Goal: Contribute content: Contribute content

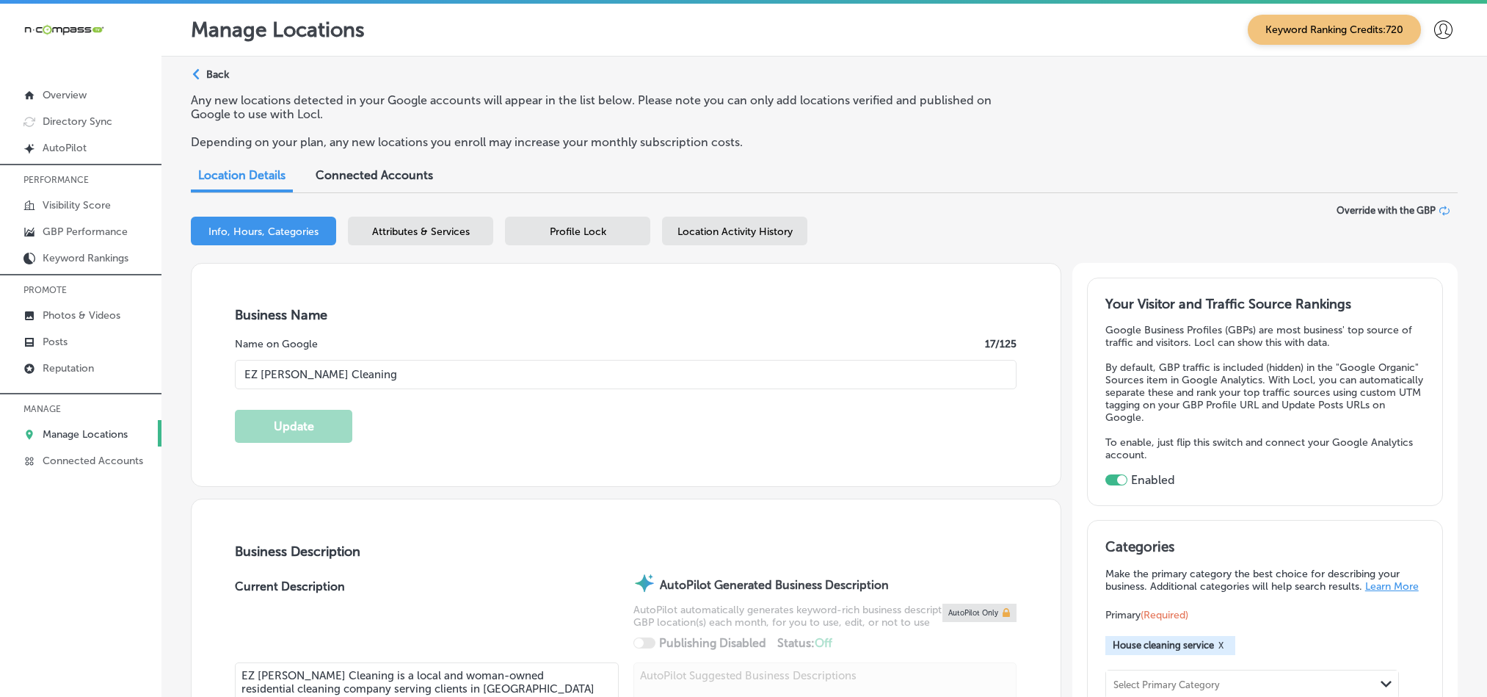
select select "US"
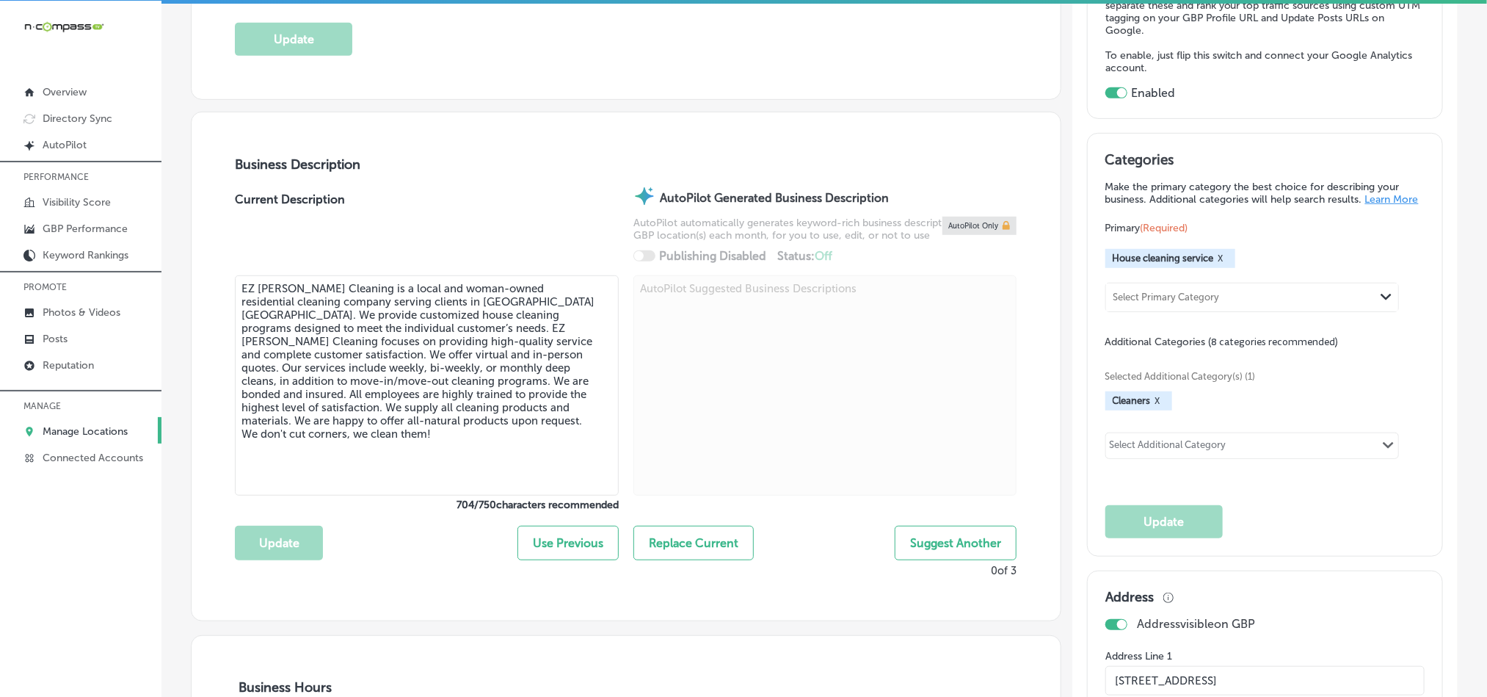
scroll to position [366, 0]
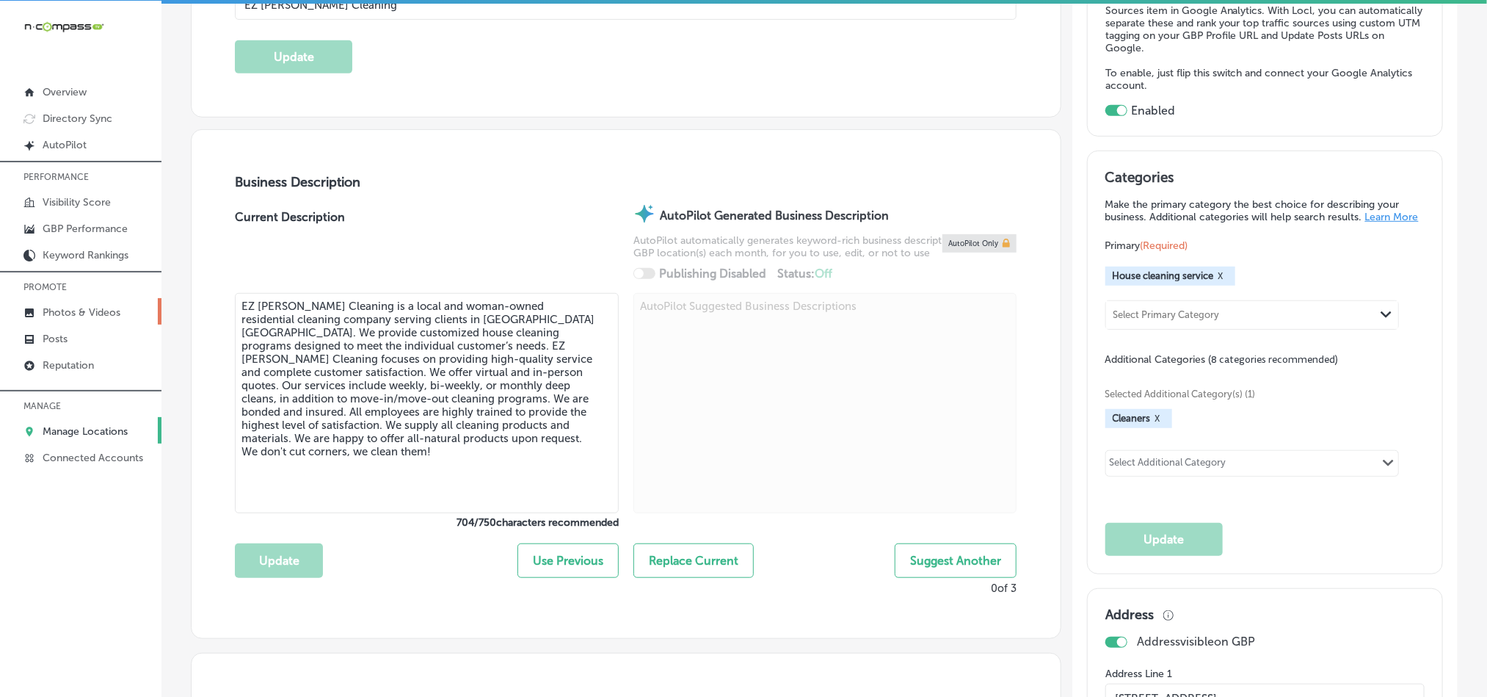
click at [75, 313] on p "Photos & Videos" at bounding box center [82, 312] width 78 height 12
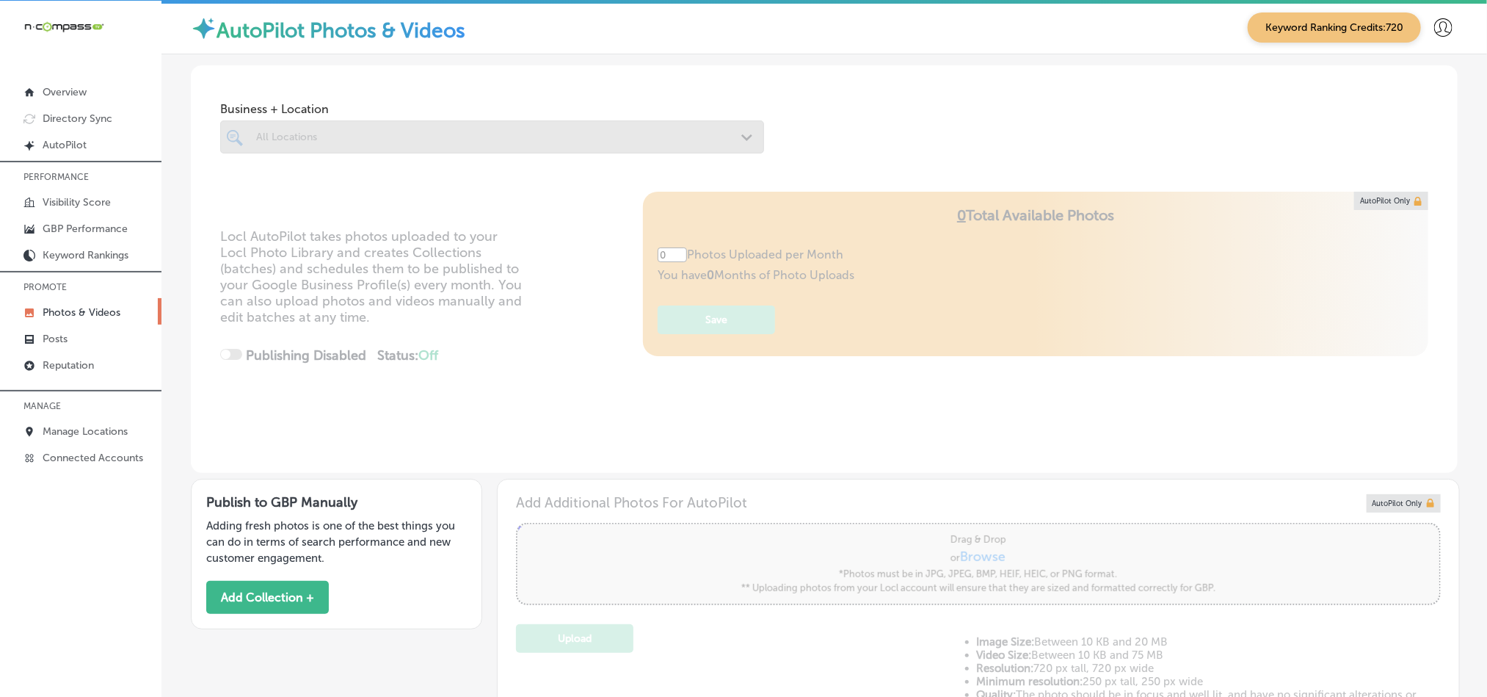
type input "5"
click at [90, 310] on p "Photos & Videos" at bounding box center [82, 312] width 78 height 12
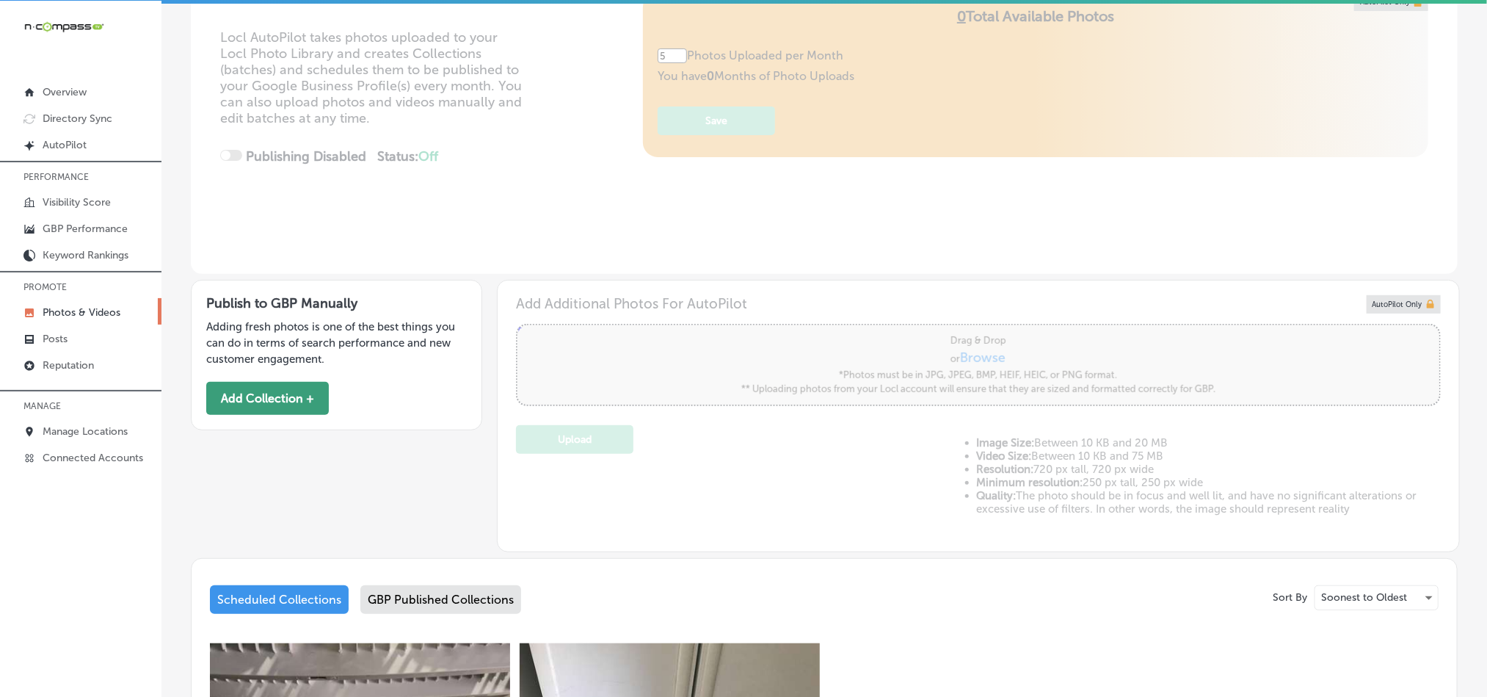
scroll to position [183, 0]
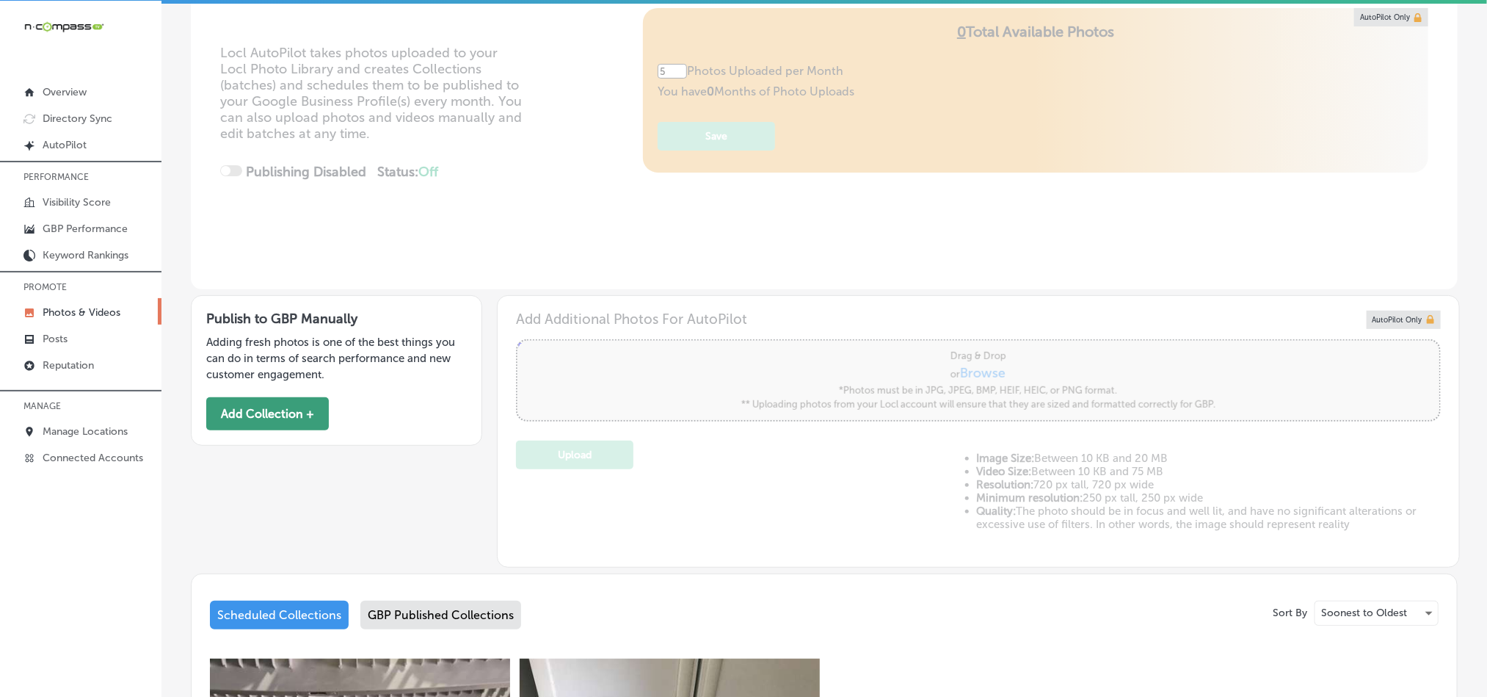
click at [298, 412] on button "Add Collection +" at bounding box center [267, 413] width 123 height 33
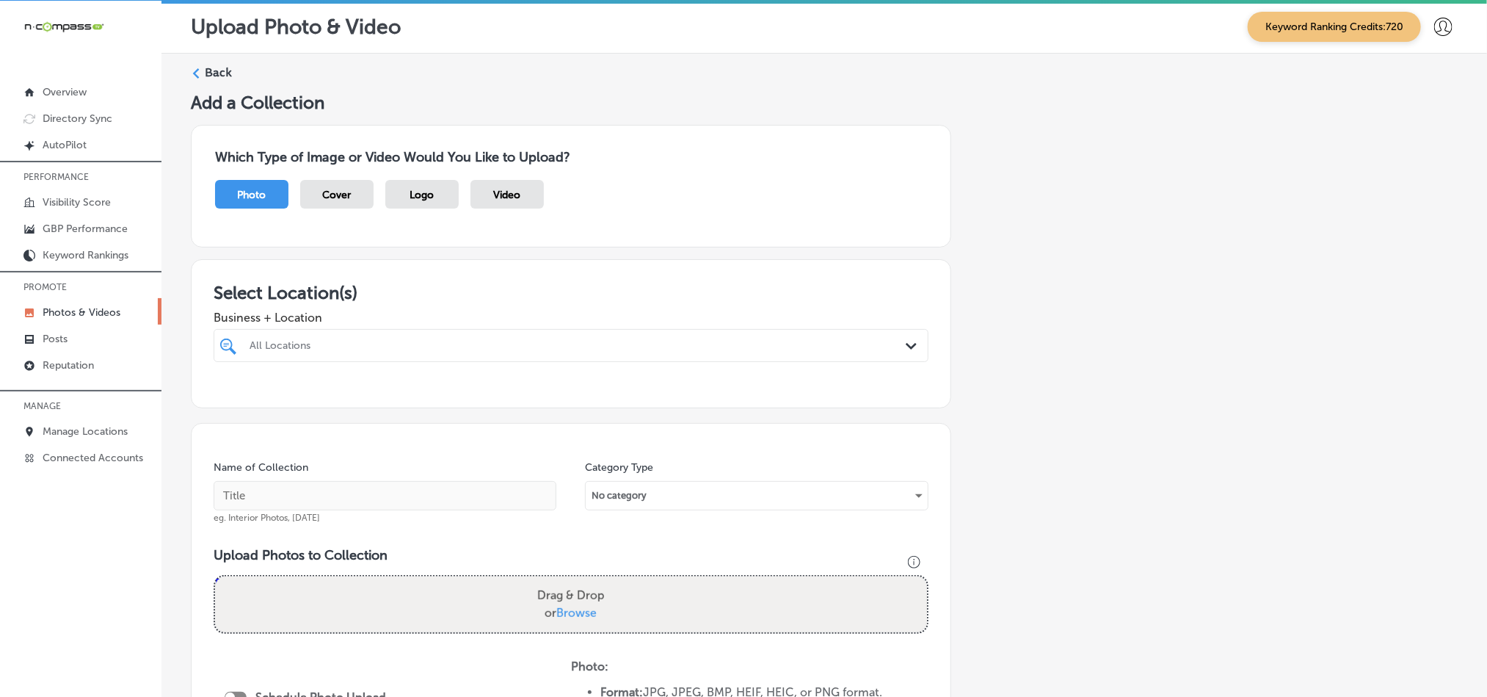
click at [890, 349] on div "All Locations Path Created with Sketch." at bounding box center [570, 345] width 713 height 23
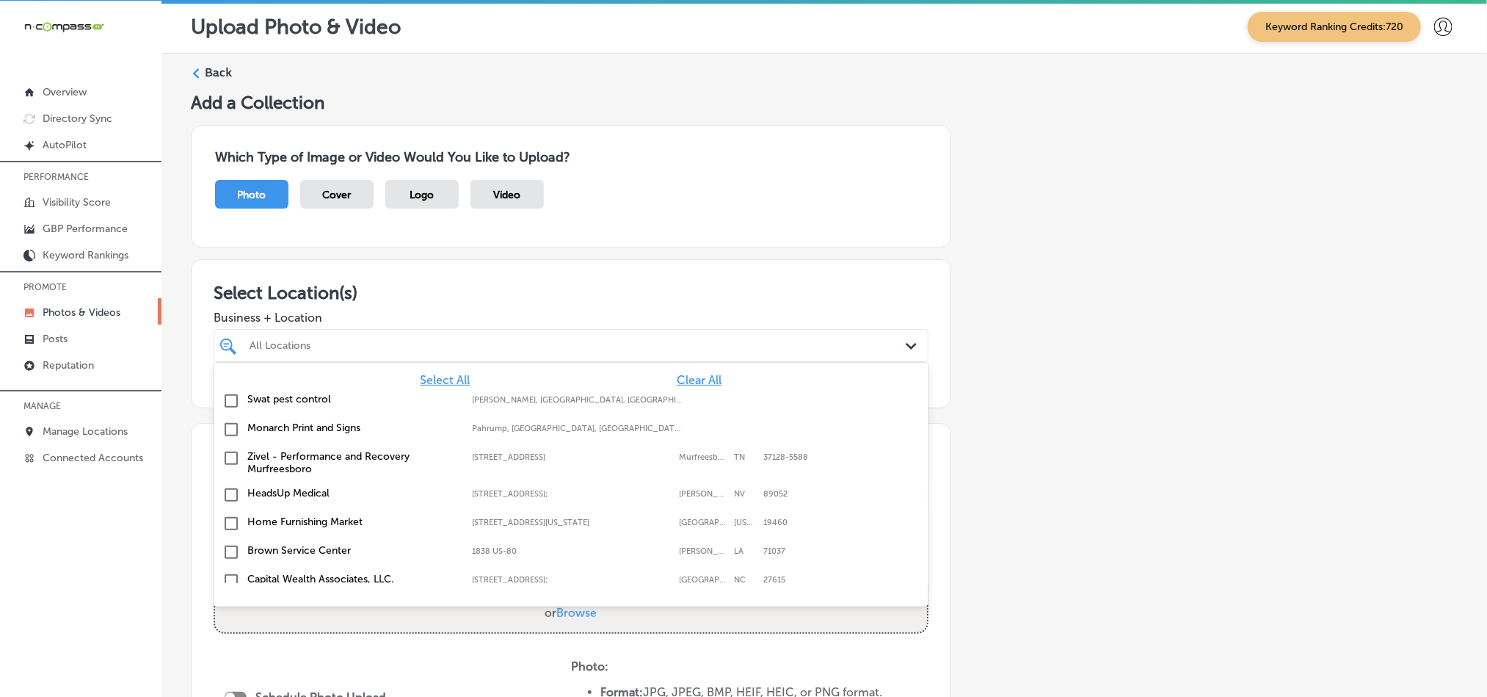
click at [697, 377] on span "Clear All" at bounding box center [699, 380] width 45 height 14
click at [623, 350] on div "All Locations" at bounding box center [579, 345] width 658 height 12
click at [672, 383] on div at bounding box center [571, 373] width 715 height 23
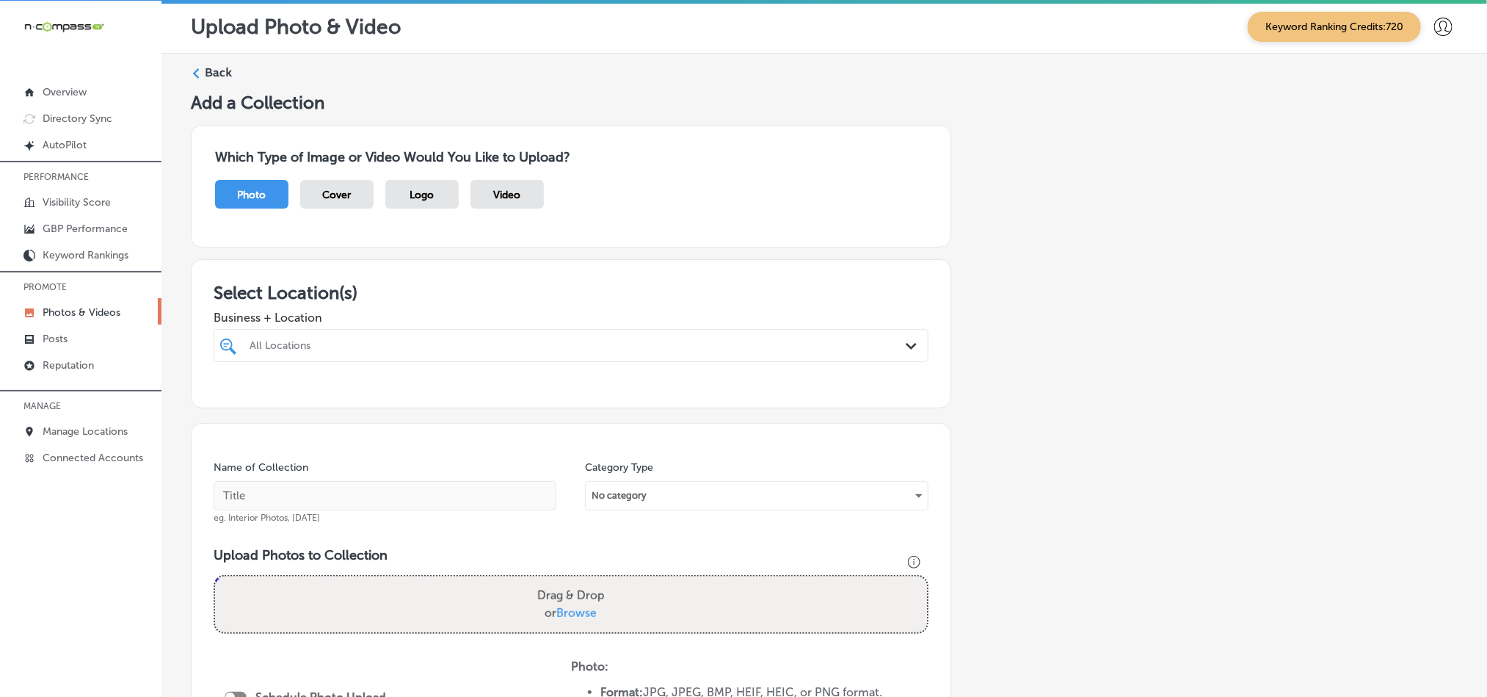
click at [672, 383] on div at bounding box center [571, 373] width 715 height 23
click at [875, 341] on div "All Locations" at bounding box center [579, 345] width 658 height 12
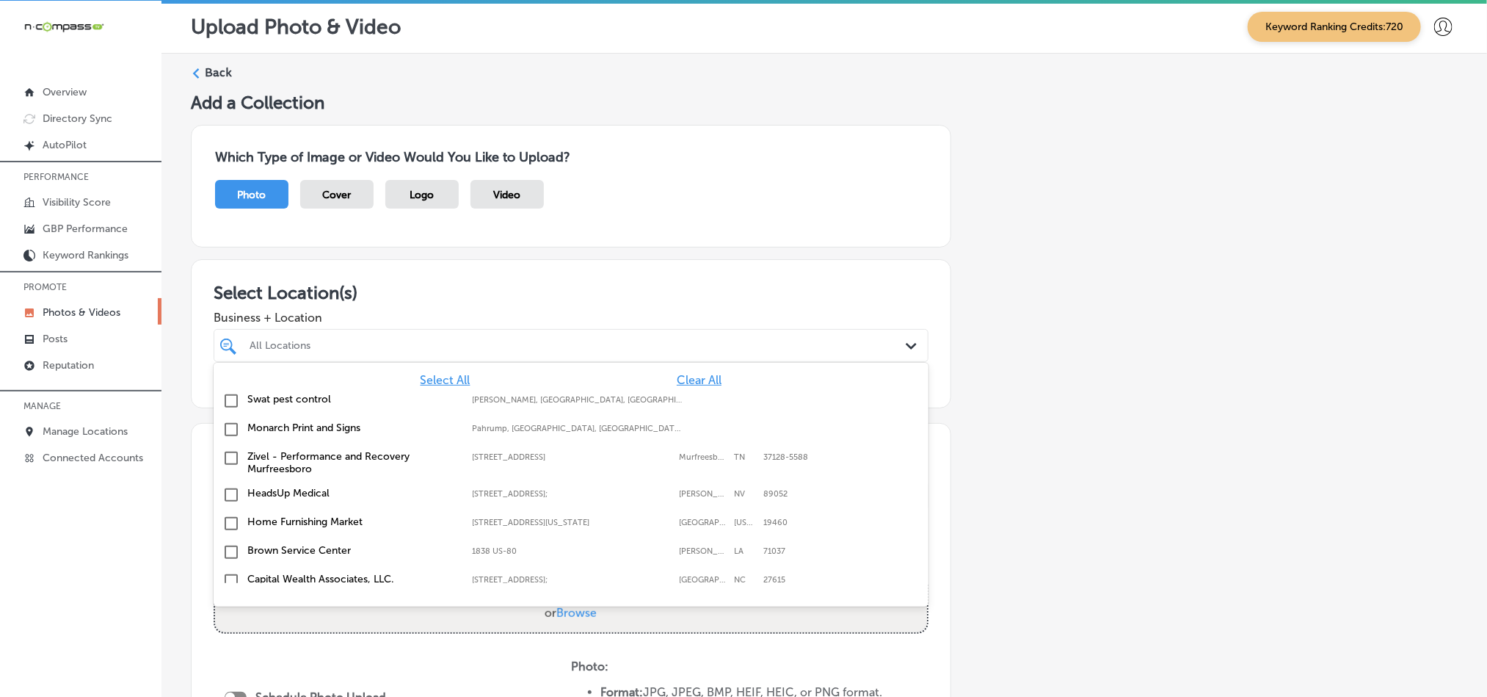
click at [687, 377] on span "Clear All" at bounding box center [699, 380] width 45 height 14
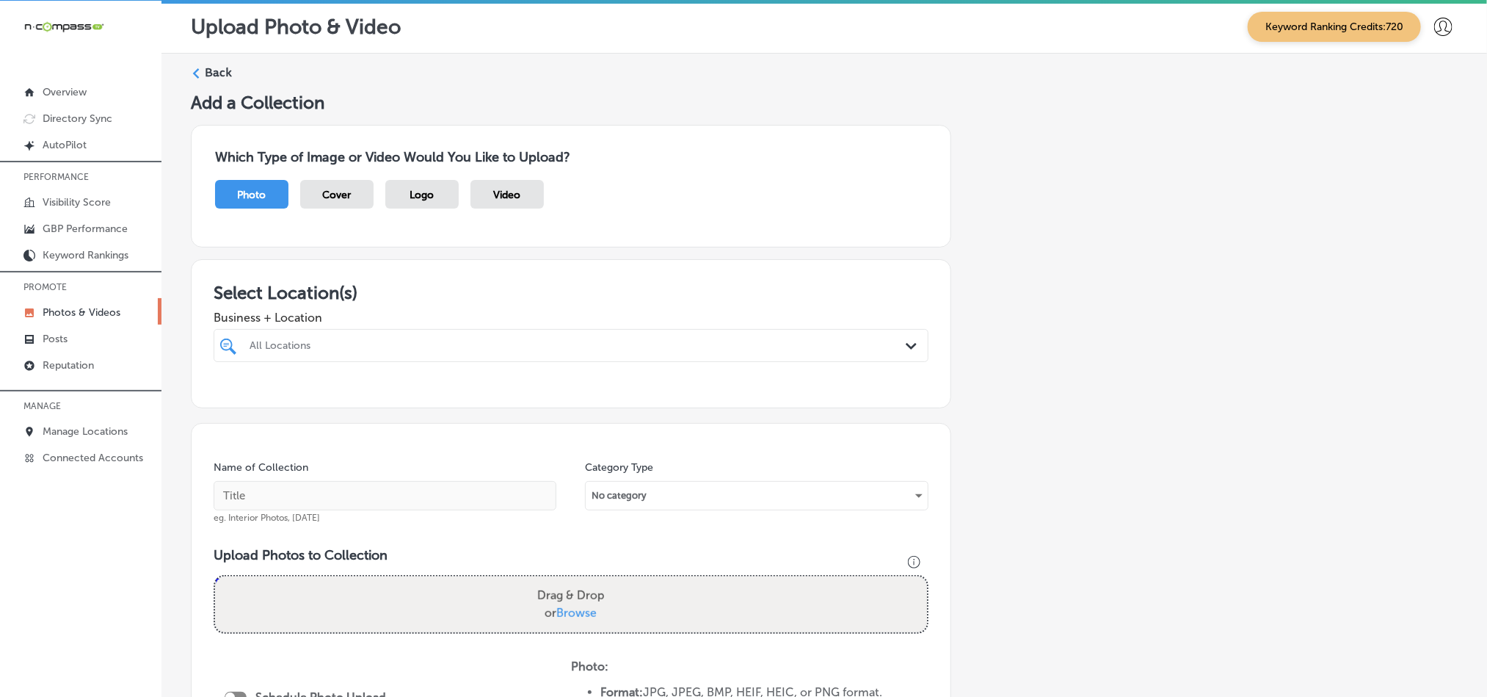
click at [669, 344] on div "All Locations" at bounding box center [579, 345] width 658 height 12
click at [227, 401] on input "checkbox" at bounding box center [231, 401] width 18 height 18
type input "ez pi"
click at [711, 244] on div "Which Type of Image or Video Would You Like to Upload? Photo Cover Logo Video" at bounding box center [571, 186] width 760 height 123
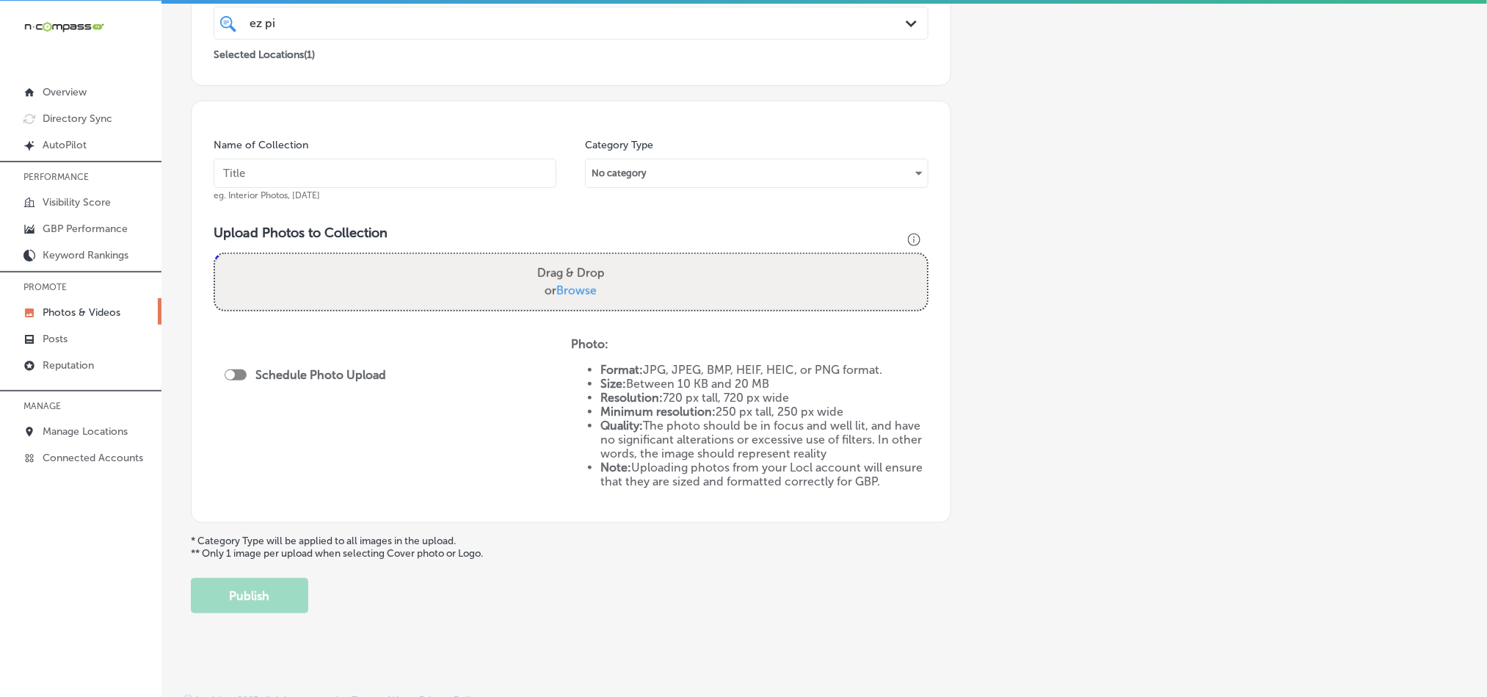
scroll to position [330, 0]
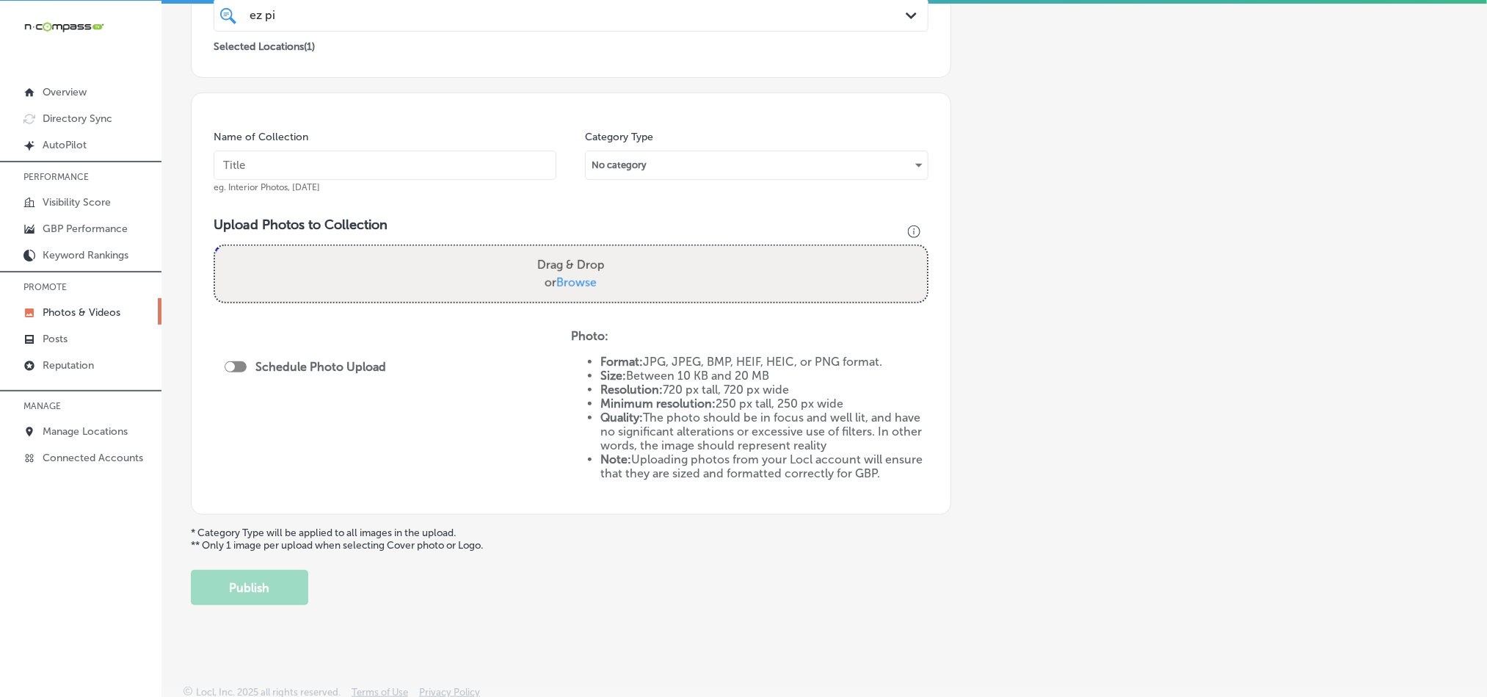
click at [425, 174] on input "text" at bounding box center [385, 164] width 343 height 29
paste input "EZ-[PERSON_NAME]-Cleaning-Professional-house-cleaning-services"
type input "EZ-[PERSON_NAME]-Cleaning-Professional-house-cleaning-services"
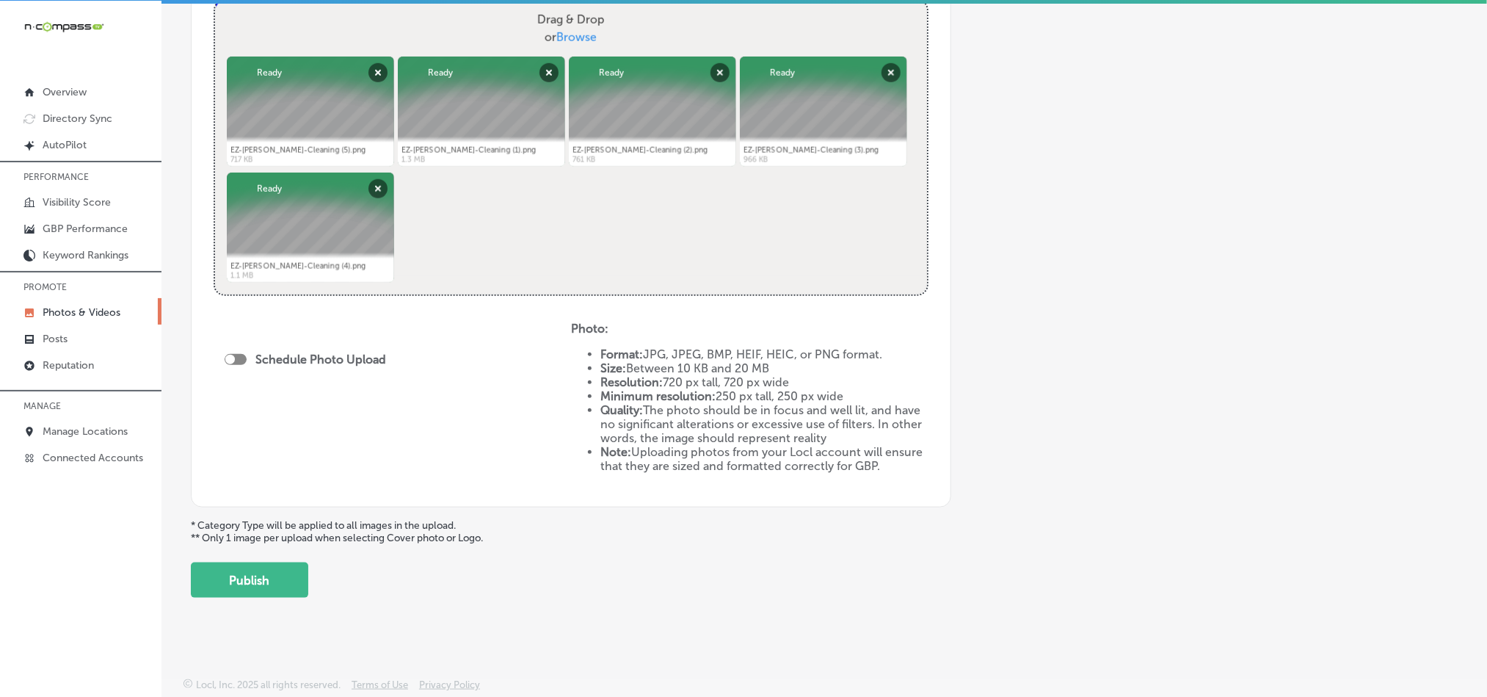
scroll to position [579, 0]
click at [239, 355] on div at bounding box center [236, 359] width 22 height 11
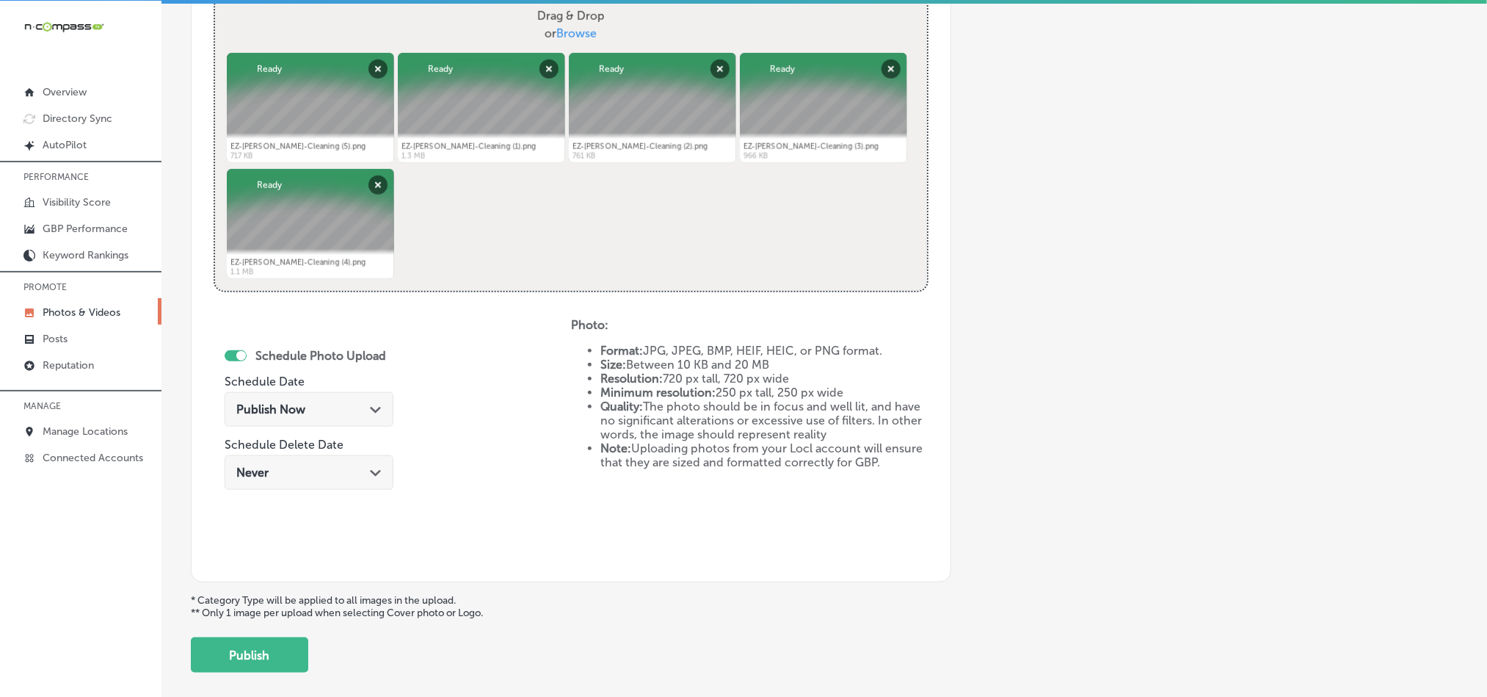
checkbox input "true"
click at [370, 410] on icon "Path Created with Sketch." at bounding box center [375, 410] width 11 height 7
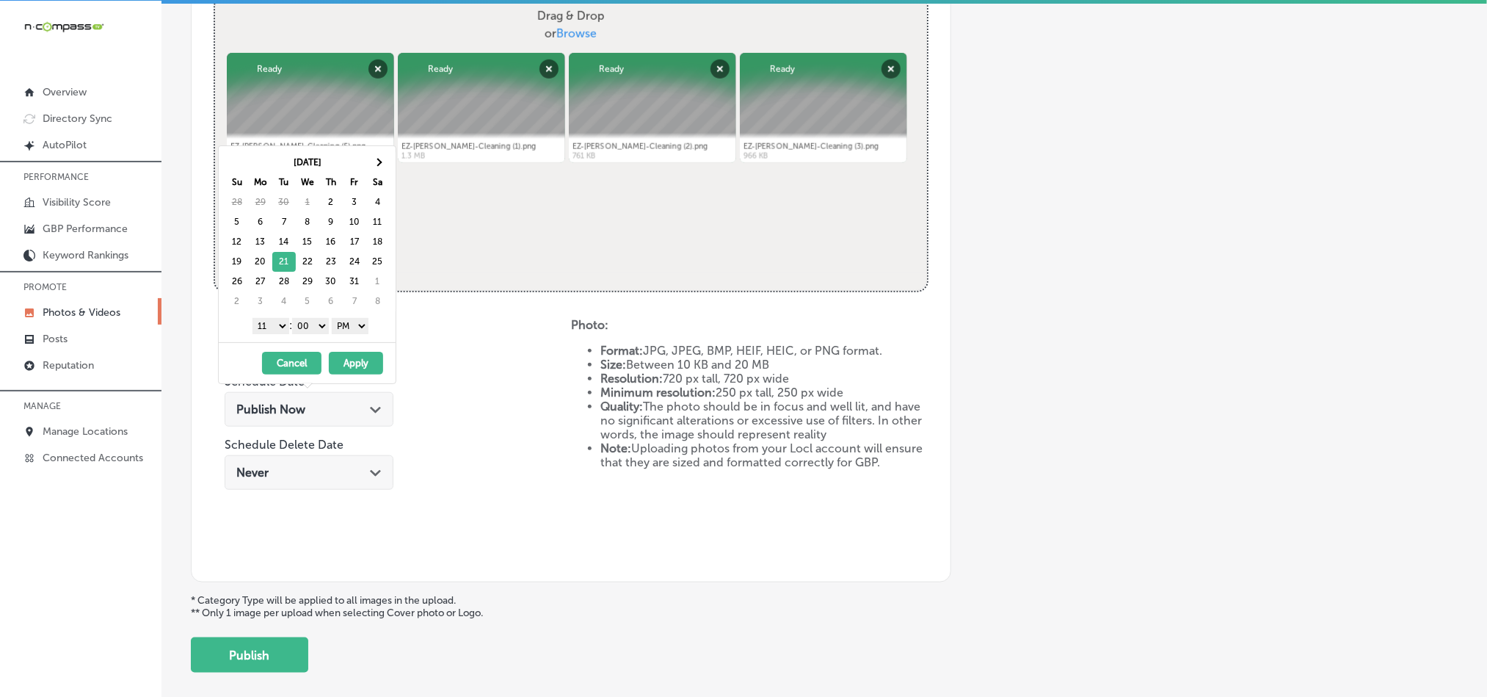
click at [267, 329] on select "1 2 3 4 5 6 7 8 9 10 11 12" at bounding box center [270, 326] width 37 height 16
click at [315, 326] on select "00 10 20 30 40 50" at bounding box center [310, 326] width 37 height 16
click at [295, 320] on select "00 10 20 30 40 50" at bounding box center [310, 326] width 37 height 16
click at [362, 370] on button "Apply" at bounding box center [356, 363] width 54 height 23
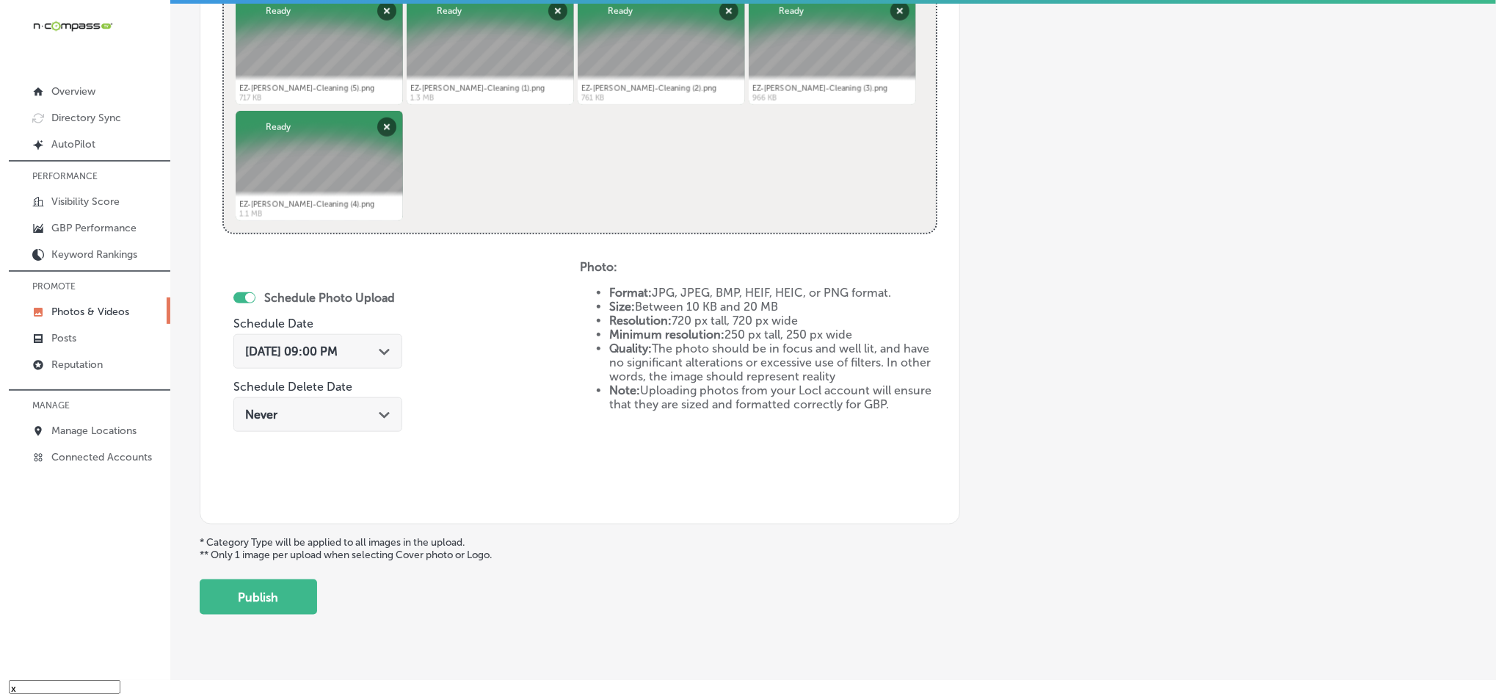
scroll to position [657, 0]
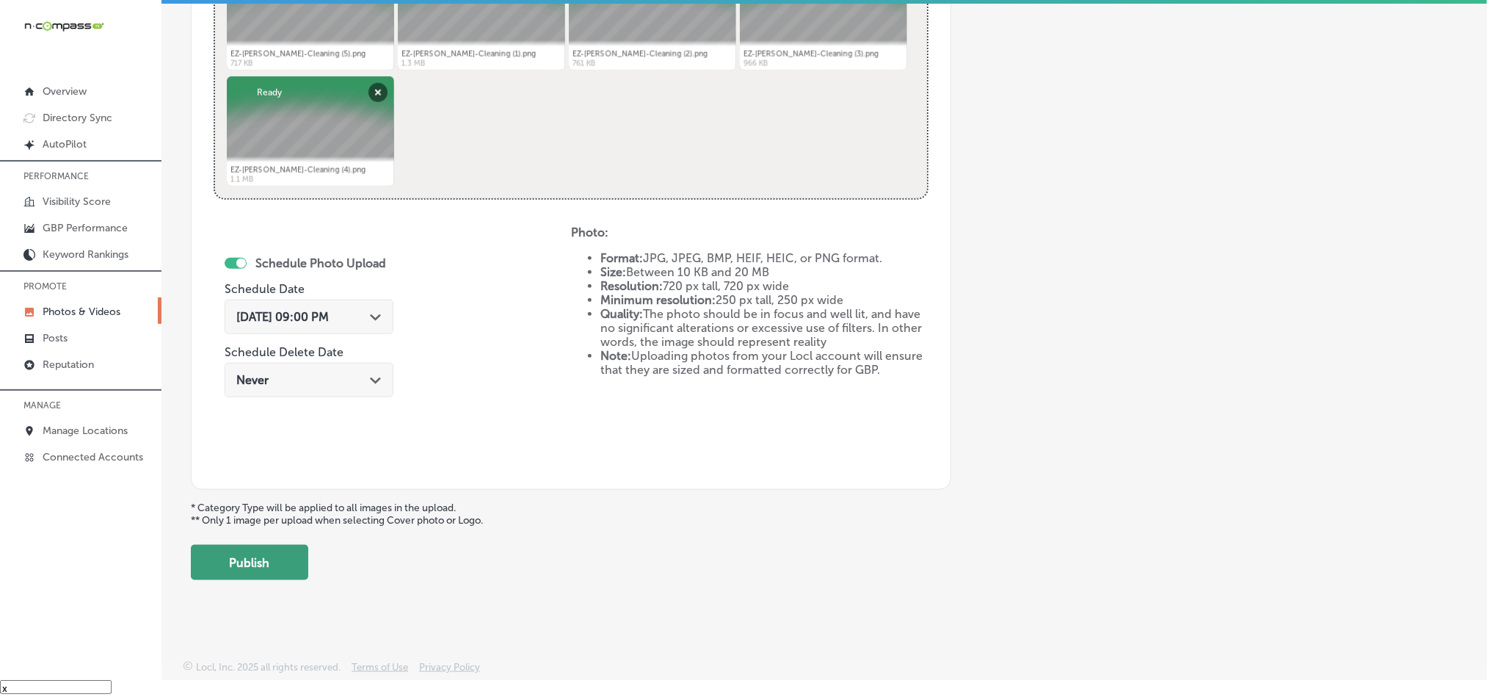
click at [247, 564] on button "Publish" at bounding box center [249, 562] width 117 height 35
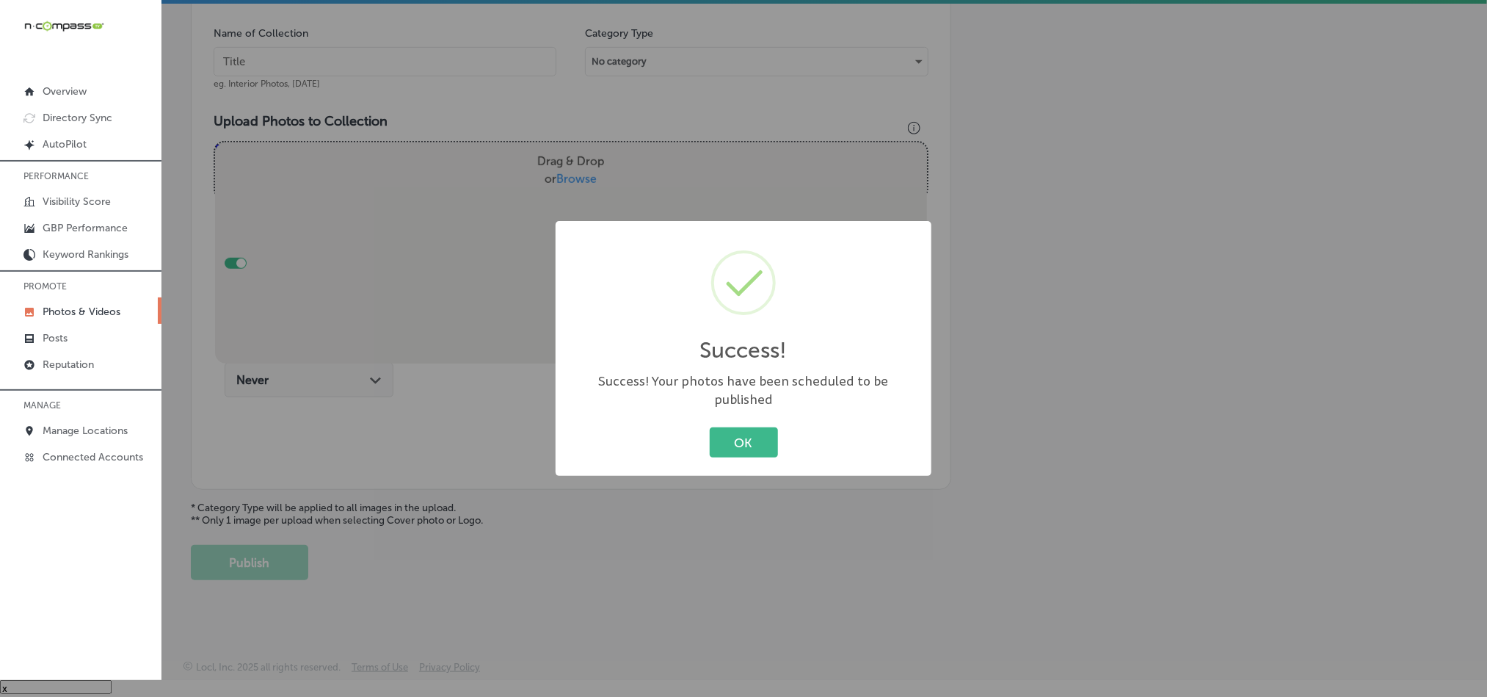
scroll to position [419, 0]
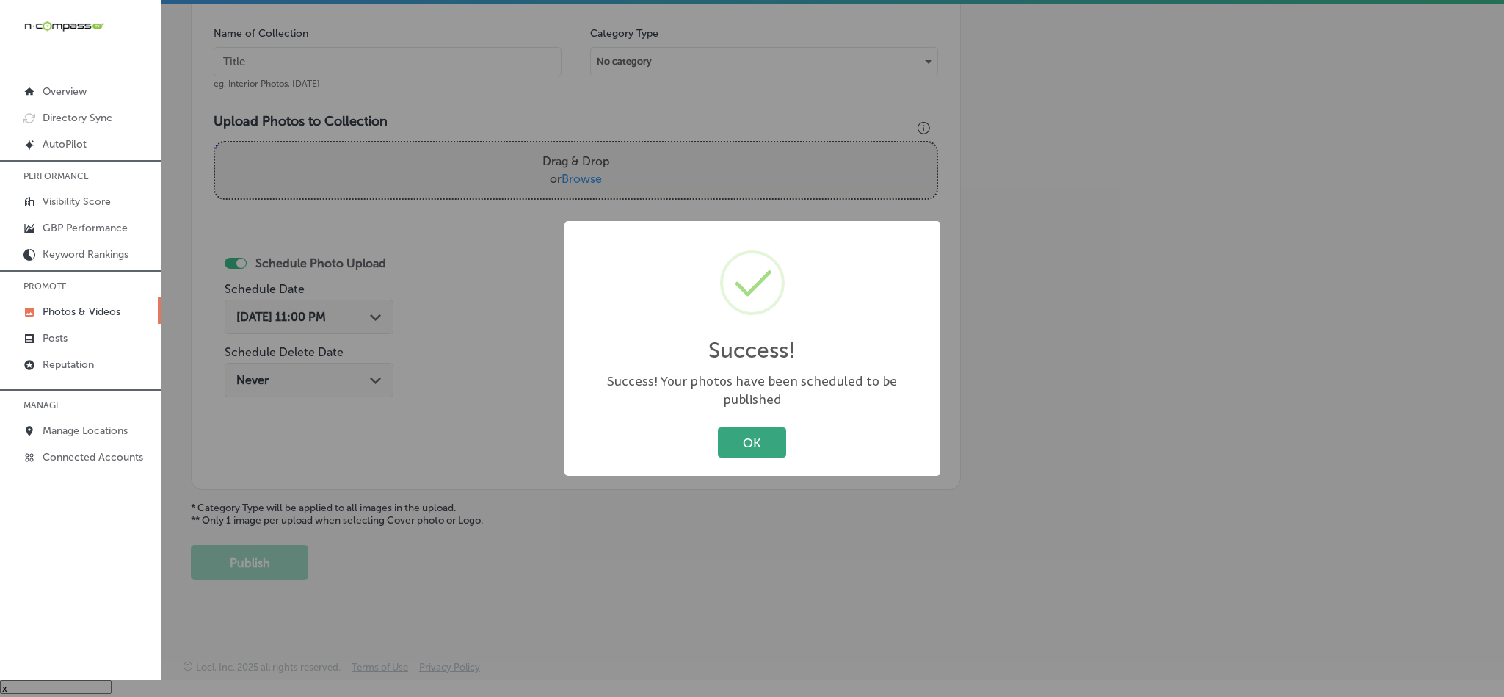
click at [778, 432] on button "OK" at bounding box center [752, 442] width 68 height 30
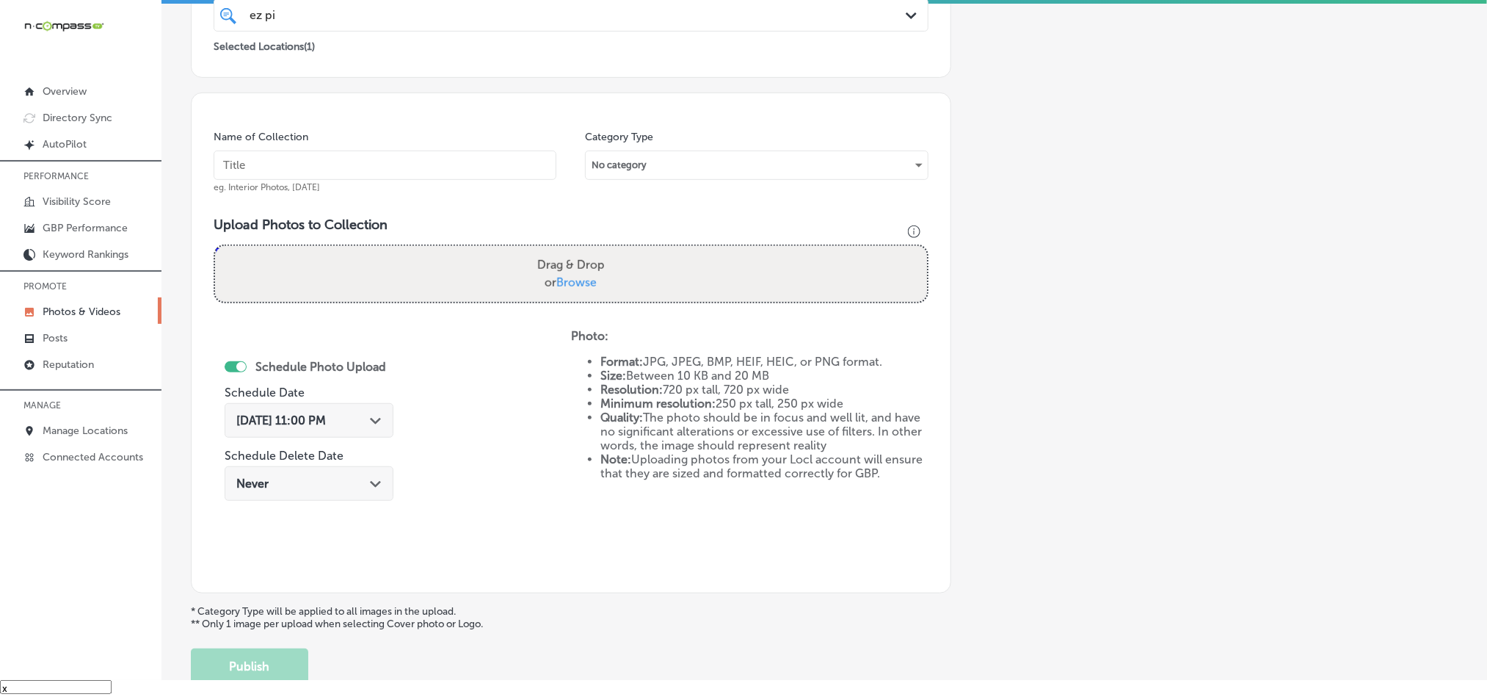
scroll to position [309, 0]
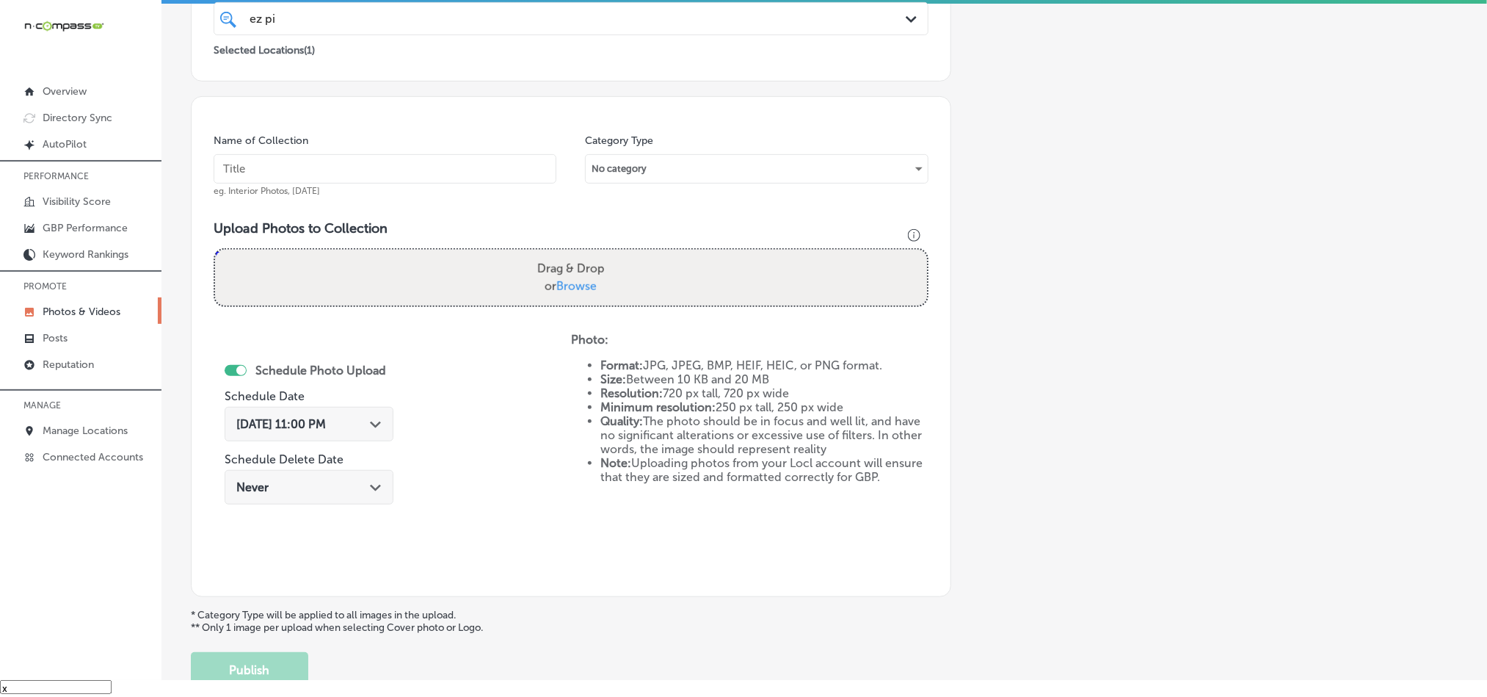
click at [441, 177] on input "text" at bounding box center [385, 168] width 343 height 29
paste input "EZ-[PERSON_NAME]-Cleaning-Comprehensive-home-cleaning"
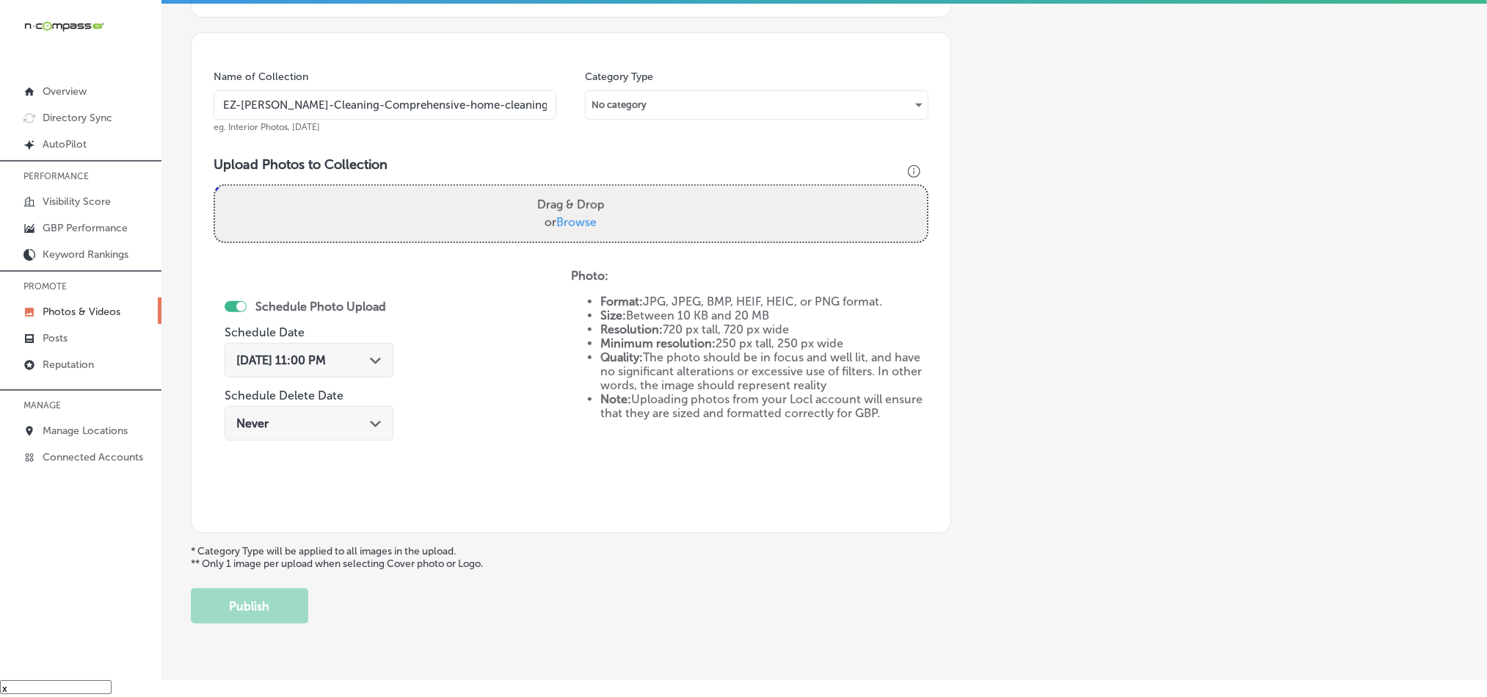
scroll to position [383, 0]
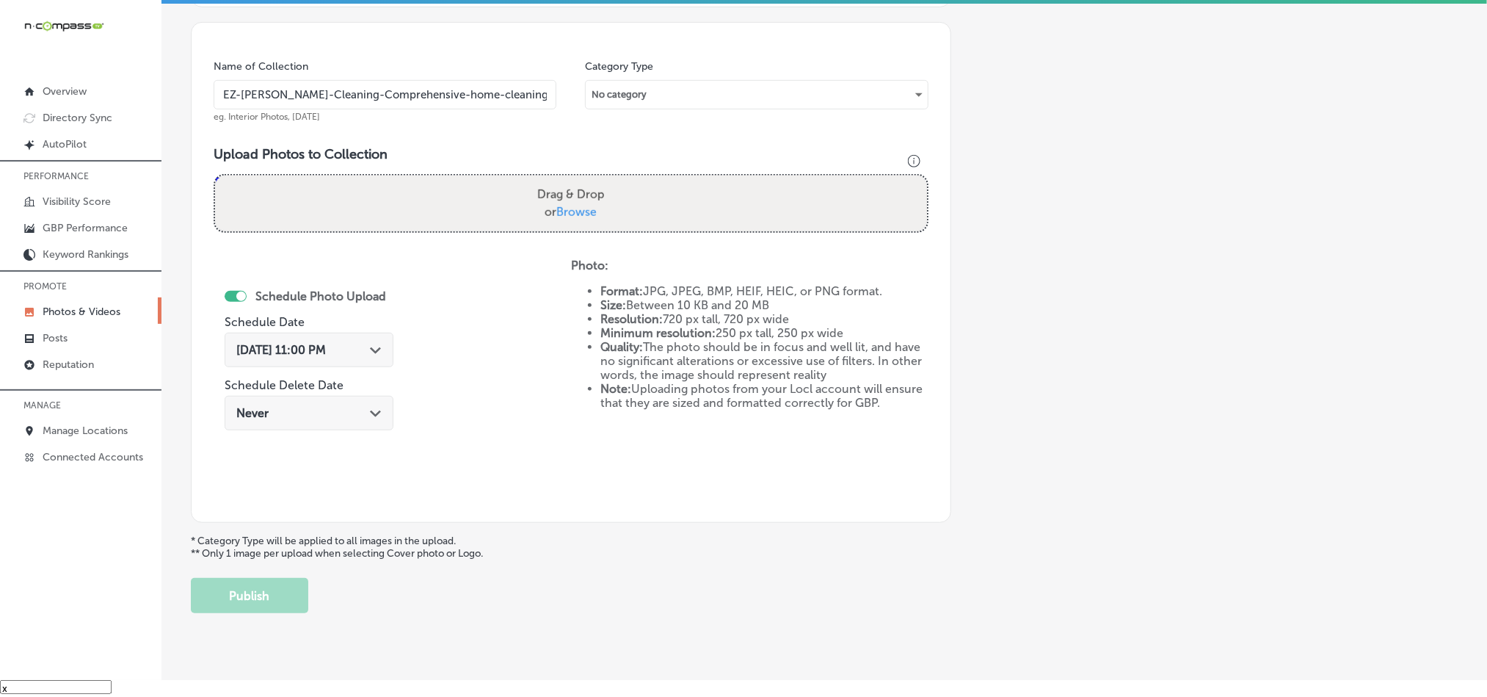
type input "EZ-[PERSON_NAME]-Cleaning-Comprehensive-home-cleaning"
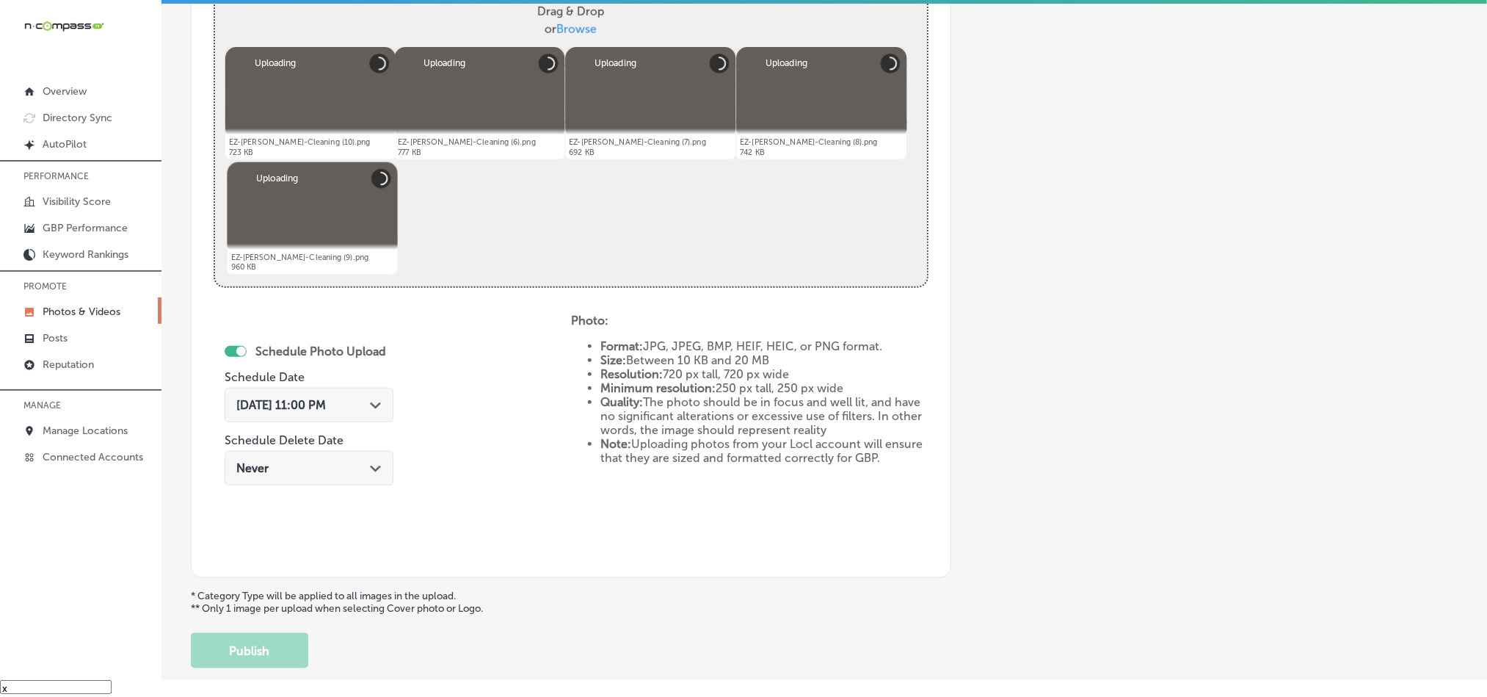
scroll to position [639, 0]
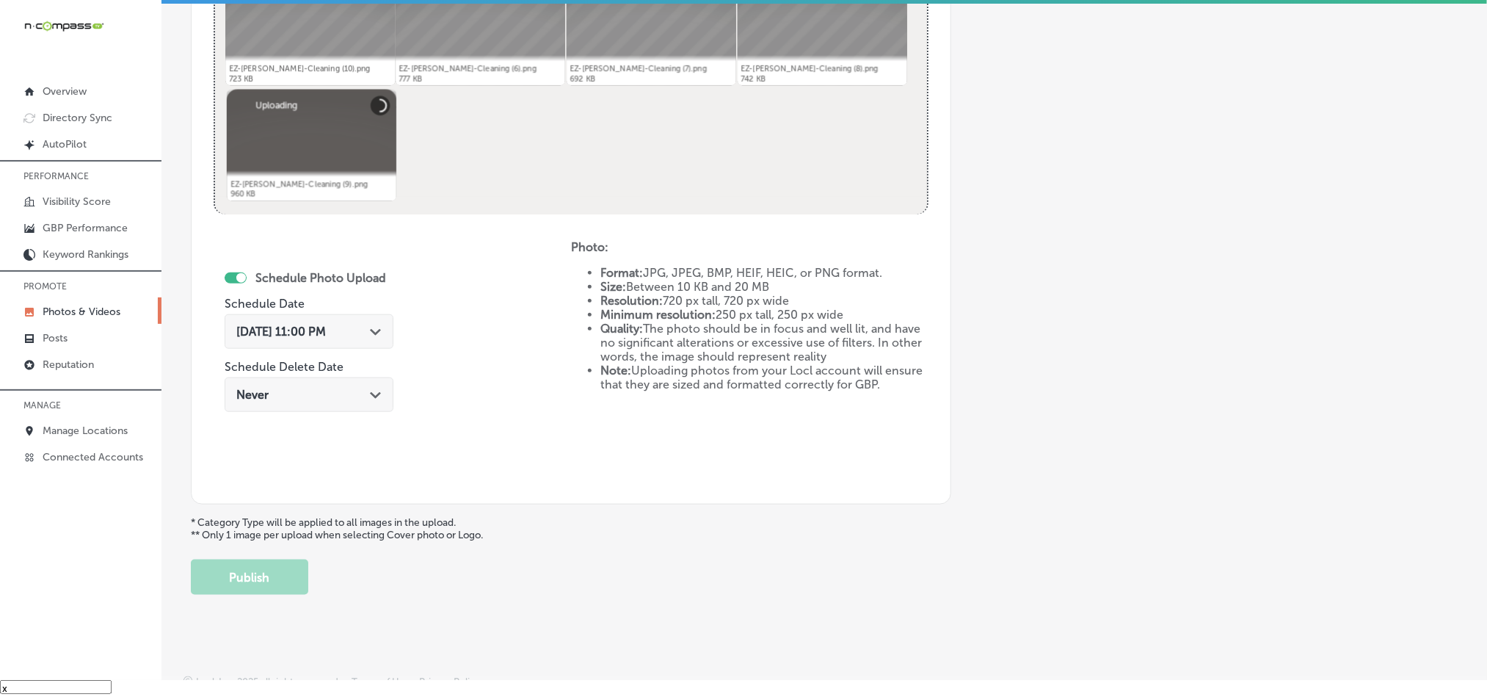
click at [370, 329] on icon "Path Created with Sketch." at bounding box center [375, 332] width 11 height 7
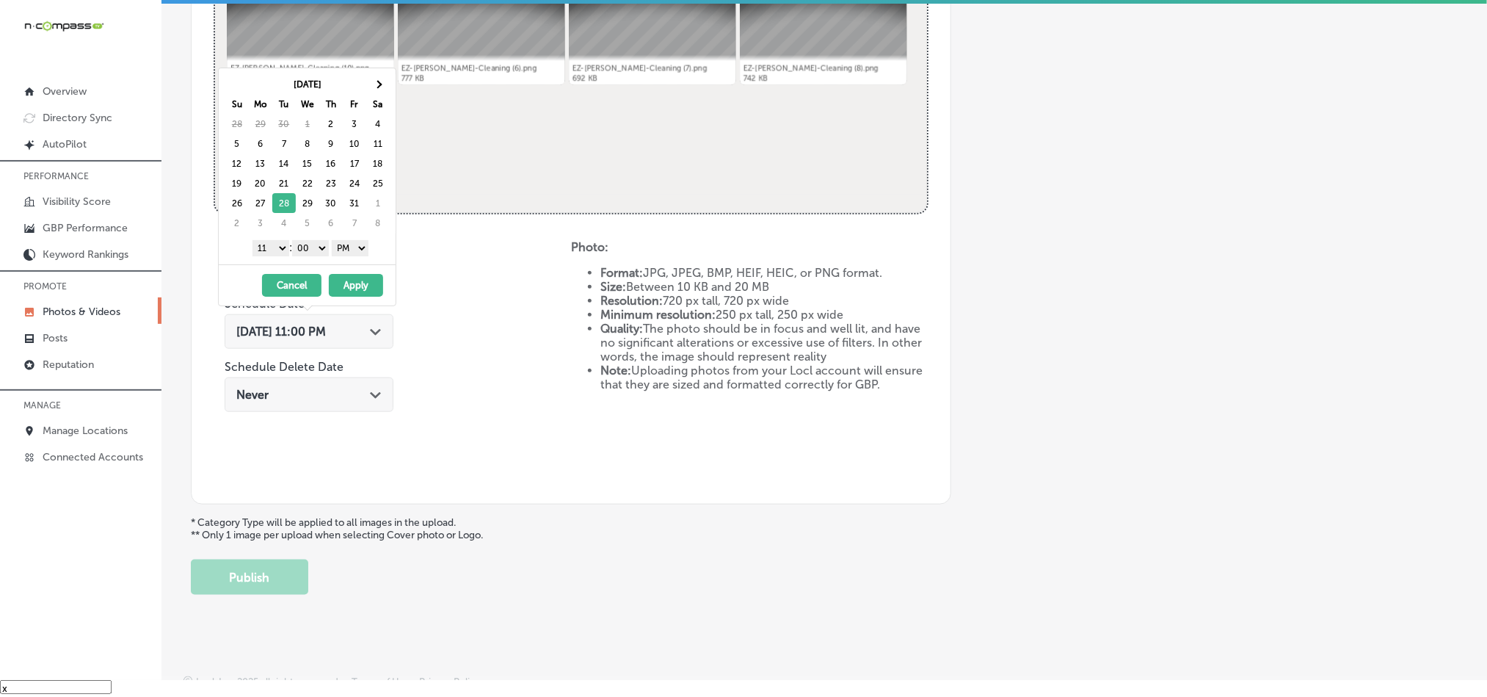
click at [272, 251] on select "1 2 3 4 5 6 7 8 9 10 11 12" at bounding box center [270, 248] width 37 height 16
click at [357, 283] on button "Apply" at bounding box center [356, 285] width 54 height 23
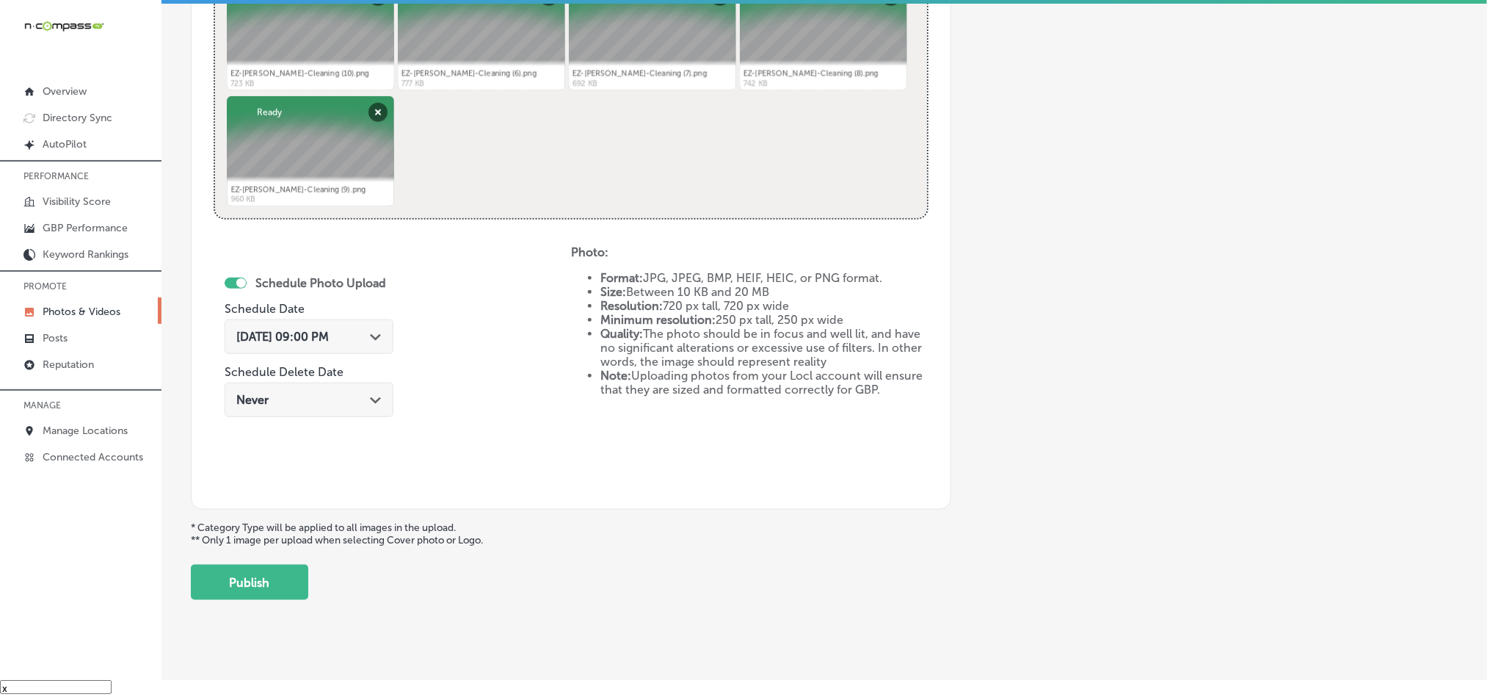
scroll to position [657, 0]
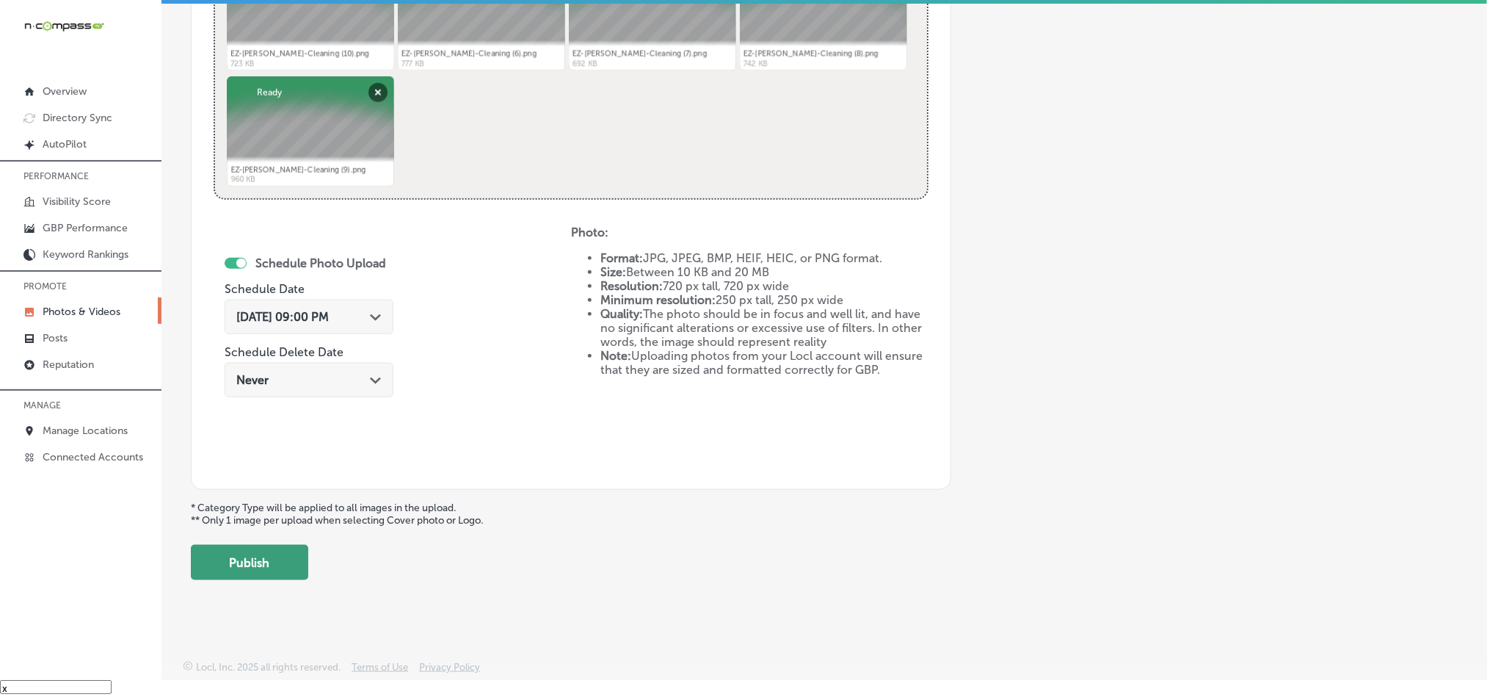
click at [240, 559] on button "Publish" at bounding box center [249, 562] width 117 height 35
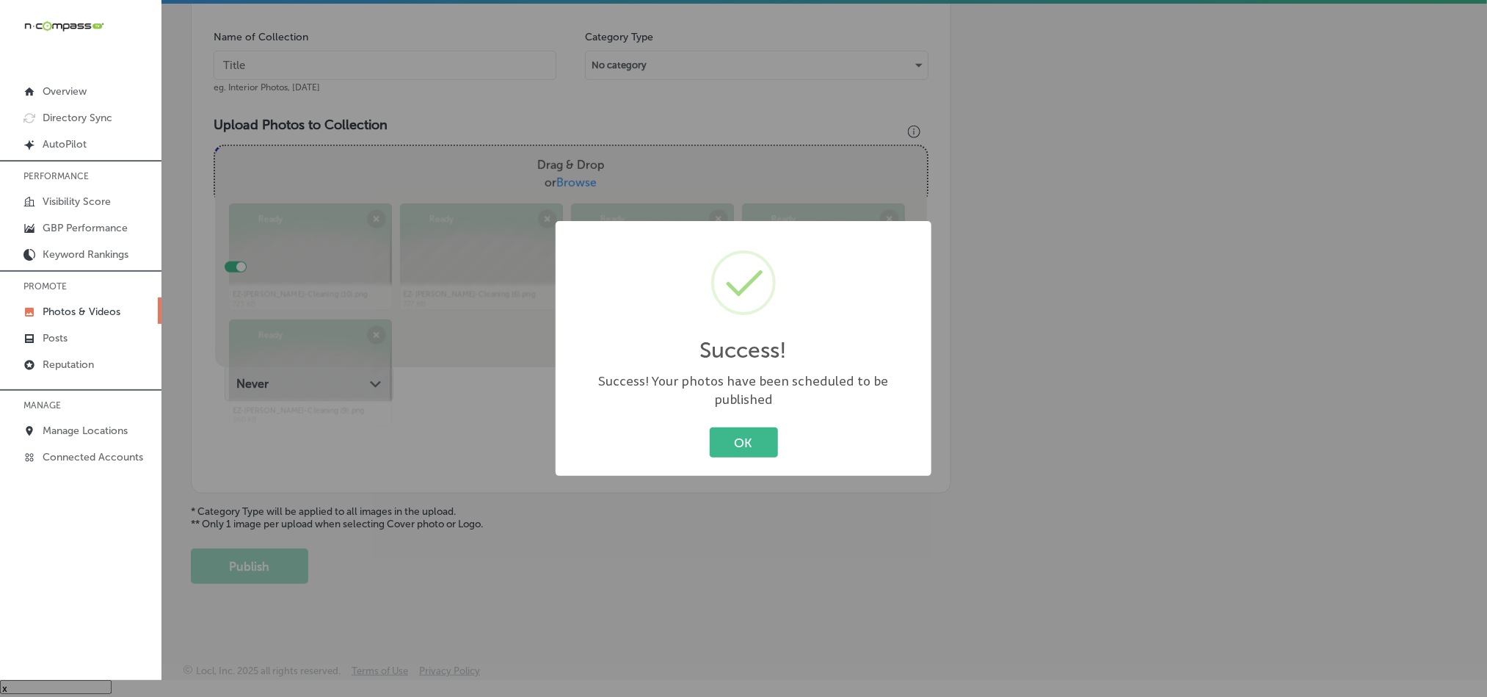
scroll to position [401, 0]
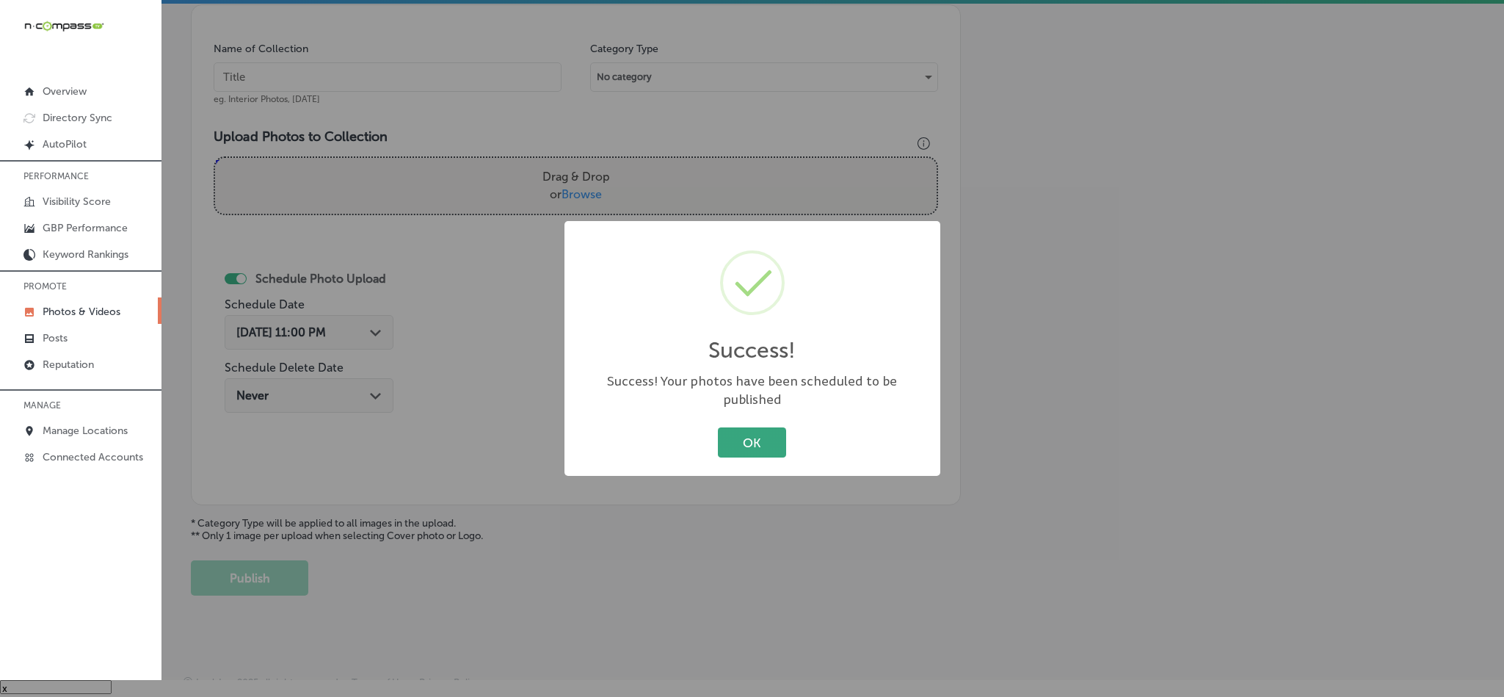
click at [762, 427] on button "OK" at bounding box center [752, 442] width 68 height 30
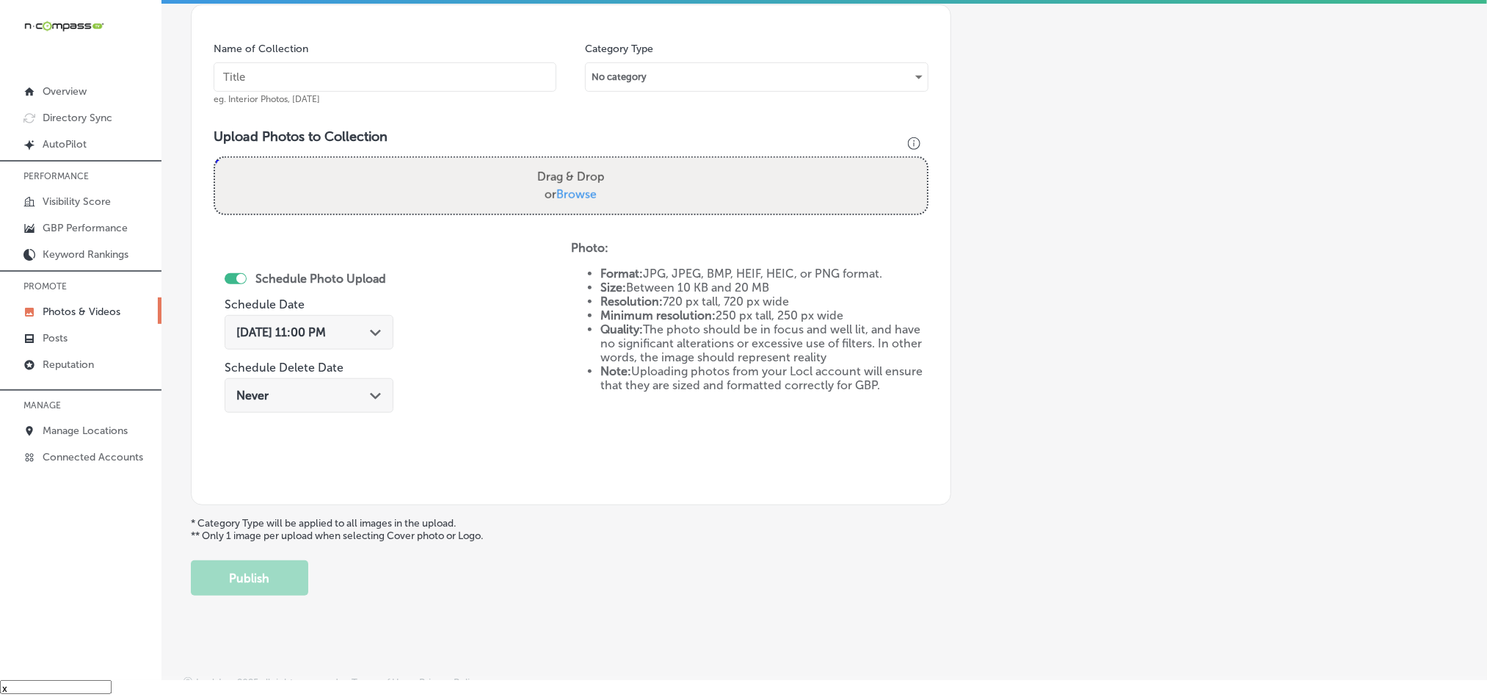
click at [363, 79] on input "text" at bounding box center [385, 76] width 343 height 29
paste input "EZ-[PERSON_NAME]-Cleaning-Tile-and-grout-cleaning-near-me"
type input "EZ-[PERSON_NAME]-Cleaning-Tile-and-grout-cleaning-near-me"
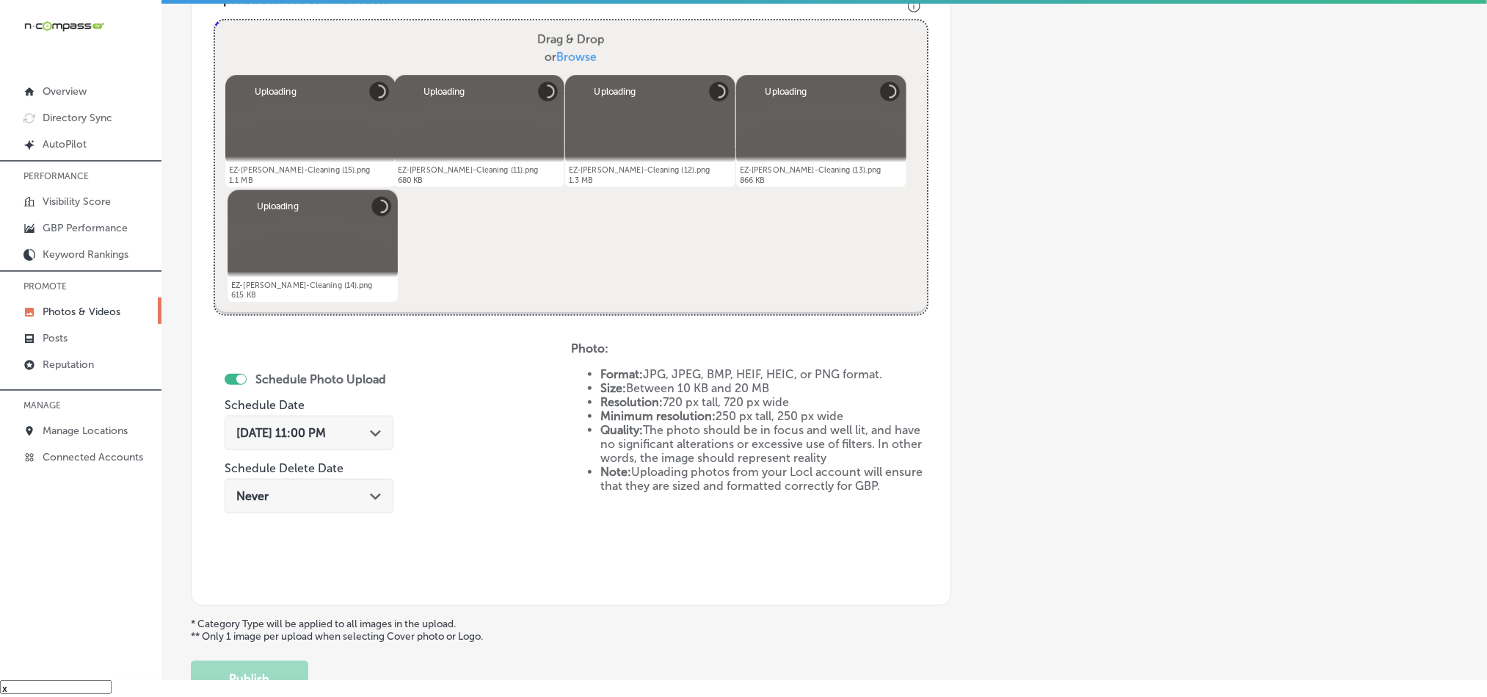
scroll to position [547, 0]
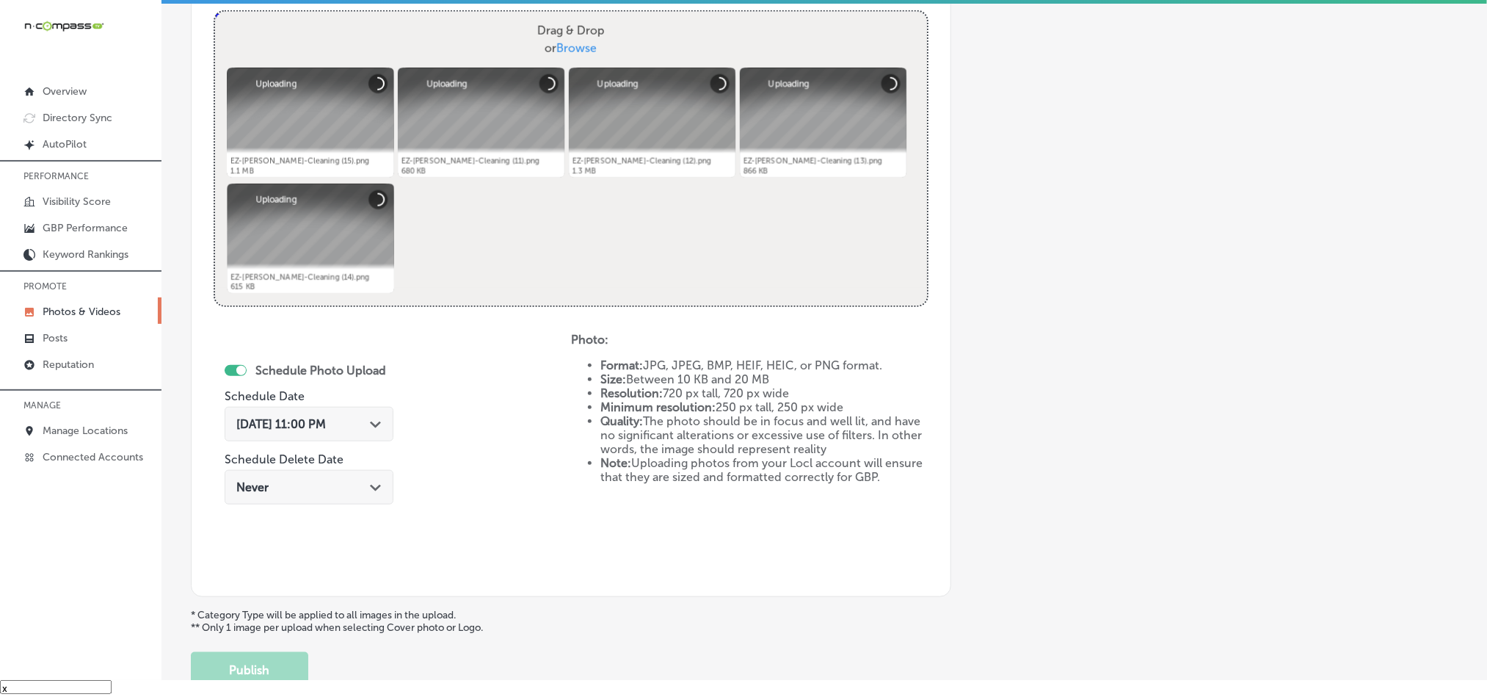
click at [364, 429] on div "[DATE] 11:00 PM Path Created with Sketch." at bounding box center [308, 424] width 145 height 14
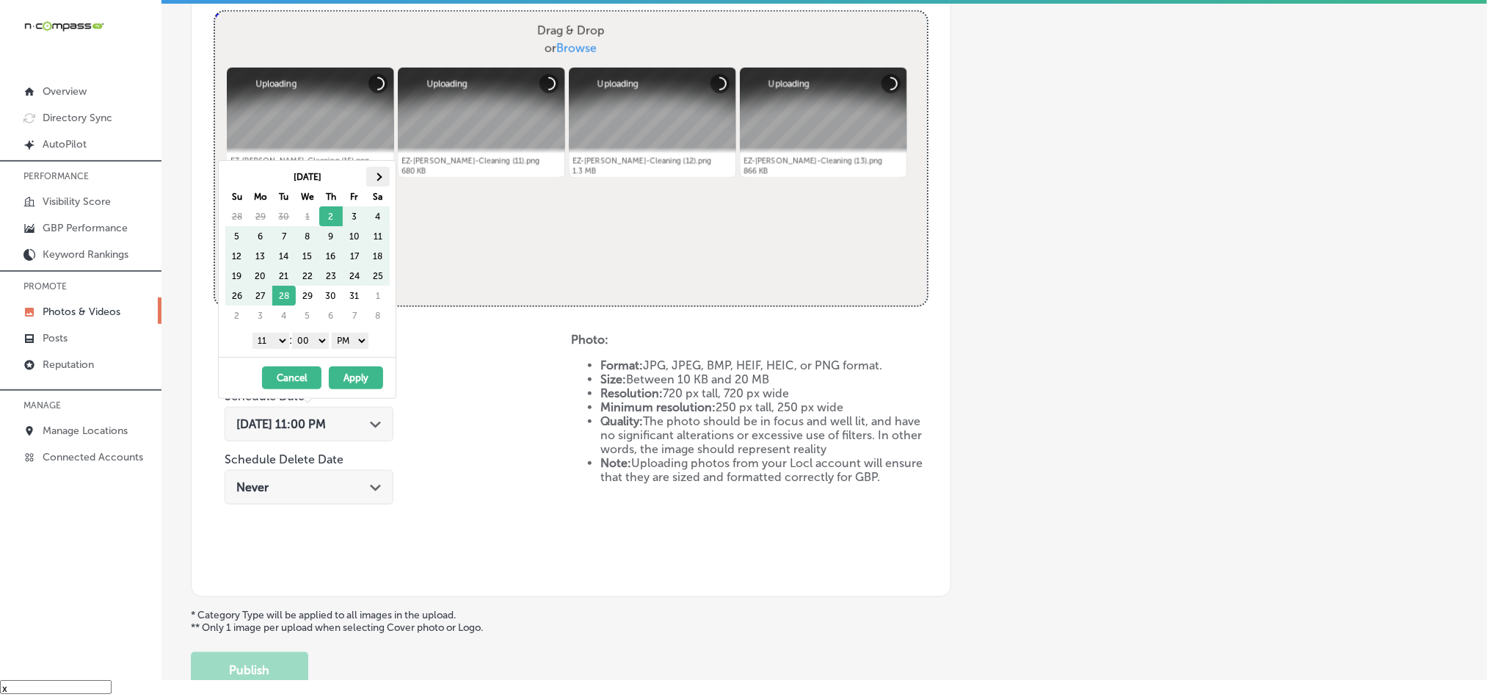
click at [375, 178] on span at bounding box center [378, 176] width 8 height 8
click at [269, 337] on select "1 2 3 4 5 6 7 8 9 10 11 12" at bounding box center [270, 340] width 37 height 16
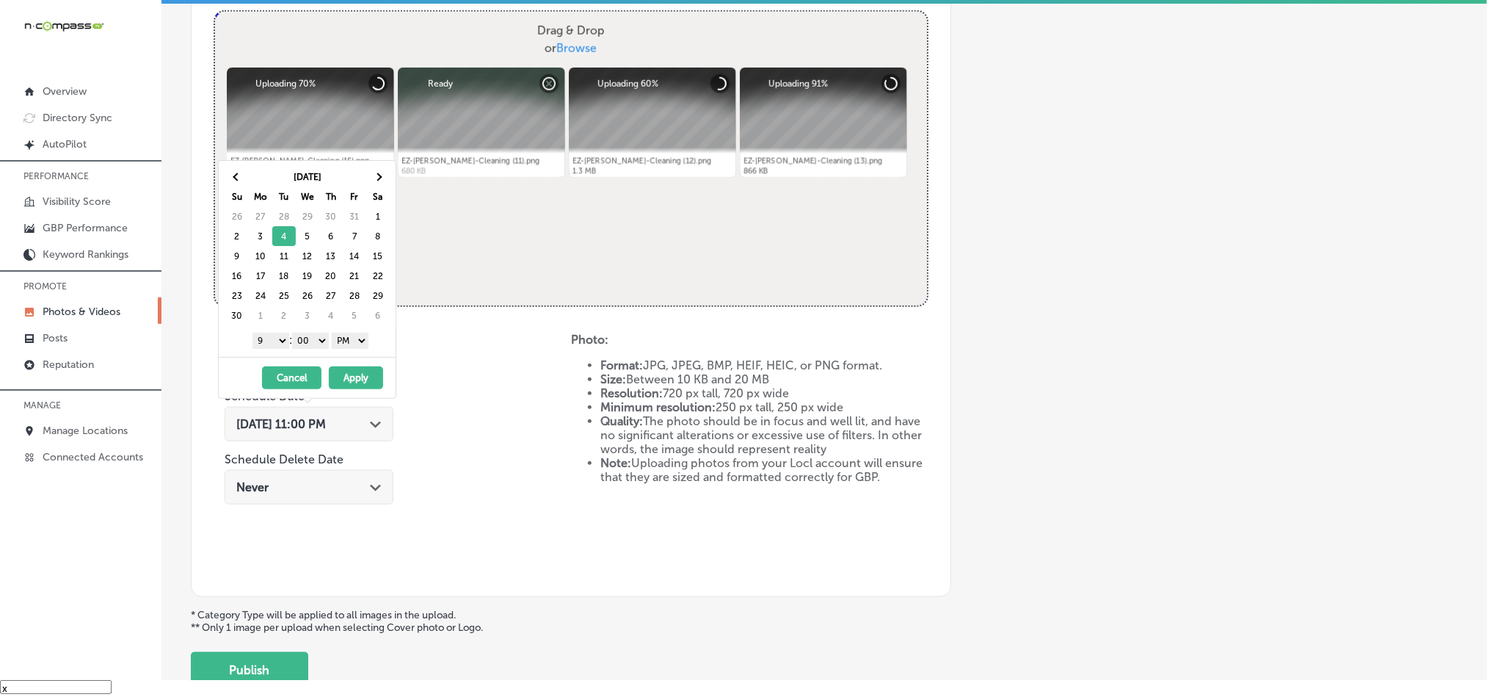
click at [352, 381] on button "Apply" at bounding box center [356, 377] width 54 height 23
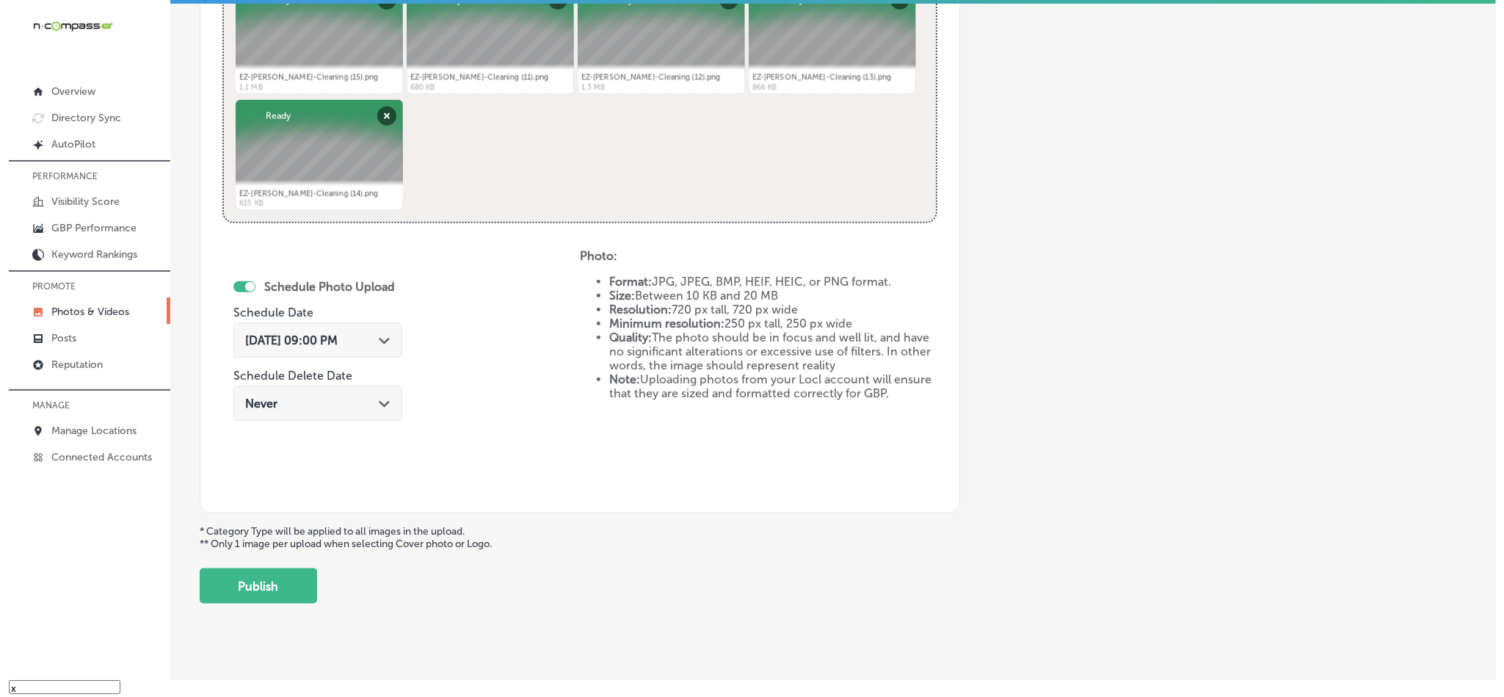
scroll to position [657, 0]
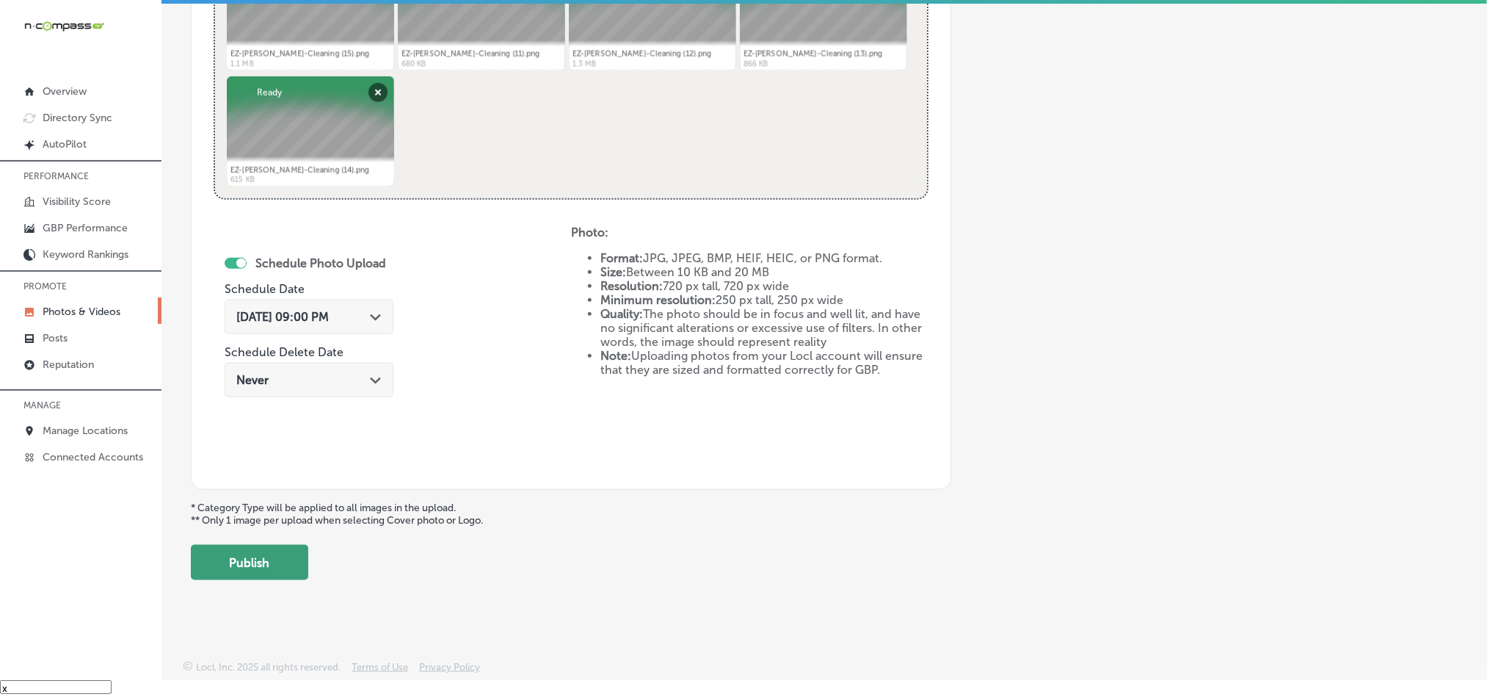
click at [252, 564] on button "Publish" at bounding box center [249, 562] width 117 height 35
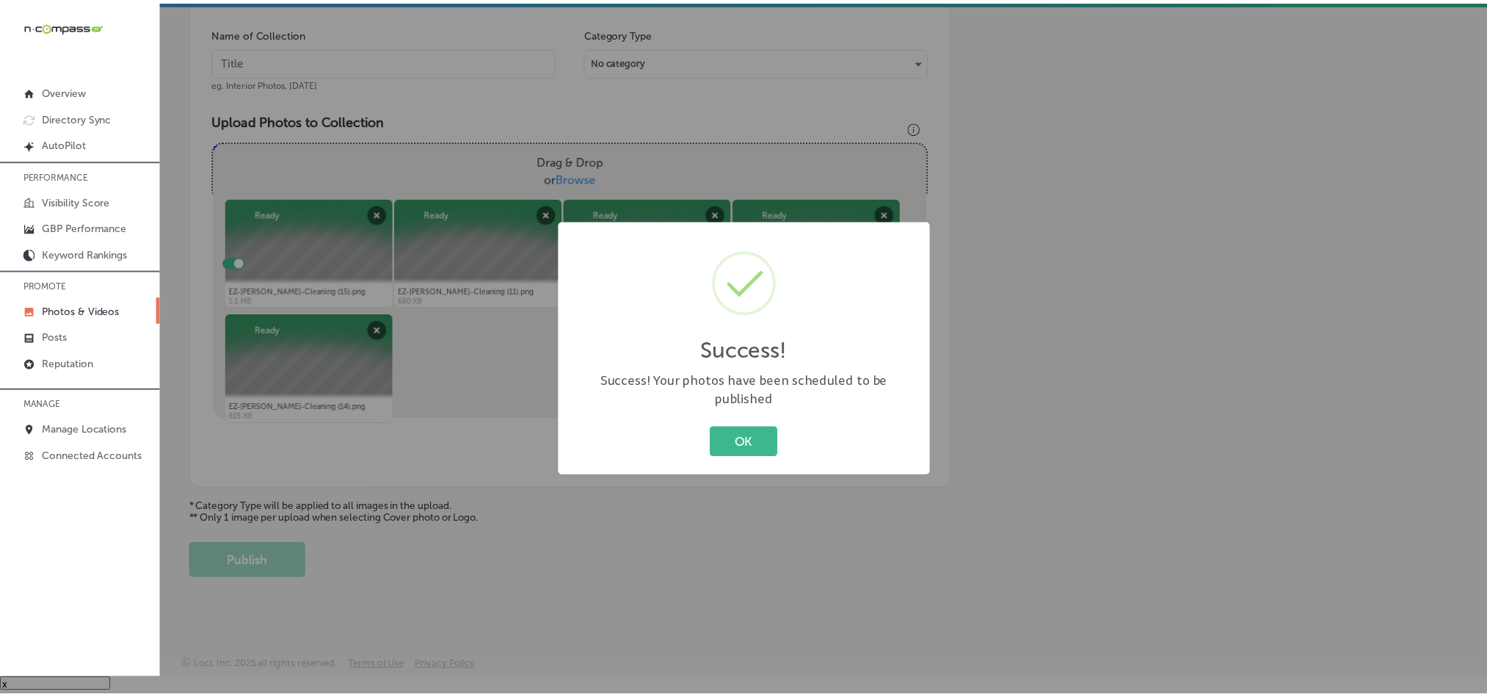
scroll to position [419, 0]
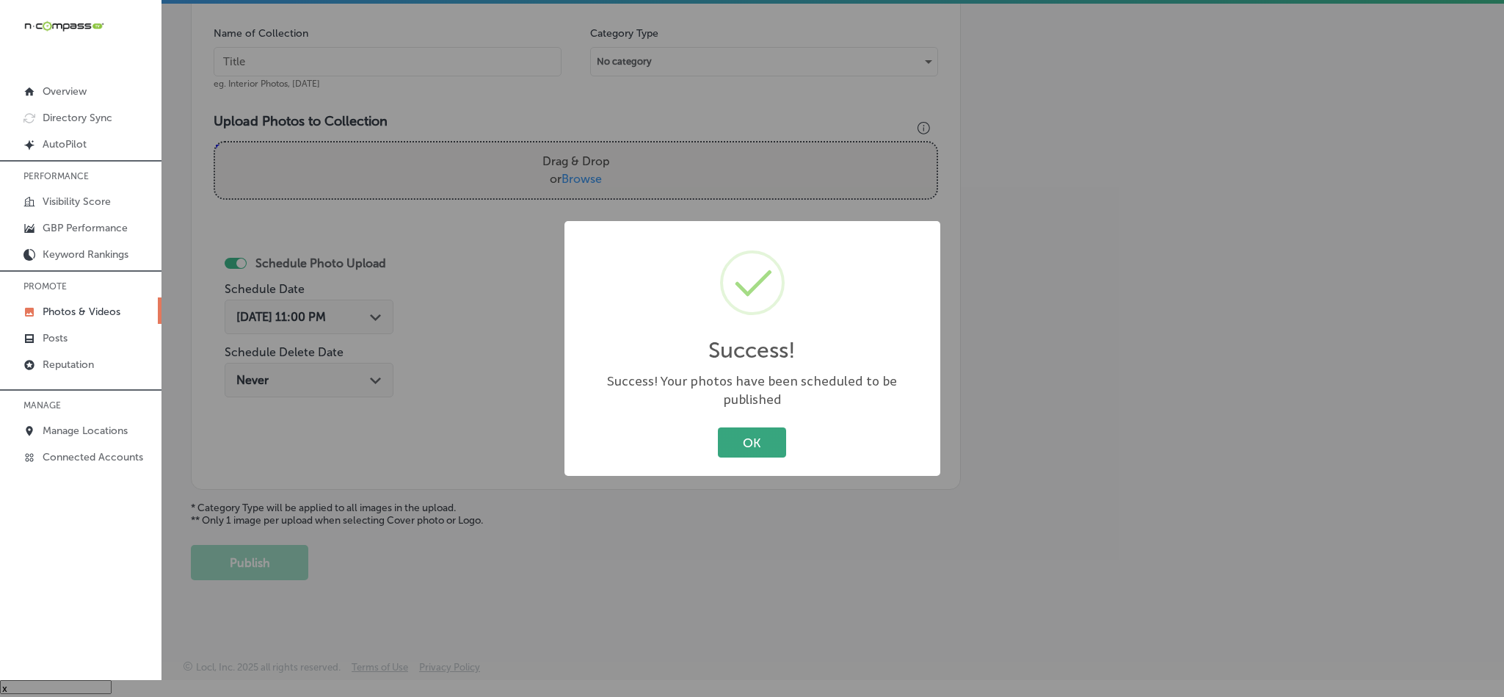
click at [738, 427] on button "OK" at bounding box center [752, 442] width 68 height 30
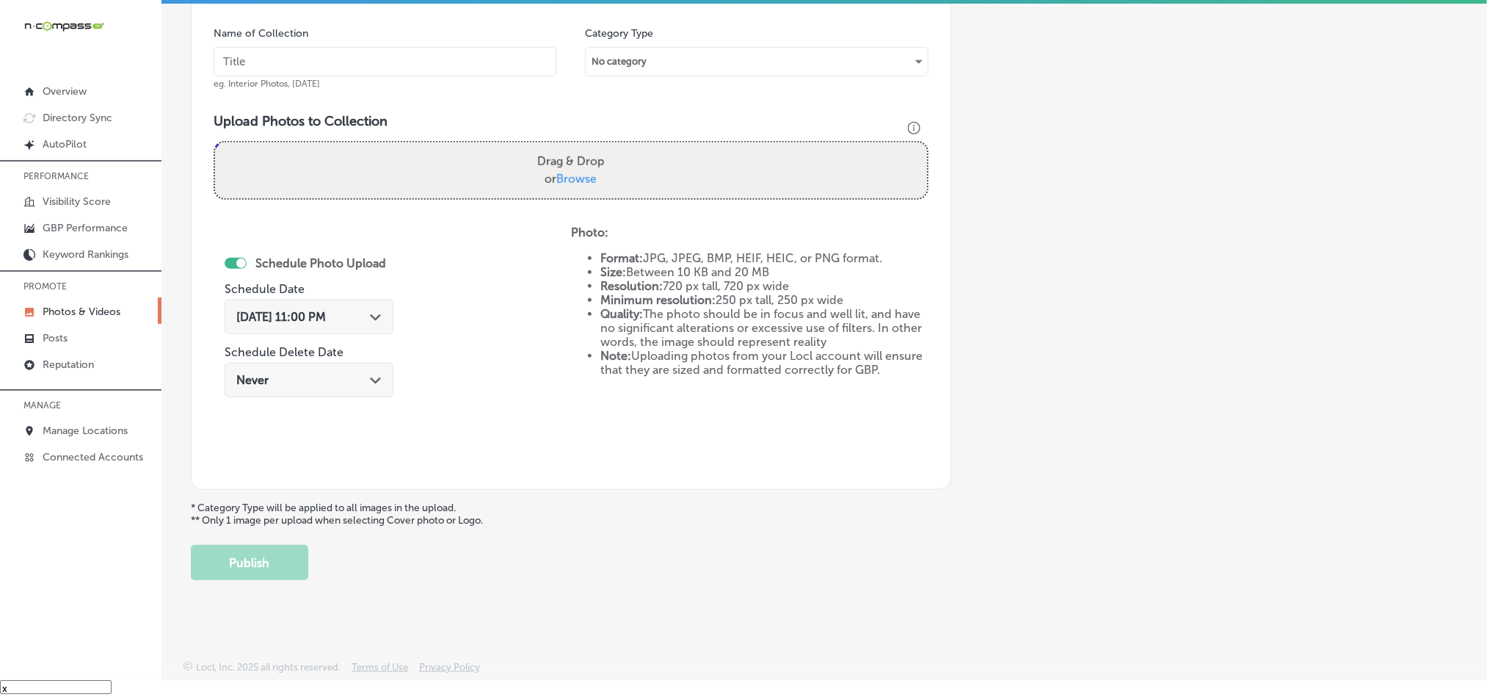
click at [375, 57] on input "text" at bounding box center [385, 61] width 343 height 29
paste input "EZ-[PERSON_NAME]-Cleaning-Baseboard-cleaning-service"
type input "EZ-[PERSON_NAME]-Cleaning-Baseboard-cleaning-service"
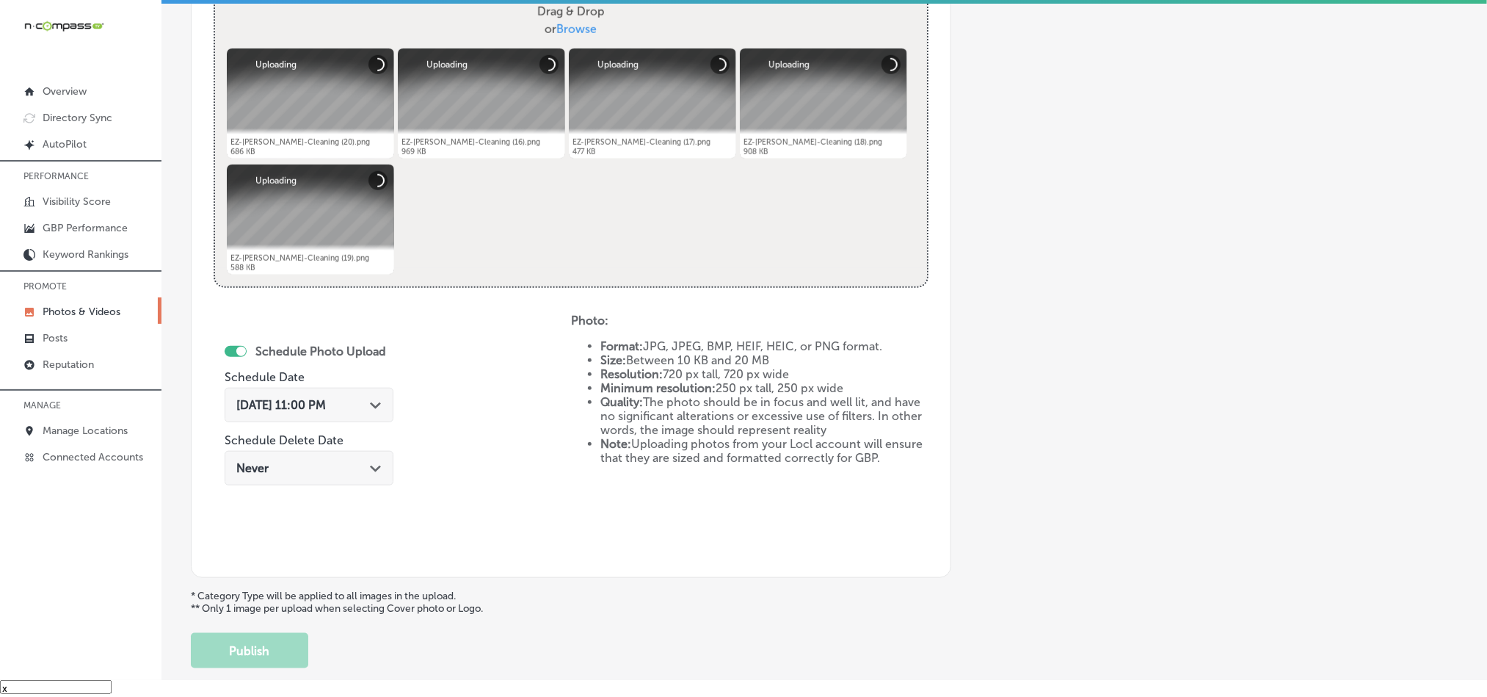
scroll to position [657, 0]
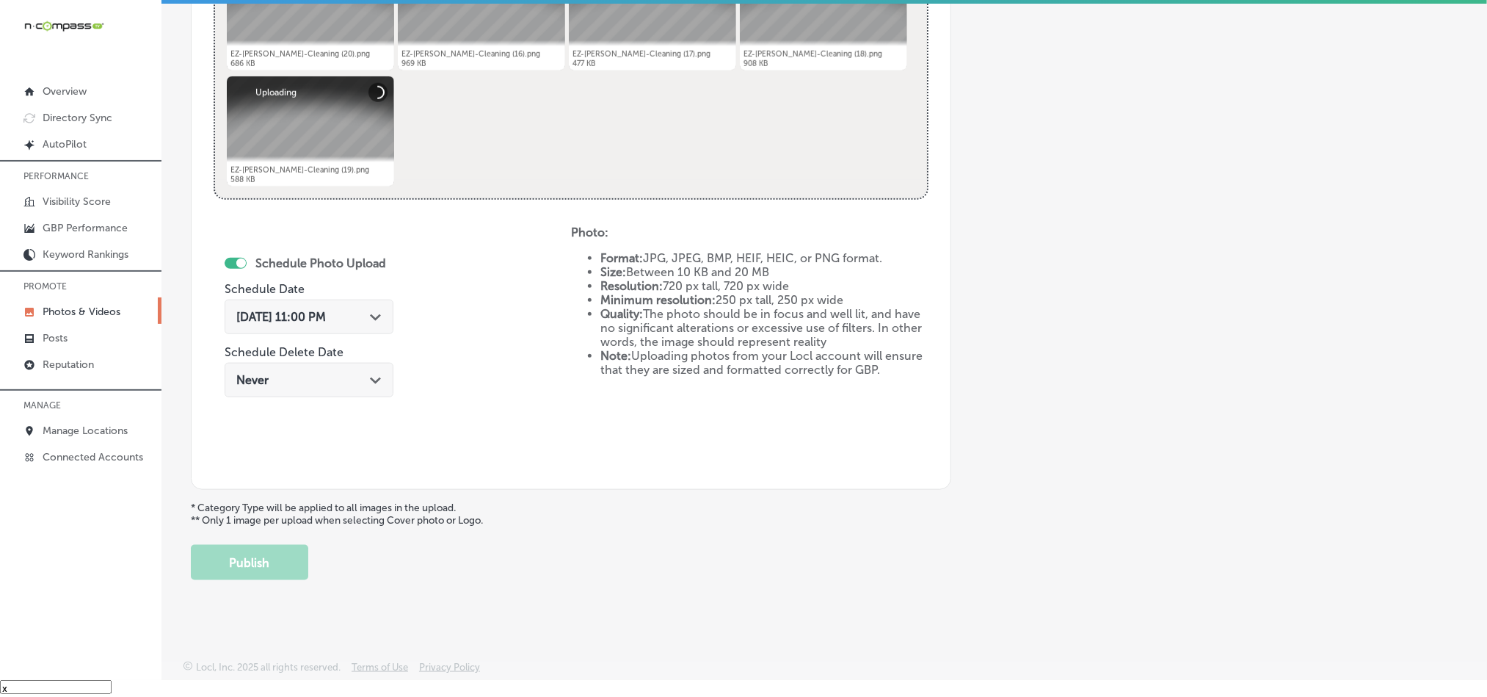
click at [371, 317] on icon "Path Created with Sketch." at bounding box center [375, 317] width 11 height 7
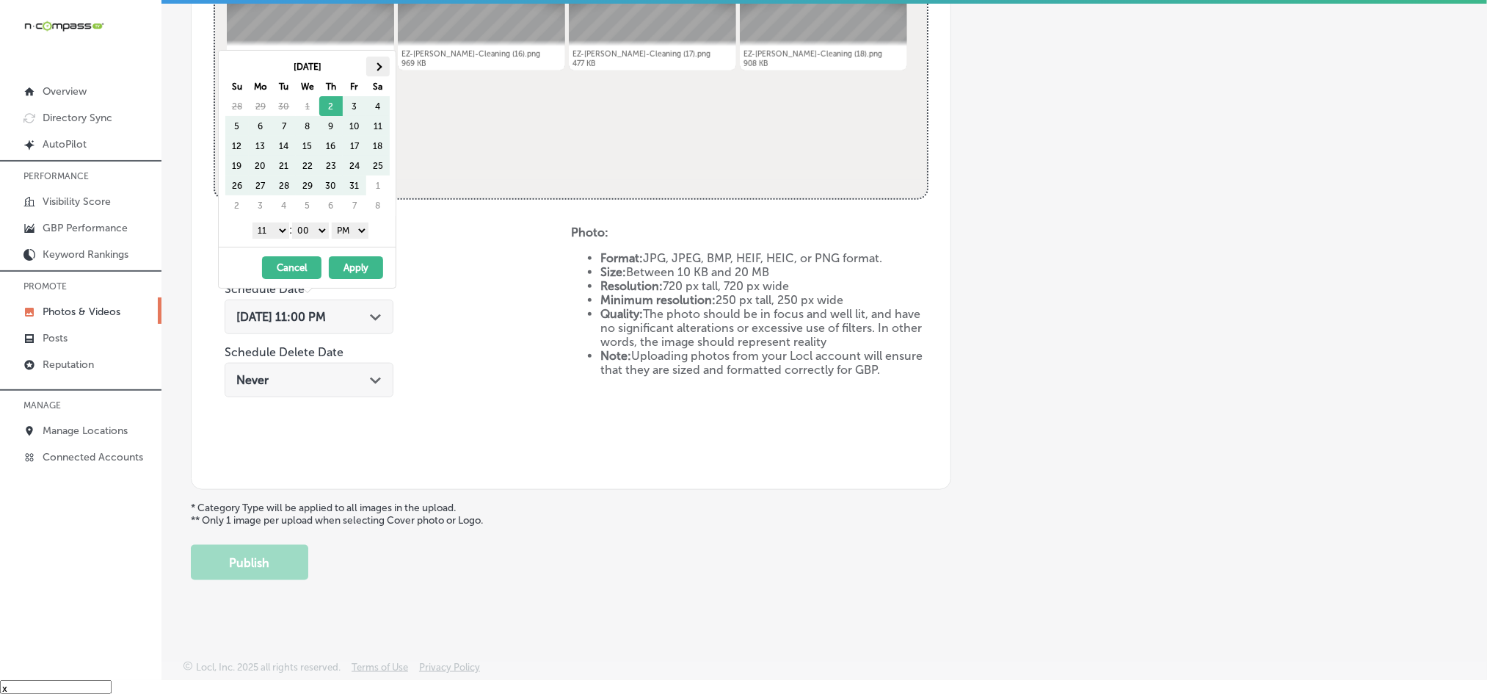
click at [375, 65] on span at bounding box center [378, 66] width 8 height 8
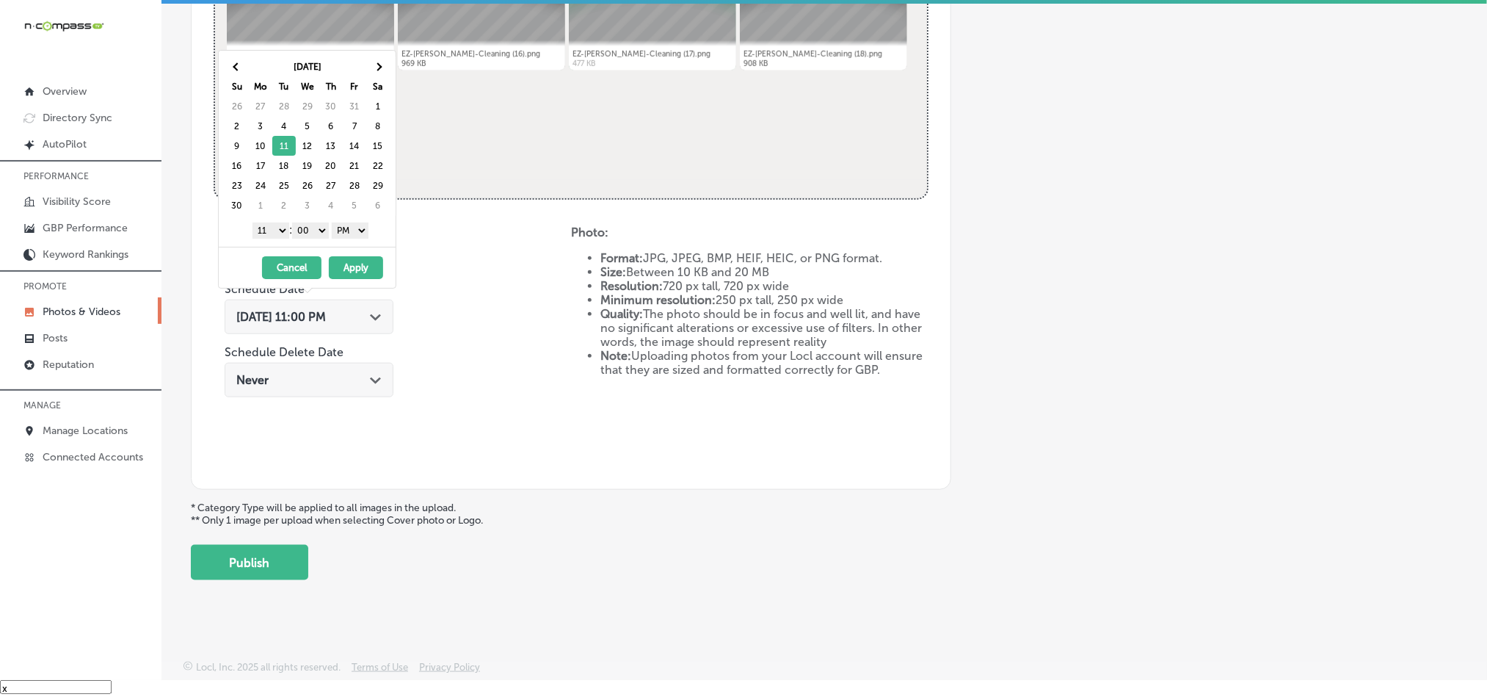
click at [275, 227] on select "1 2 3 4 5 6 7 8 9 10 11 12" at bounding box center [270, 230] width 37 height 16
click at [348, 269] on button "Apply" at bounding box center [356, 267] width 54 height 23
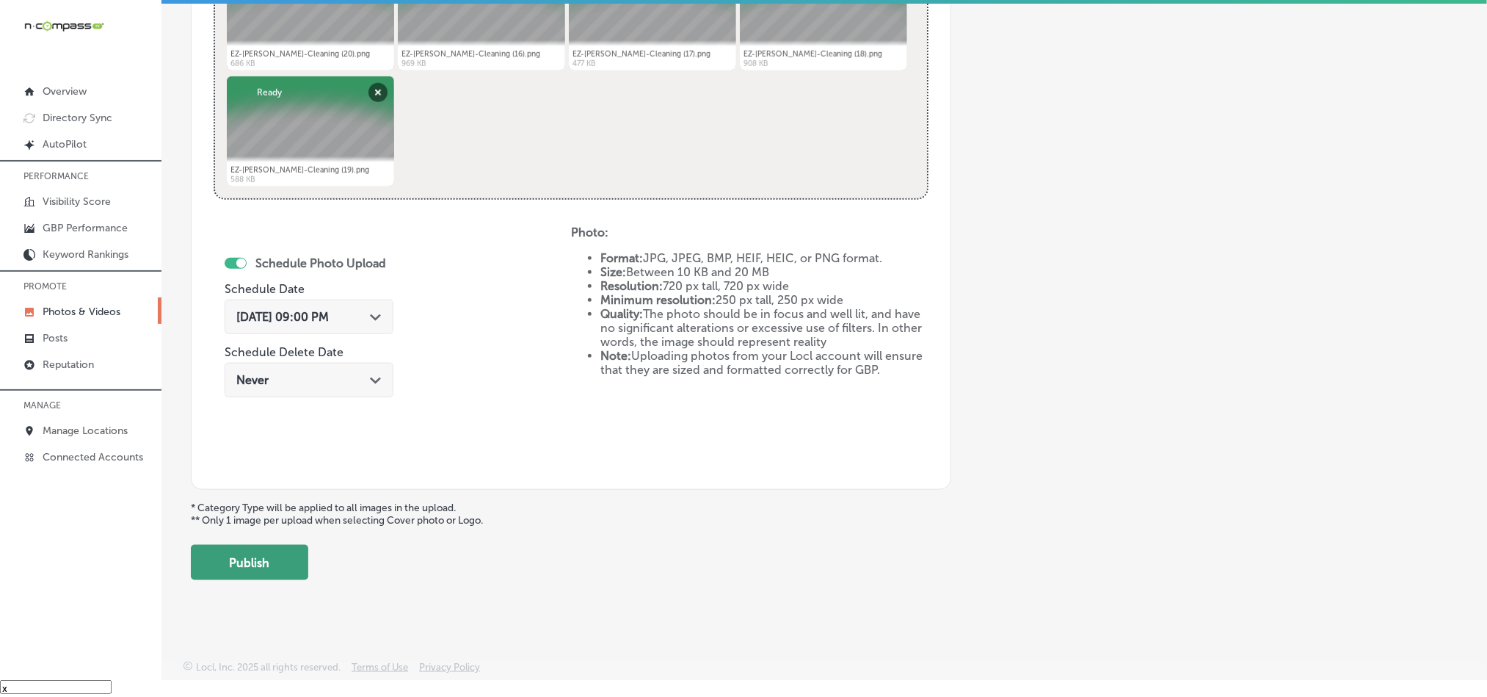
click at [258, 564] on button "Publish" at bounding box center [249, 562] width 117 height 35
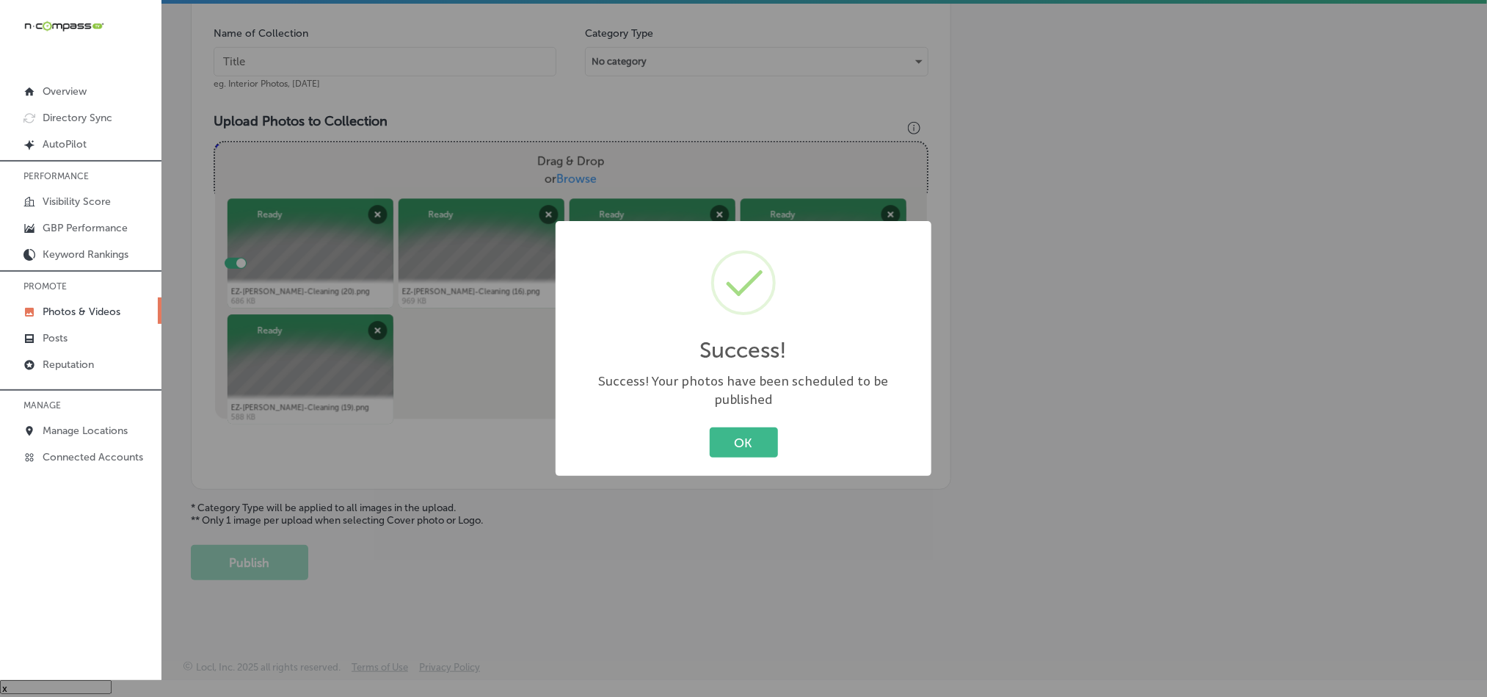
scroll to position [419, 0]
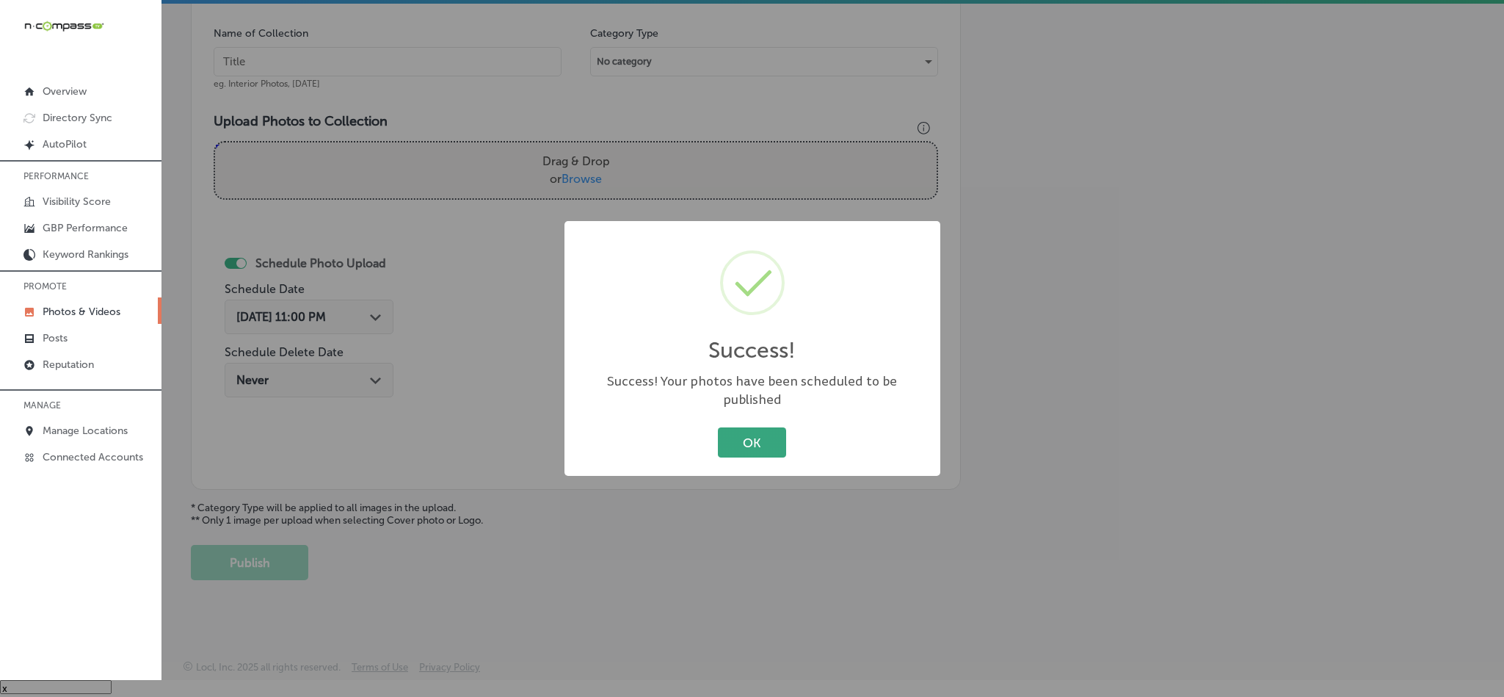
click at [752, 427] on button "OK" at bounding box center [752, 442] width 68 height 30
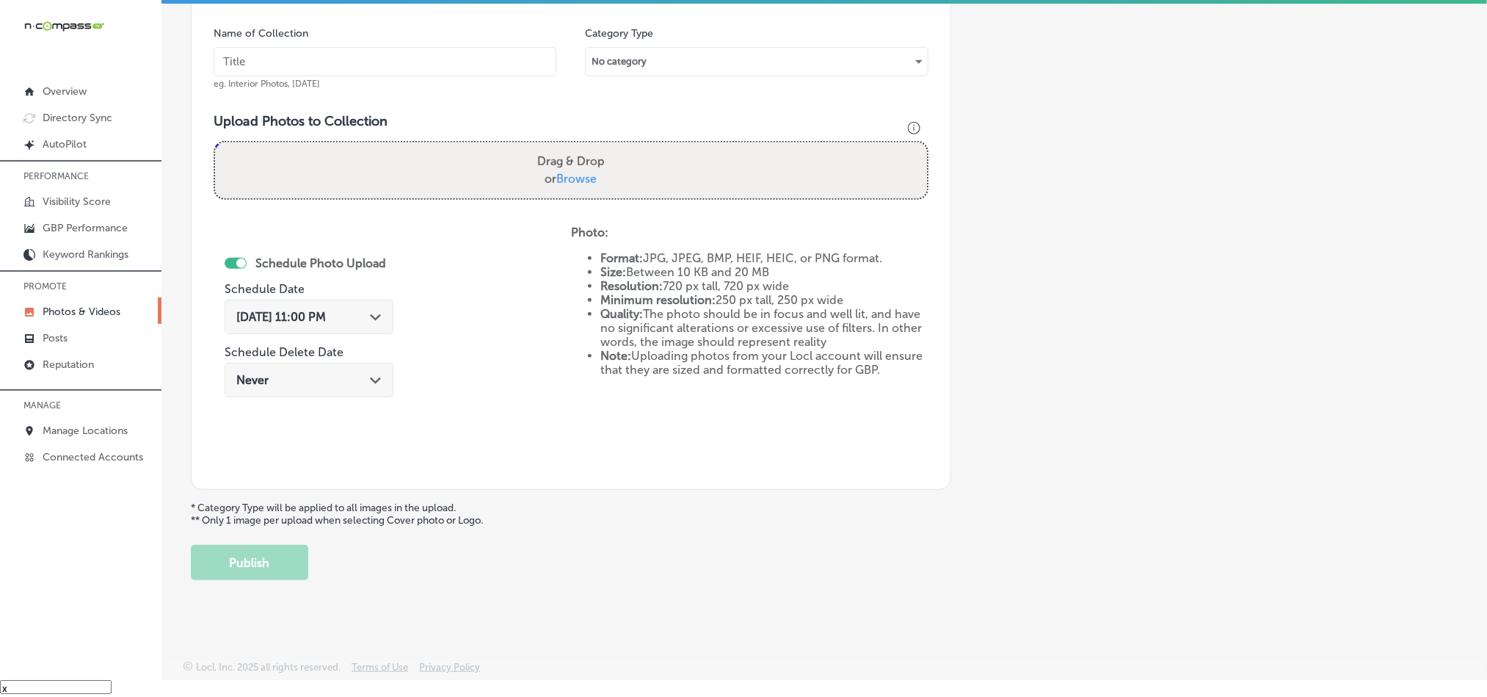
click at [394, 67] on input "text" at bounding box center [385, 61] width 343 height 29
paste input "EZ-[PERSON_NAME]-Cleaning-High-dusting-cleaning-services"
type input "EZ-[PERSON_NAME]-Cleaning-High-dusting-cleaning-services"
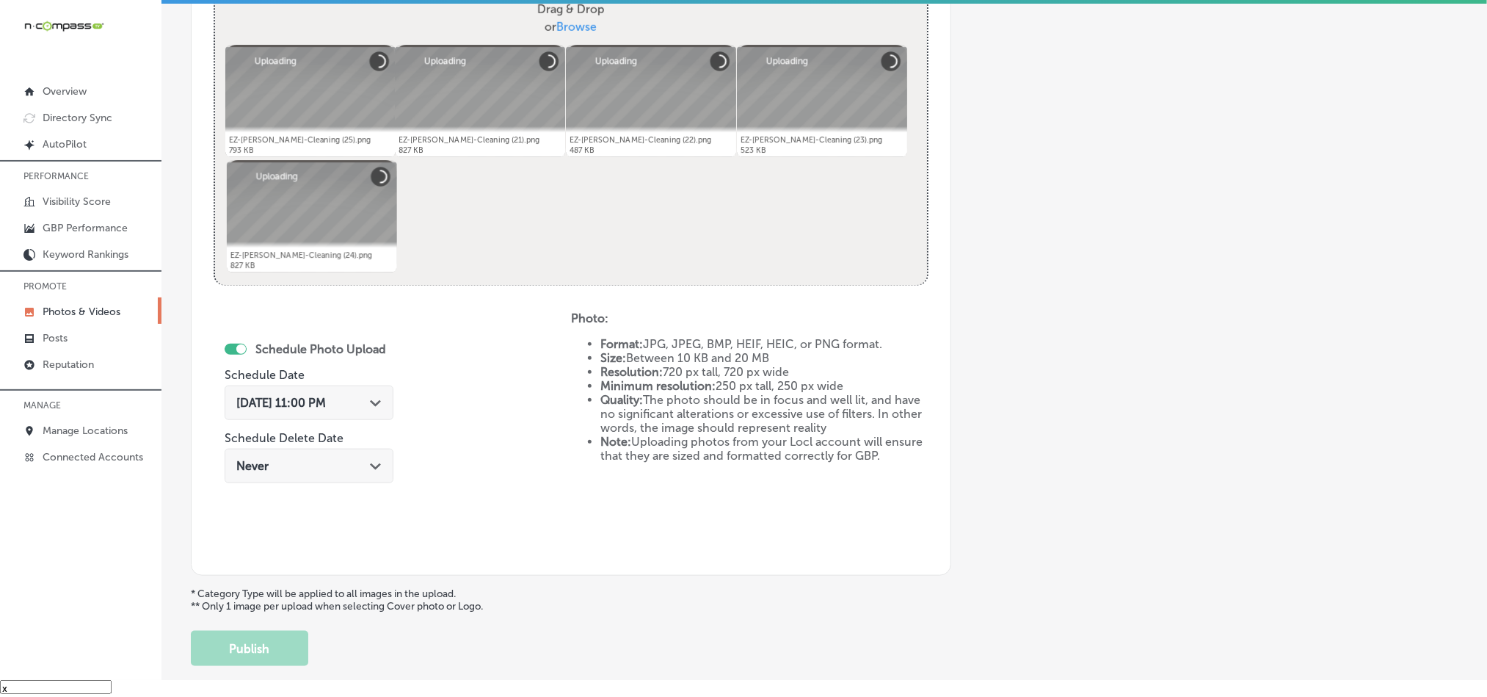
scroll to position [657, 0]
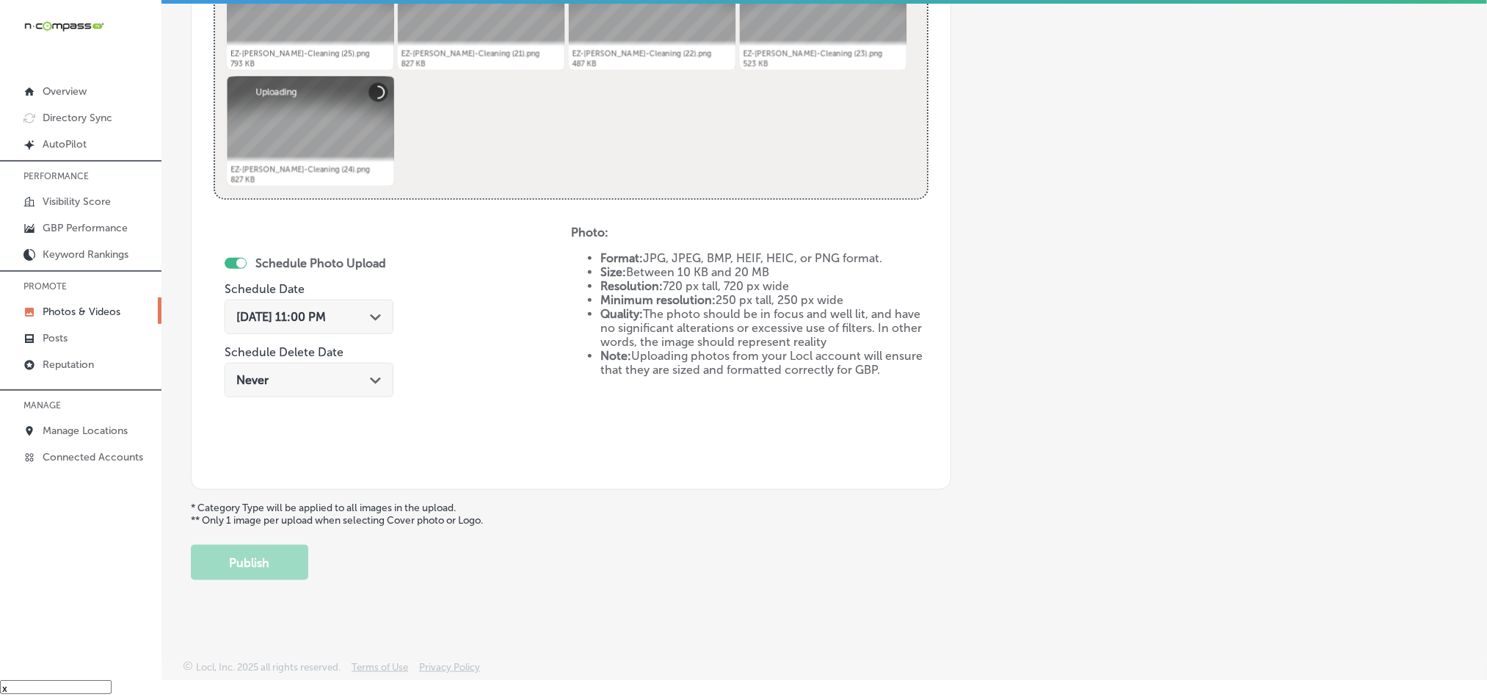
click at [370, 318] on icon "Path Created with Sketch." at bounding box center [375, 317] width 11 height 7
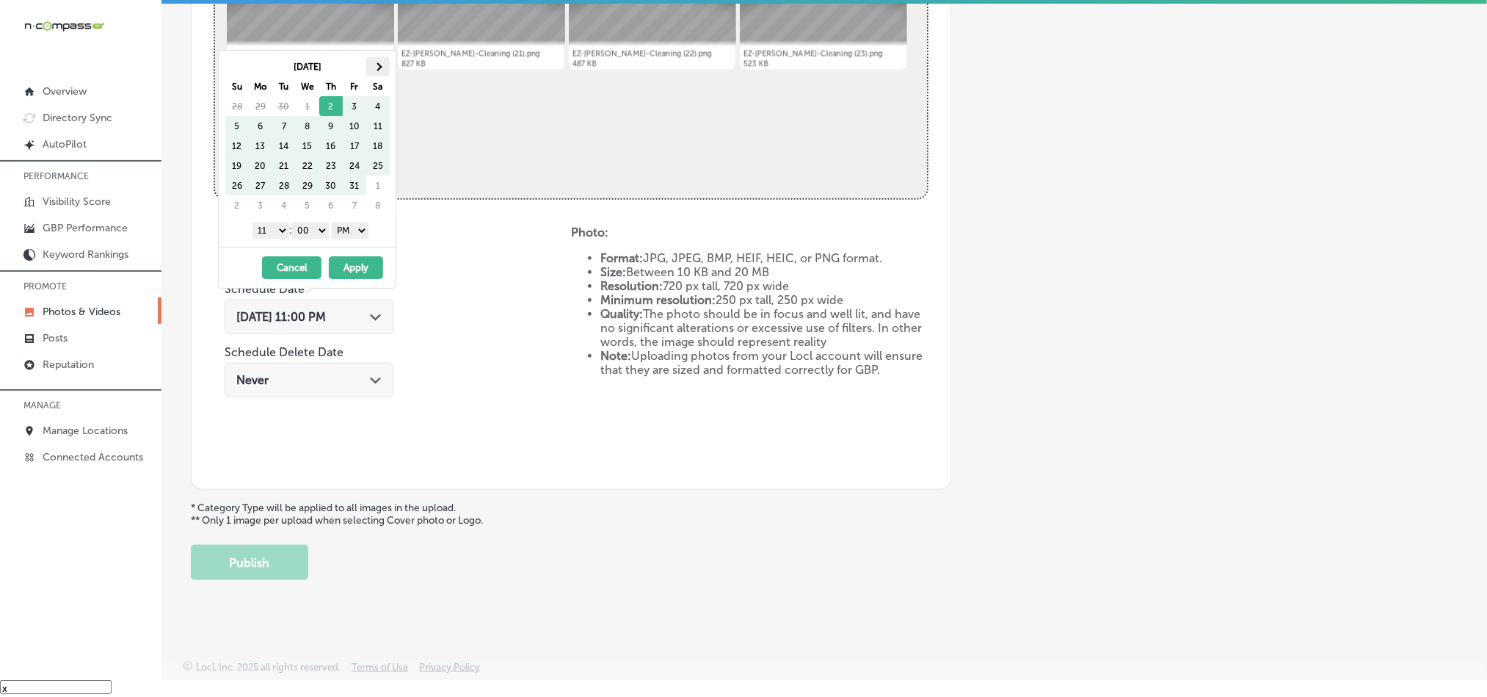
click at [375, 59] on th at bounding box center [377, 67] width 23 height 20
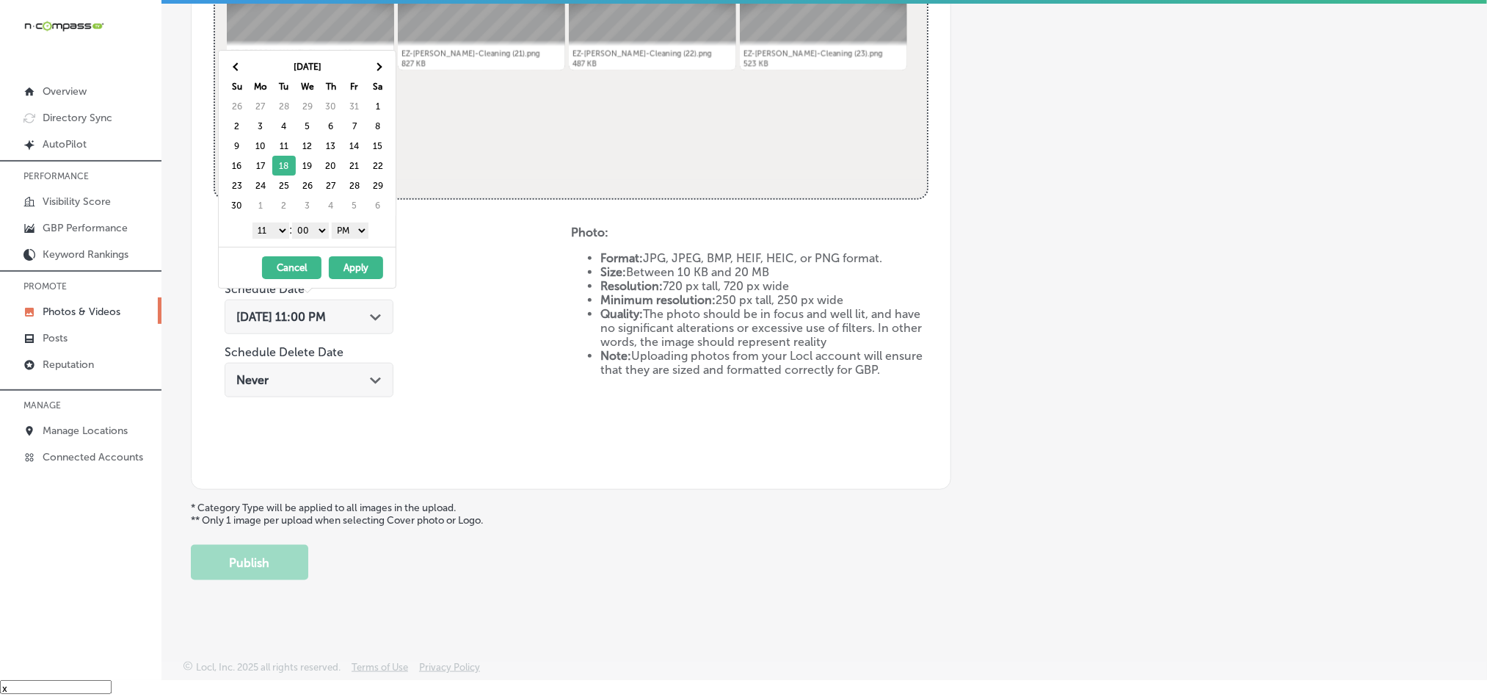
click at [272, 228] on select "1 2 3 4 5 6 7 8 9 10 11 12" at bounding box center [270, 230] width 37 height 16
click at [350, 265] on button "Apply" at bounding box center [356, 267] width 54 height 23
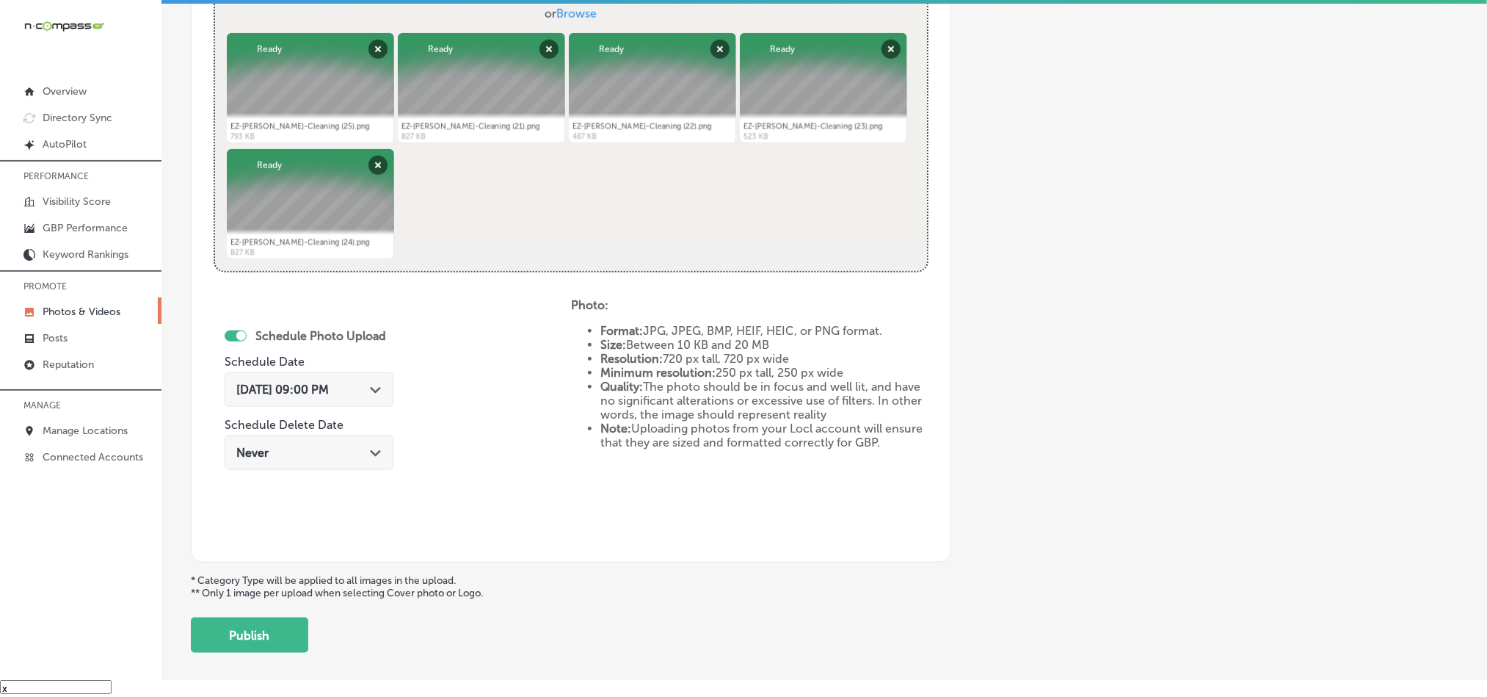
scroll to position [583, 0]
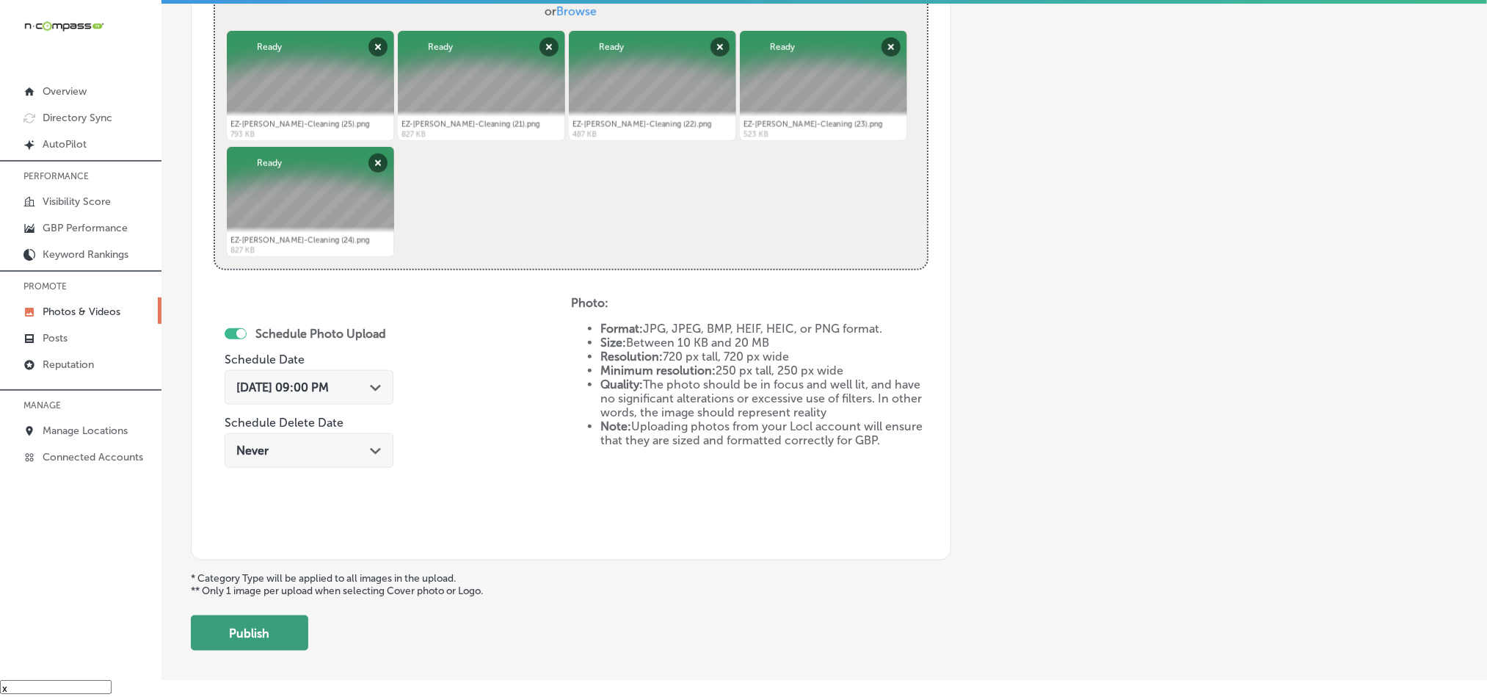
click at [255, 646] on button "Publish" at bounding box center [249, 632] width 117 height 35
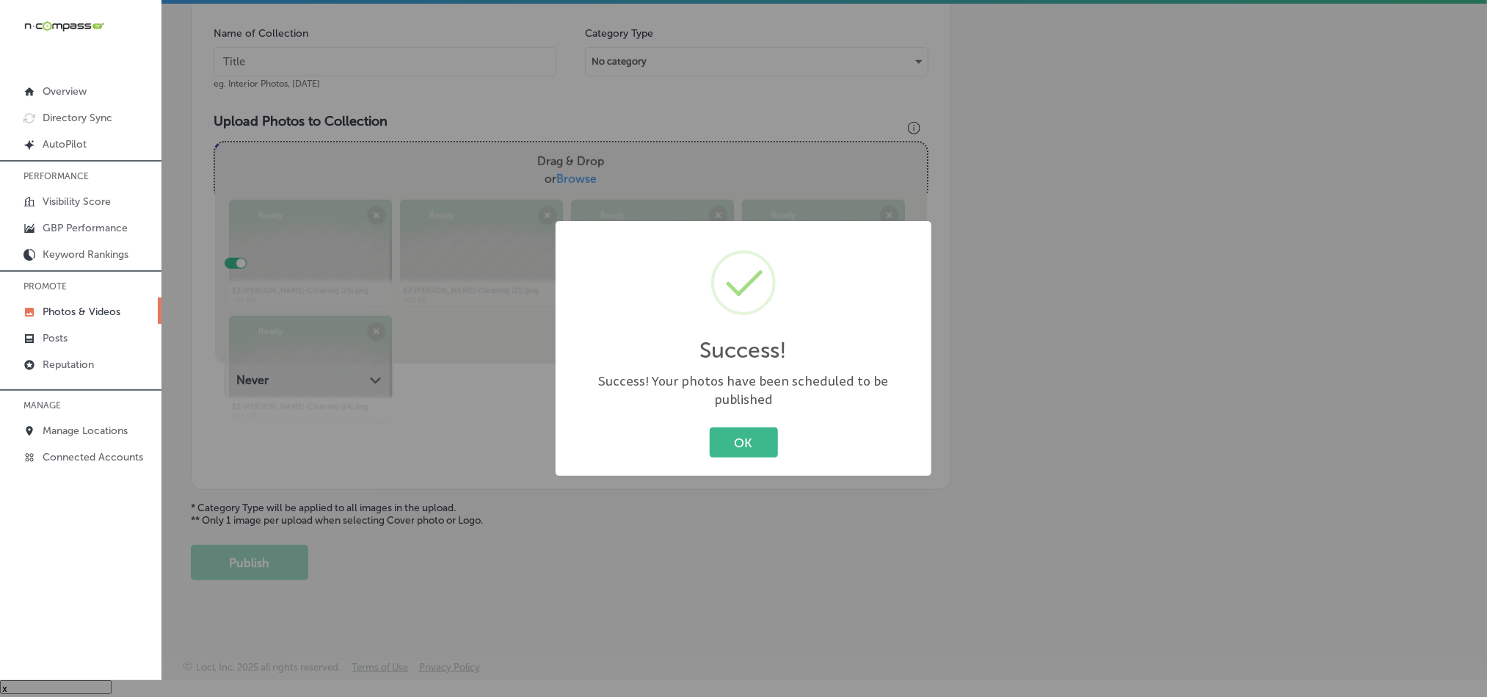
scroll to position [419, 0]
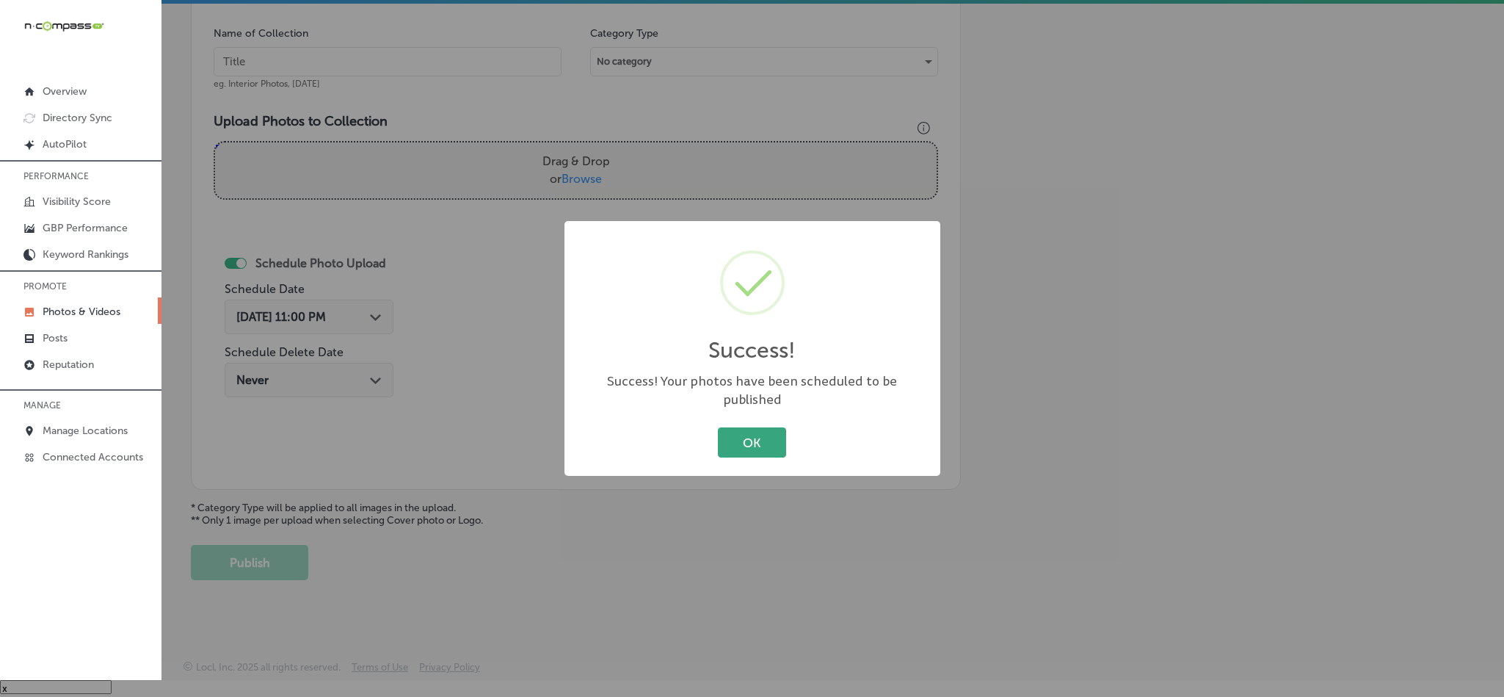
click at [732, 434] on button "OK" at bounding box center [752, 442] width 68 height 30
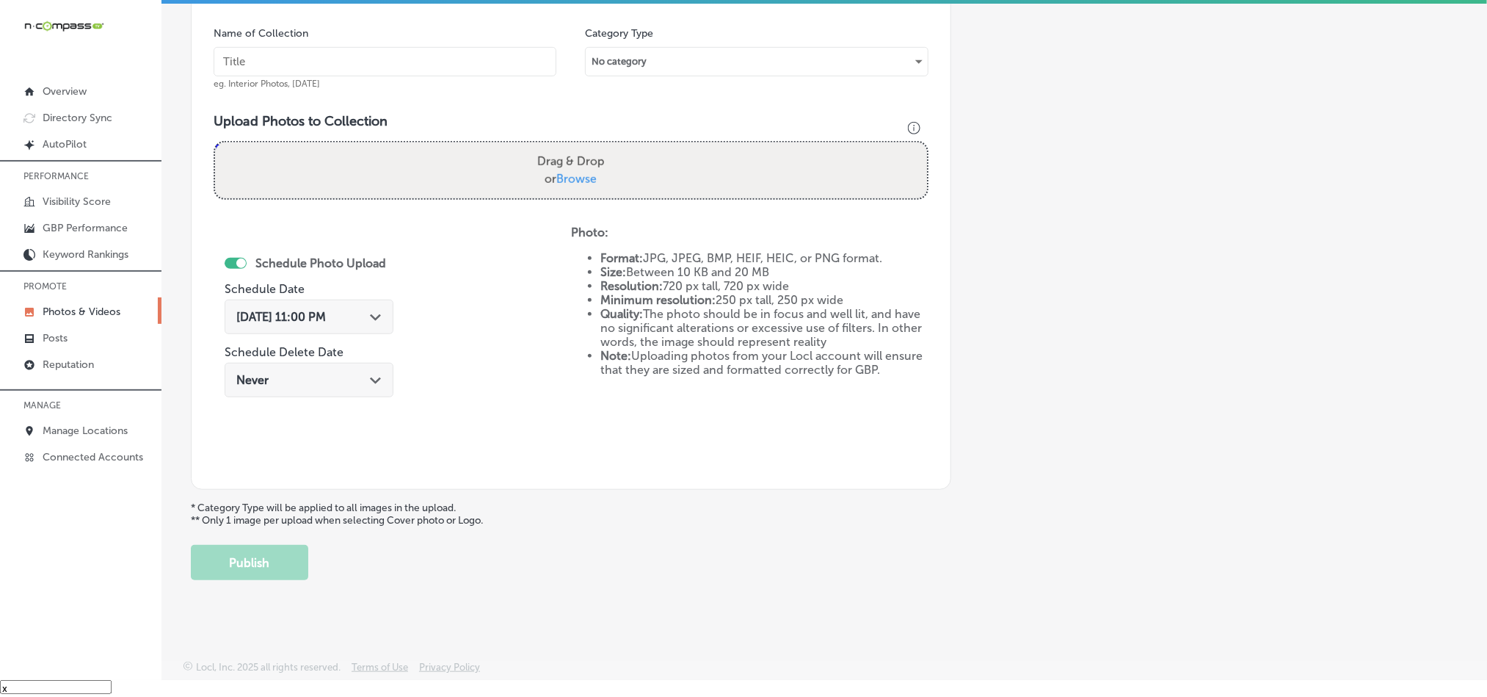
click at [354, 55] on input "text" at bounding box center [385, 61] width 343 height 29
paste input "EZ-[PERSON_NAME]-Cleaning-Cobweb-removal-service"
type input "EZ-[PERSON_NAME]-Cleaning-Cobweb-removal-service"
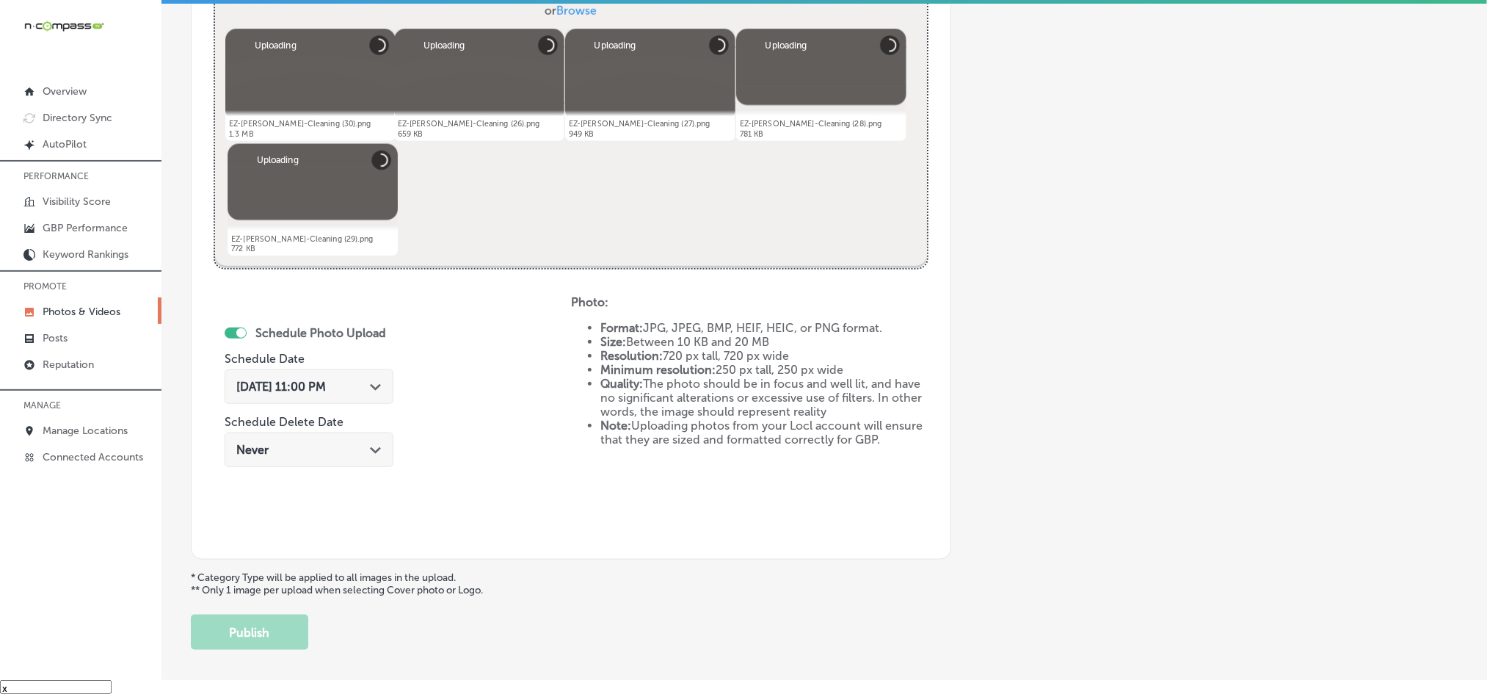
scroll to position [657, 0]
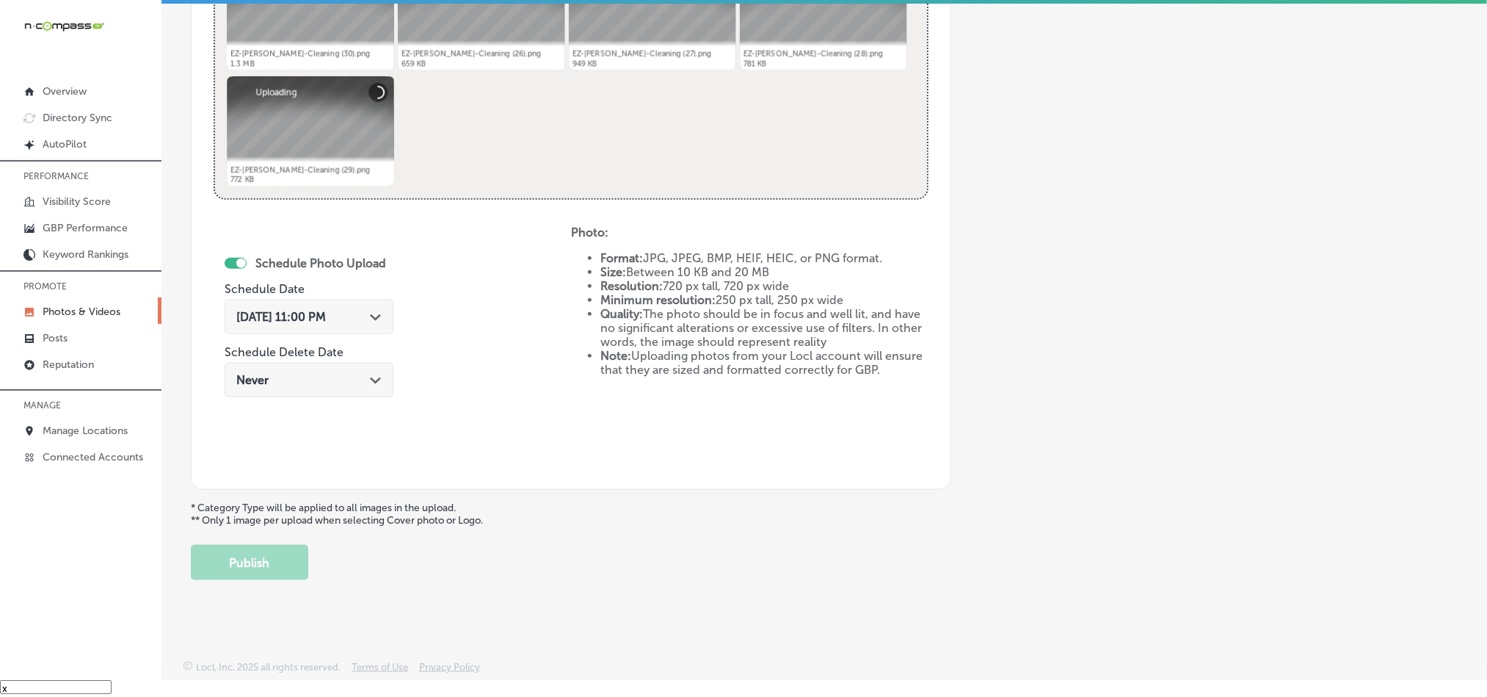
click at [375, 316] on polygon at bounding box center [375, 317] width 11 height 7
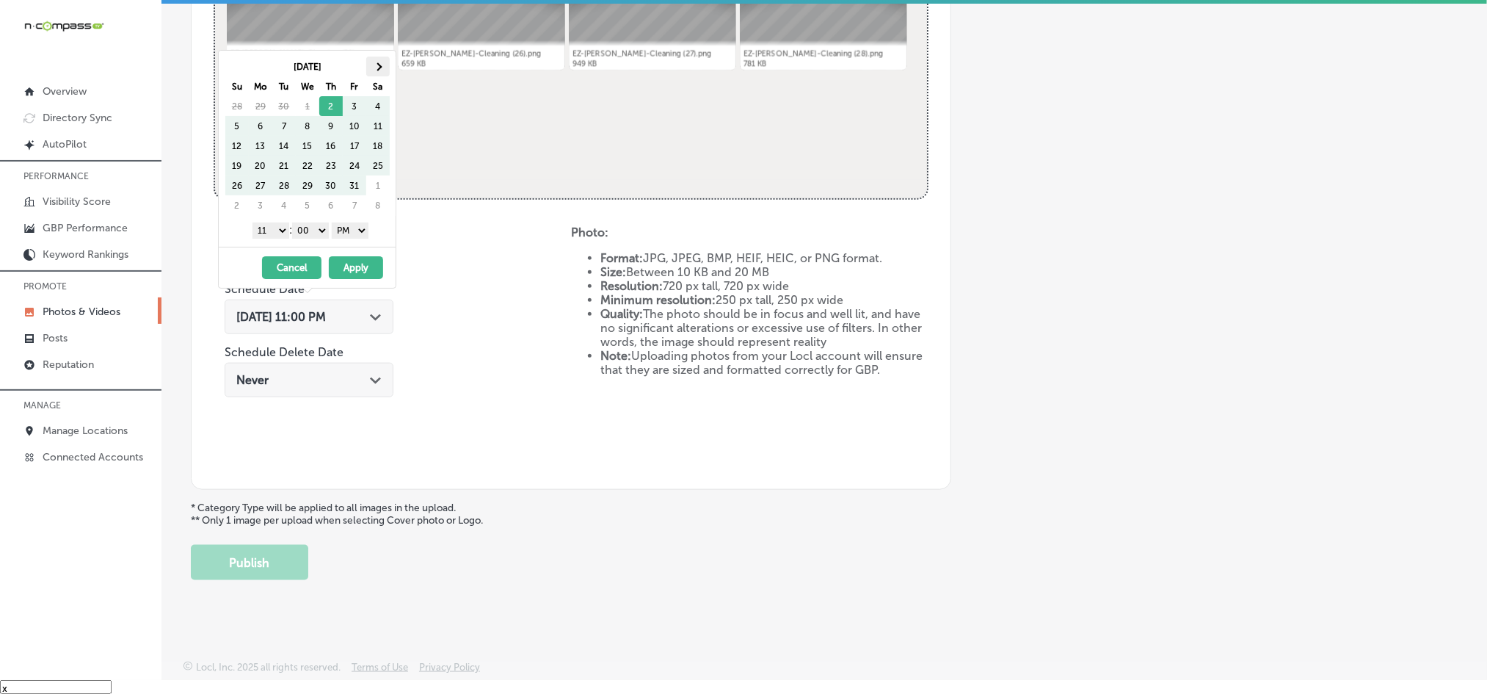
click at [374, 66] on span at bounding box center [378, 66] width 8 height 8
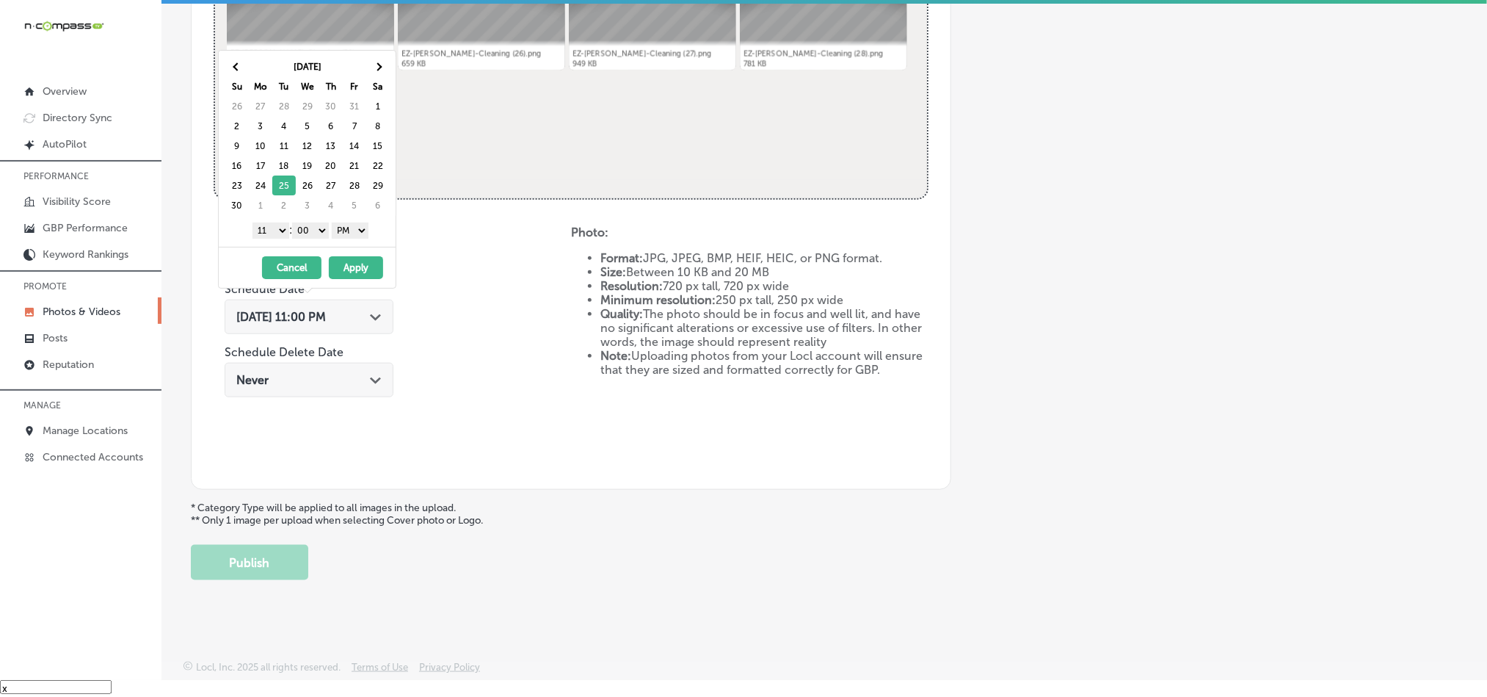
click at [272, 234] on select "1 2 3 4 5 6 7 8 9 10 11 12" at bounding box center [270, 230] width 37 height 16
click at [360, 272] on button "Apply" at bounding box center [356, 267] width 54 height 23
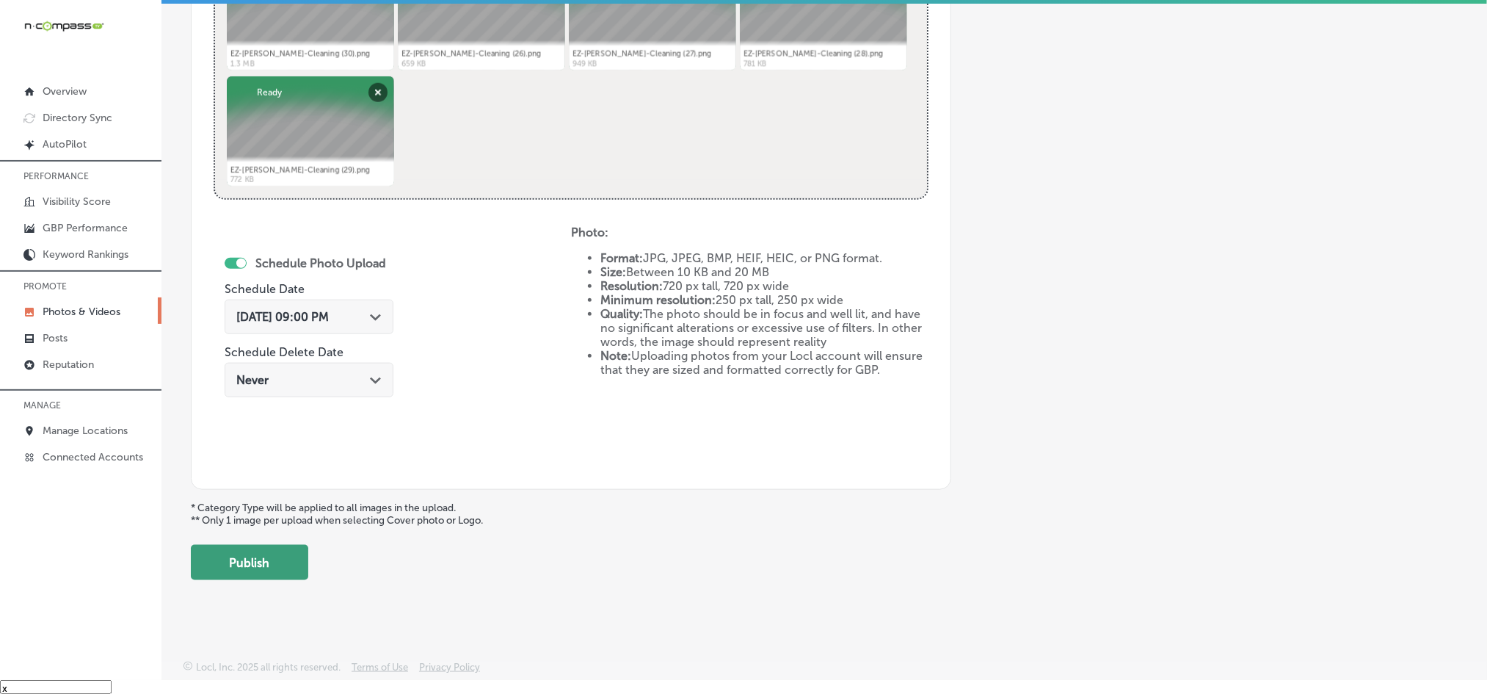
click at [247, 566] on button "Publish" at bounding box center [249, 562] width 117 height 35
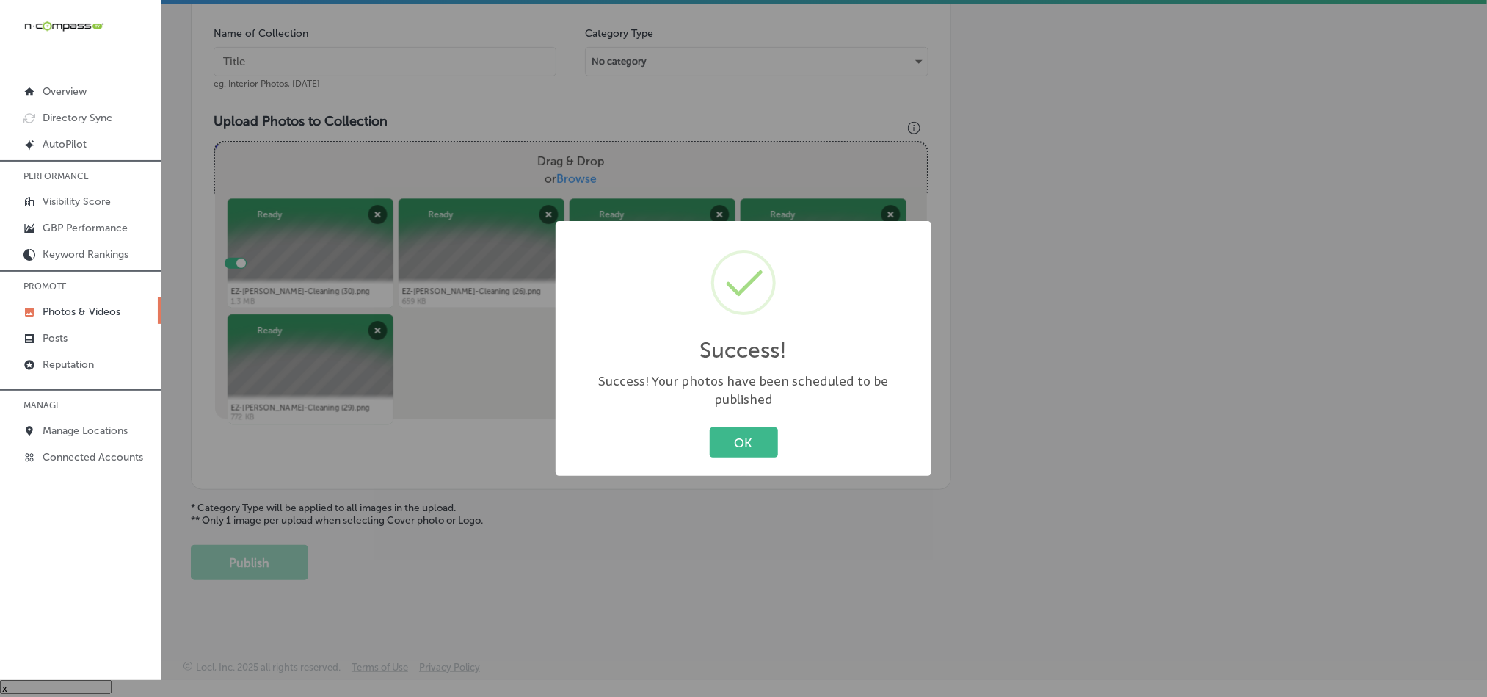
scroll to position [419, 0]
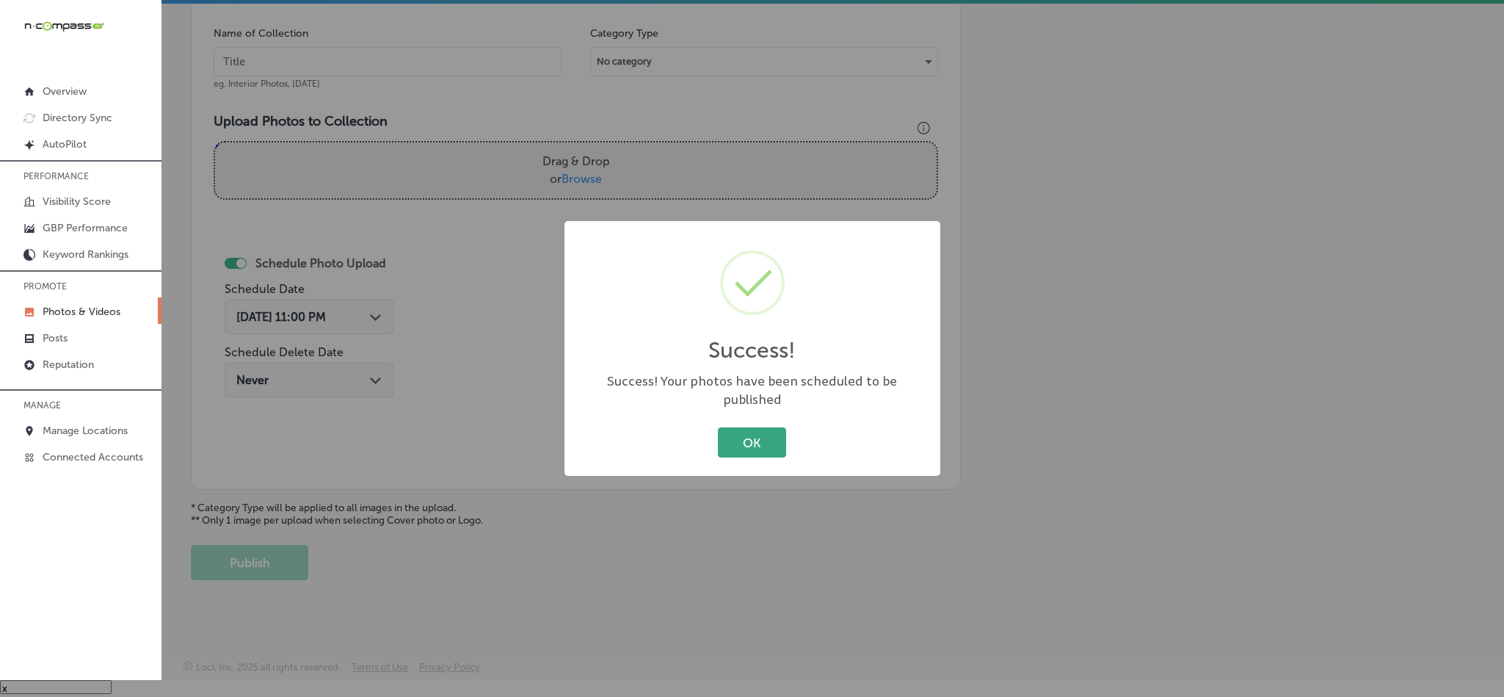
click at [753, 437] on button "OK" at bounding box center [752, 442] width 68 height 30
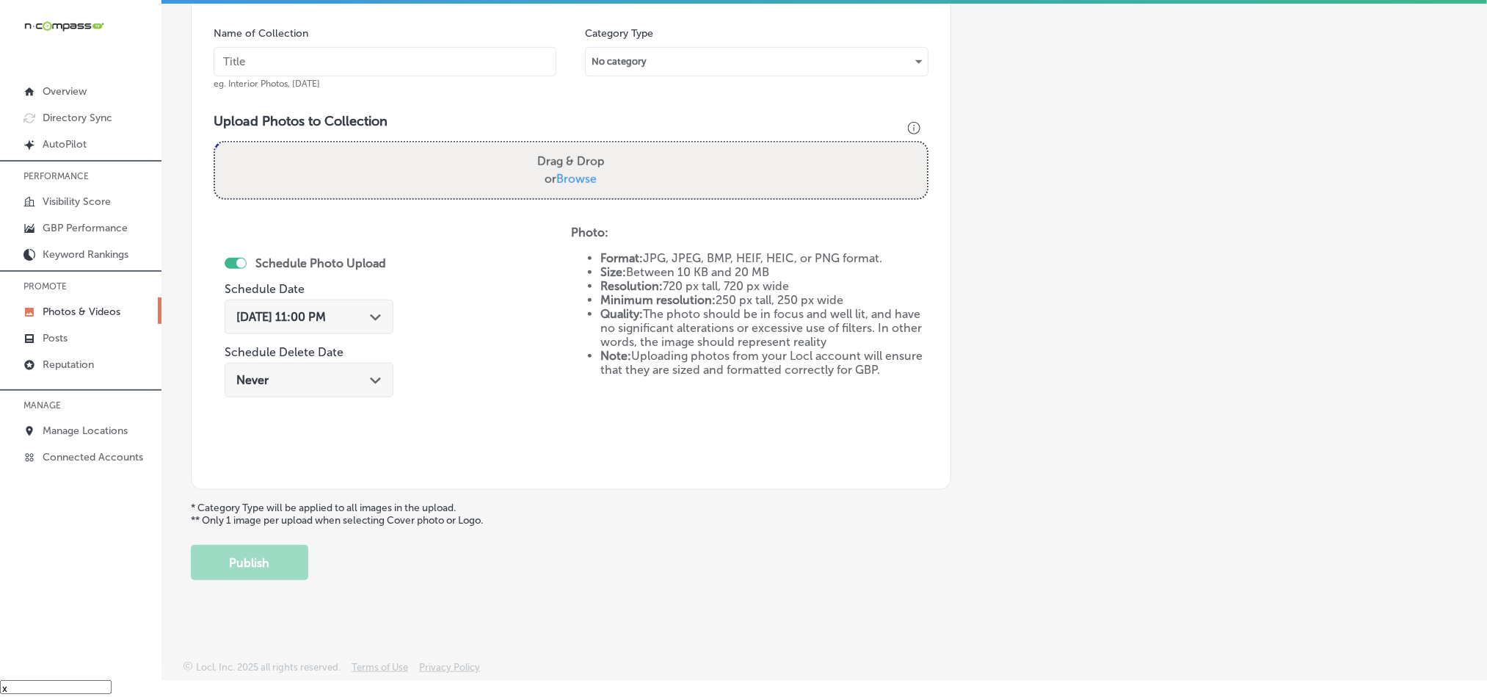
click at [382, 54] on input "text" at bounding box center [385, 61] width 343 height 29
paste input "EZ-[PERSON_NAME]-Cleaning-Professional-house-cleaning-services"
type input "EZ-[PERSON_NAME]-Cleaning-Professional-house-cleaning-services"
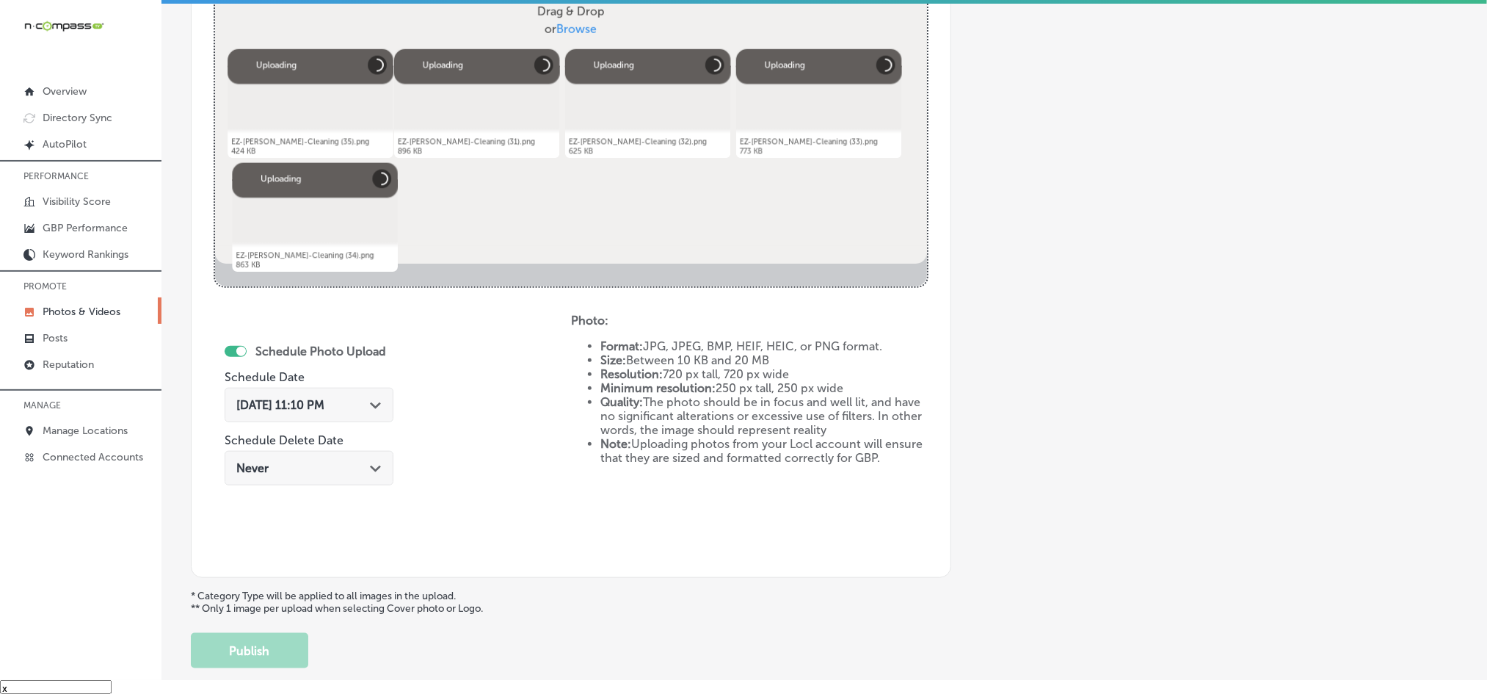
scroll to position [657, 0]
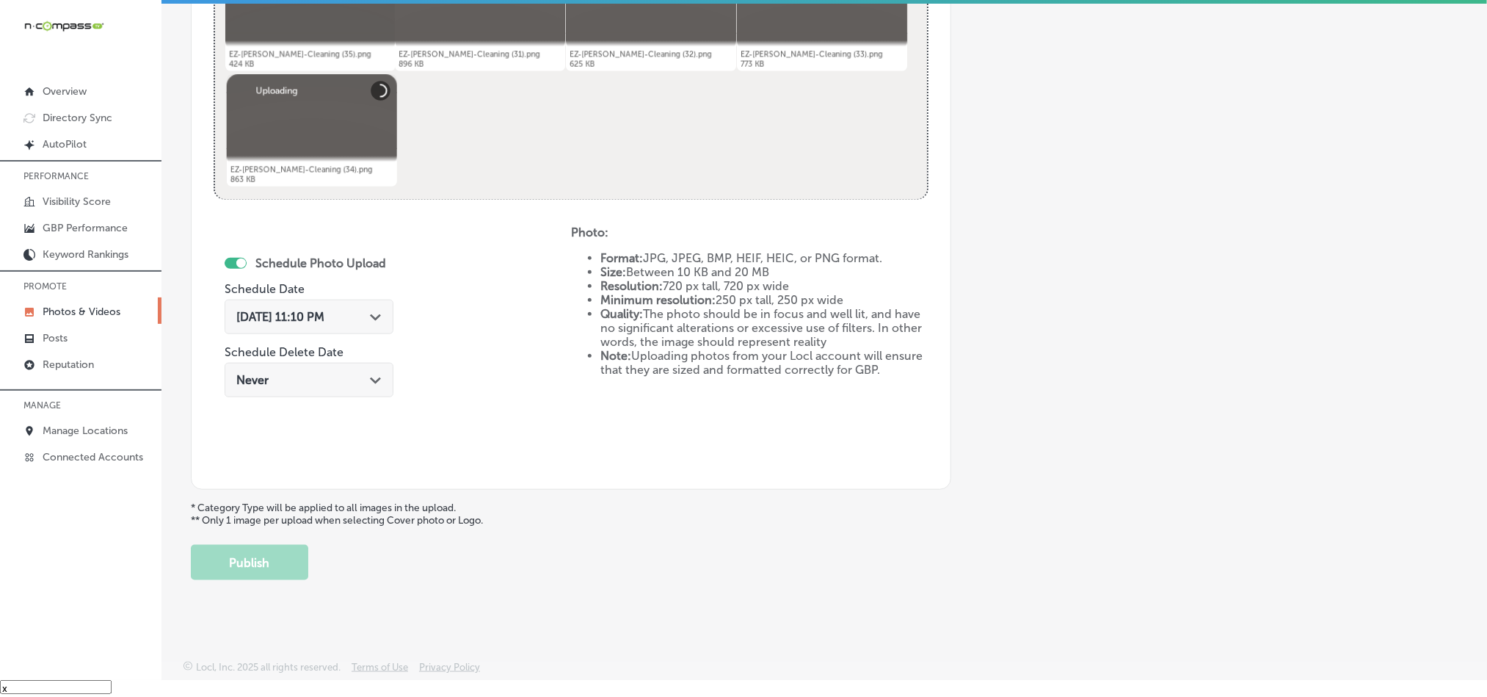
click at [362, 310] on div "[DATE] 11:10 PM Path Created with Sketch." at bounding box center [308, 317] width 145 height 14
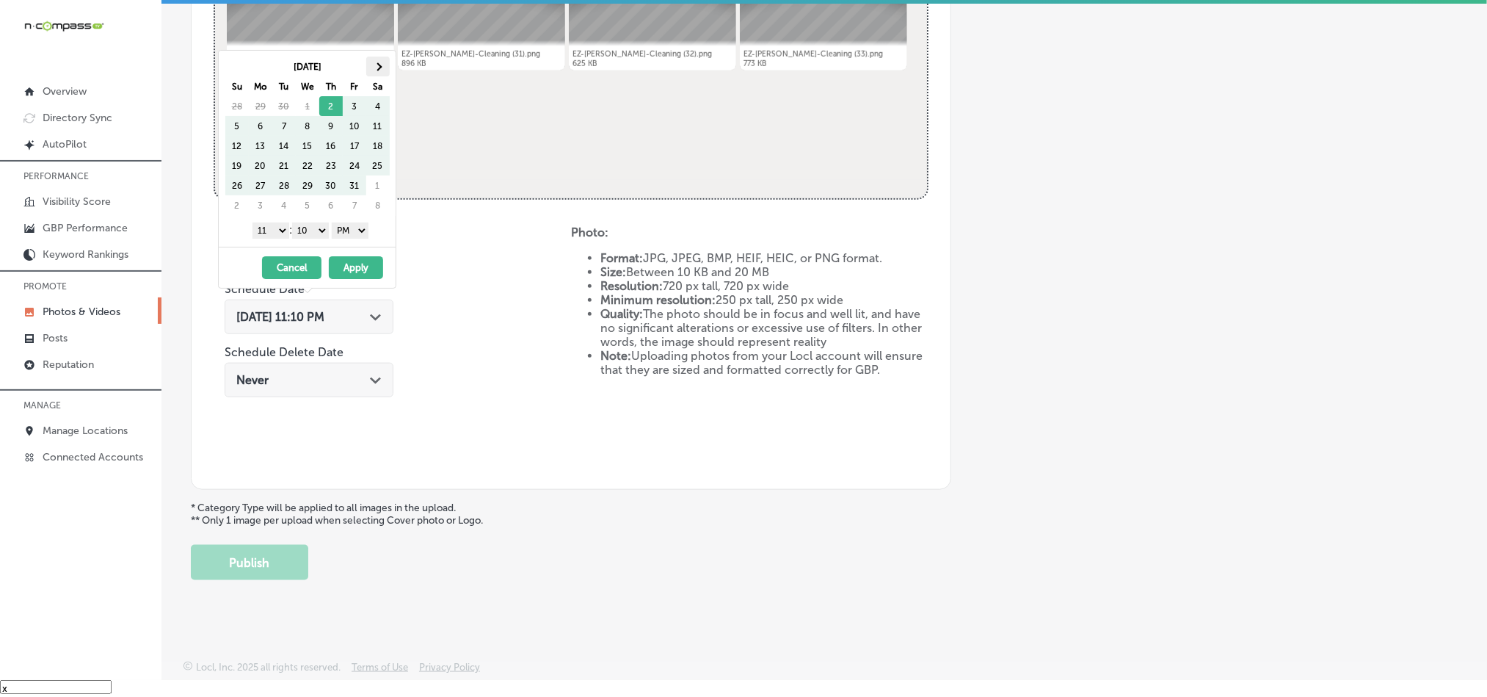
click at [379, 62] on th at bounding box center [377, 67] width 23 height 20
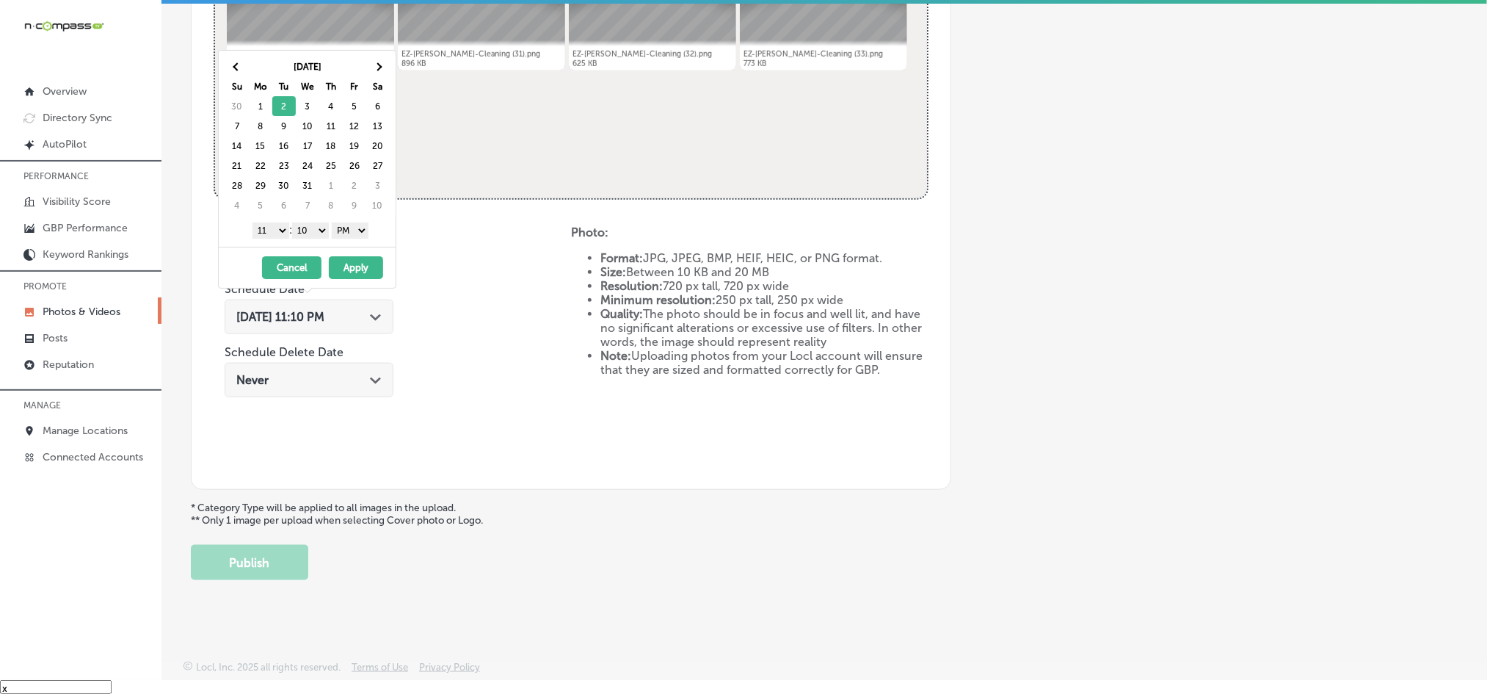
click at [273, 232] on select "1 2 3 4 5 6 7 8 9 10 11 12" at bounding box center [270, 230] width 37 height 16
click at [320, 234] on select "00 10 20 30 40 50" at bounding box center [310, 230] width 37 height 16
click at [351, 269] on button "Apply" at bounding box center [356, 267] width 54 height 23
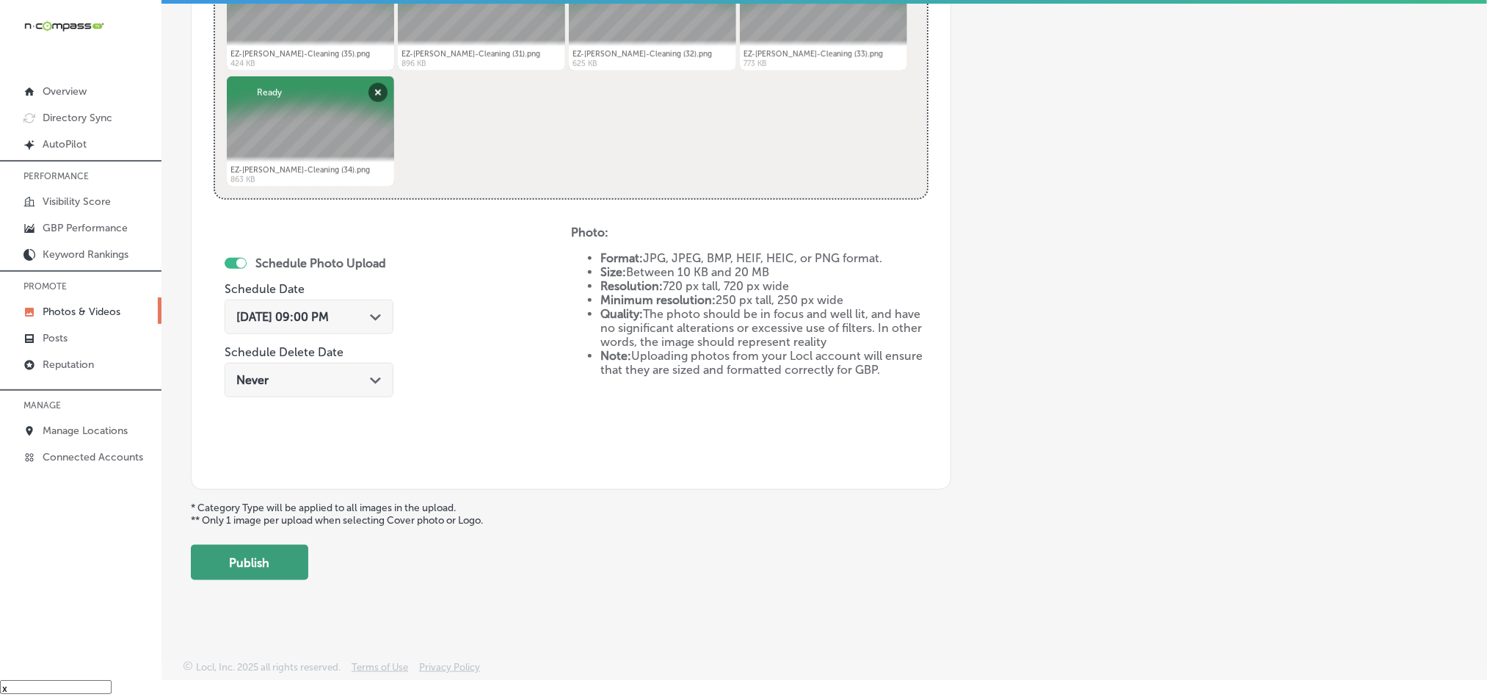
click at [260, 564] on button "Publish" at bounding box center [249, 562] width 117 height 35
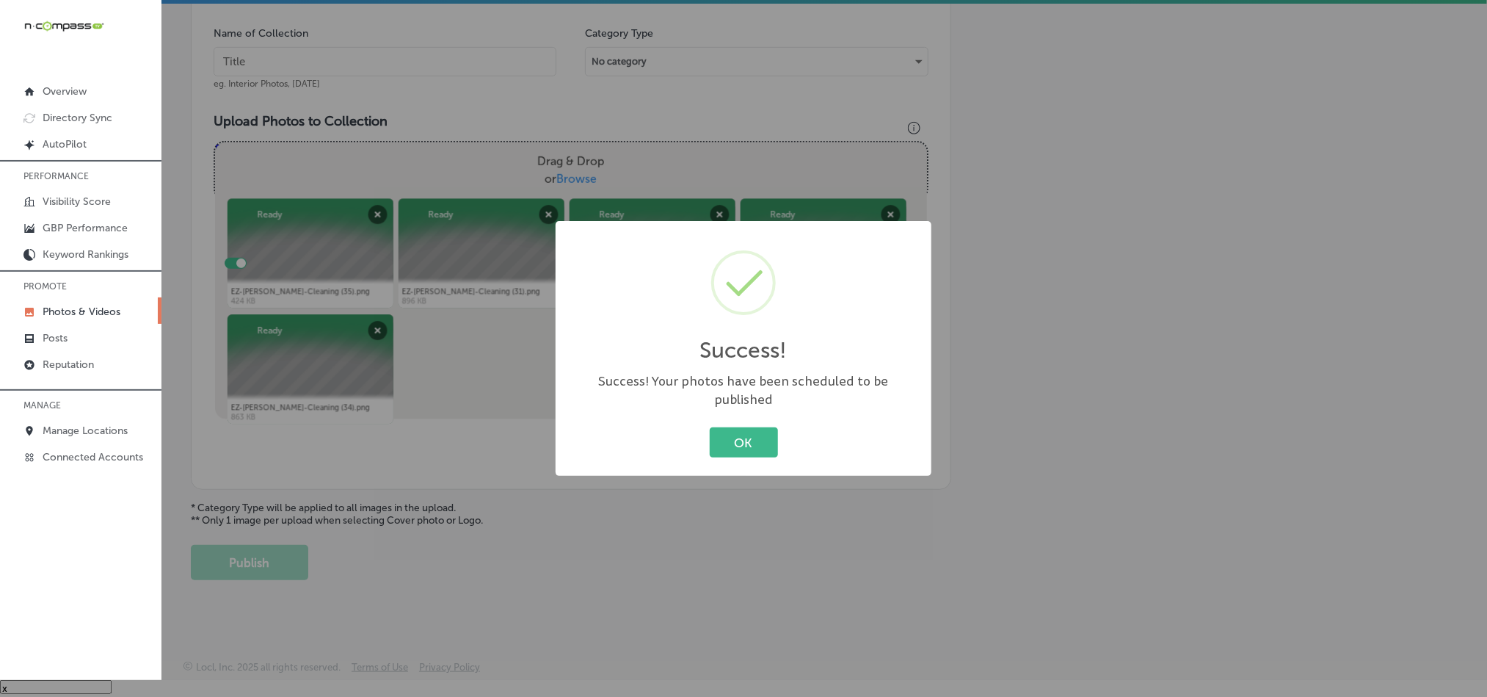
scroll to position [419, 0]
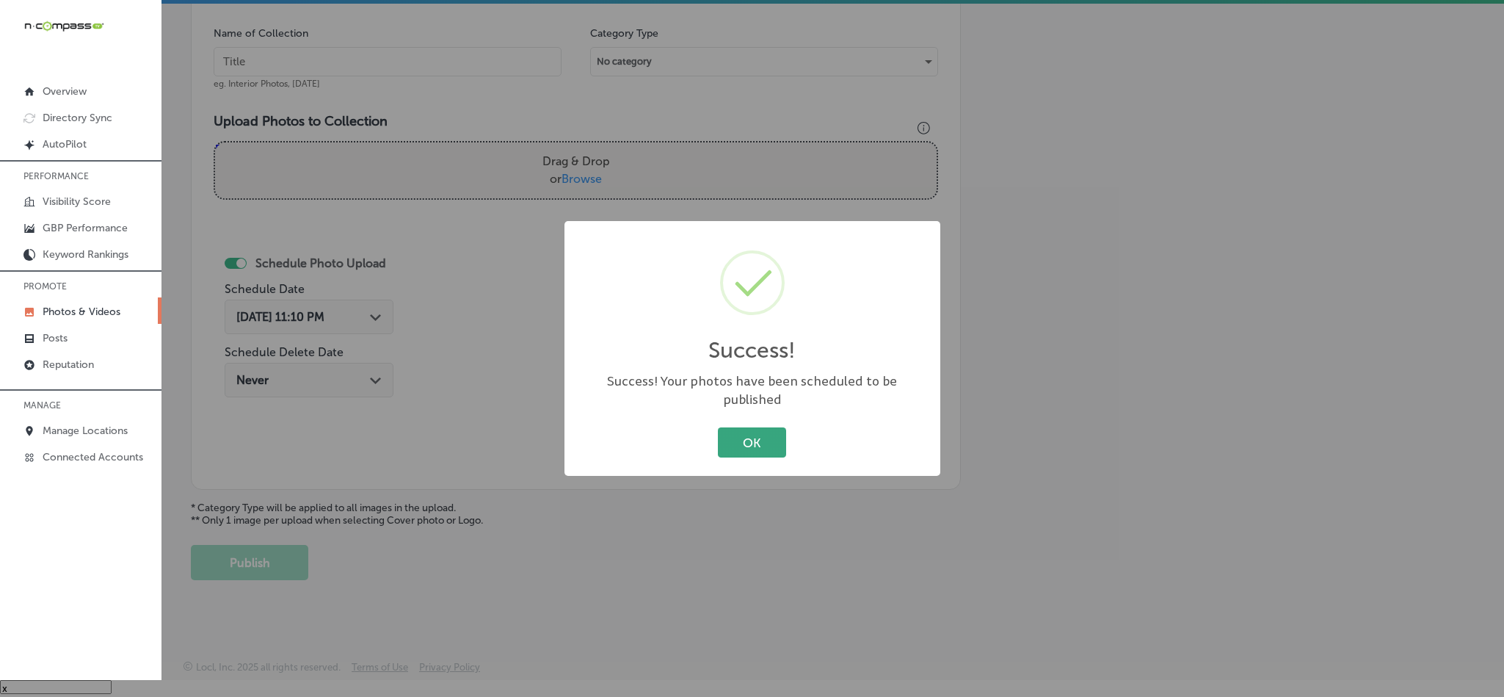
click at [758, 432] on button "OK" at bounding box center [752, 442] width 68 height 30
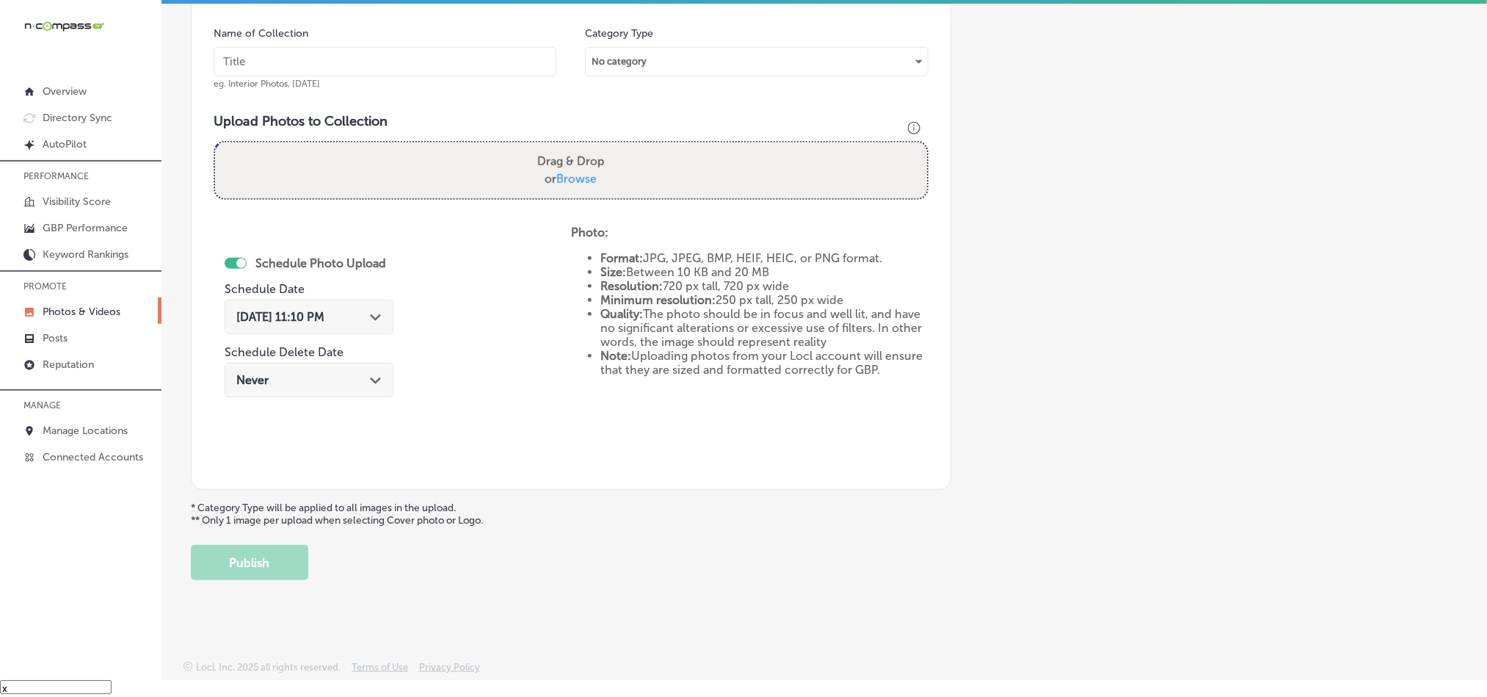
click at [423, 62] on input "text" at bounding box center [385, 61] width 343 height 29
paste input "EZ-[PERSON_NAME]-Cleaning-Comprehensive-home-cleaning"
type input "EZ-[PERSON_NAME]-Cleaning-Comprehensive-home-cleaning"
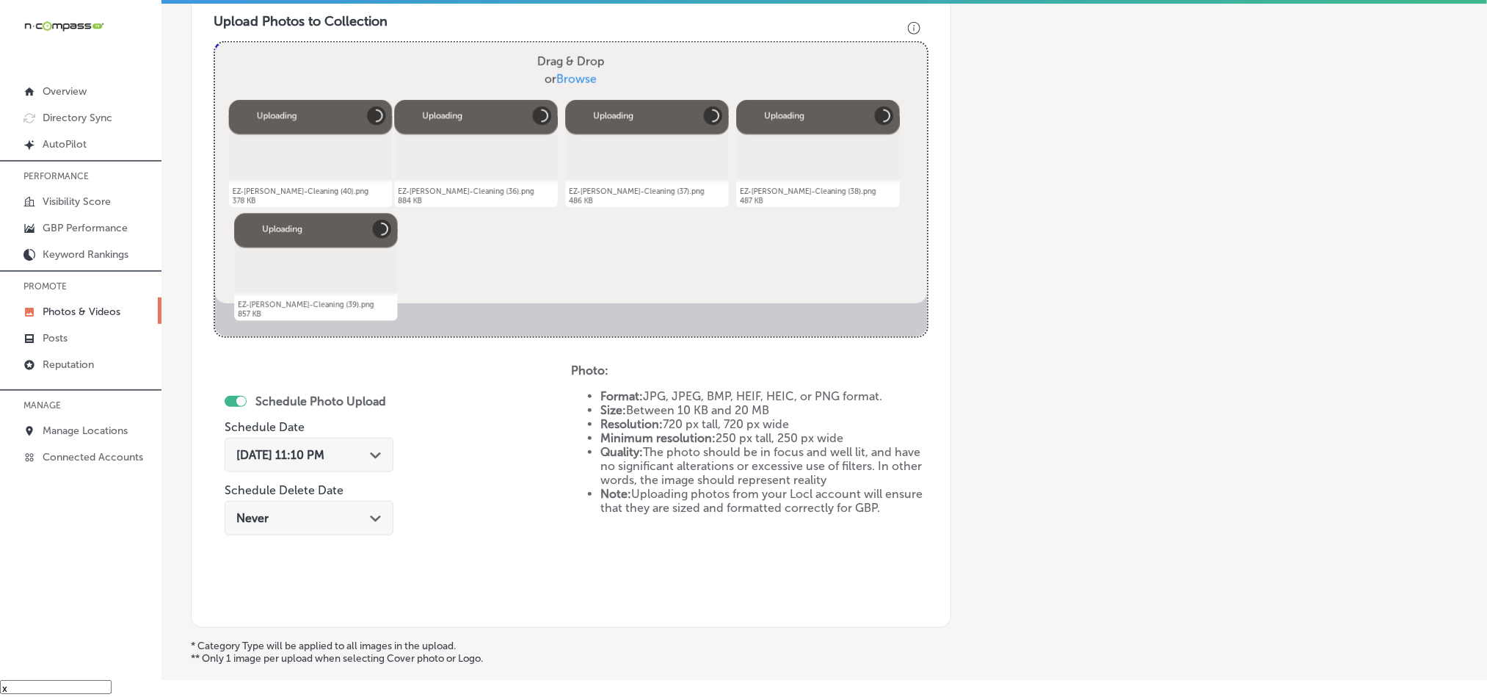
scroll to position [566, 0]
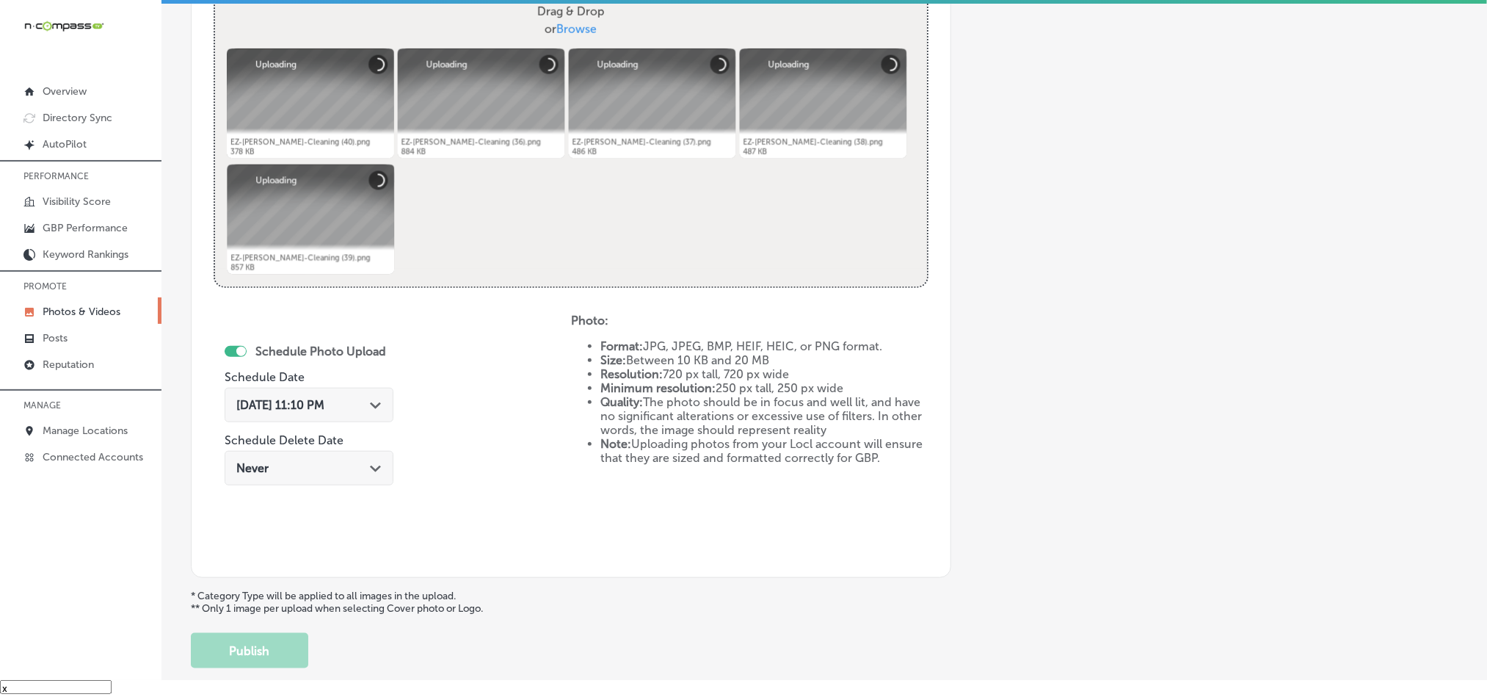
click at [377, 412] on div "[DATE] 11:10 PM Path Created with Sketch." at bounding box center [308, 405] width 145 height 14
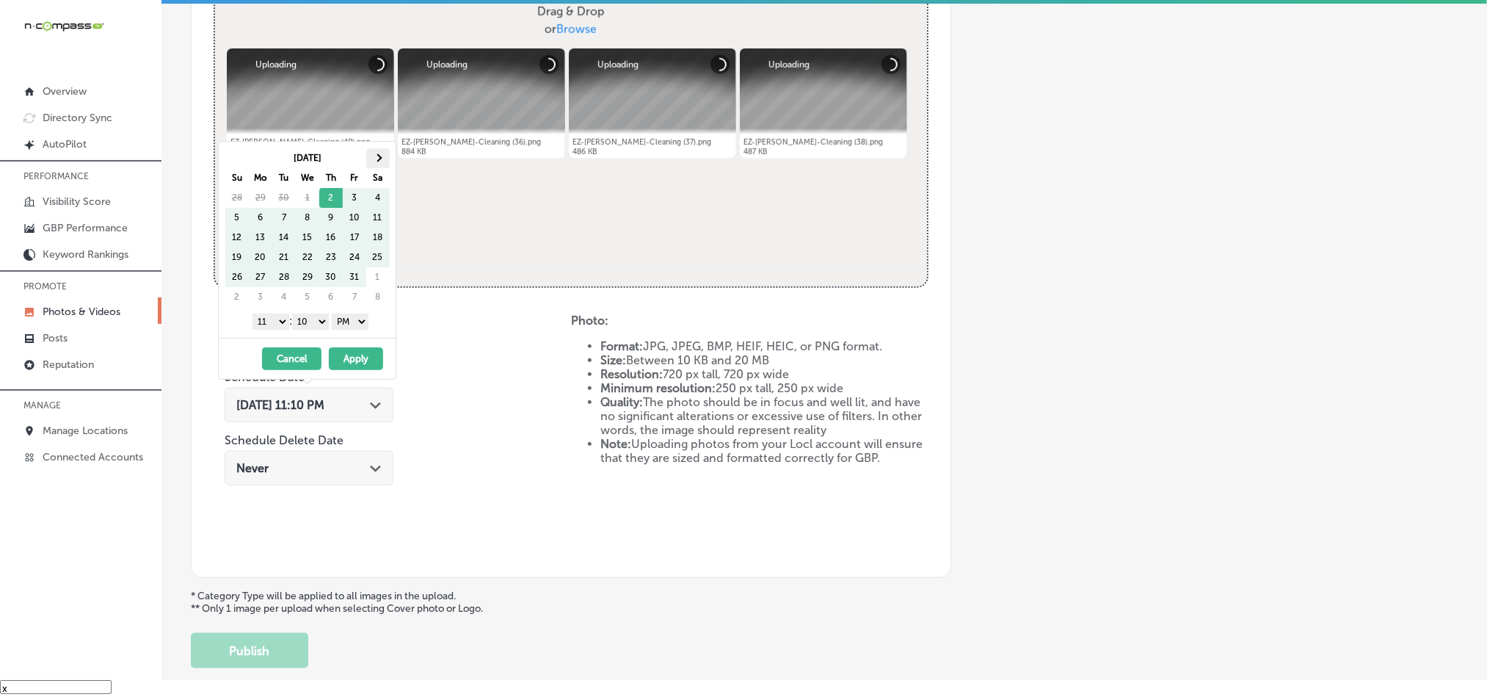
click at [383, 157] on th at bounding box center [377, 158] width 23 height 20
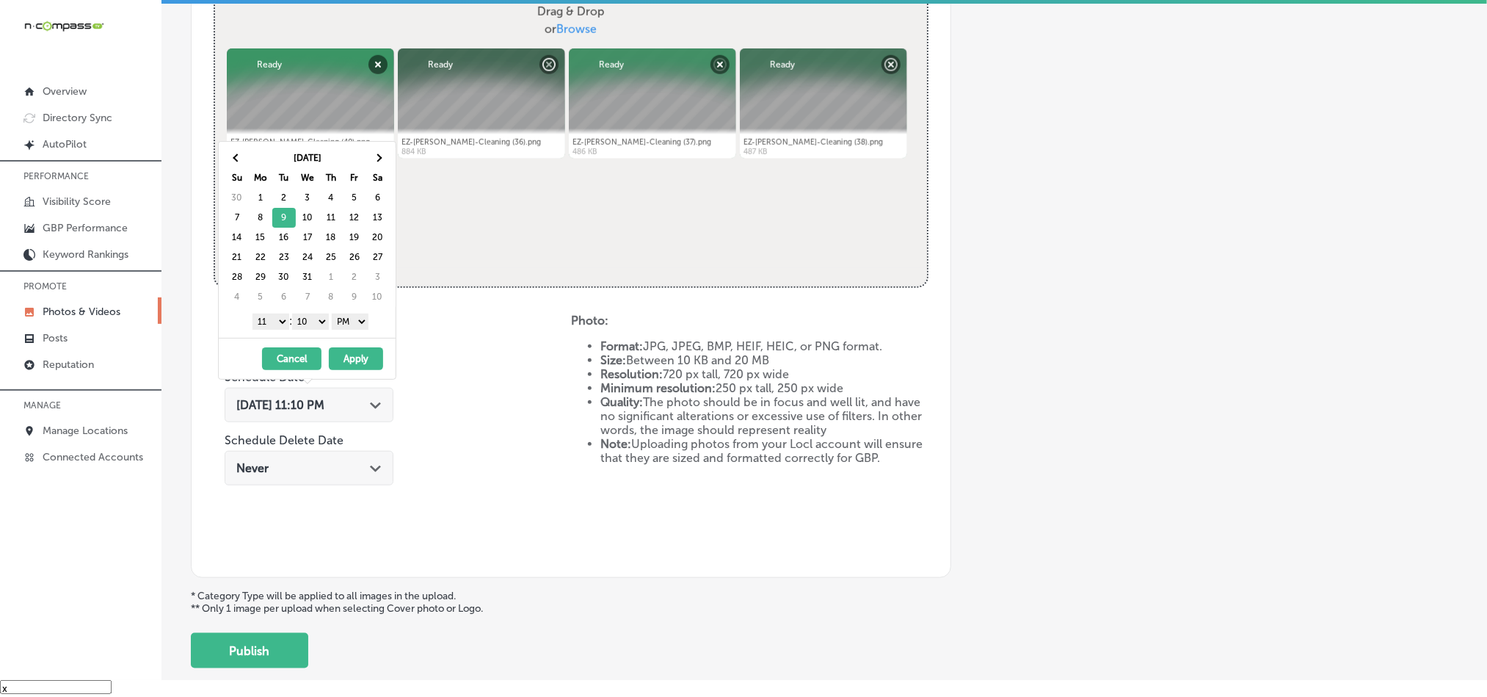
click at [272, 326] on select "1 2 3 4 5 6 7 8 9 10 11 12" at bounding box center [270, 321] width 37 height 16
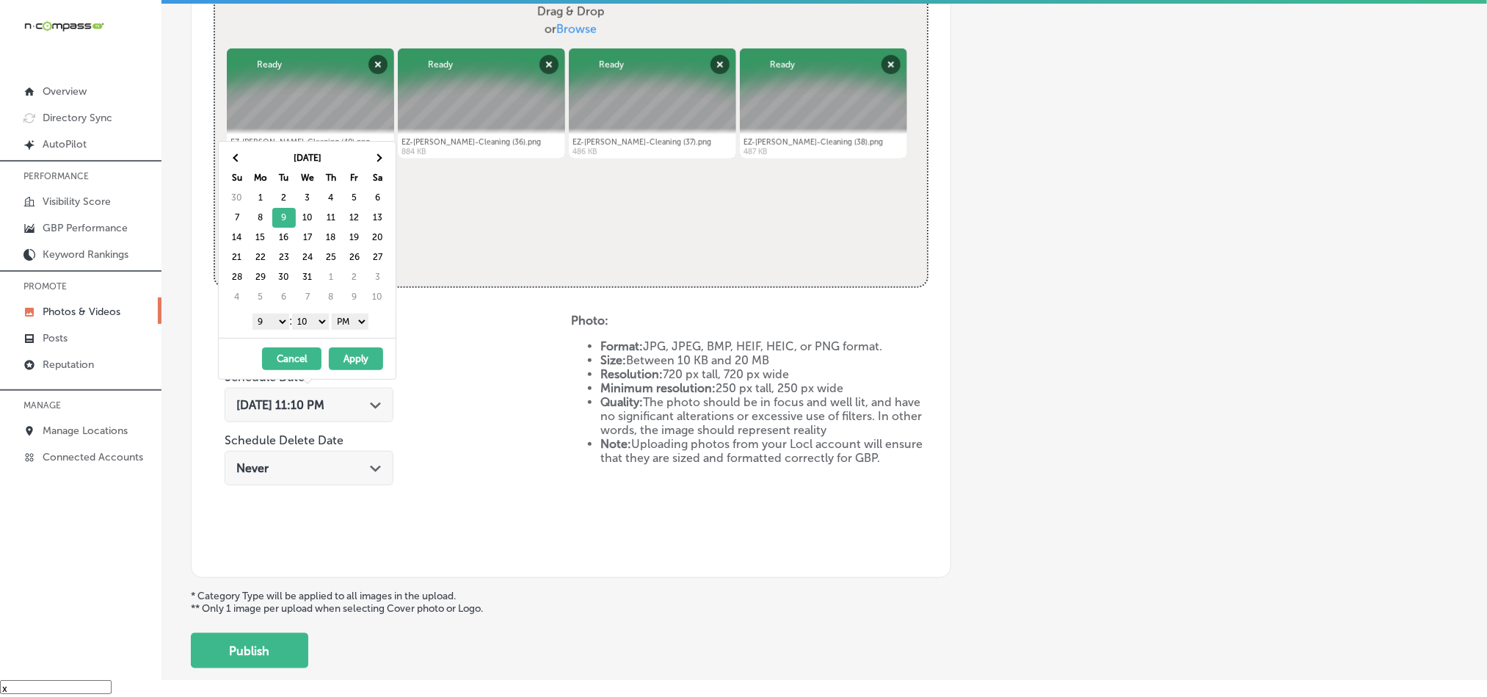
drag, startPoint x: 316, startPoint y: 318, endPoint x: 313, endPoint y: 330, distance: 12.7
click at [316, 318] on select "00 10 20 30 40 50" at bounding box center [310, 321] width 37 height 16
click at [352, 363] on button "Apply" at bounding box center [356, 358] width 54 height 23
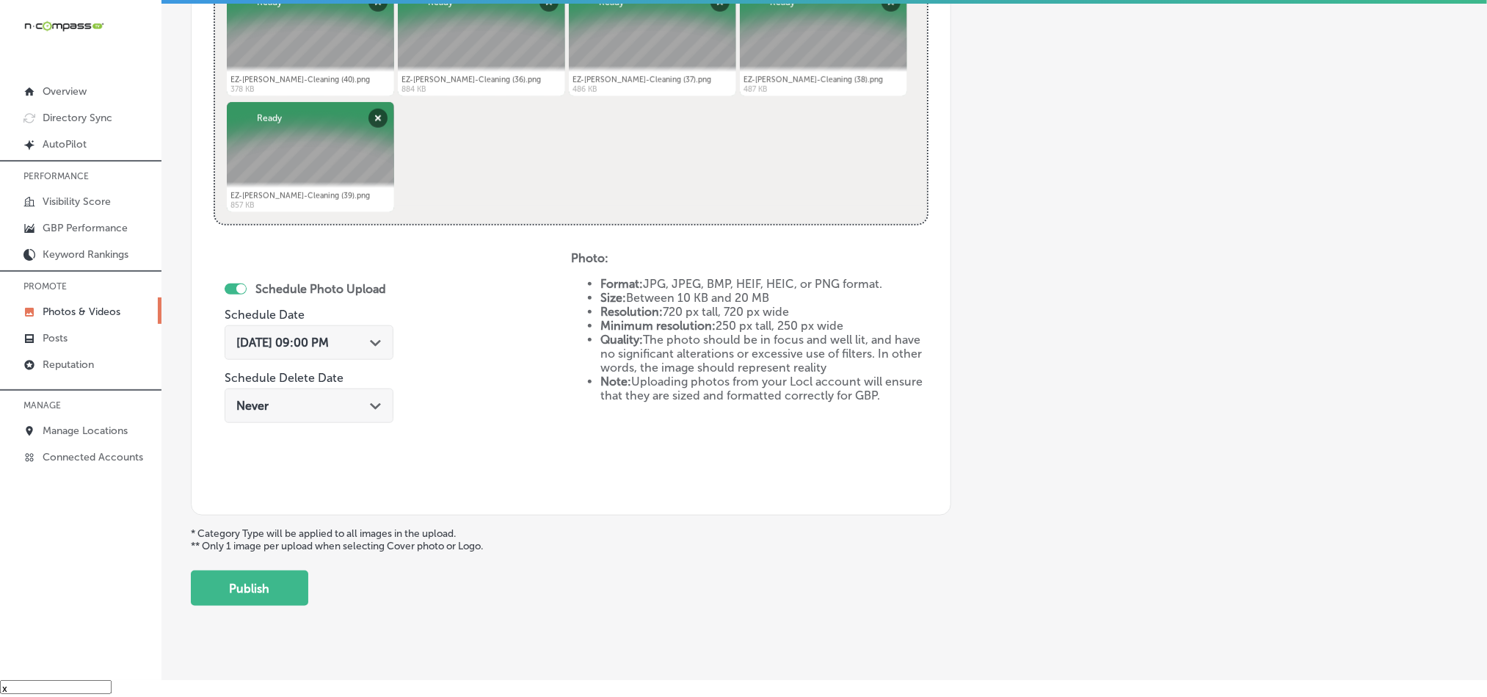
scroll to position [639, 0]
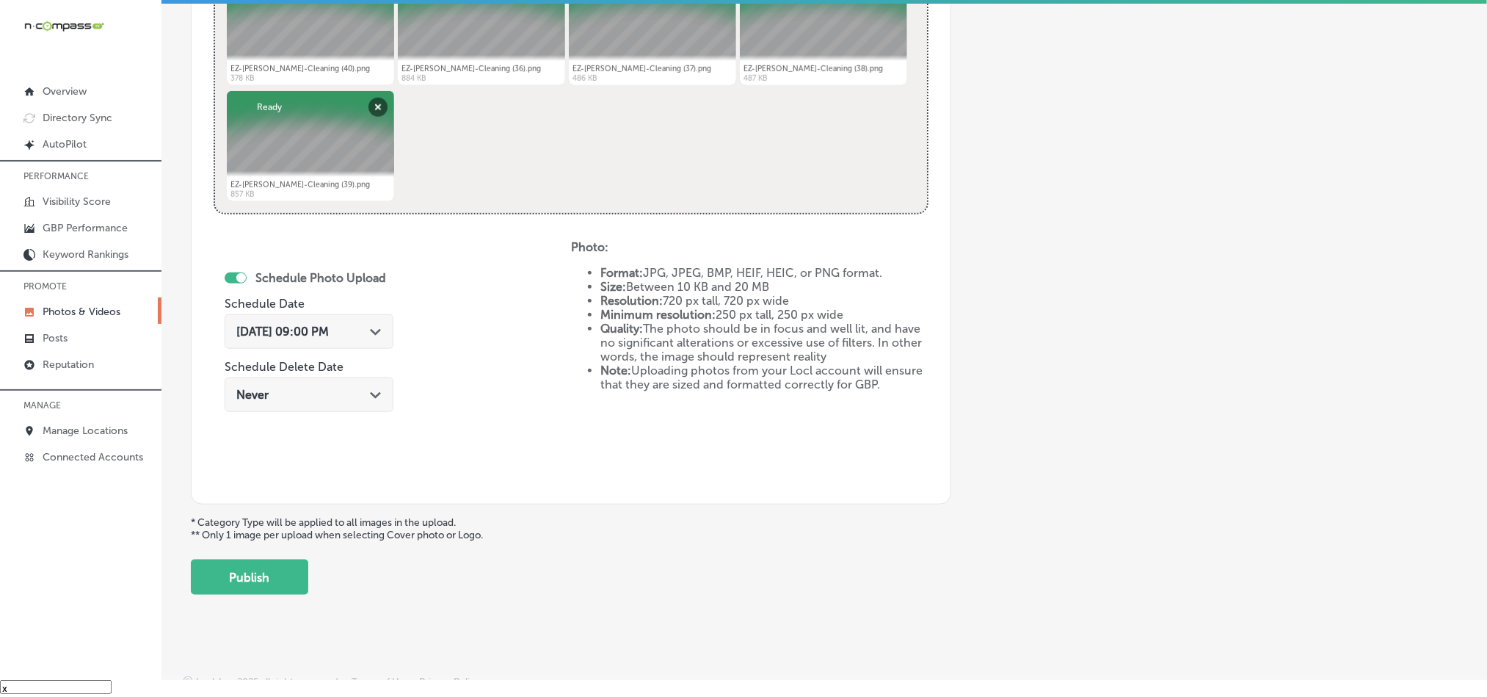
click at [263, 578] on button "Publish" at bounding box center [249, 576] width 117 height 35
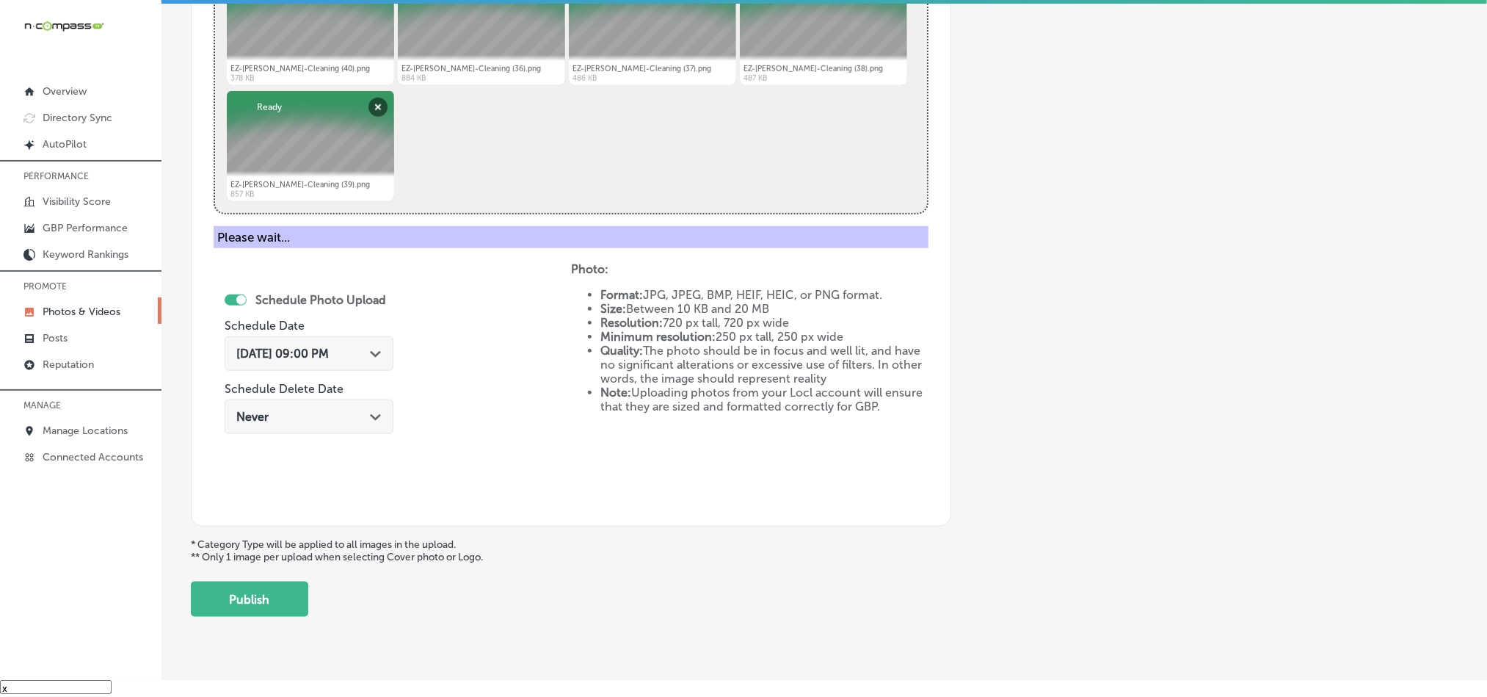
scroll to position [419, 0]
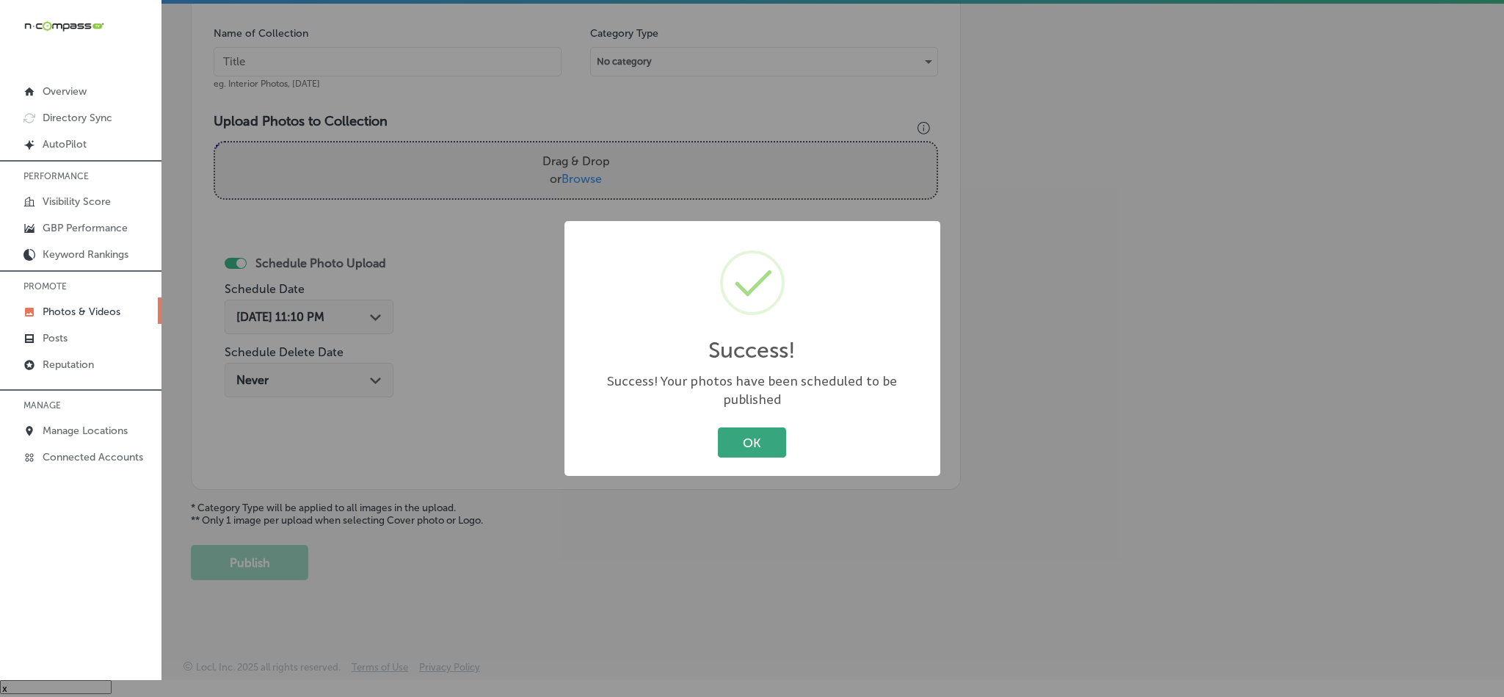
click at [751, 430] on button "OK" at bounding box center [752, 442] width 68 height 30
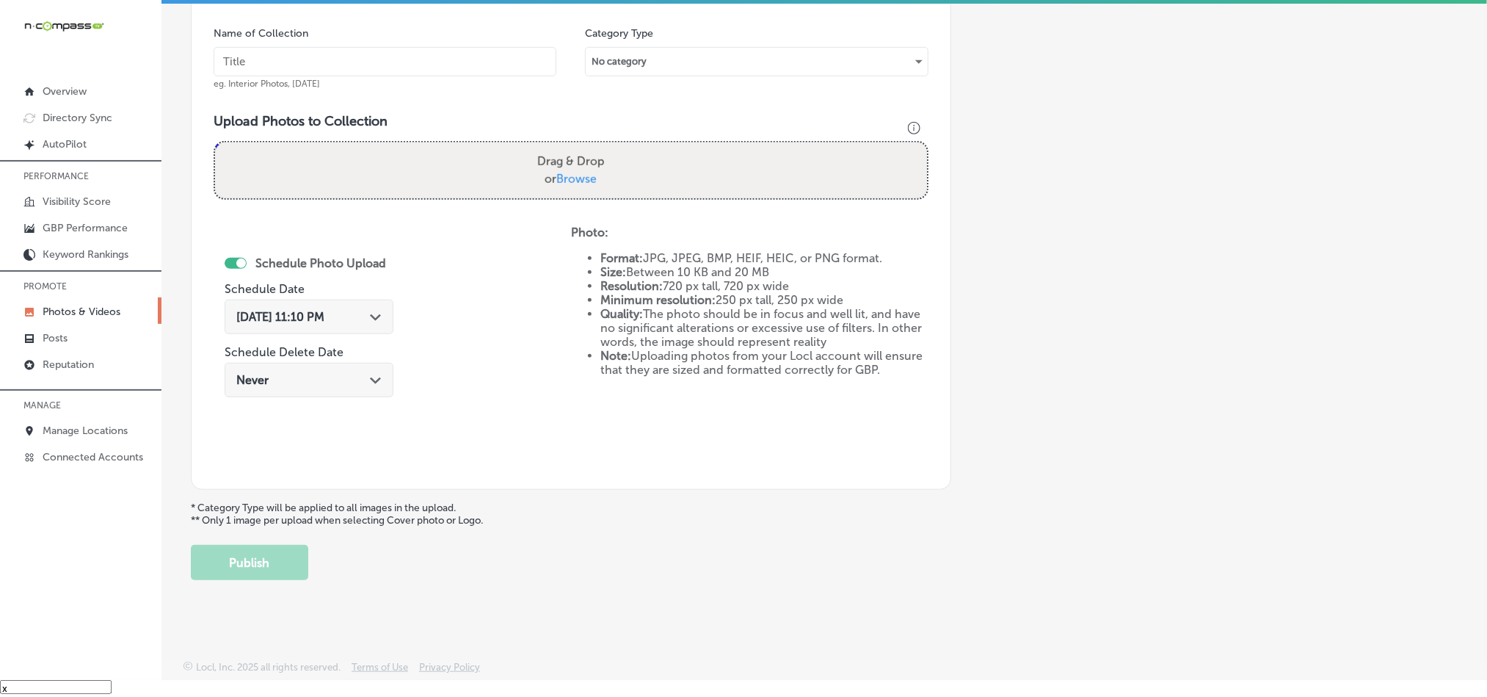
click at [355, 43] on div "Name of Collection eg. Interior Photos, [DATE]" at bounding box center [385, 57] width 343 height 63
click at [355, 62] on input "text" at bounding box center [385, 61] width 343 height 29
paste input "EZ-[PERSON_NAME]-Cleaning-Tile-and-grout-cleaning-near-me"
type input "EZ-[PERSON_NAME]-Cleaning-Tile-and-grout-cleaning-near-me"
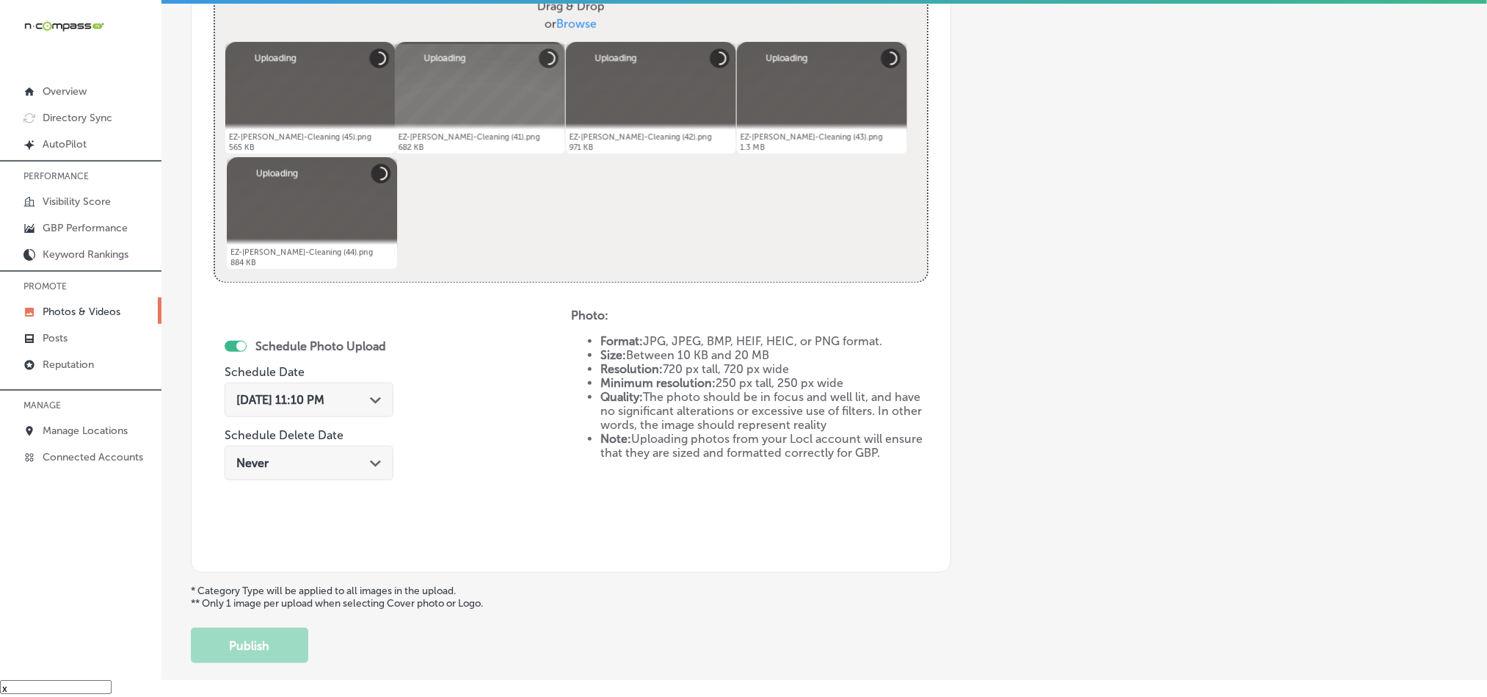
scroll to position [657, 0]
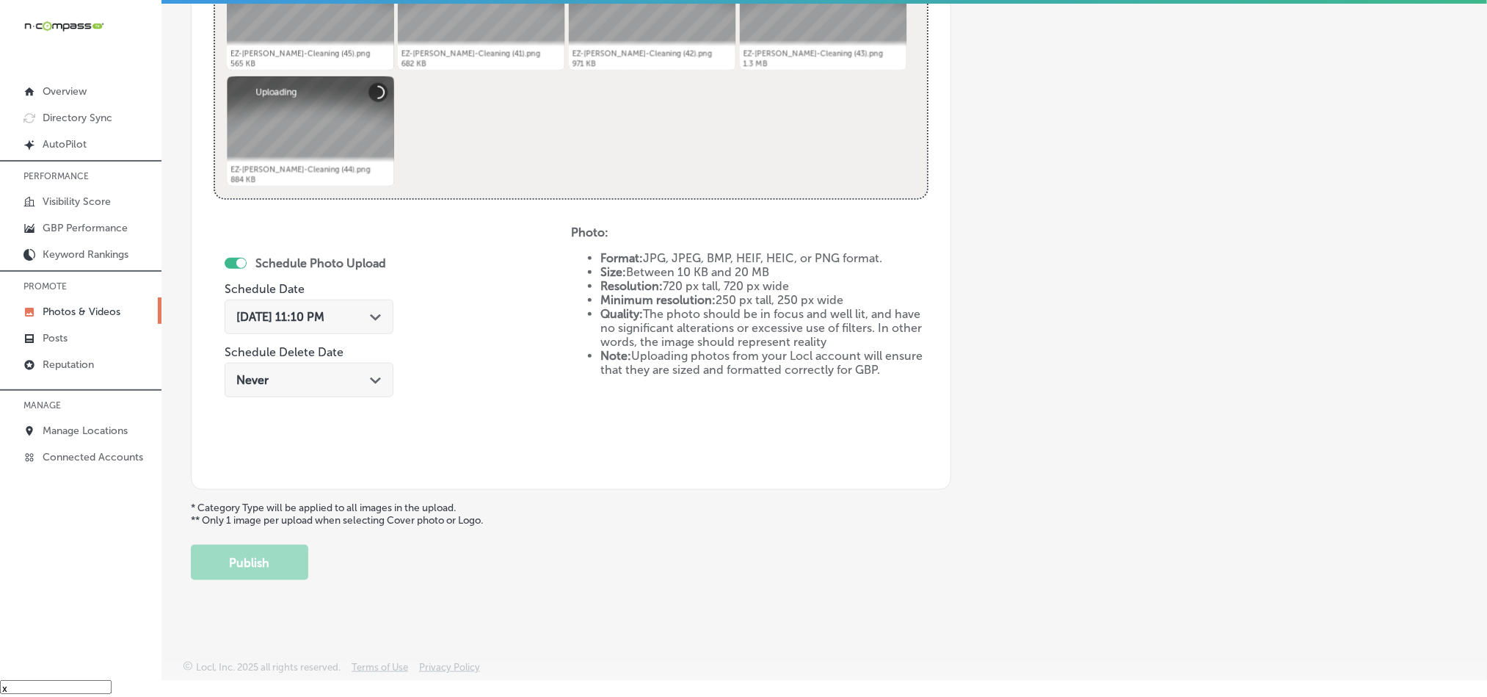
click at [353, 311] on div "[DATE] 11:10 PM Path Created with Sketch." at bounding box center [308, 317] width 145 height 14
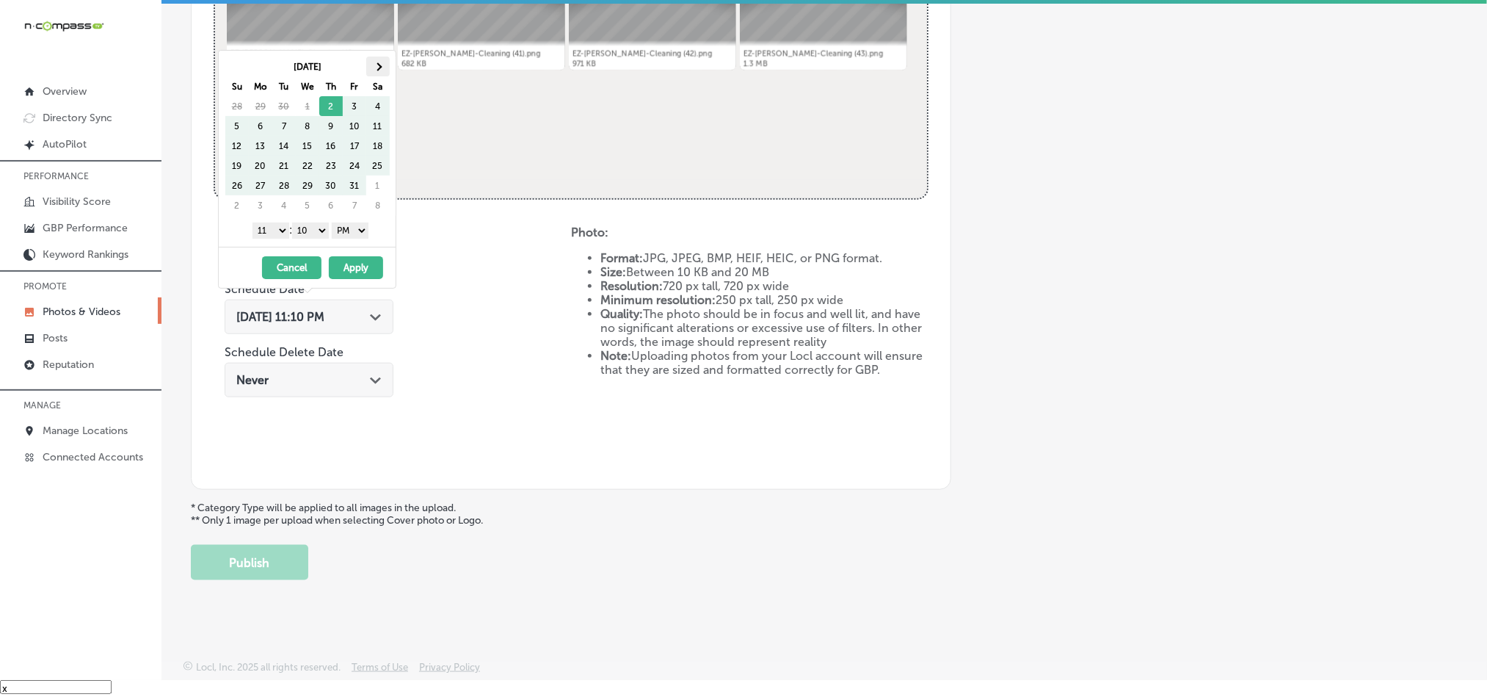
click at [379, 60] on th at bounding box center [377, 67] width 23 height 20
click at [377, 65] on span at bounding box center [378, 66] width 8 height 8
click at [276, 227] on select "1 2 3 4 5 6 7 8 9 10 11 12" at bounding box center [270, 230] width 37 height 16
click at [319, 231] on select "00 10 20 30 40 50" at bounding box center [310, 230] width 37 height 16
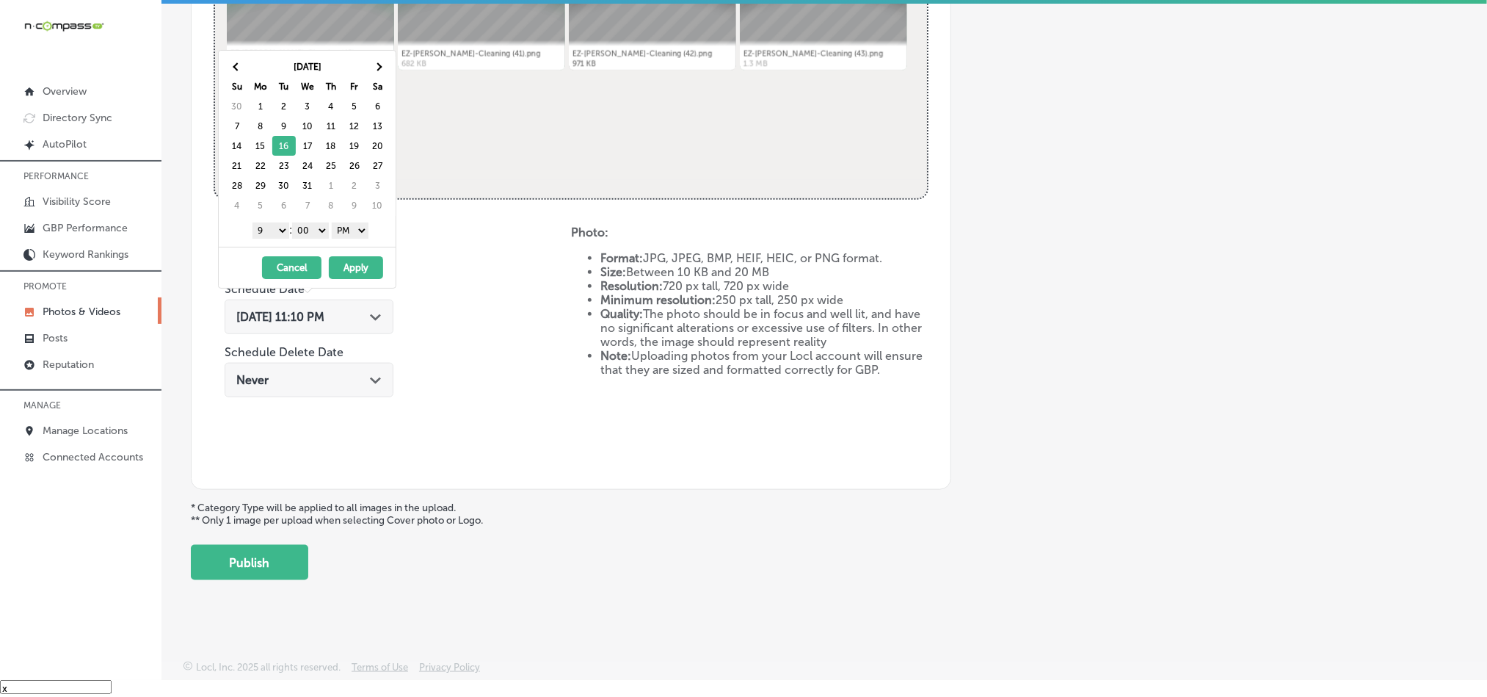
click at [366, 273] on button "Apply" at bounding box center [356, 267] width 54 height 23
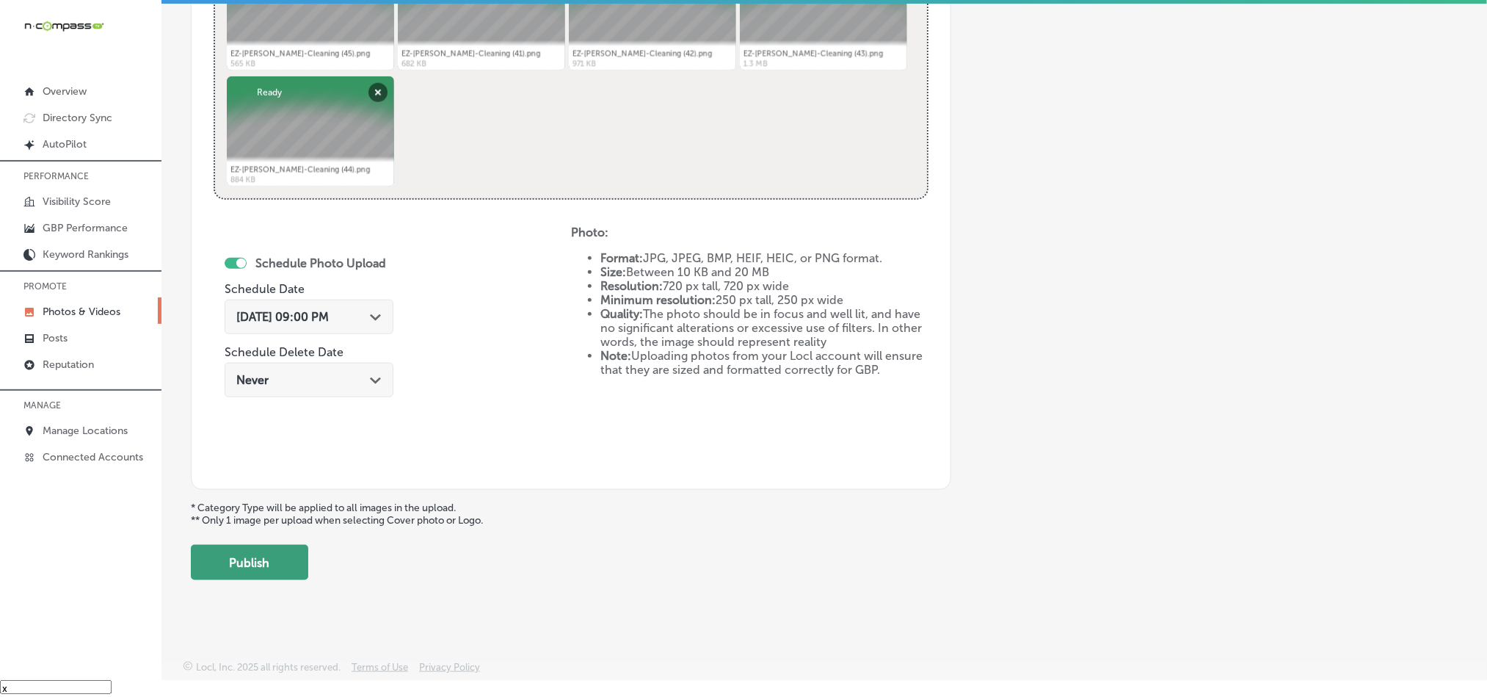
click at [258, 572] on button "Publish" at bounding box center [249, 562] width 117 height 35
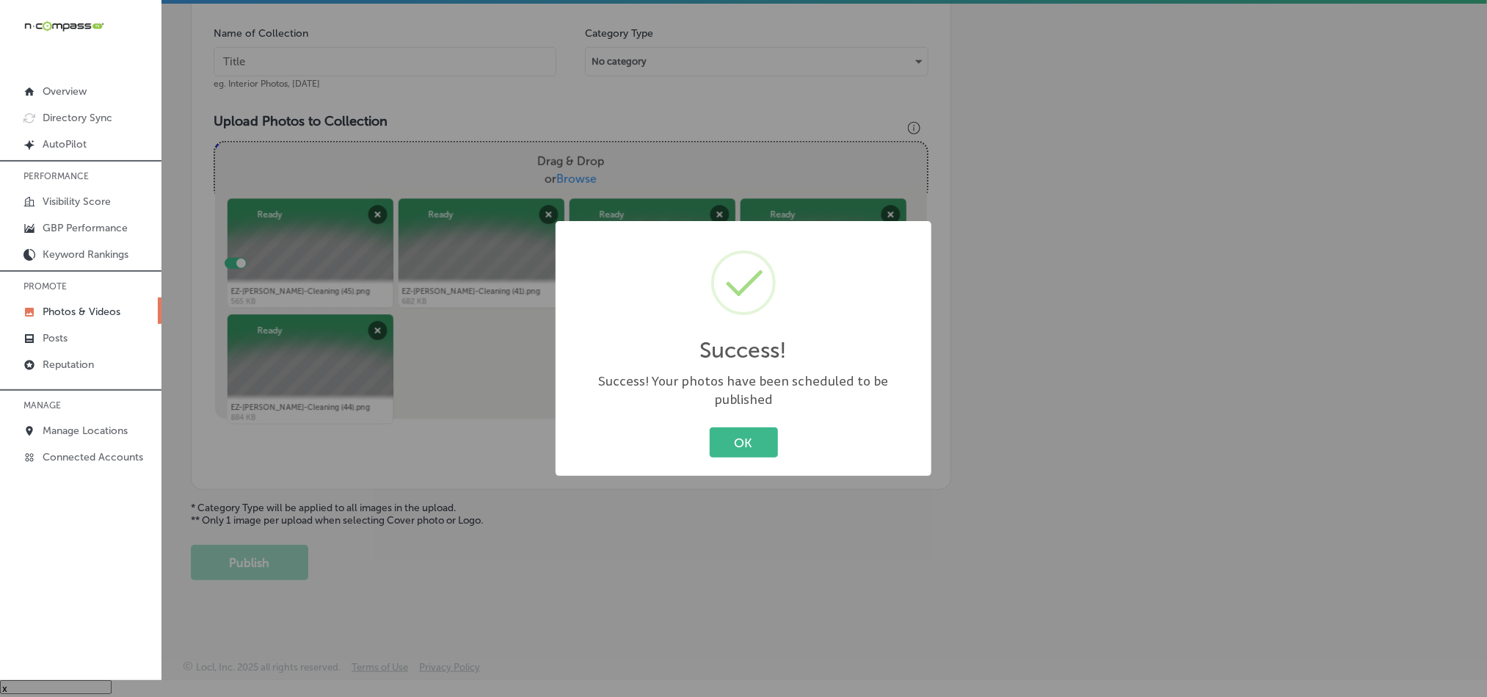
scroll to position [419, 0]
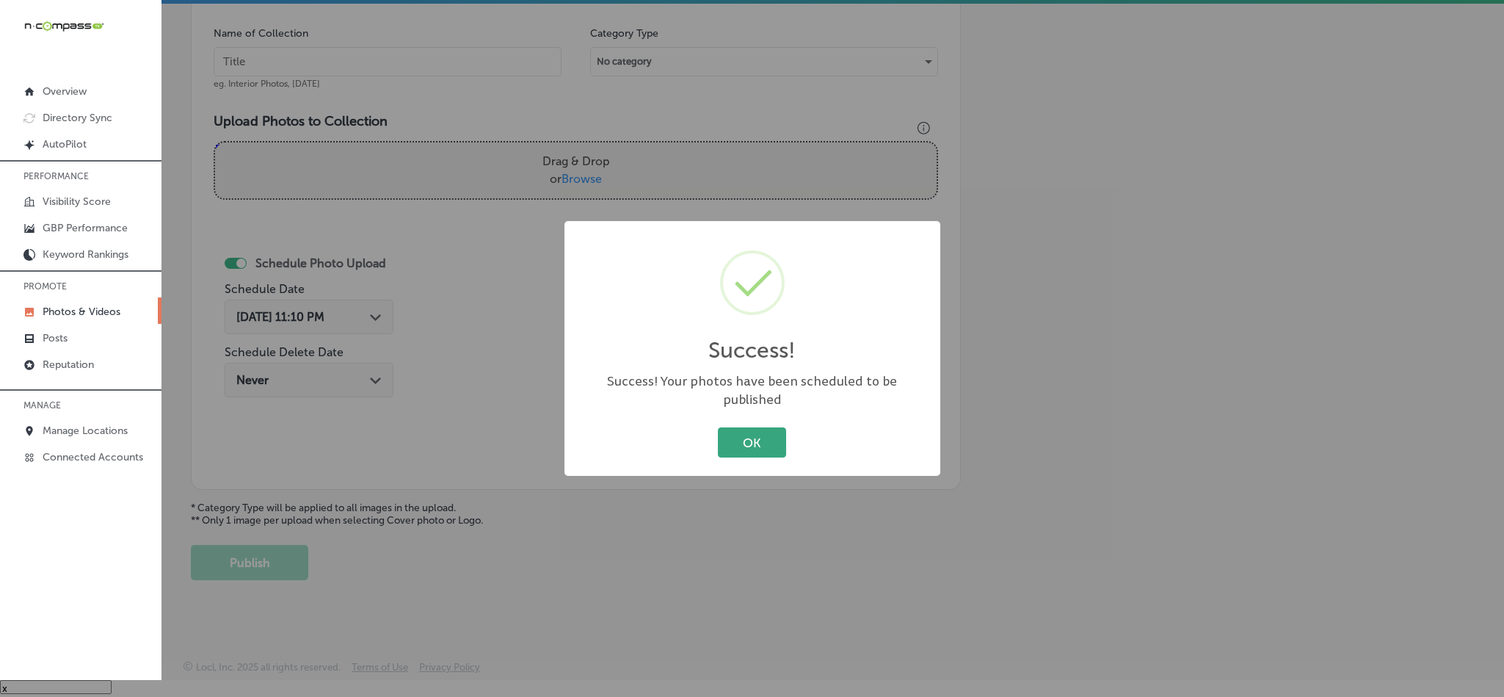
click at [751, 439] on button "OK" at bounding box center [752, 442] width 68 height 30
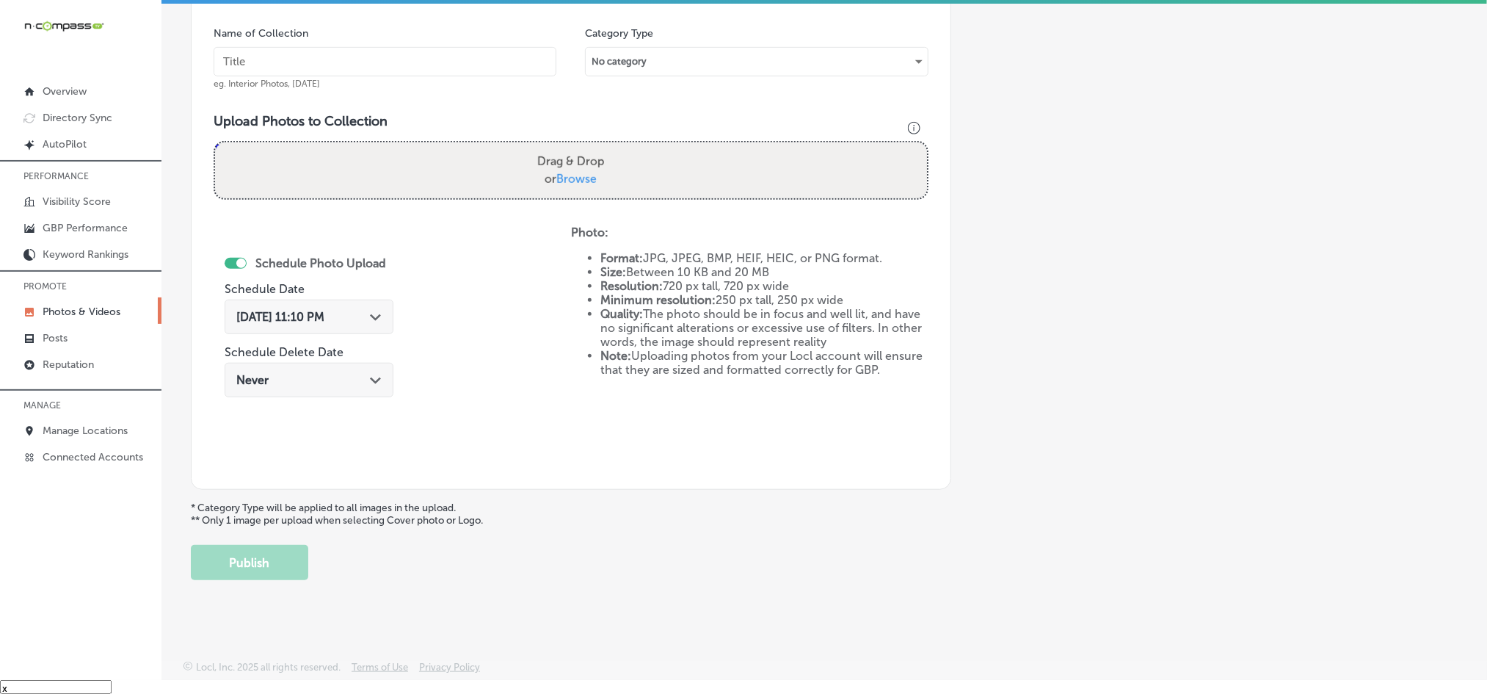
scroll to position [383, 0]
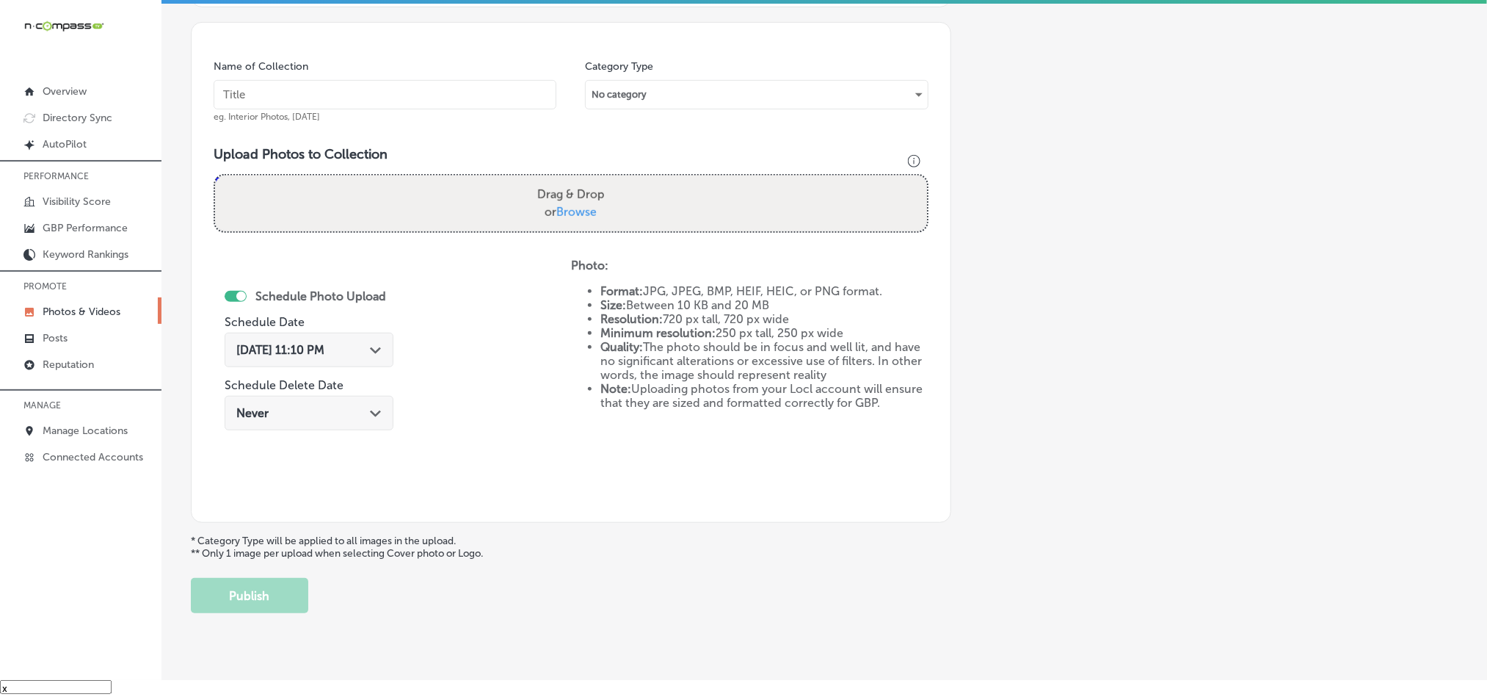
click at [405, 95] on input "text" at bounding box center [385, 94] width 343 height 29
paste input "EZ-[PERSON_NAME]-Cleaning-Baseboard-cleaning-service"
type input "EZ-[PERSON_NAME]-Cleaning-Baseboard-cleaning-service"
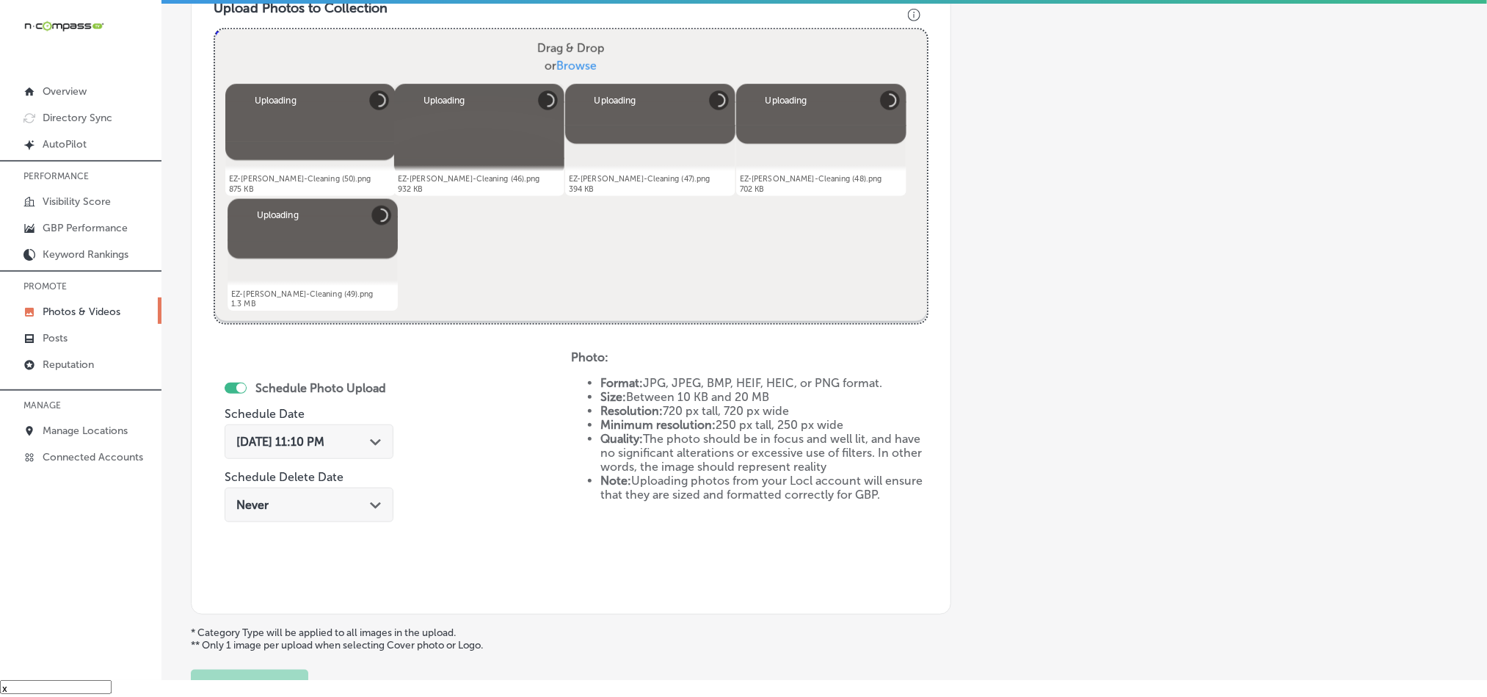
scroll to position [639, 0]
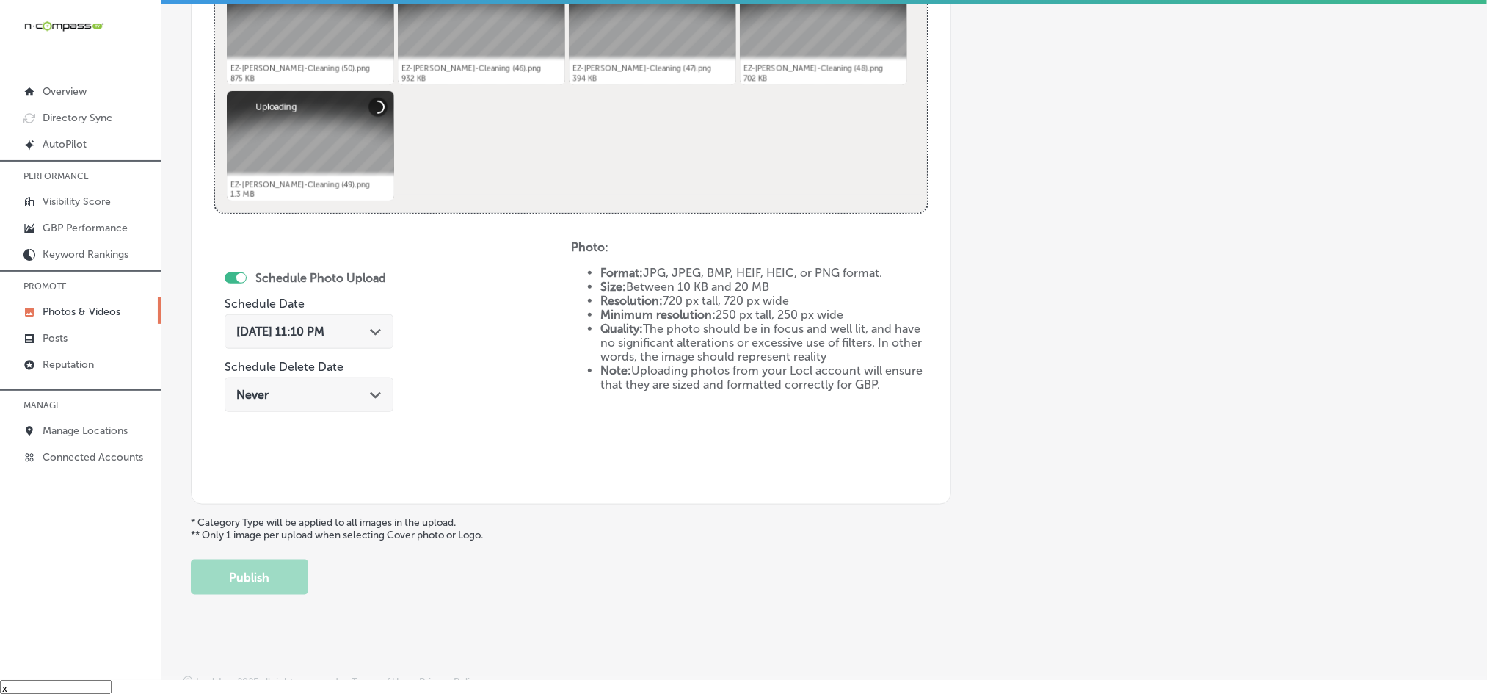
click at [364, 330] on div "[DATE] 11:10 PM Path Created with Sketch." at bounding box center [308, 331] width 145 height 14
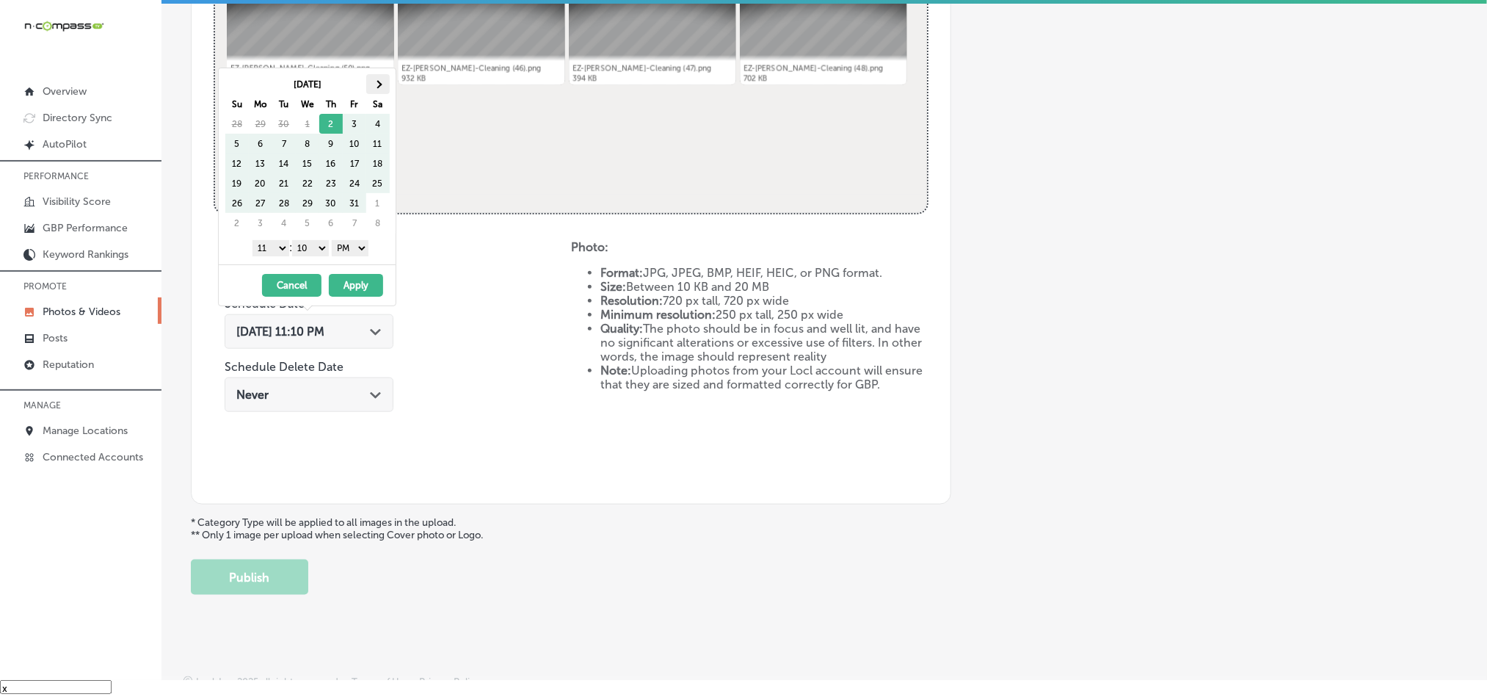
click at [373, 84] on th at bounding box center [377, 84] width 23 height 20
click at [275, 247] on select "1 2 3 4 5 6 7 8 9 10 11 12" at bounding box center [270, 248] width 37 height 16
click at [316, 249] on select "00 10 20 30 40 50" at bounding box center [310, 248] width 37 height 16
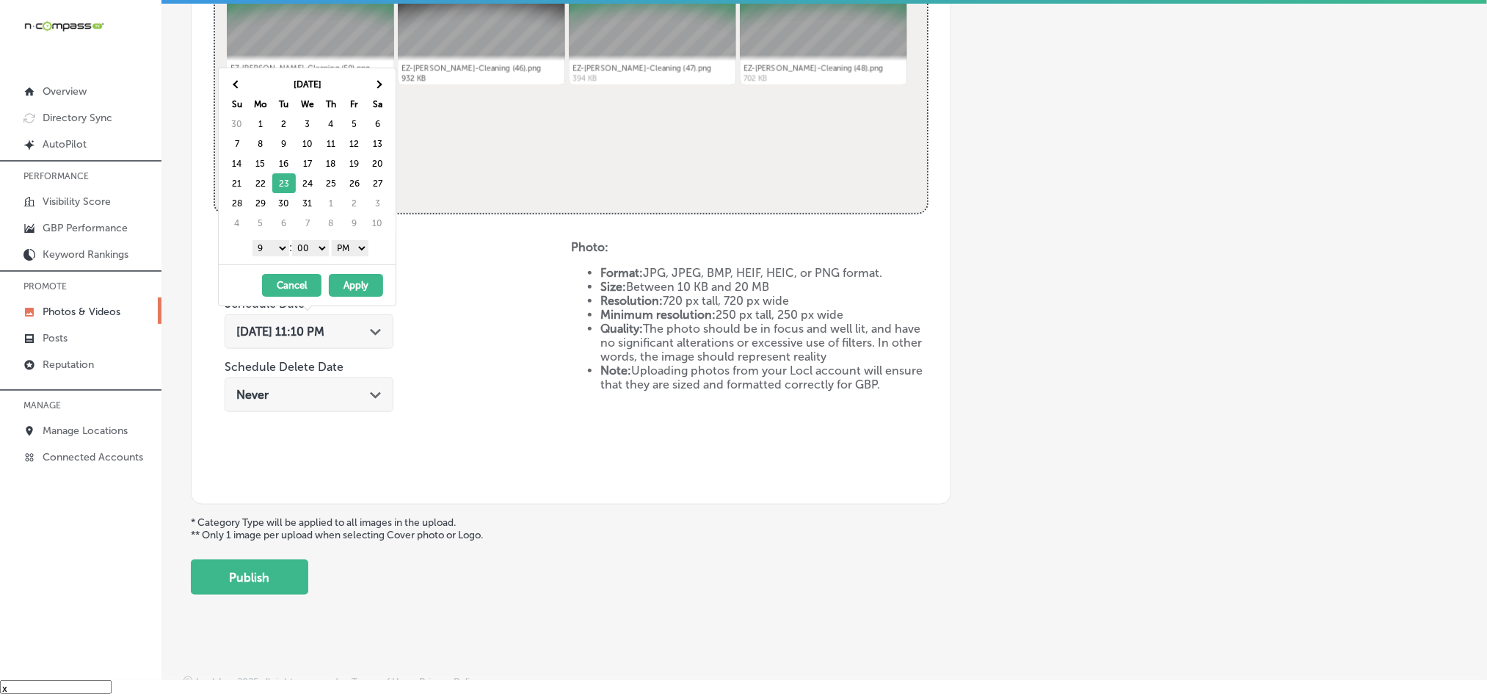
click at [363, 282] on button "Apply" at bounding box center [356, 285] width 54 height 23
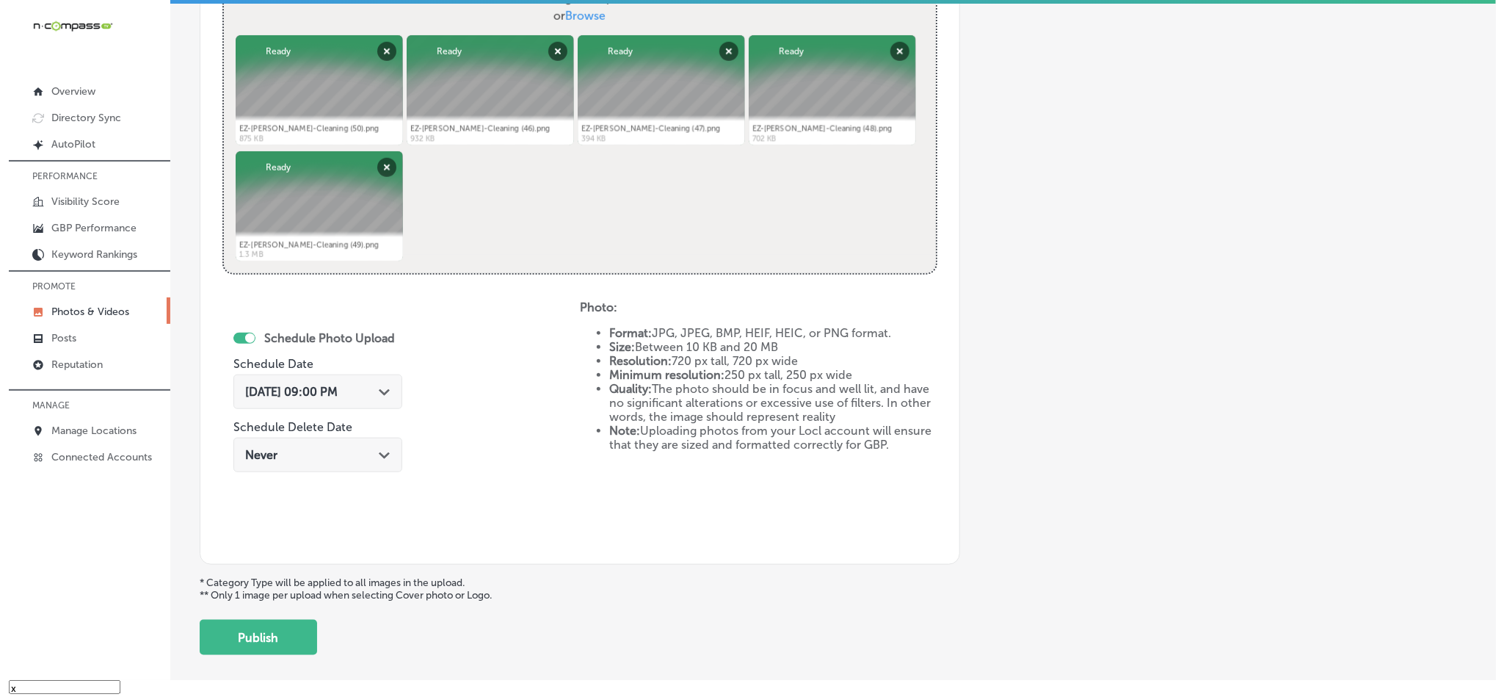
scroll to position [657, 0]
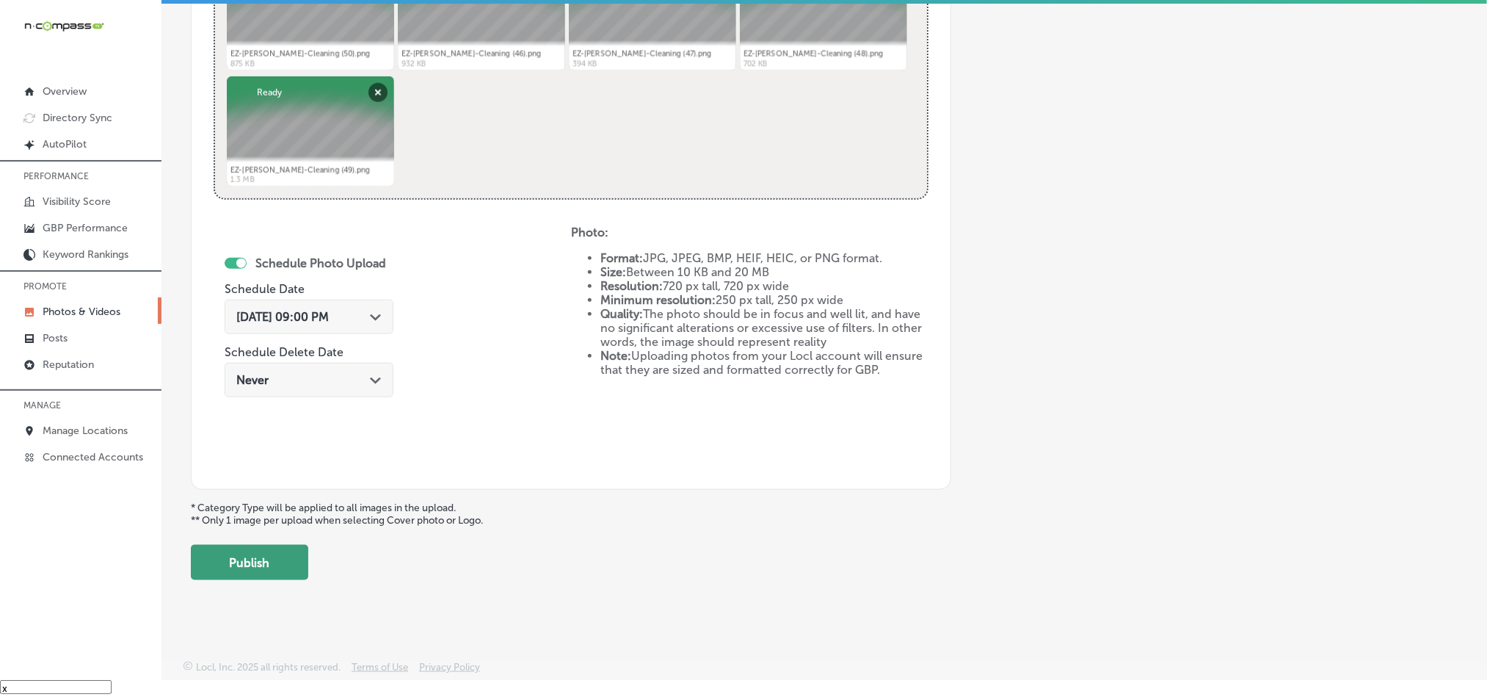
click at [254, 564] on button "Publish" at bounding box center [249, 562] width 117 height 35
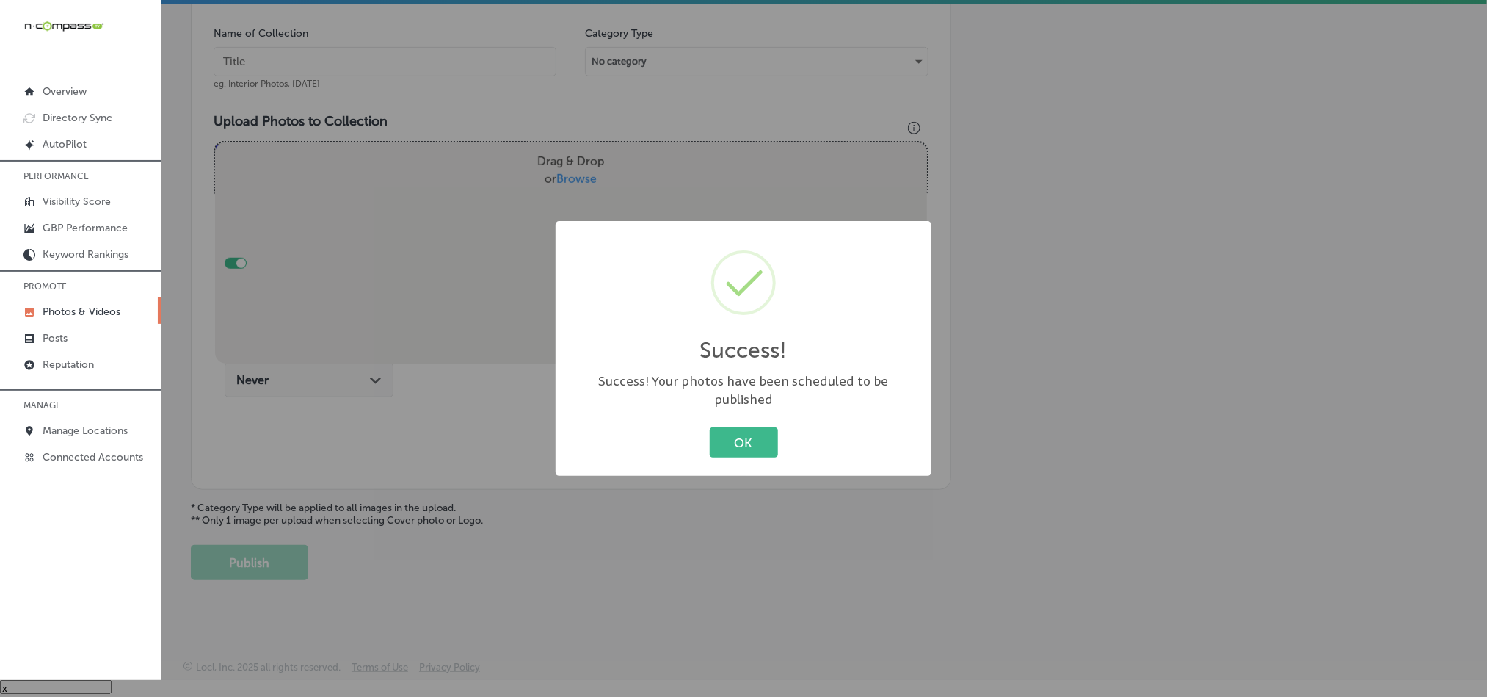
scroll to position [419, 0]
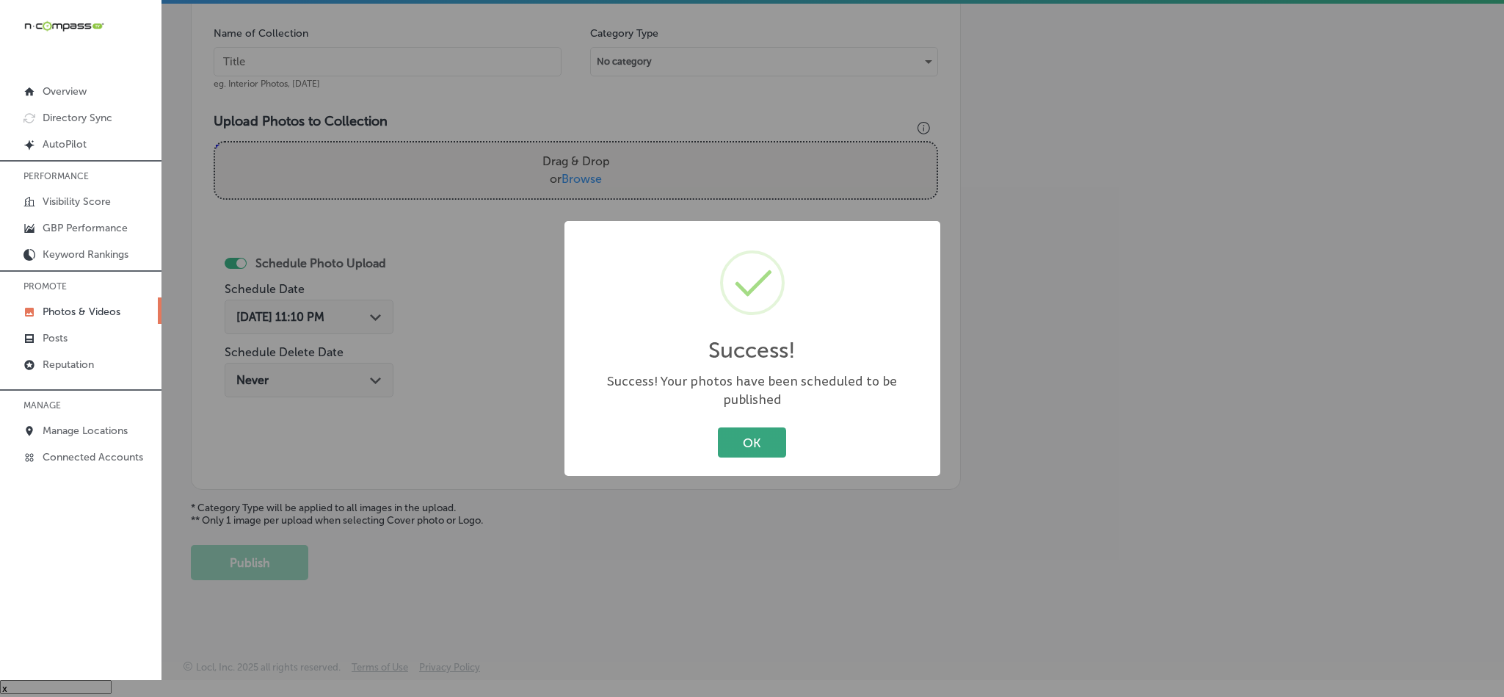
click at [733, 430] on button "OK" at bounding box center [752, 442] width 68 height 30
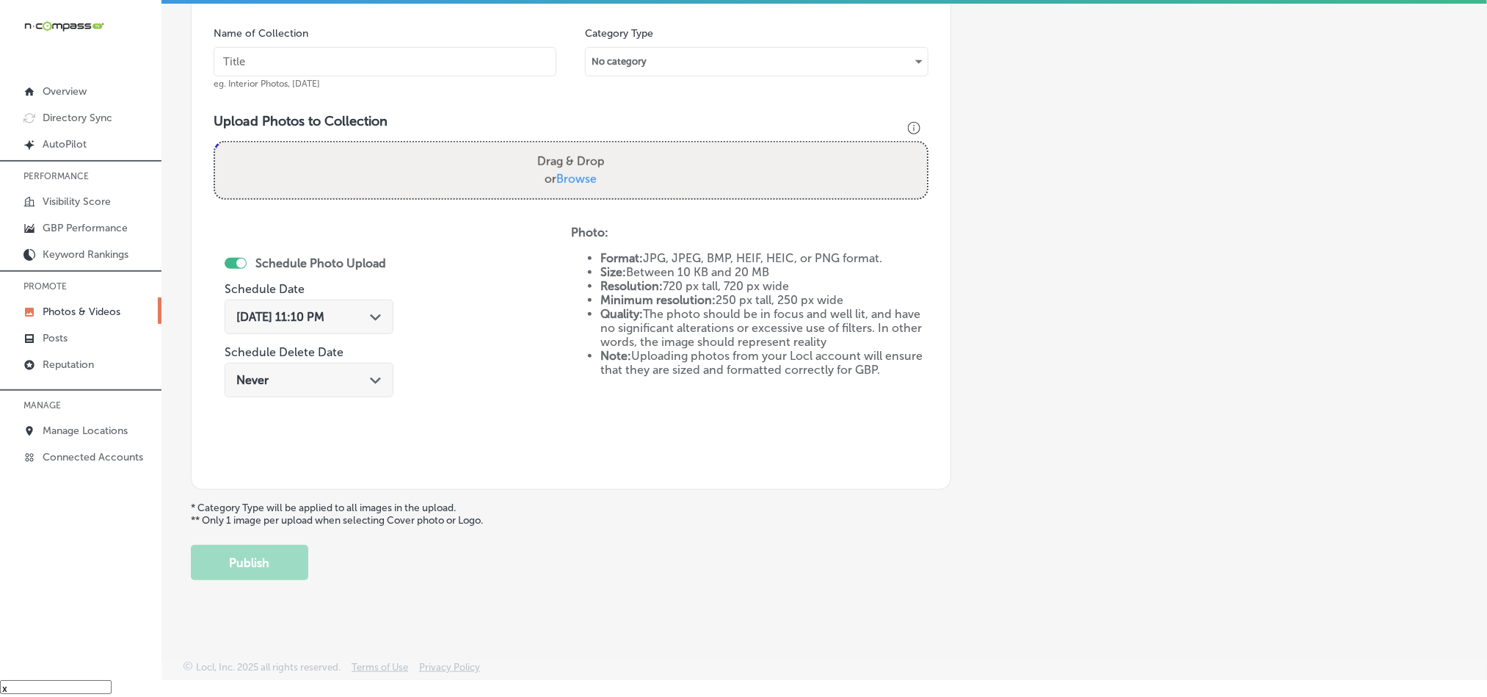
click at [343, 62] on input "text" at bounding box center [385, 61] width 343 height 29
paste input "EZ-[PERSON_NAME]-Cleaning-High-dusting-cleaning-services"
type input "EZ-[PERSON_NAME]-Cleaning-High-dusting-cleaning-services"
click at [606, 495] on div "Add a Collection Which Type of Image or Video Would You Like to Upload? Photo C…" at bounding box center [824, 119] width 1267 height 922
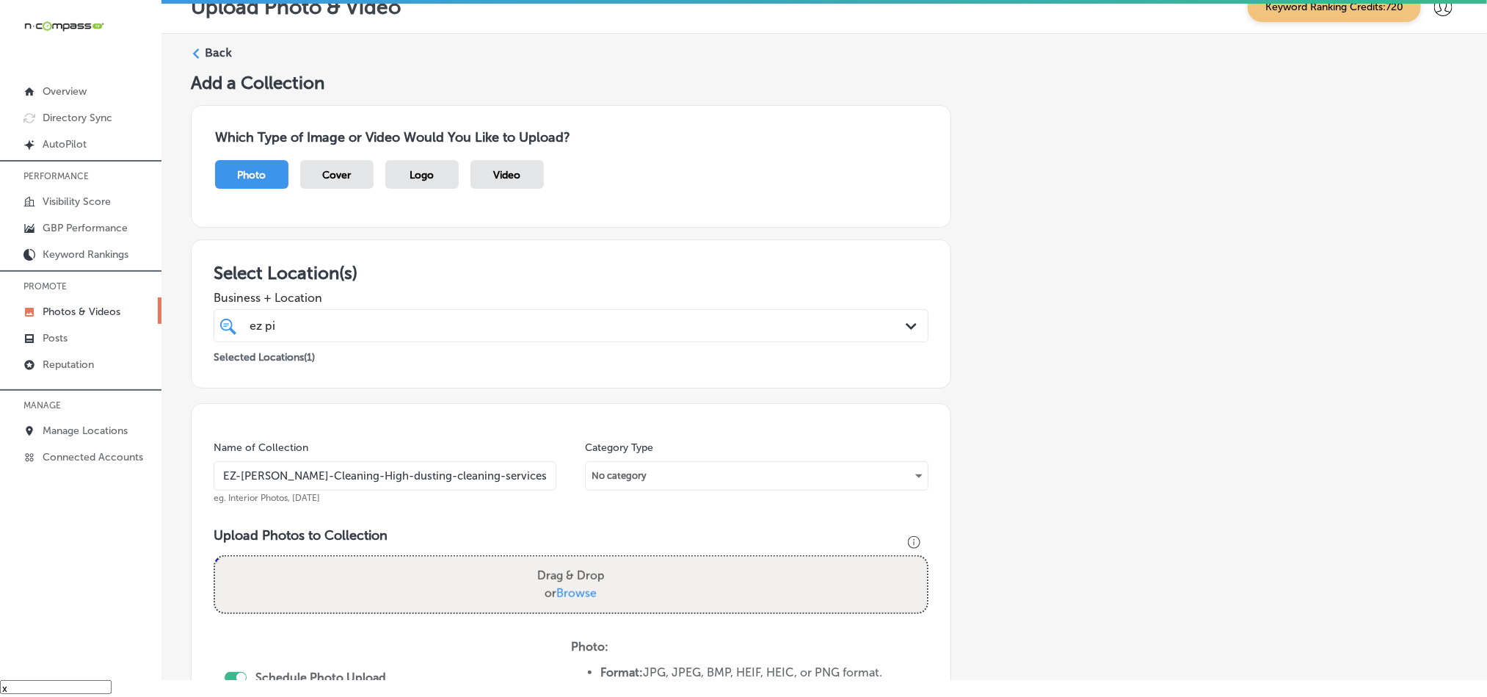
scroll to position [0, 0]
click at [206, 62] on div "Back" at bounding box center [824, 60] width 1267 height 27
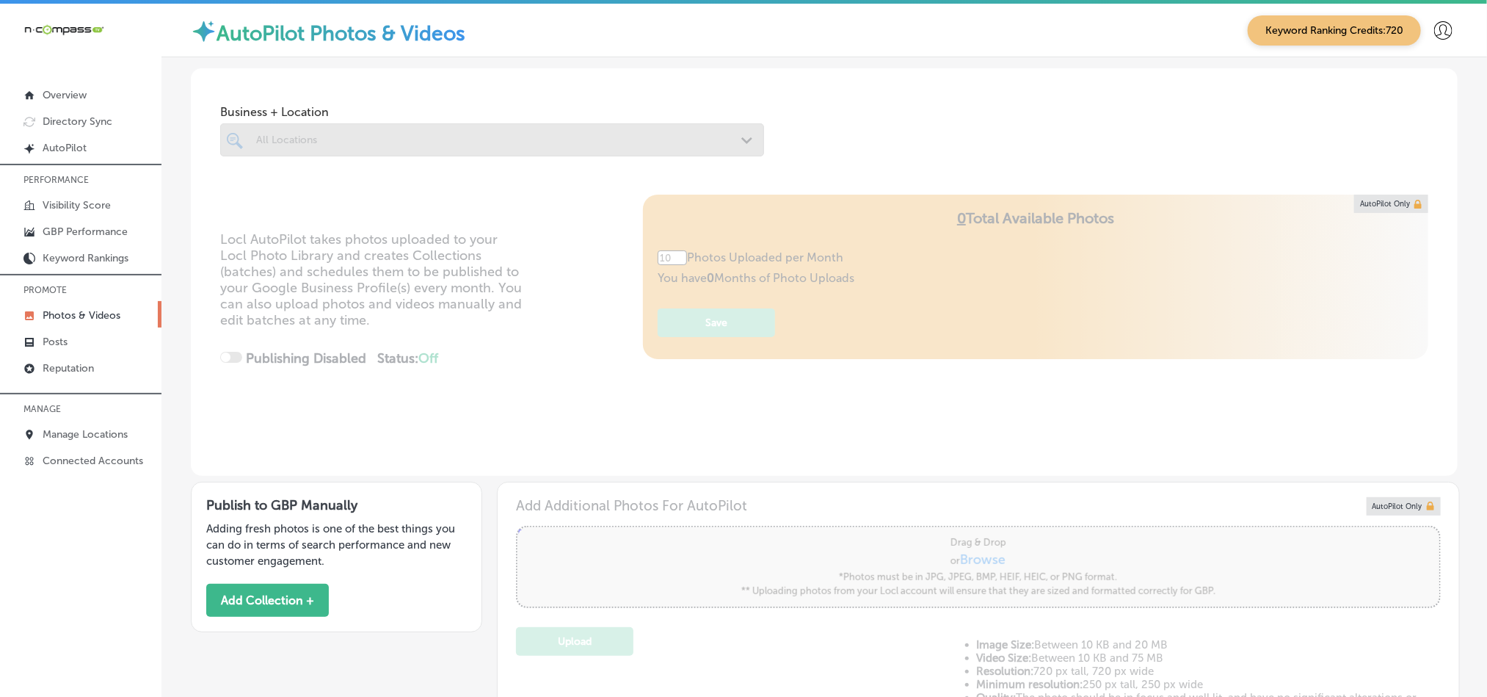
click at [210, 54] on div "AutoPilot Photos & Videos Keyword Ranking Credits: 720" at bounding box center [824, 31] width 1326 height 54
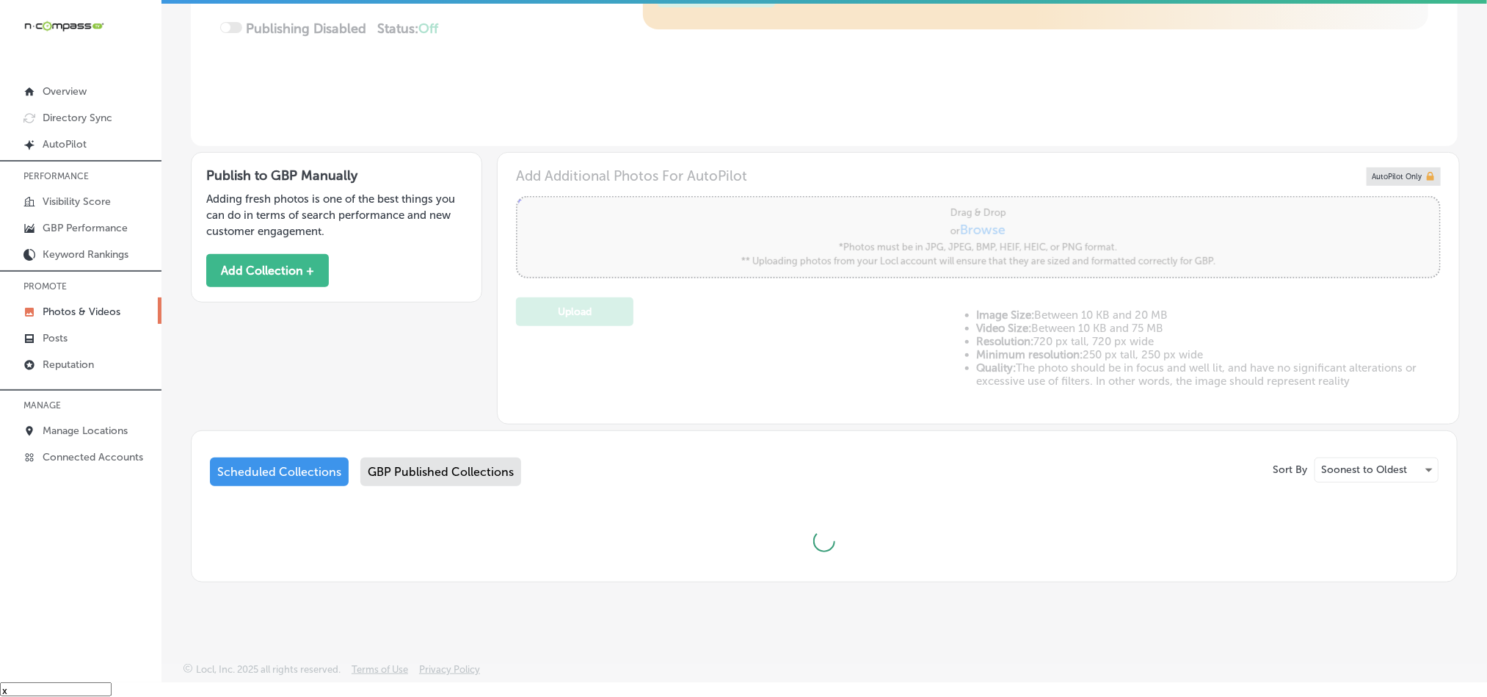
scroll to position [21, 0]
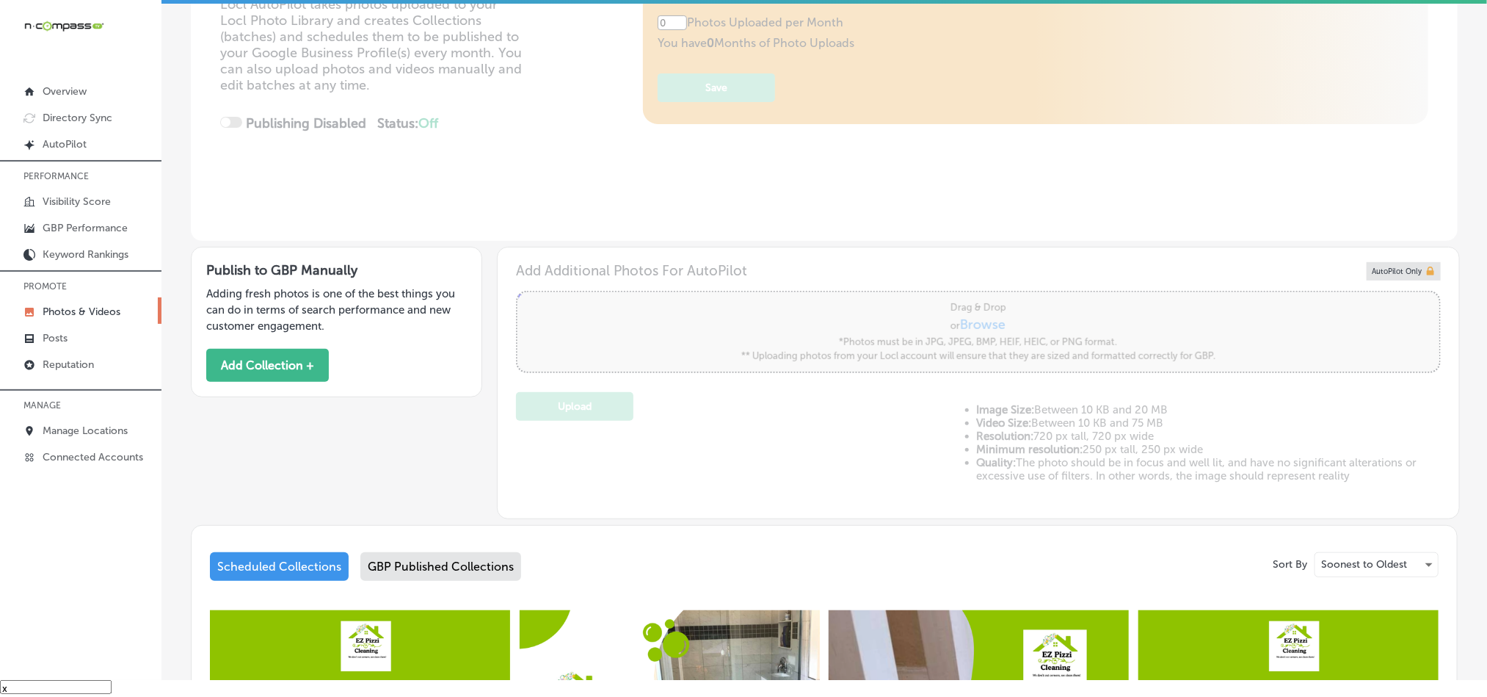
type input "5"
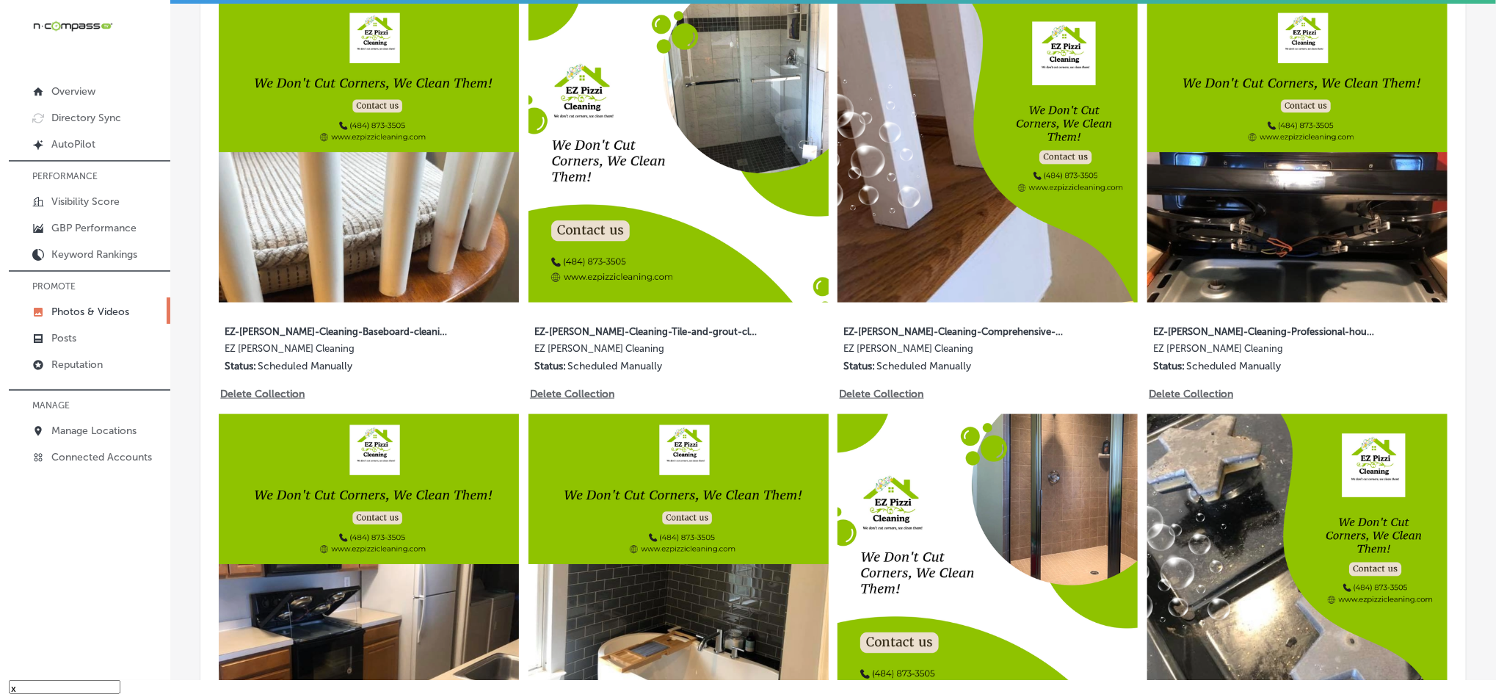
scroll to position [804, 0]
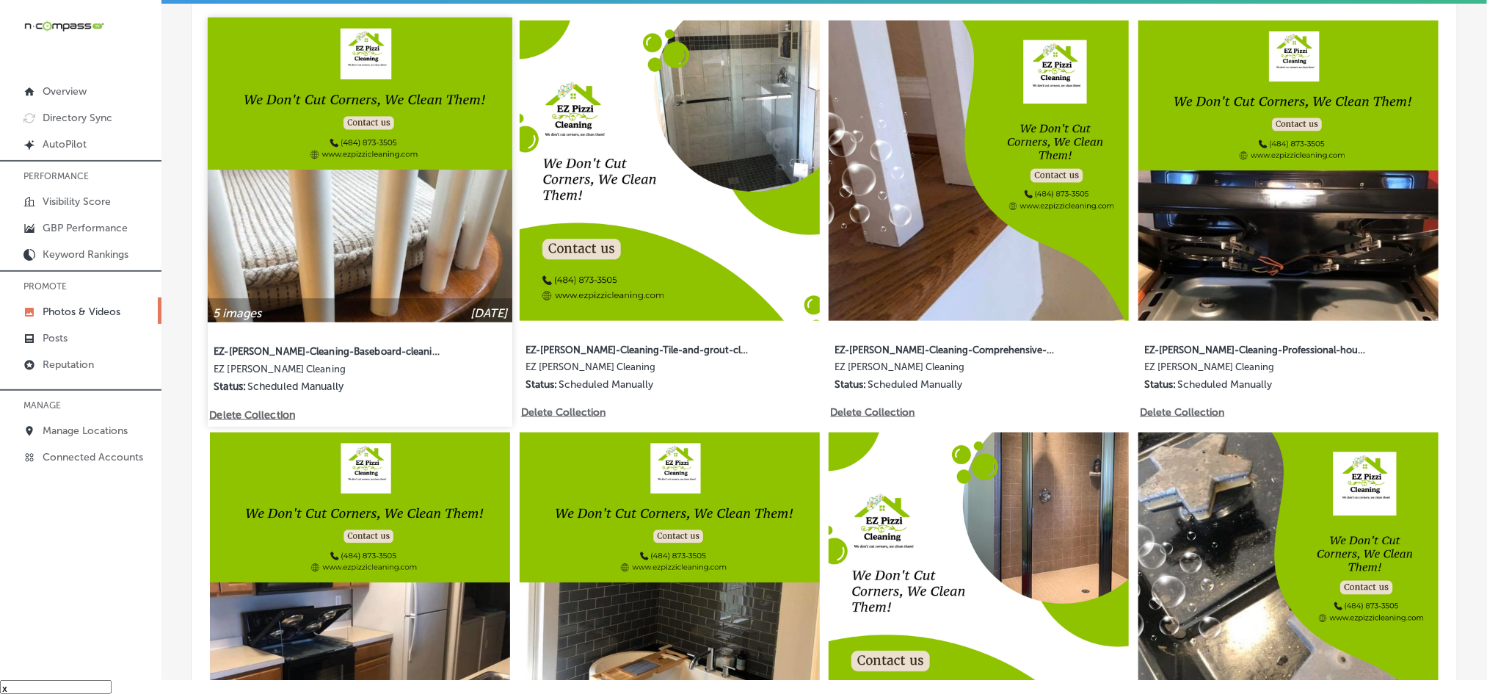
click at [261, 410] on p "Delete Collection" at bounding box center [251, 414] width 84 height 12
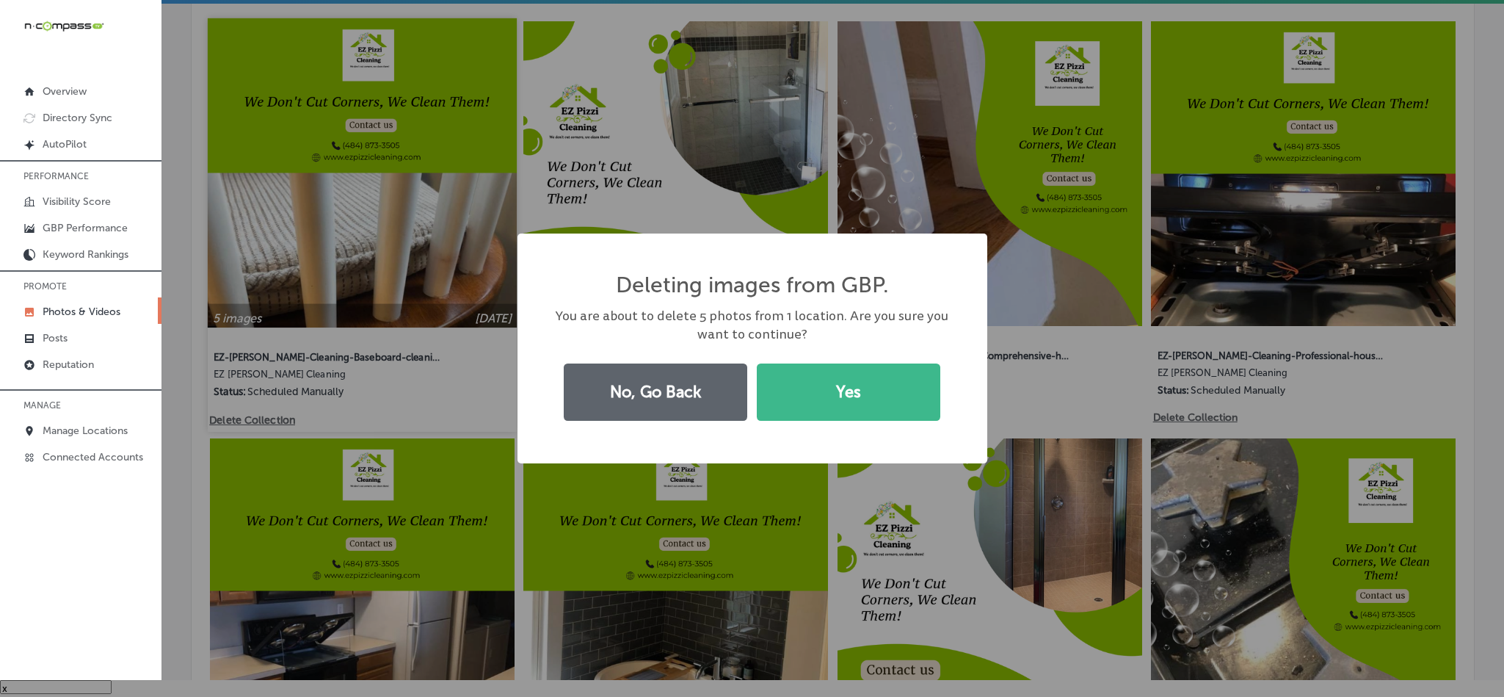
scroll to position [804, 0]
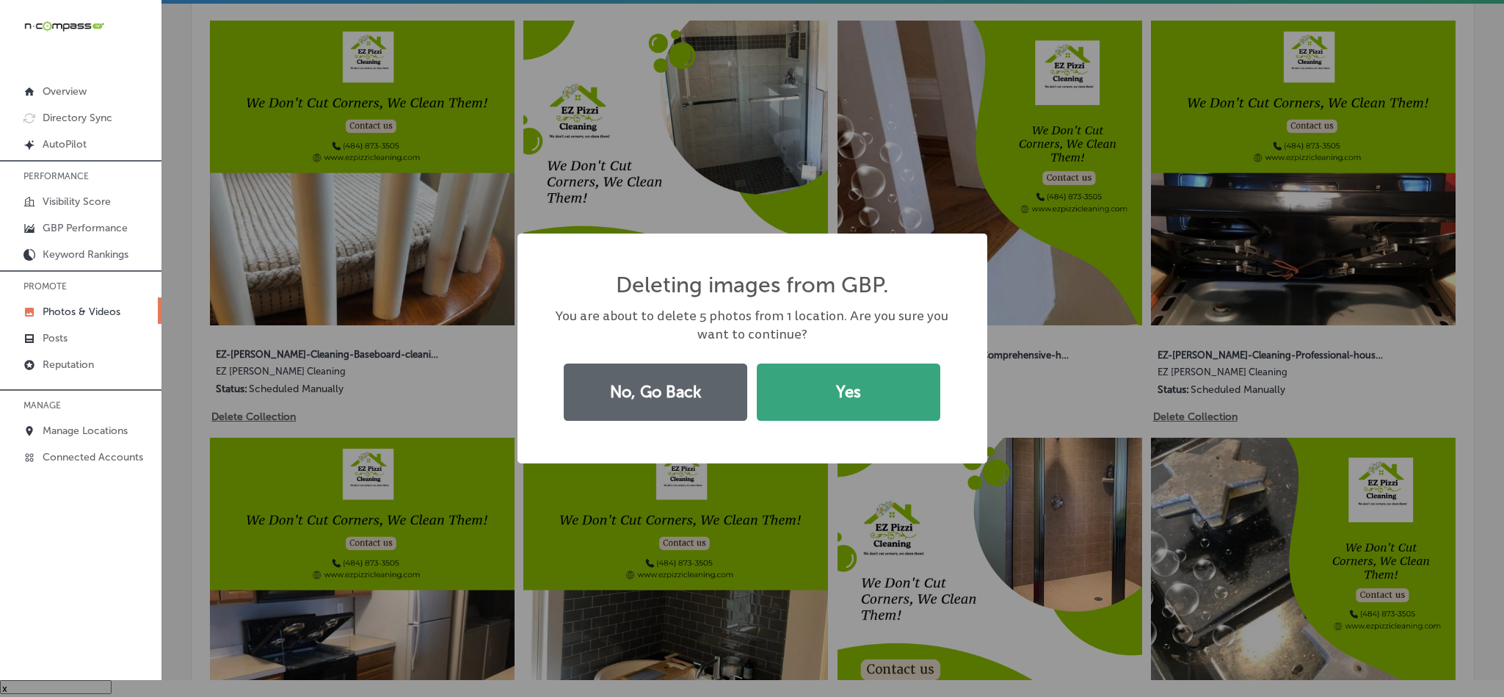
click at [859, 408] on button "Yes" at bounding box center [848, 391] width 183 height 57
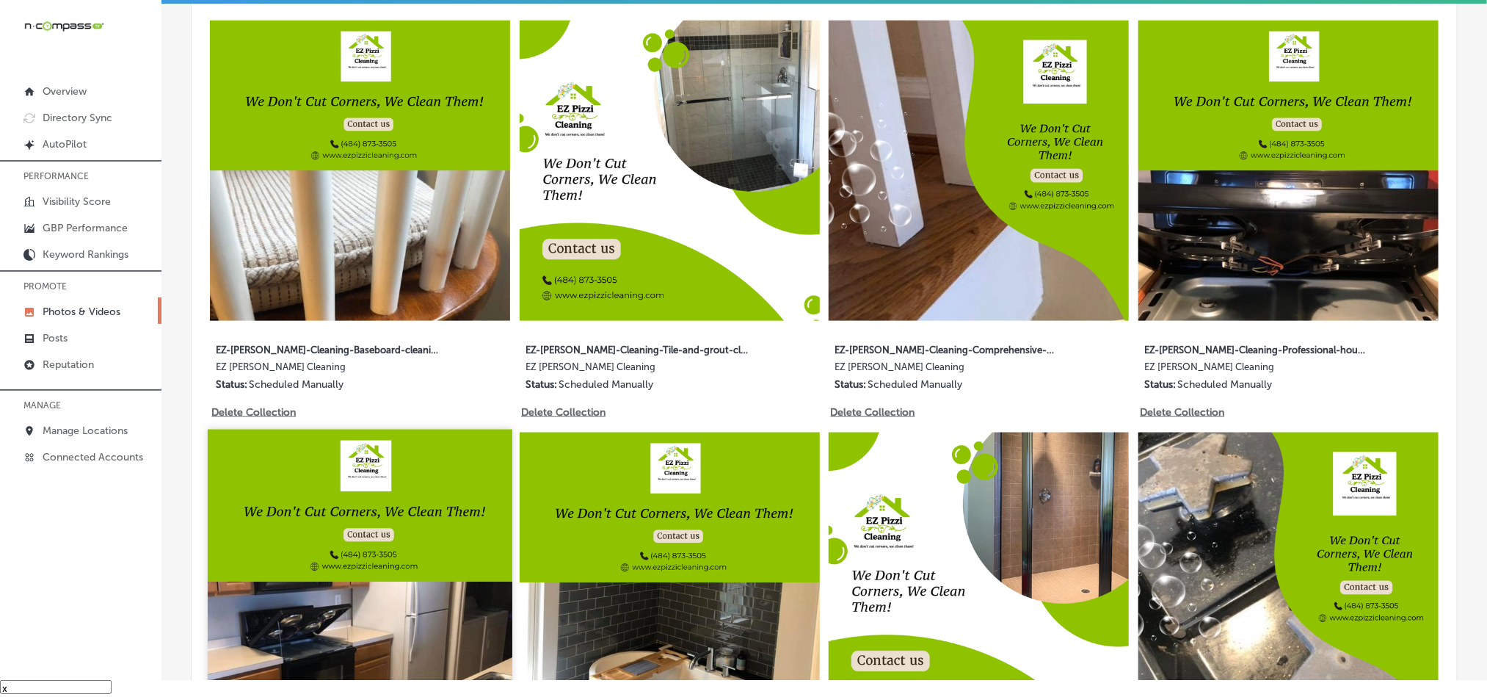
scroll to position [822, 0]
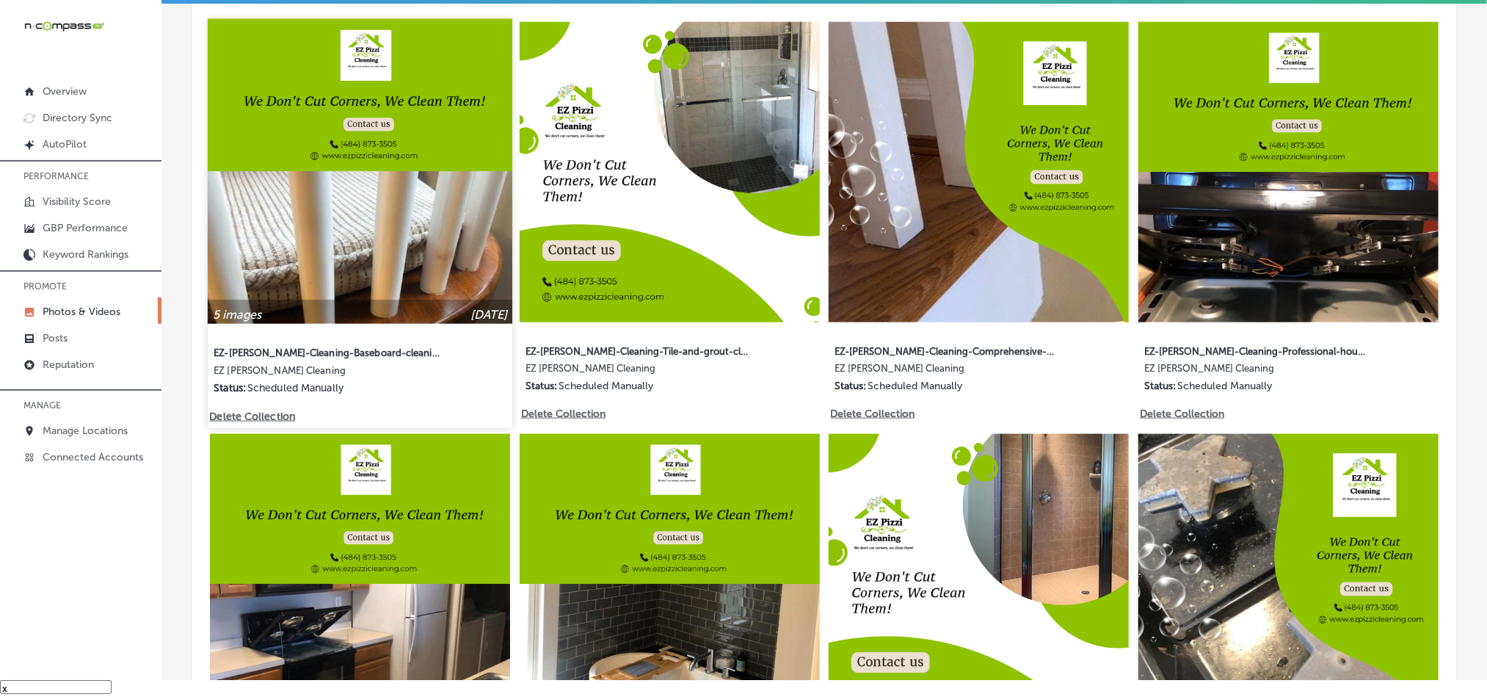
click at [271, 412] on p "Delete Collection" at bounding box center [251, 416] width 84 height 12
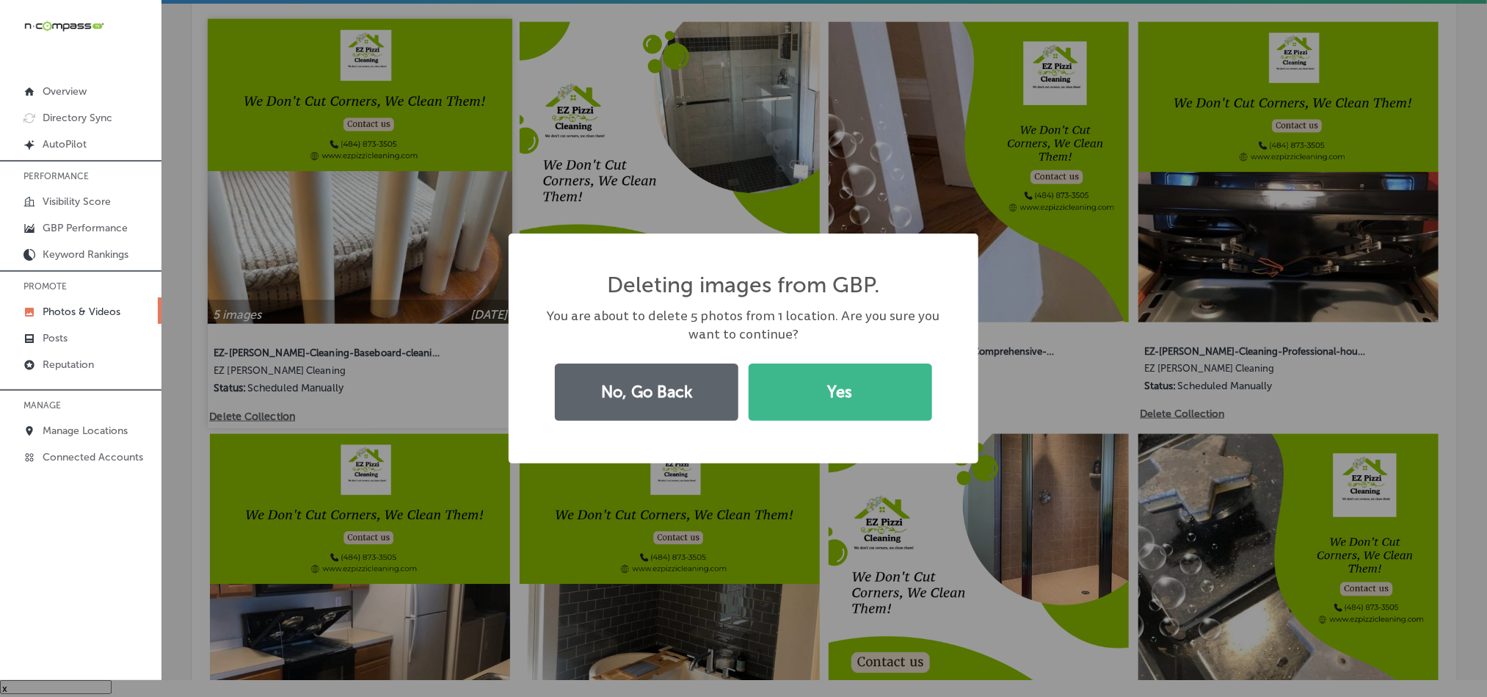
scroll to position [823, 0]
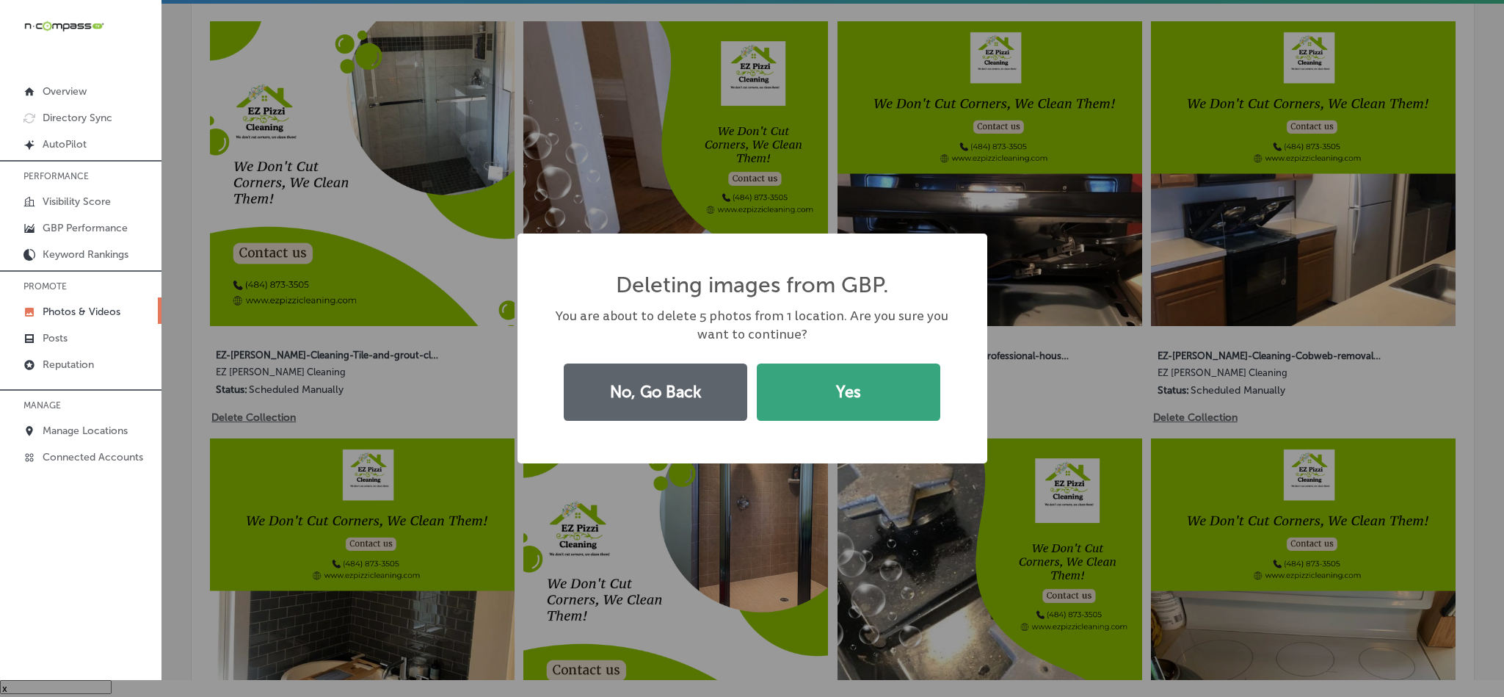
click at [808, 399] on button "Yes" at bounding box center [848, 391] width 183 height 57
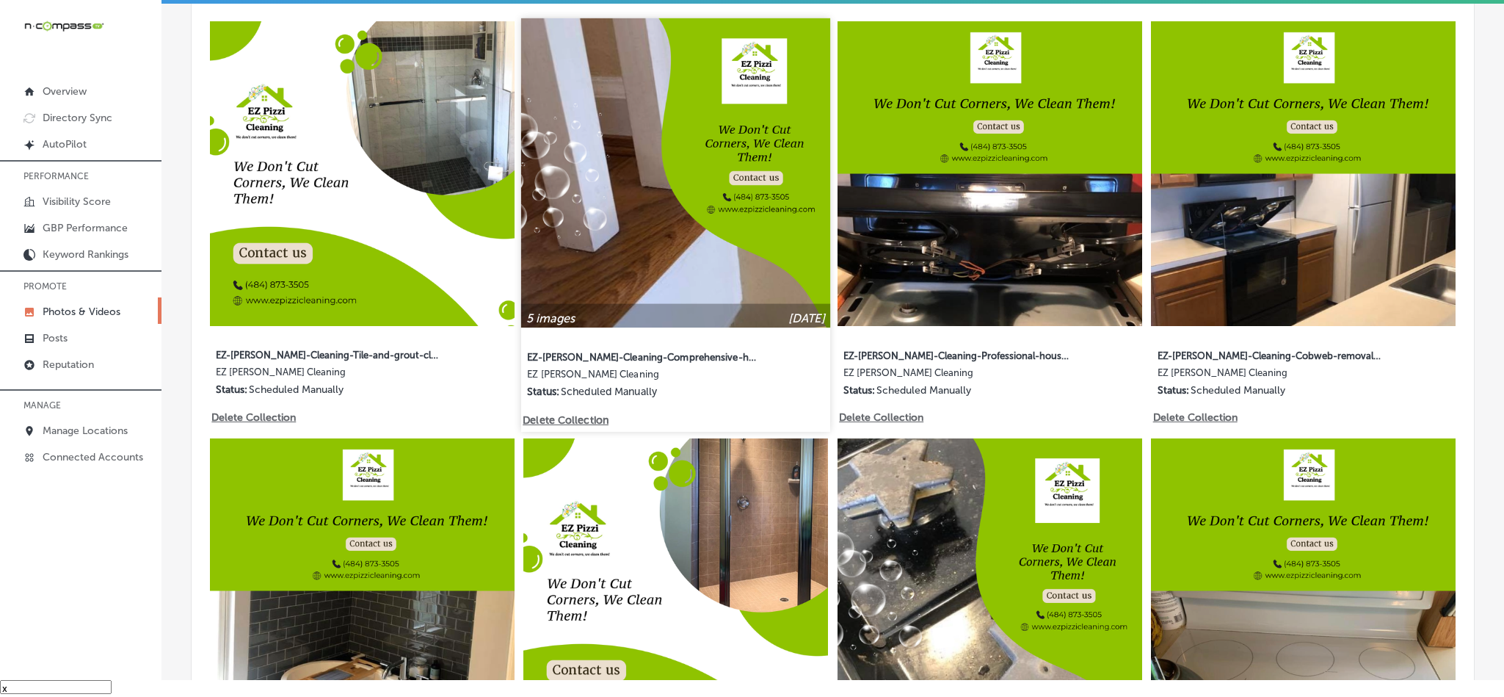
scroll to position [822, 0]
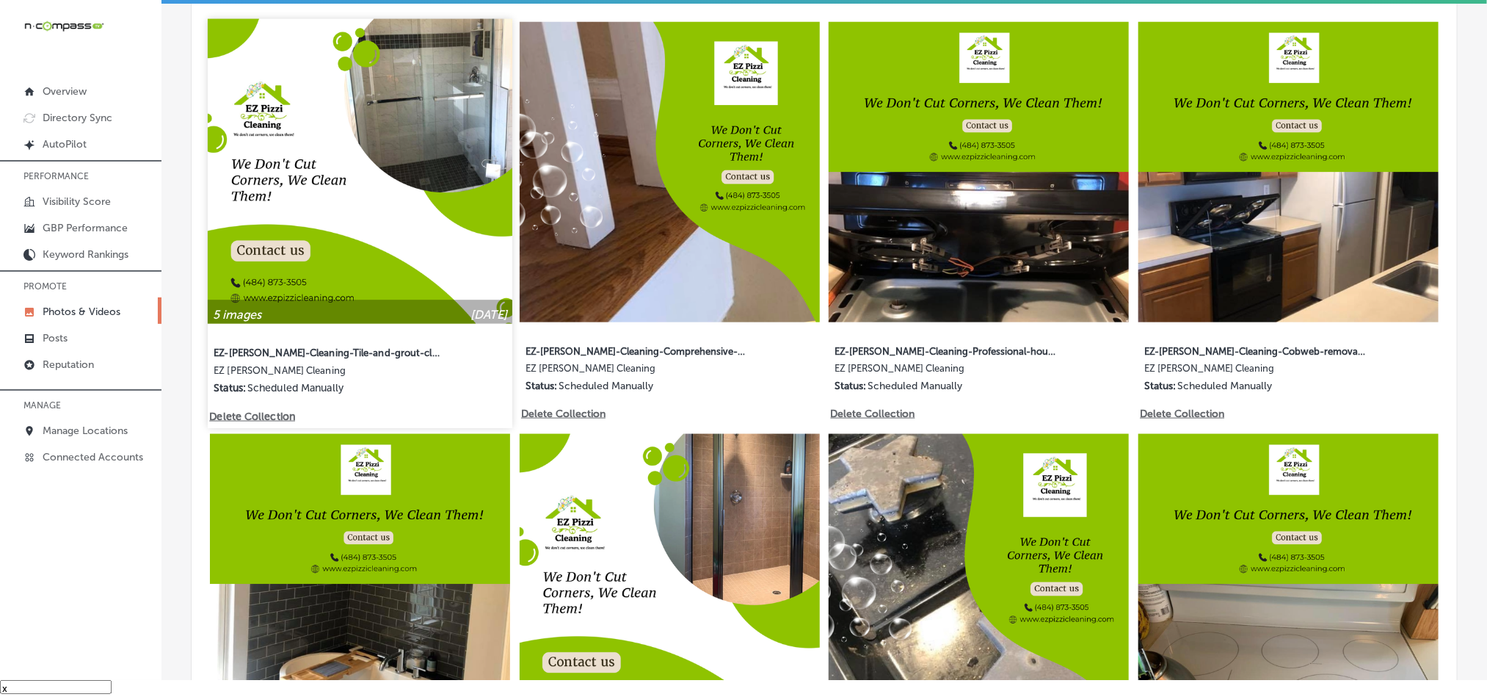
click at [245, 410] on p "Delete Collection" at bounding box center [251, 416] width 84 height 12
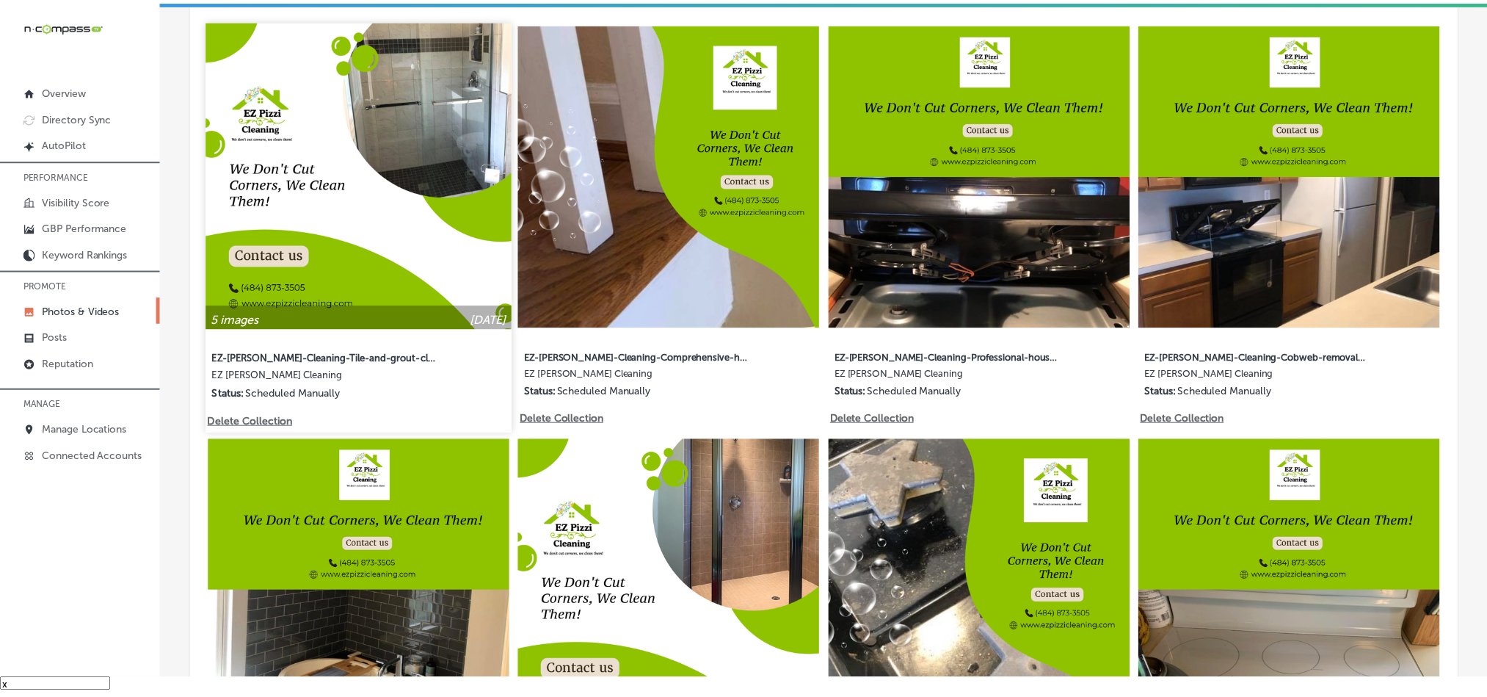
scroll to position [823, 0]
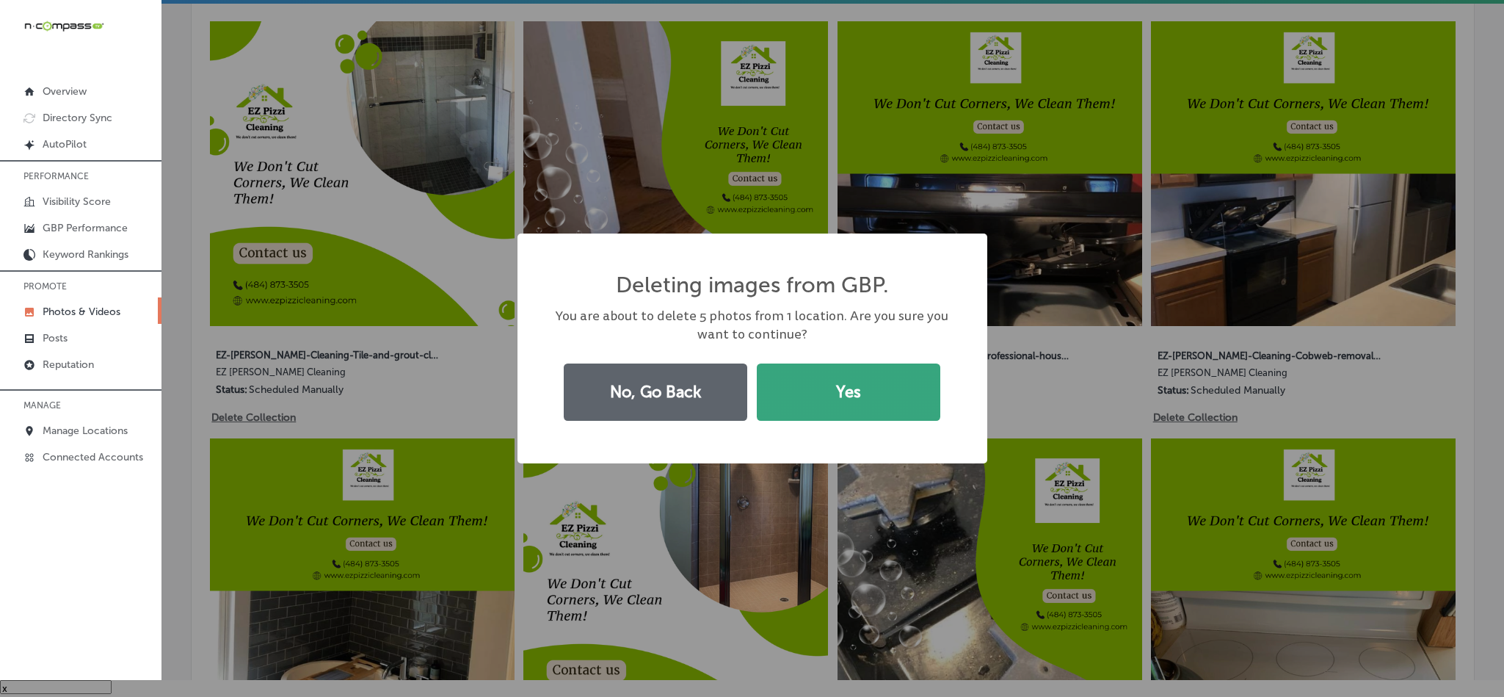
click at [804, 397] on button "Yes" at bounding box center [848, 391] width 183 height 57
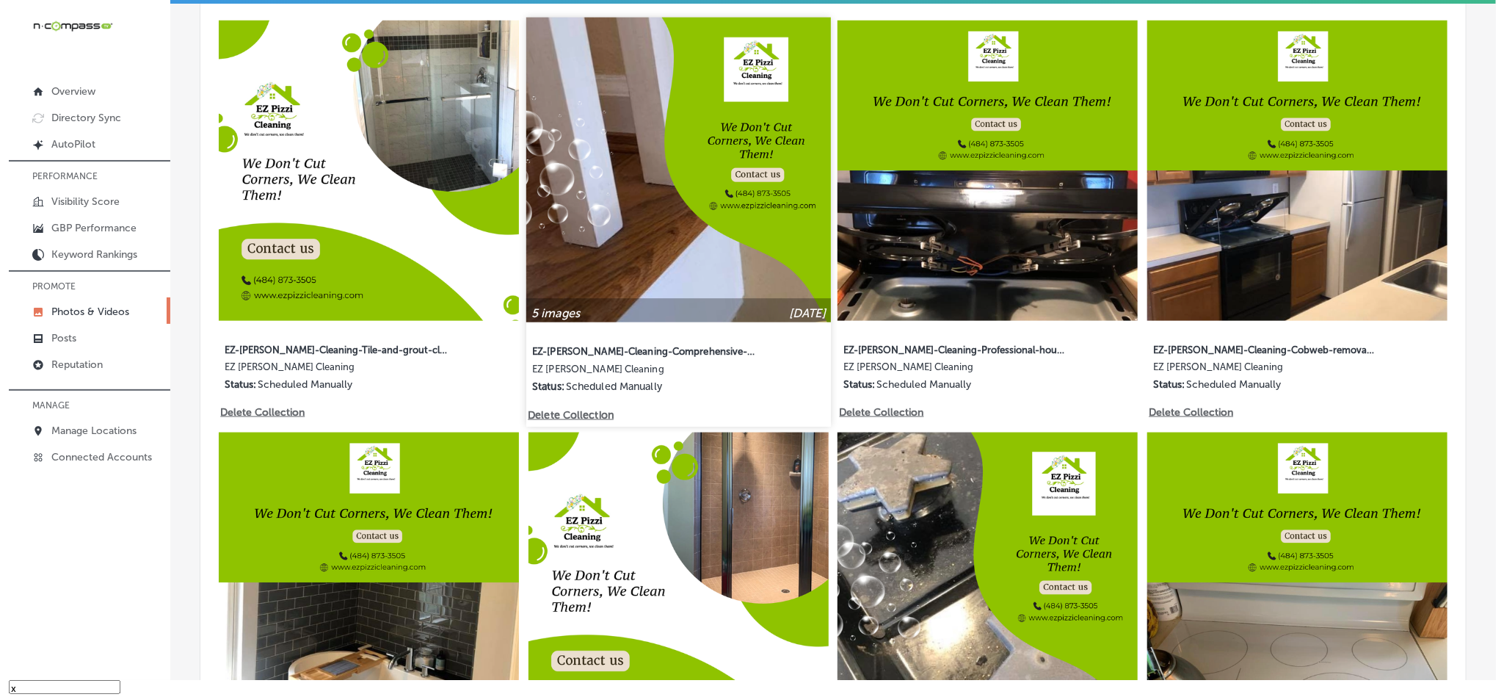
scroll to position [822, 0]
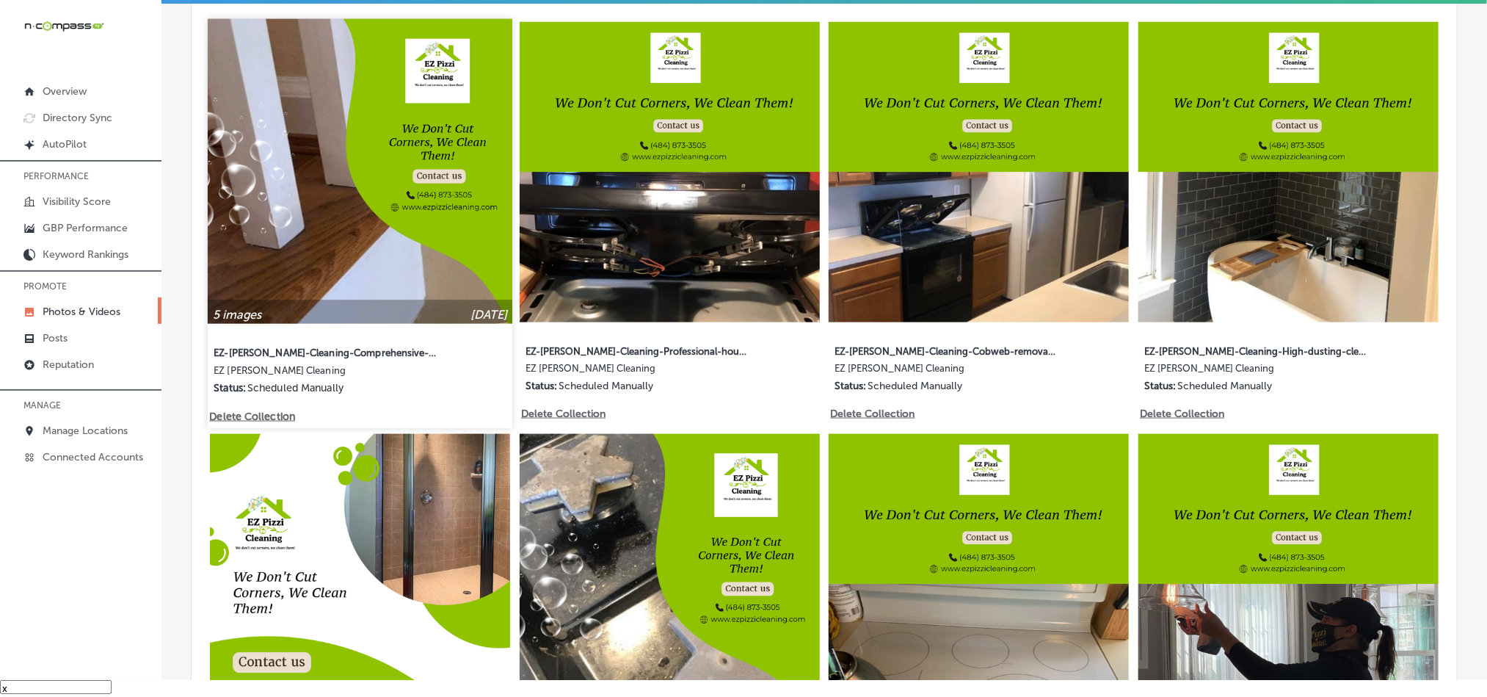
click at [285, 410] on p "Delete Collection" at bounding box center [251, 416] width 84 height 12
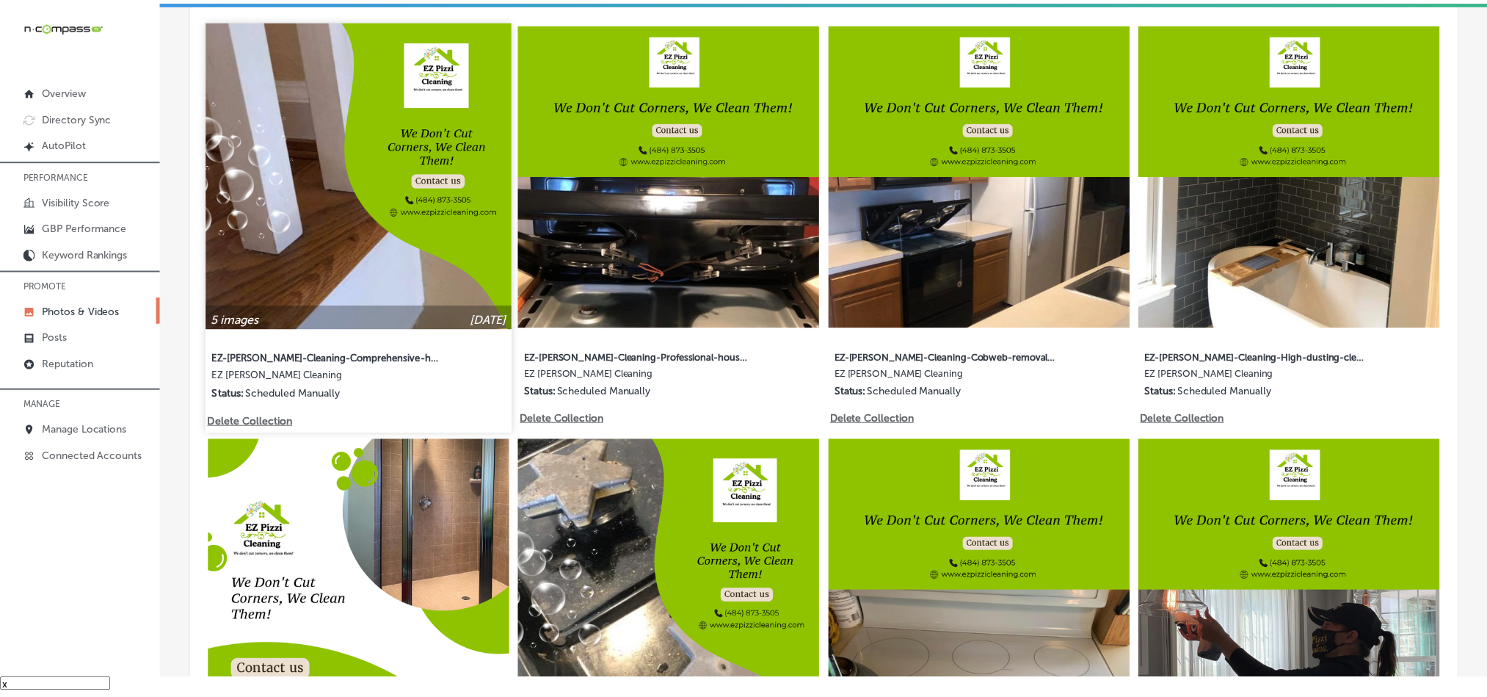
scroll to position [823, 0]
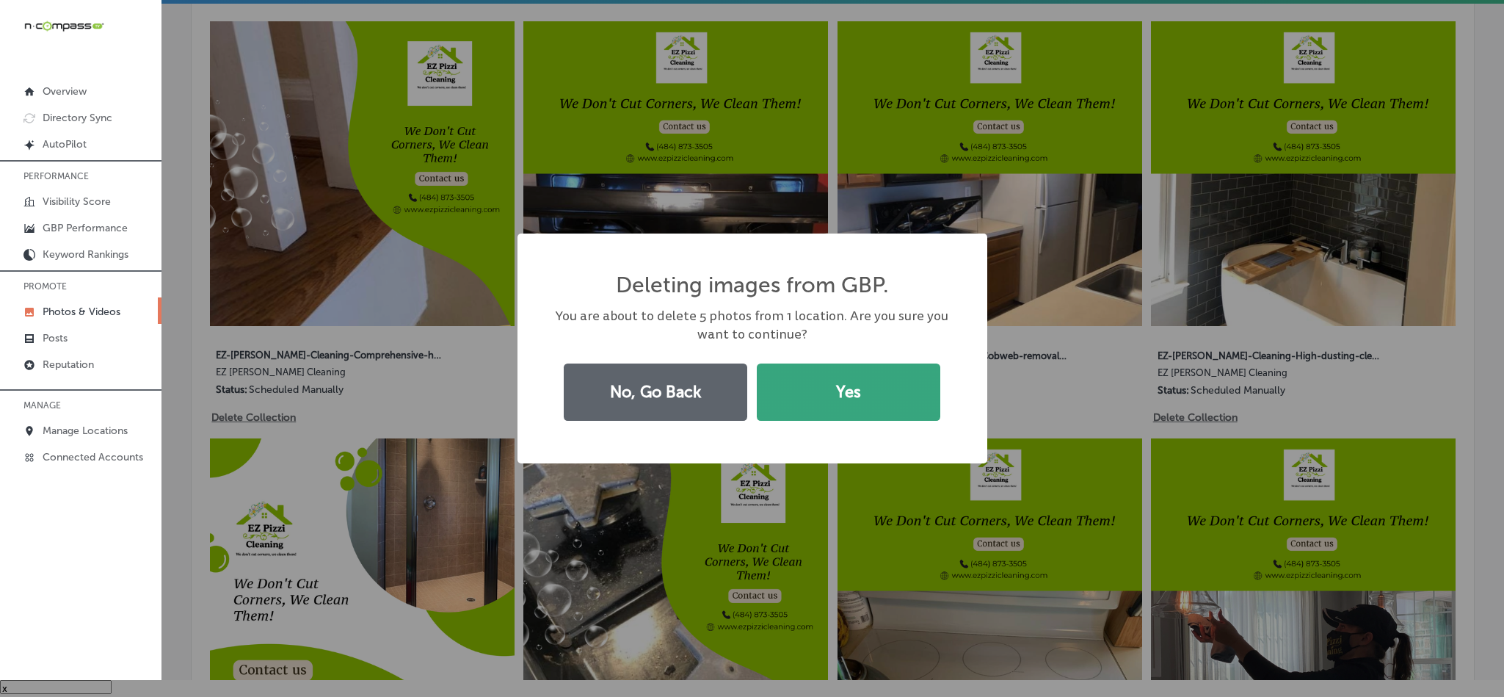
click at [796, 390] on button "Yes" at bounding box center [848, 391] width 183 height 57
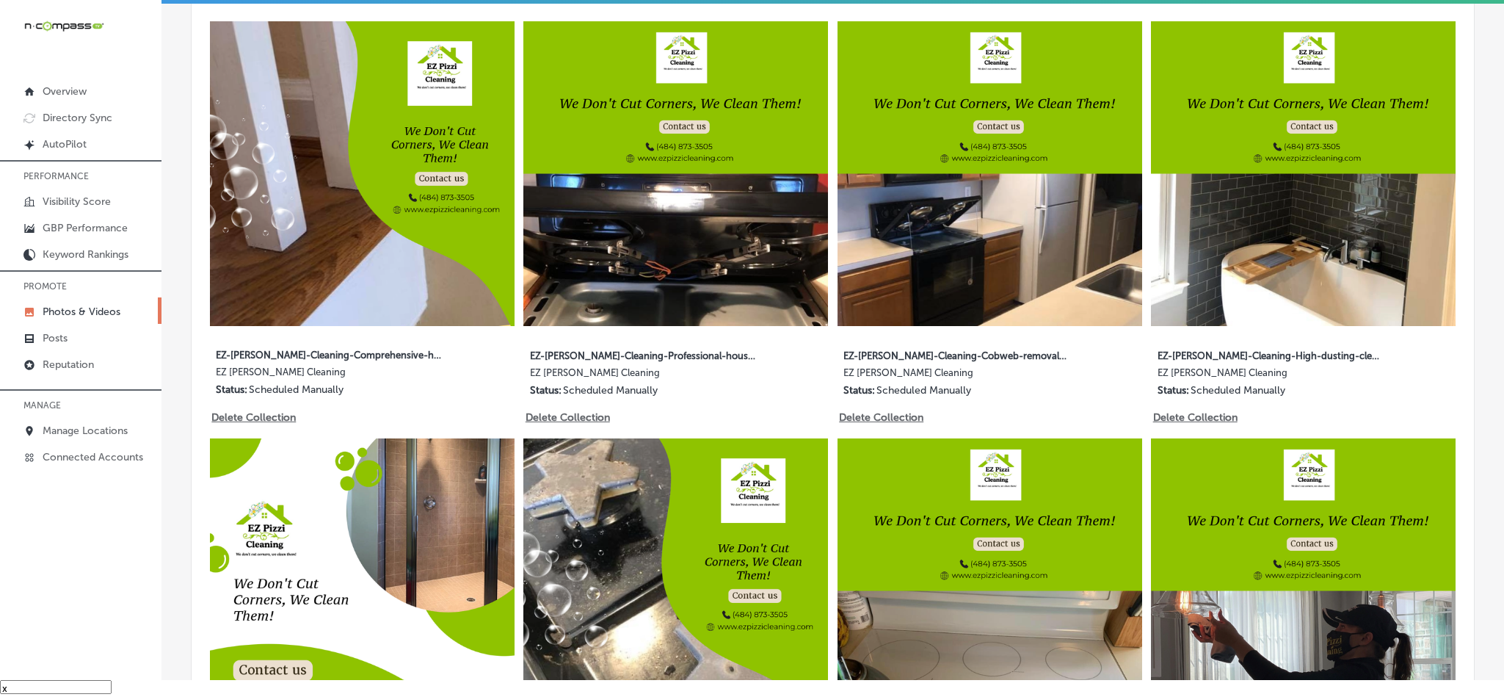
scroll to position [822, 0]
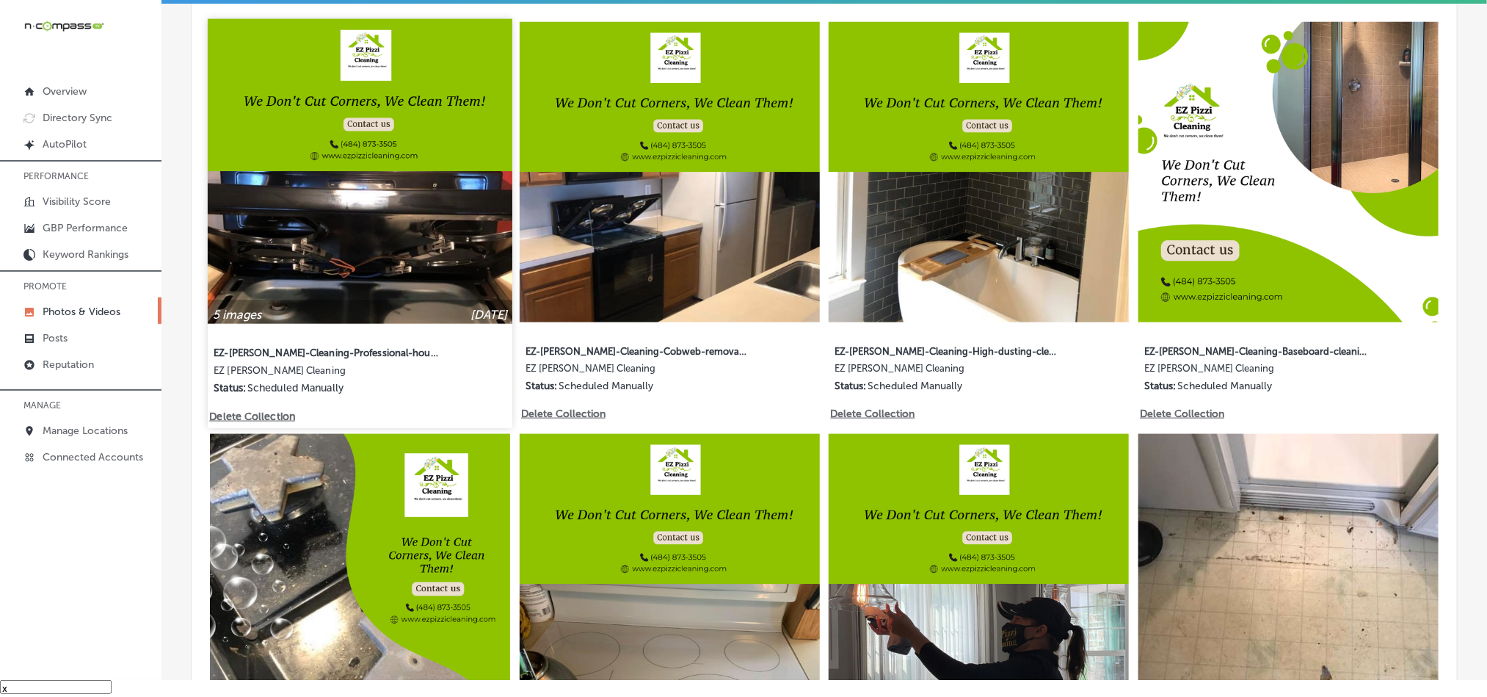
click at [273, 410] on p "Delete Collection" at bounding box center [251, 416] width 84 height 12
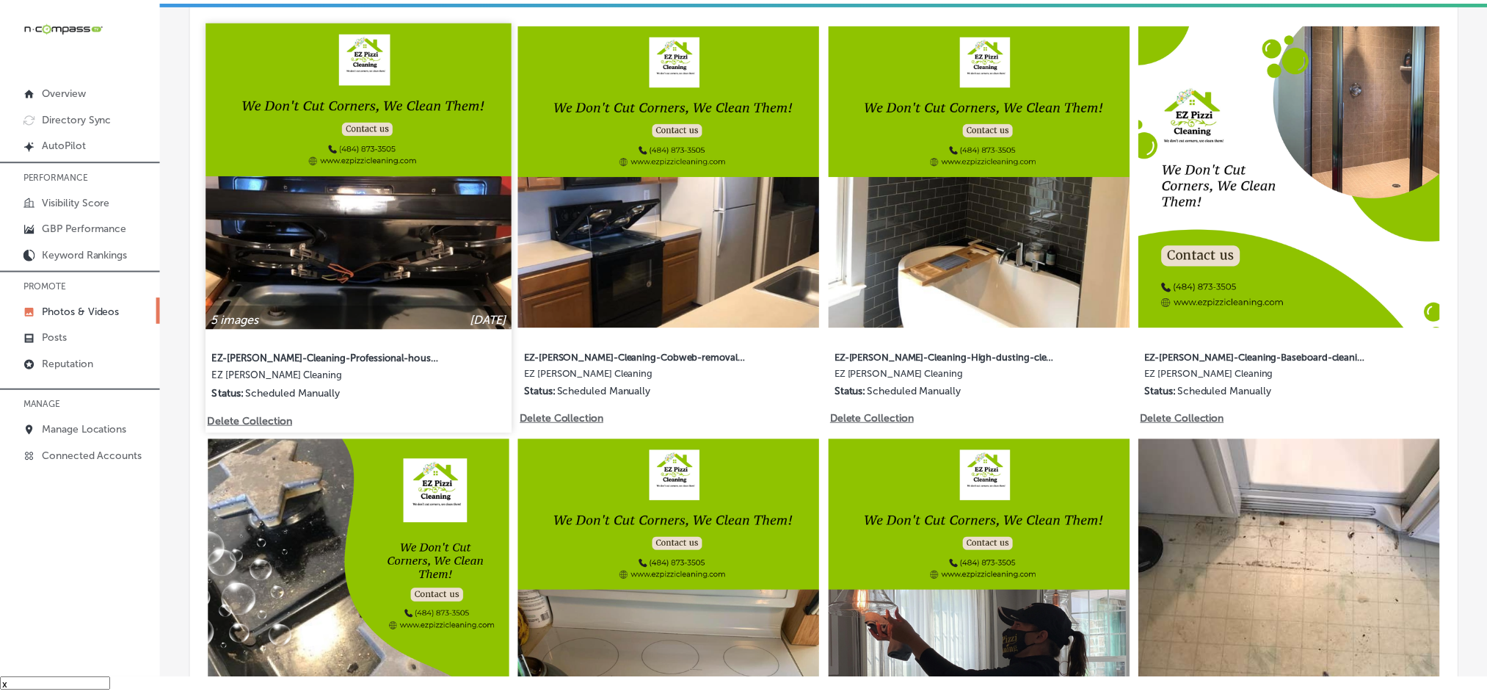
scroll to position [823, 0]
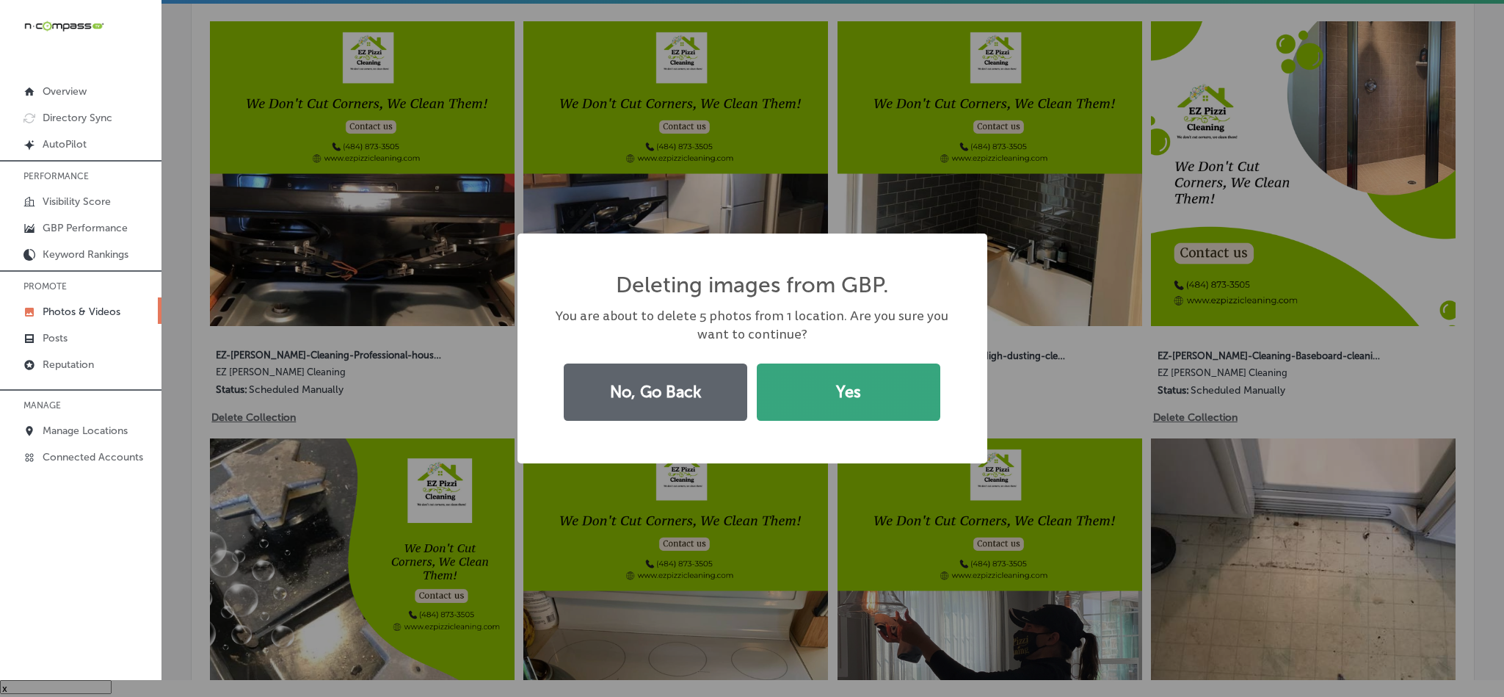
click at [821, 401] on button "Yes" at bounding box center [848, 391] width 183 height 57
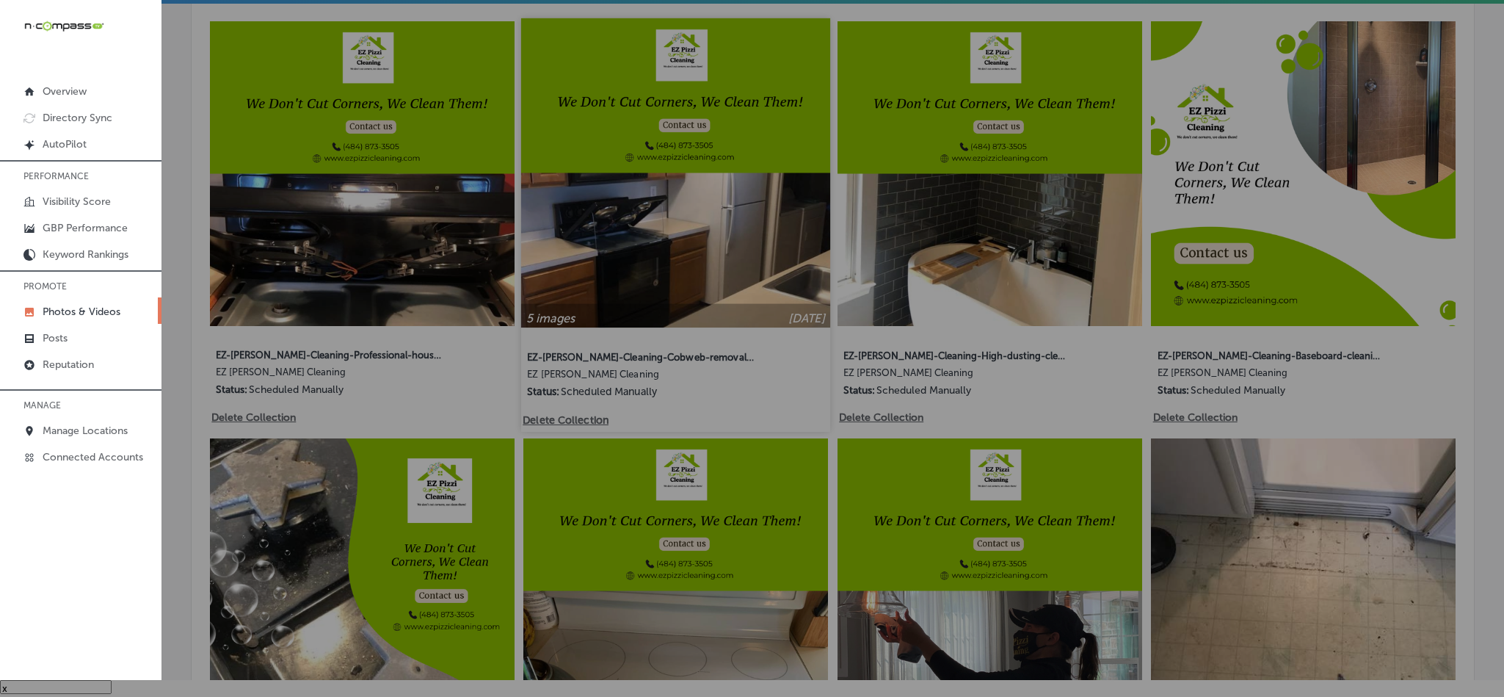
scroll to position [822, 0]
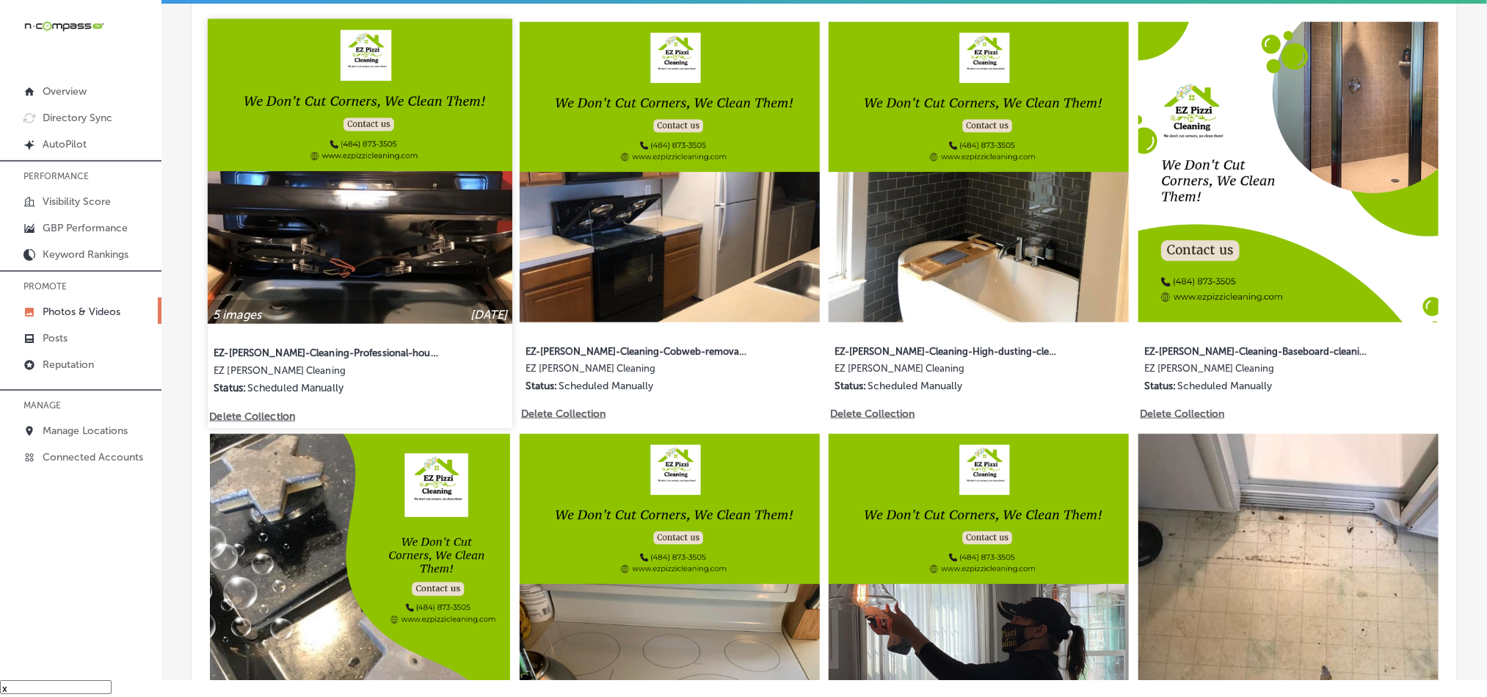
click at [277, 410] on p "Delete Collection" at bounding box center [251, 416] width 84 height 12
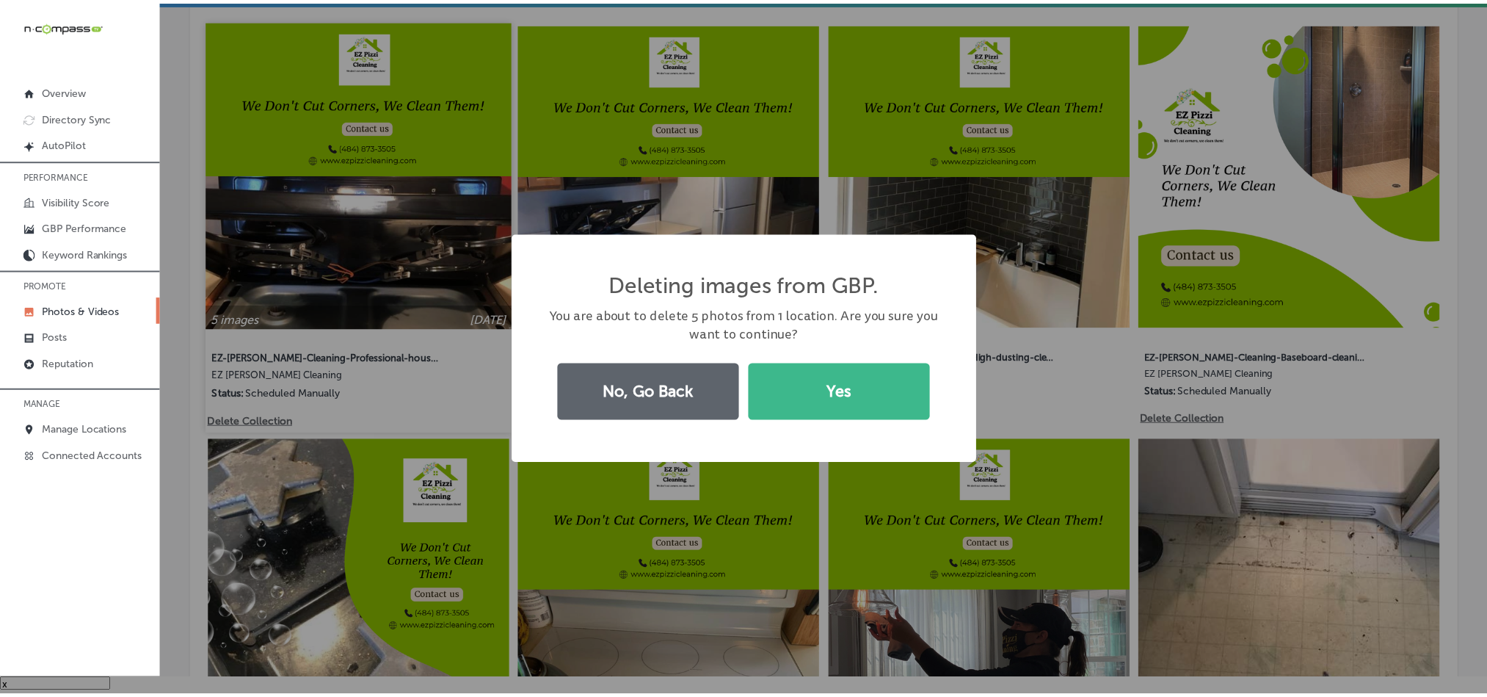
scroll to position [823, 0]
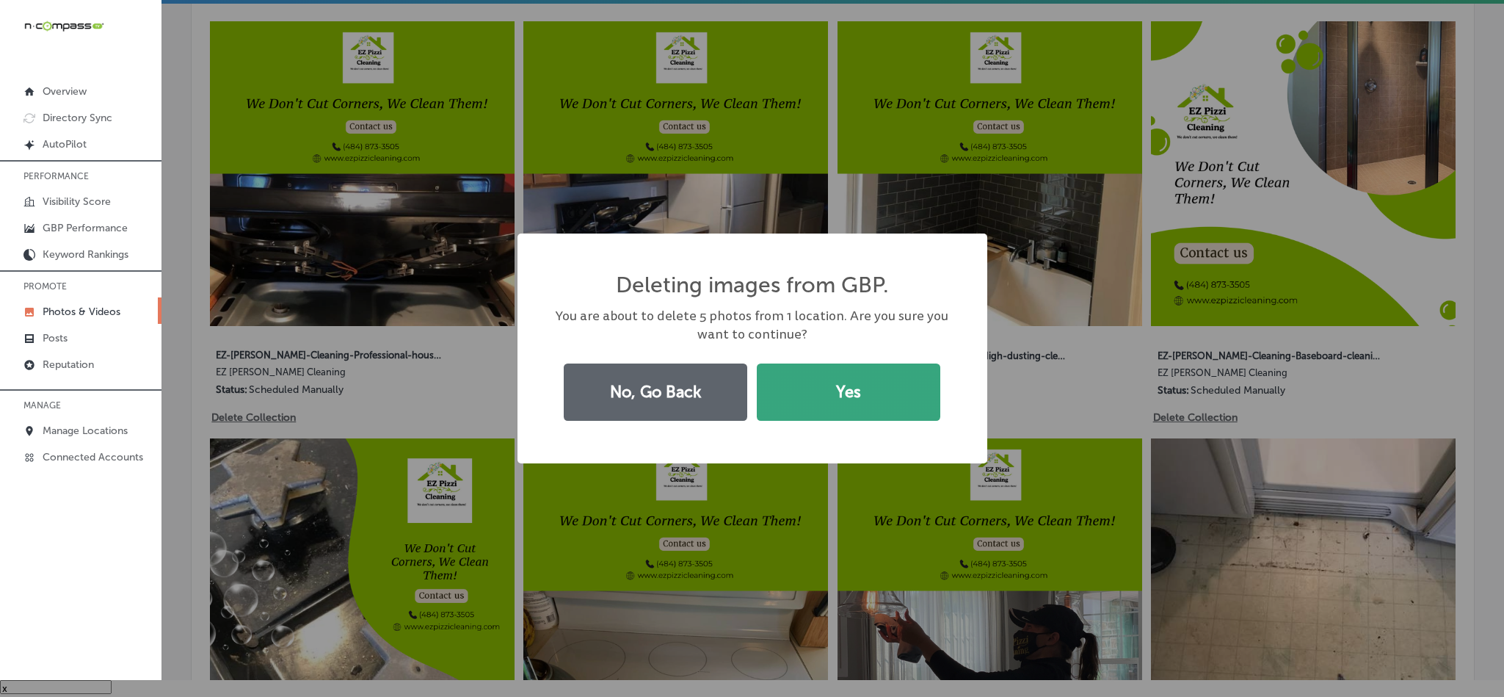
click at [810, 399] on button "Yes" at bounding box center [848, 391] width 183 height 57
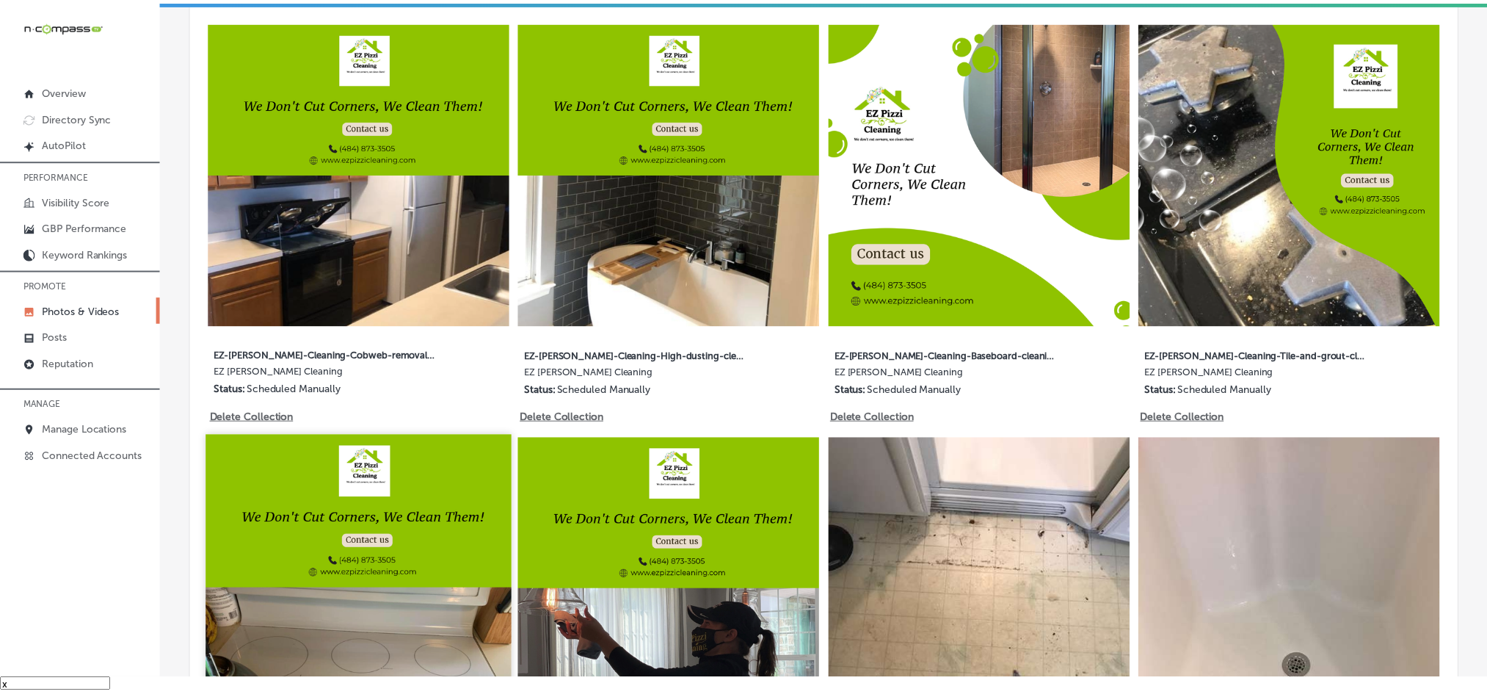
scroll to position [822, 0]
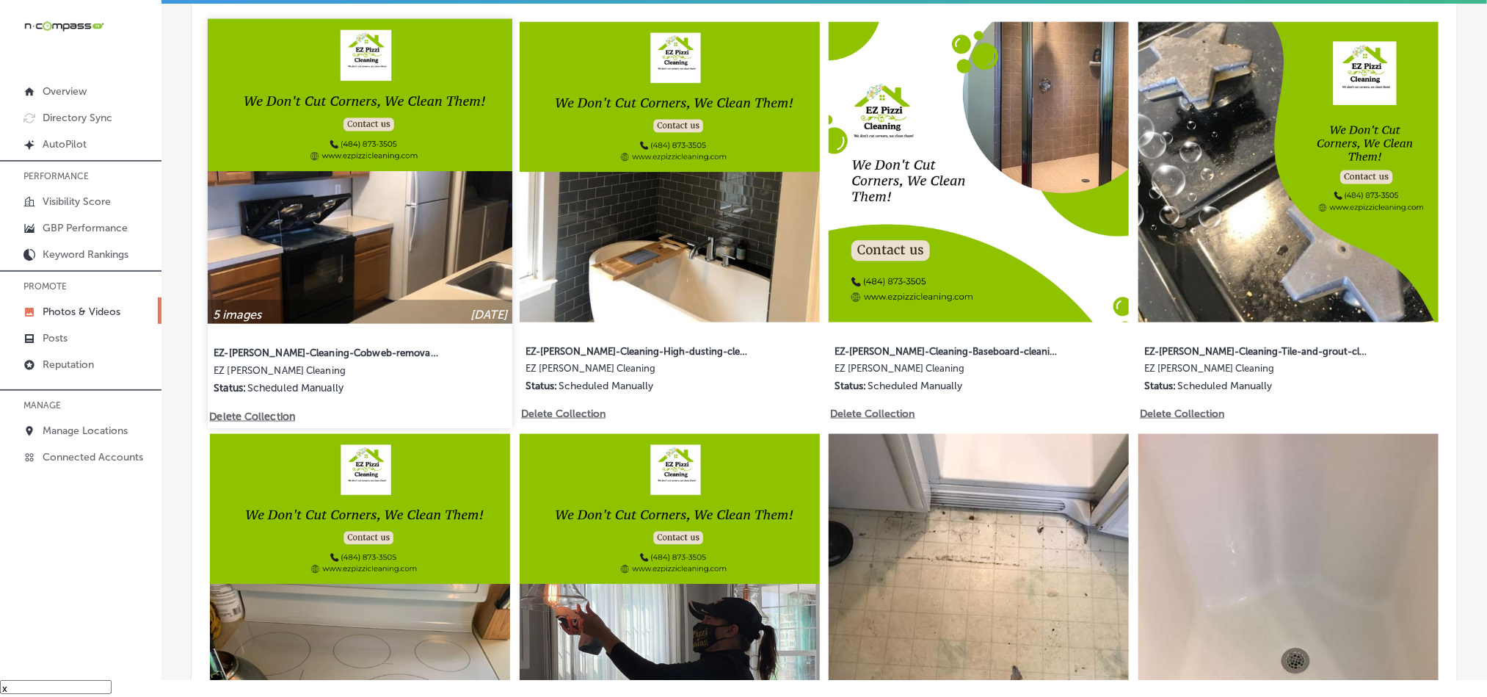
click at [263, 401] on div "5 images [DATE] EZ-[PERSON_NAME]-Cleaning-Cobweb-removal-service EZ [PERSON_NAM…" at bounding box center [360, 214] width 305 height 391
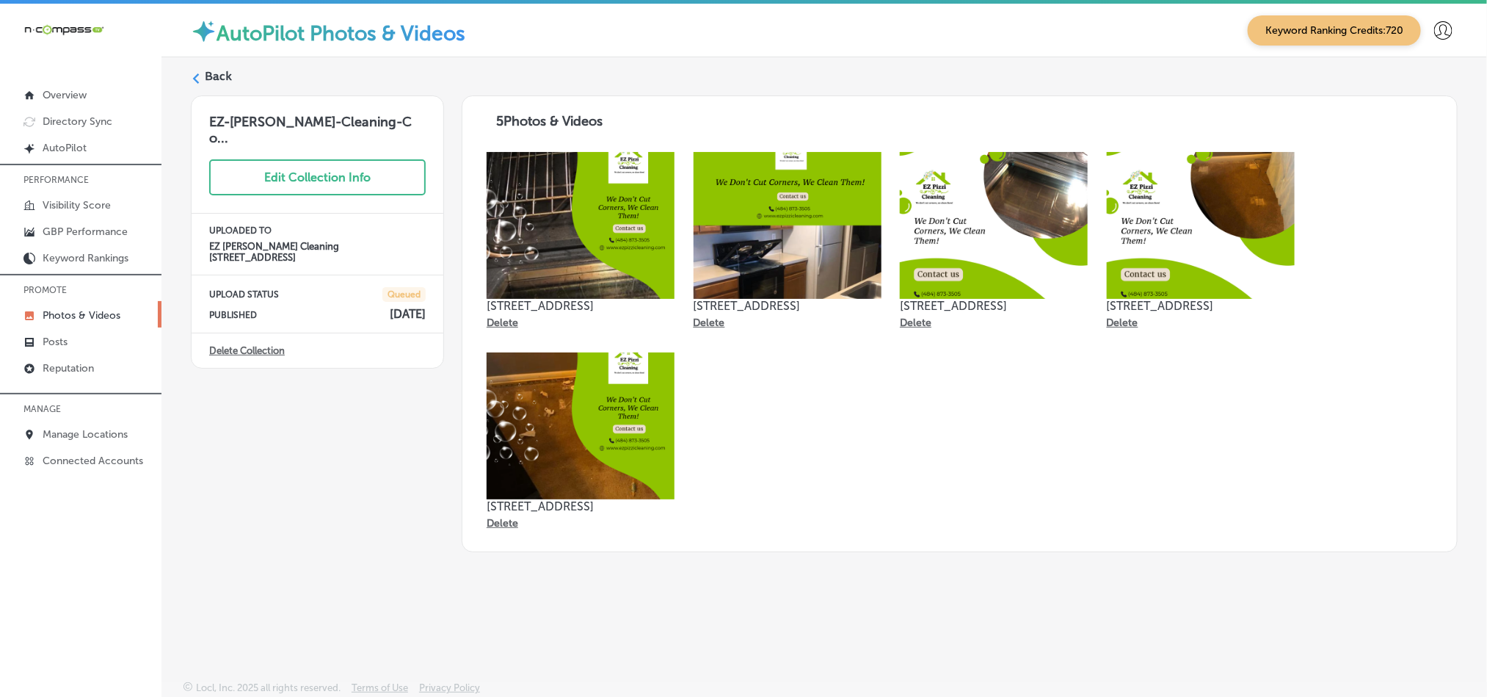
click at [214, 77] on label "Back" at bounding box center [218, 76] width 27 height 16
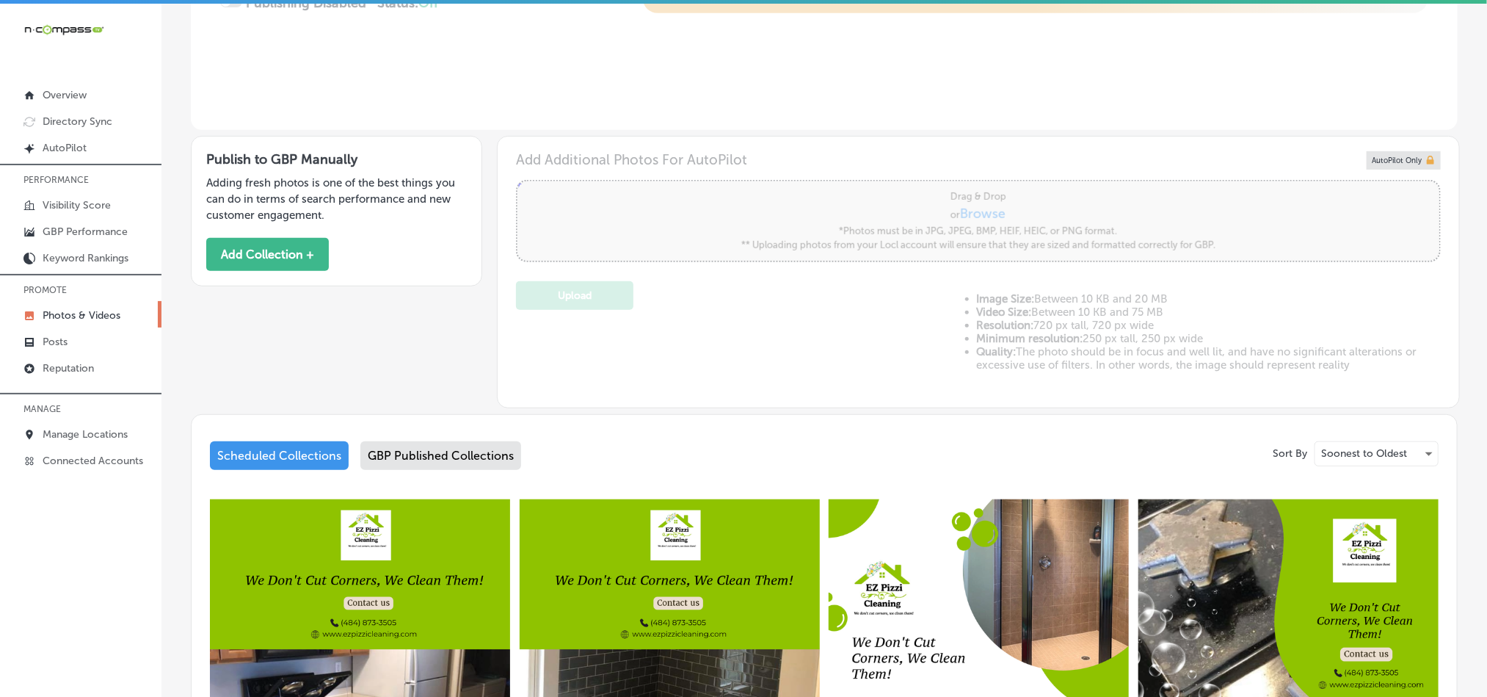
type input "5"
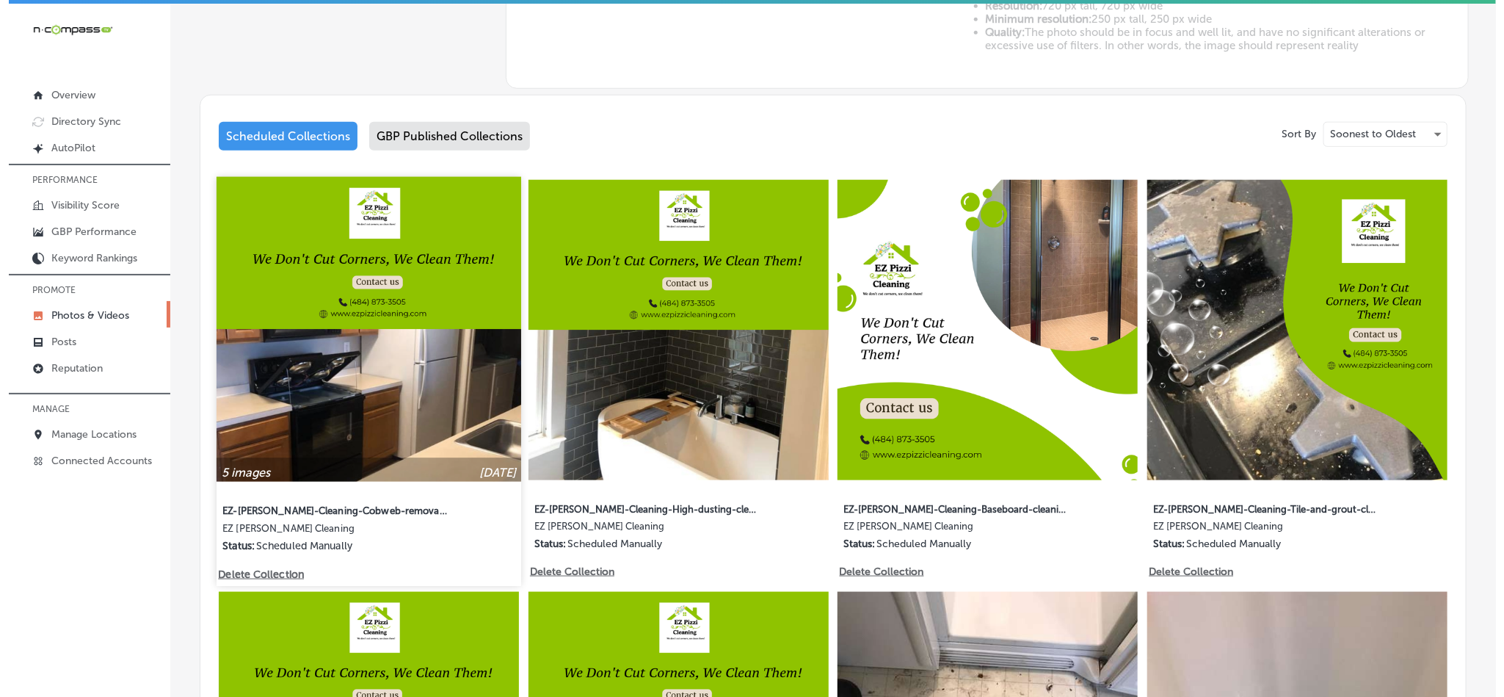
scroll to position [807, 0]
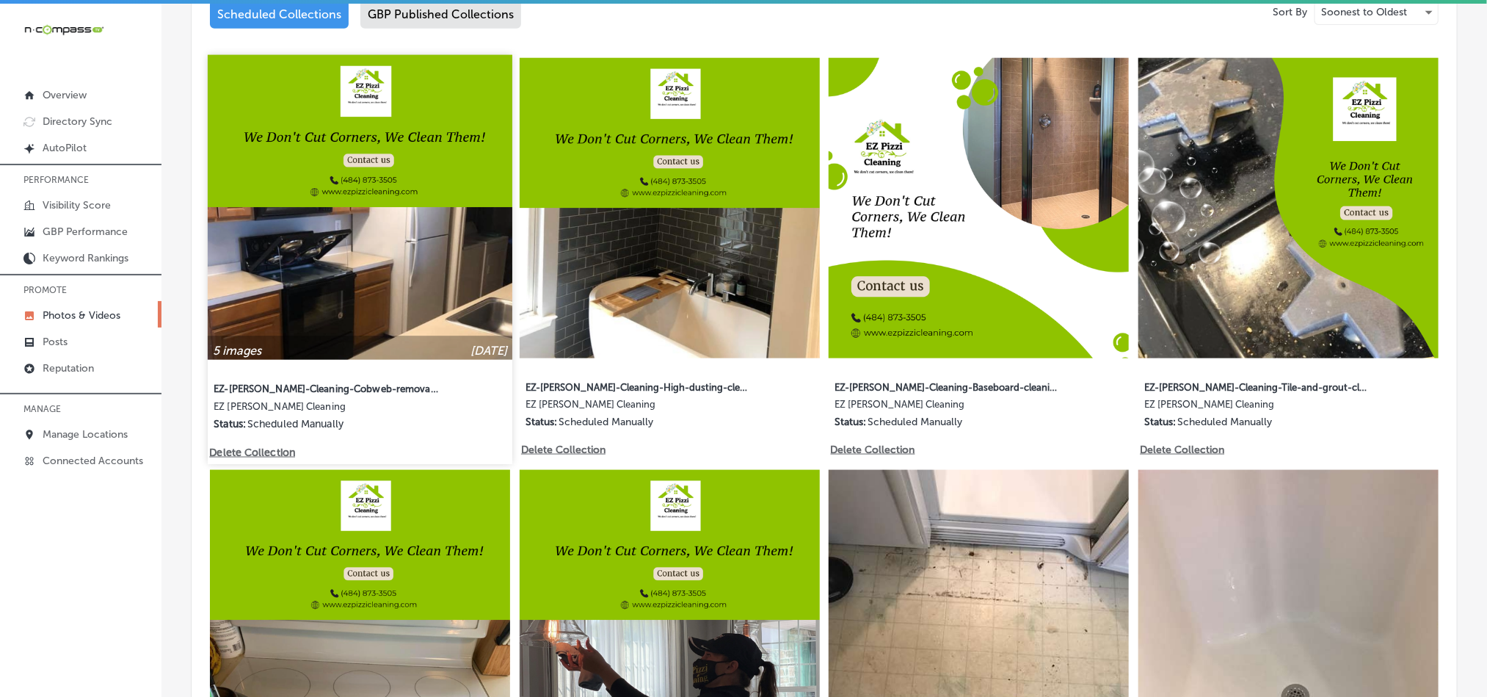
click at [264, 447] on p "Delete Collection" at bounding box center [251, 452] width 84 height 12
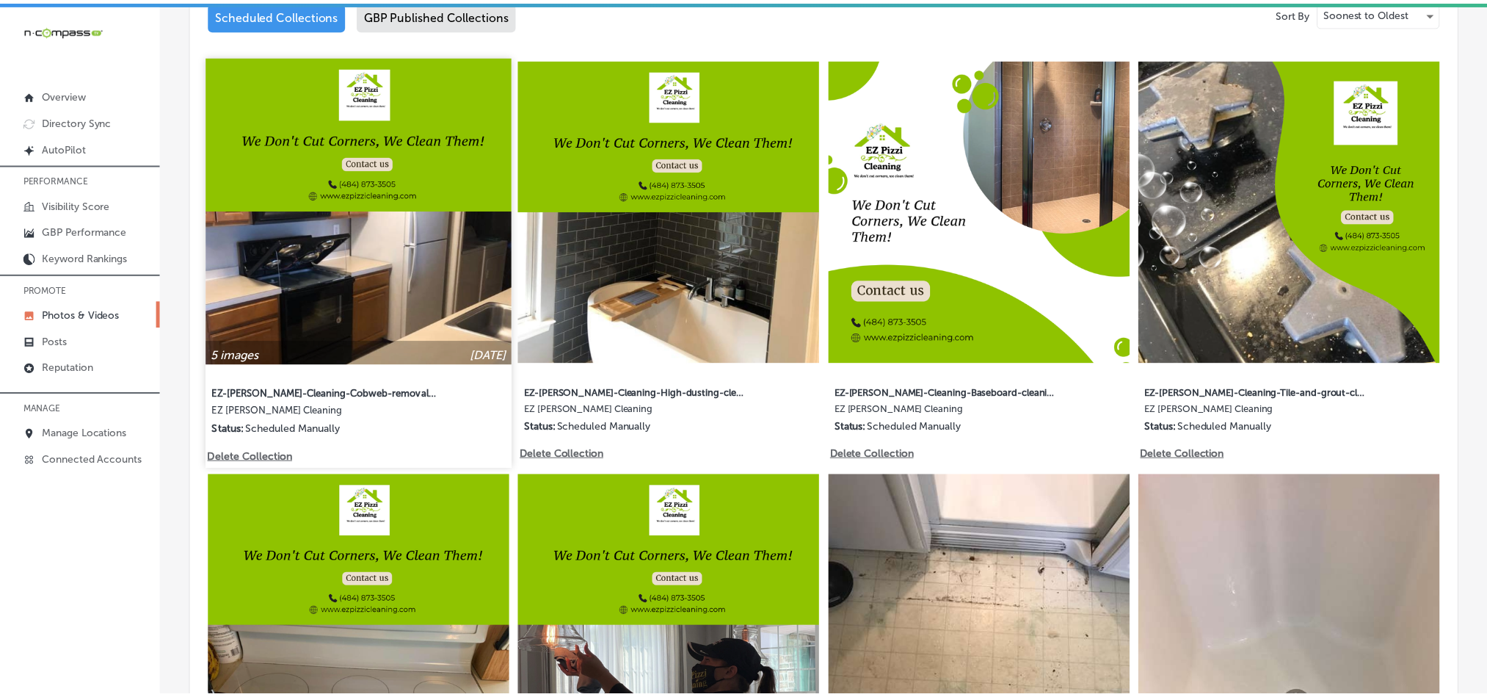
scroll to position [808, 0]
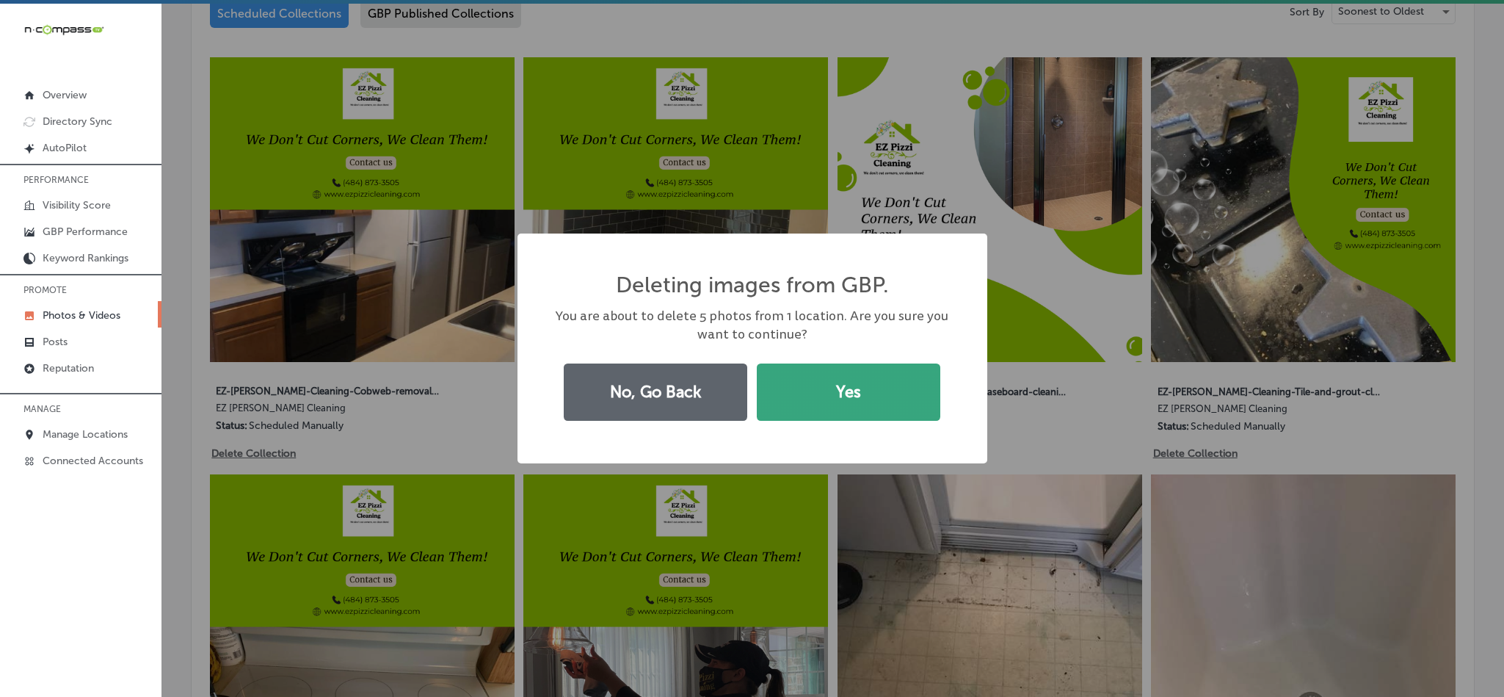
click at [795, 379] on button "Yes" at bounding box center [848, 391] width 183 height 57
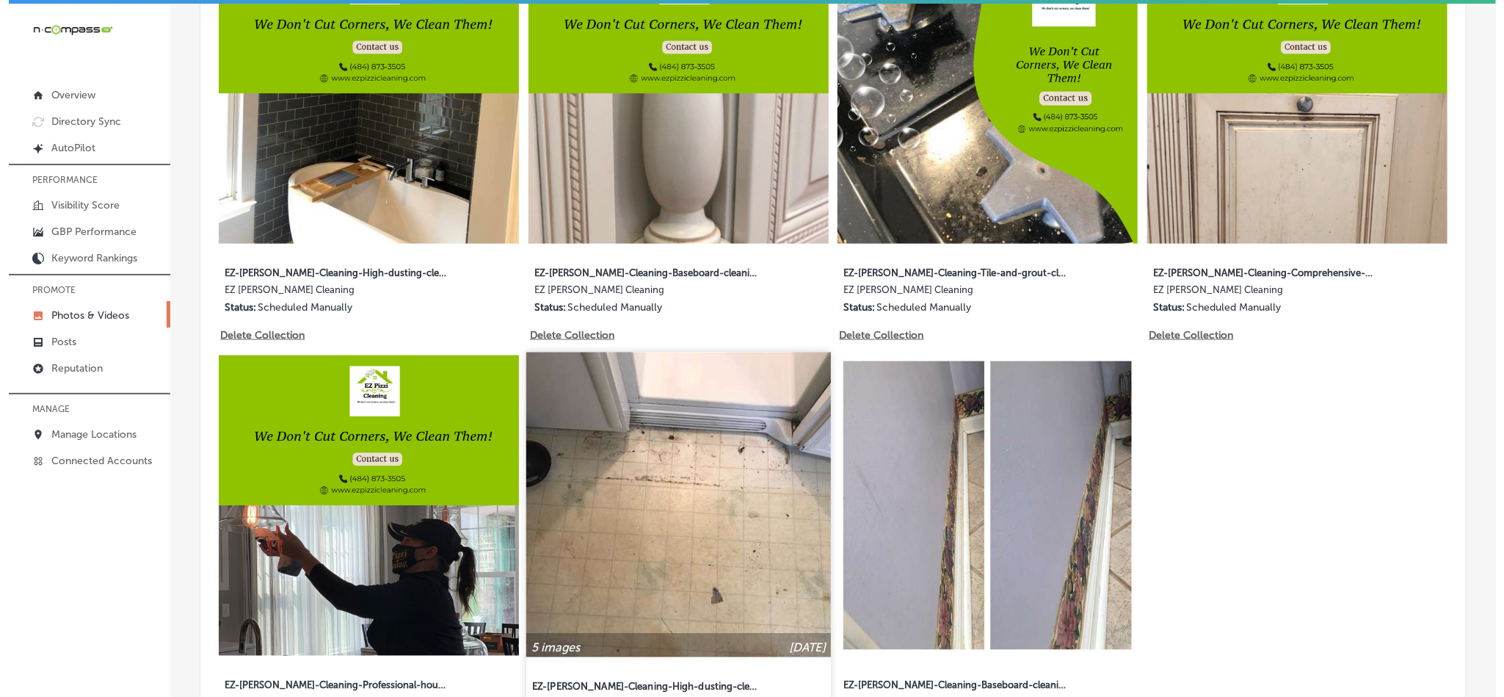
scroll to position [881, 0]
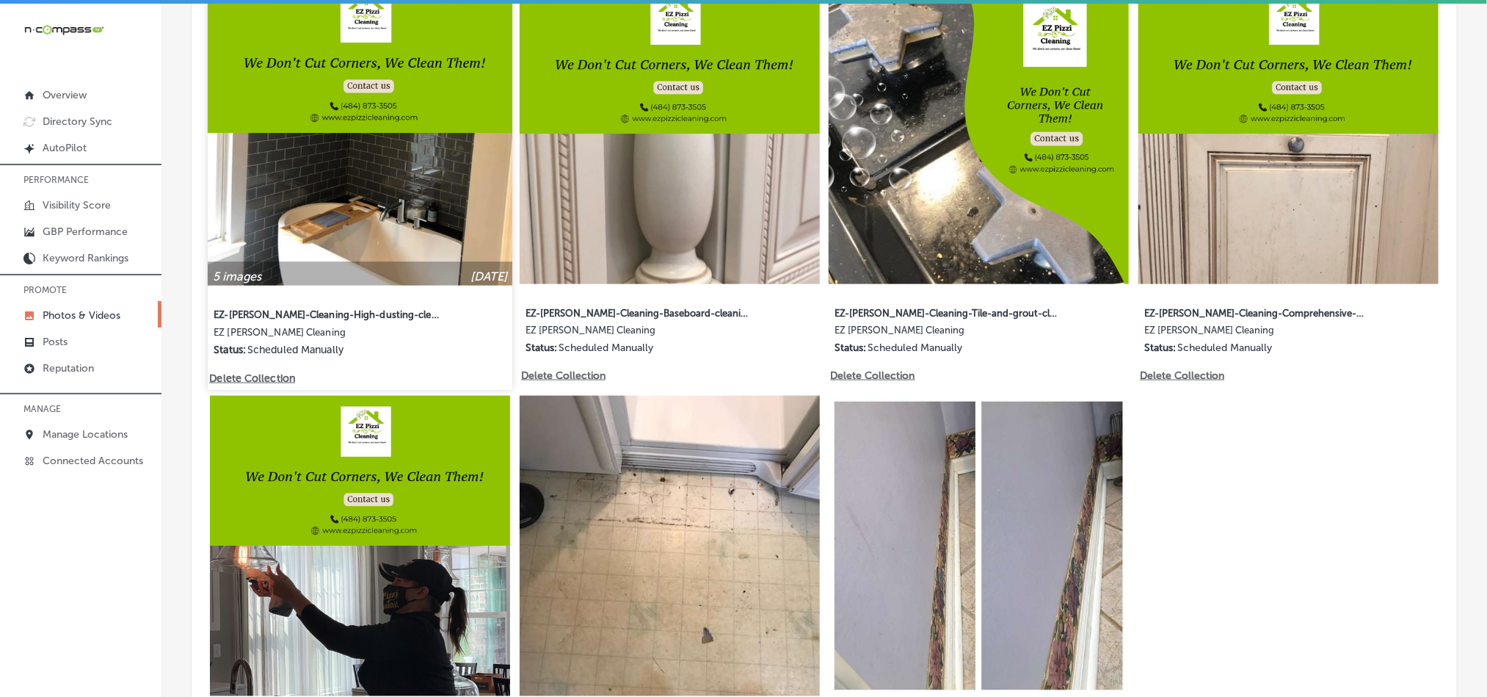
click at [273, 373] on p "Delete Collection" at bounding box center [251, 377] width 84 height 12
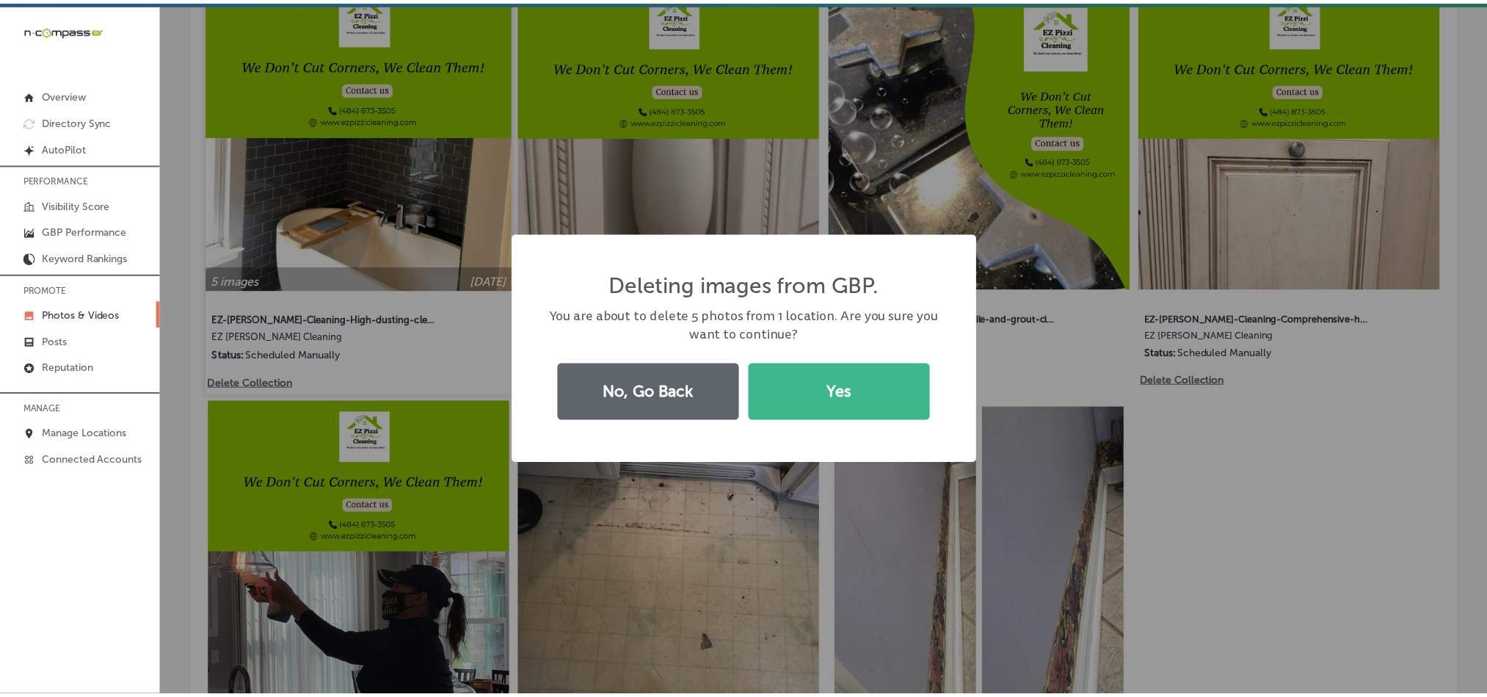
scroll to position [881, 0]
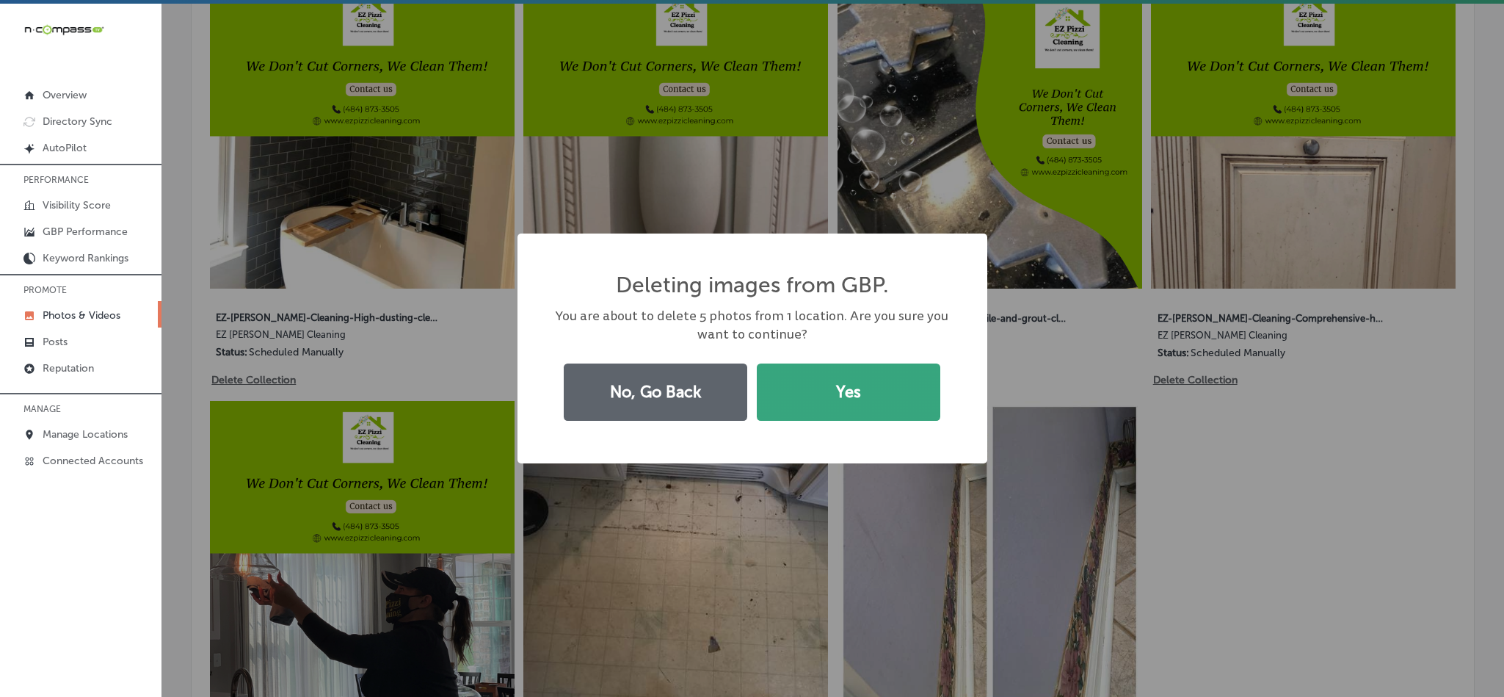
click at [795, 390] on button "Yes" at bounding box center [848, 391] width 183 height 57
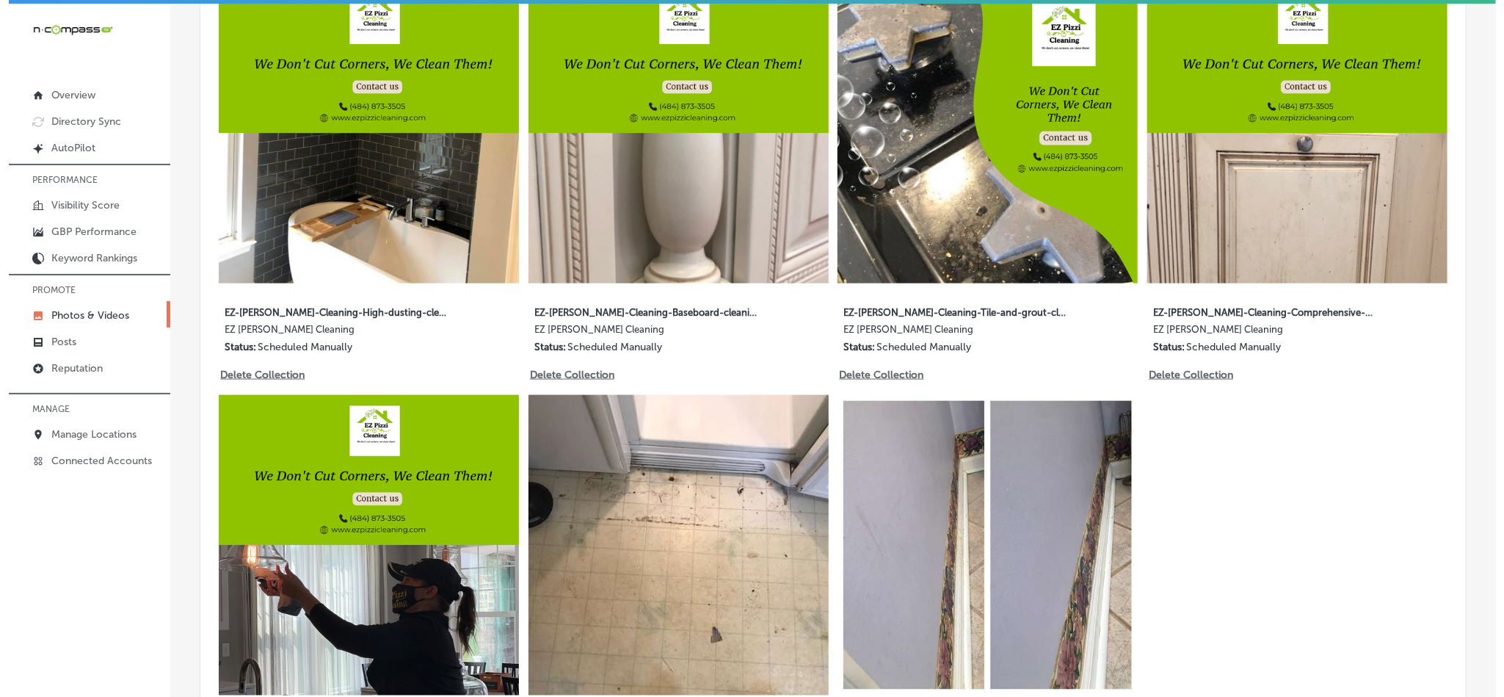
scroll to position [881, 0]
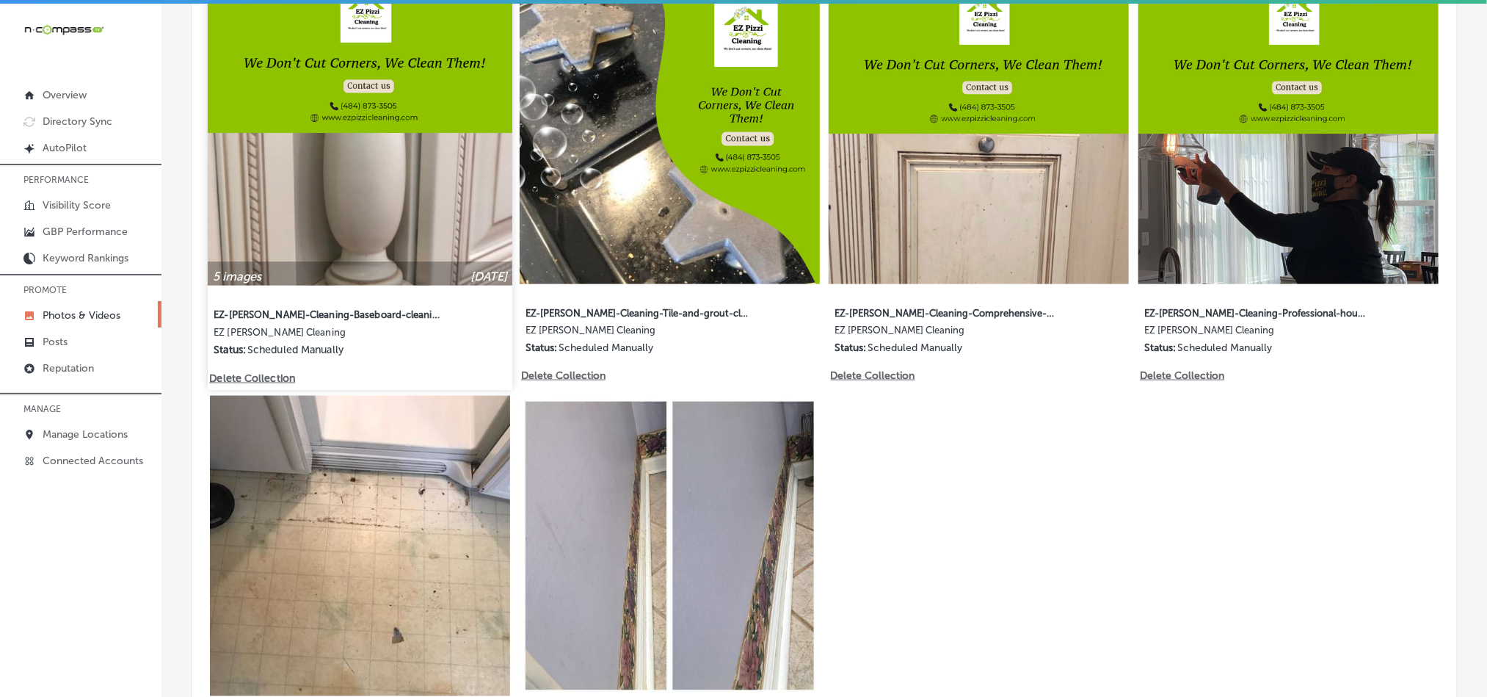
click at [271, 374] on p "Delete Collection" at bounding box center [251, 377] width 84 height 12
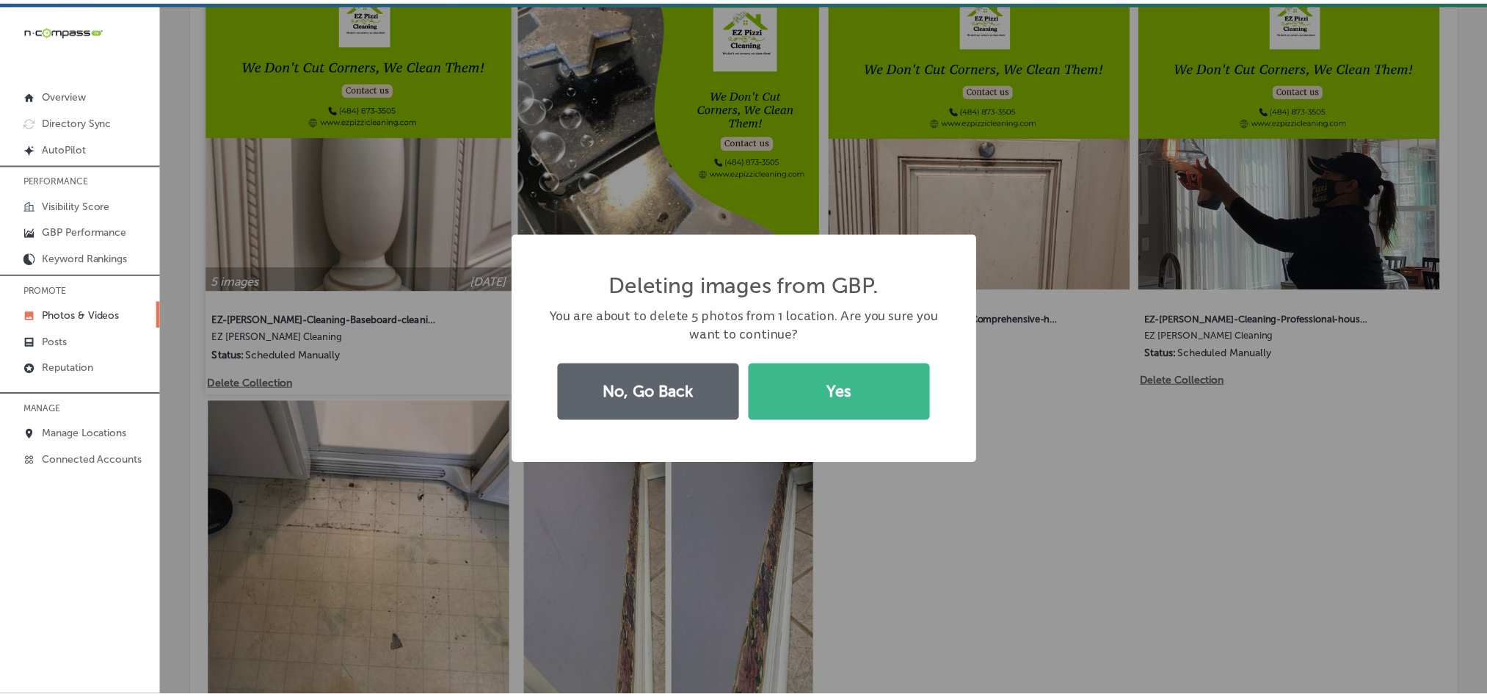
scroll to position [881, 0]
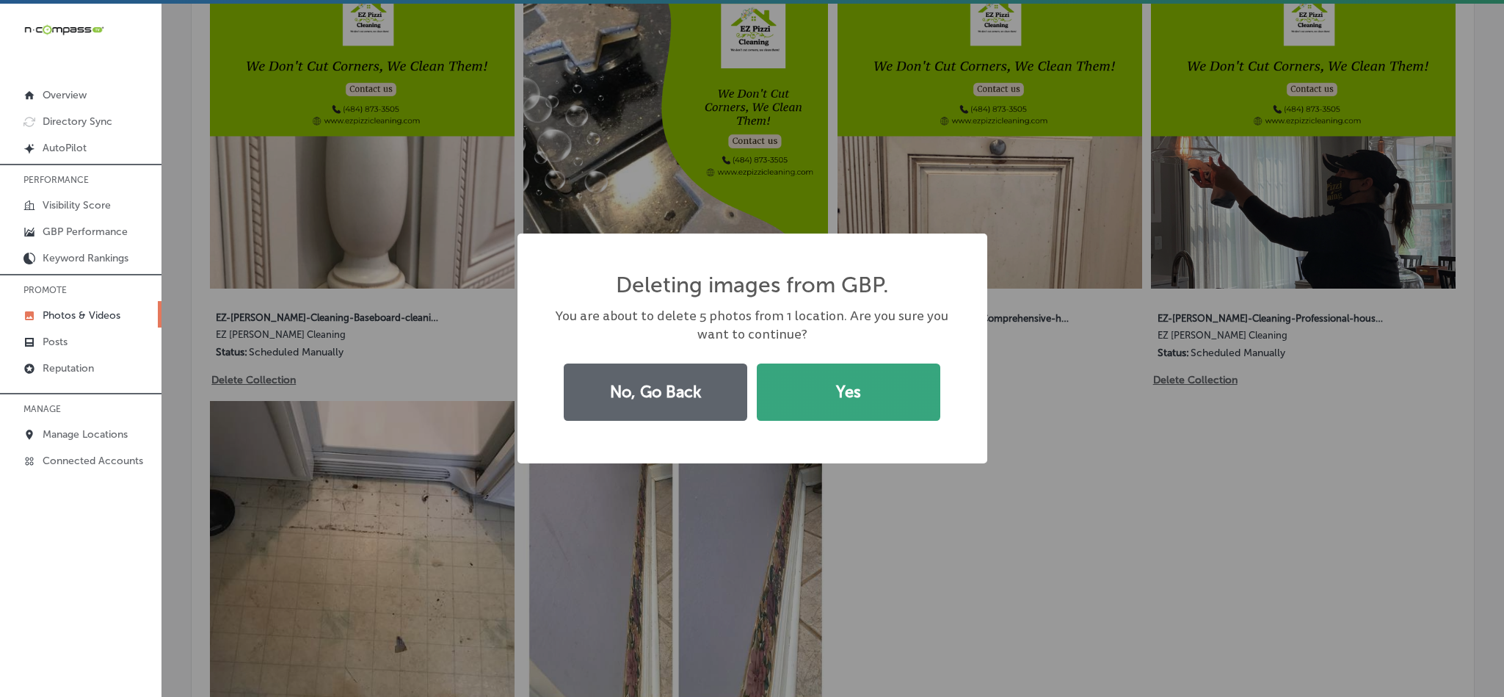
click at [799, 397] on button "Yes" at bounding box center [848, 391] width 183 height 57
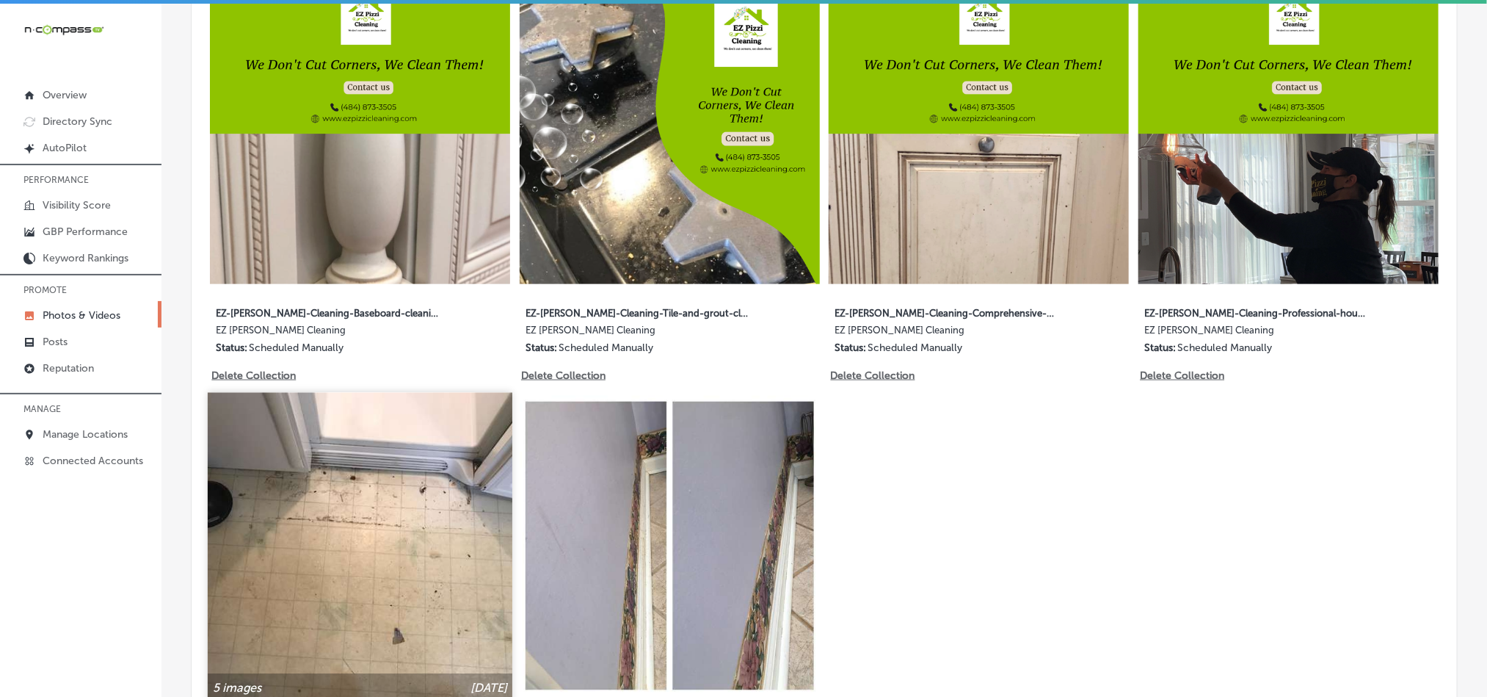
scroll to position [954, 0]
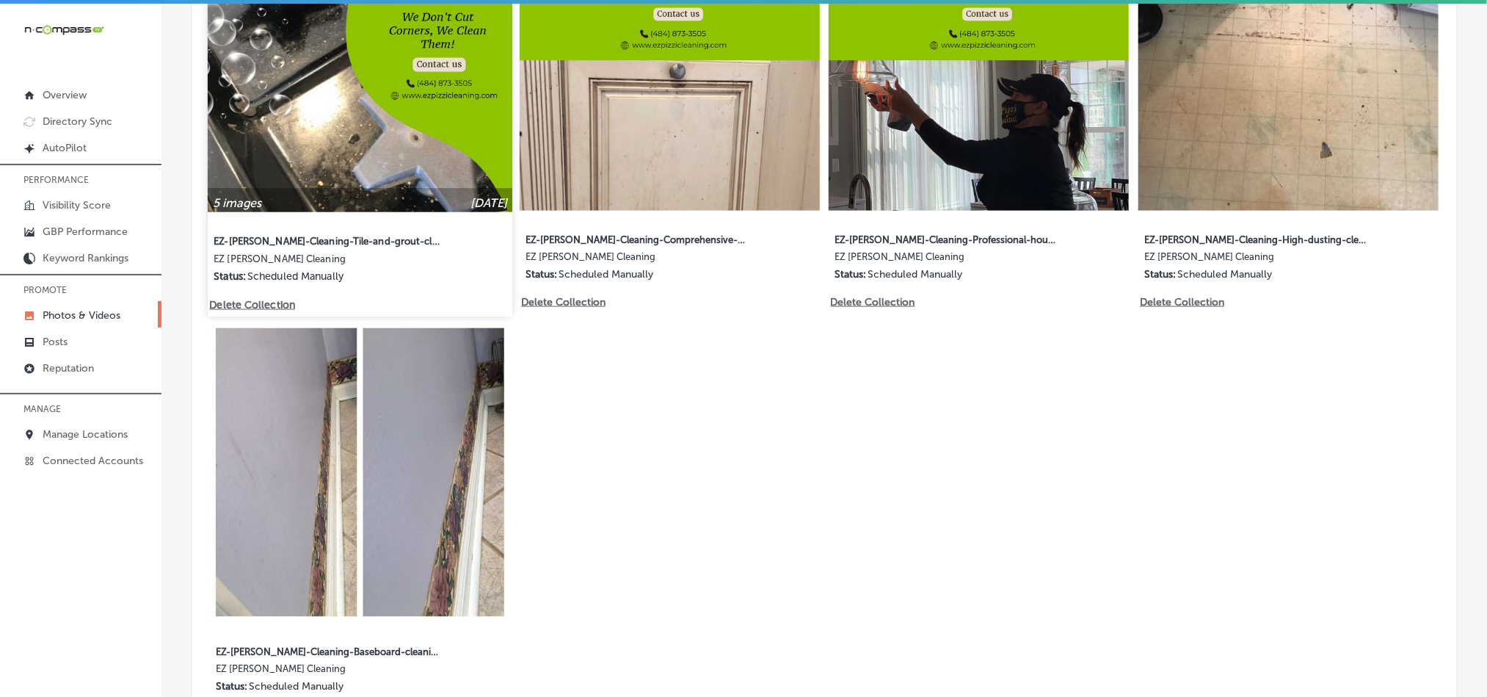
click at [274, 298] on p "Delete Collection" at bounding box center [251, 304] width 84 height 12
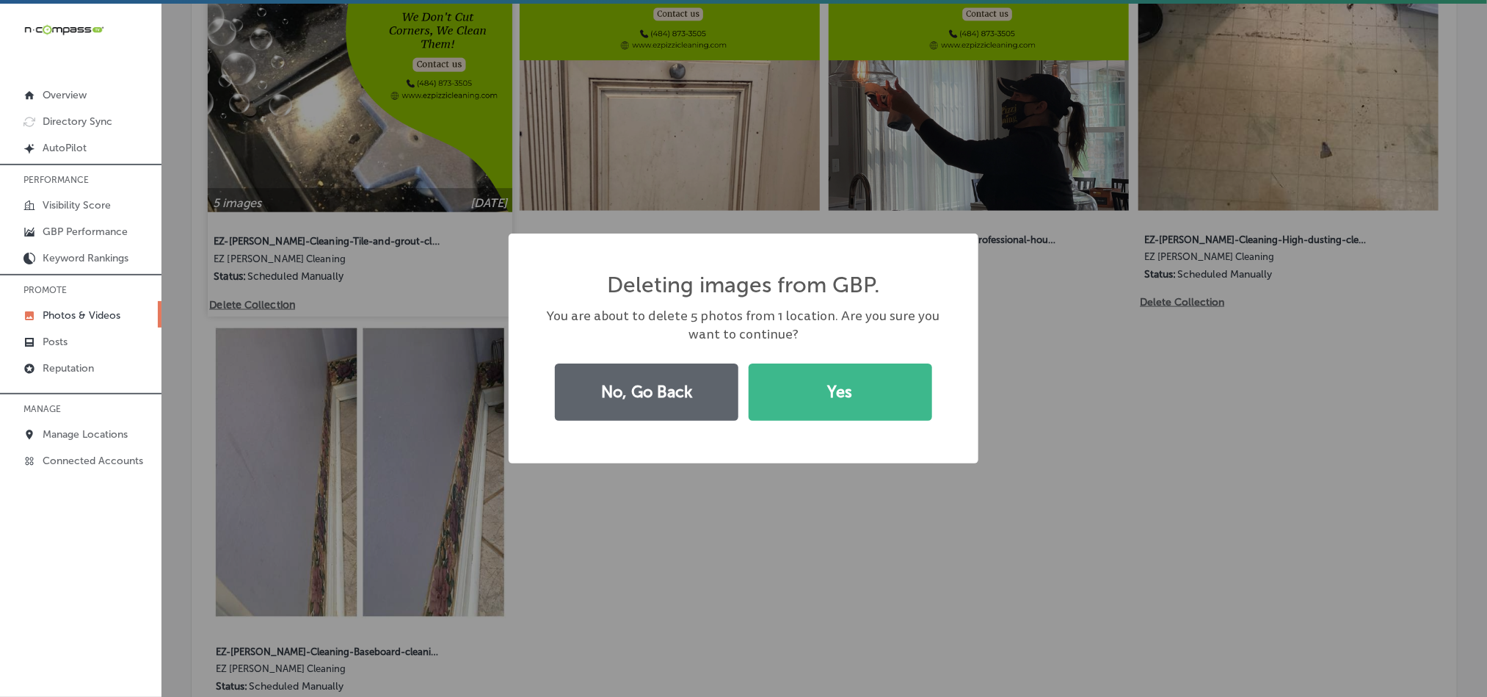
scroll to position [956, 0]
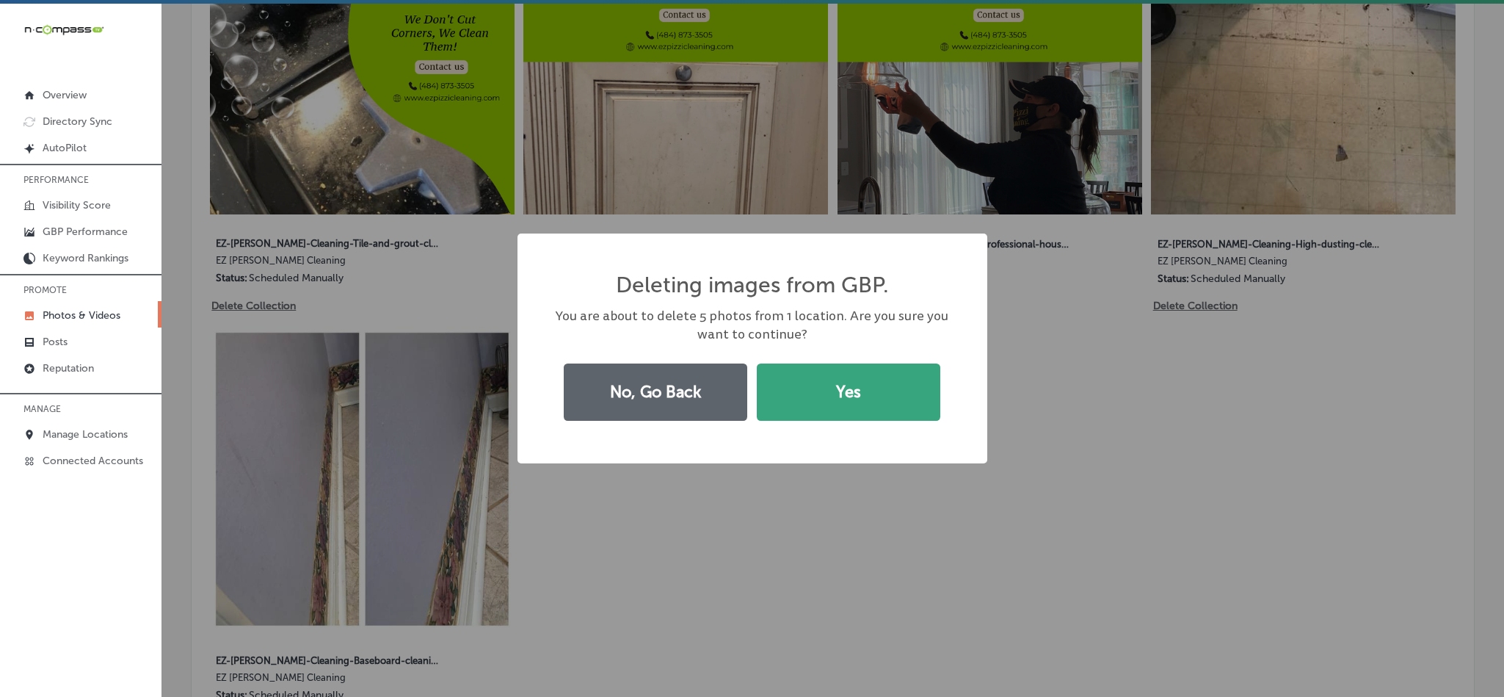
click at [853, 377] on button "Yes" at bounding box center [848, 391] width 183 height 57
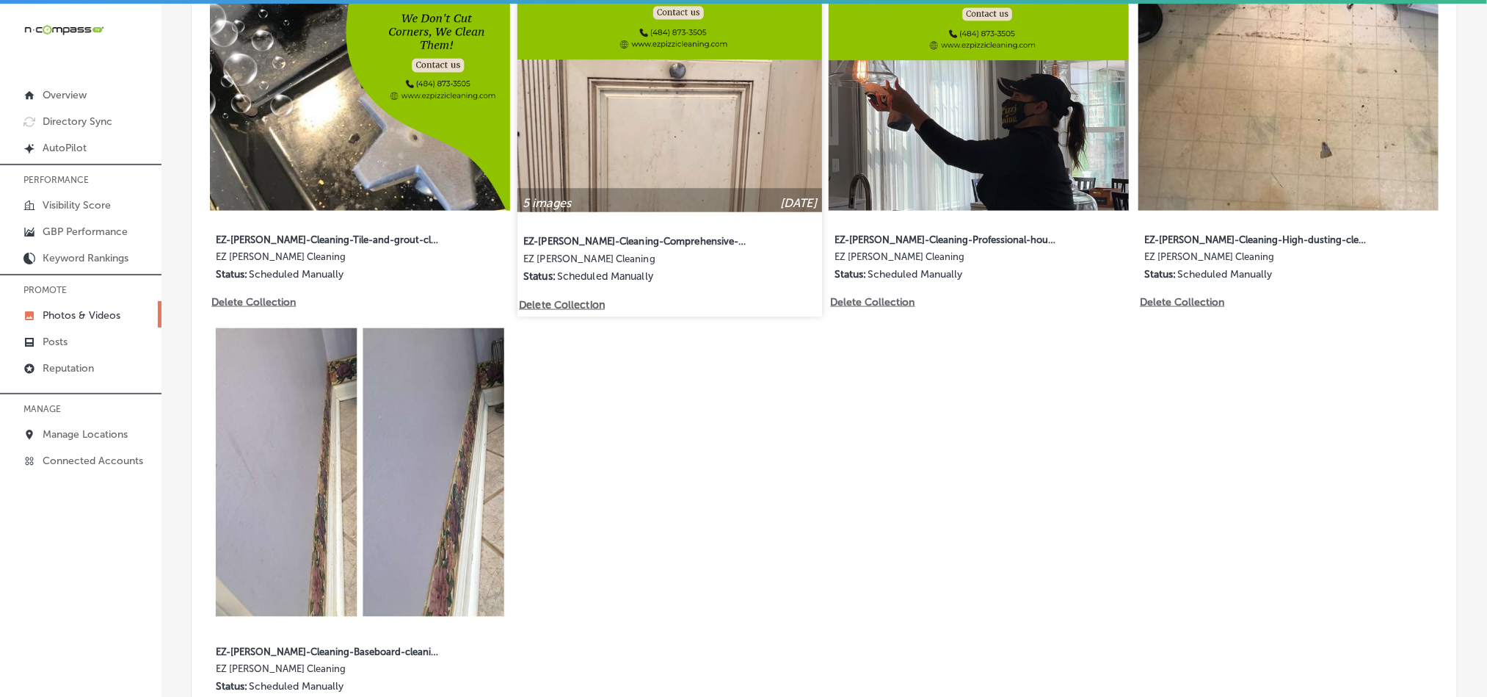
scroll to position [707, 0]
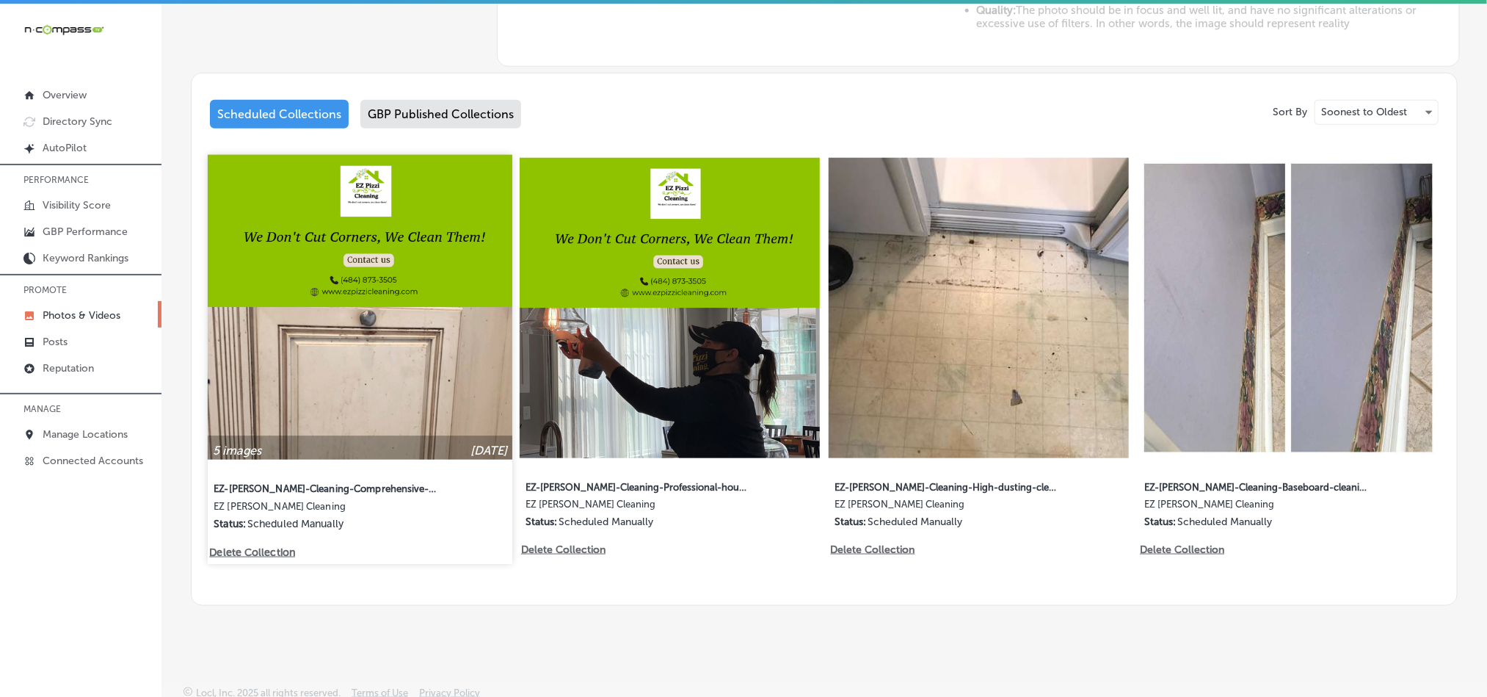
click at [276, 546] on p "Delete Collection" at bounding box center [251, 551] width 84 height 12
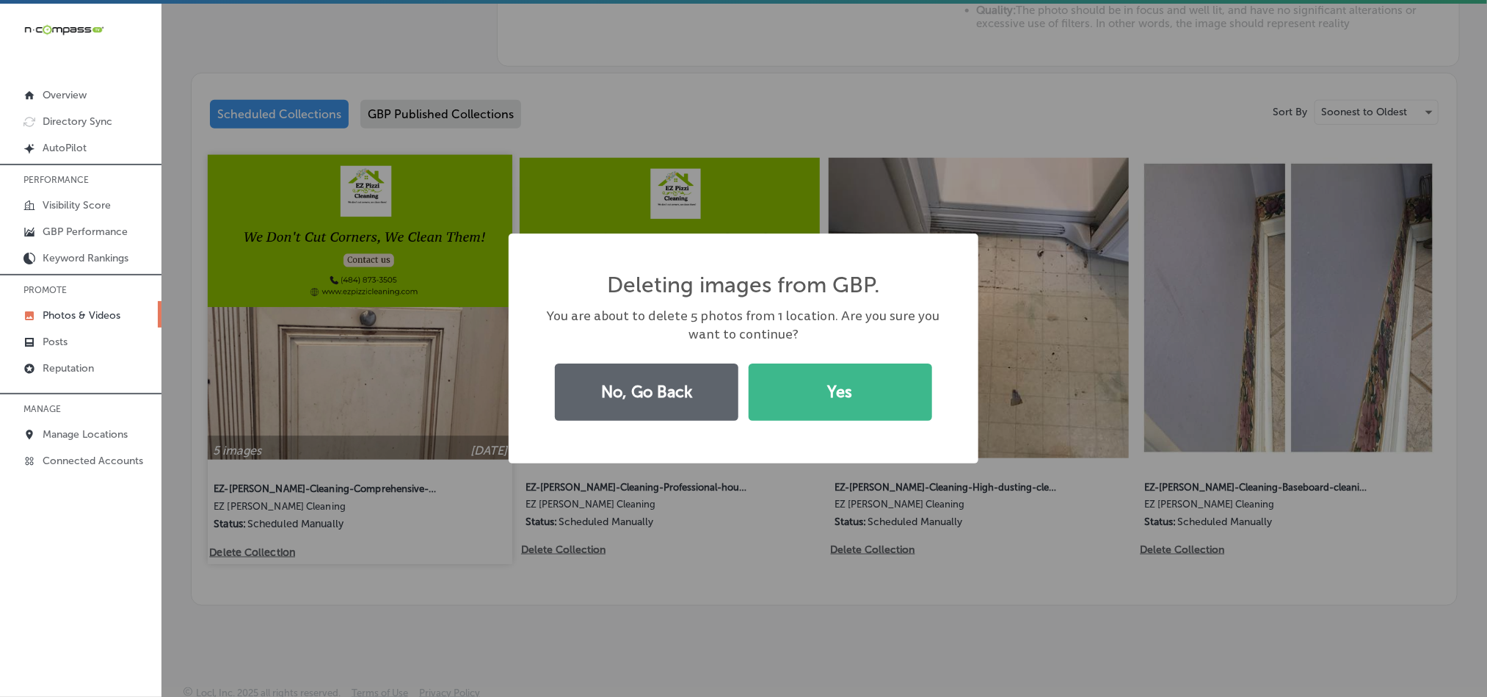
scroll to position [708, 0]
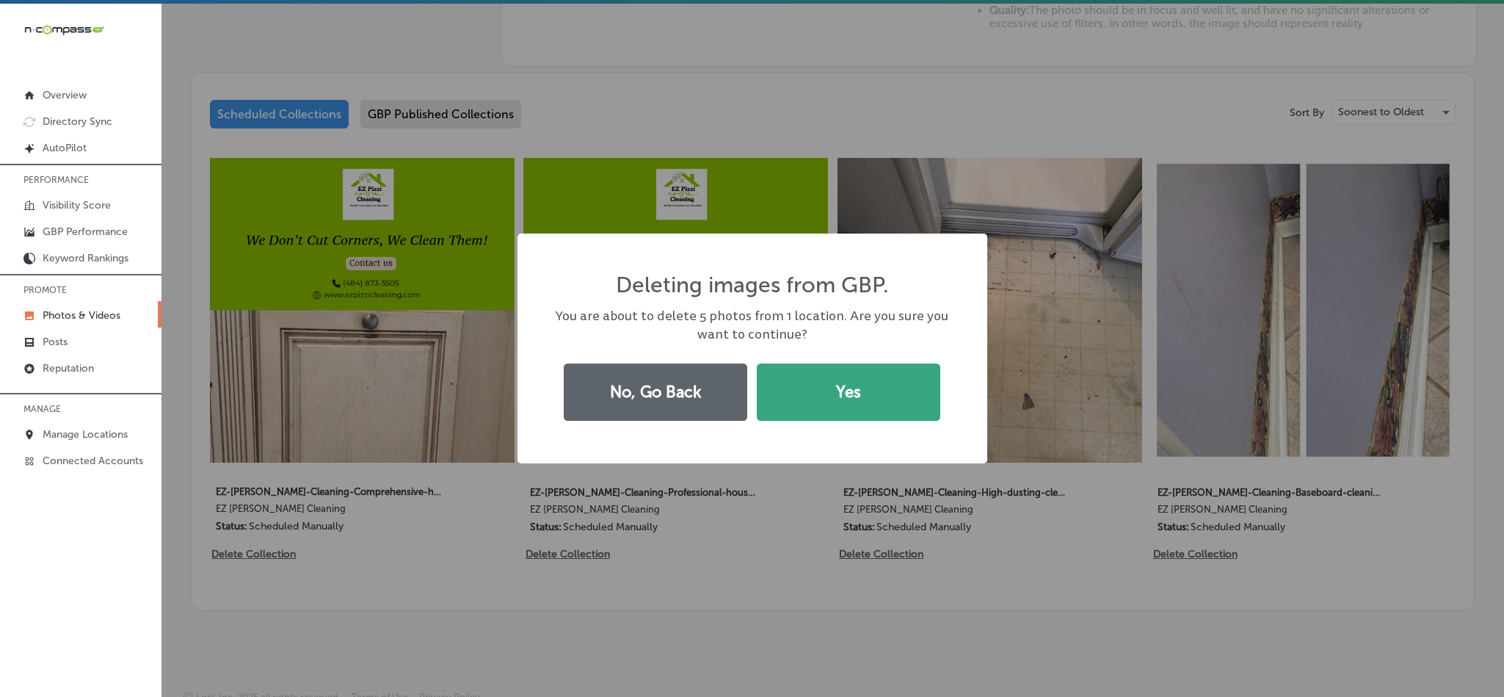
click at [793, 396] on button "Yes" at bounding box center [848, 391] width 183 height 57
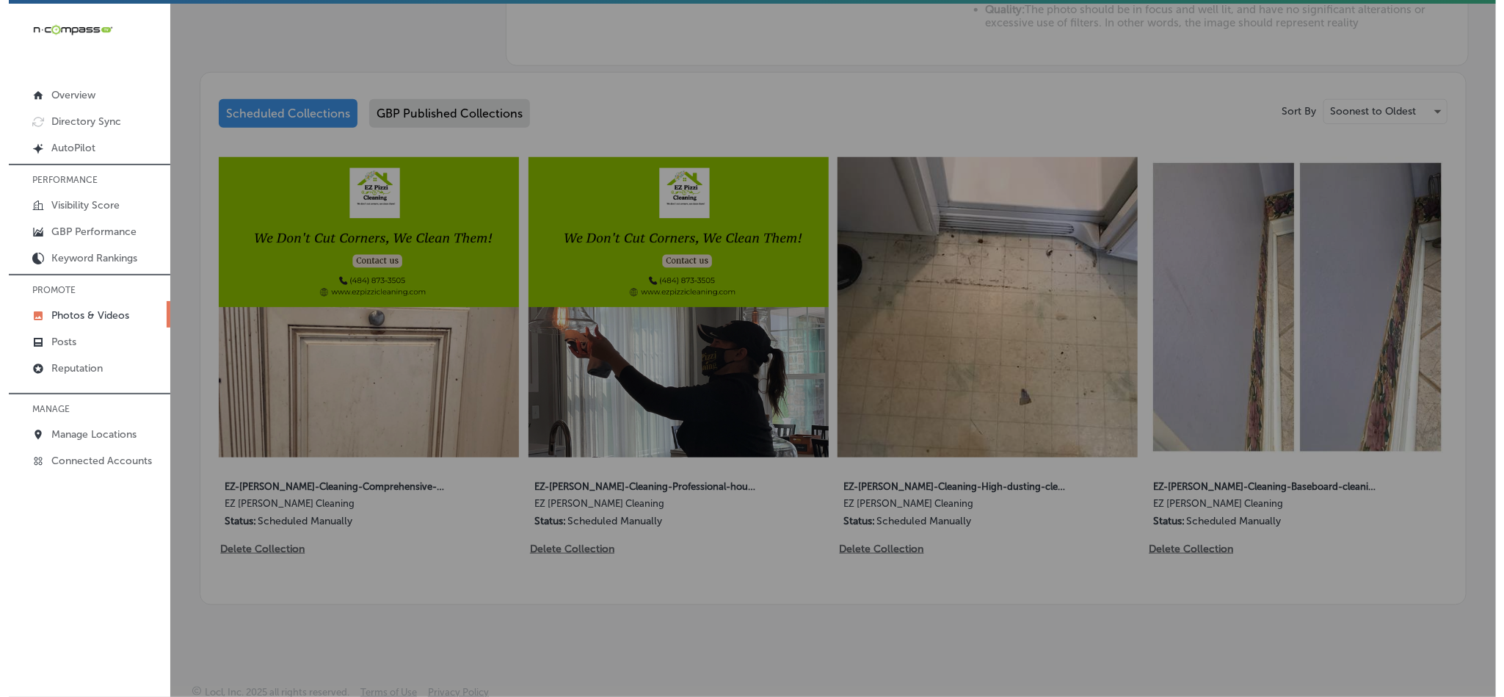
scroll to position [707, 0]
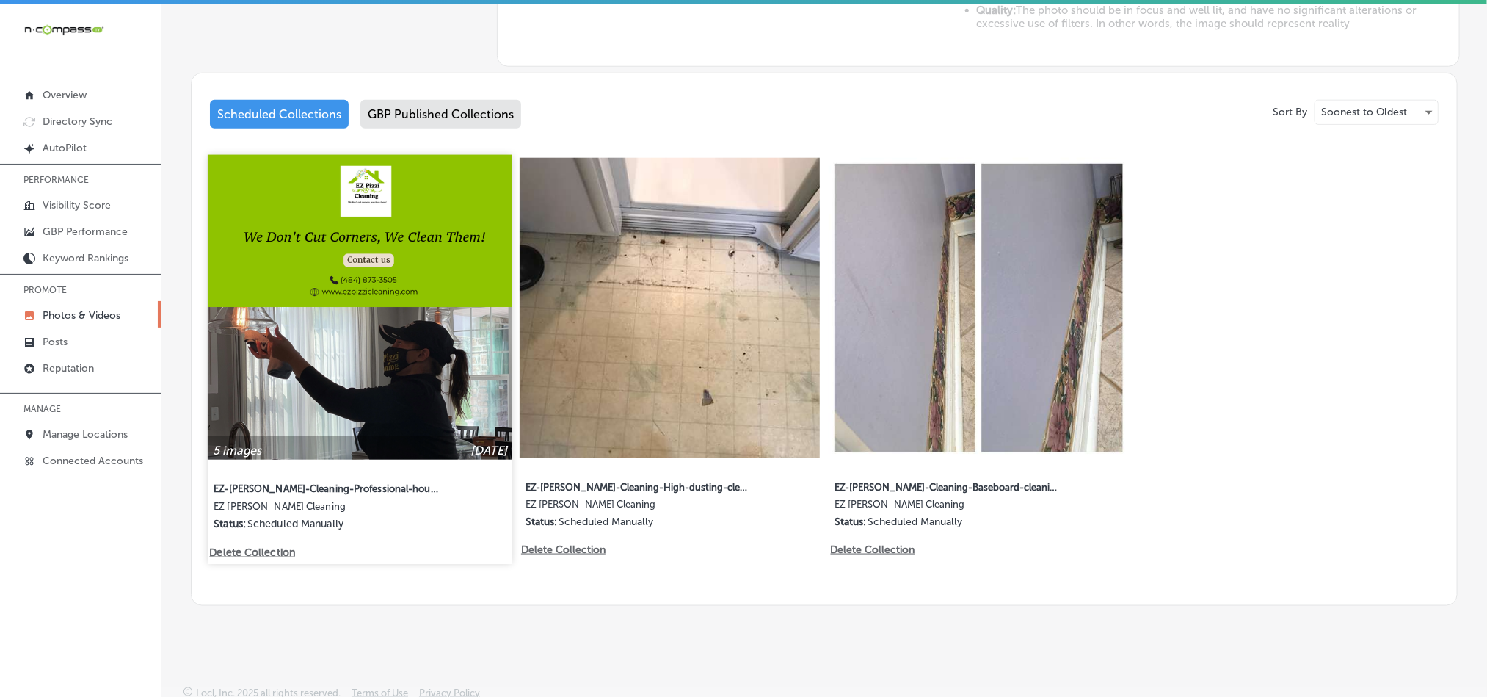
click at [247, 545] on p "Delete Collection" at bounding box center [251, 551] width 84 height 12
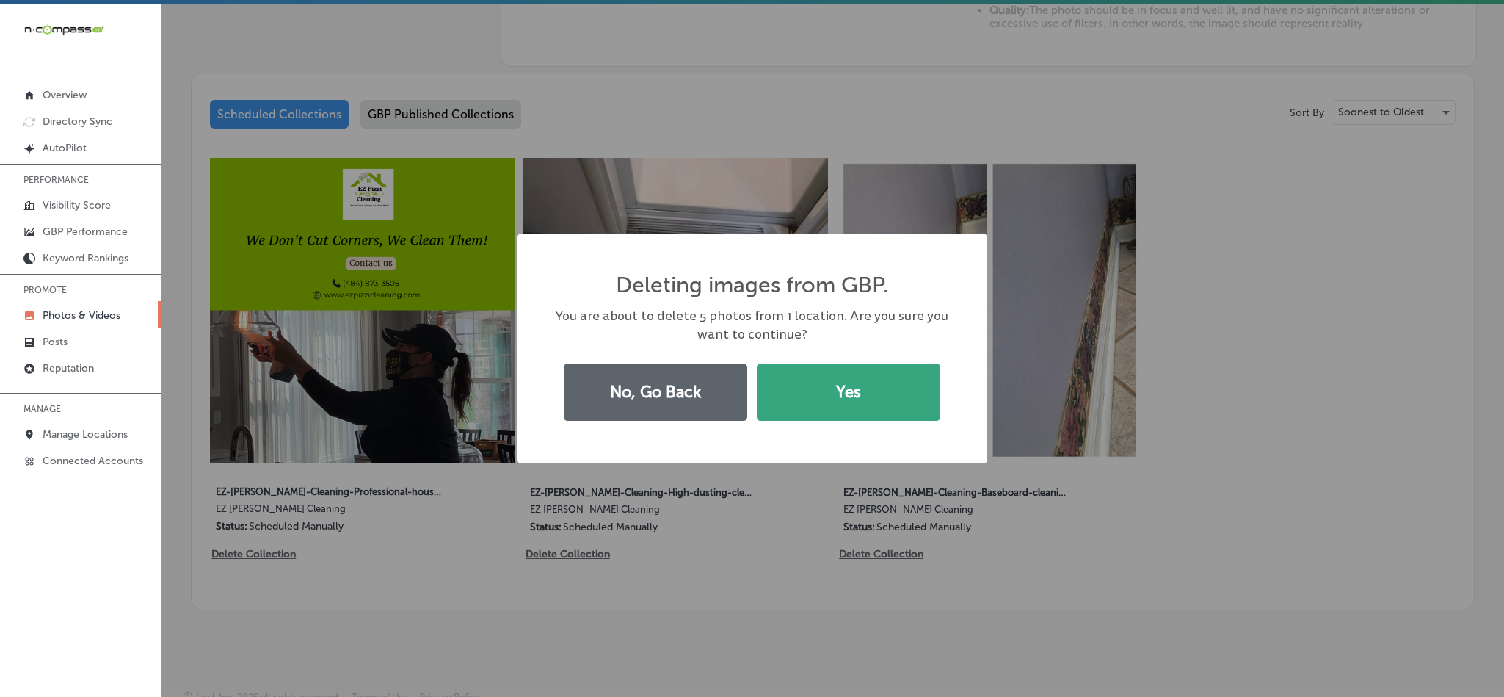
click at [855, 382] on button "Yes" at bounding box center [848, 391] width 183 height 57
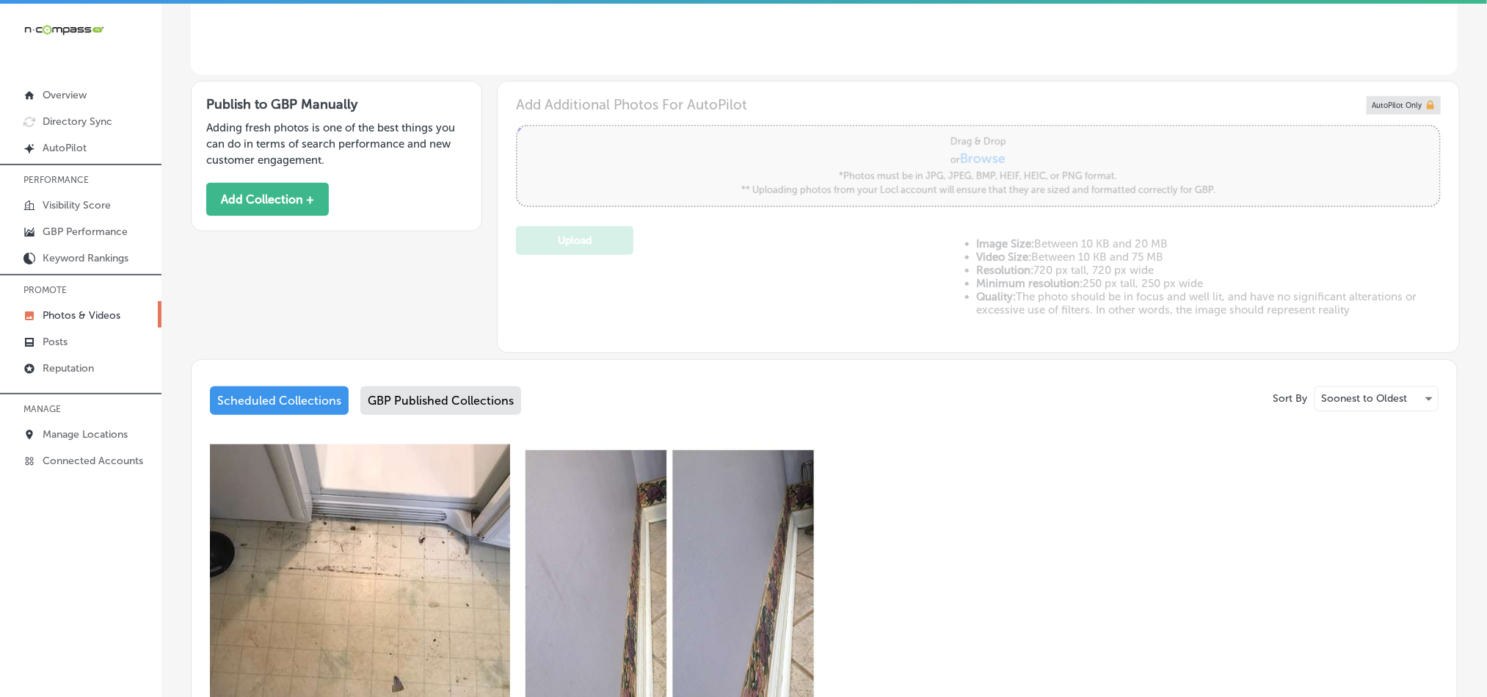
scroll to position [377, 0]
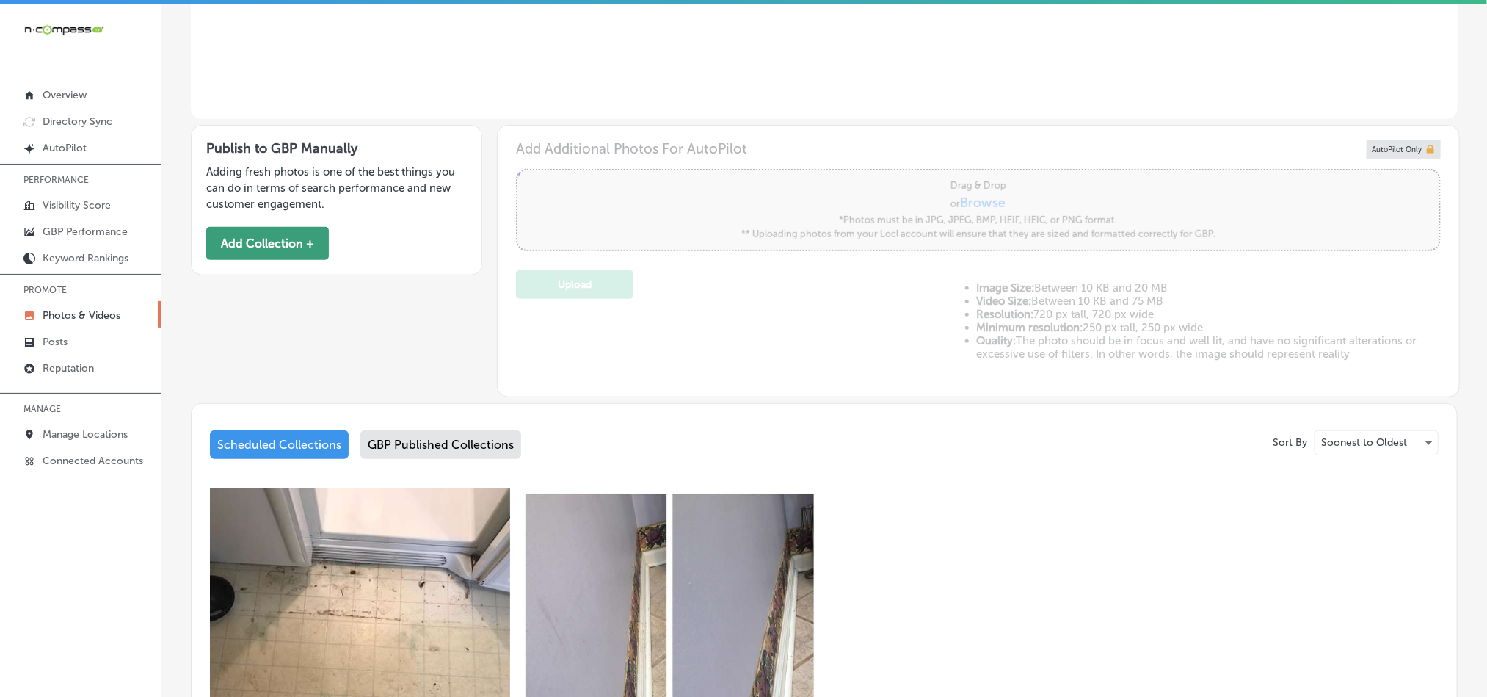
click at [310, 243] on button "Add Collection +" at bounding box center [267, 243] width 123 height 33
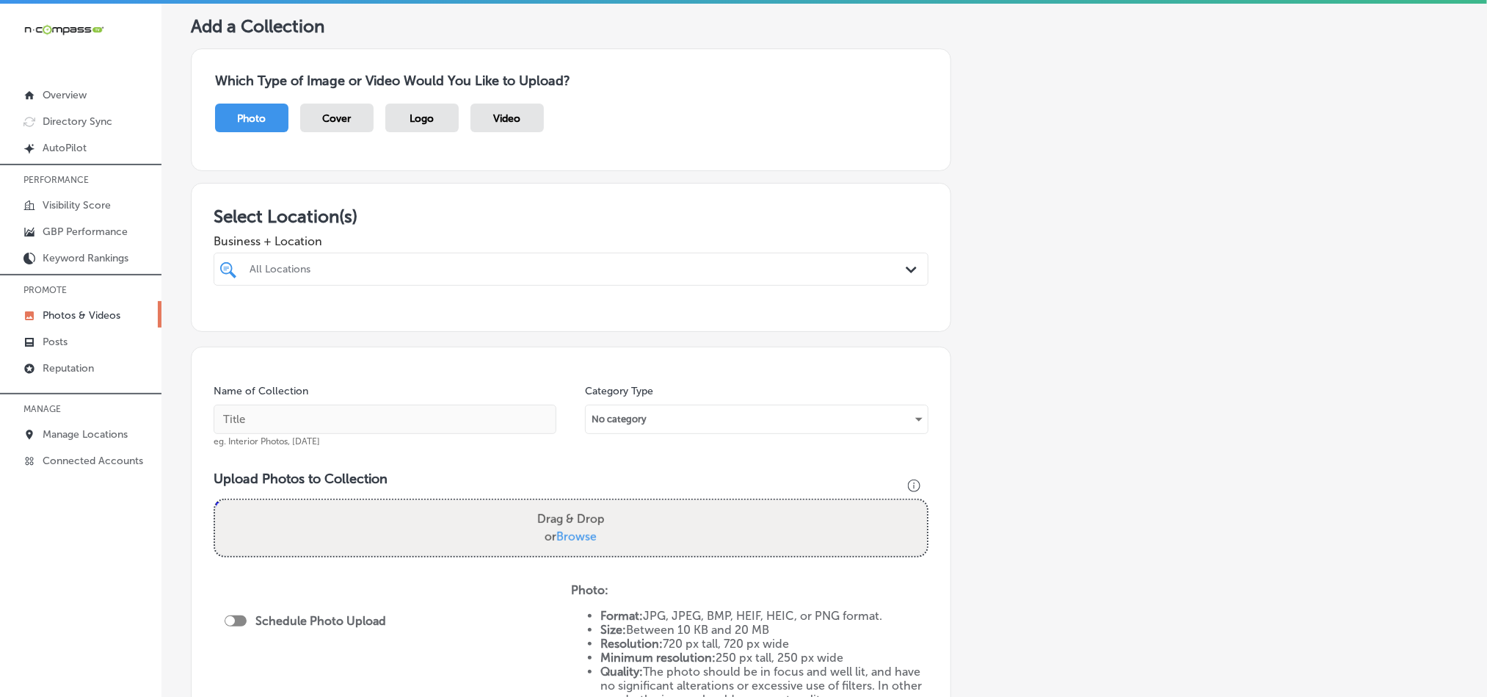
scroll to position [73, 0]
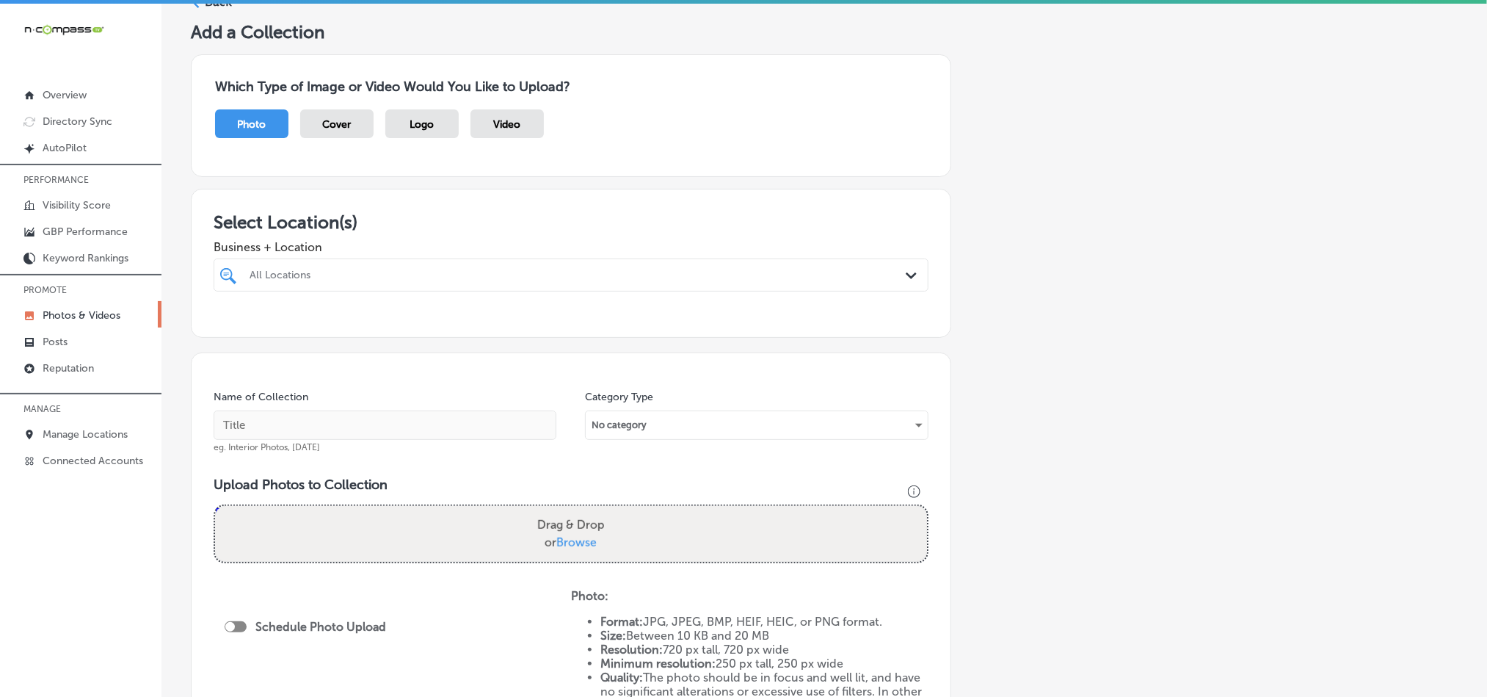
click at [735, 269] on div "All Locations" at bounding box center [579, 275] width 658 height 12
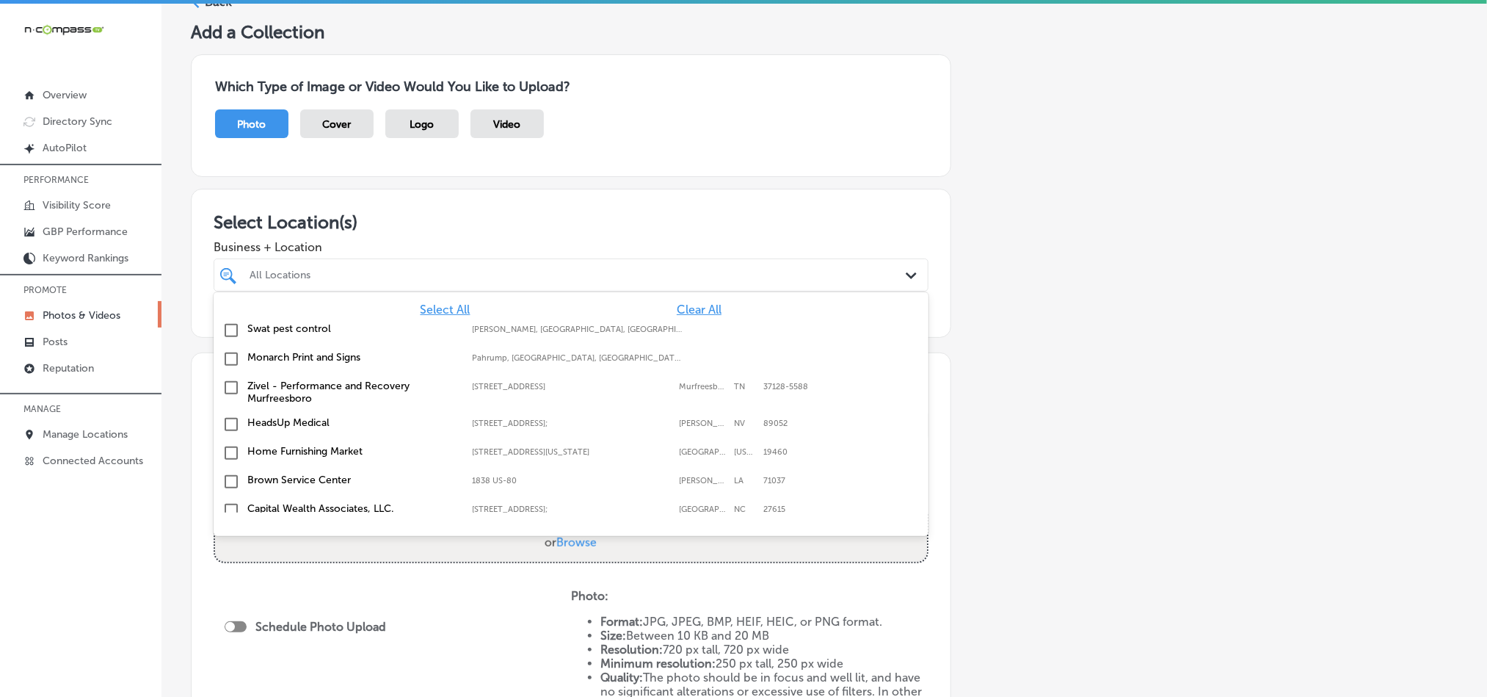
click at [699, 311] on span "Clear All" at bounding box center [699, 309] width 45 height 14
click at [692, 286] on div "All Locations" at bounding box center [571, 274] width 658 height 23
click at [692, 275] on div "All Locations" at bounding box center [579, 275] width 658 height 12
type input "s"
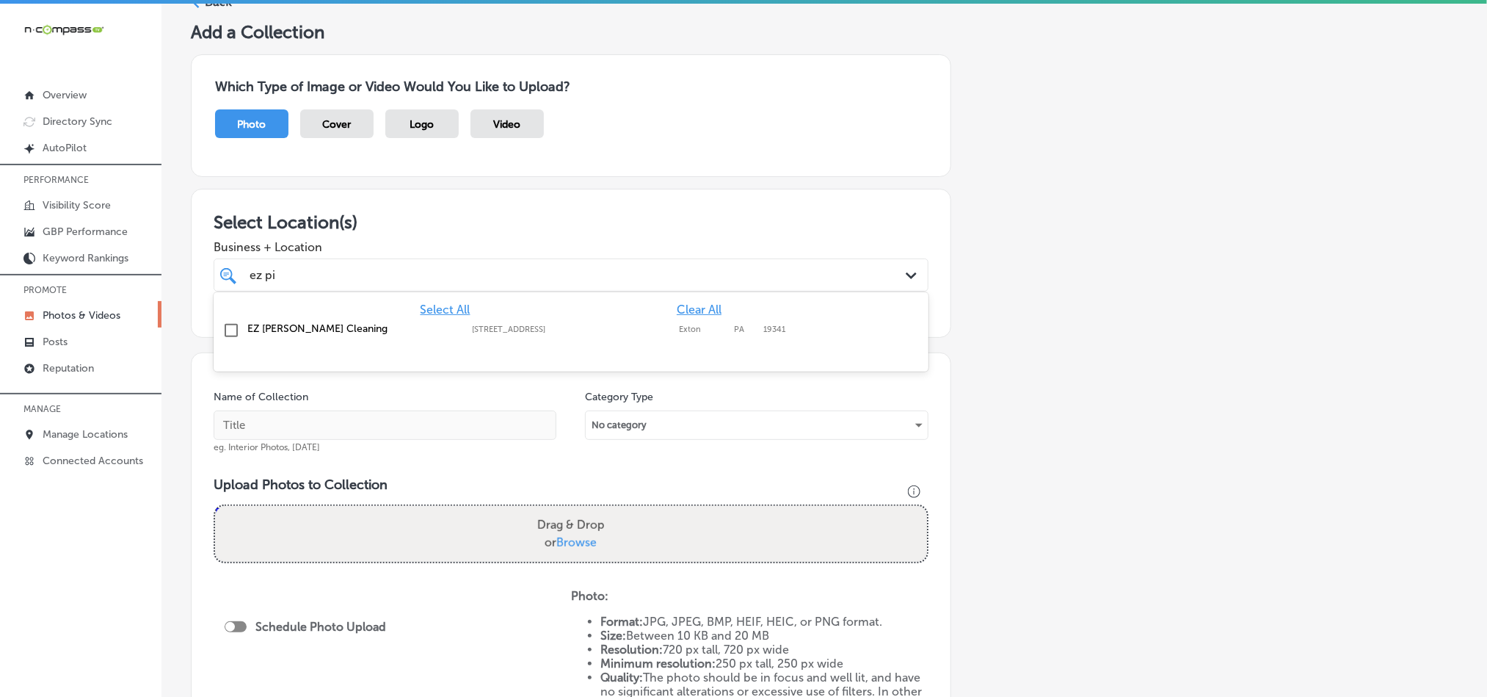
click at [228, 329] on input "checkbox" at bounding box center [231, 330] width 18 height 18
type input "ez pi"
click at [650, 212] on h3 "Select Location(s)" at bounding box center [571, 221] width 715 height 21
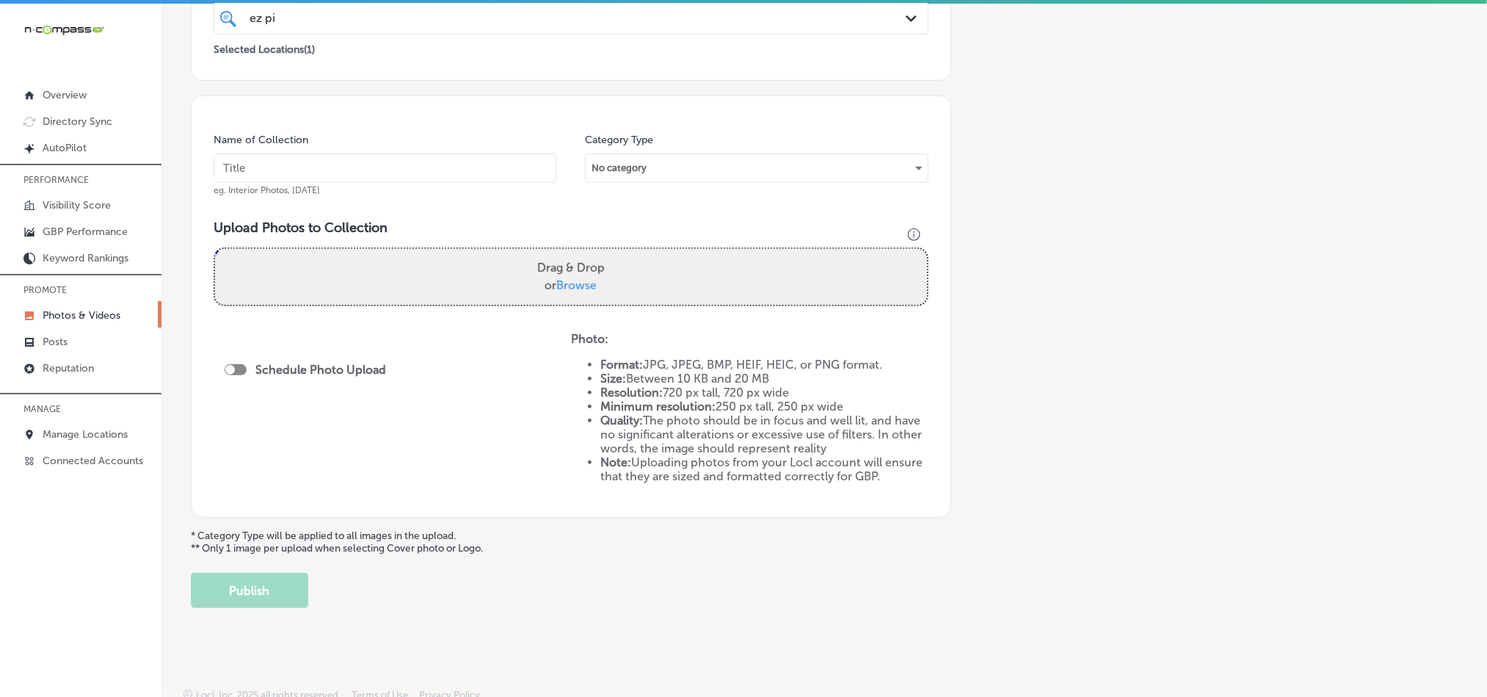
scroll to position [294, 0]
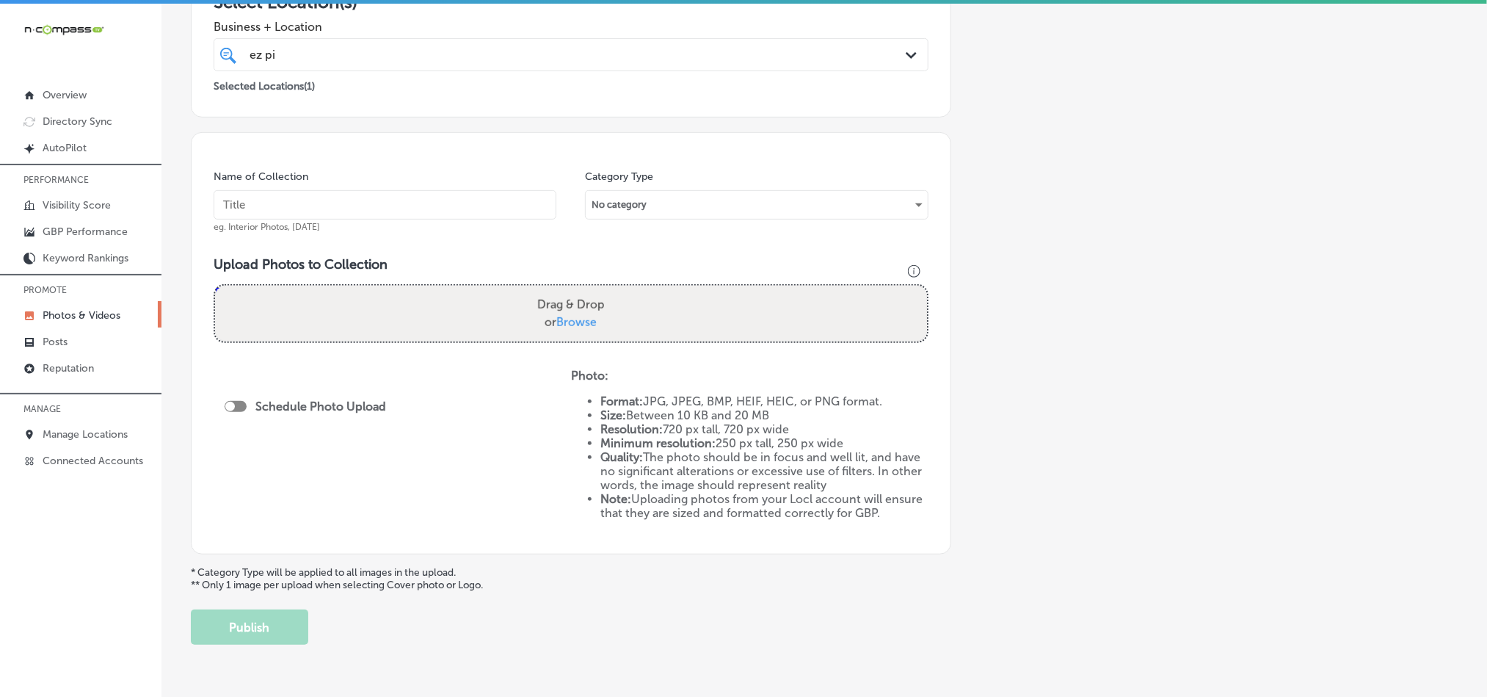
click at [327, 209] on input "text" at bounding box center [385, 204] width 343 height 29
paste input "EZ-[PERSON_NAME]-Cleaning-Professional-house-cleaning-services"
type input "EZ-[PERSON_NAME]-Cleaning-Professional-house-cleaning-services"
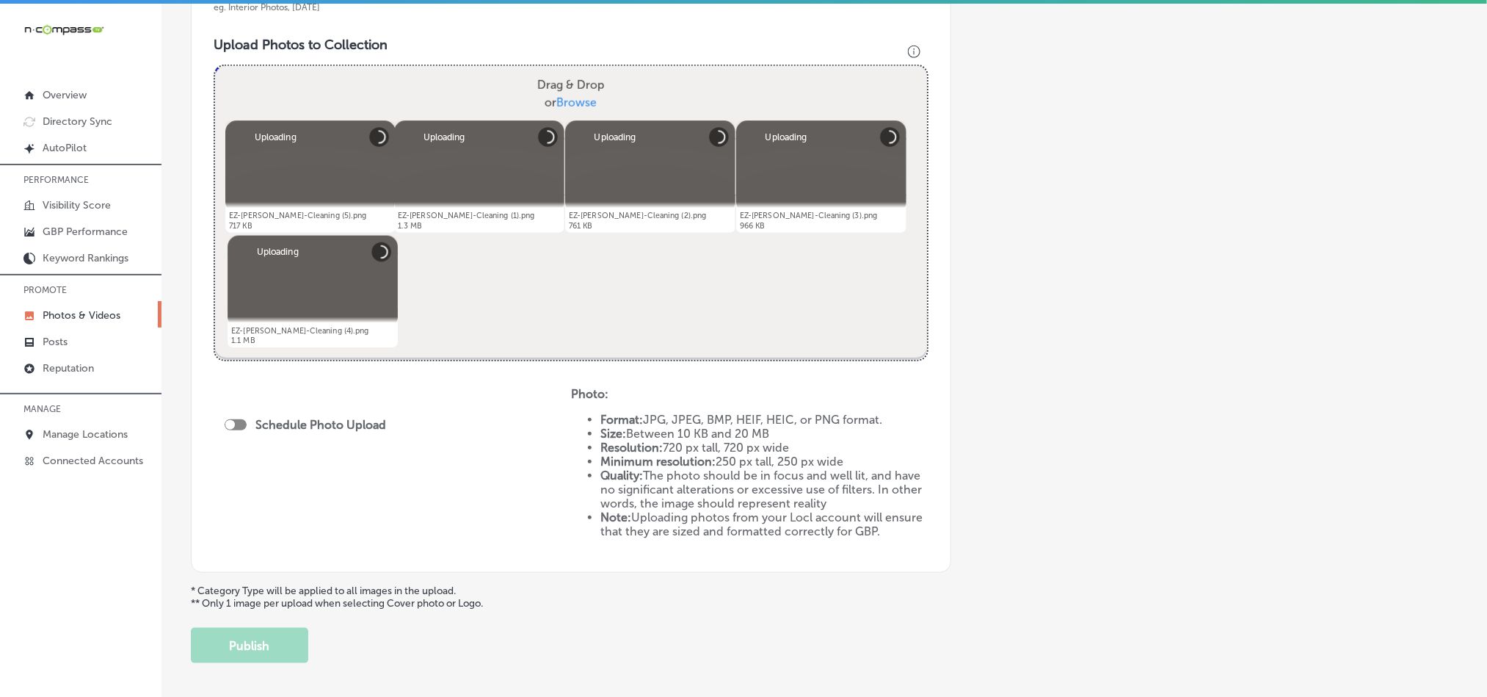
scroll to position [579, 0]
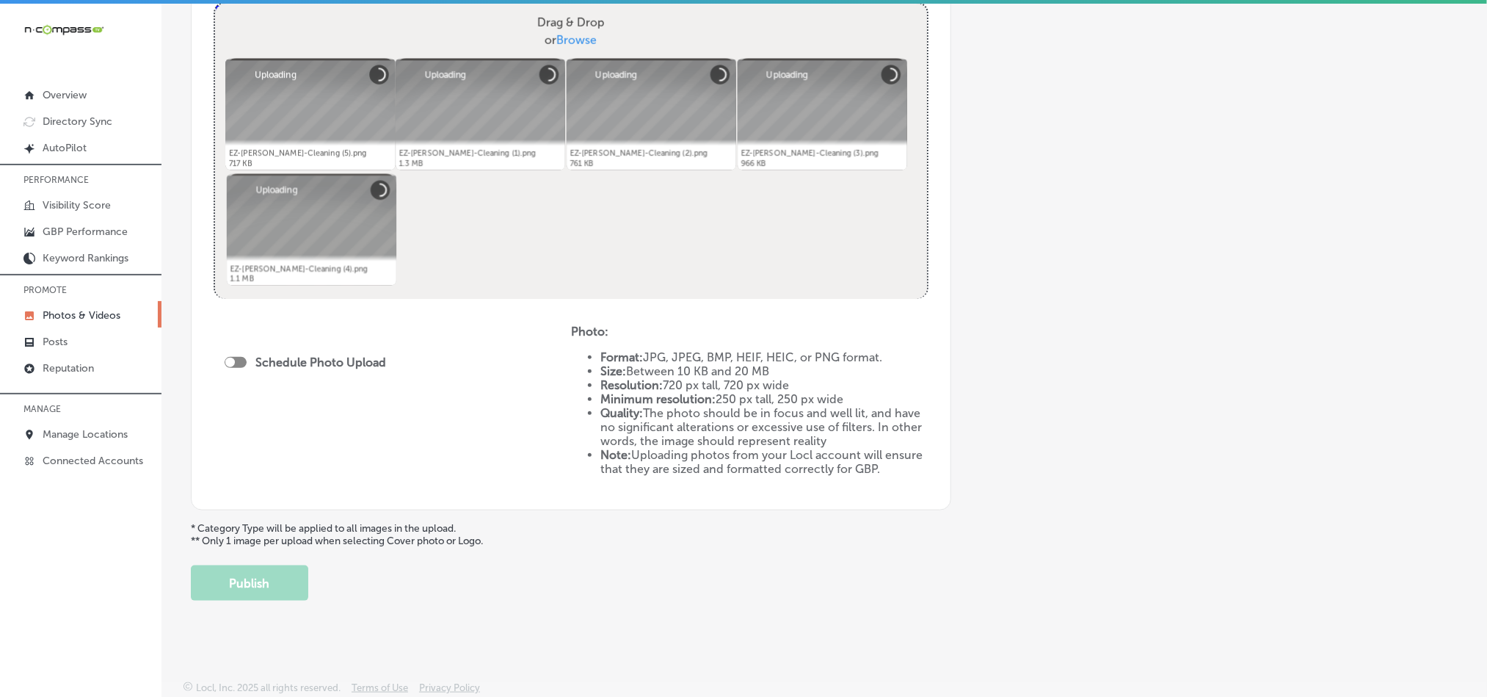
click at [239, 357] on div at bounding box center [236, 362] width 22 height 11
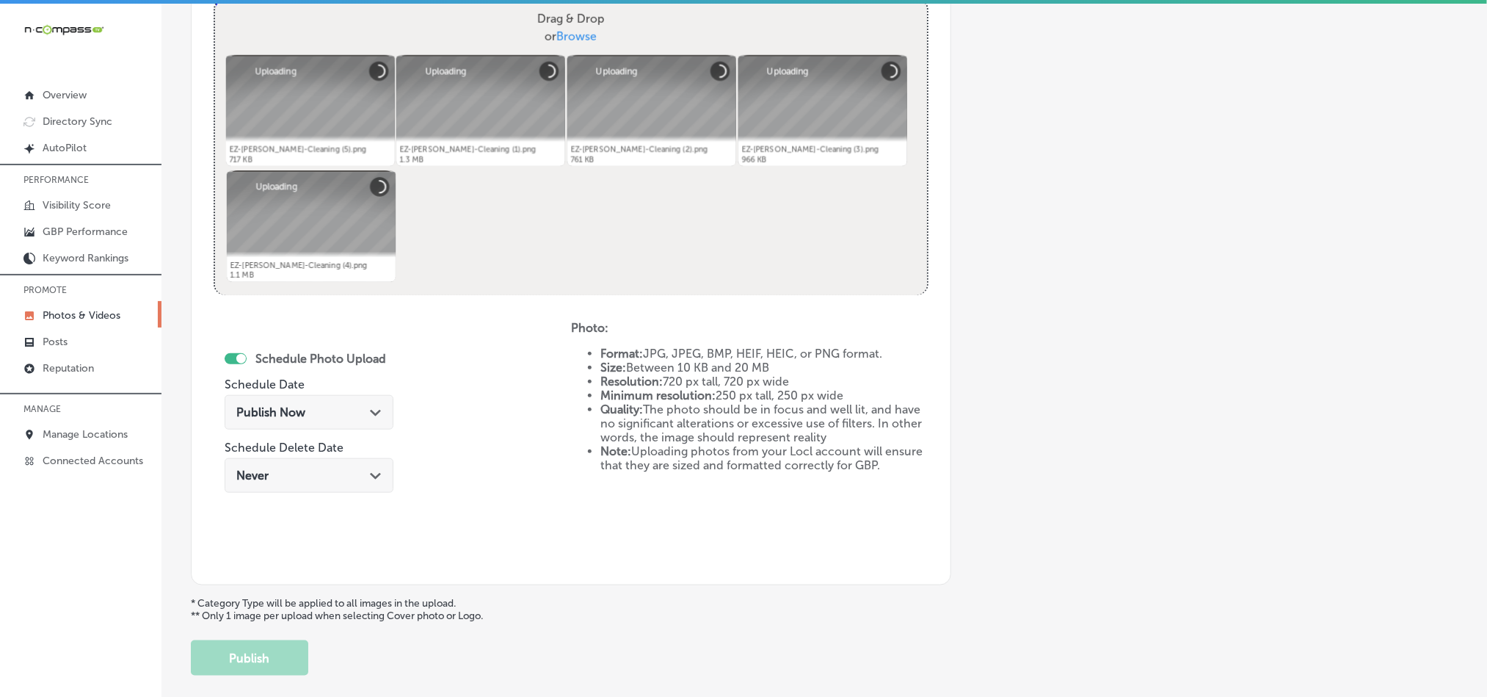
checkbox input "true"
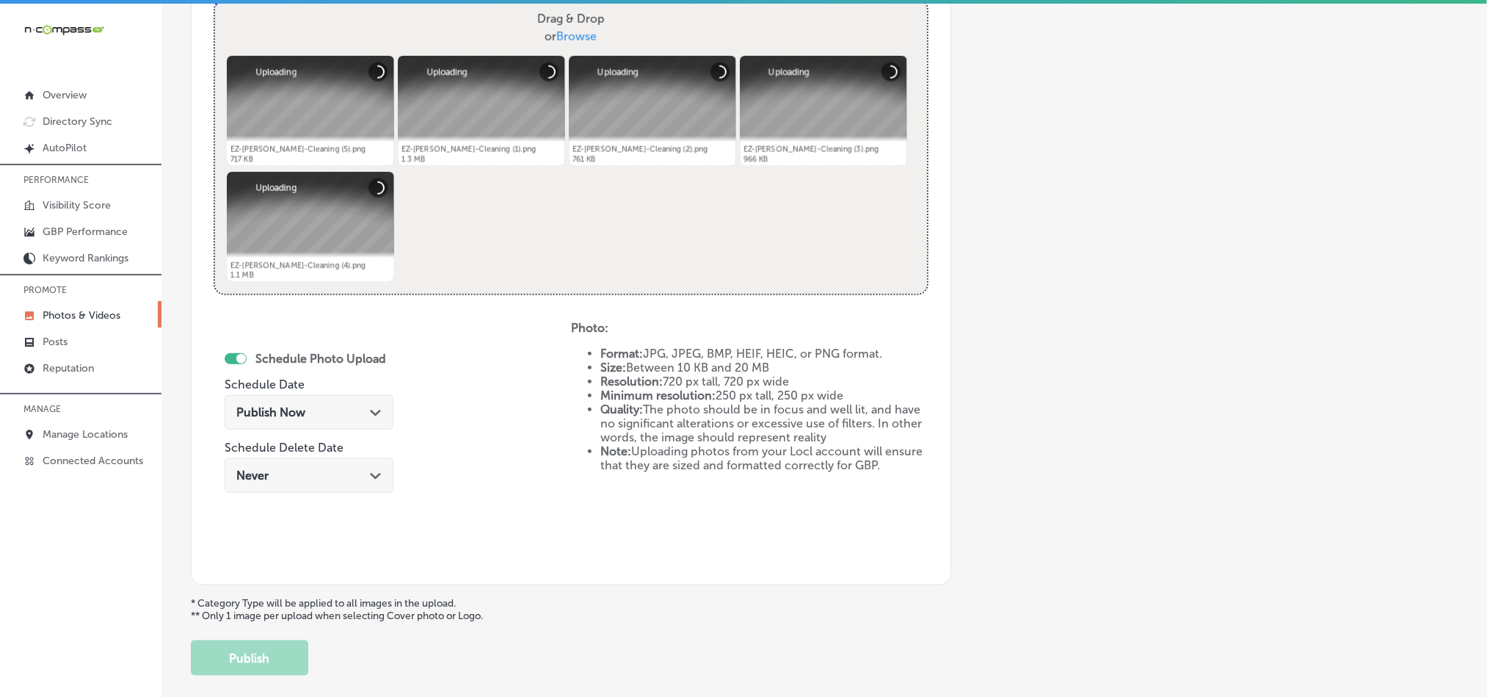
click at [343, 406] on div "Publish Now Path Created with Sketch." at bounding box center [308, 412] width 145 height 14
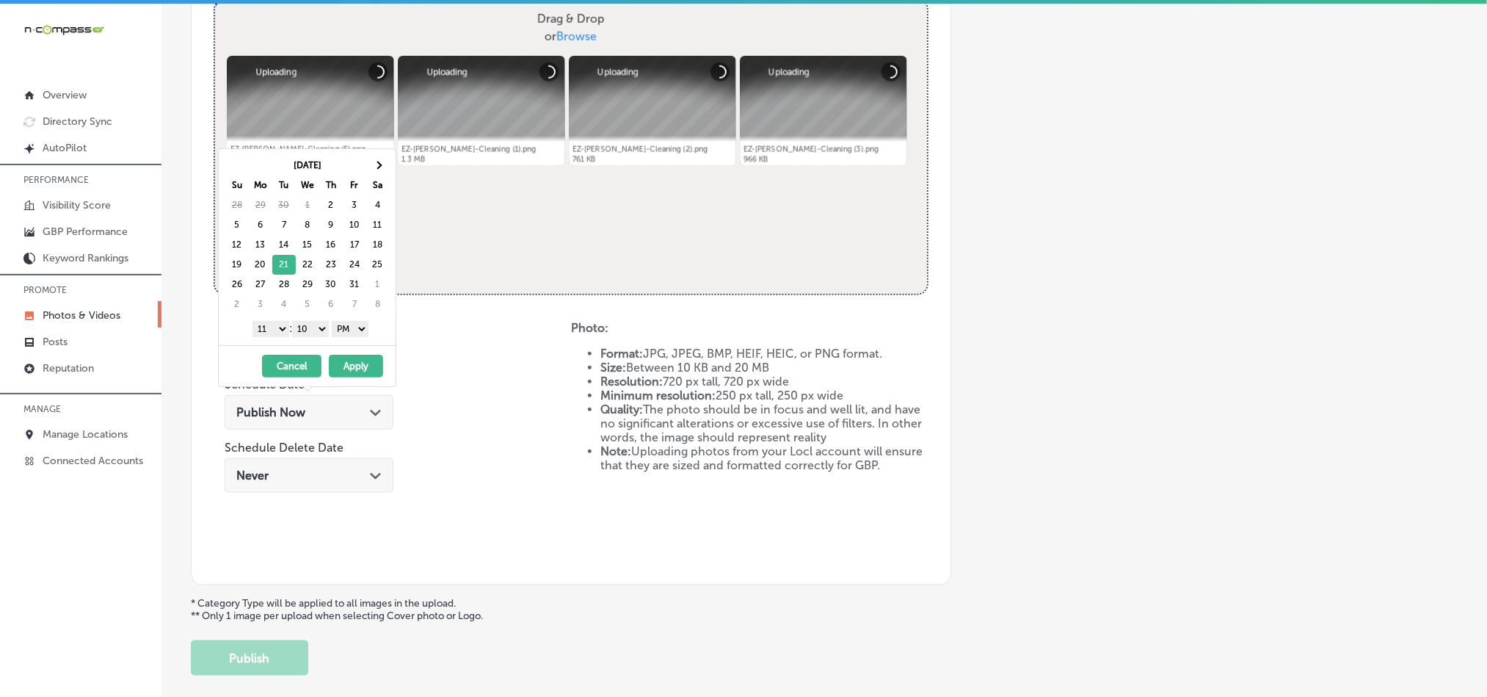
click at [269, 335] on select "1 2 3 4 5 6 7 8 9 10 11 12" at bounding box center [270, 329] width 37 height 16
click at [311, 327] on select "00 10 20 30 40 50" at bounding box center [310, 329] width 37 height 16
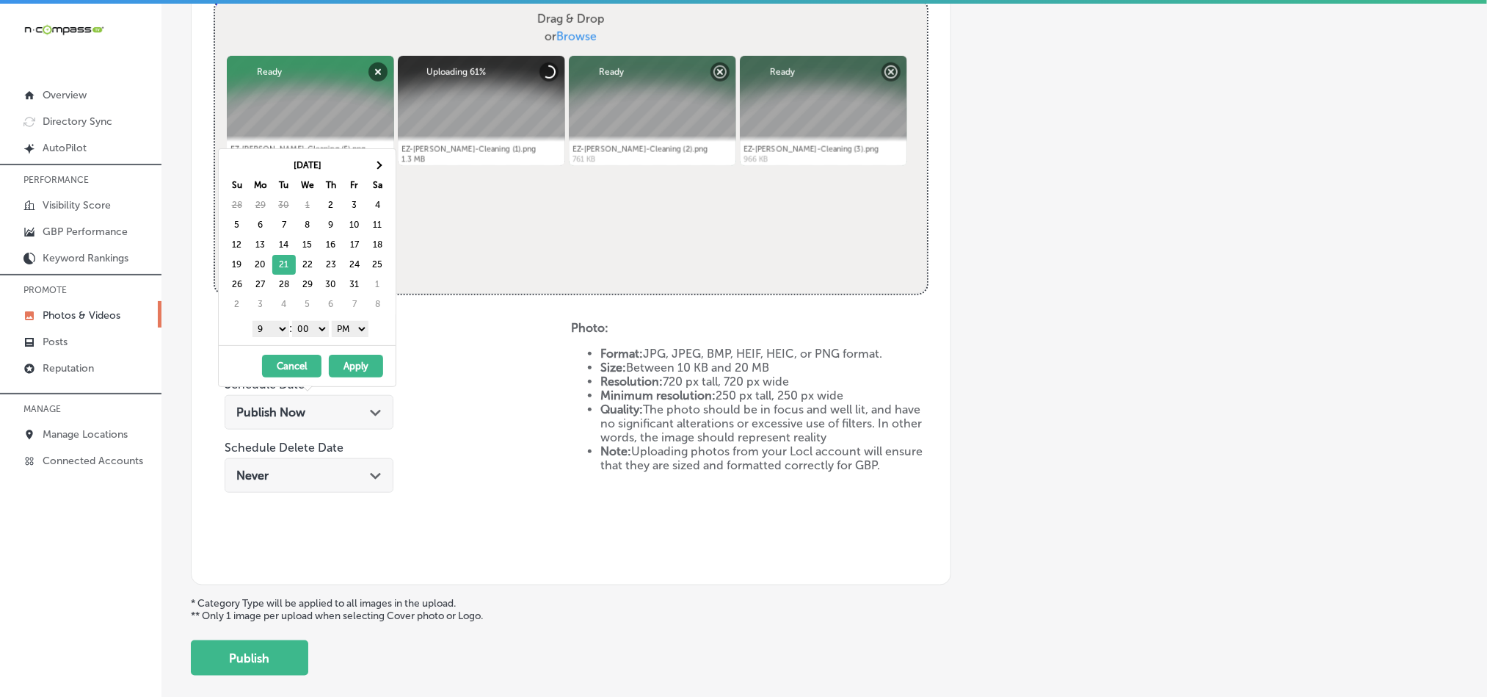
click at [368, 370] on button "Apply" at bounding box center [356, 365] width 54 height 23
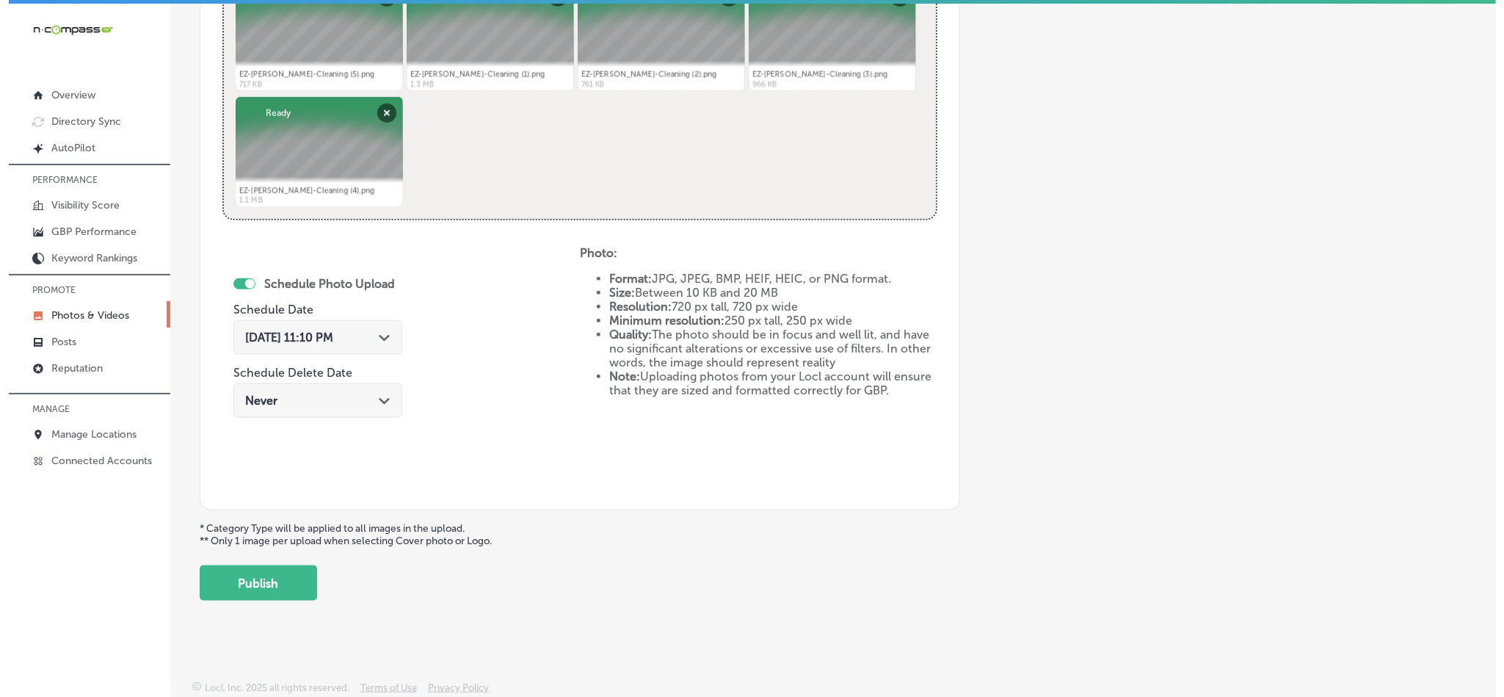
scroll to position [657, 0]
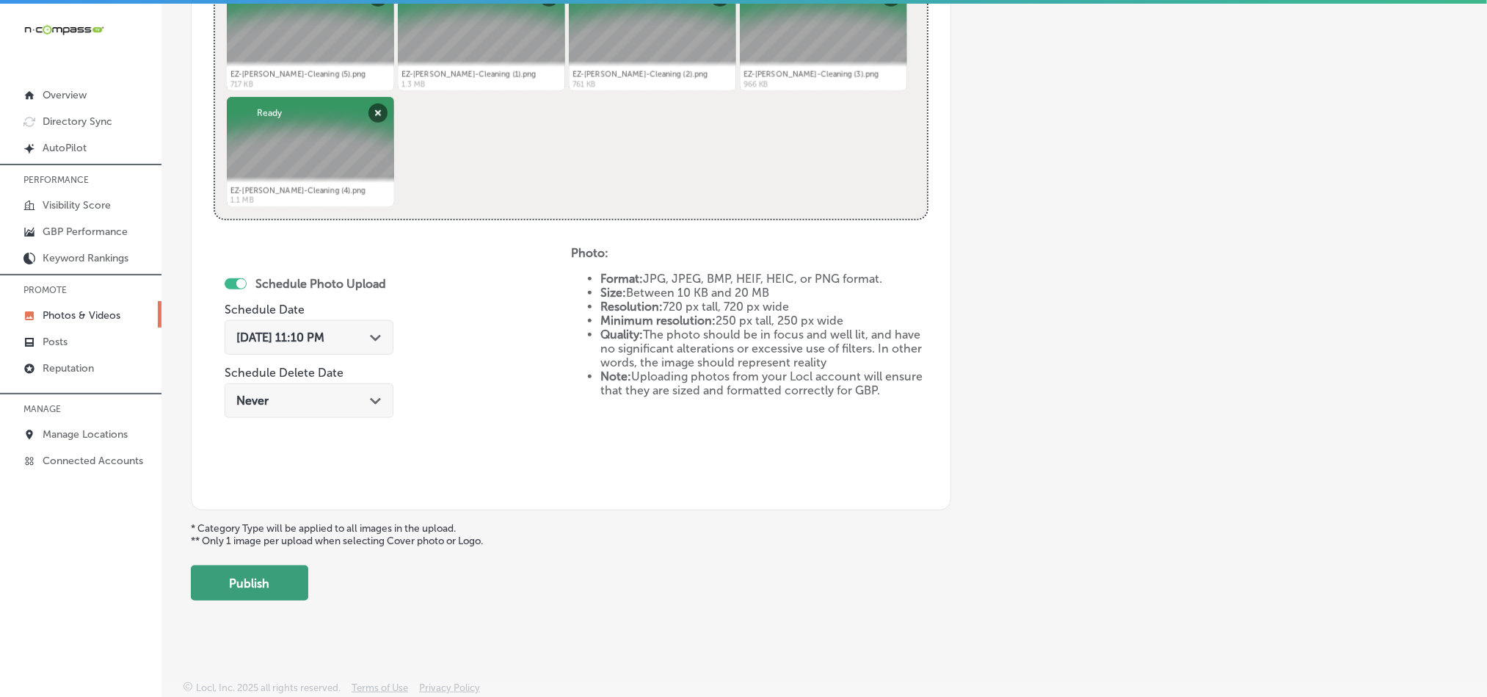
click at [243, 586] on button "Publish" at bounding box center [249, 582] width 117 height 35
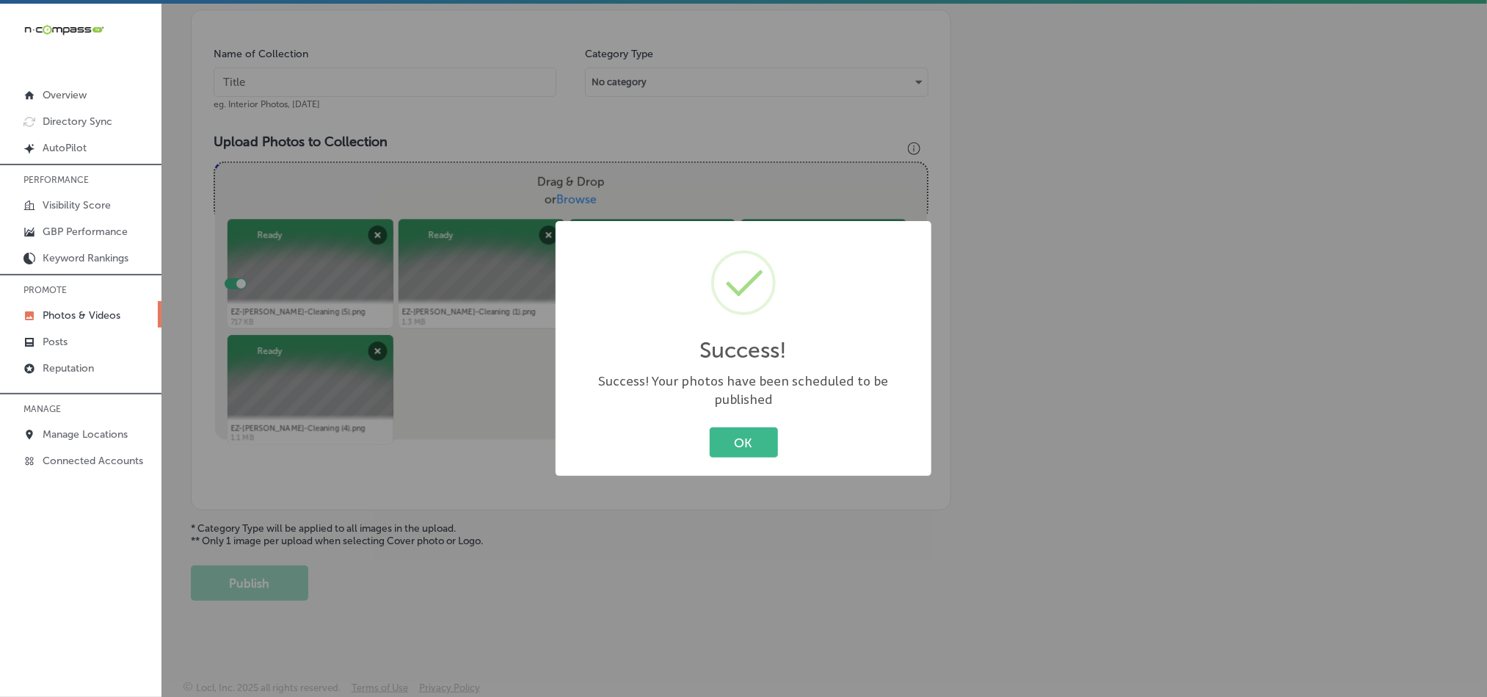
scroll to position [419, 0]
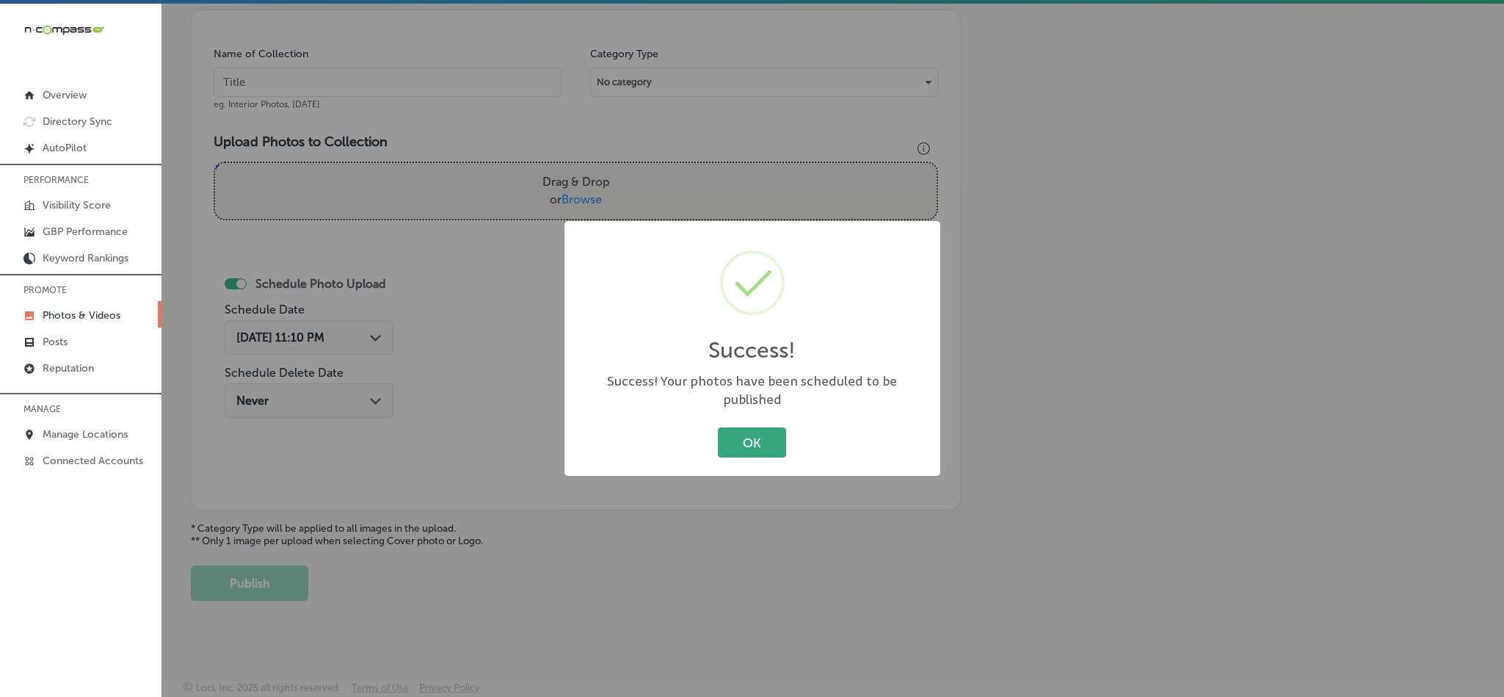
click at [743, 438] on button "OK" at bounding box center [752, 442] width 68 height 30
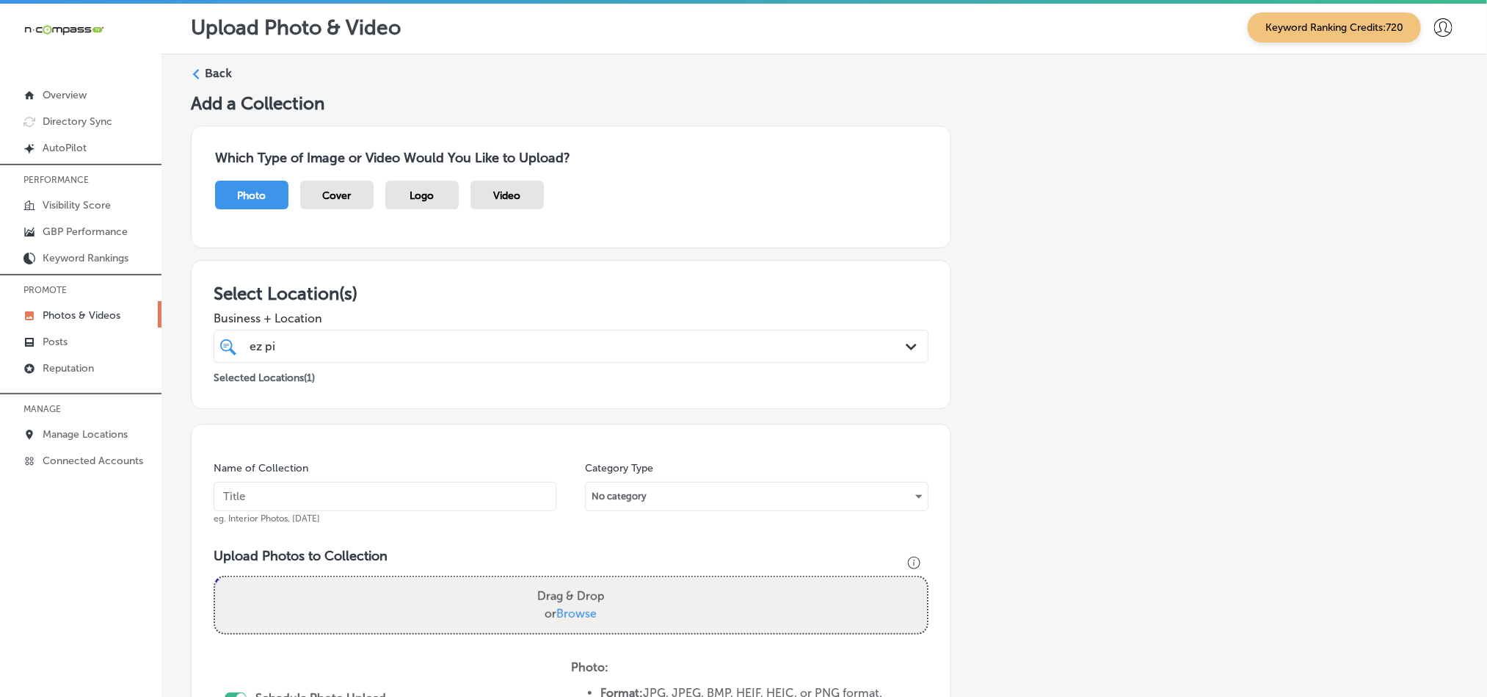
scroll to position [0, 0]
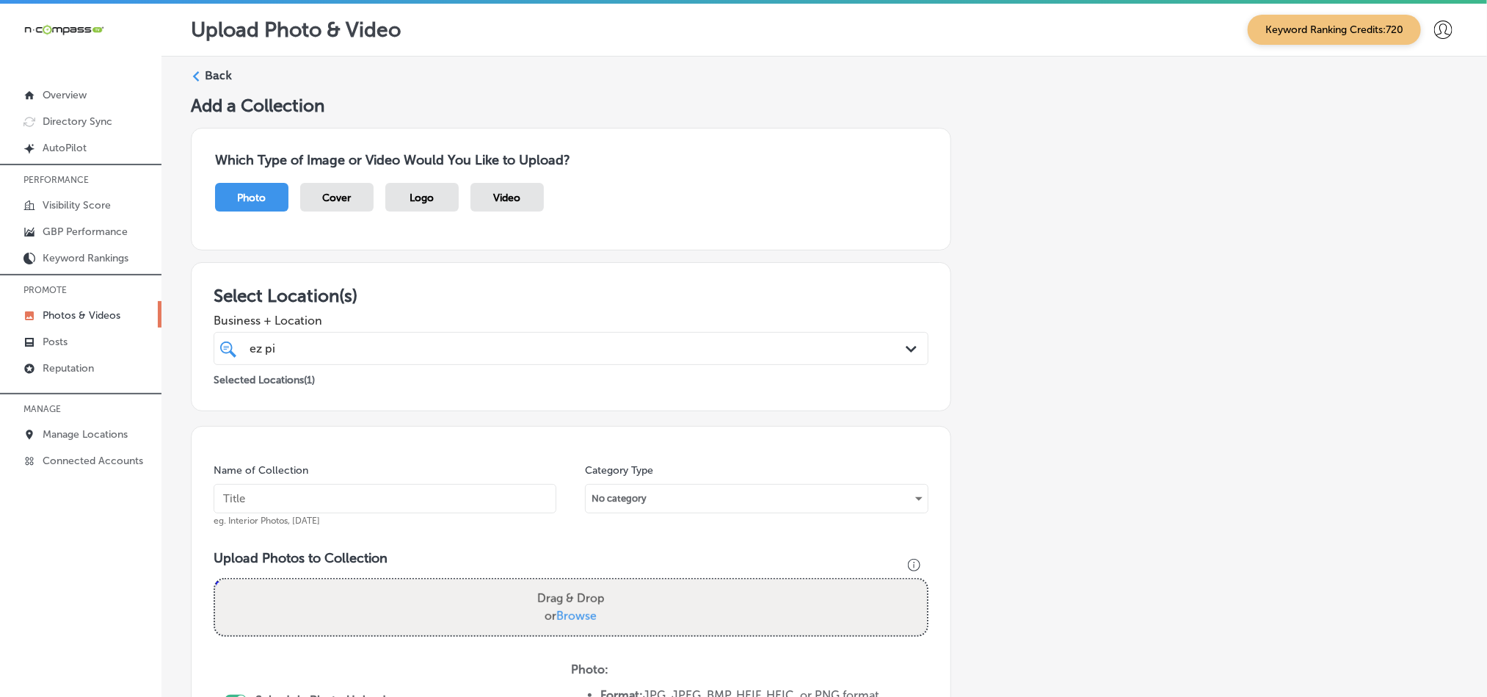
click at [203, 71] on div "Back" at bounding box center [824, 81] width 1267 height 27
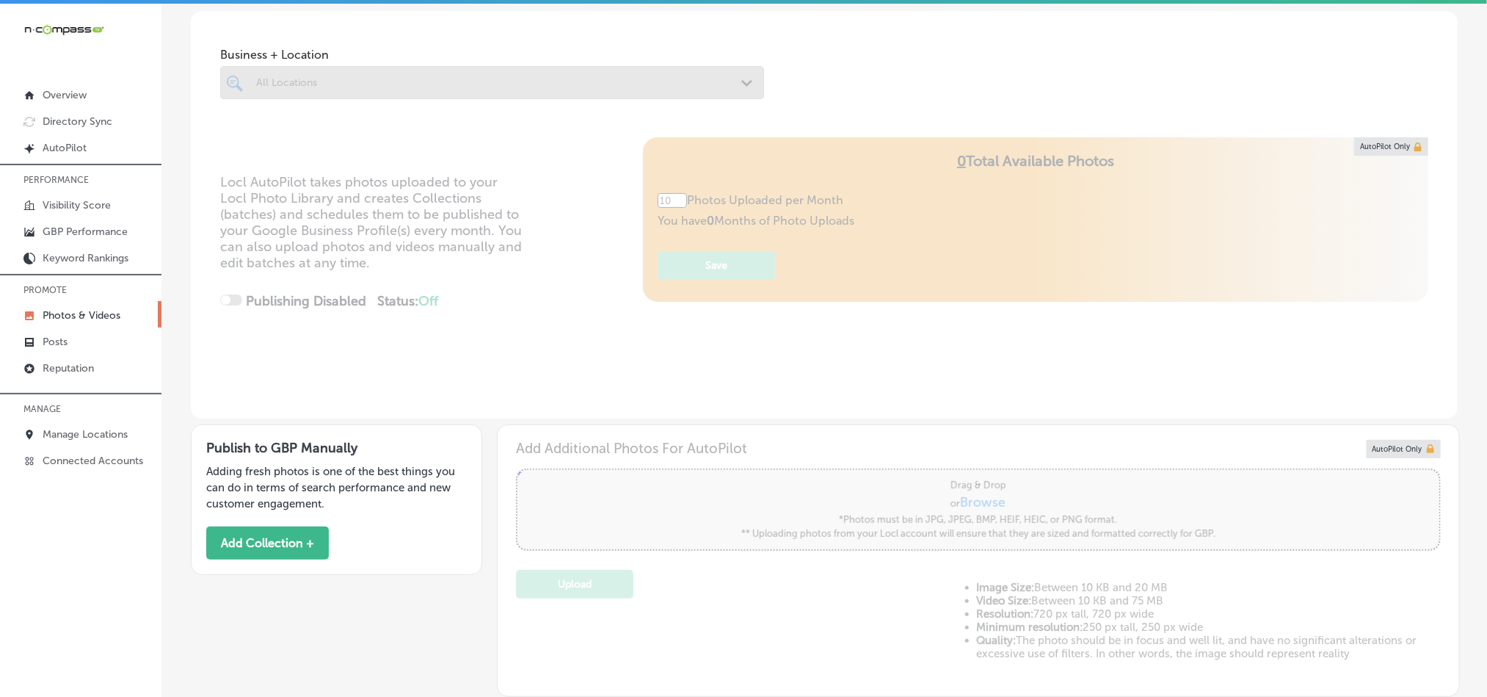
type input "5"
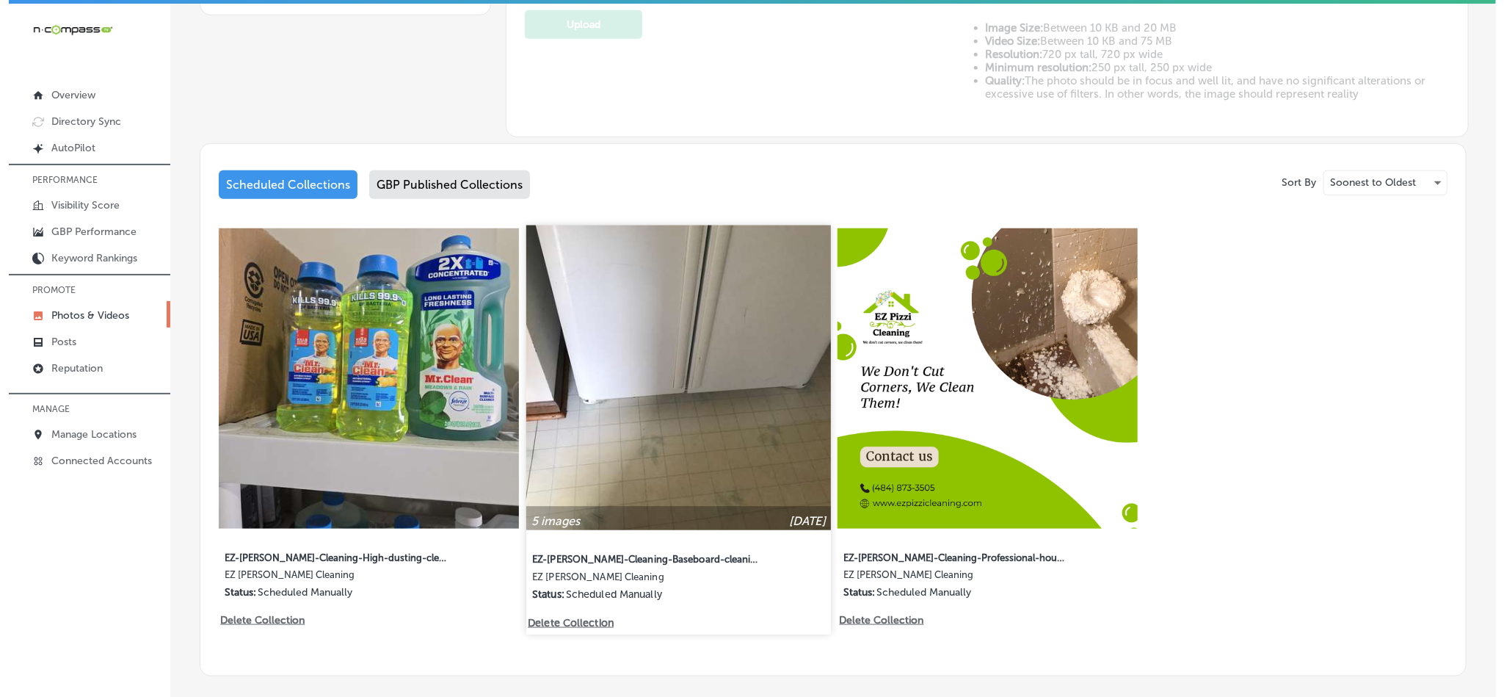
scroll to position [661, 0]
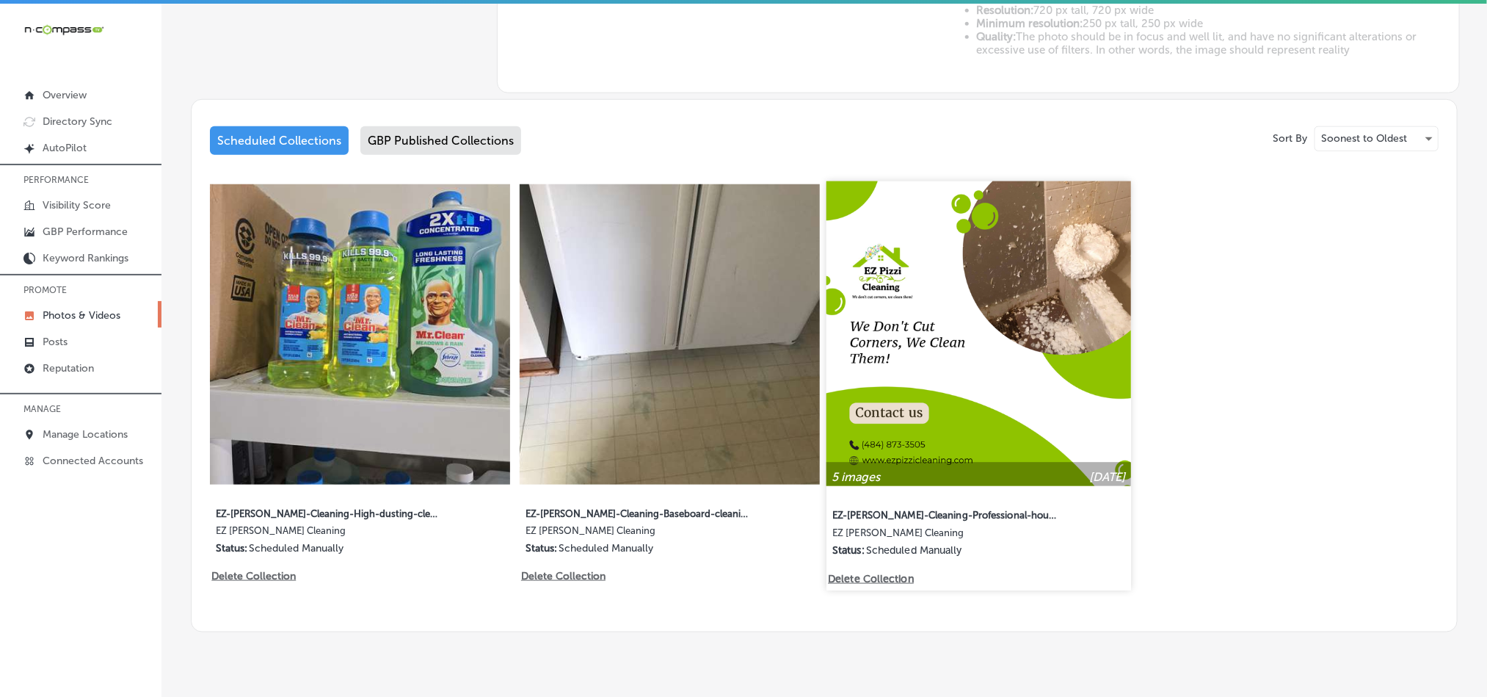
click at [870, 572] on p "Delete Collection" at bounding box center [871, 578] width 84 height 12
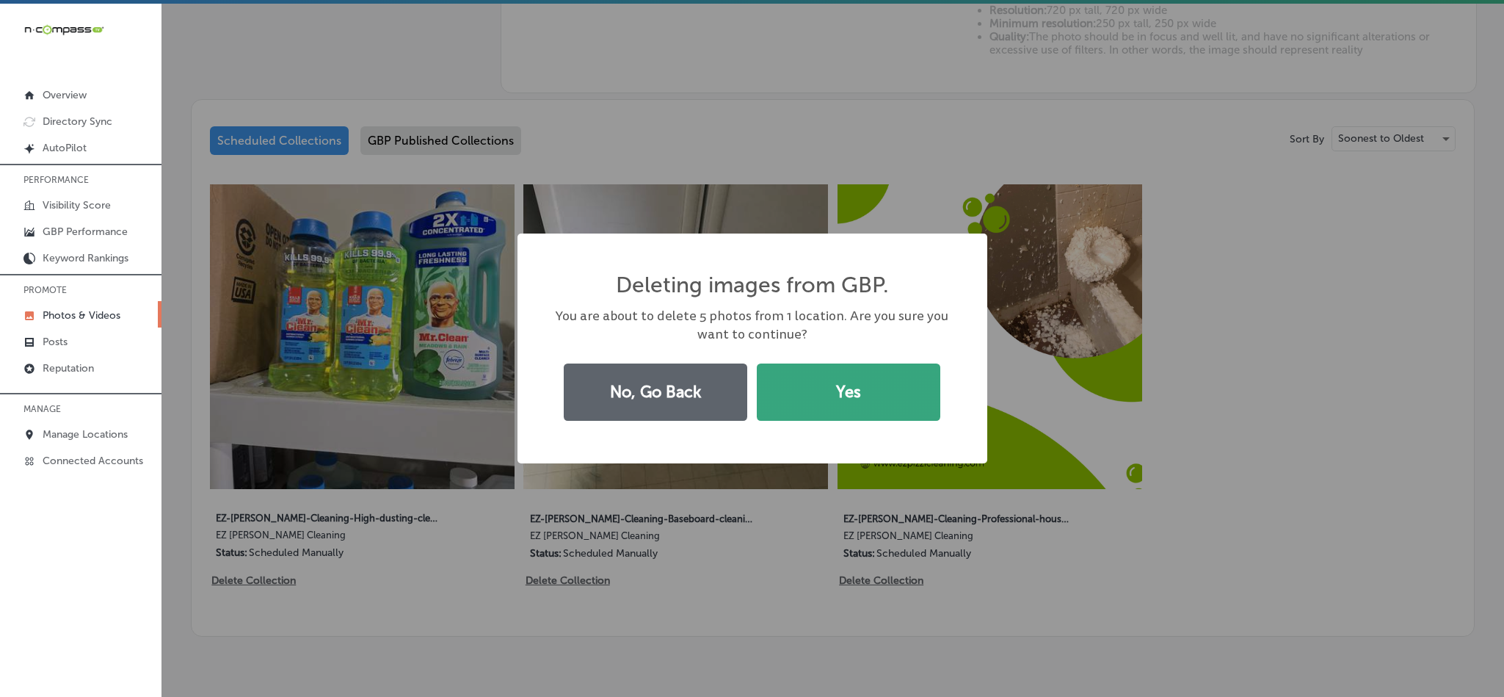
click at [859, 415] on button "Yes" at bounding box center [848, 391] width 183 height 57
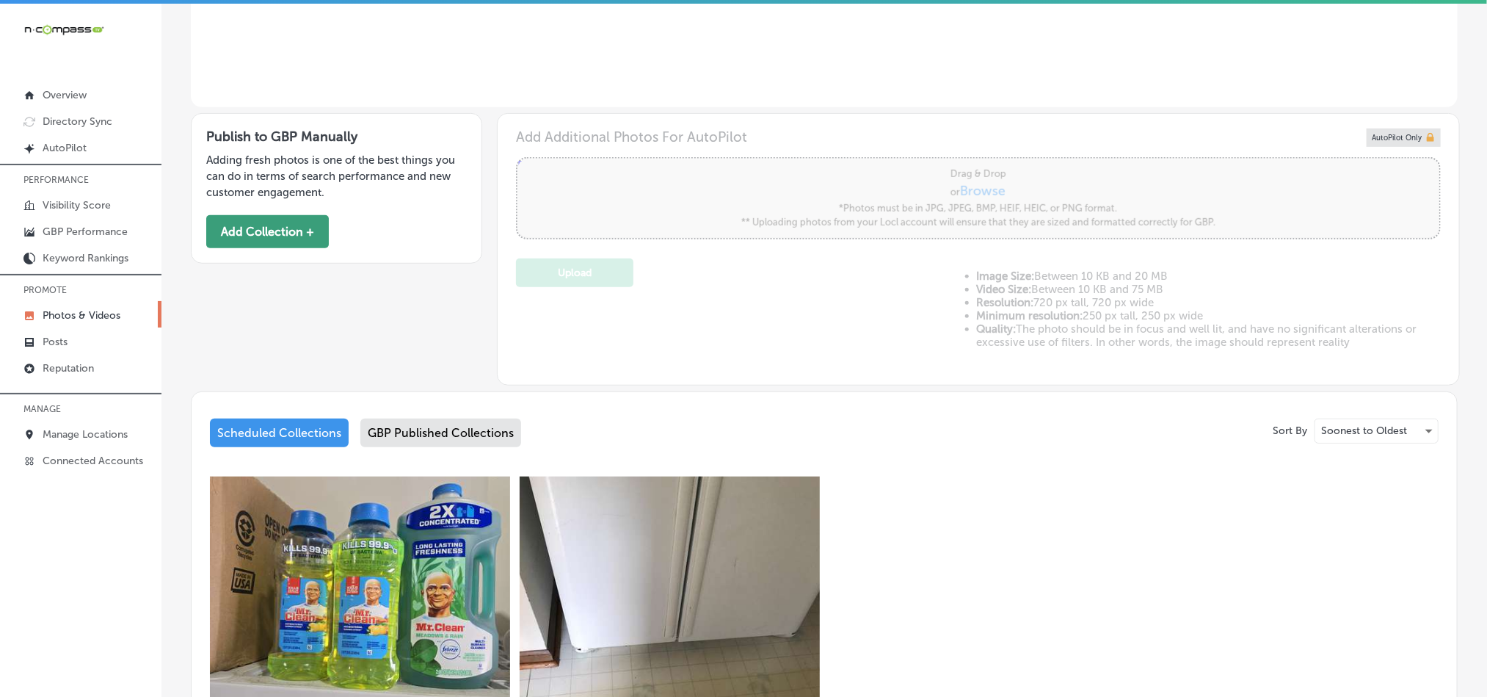
scroll to position [385, 0]
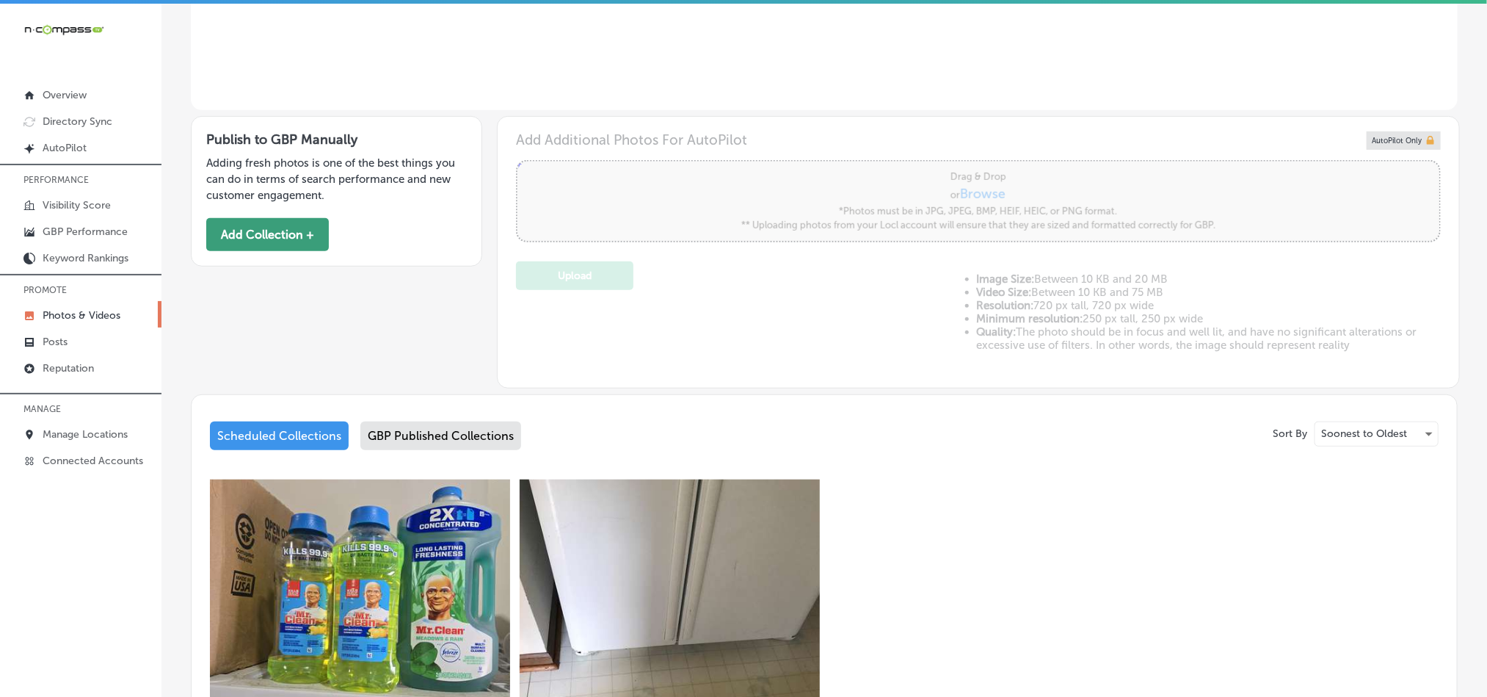
click at [297, 240] on button "Add Collection +" at bounding box center [267, 234] width 123 height 33
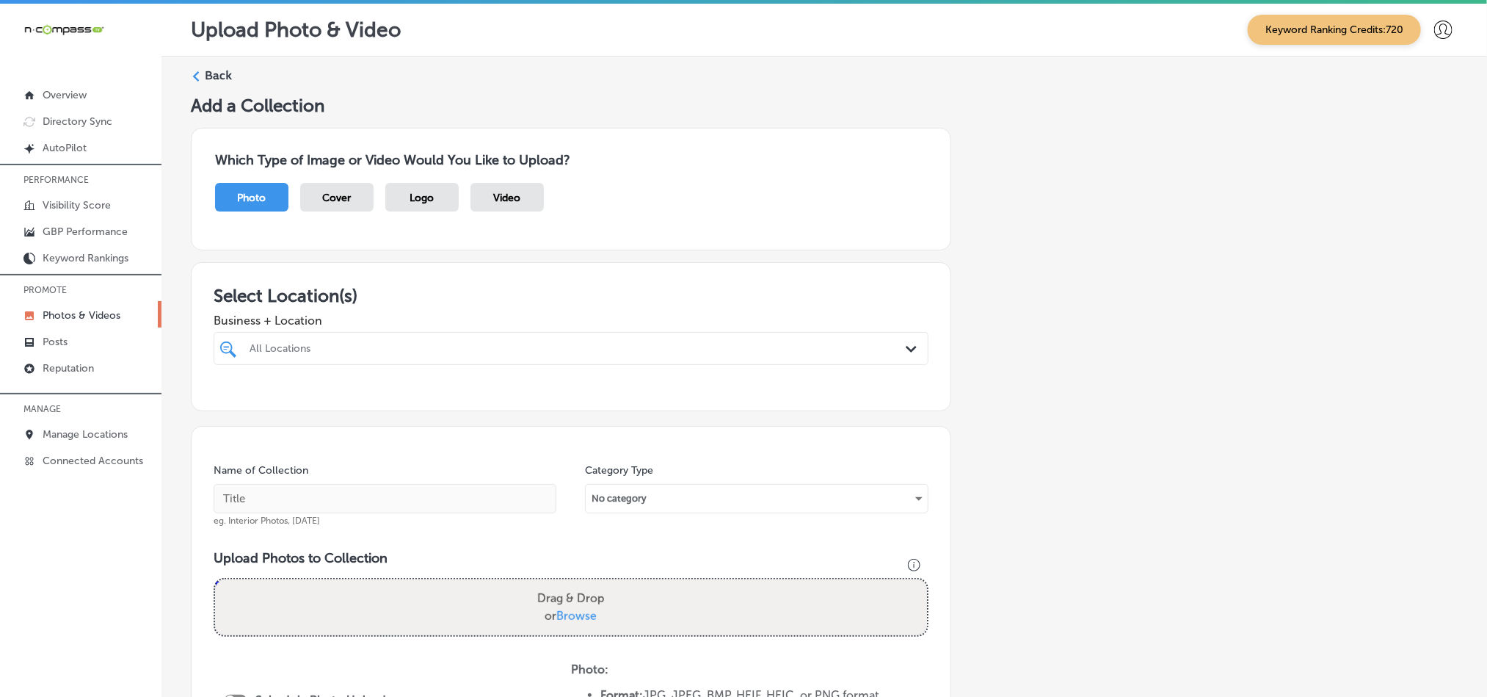
click at [870, 351] on div "All Locations" at bounding box center [579, 348] width 658 height 12
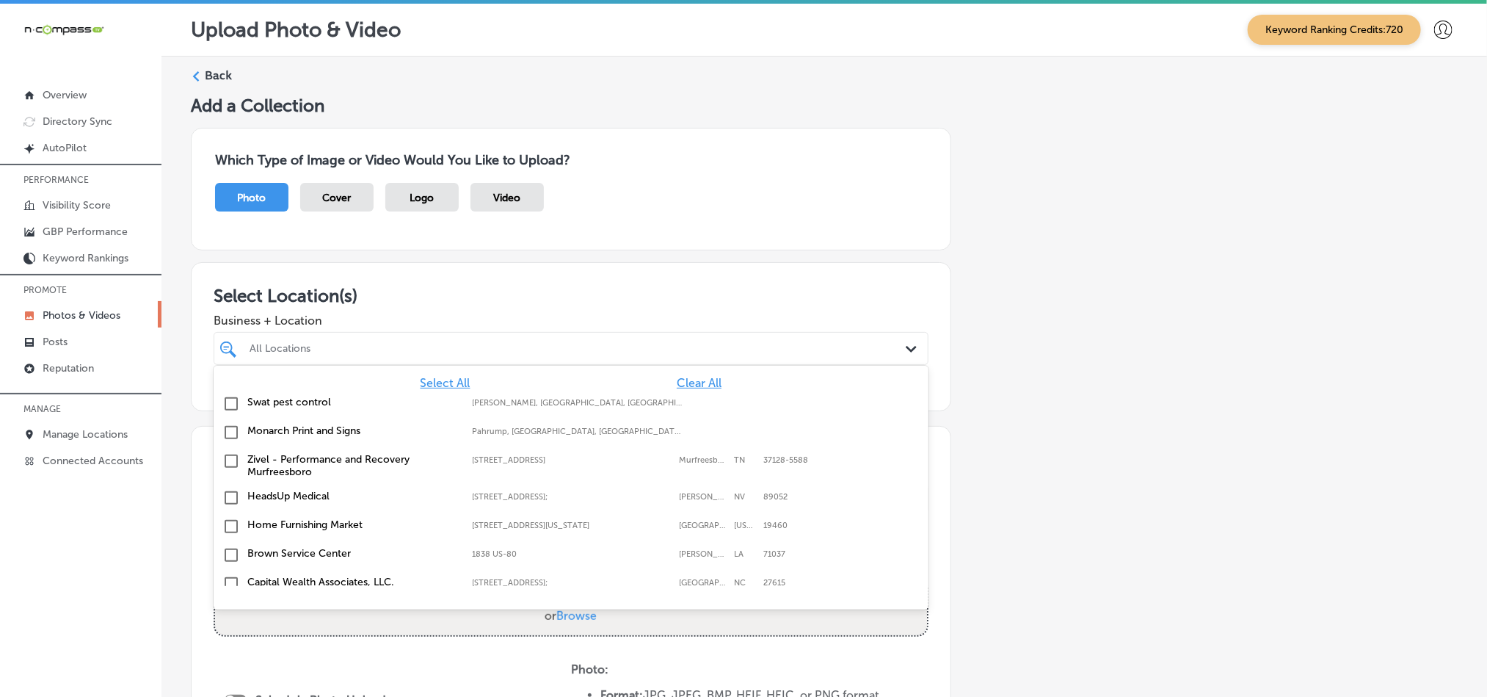
click at [679, 385] on span "Clear All" at bounding box center [699, 383] width 45 height 14
click at [663, 351] on div "All Locations" at bounding box center [579, 348] width 658 height 12
click at [663, 344] on div "All Locations" at bounding box center [579, 348] width 658 height 12
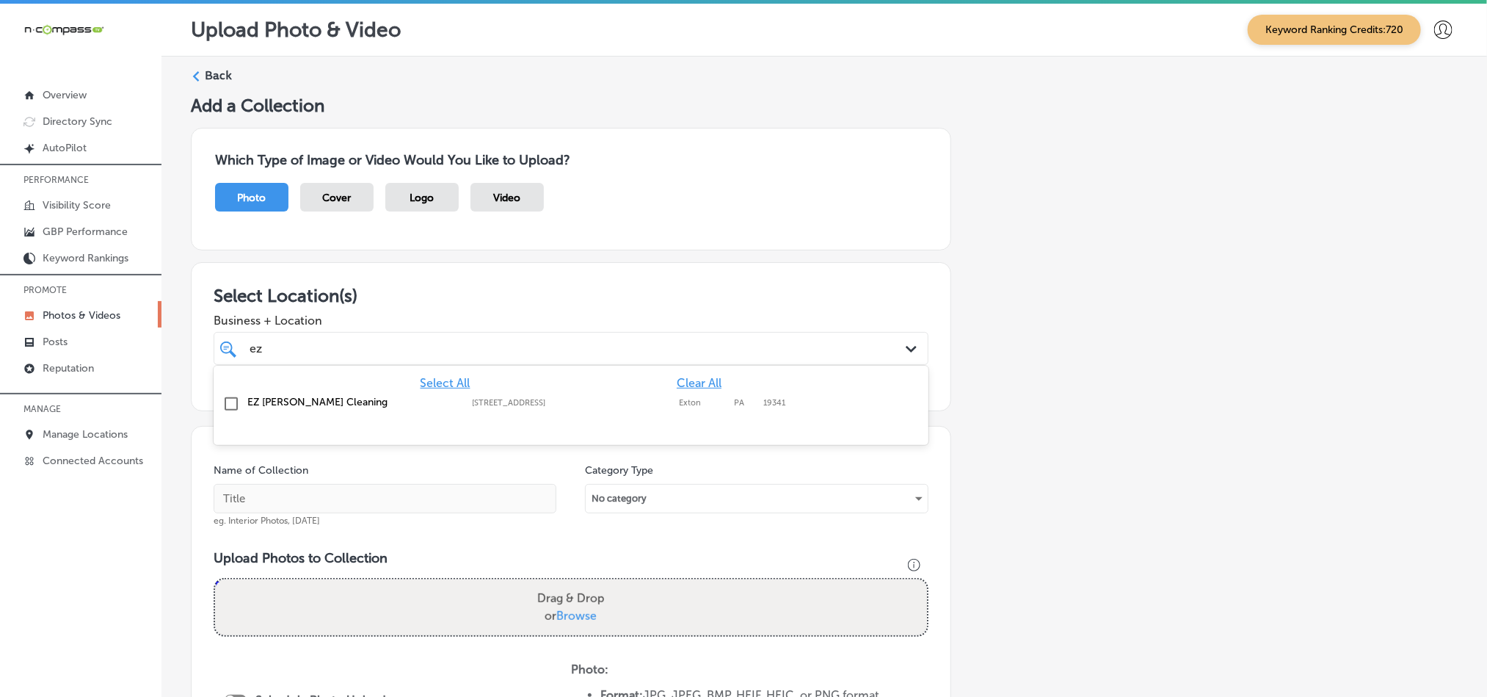
click at [229, 399] on input "checkbox" at bounding box center [231, 404] width 18 height 18
type input "ez"
click at [624, 297] on h3 "Select Location(s)" at bounding box center [571, 295] width 715 height 21
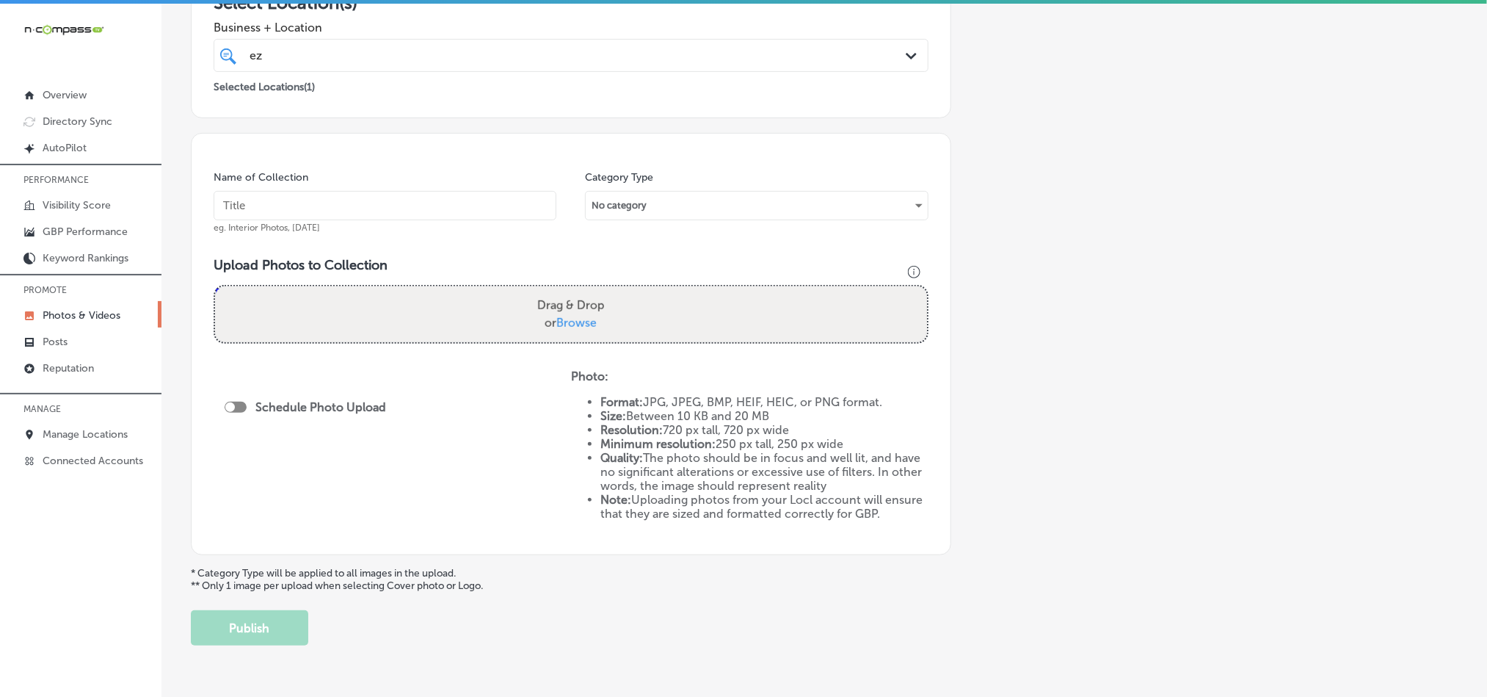
scroll to position [294, 0]
click at [423, 187] on div "Name of Collection eg. Interior Photos, [DATE]" at bounding box center [385, 201] width 343 height 63
click at [423, 201] on input "text" at bounding box center [385, 204] width 343 height 29
paste input "EZ-[PERSON_NAME]-Cleaning-Professional-house-cleaning-services"
type input "EZ-[PERSON_NAME]-Cleaning-Professional-house-cleaning-services"
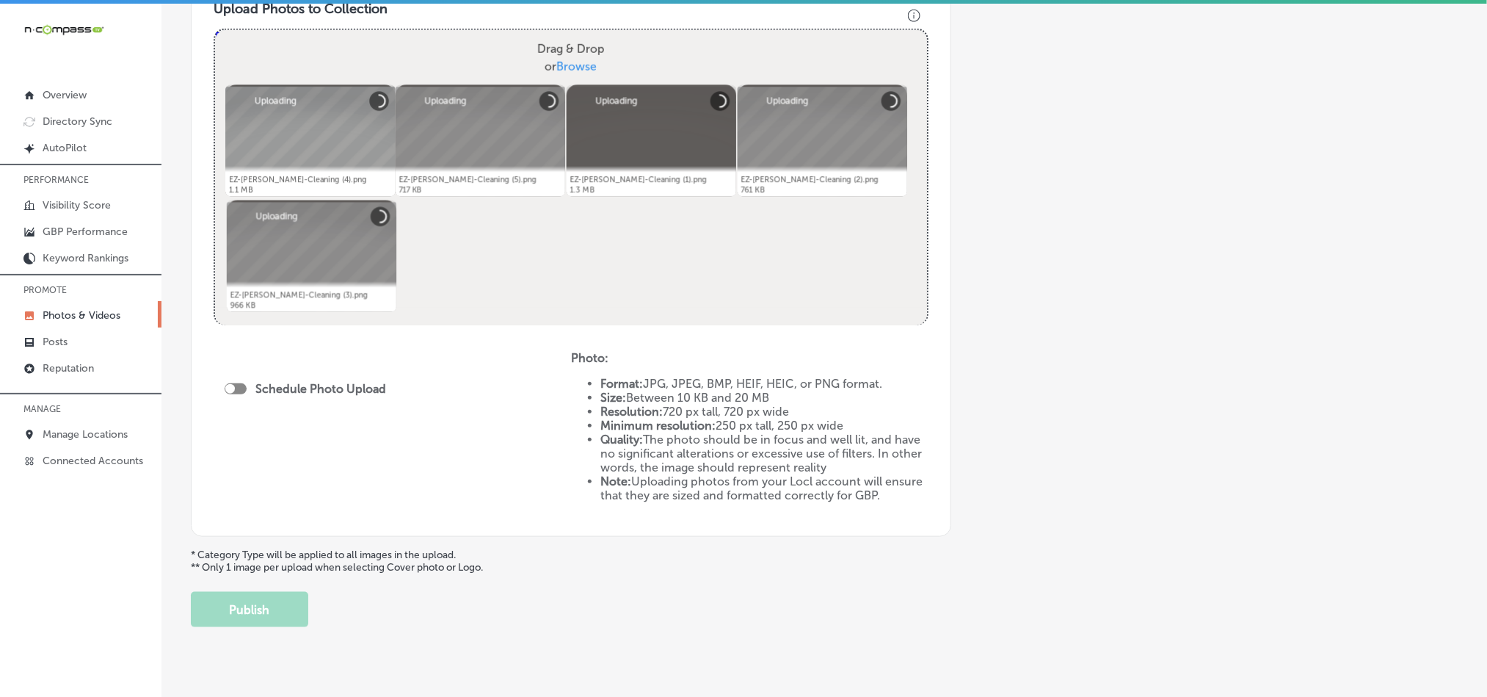
scroll to position [550, 0]
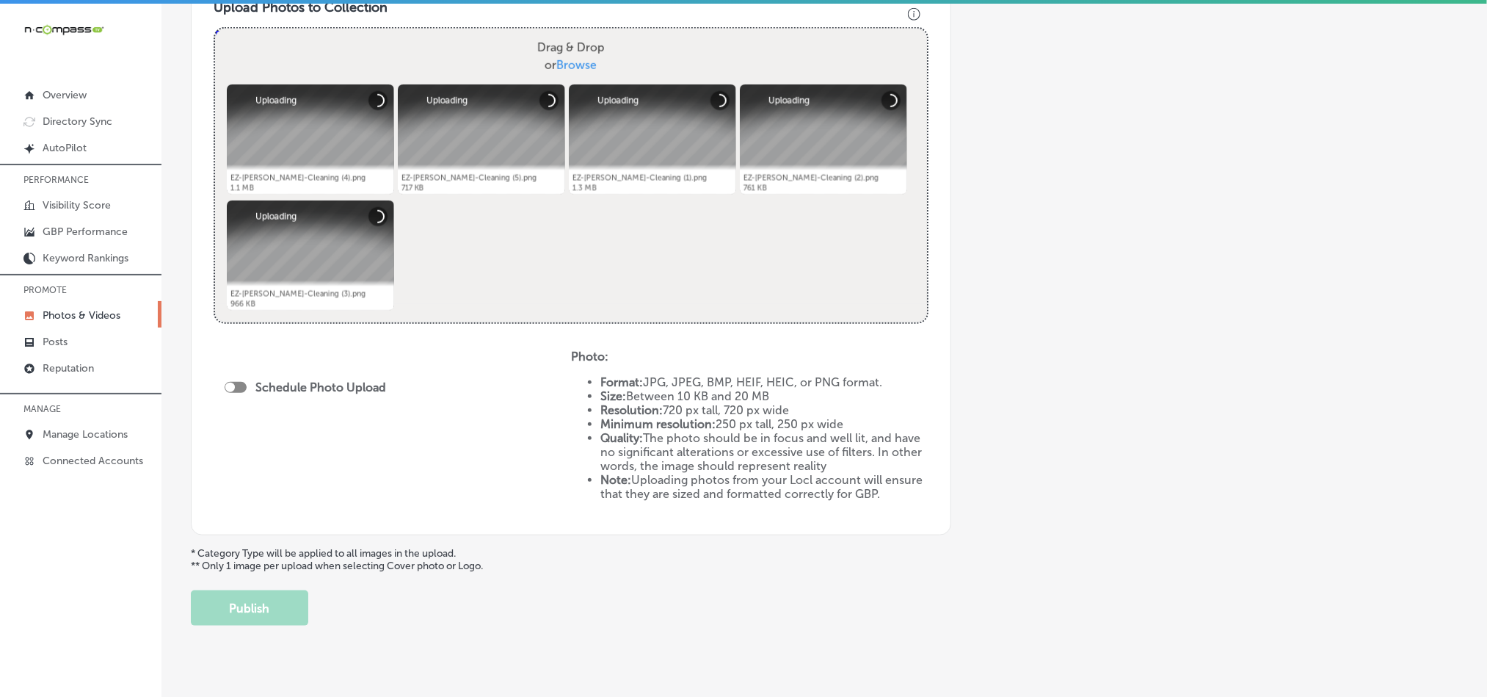
click at [242, 390] on div at bounding box center [236, 387] width 22 height 11
checkbox input "true"
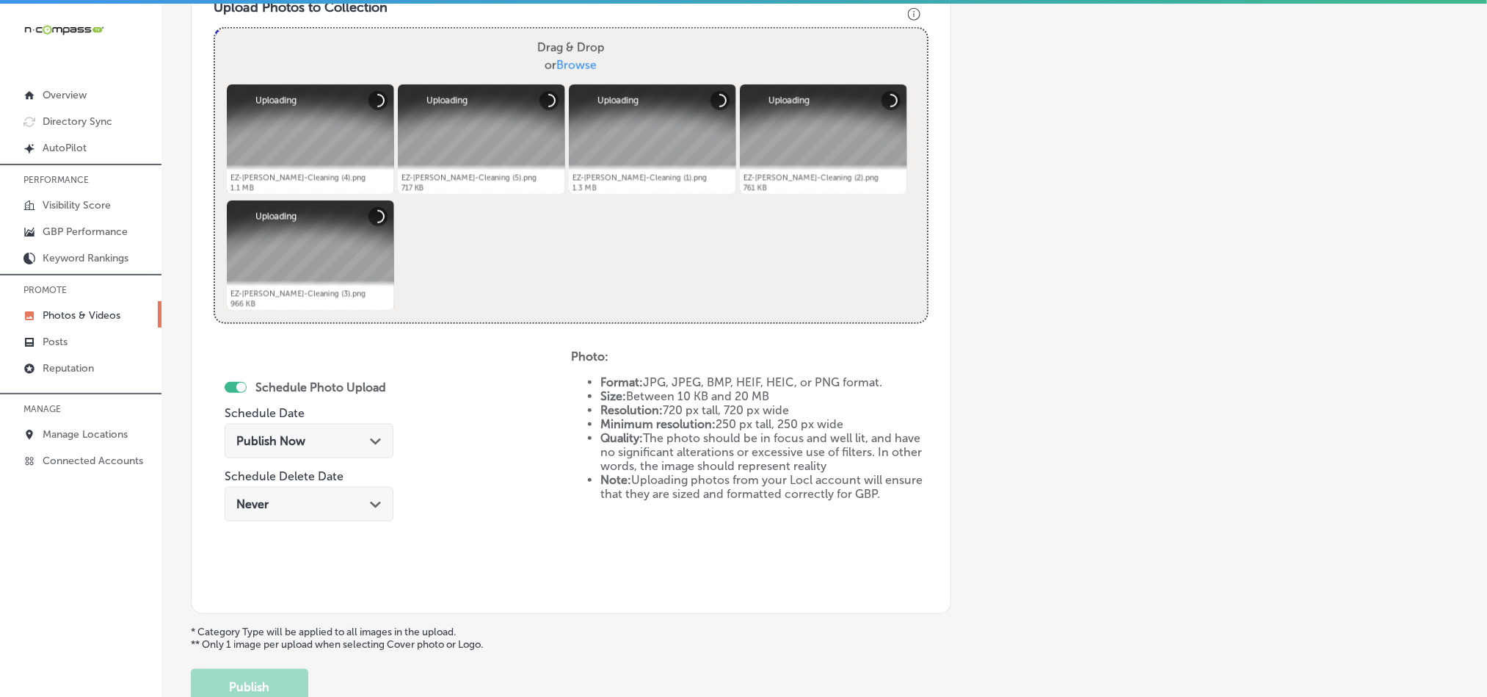
click at [364, 443] on div "Publish Now Path Created with Sketch." at bounding box center [308, 441] width 145 height 14
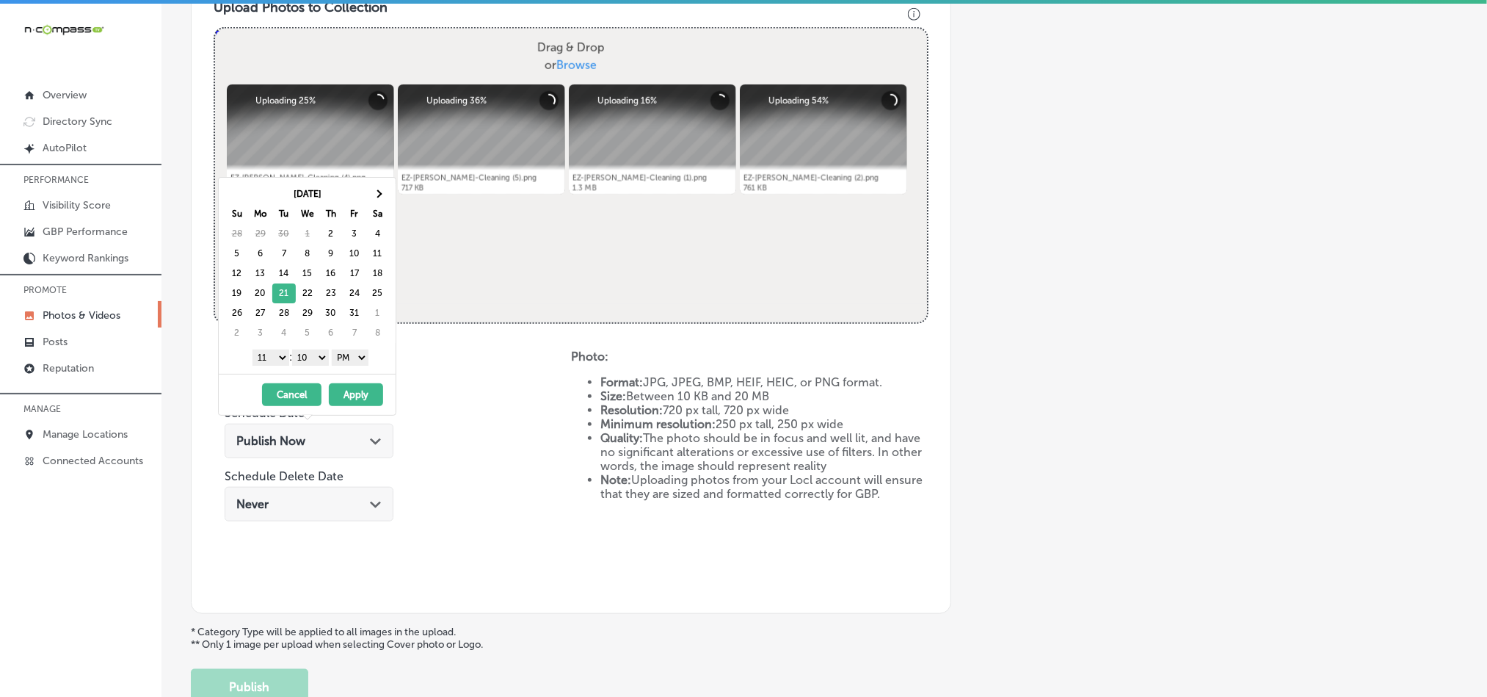
click at [275, 361] on select "1 2 3 4 5 6 7 8 9 10 11 12" at bounding box center [270, 357] width 37 height 16
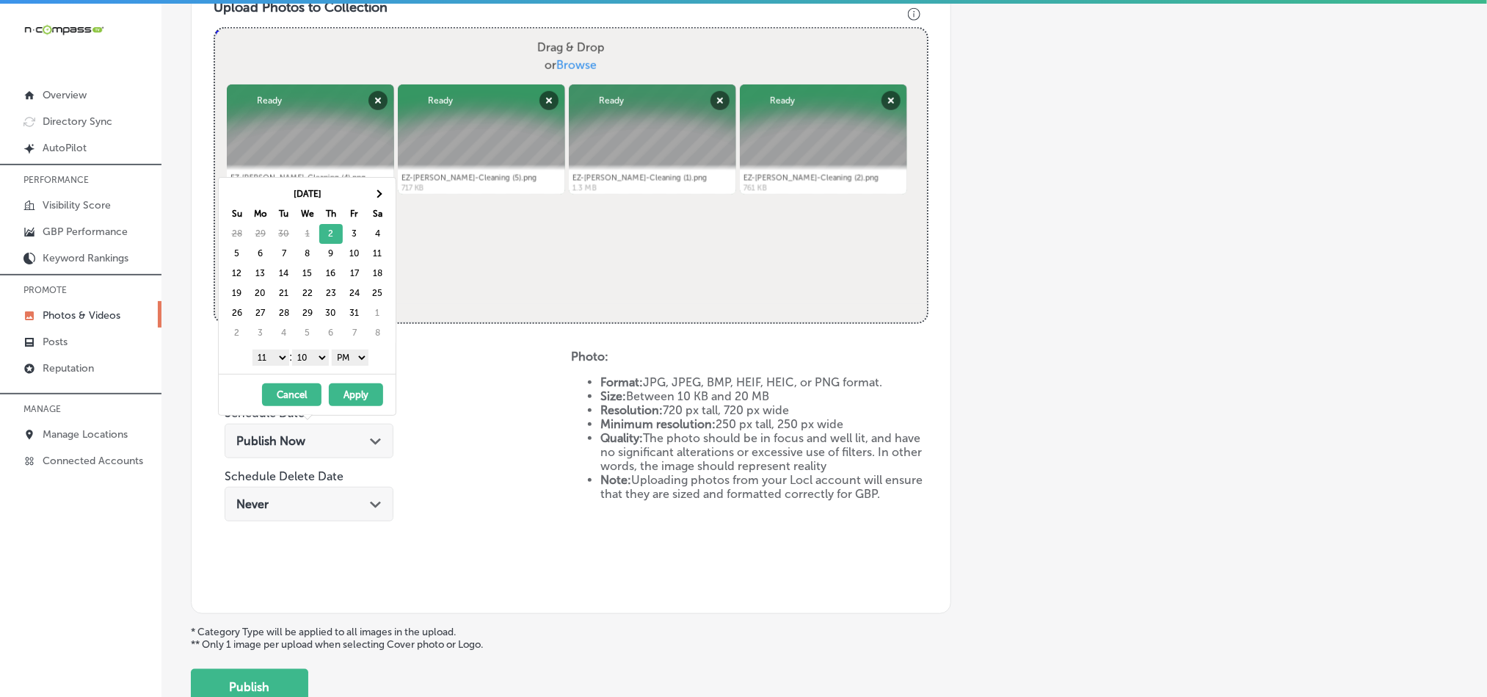
click at [309, 364] on select "00 10 20 30 40 50" at bounding box center [310, 357] width 37 height 16
click at [272, 357] on select "1 2 3 4 5 6 7 8 9 10 11 12" at bounding box center [270, 357] width 37 height 16
click at [271, 362] on select "1 2 3 4 5 6 7 8 9 10 11 12" at bounding box center [270, 357] width 37 height 16
click at [305, 360] on select "00 10 20 30 40 50" at bounding box center [310, 357] width 37 height 16
click at [354, 397] on button "Apply" at bounding box center [356, 394] width 54 height 23
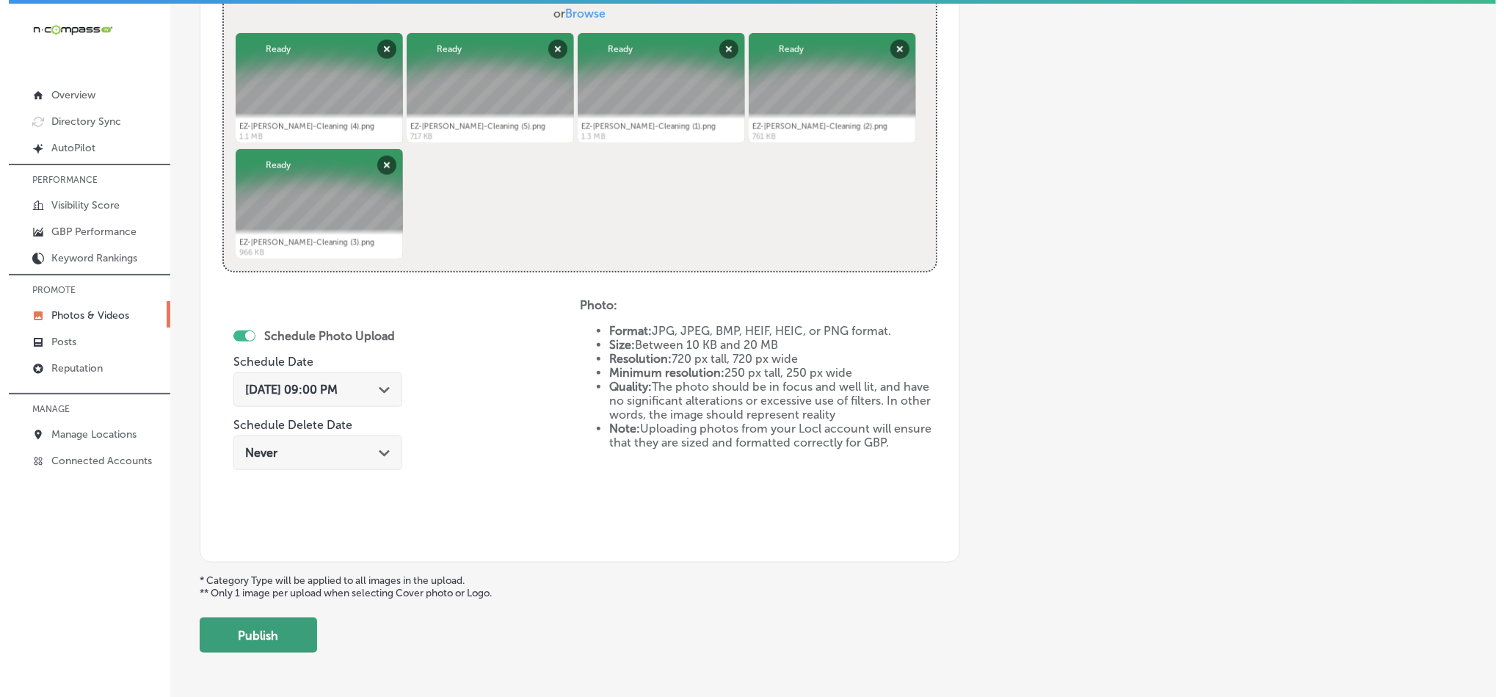
scroll to position [657, 0]
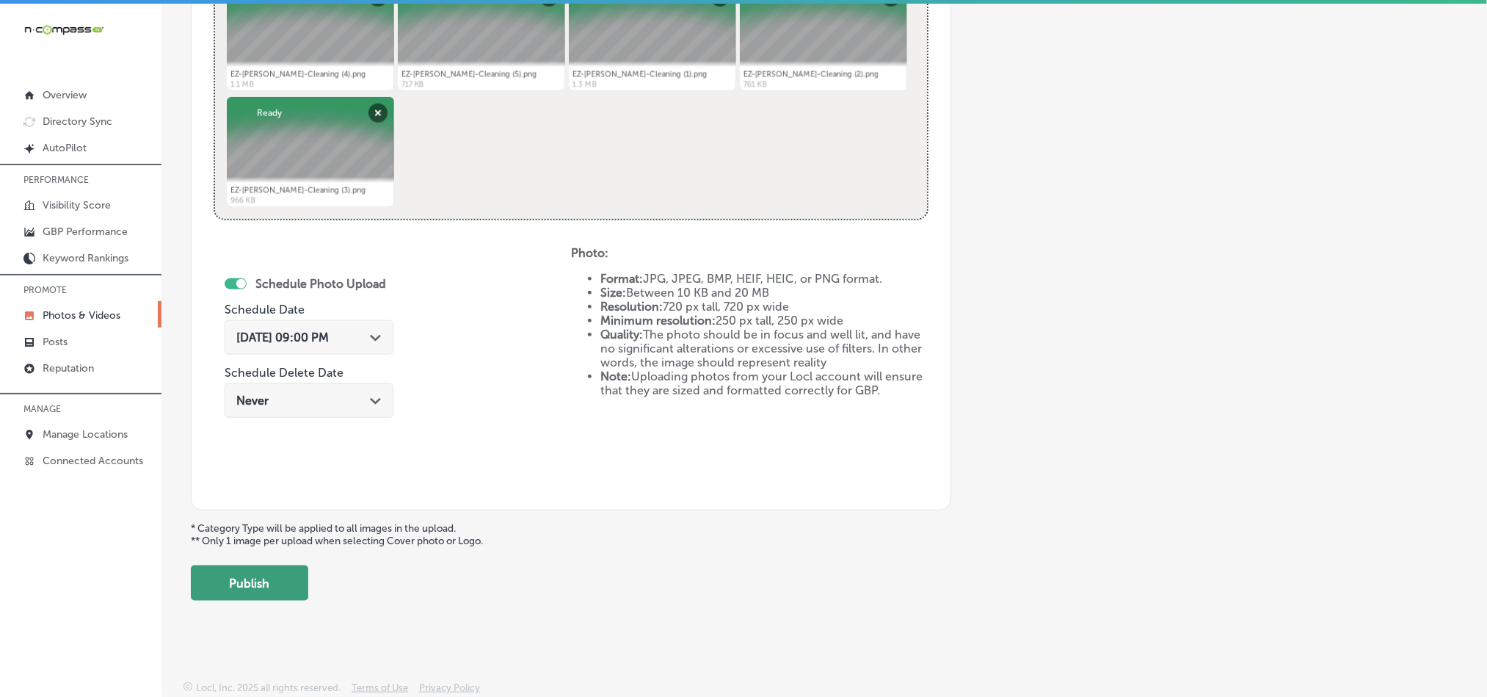
click at [263, 586] on button "Publish" at bounding box center [249, 582] width 117 height 35
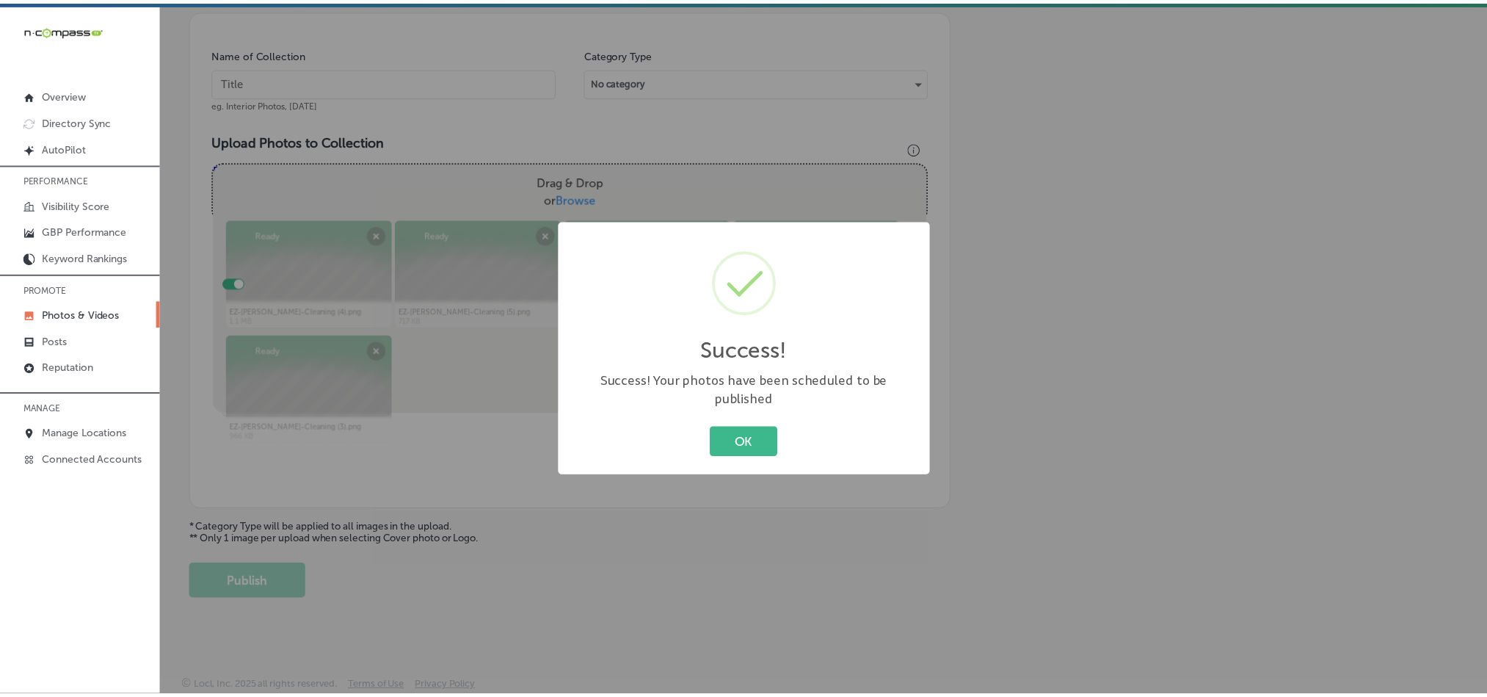
scroll to position [419, 0]
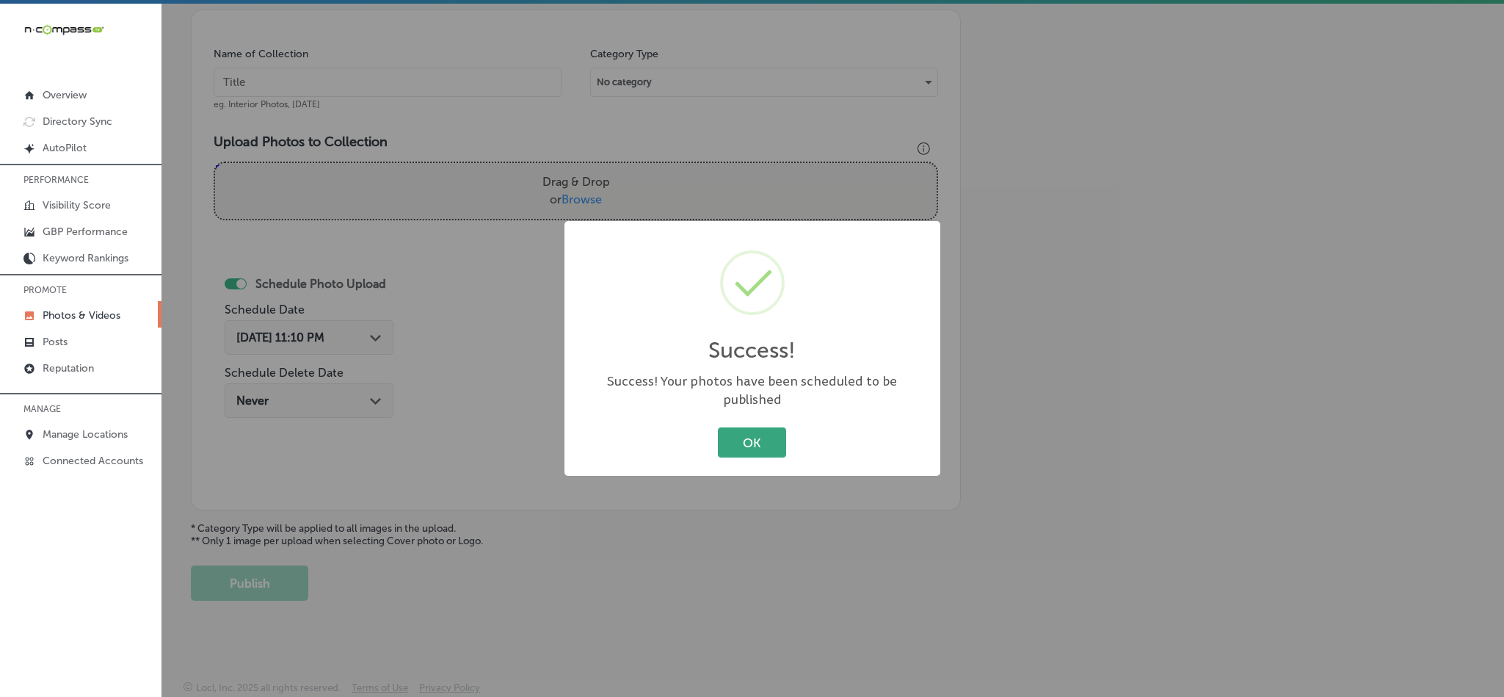
click at [736, 434] on button "OK" at bounding box center [752, 442] width 68 height 30
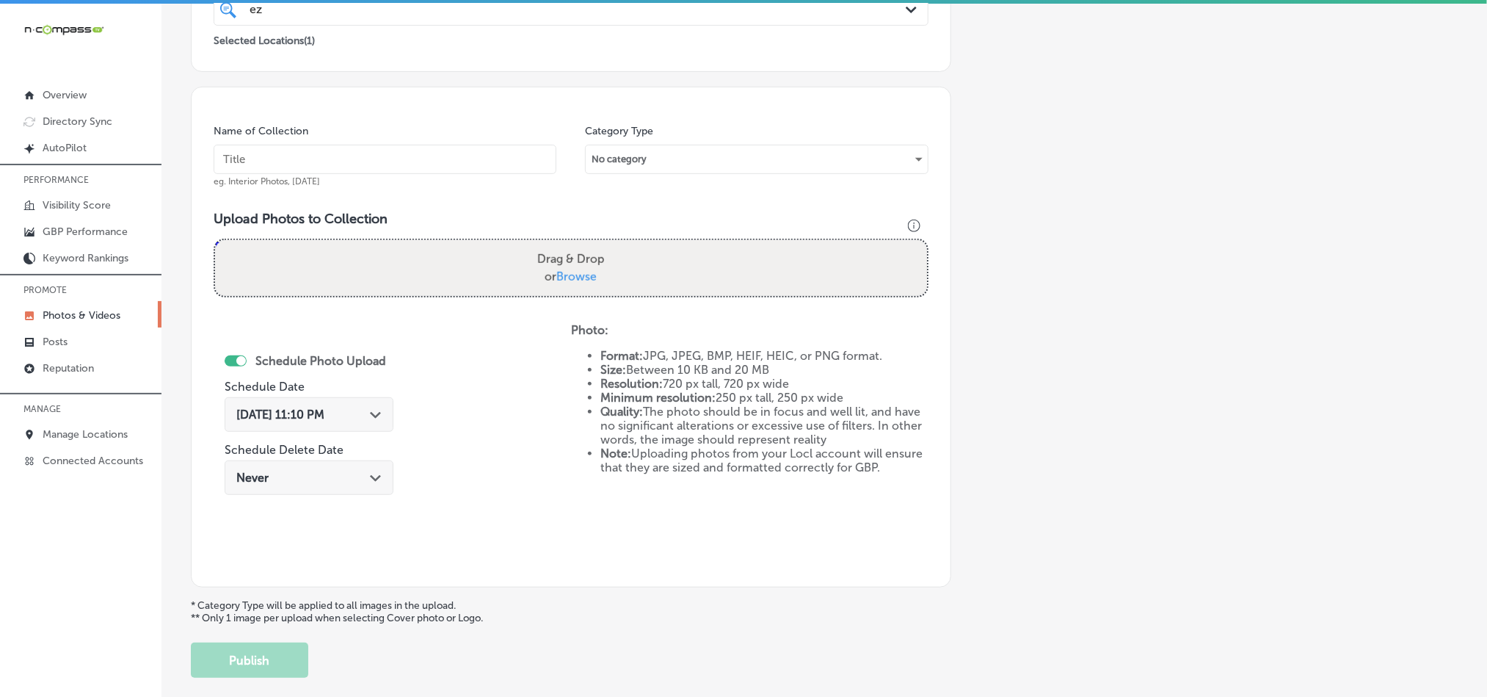
scroll to position [346, 0]
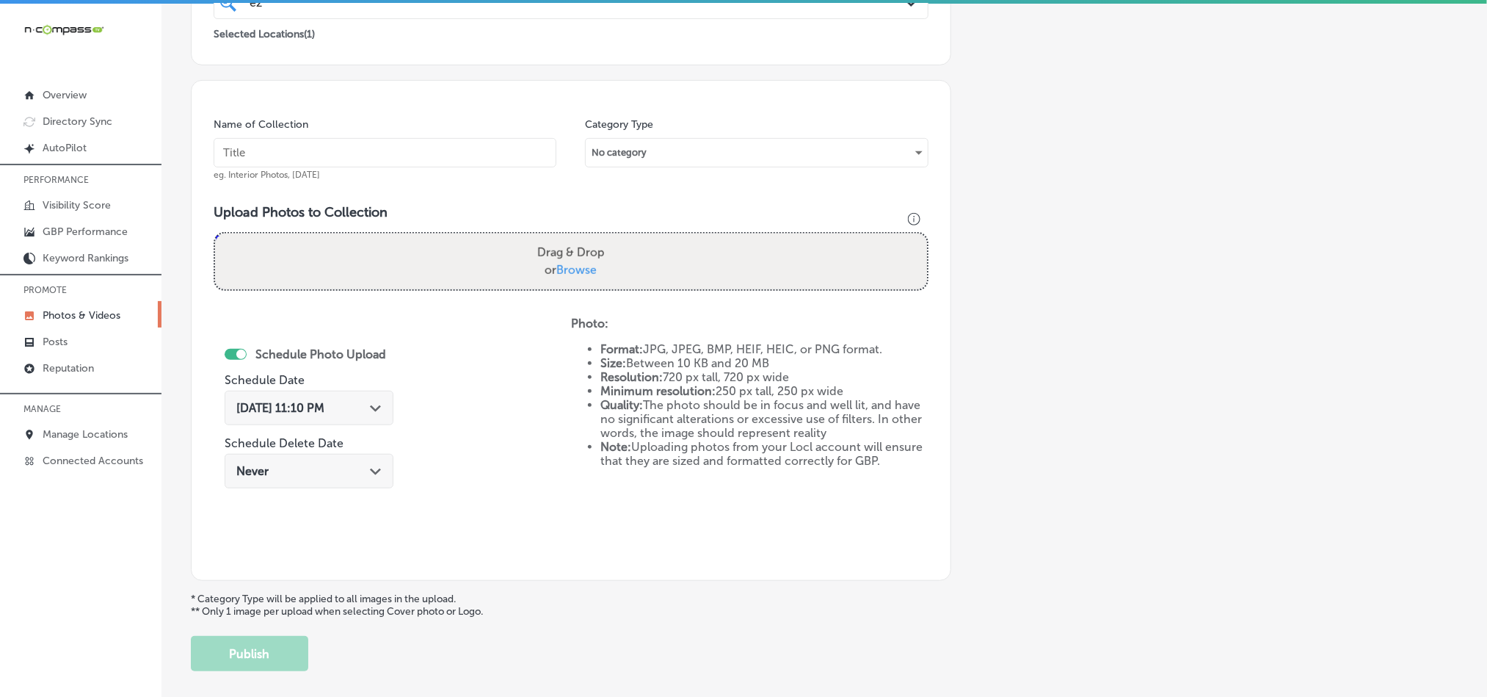
click at [381, 148] on input "text" at bounding box center [385, 152] width 343 height 29
paste input "EZ-[PERSON_NAME]-Cleaning-Comprehensive-home-cleaning"
type input "EZ-[PERSON_NAME]-Cleaning-Comprehensive-home-cleaning"
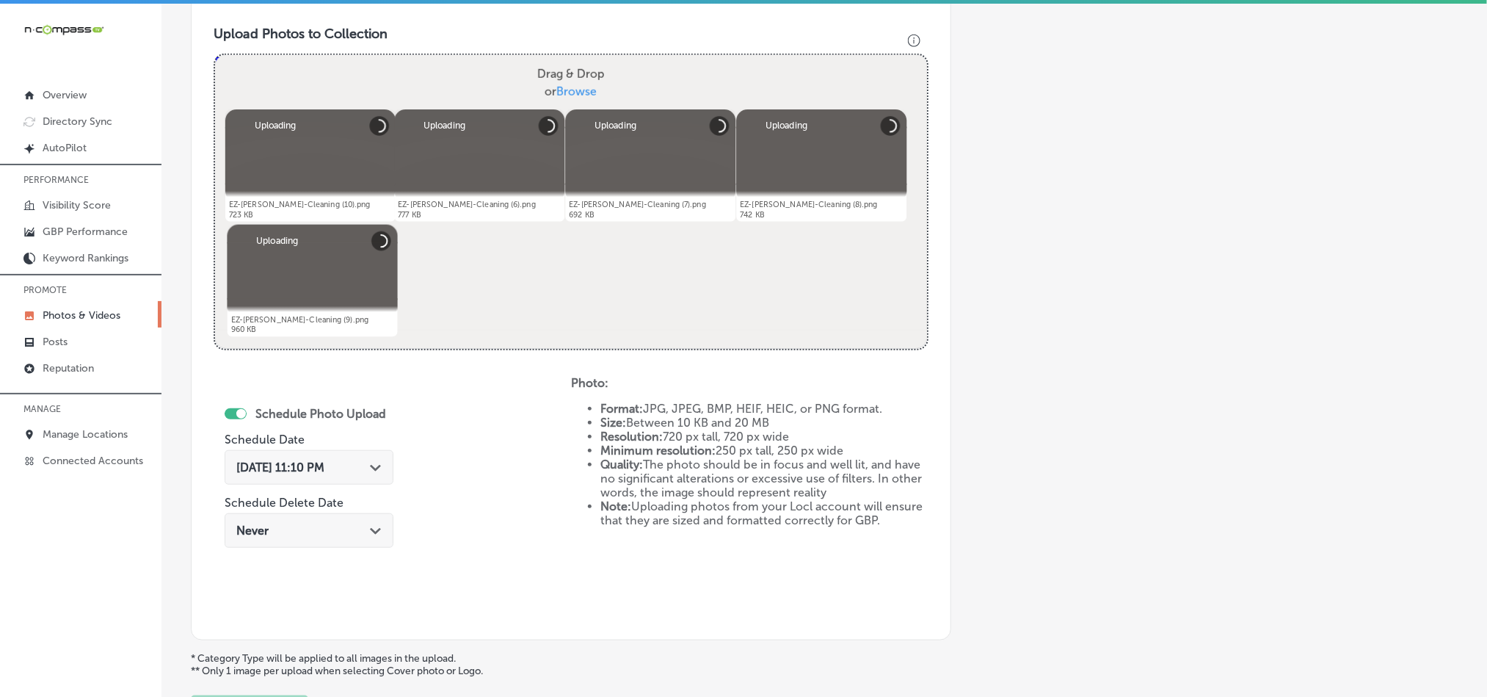
scroll to position [529, 0]
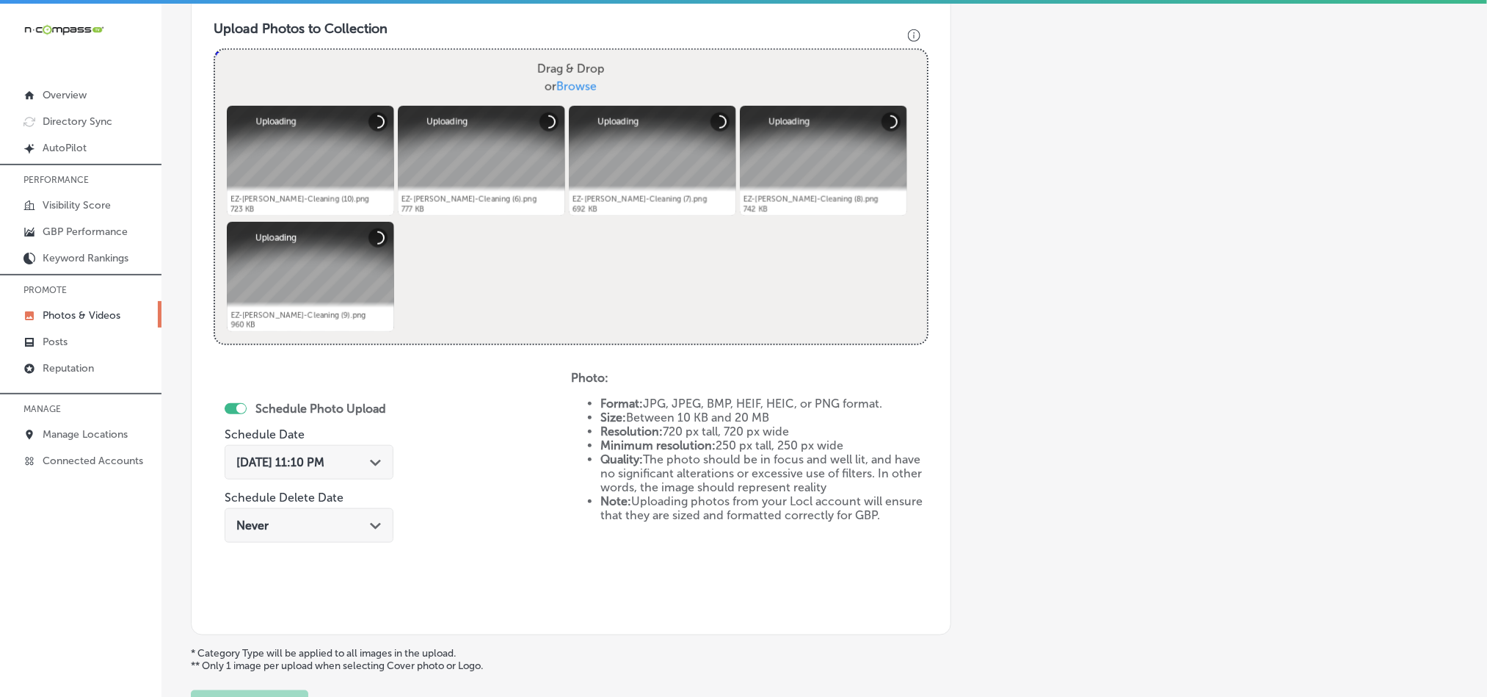
click at [370, 461] on polygon at bounding box center [375, 462] width 11 height 7
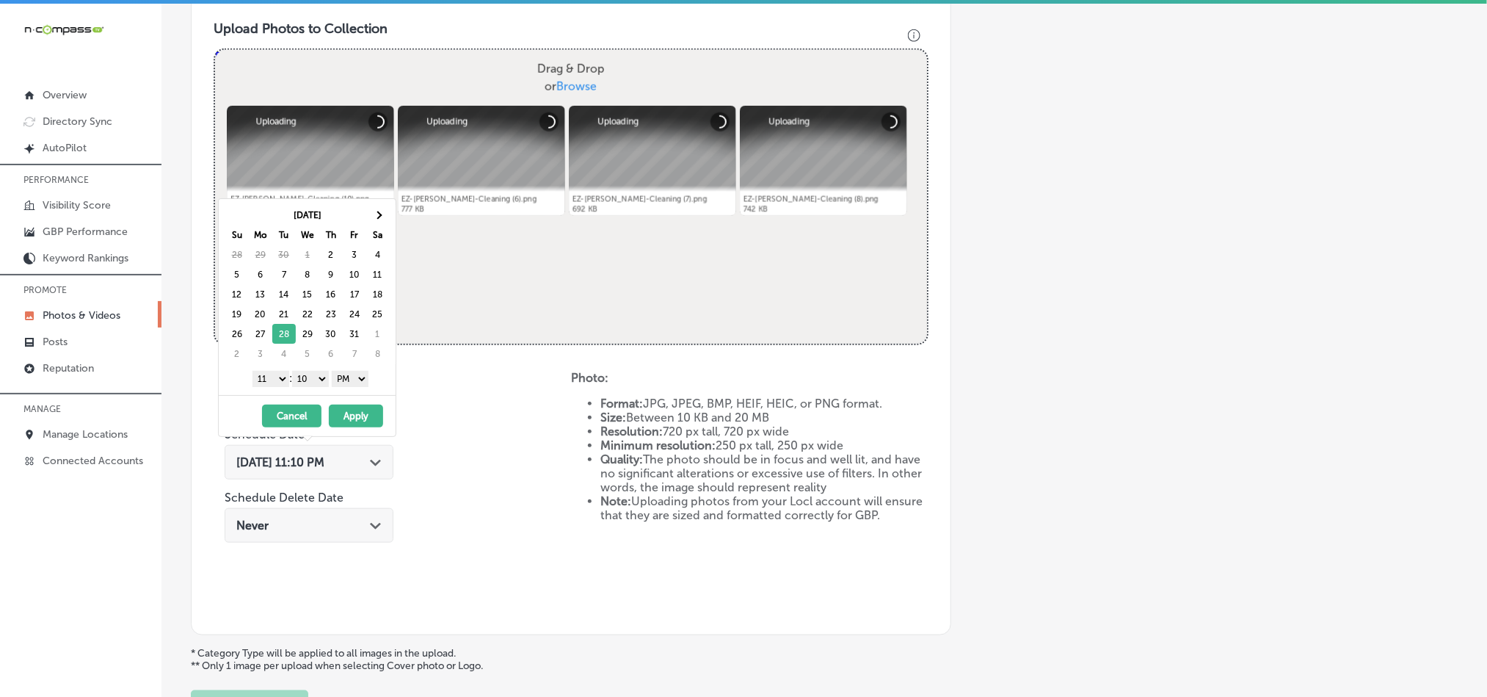
click at [271, 382] on select "1 2 3 4 5 6 7 8 9 10 11 12" at bounding box center [270, 379] width 37 height 16
click at [308, 379] on select "00 10 20 30 40 50" at bounding box center [310, 379] width 37 height 16
click at [366, 415] on button "Apply" at bounding box center [356, 415] width 54 height 23
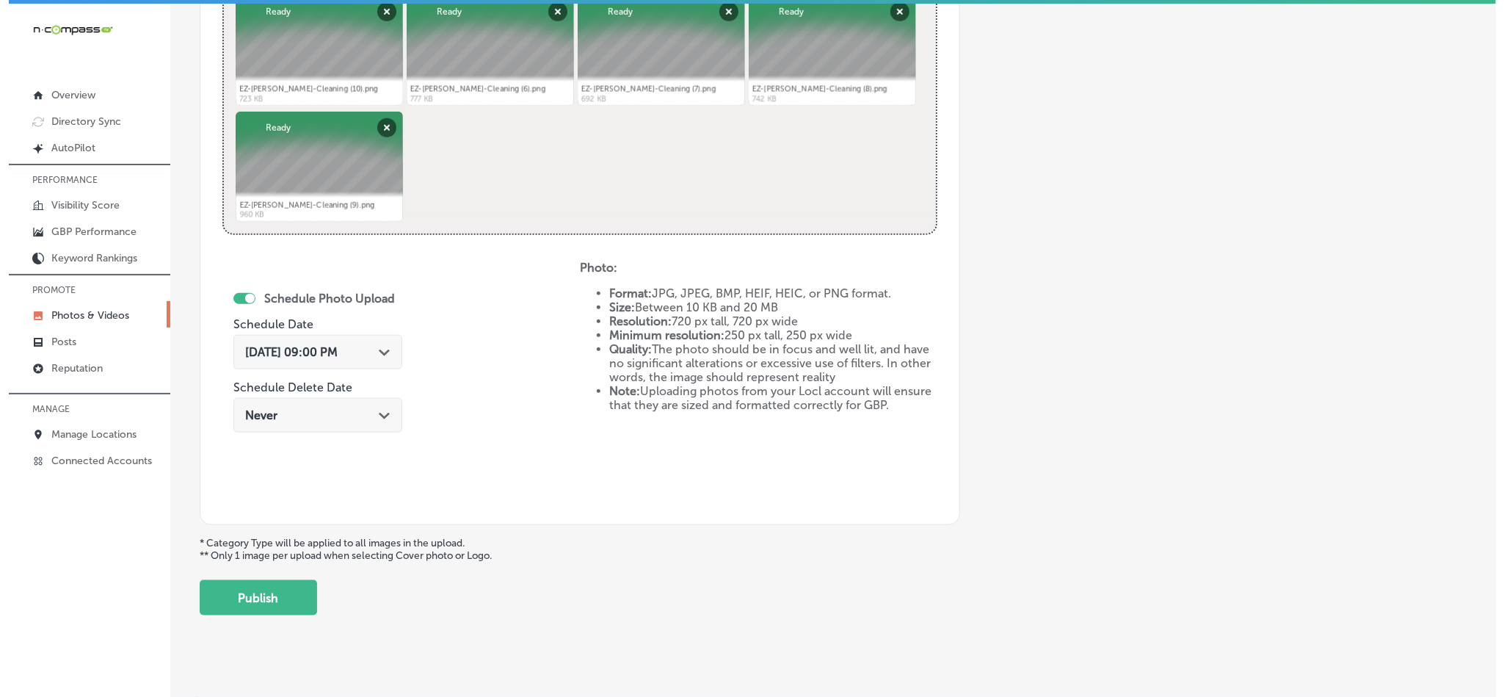
scroll to position [657, 0]
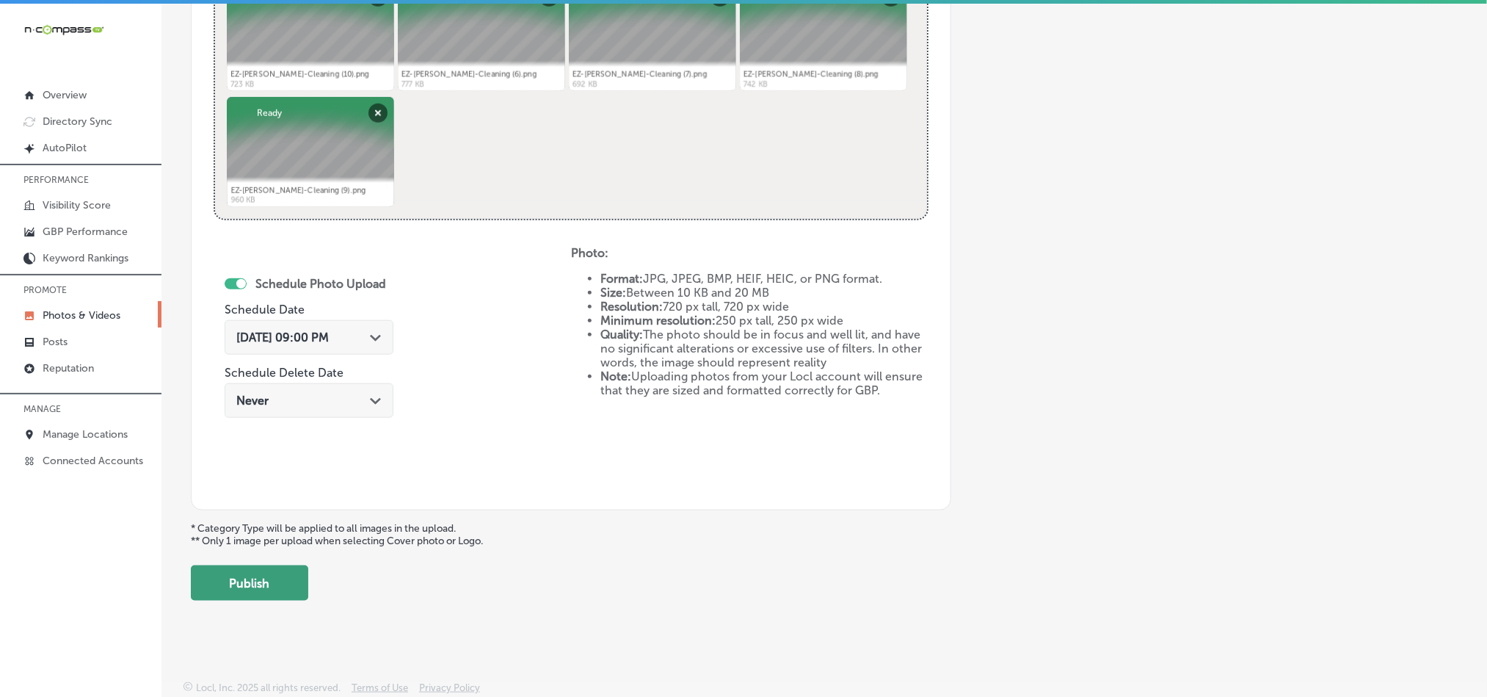
click at [261, 584] on button "Publish" at bounding box center [249, 582] width 117 height 35
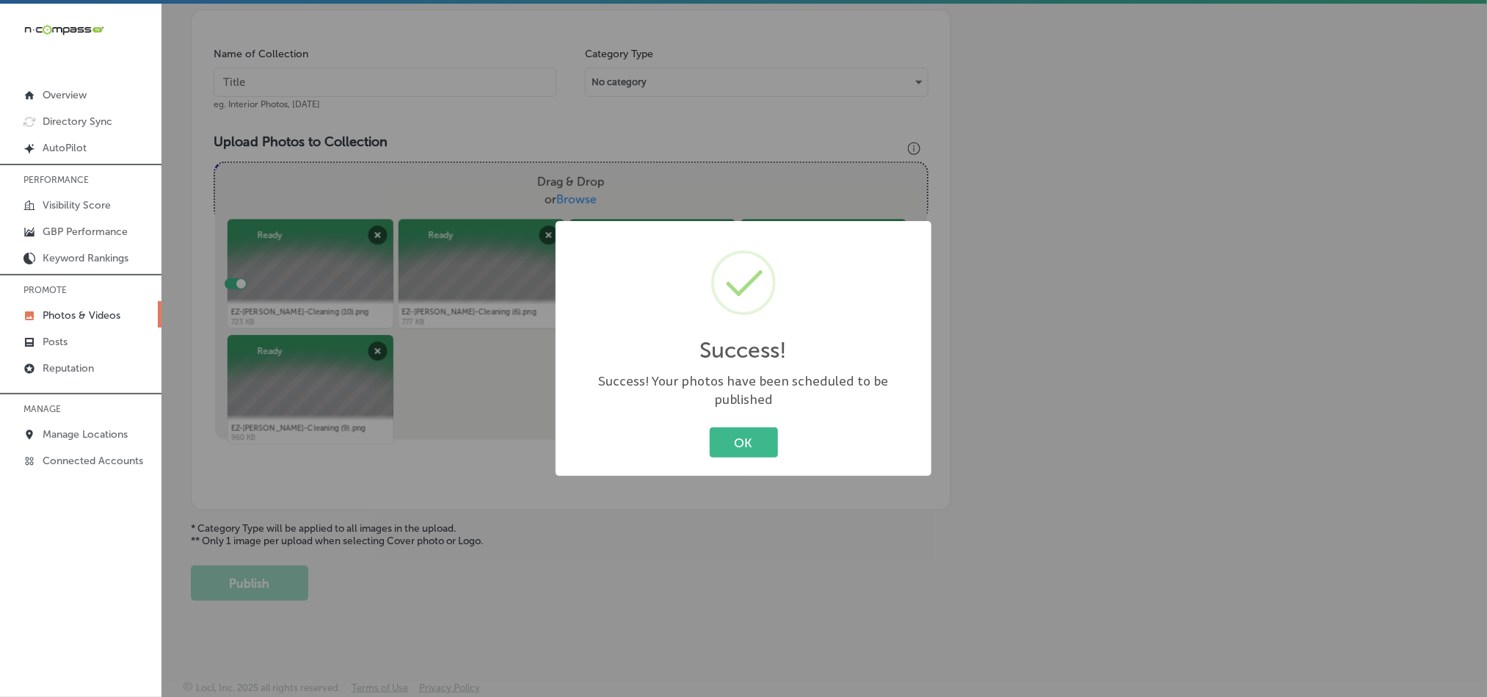
scroll to position [419, 0]
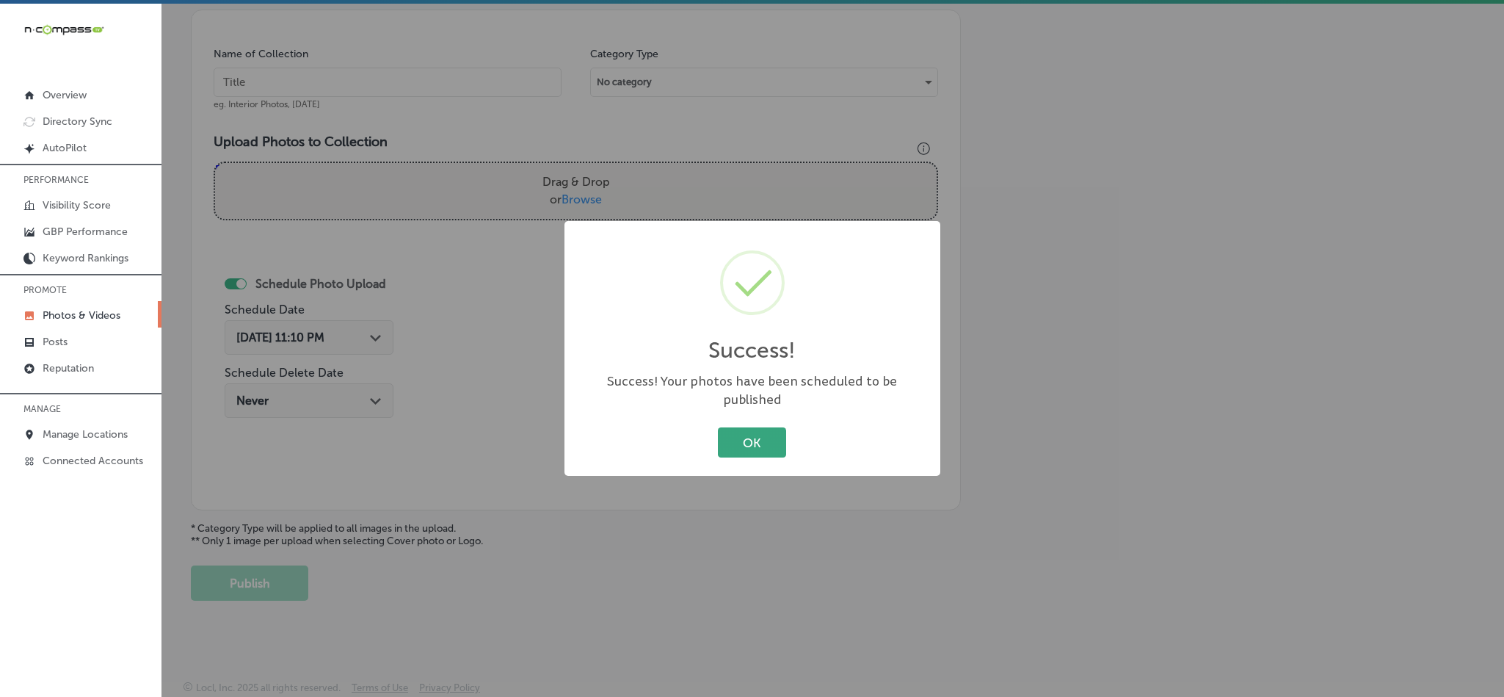
click at [753, 434] on button "OK" at bounding box center [752, 442] width 68 height 30
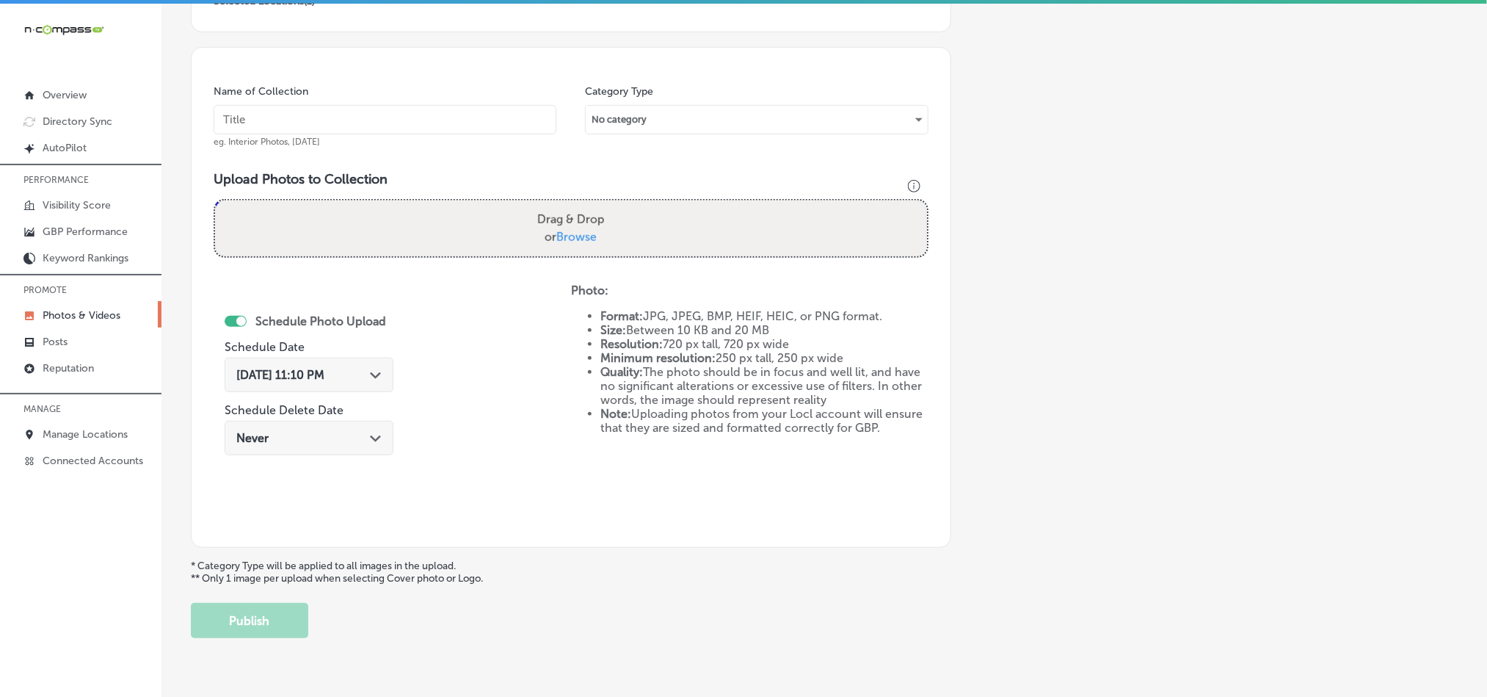
scroll to position [346, 0]
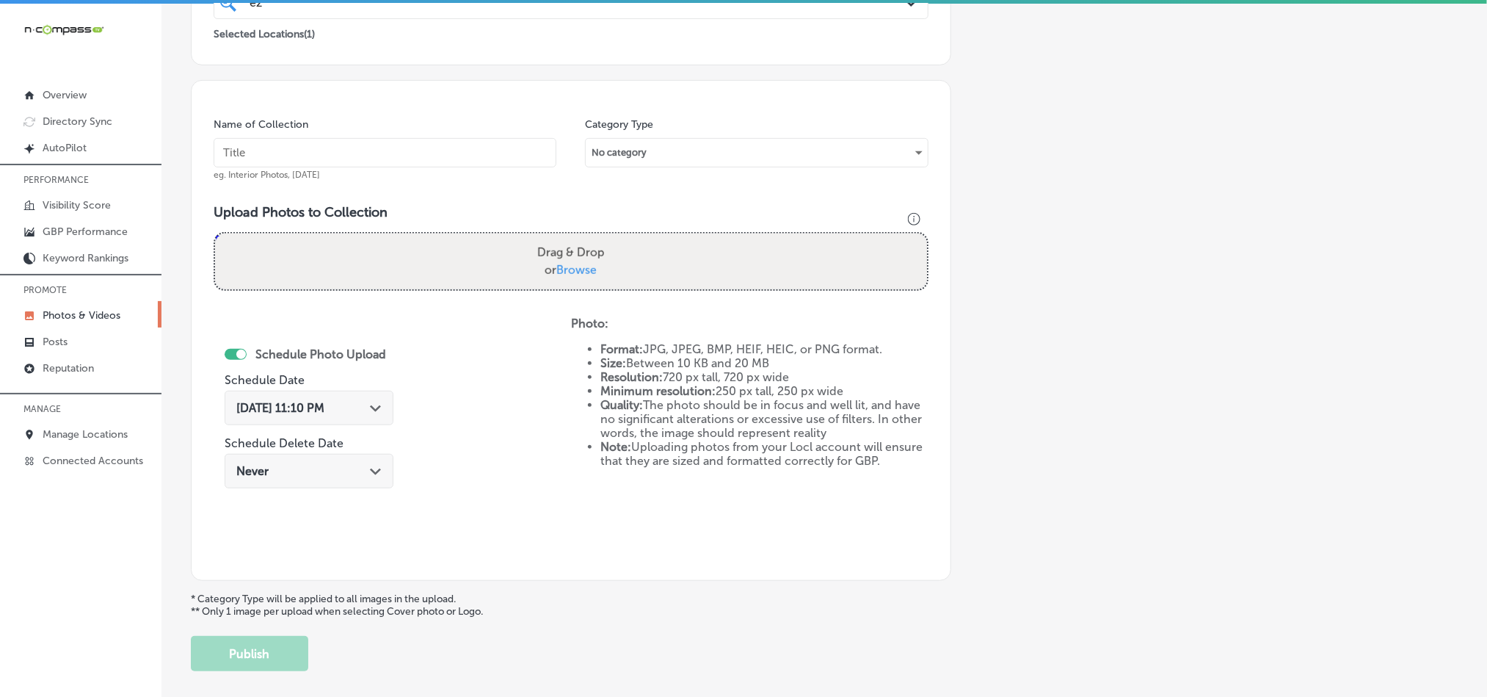
click at [396, 152] on input "text" at bounding box center [385, 152] width 343 height 29
paste input "EZ-[PERSON_NAME]-Cleaning-Tile-and-grout-cleaning-near-me"
type input "EZ-[PERSON_NAME]-Cleaning-Tile-and-grout-cleaning-near-me"
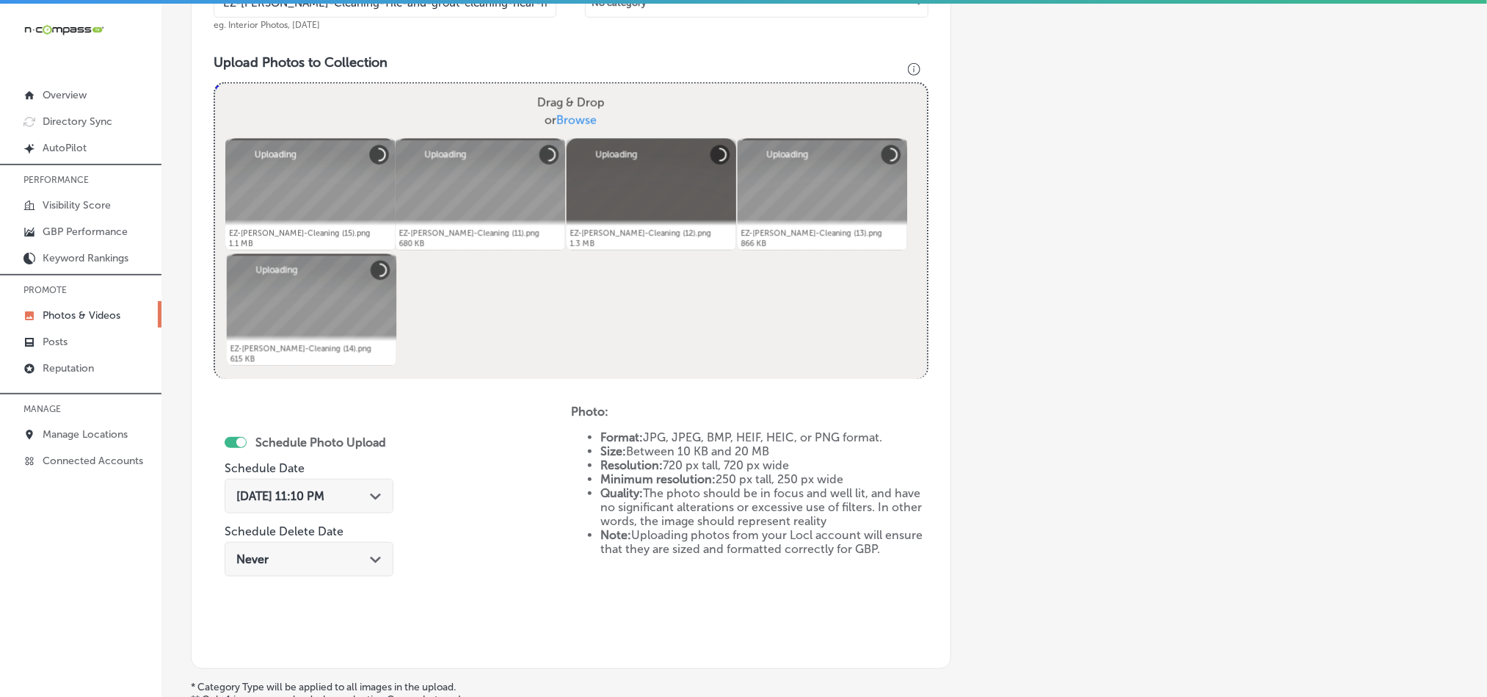
scroll to position [603, 0]
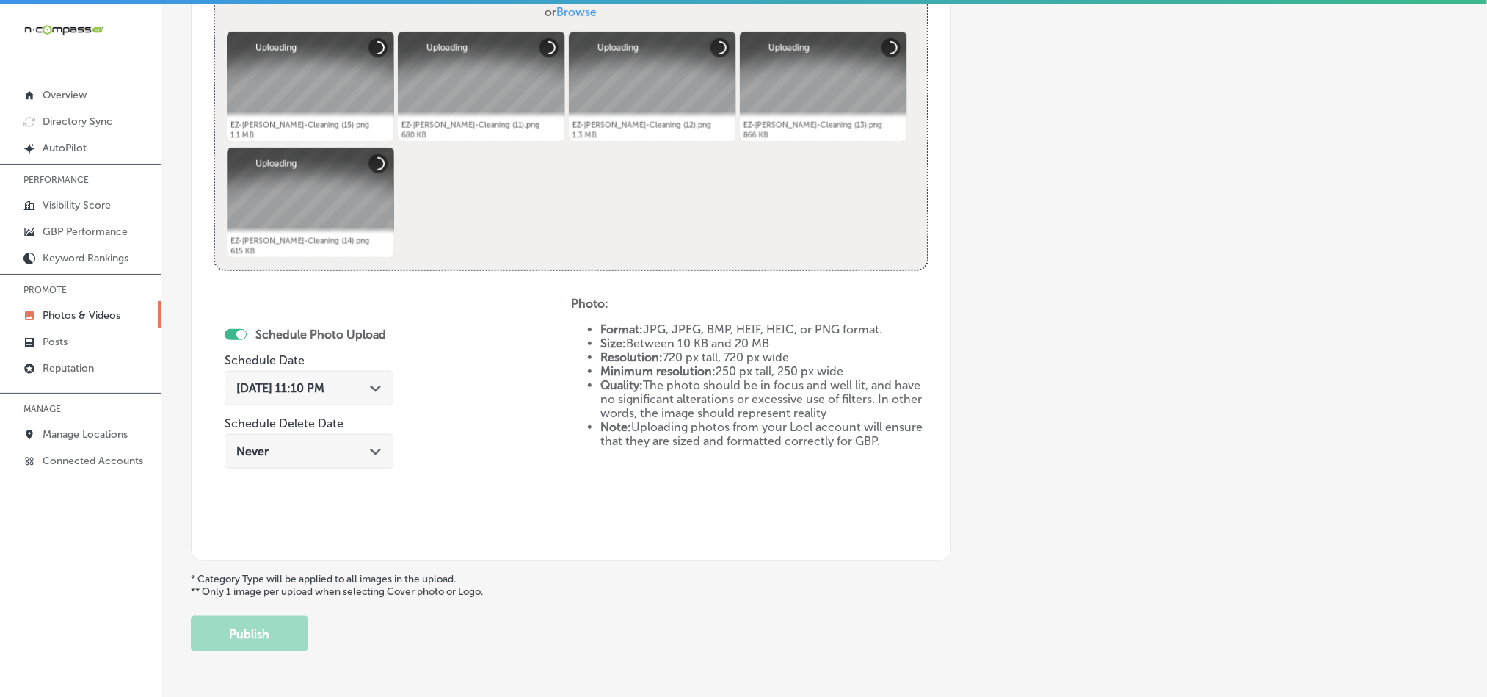
click at [360, 395] on div "[DATE] 11:10 PM Path Created with Sketch." at bounding box center [308, 388] width 145 height 14
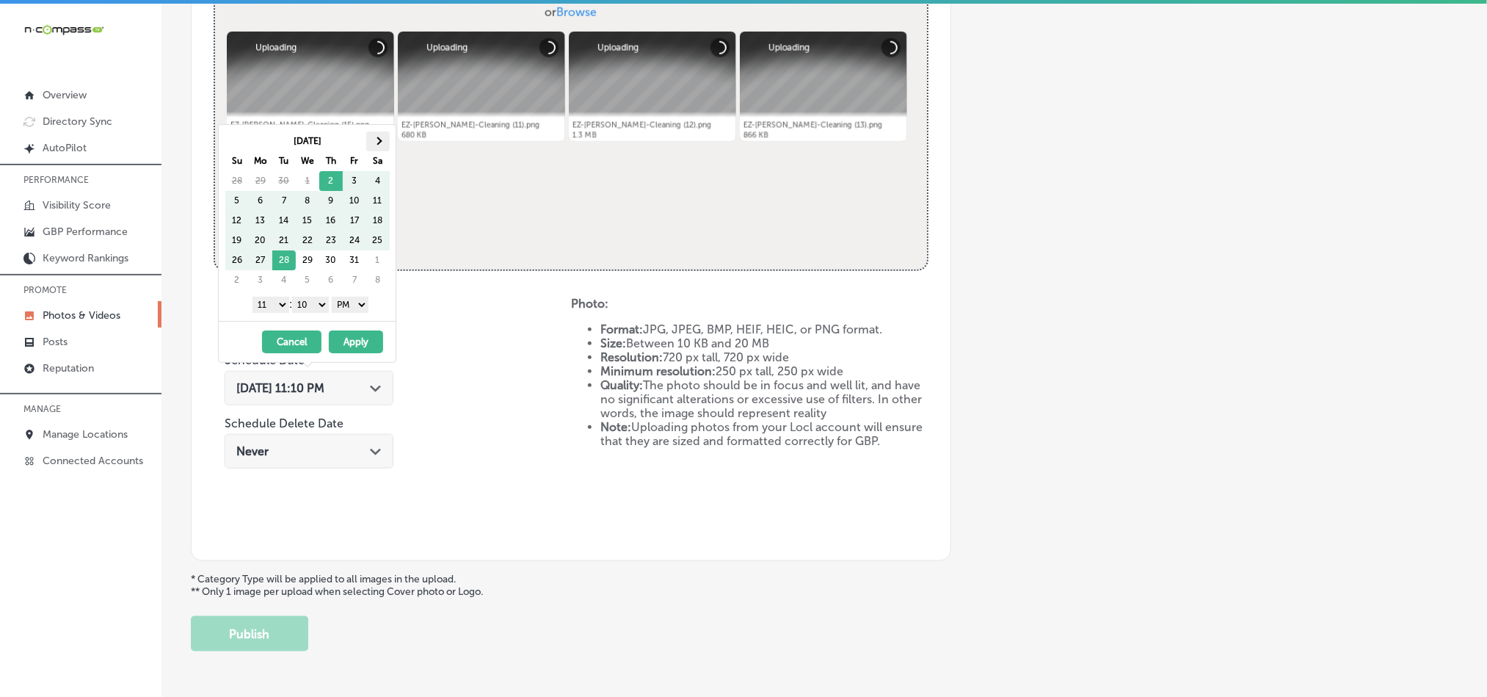
click at [381, 141] on span at bounding box center [378, 141] width 8 height 8
click at [275, 313] on select "1 2 3 4 5 6 7 8 9 10 11 12" at bounding box center [270, 305] width 37 height 16
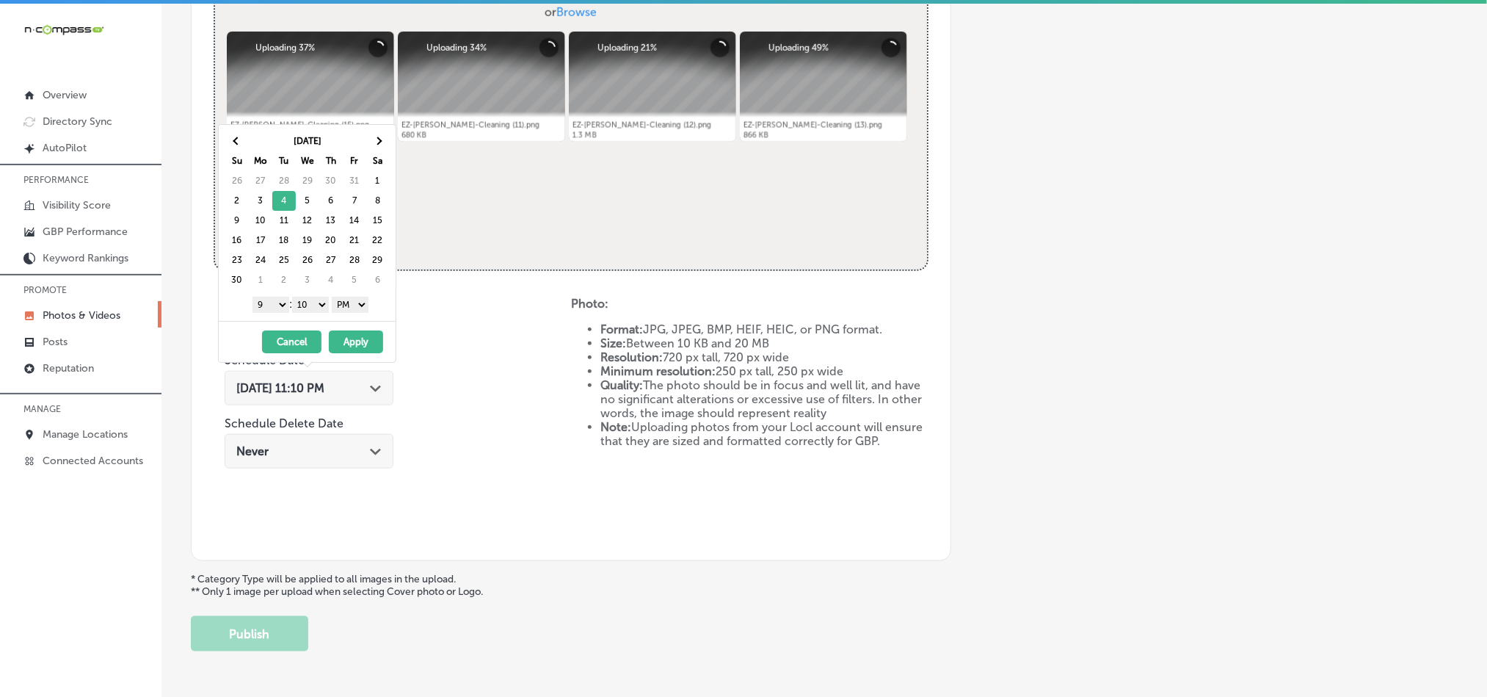
click at [311, 306] on select "00 10 20 30 40 50" at bounding box center [310, 305] width 37 height 16
click at [354, 350] on button "Apply" at bounding box center [356, 341] width 54 height 23
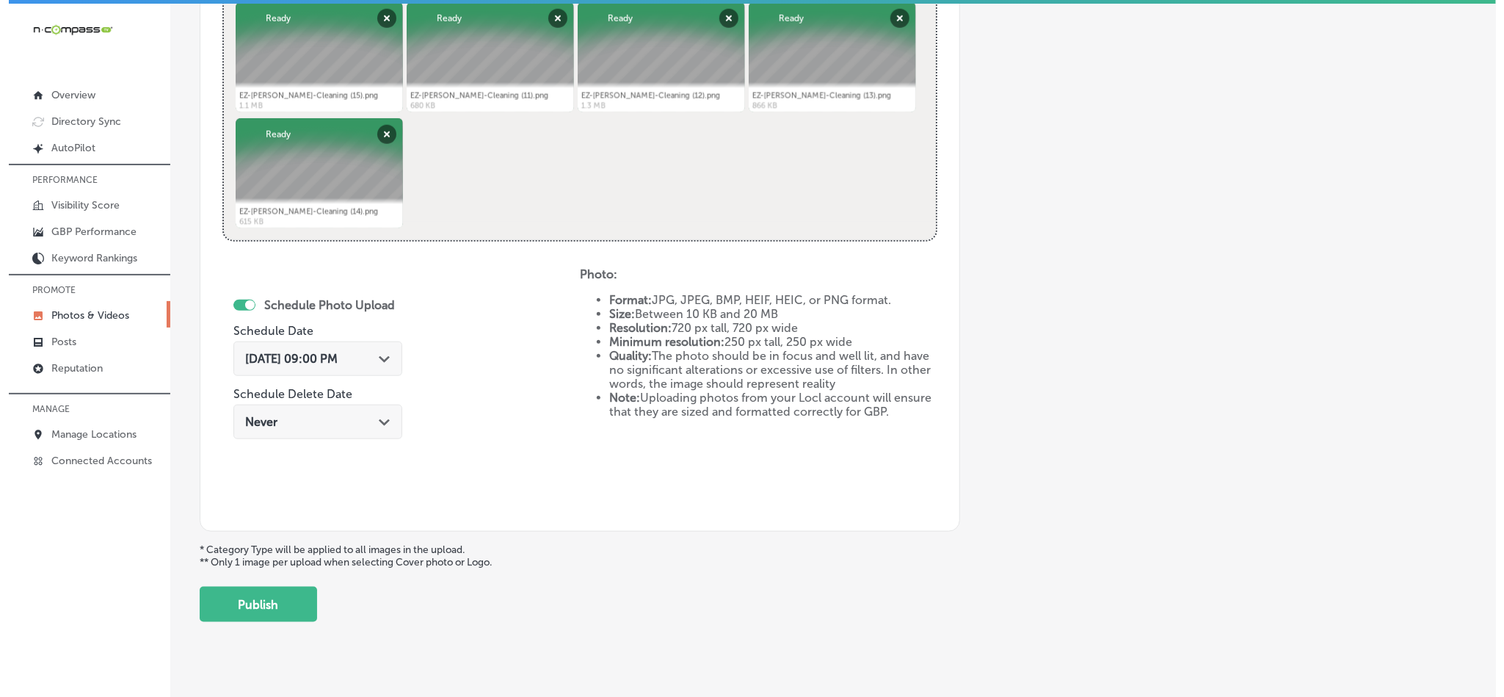
scroll to position [639, 0]
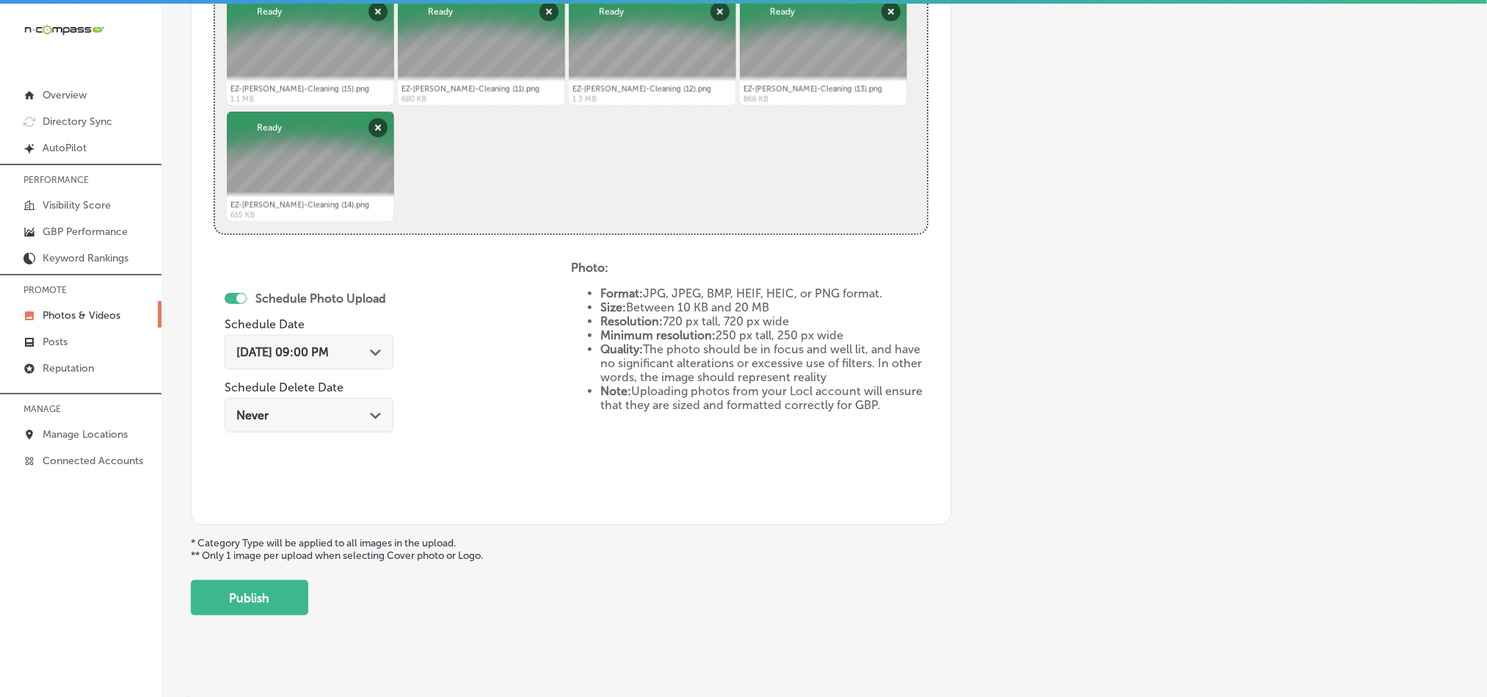
click at [487, 278] on div "Schedule Photo Upload Schedule Date [DATE] 09:00 PM Path Created with Sketch. S…" at bounding box center [392, 381] width 357 height 241
click at [243, 606] on button "Publish" at bounding box center [249, 597] width 117 height 35
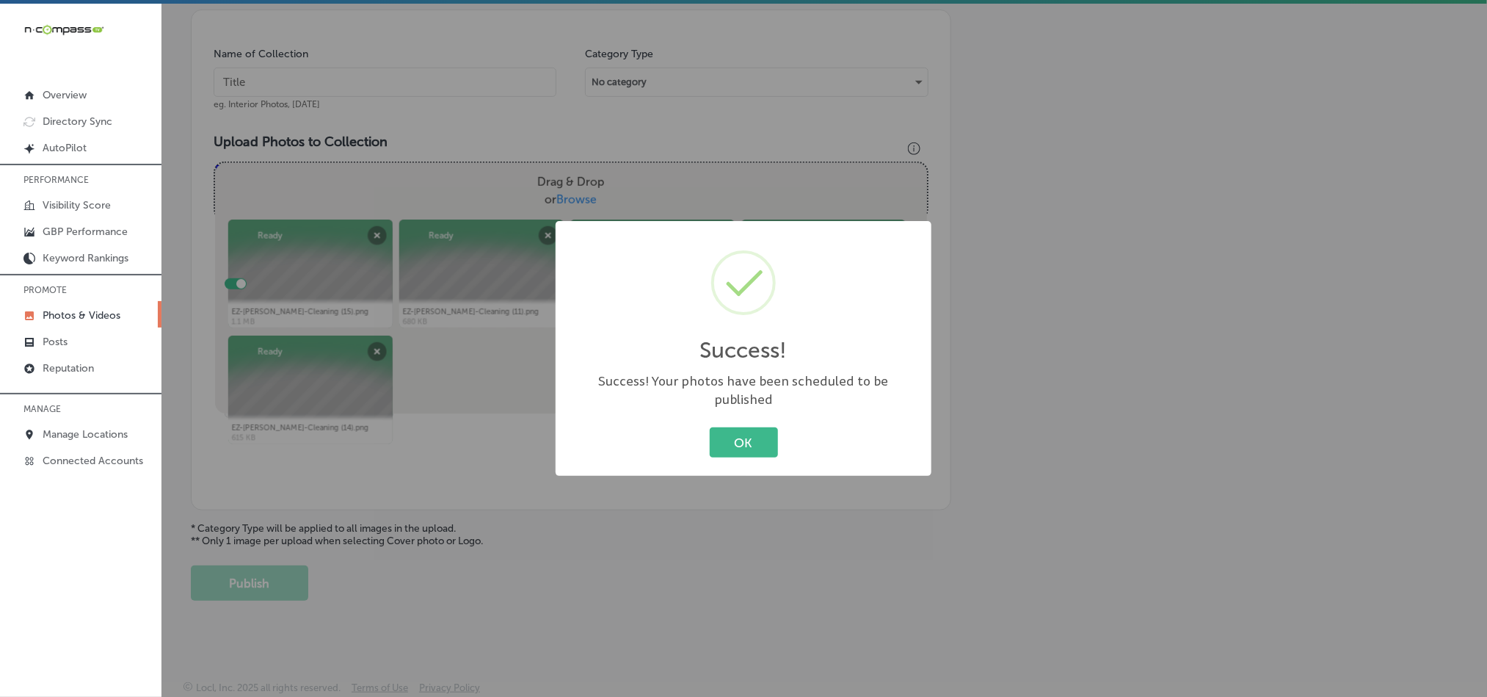
scroll to position [419, 0]
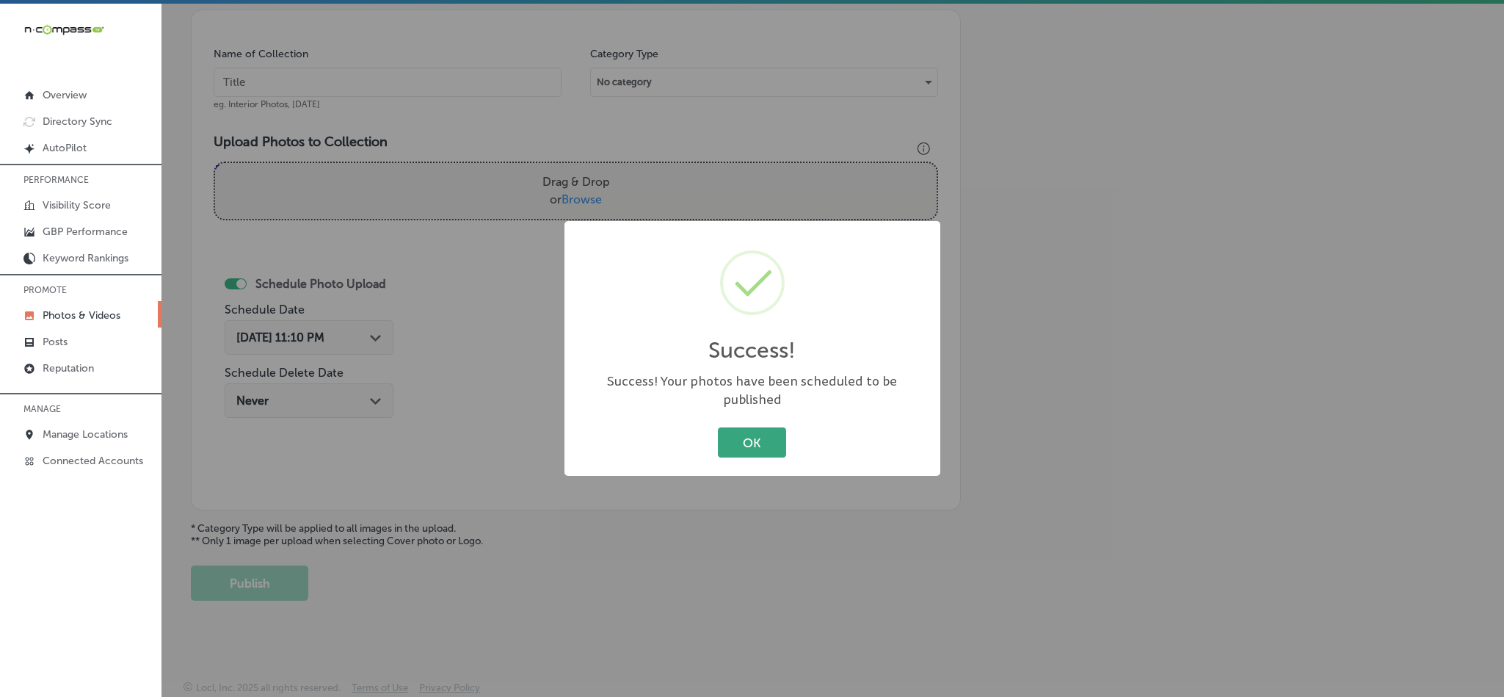
click at [749, 427] on button "OK" at bounding box center [752, 442] width 68 height 30
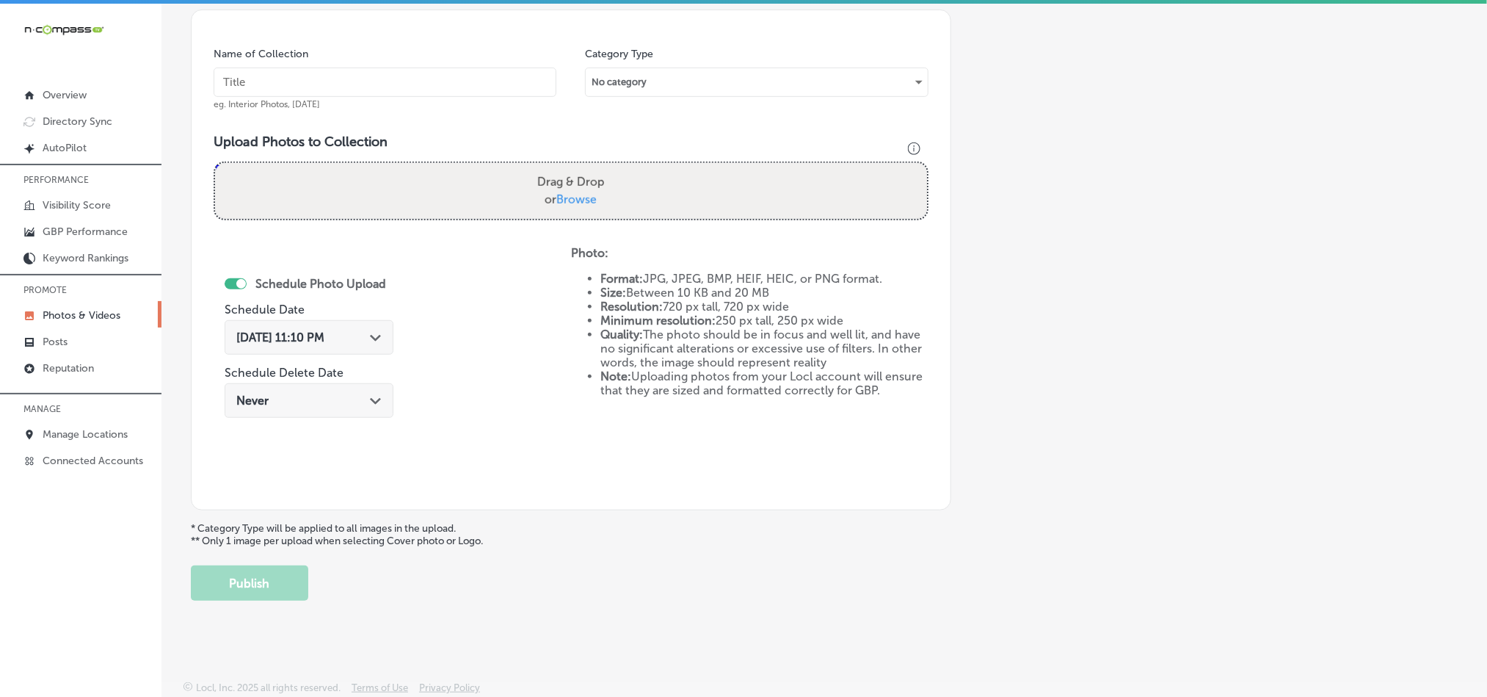
click at [278, 76] on input "text" at bounding box center [385, 82] width 343 height 29
paste input "EZ-[PERSON_NAME]-Cleaning-Baseboard-cleaning-service"
type input "EZ-[PERSON_NAME]-Cleaning-Baseboard-cleaning-service"
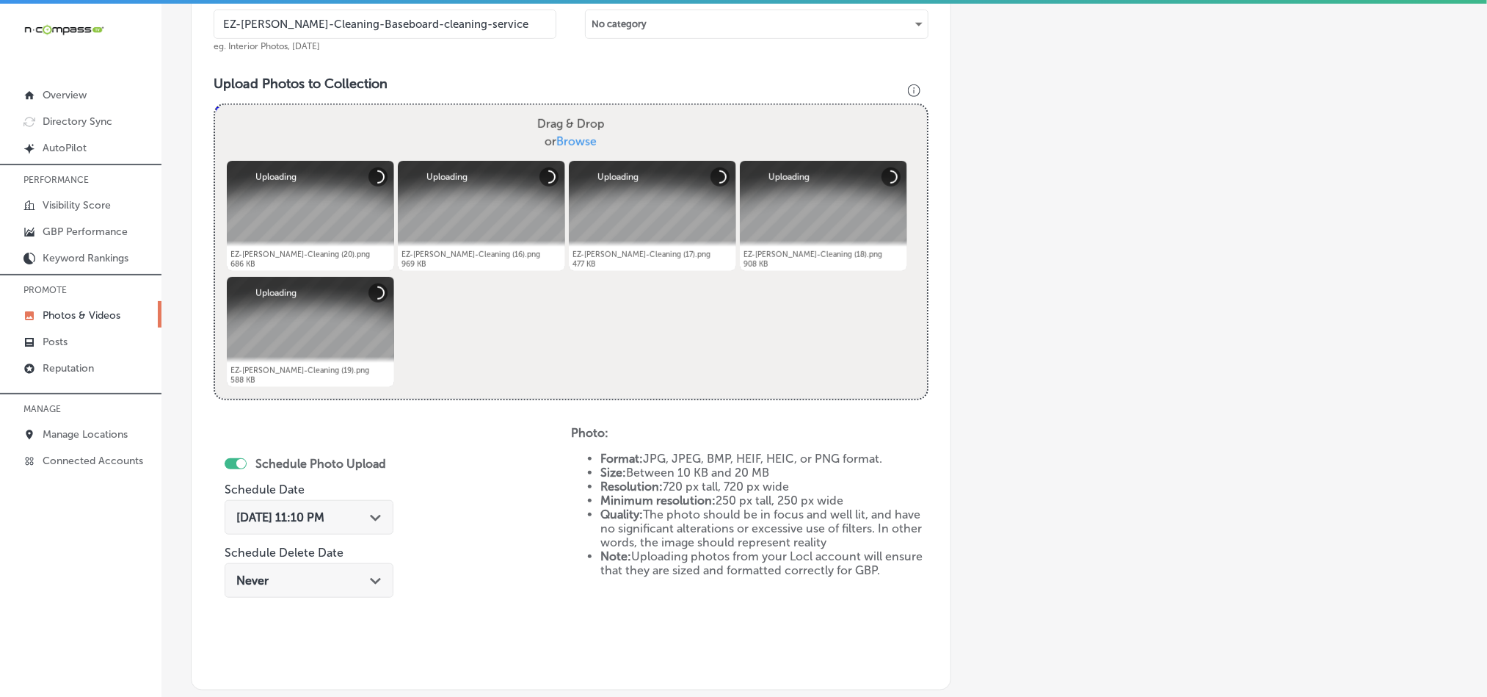
scroll to position [529, 0]
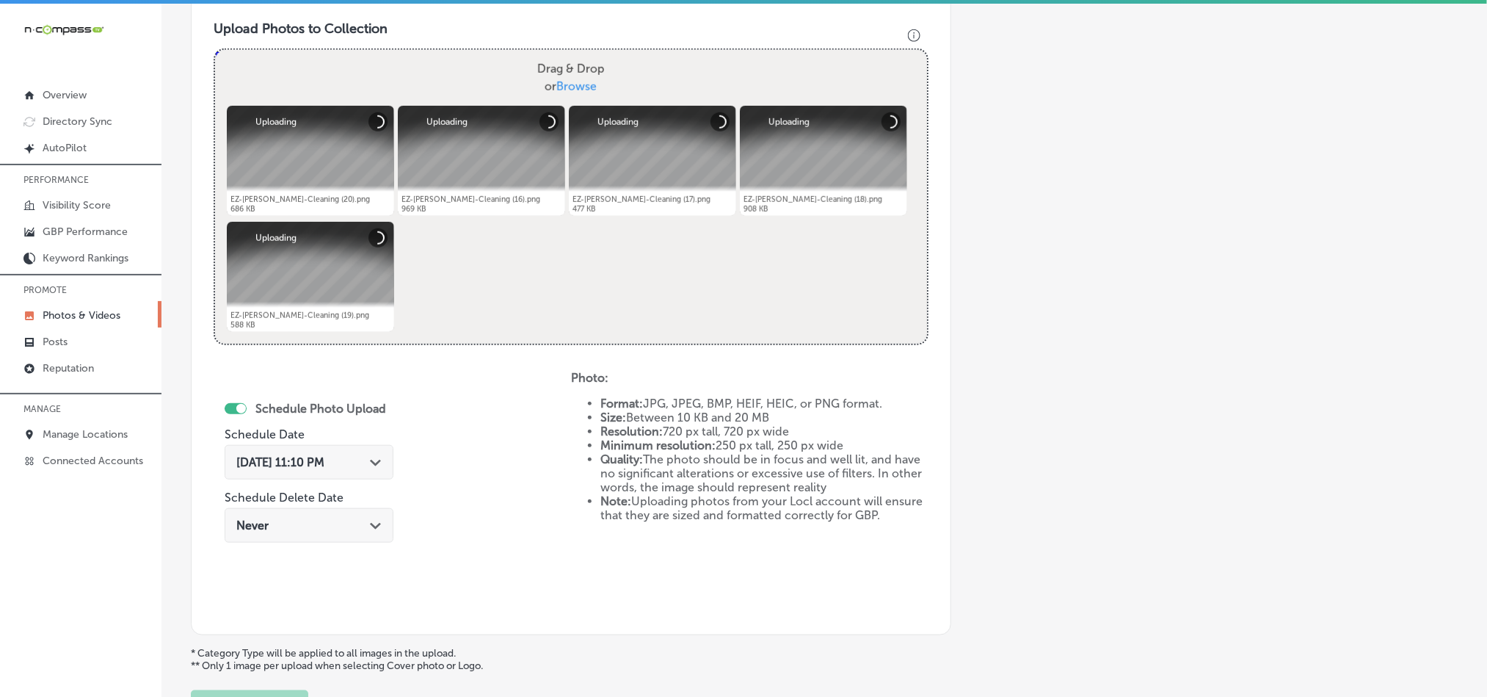
click at [375, 461] on icon "Path Created with Sketch." at bounding box center [375, 462] width 11 height 7
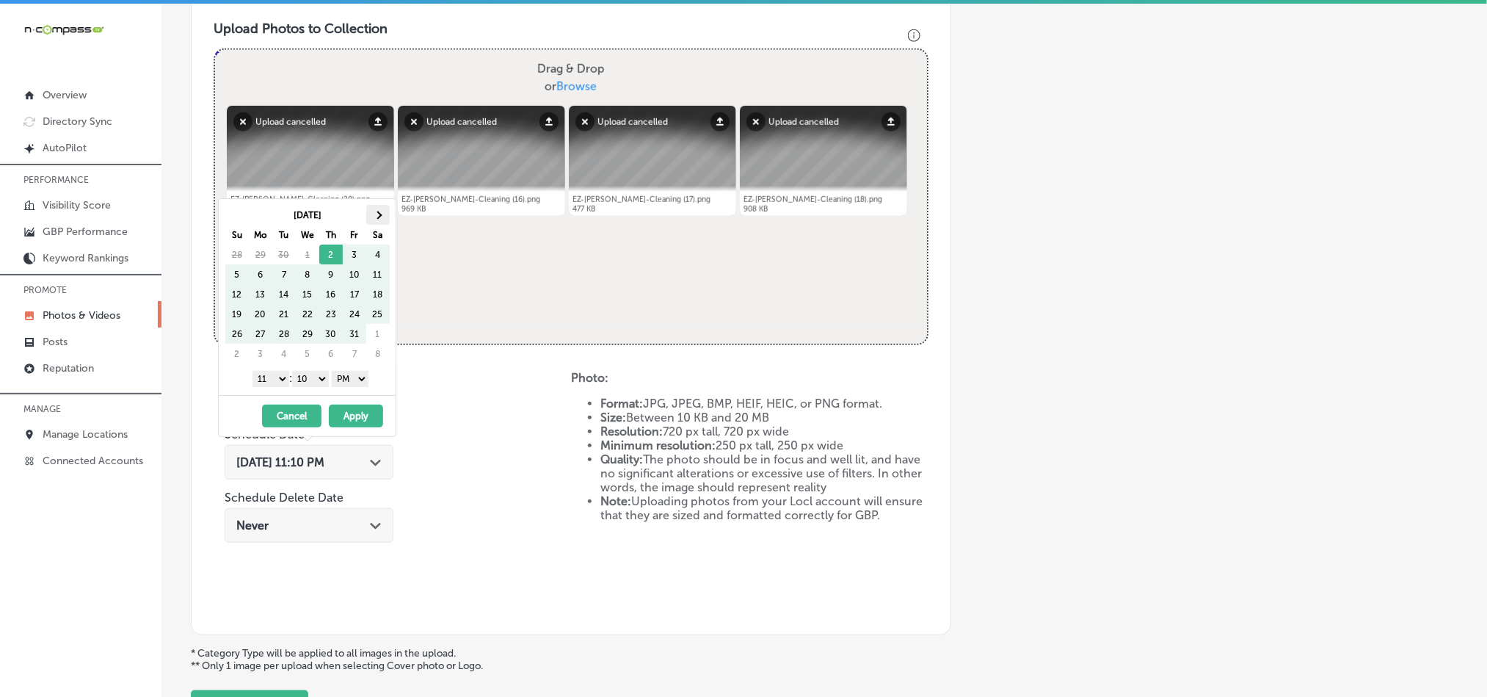
click at [383, 219] on th at bounding box center [377, 215] width 23 height 20
click at [271, 379] on select "1 2 3 4 5 6 7 8 9 10 11 12" at bounding box center [270, 379] width 37 height 16
click at [311, 379] on select "00 10 20 30 40 50" at bounding box center [310, 379] width 37 height 16
click at [361, 414] on button "Apply" at bounding box center [356, 415] width 54 height 23
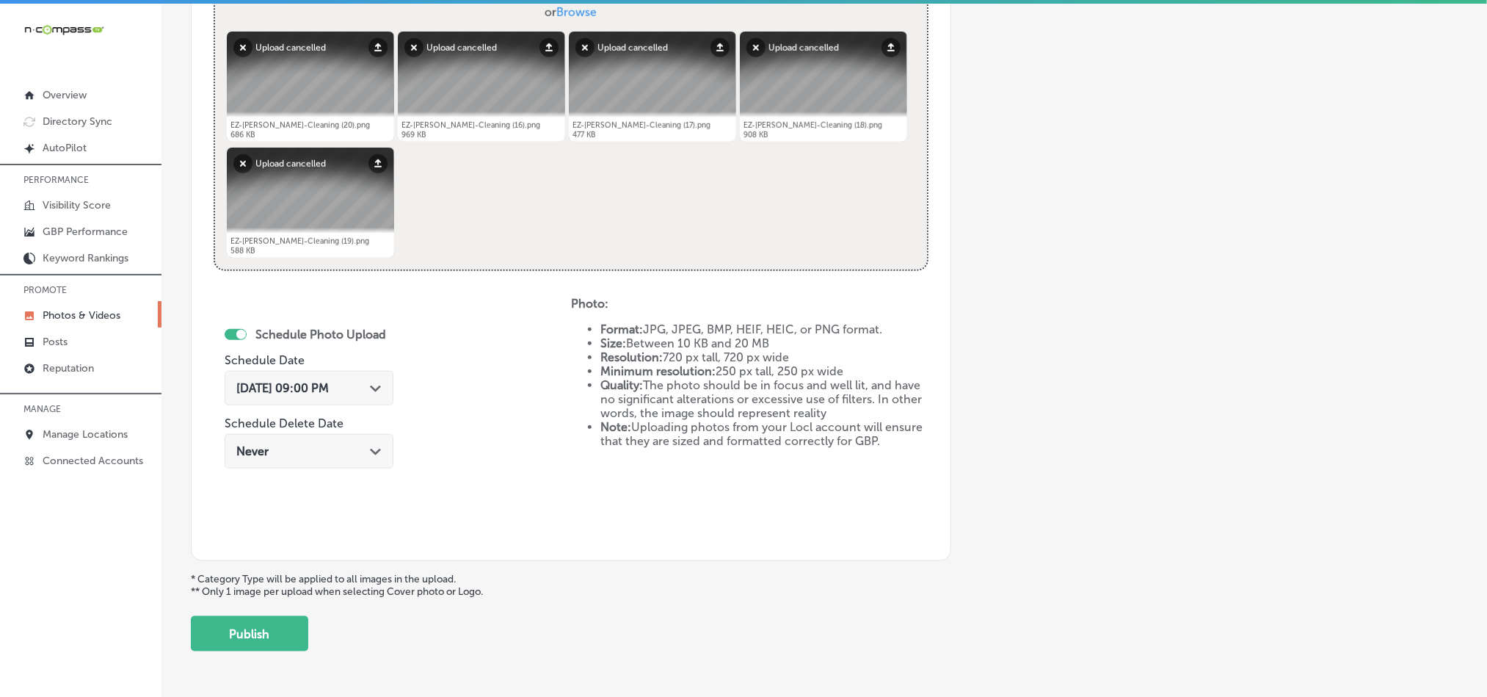
scroll to position [566, 0]
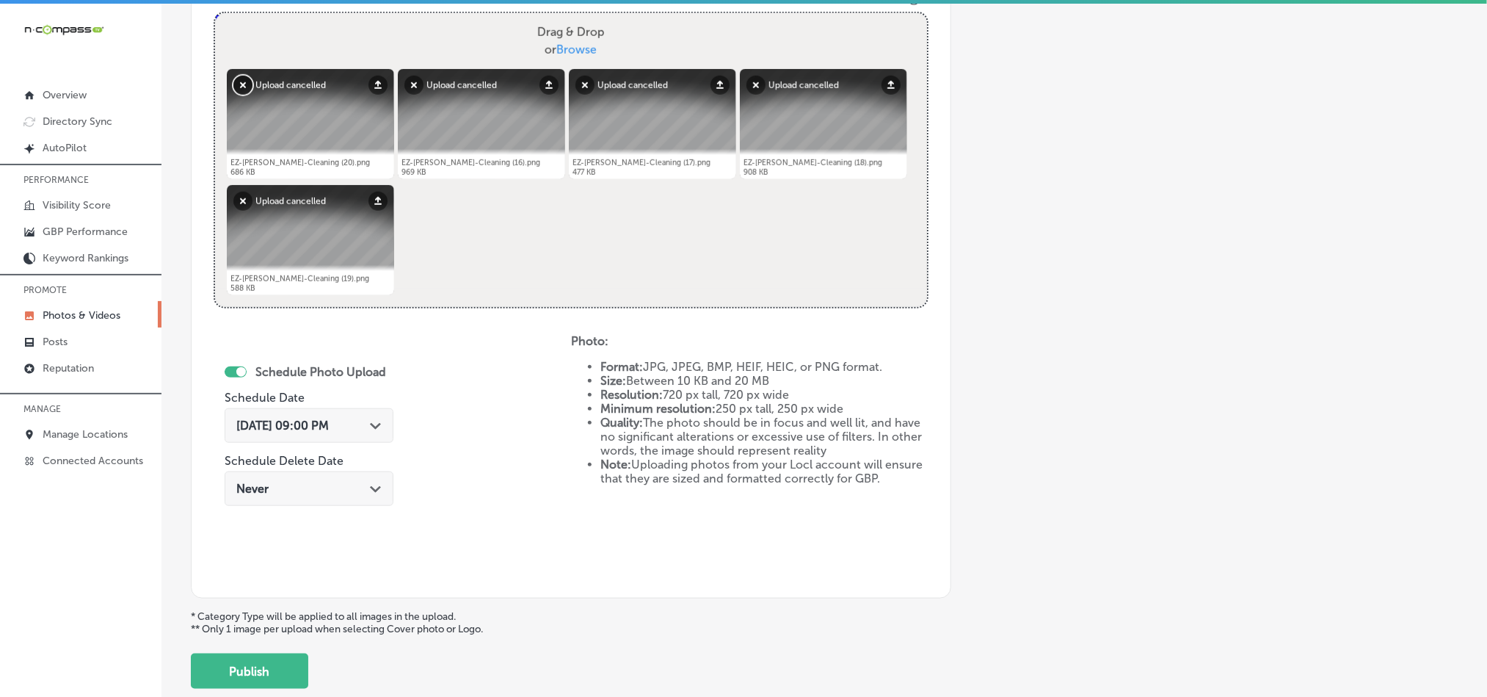
click at [240, 90] on button "Remove" at bounding box center [242, 85] width 19 height 19
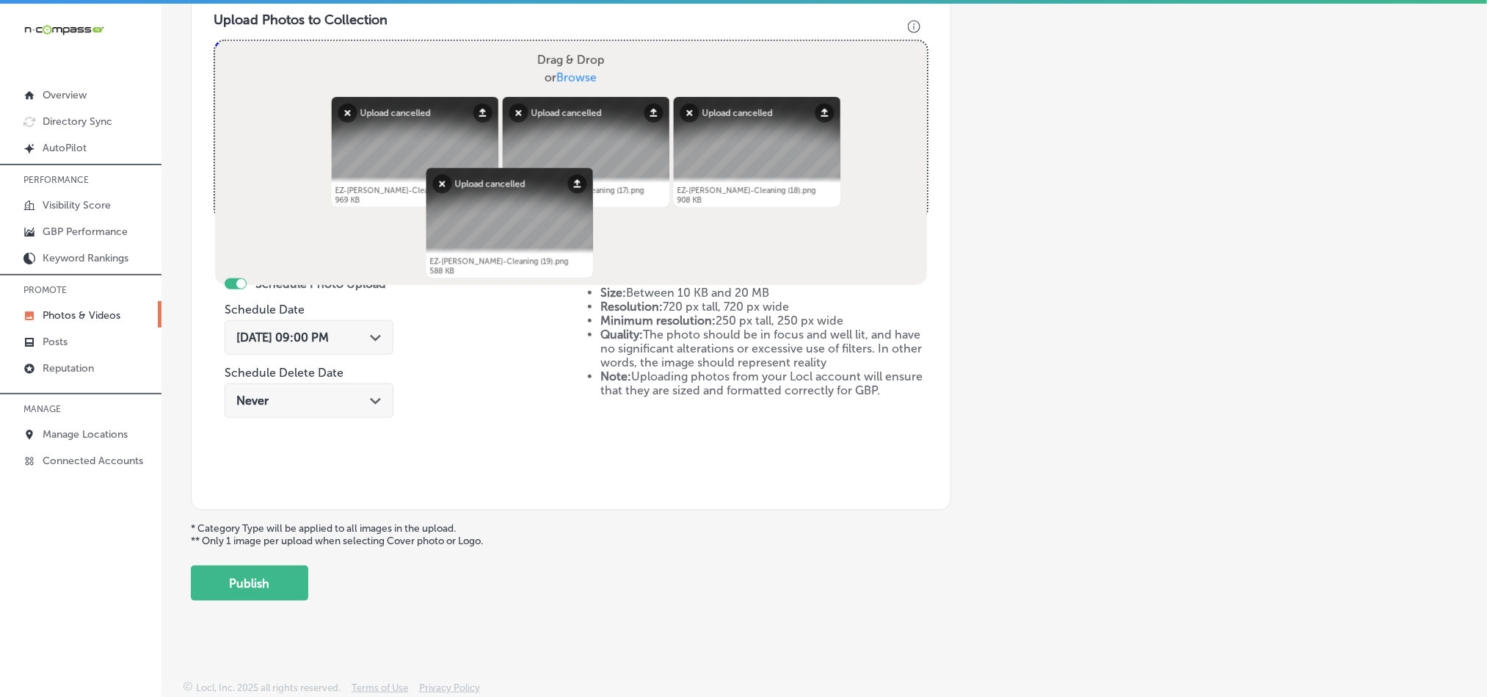
scroll to position [542, 0]
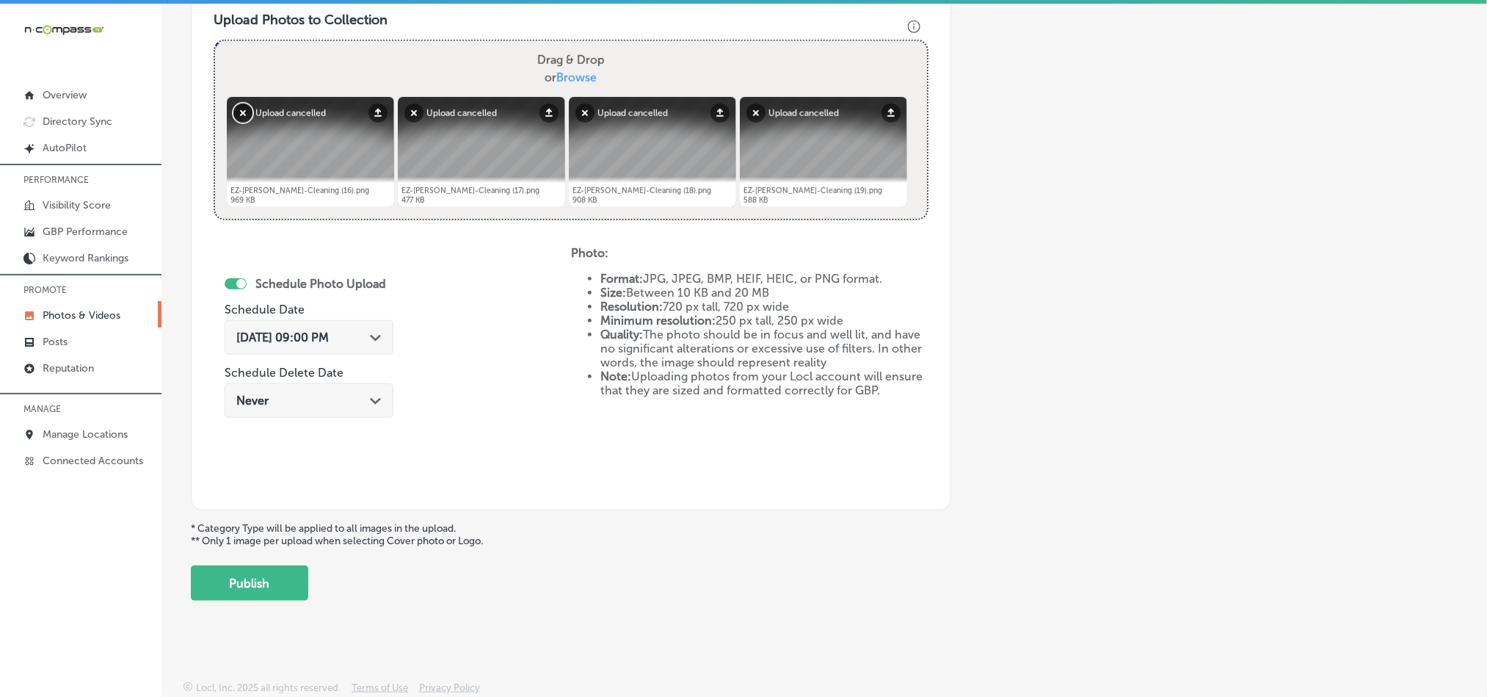
click at [244, 110] on button "Remove" at bounding box center [242, 112] width 19 height 19
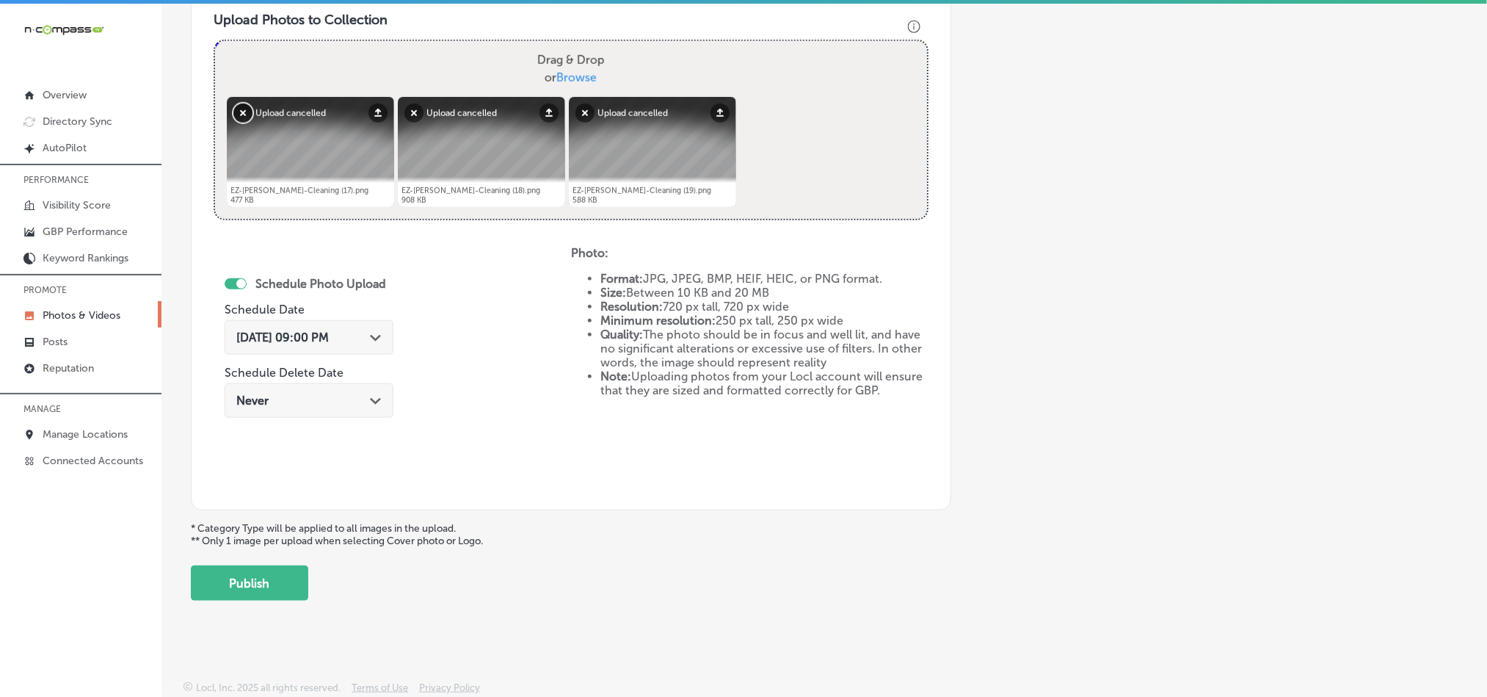
click at [241, 111] on button "Remove" at bounding box center [242, 112] width 19 height 19
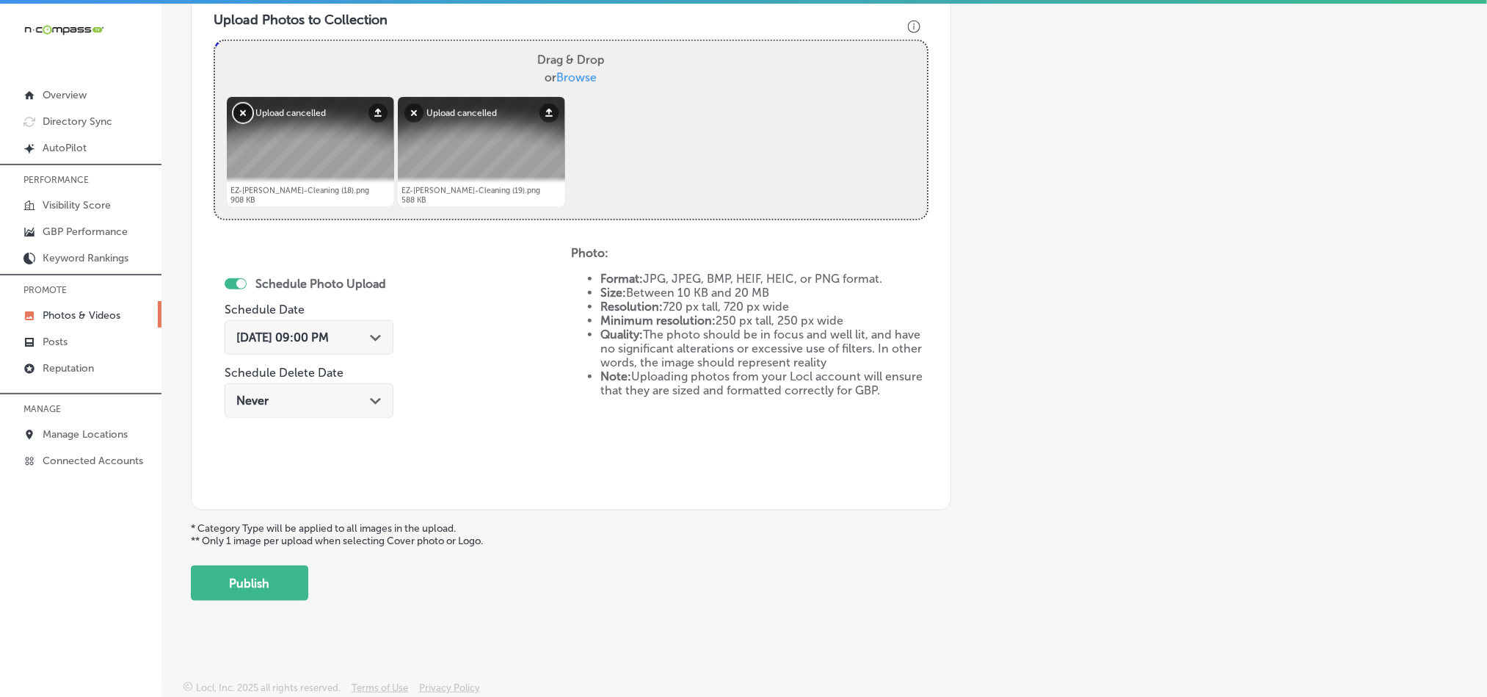
click at [240, 111] on button "Remove" at bounding box center [242, 112] width 19 height 19
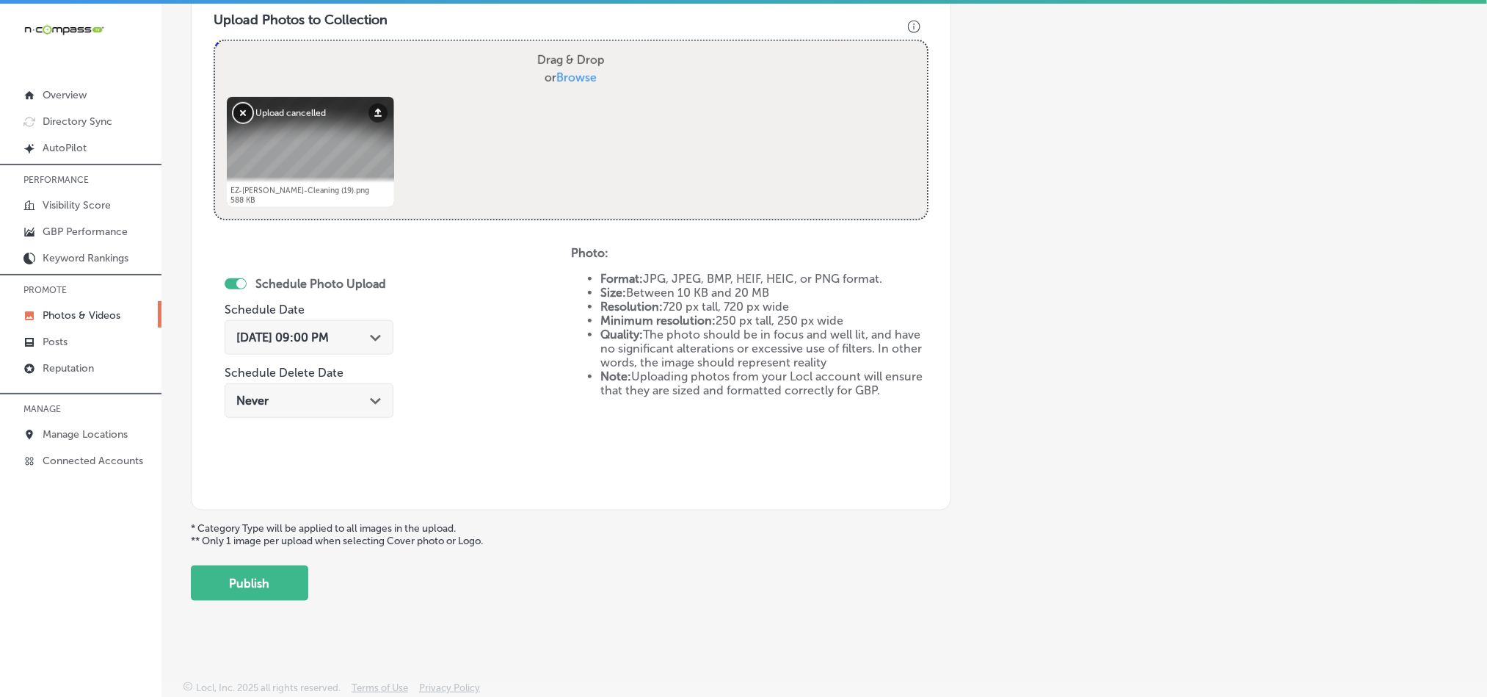
click at [242, 113] on button "Remove" at bounding box center [242, 112] width 19 height 19
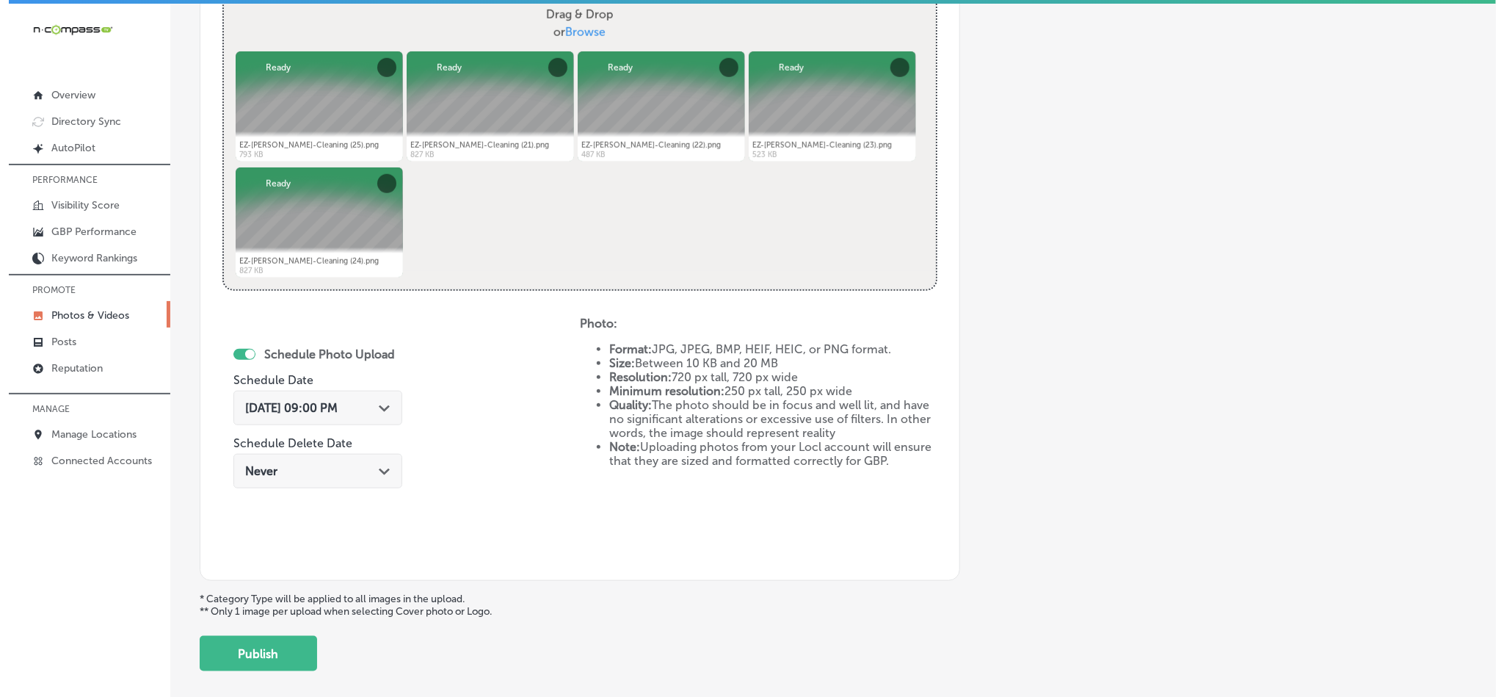
scroll to position [657, 0]
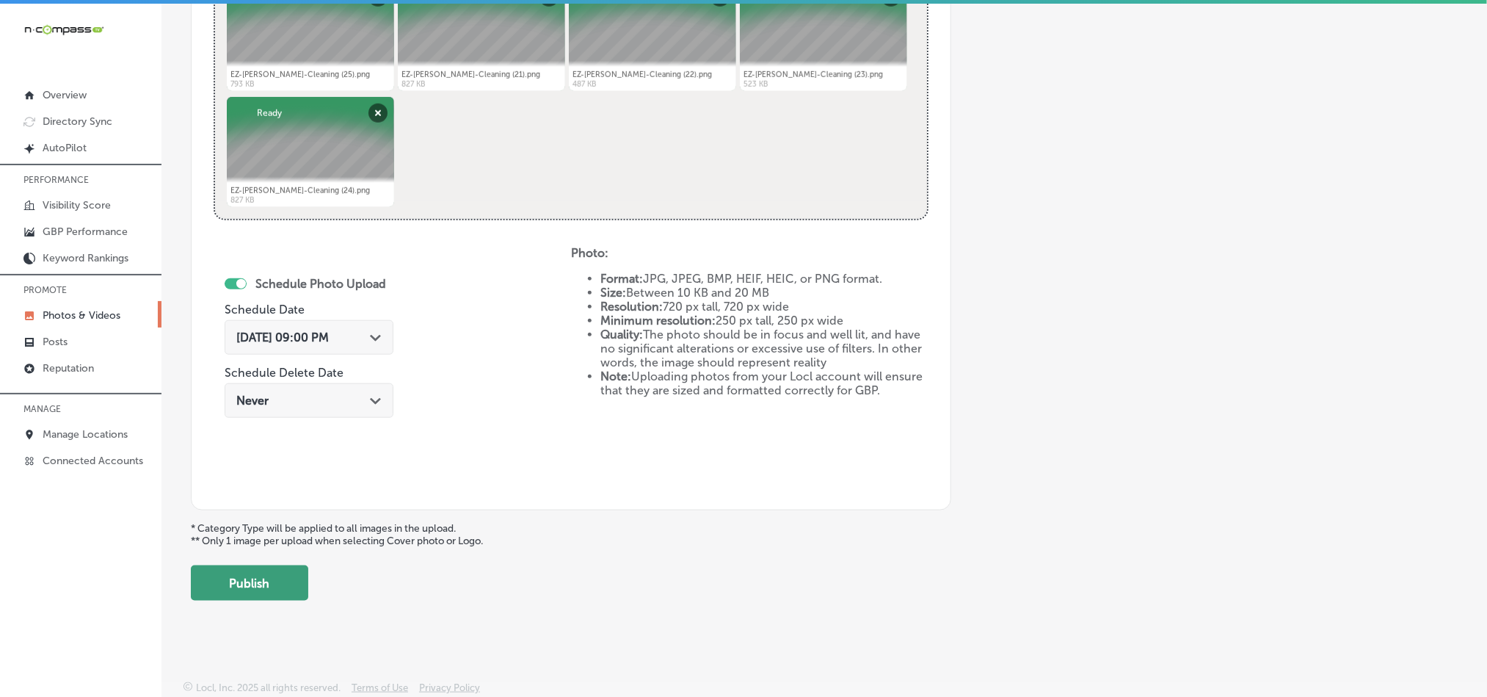
click at [241, 578] on button "Publish" at bounding box center [249, 582] width 117 height 35
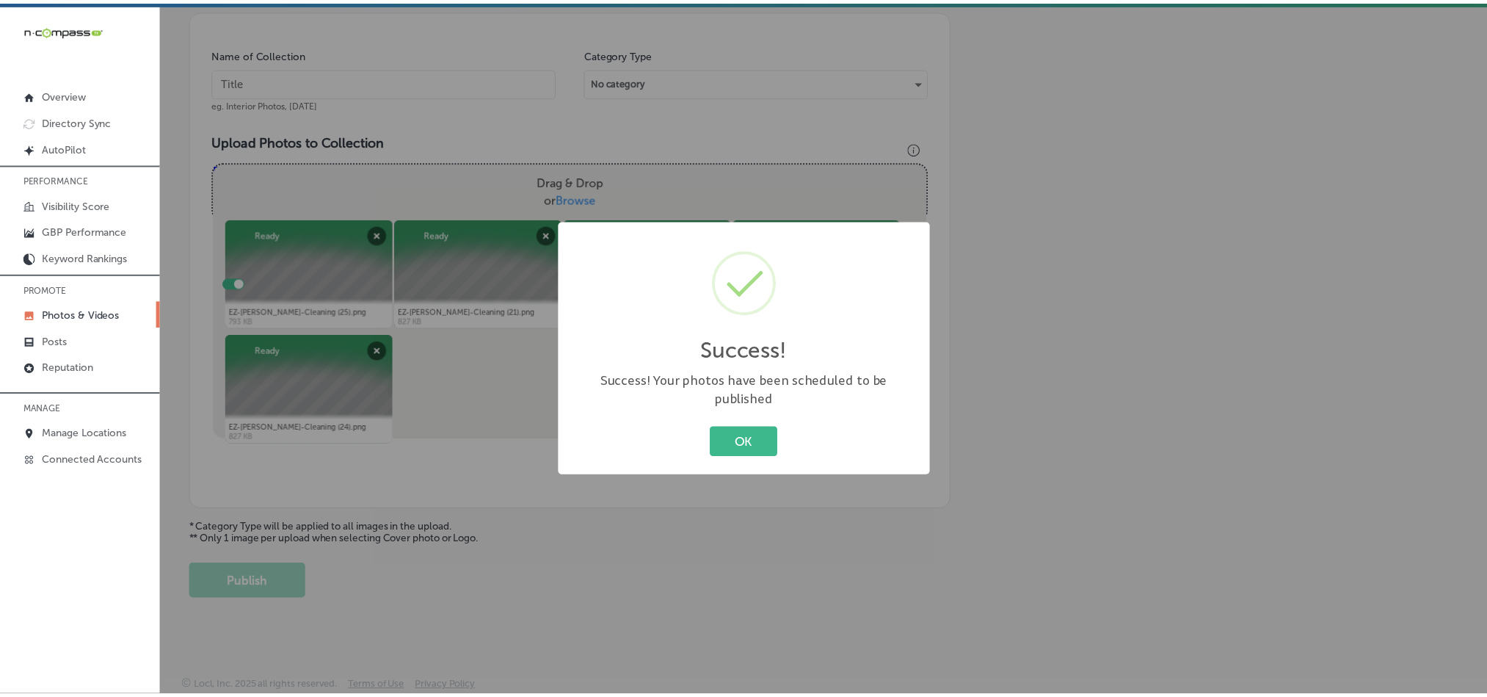
scroll to position [419, 0]
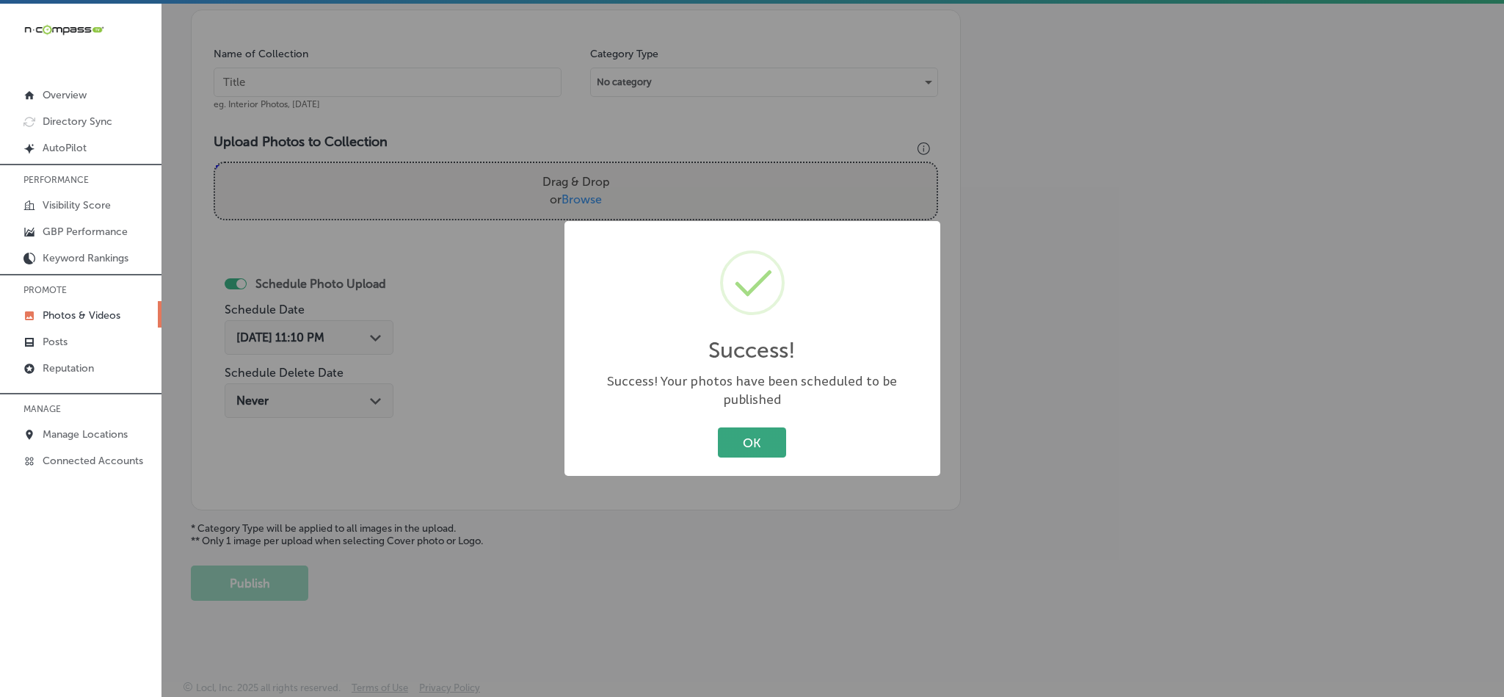
click at [749, 427] on button "OK" at bounding box center [752, 442] width 68 height 30
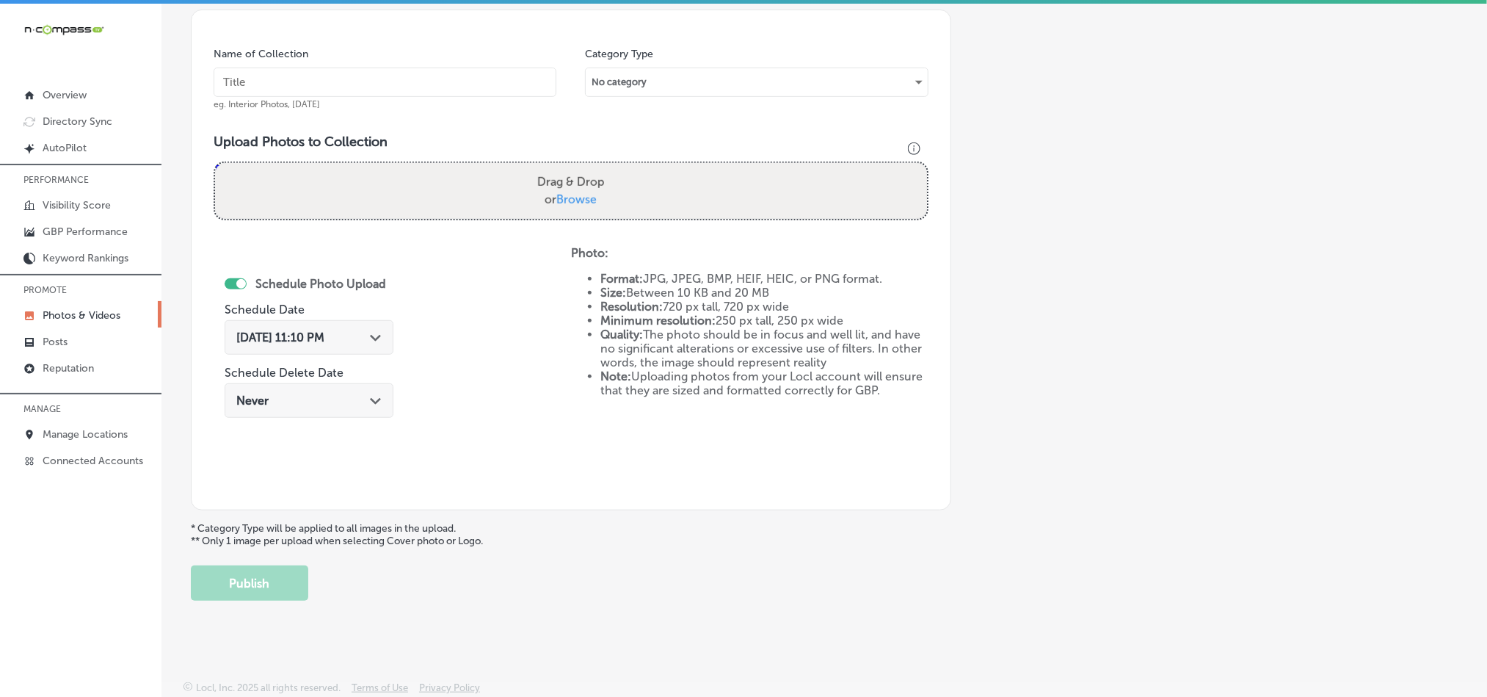
click at [350, 78] on input "text" at bounding box center [385, 82] width 343 height 29
paste input "EZ-[PERSON_NAME]-Cleaning-High-dusting-cleaning-services"
type input "EZ-[PERSON_NAME]-Cleaning-High-dusting-cleaning-services"
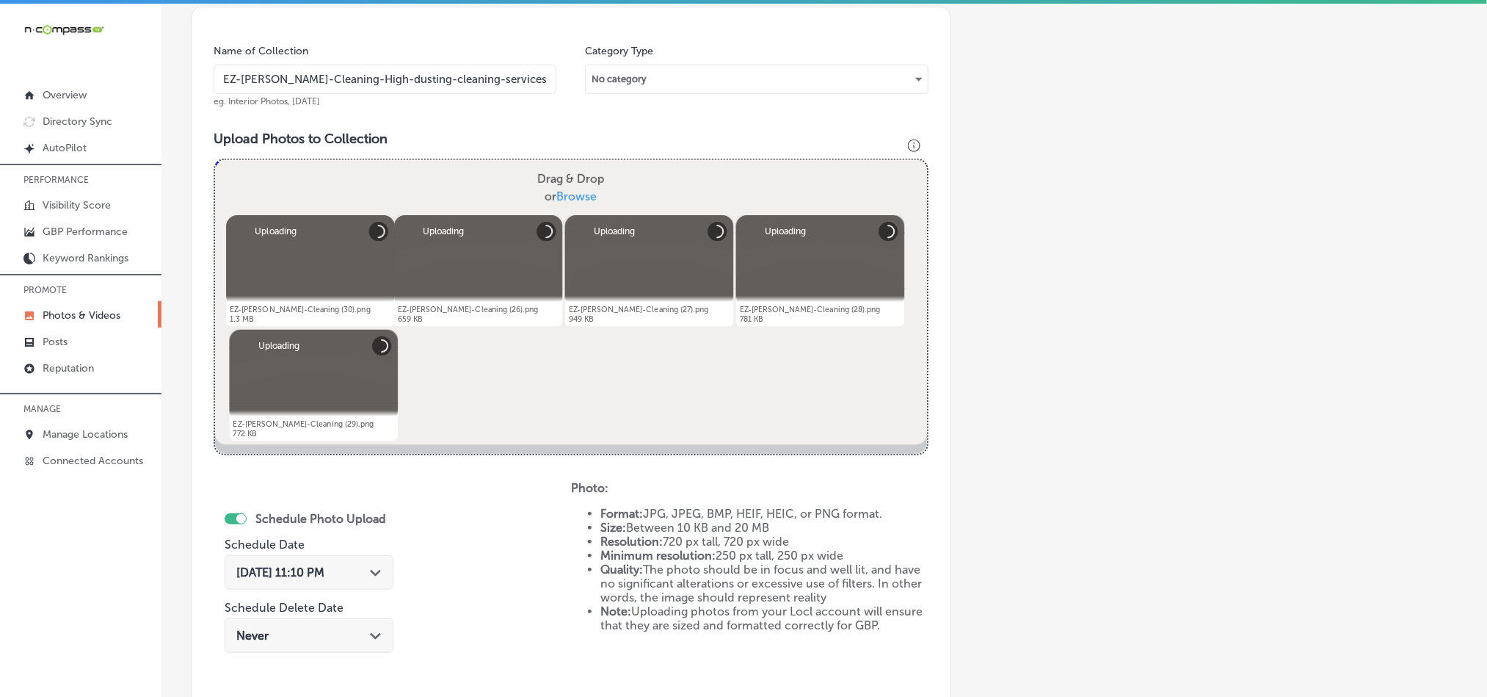
scroll to position [603, 0]
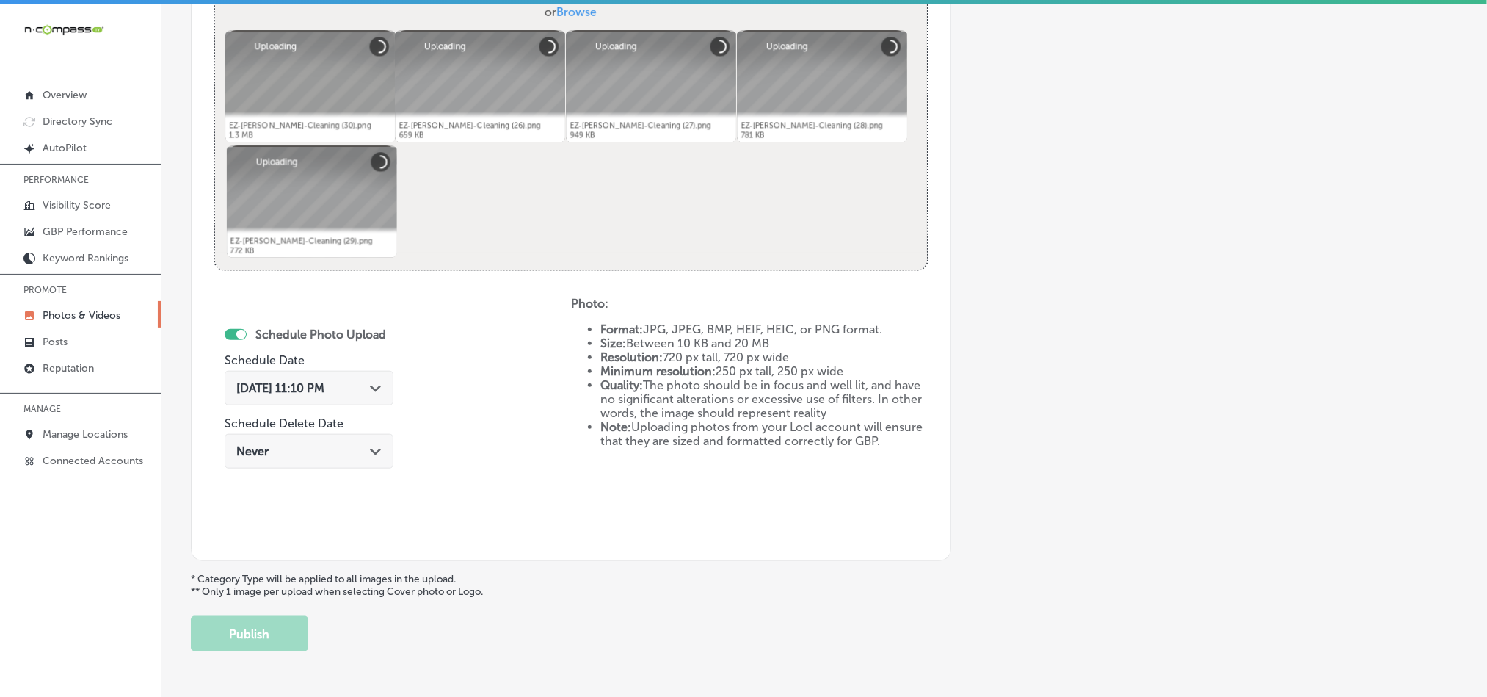
click at [366, 386] on div "[DATE] 11:10 PM Path Created with Sketch." at bounding box center [308, 388] width 145 height 14
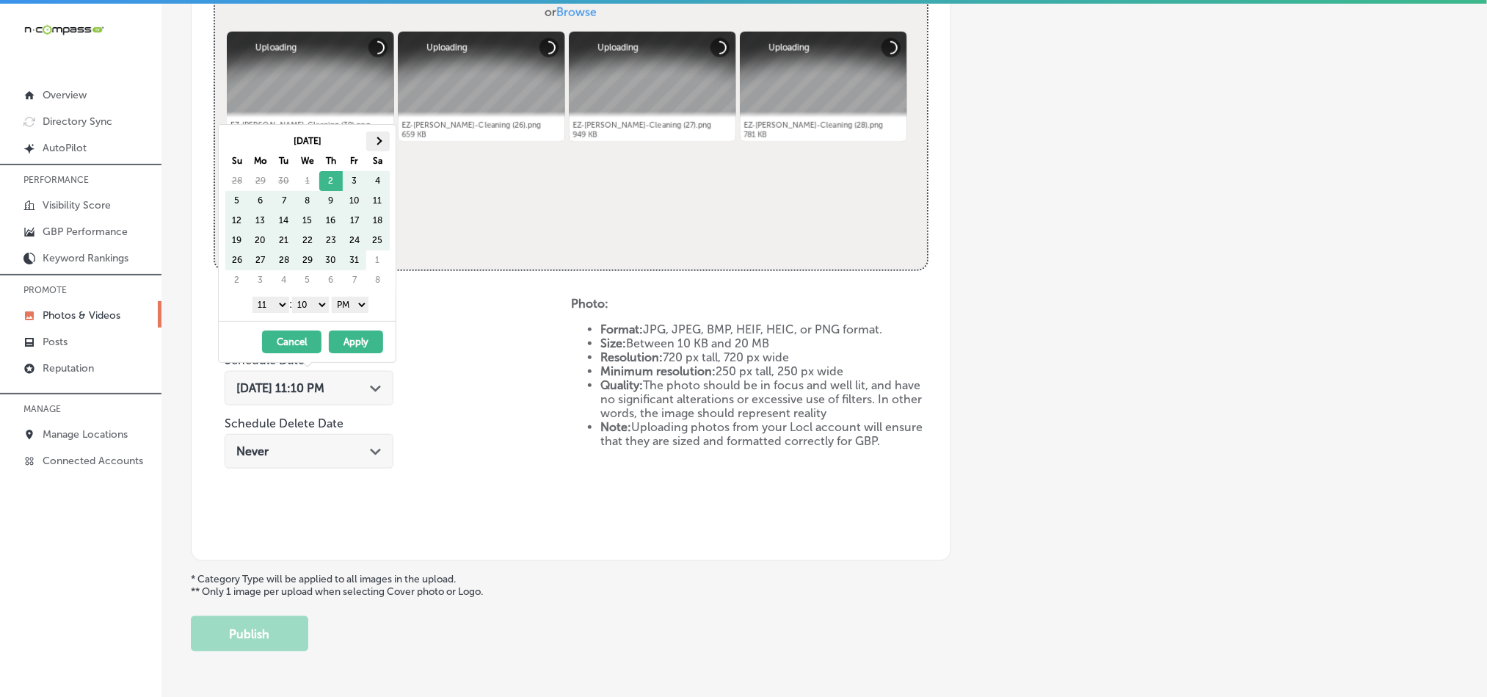
click at [375, 137] on th at bounding box center [377, 141] width 23 height 20
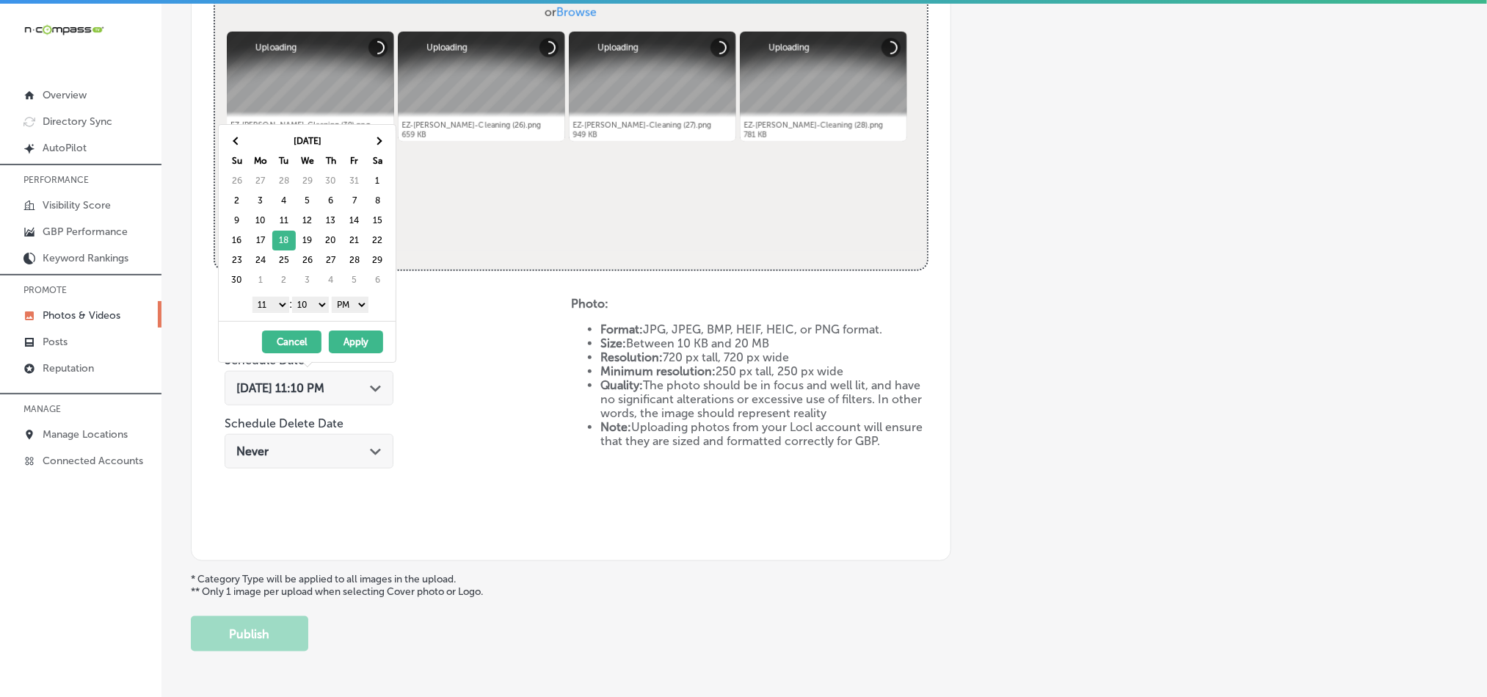
click at [272, 306] on select "1 2 3 4 5 6 7 8 9 10 11 12" at bounding box center [270, 305] width 37 height 16
click at [319, 309] on select "00 10 20 30 40 50" at bounding box center [310, 305] width 37 height 16
click at [357, 346] on button "Apply" at bounding box center [356, 341] width 54 height 23
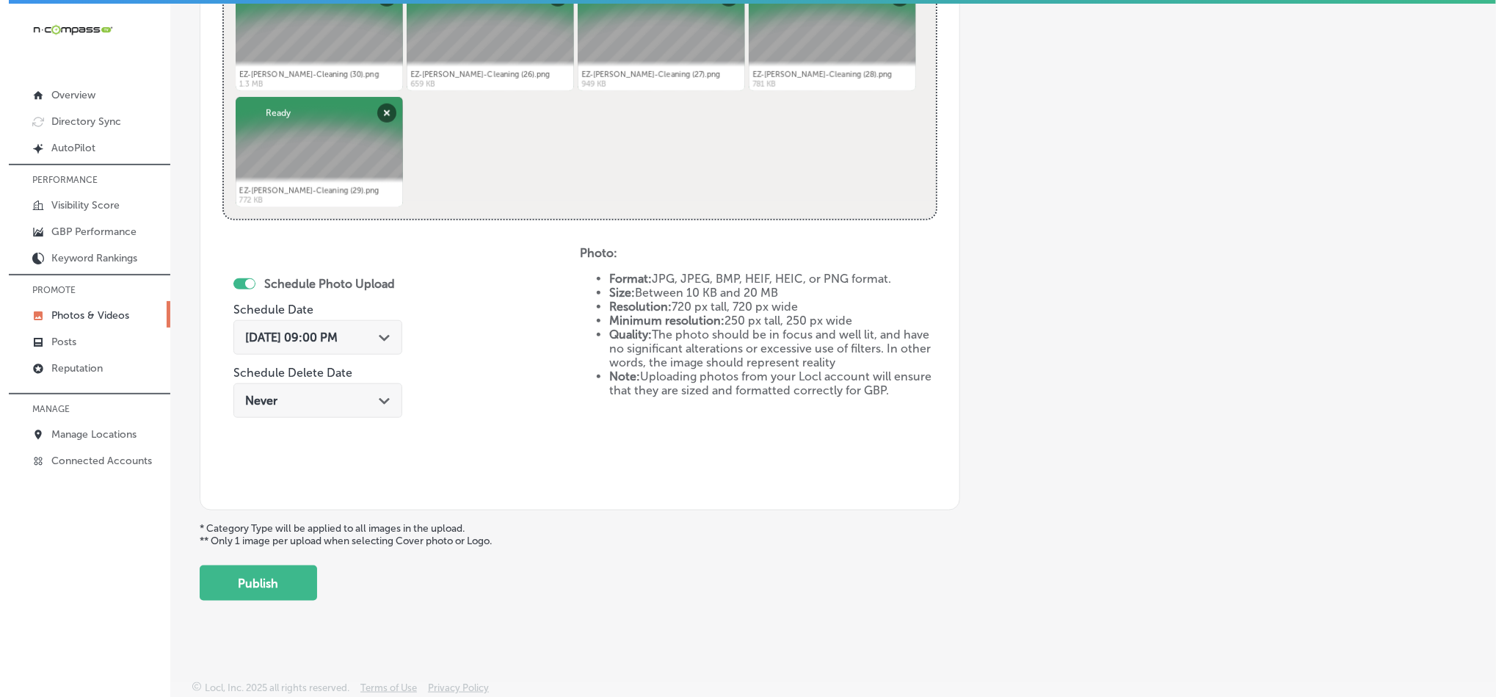
scroll to position [657, 0]
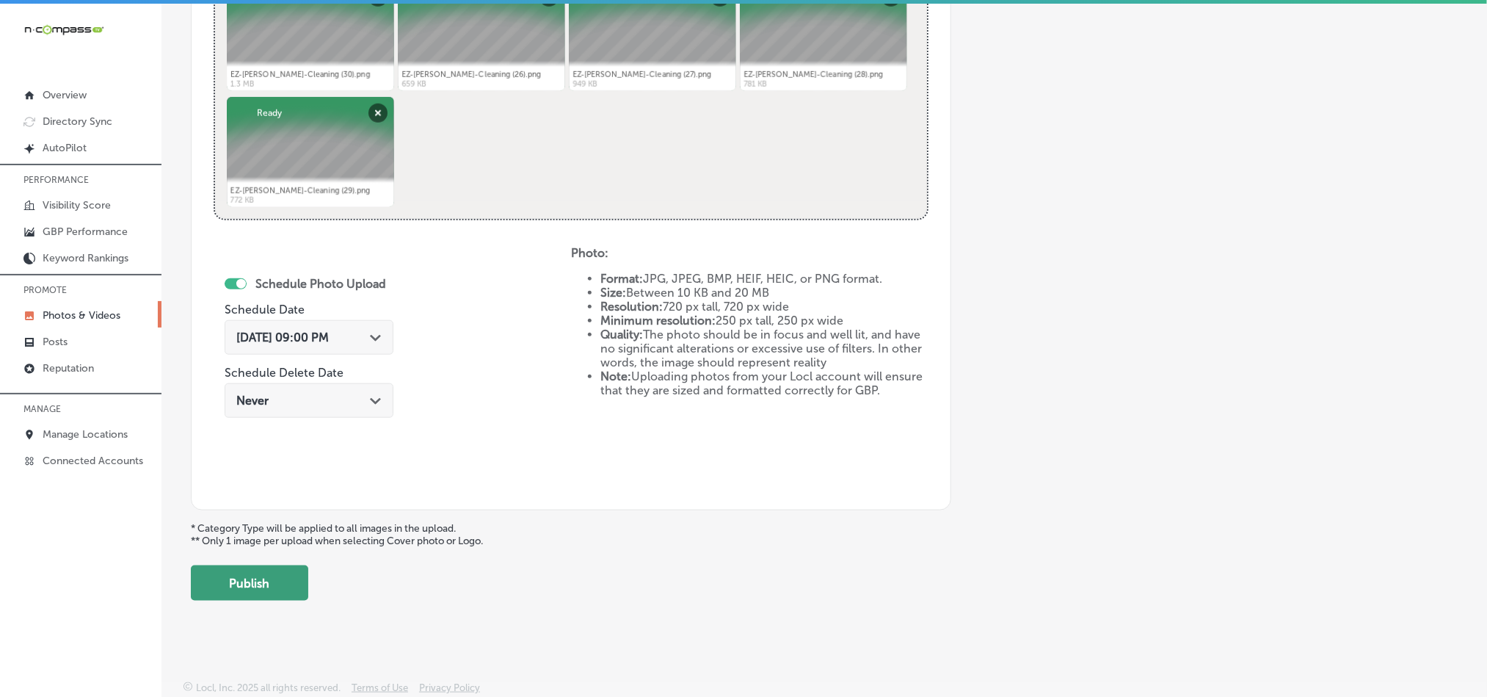
click at [273, 584] on button "Publish" at bounding box center [249, 582] width 117 height 35
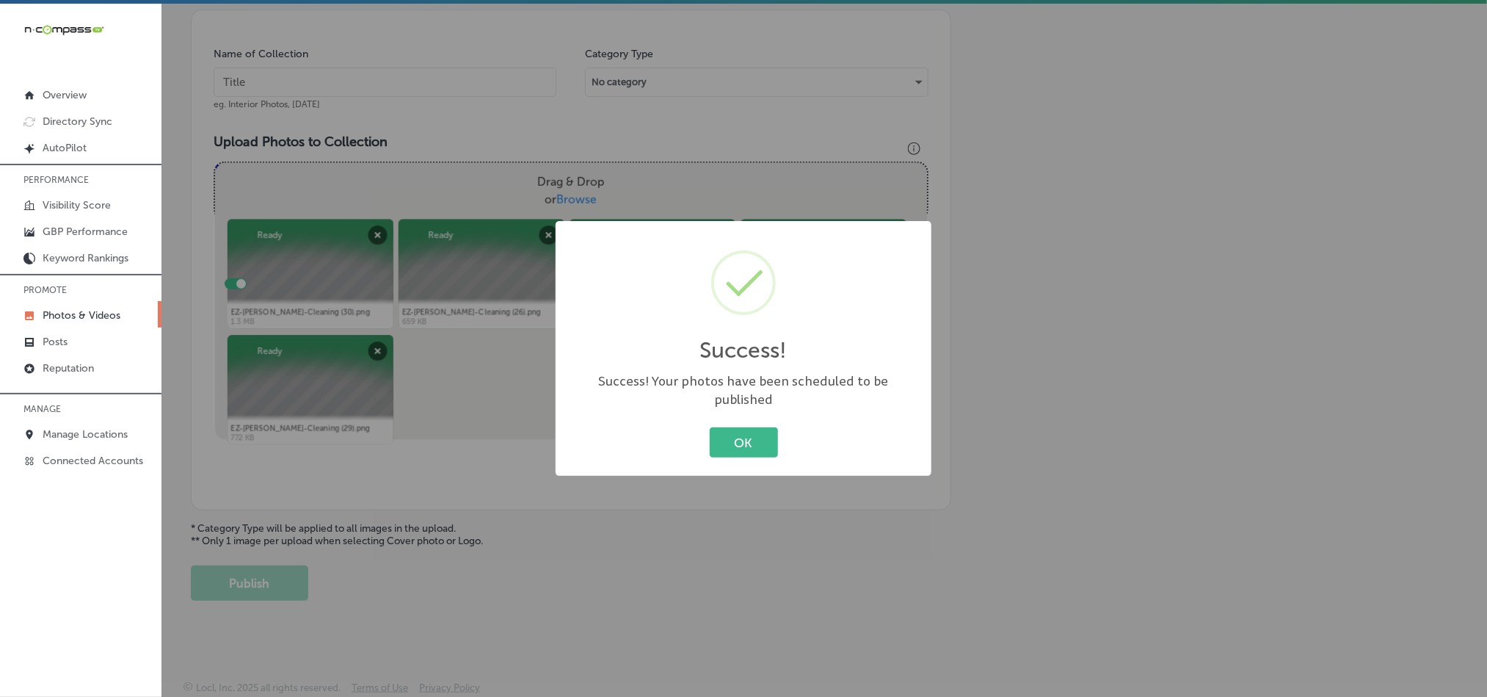
scroll to position [419, 0]
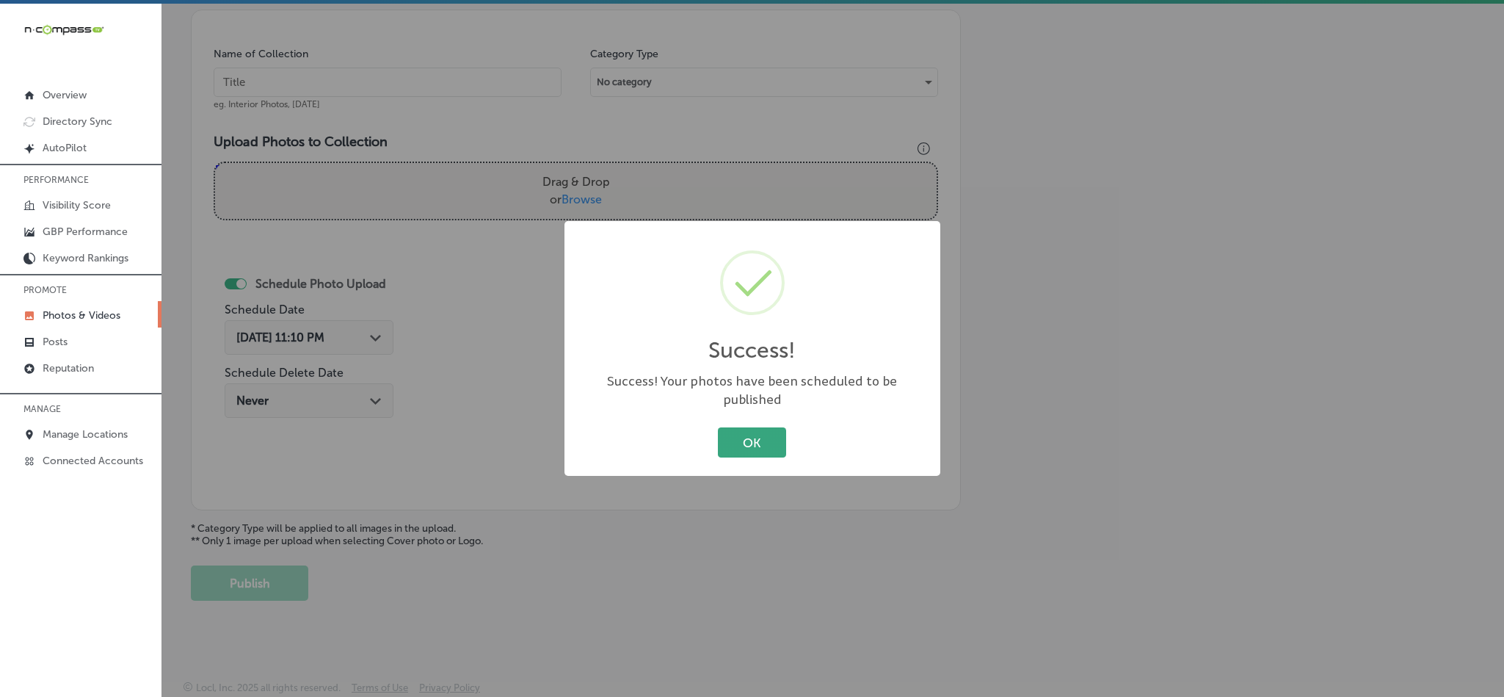
click at [749, 427] on button "OK" at bounding box center [752, 442] width 68 height 30
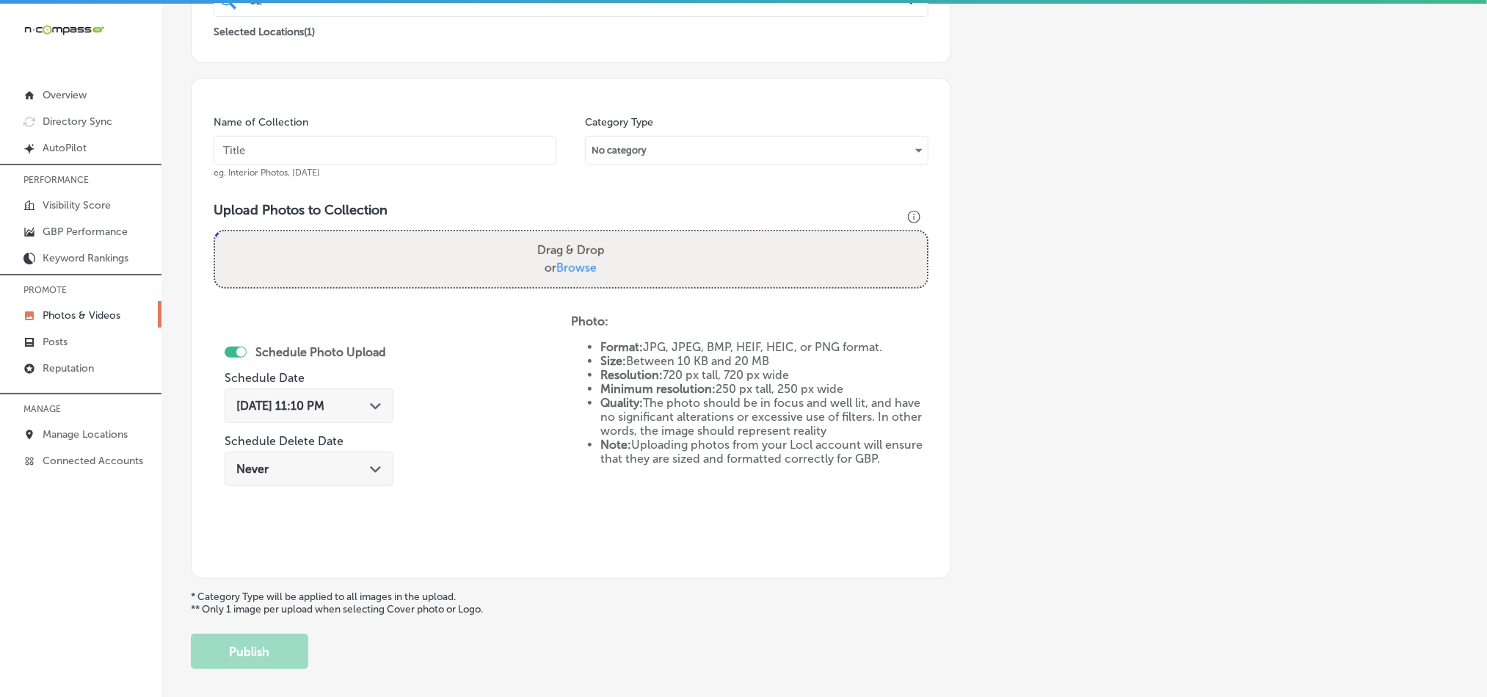
scroll to position [346, 0]
click at [439, 161] on input "text" at bounding box center [385, 152] width 343 height 29
paste input "EZ-[PERSON_NAME]-Cleaning-Cobweb-removal-service"
type input "EZ-[PERSON_NAME]-Cleaning-Cobweb-removal-service"
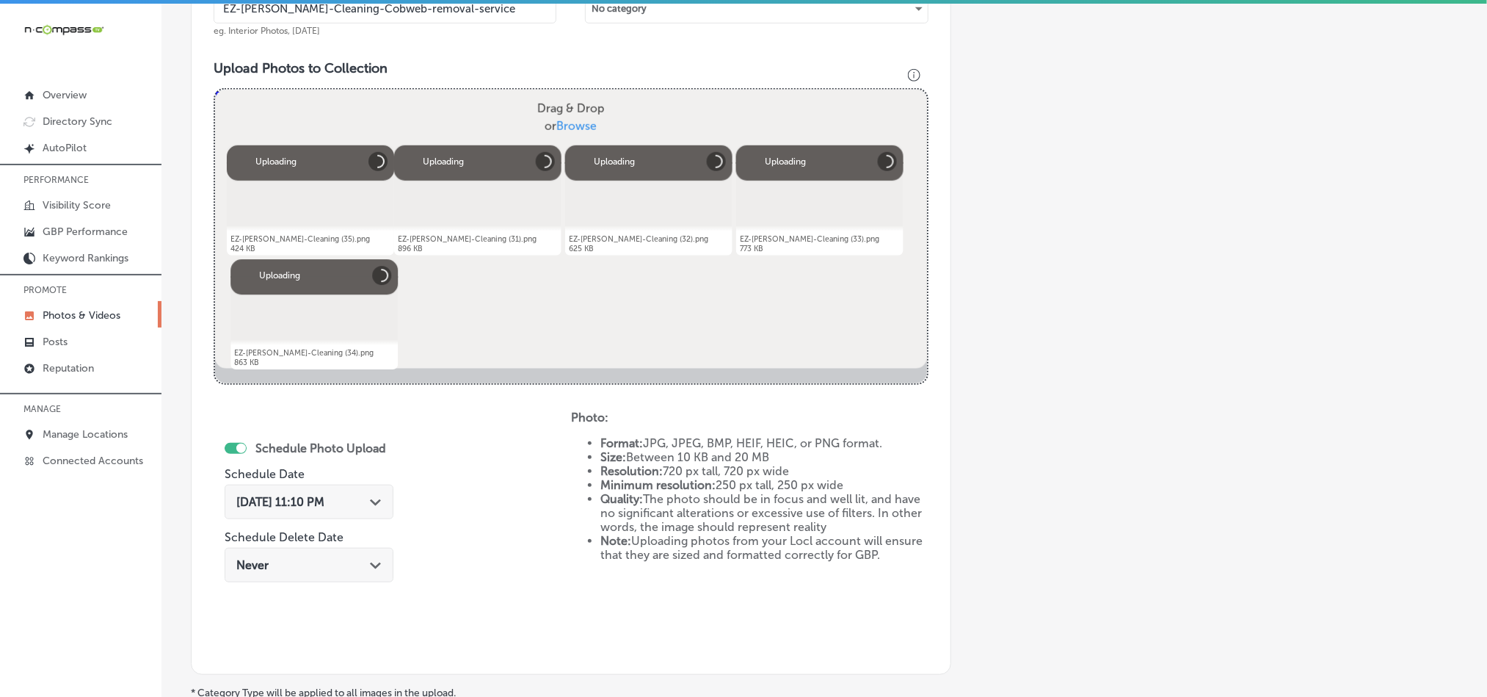
scroll to position [493, 0]
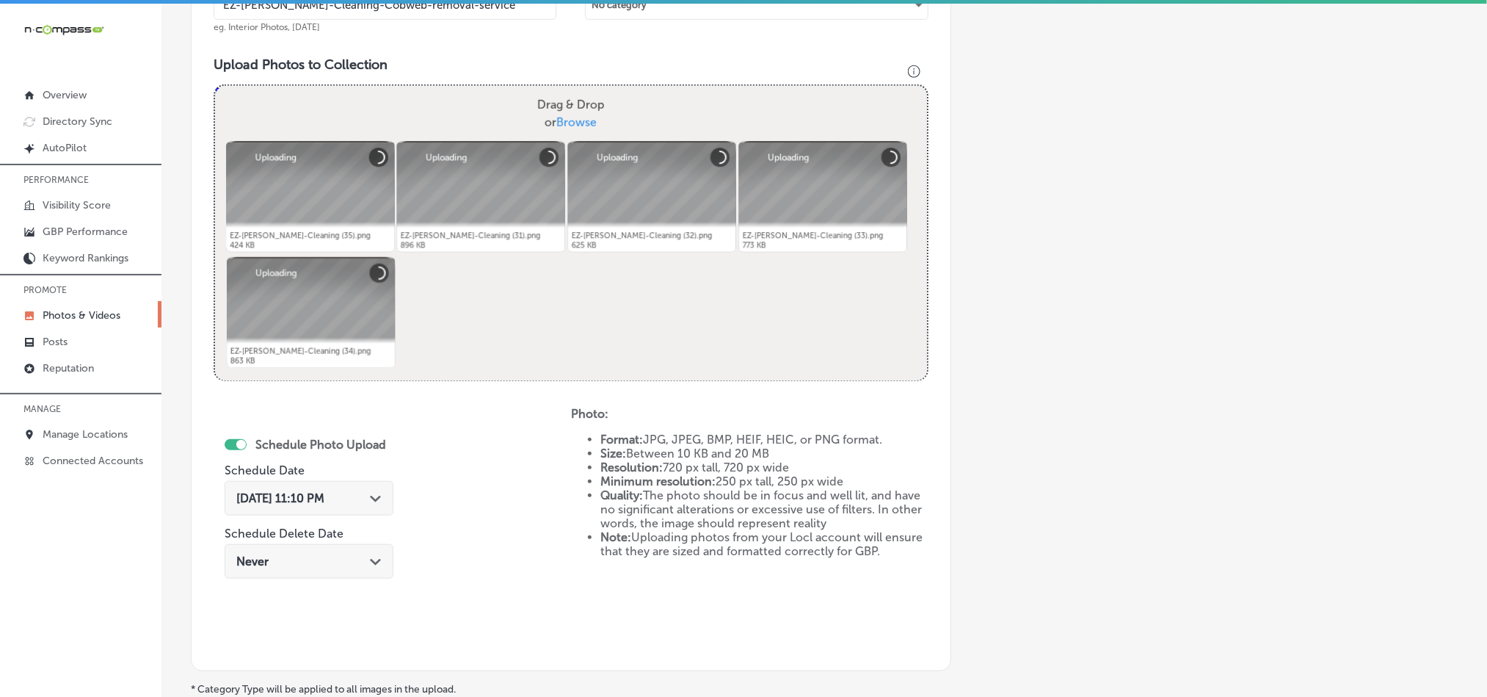
click at [375, 505] on div "[DATE] 11:10 PM Path Created with Sketch." at bounding box center [308, 498] width 145 height 14
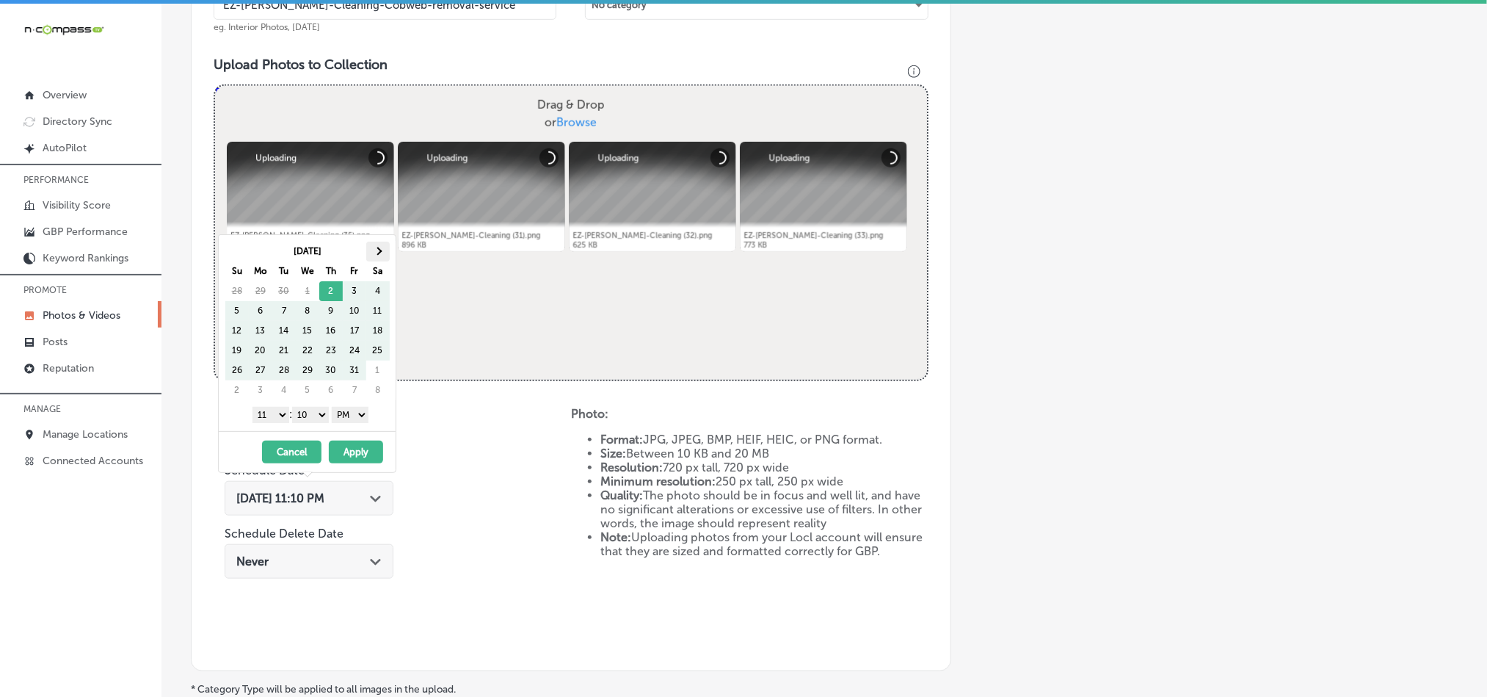
click at [381, 251] on span at bounding box center [378, 251] width 8 height 8
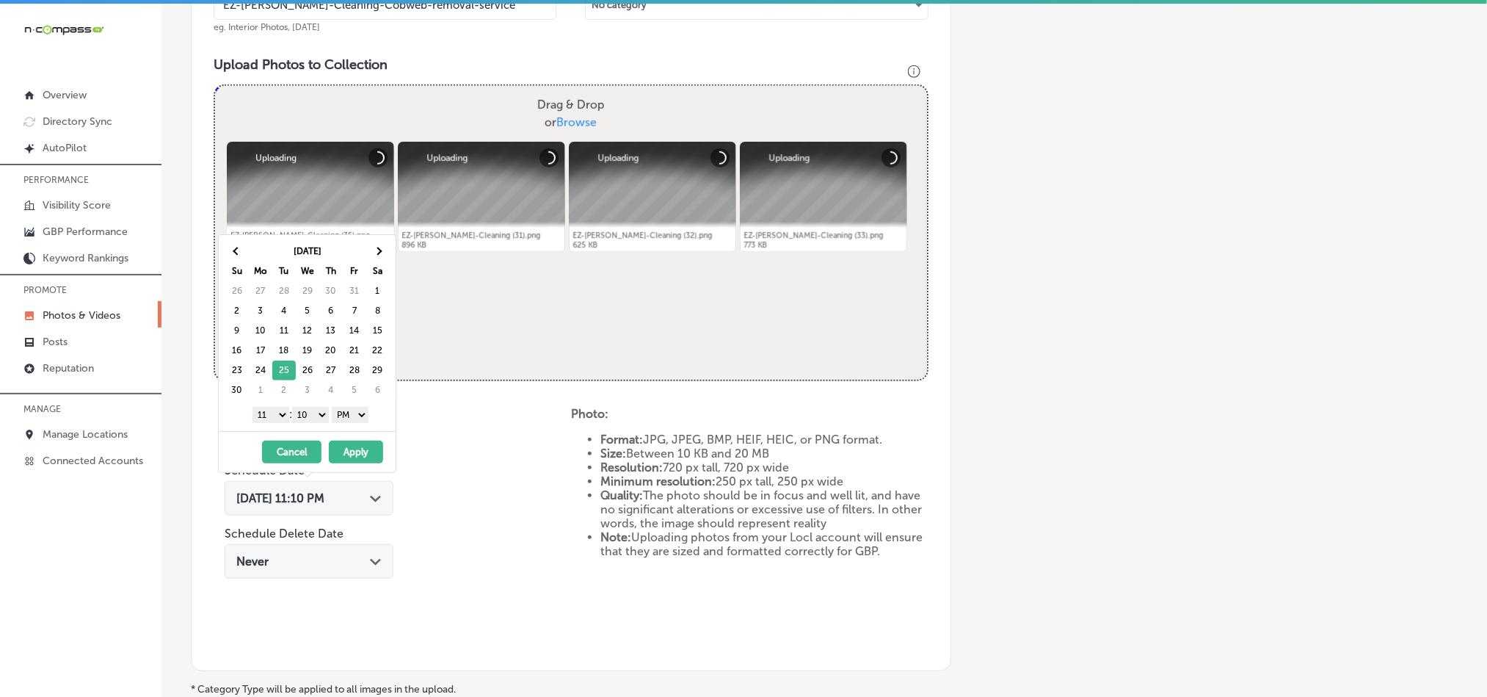
click at [275, 414] on select "1 2 3 4 5 6 7 8 9 10 11 12" at bounding box center [270, 415] width 37 height 16
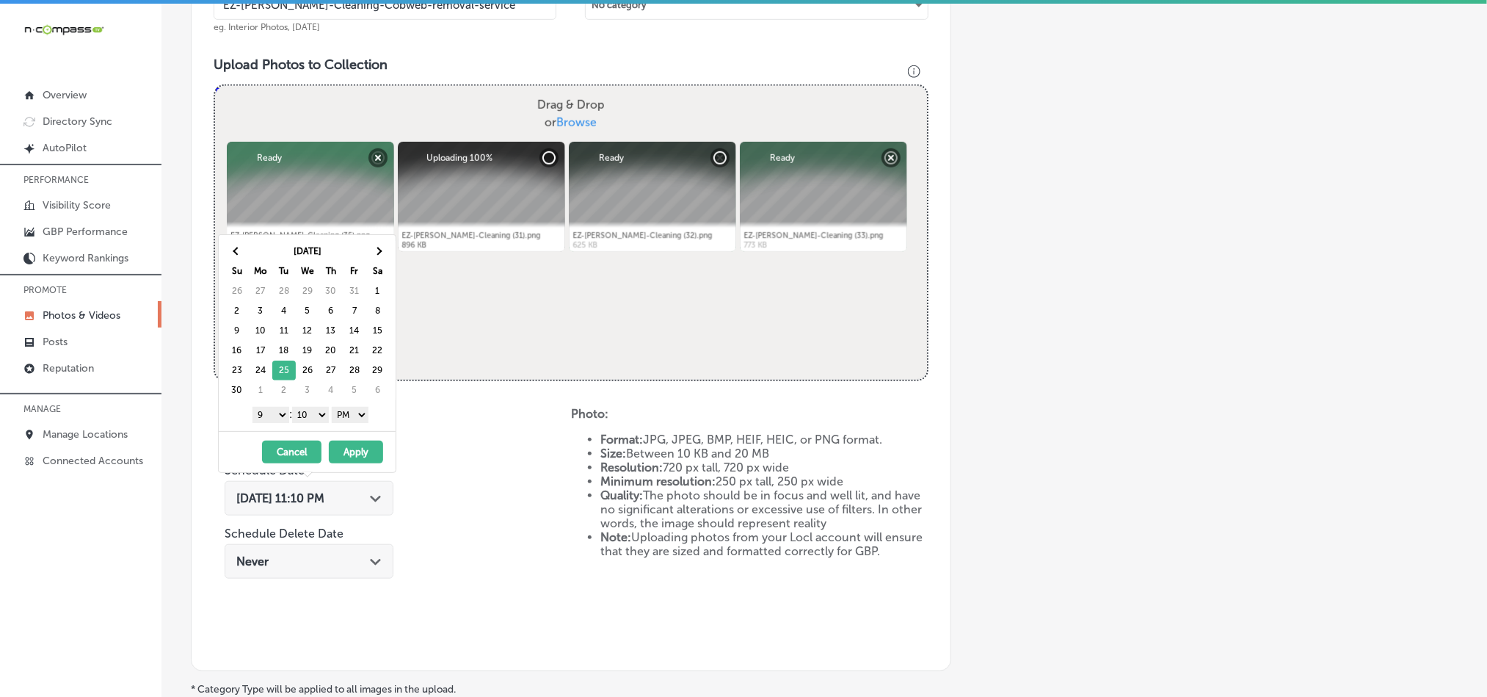
click at [313, 416] on select "00 10 20 30 40 50" at bounding box center [310, 415] width 37 height 16
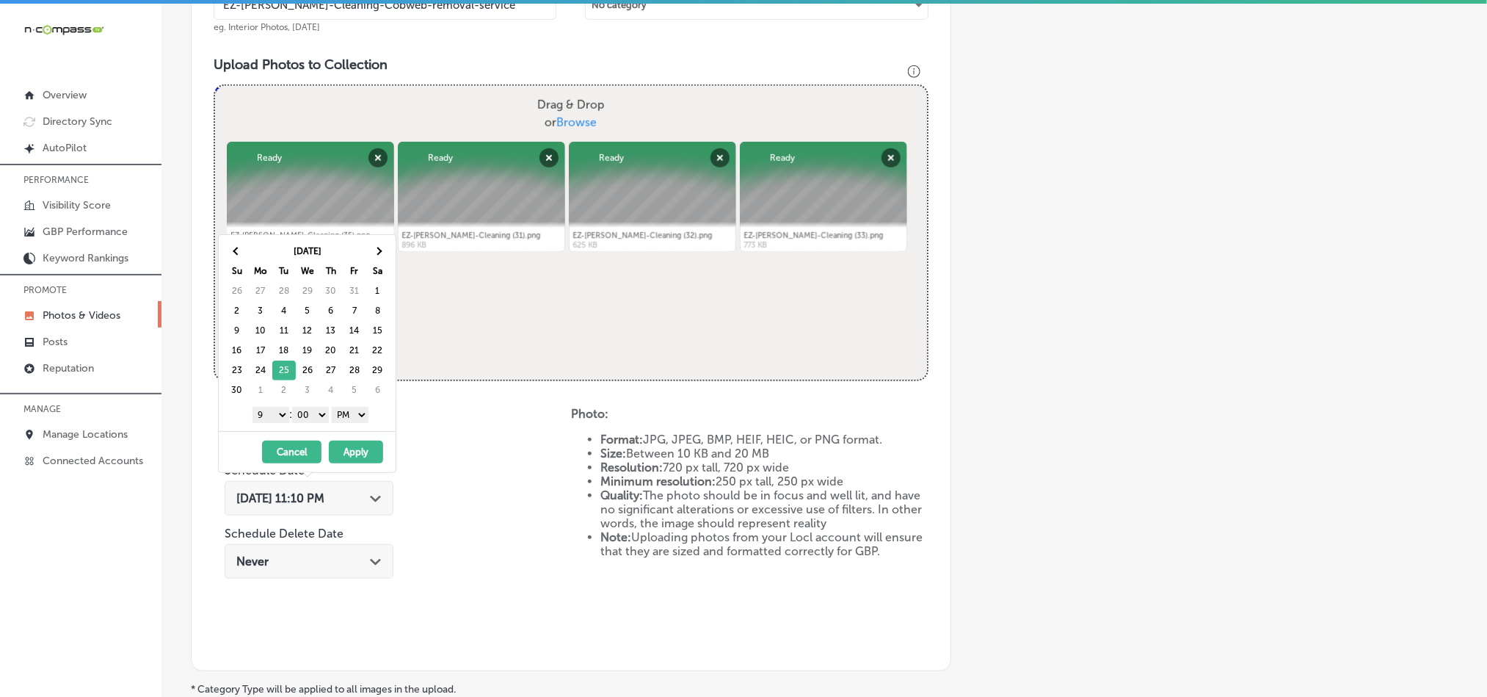
click at [363, 451] on button "Apply" at bounding box center [356, 451] width 54 height 23
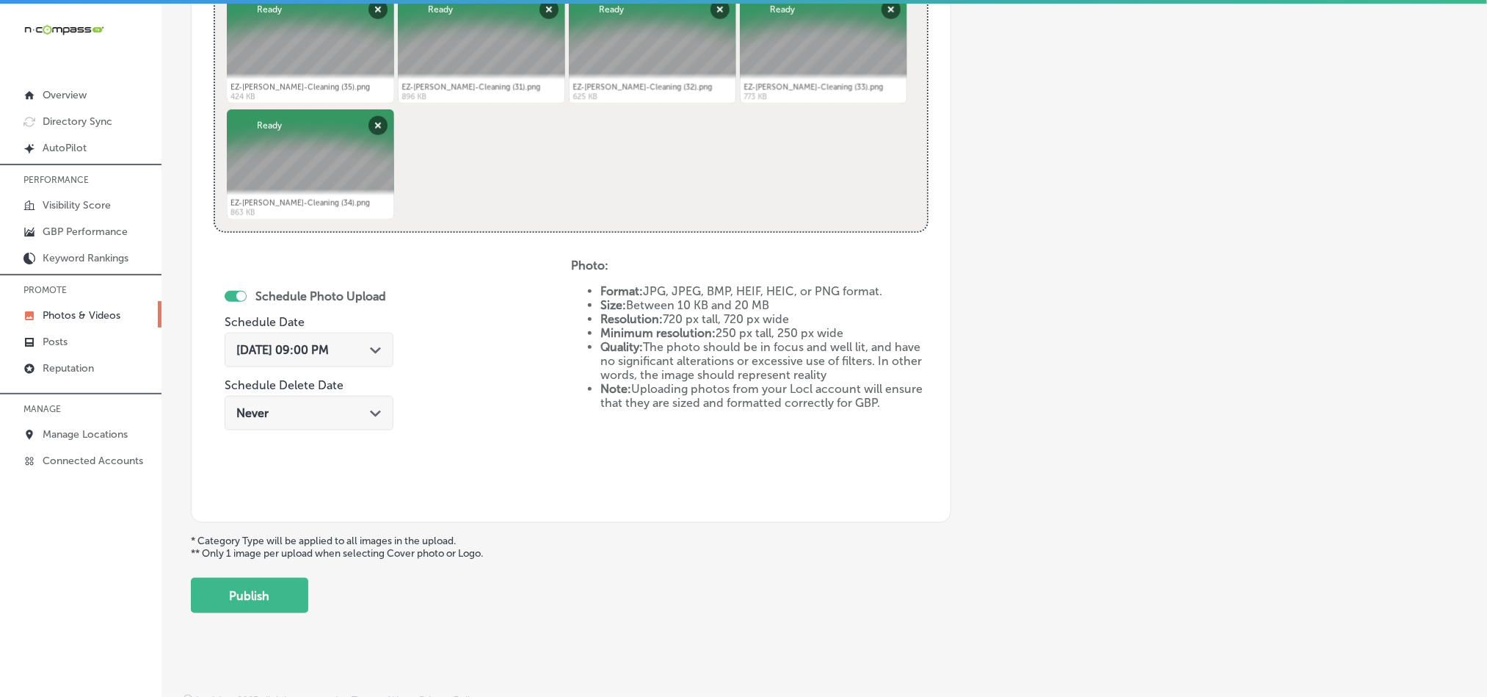
scroll to position [657, 0]
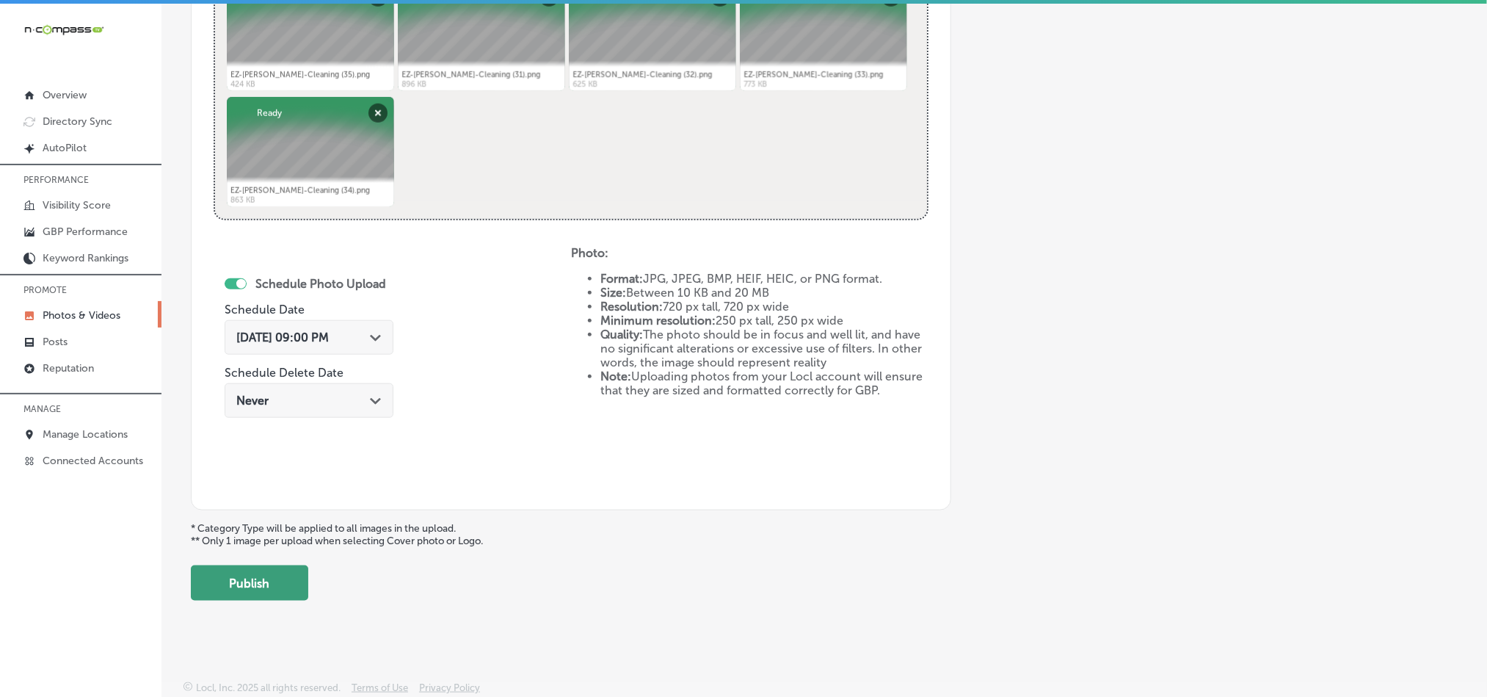
click at [251, 581] on button "Publish" at bounding box center [249, 582] width 117 height 35
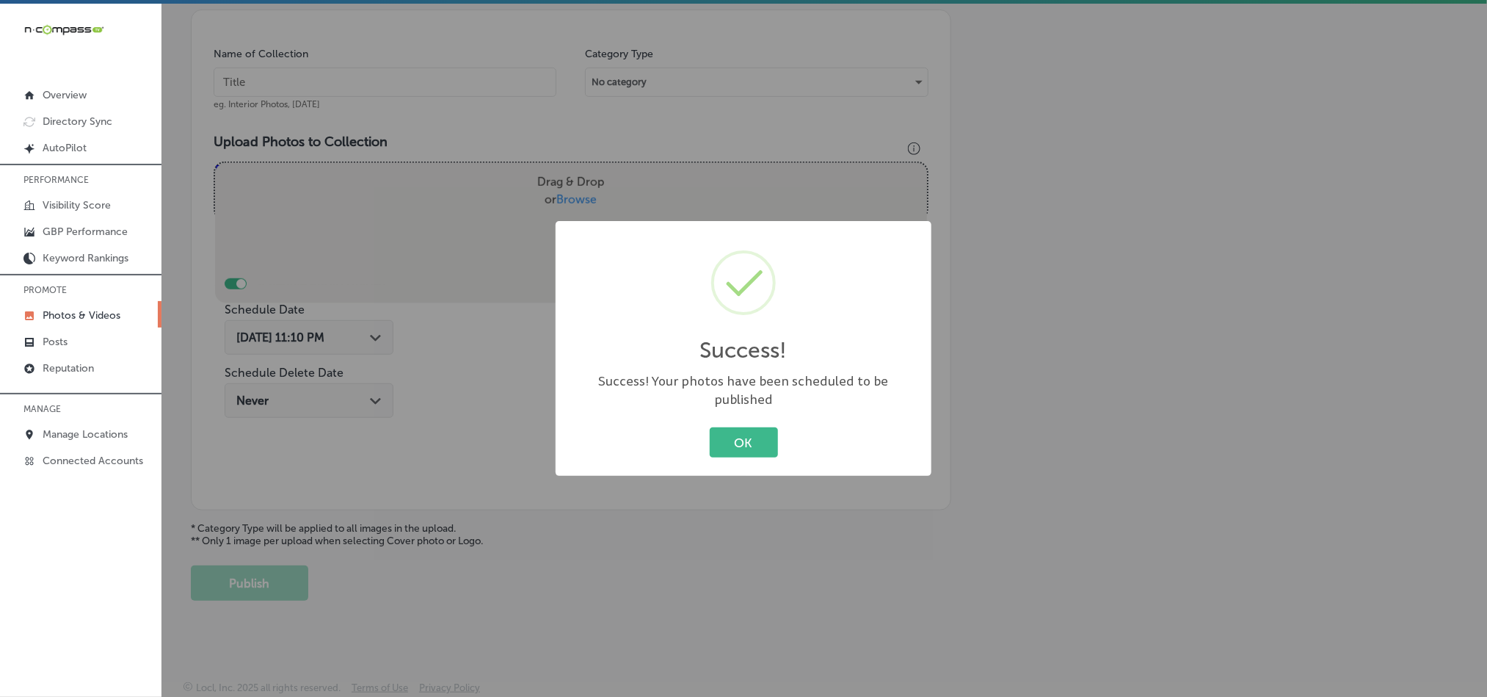
scroll to position [419, 0]
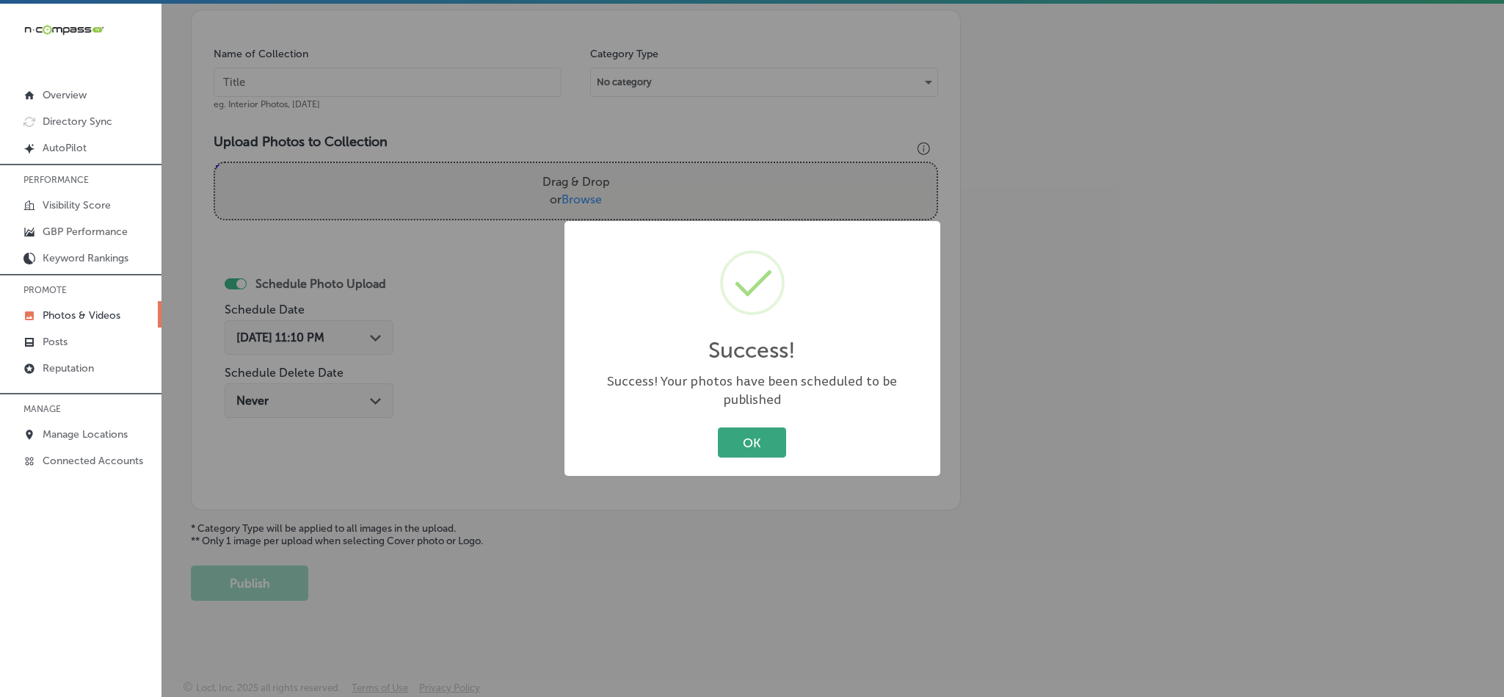
click at [743, 428] on button "OK" at bounding box center [752, 442] width 68 height 30
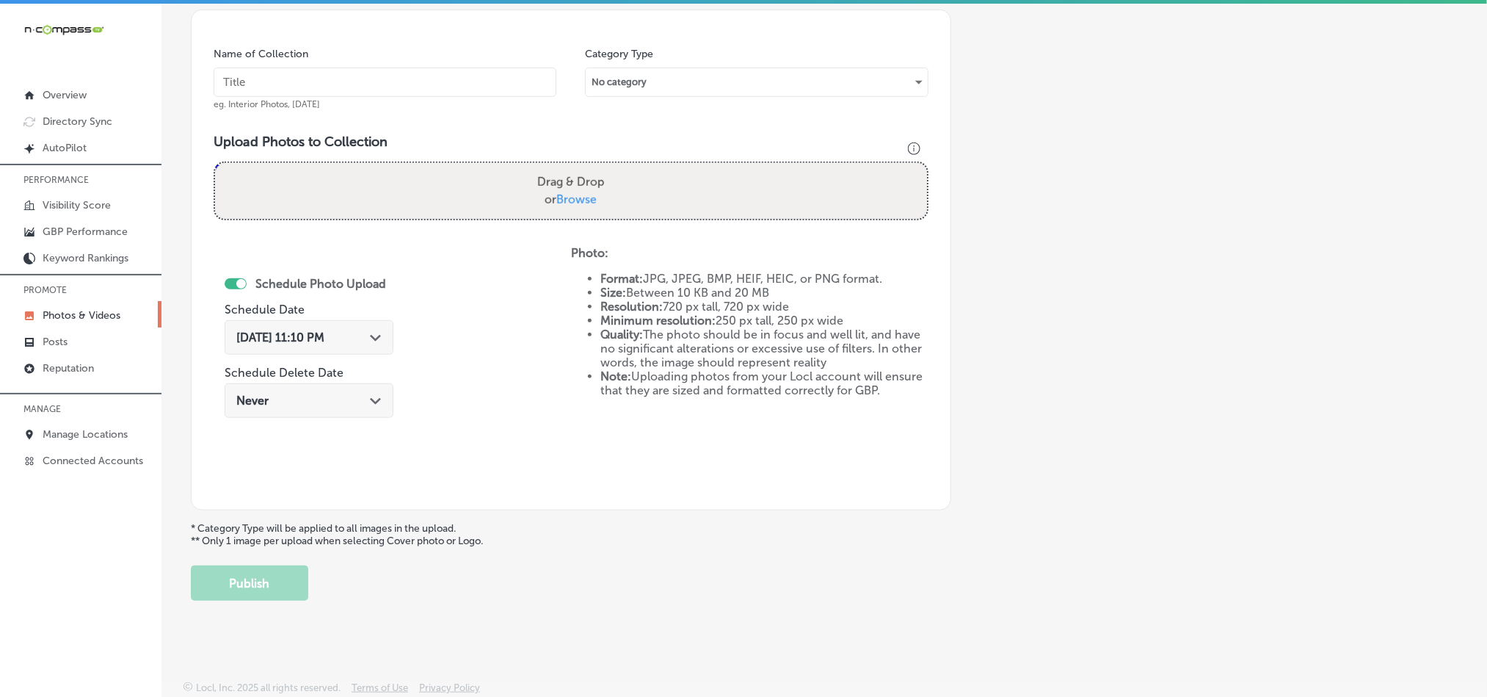
click at [390, 78] on input "text" at bounding box center [385, 82] width 343 height 29
paste input "EZ-[PERSON_NAME]-Cleaning-Professional-house-cleaning-services"
type input "EZ-[PERSON_NAME]-Cleaning-Professional-house-cleaning-services"
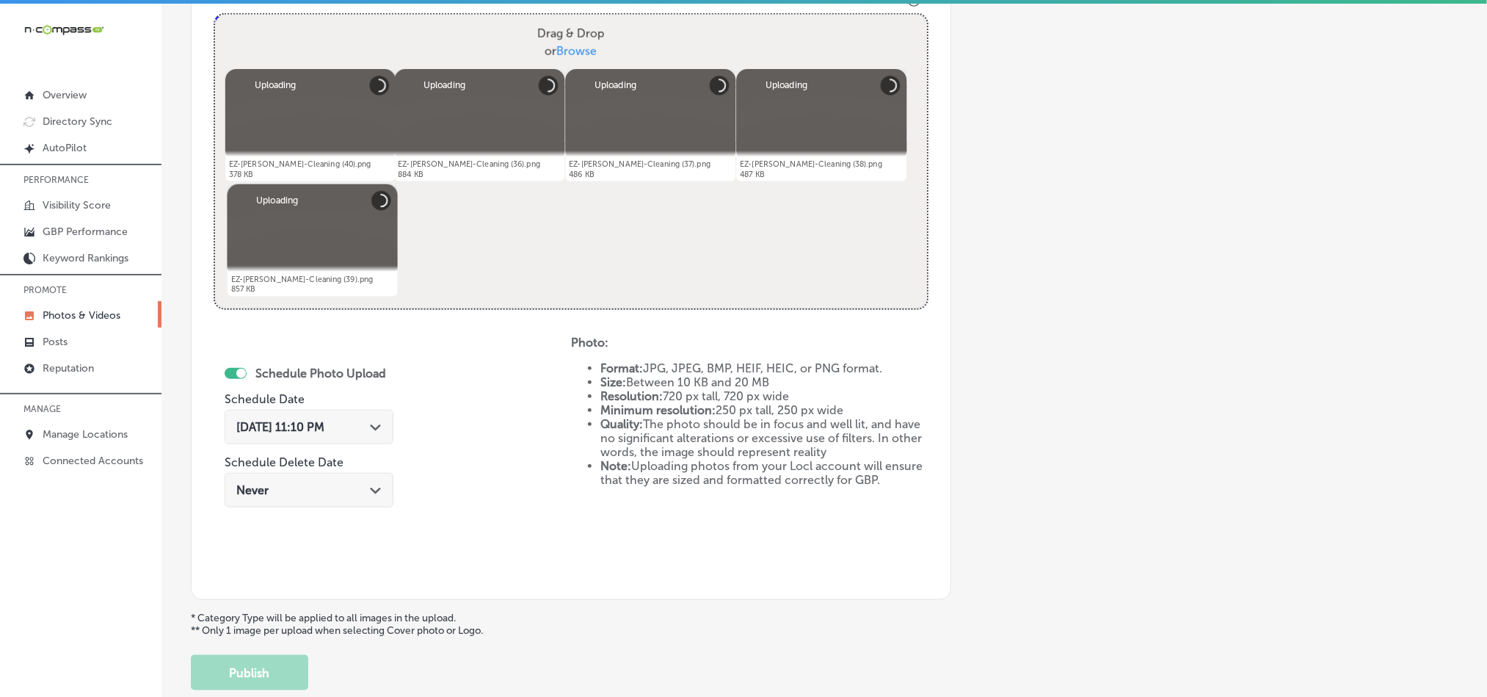
scroll to position [566, 0]
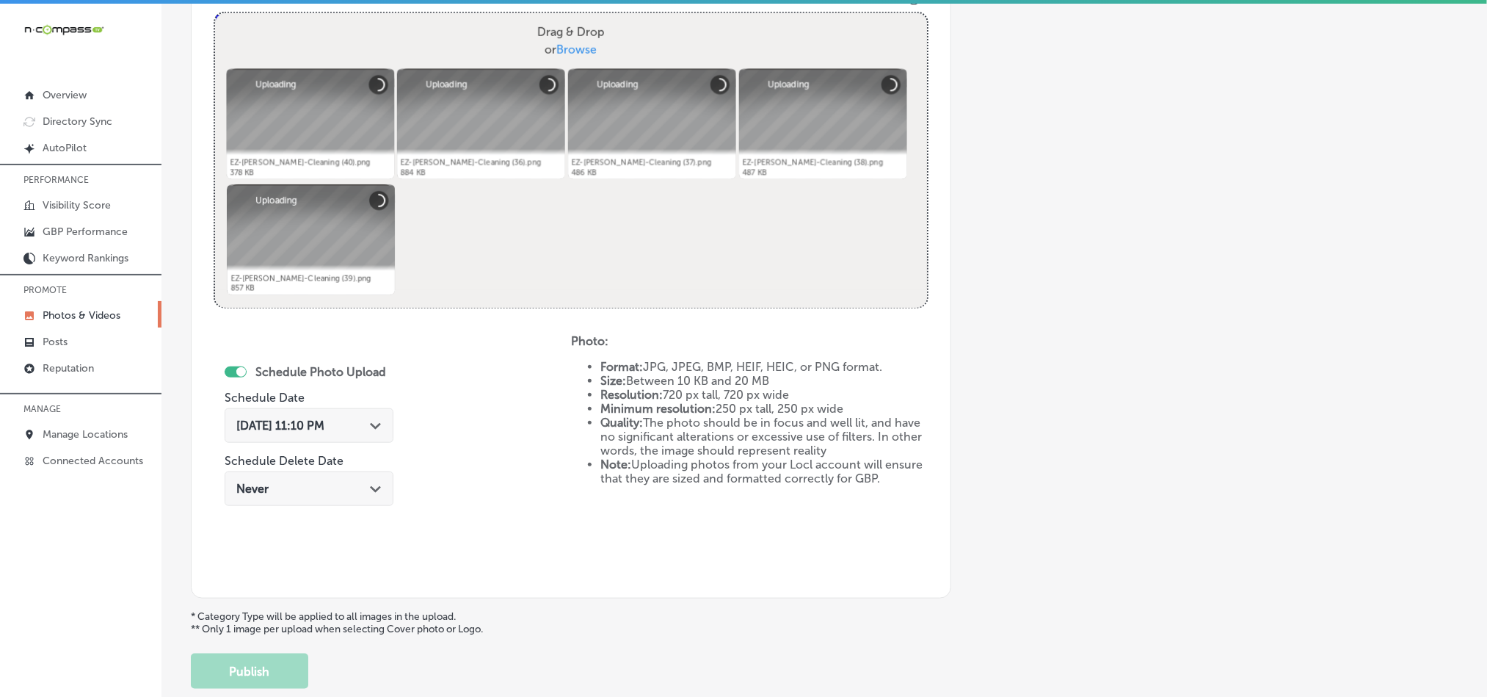
click at [362, 426] on div "[DATE] 11:10 PM Path Created with Sketch." at bounding box center [308, 425] width 145 height 14
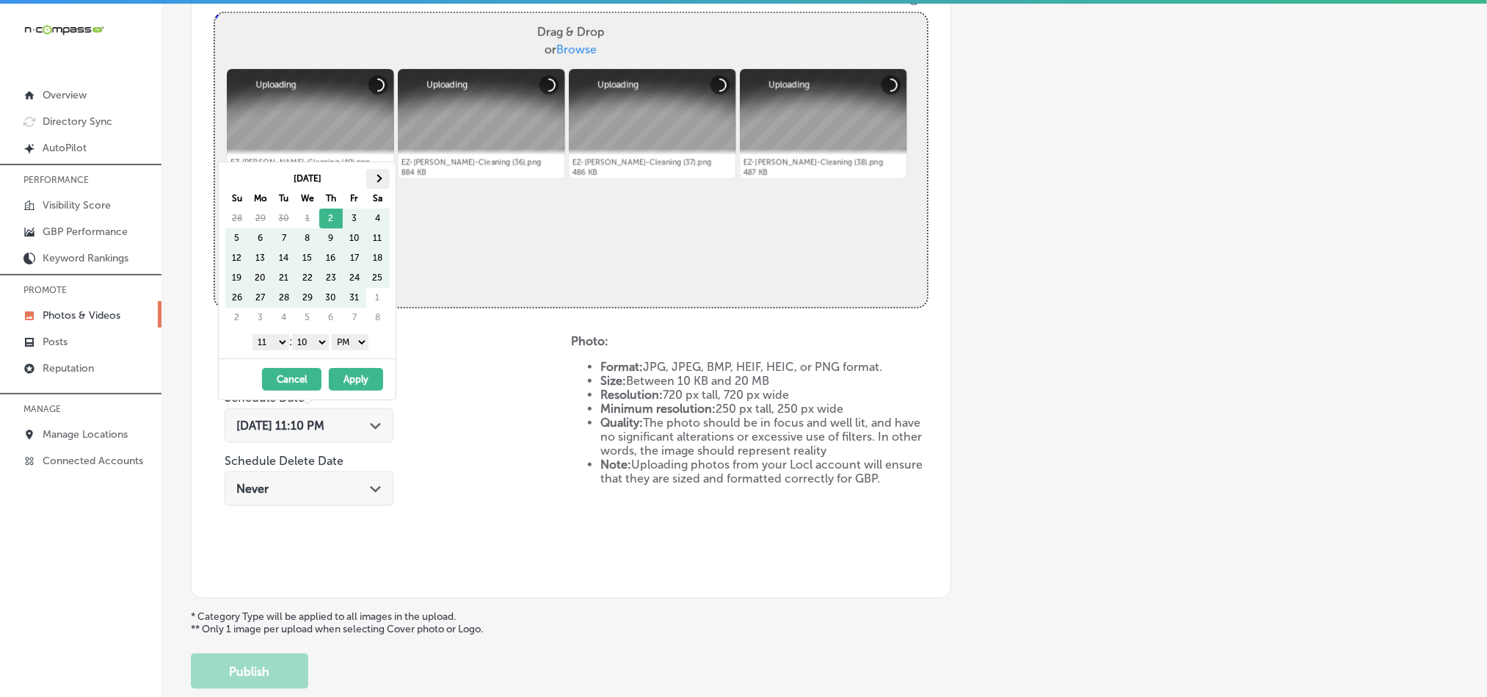
click at [381, 170] on th at bounding box center [377, 179] width 23 height 20
click at [381, 179] on span at bounding box center [378, 178] width 8 height 8
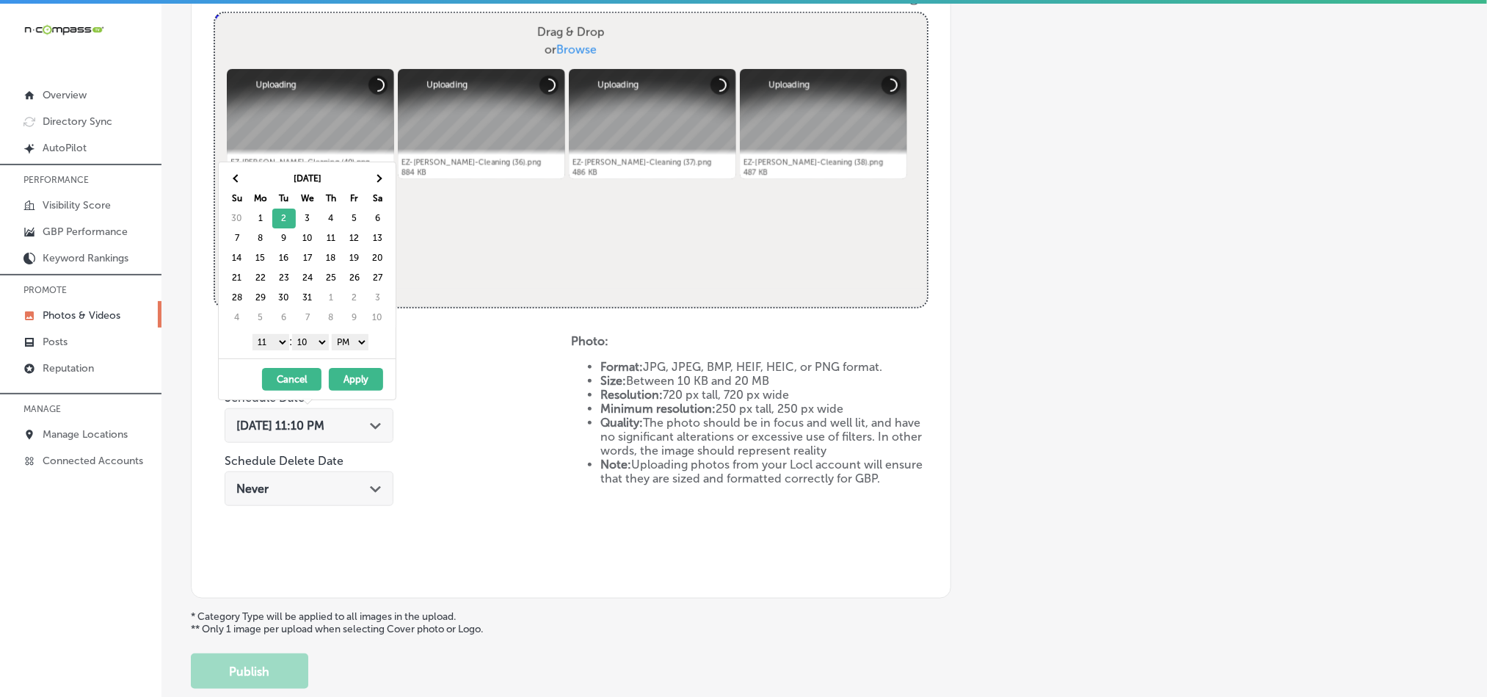
click at [274, 342] on select "1 2 3 4 5 6 7 8 9 10 11 12" at bounding box center [270, 342] width 37 height 16
click at [311, 344] on select "00 10 20 30 40 50" at bounding box center [310, 342] width 37 height 16
click at [375, 390] on button "Apply" at bounding box center [356, 379] width 54 height 23
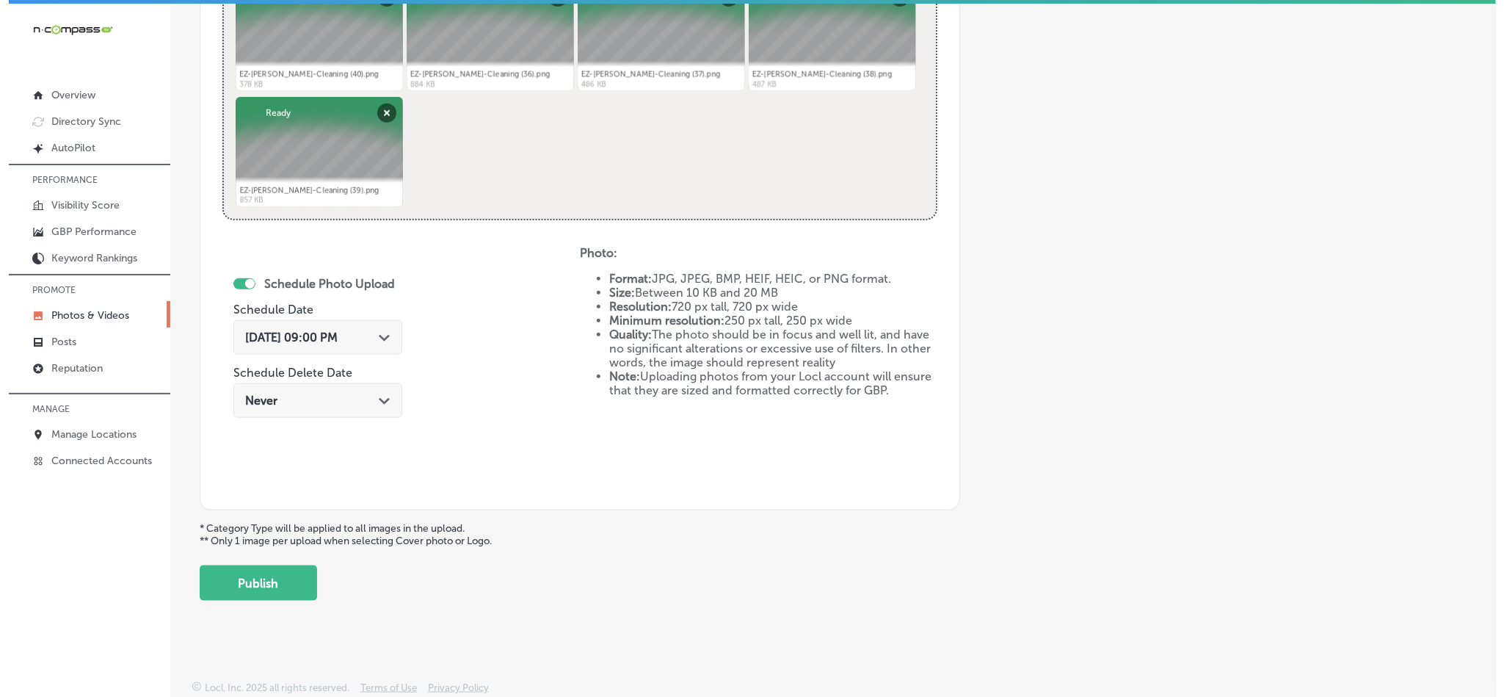
scroll to position [657, 0]
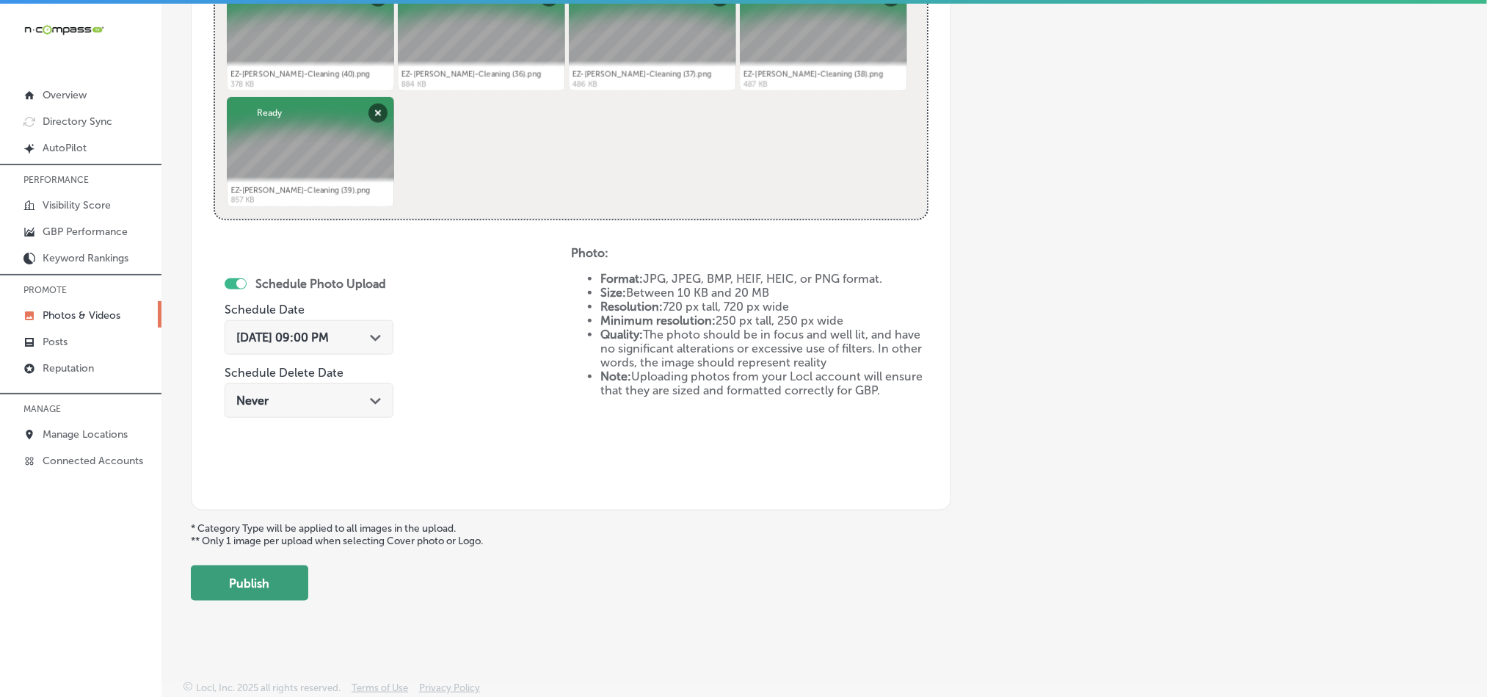
click at [252, 592] on button "Publish" at bounding box center [249, 582] width 117 height 35
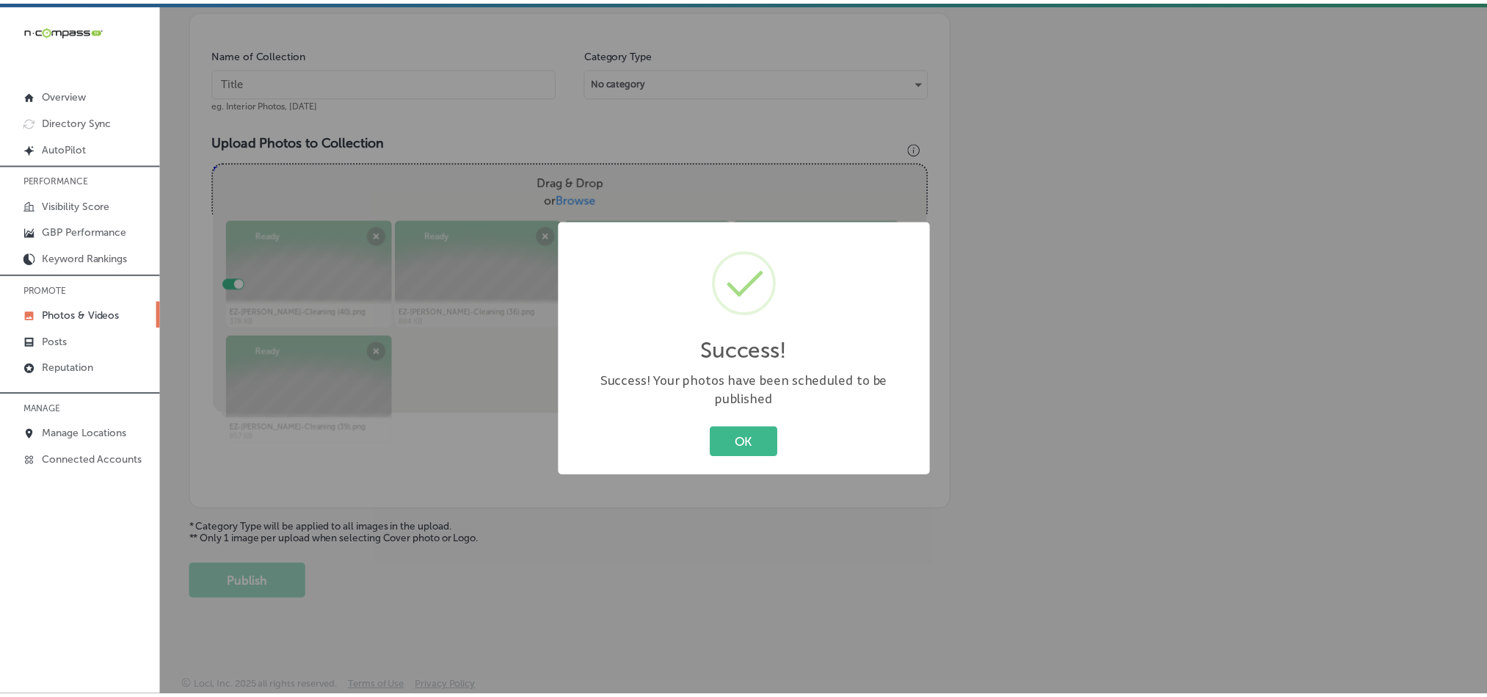
scroll to position [419, 0]
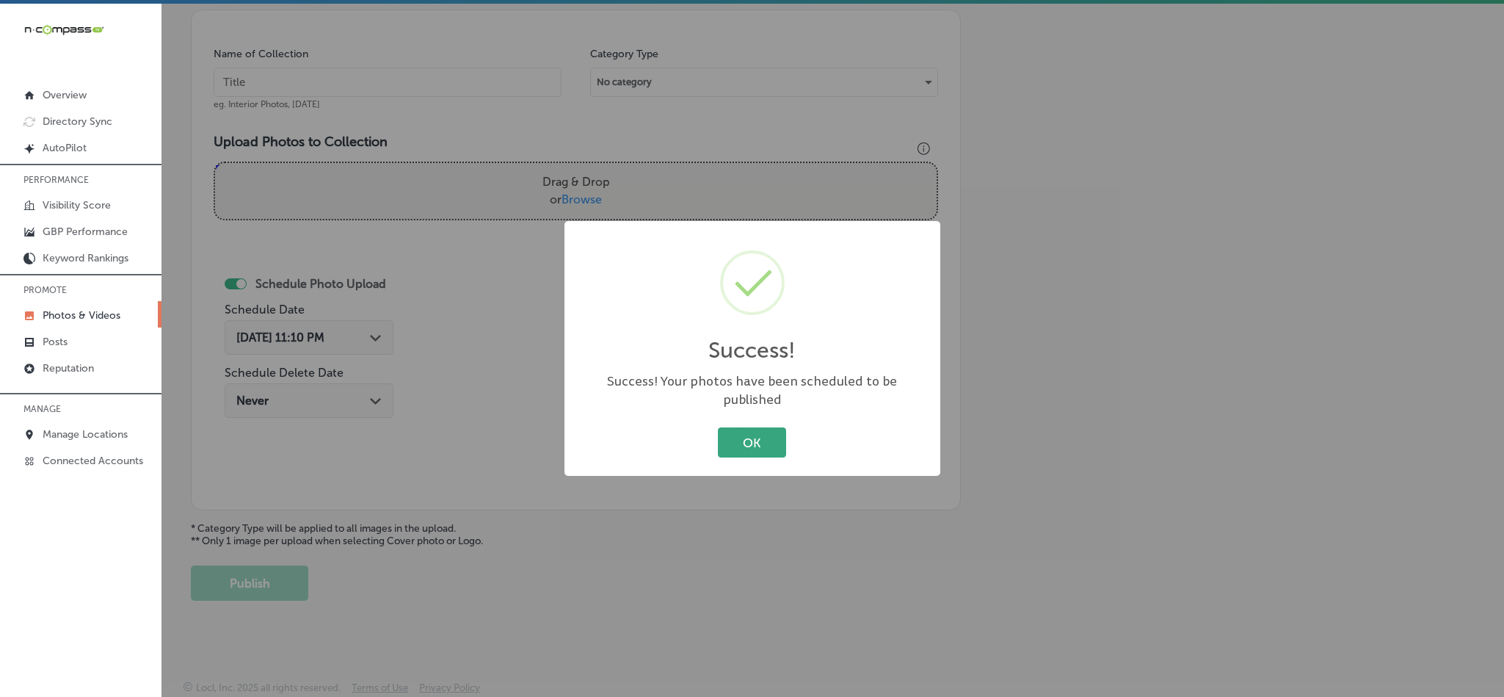
click at [742, 437] on button "OK" at bounding box center [752, 442] width 68 height 30
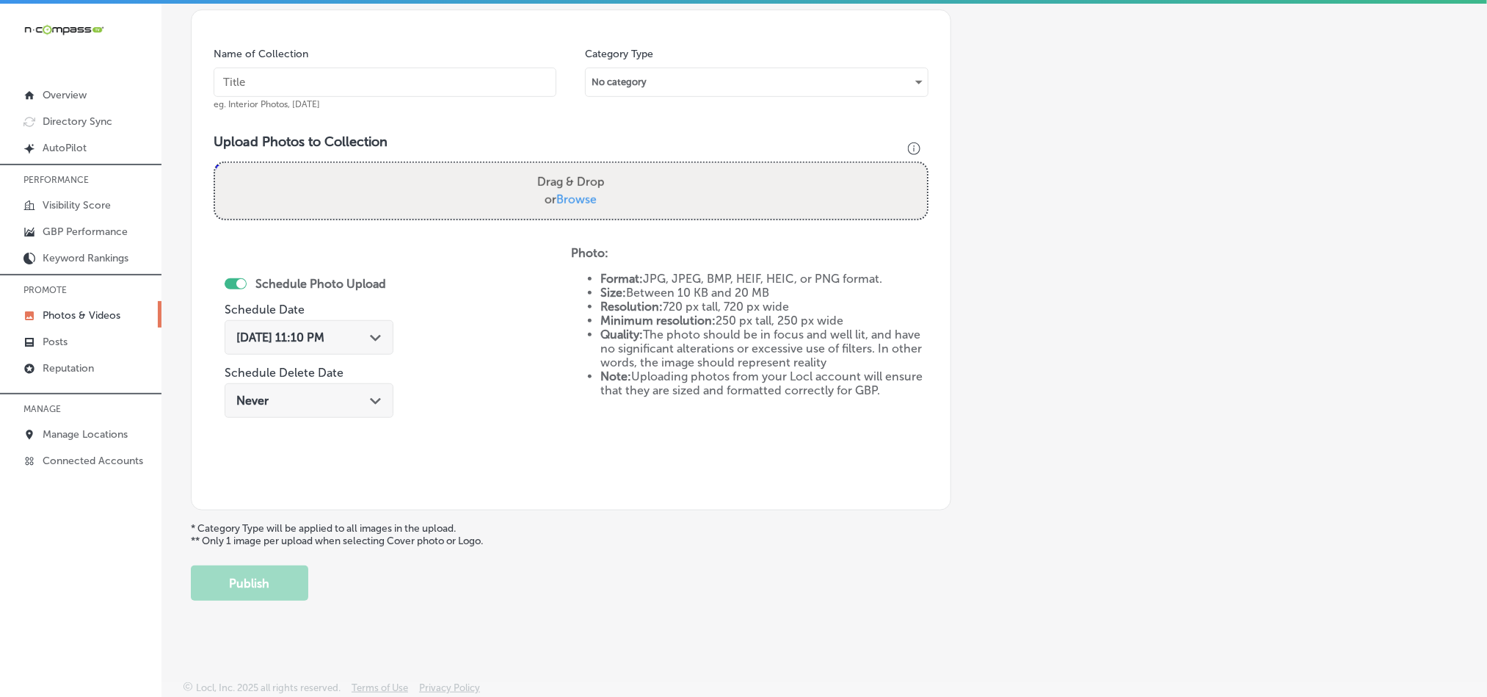
click at [383, 73] on input "text" at bounding box center [385, 82] width 343 height 29
paste input "EZ-[PERSON_NAME]-Cleaning-Comprehensive-home-cleaning"
type input "EZ-[PERSON_NAME]-Cleaning-Comprehensive-home-cleaning"
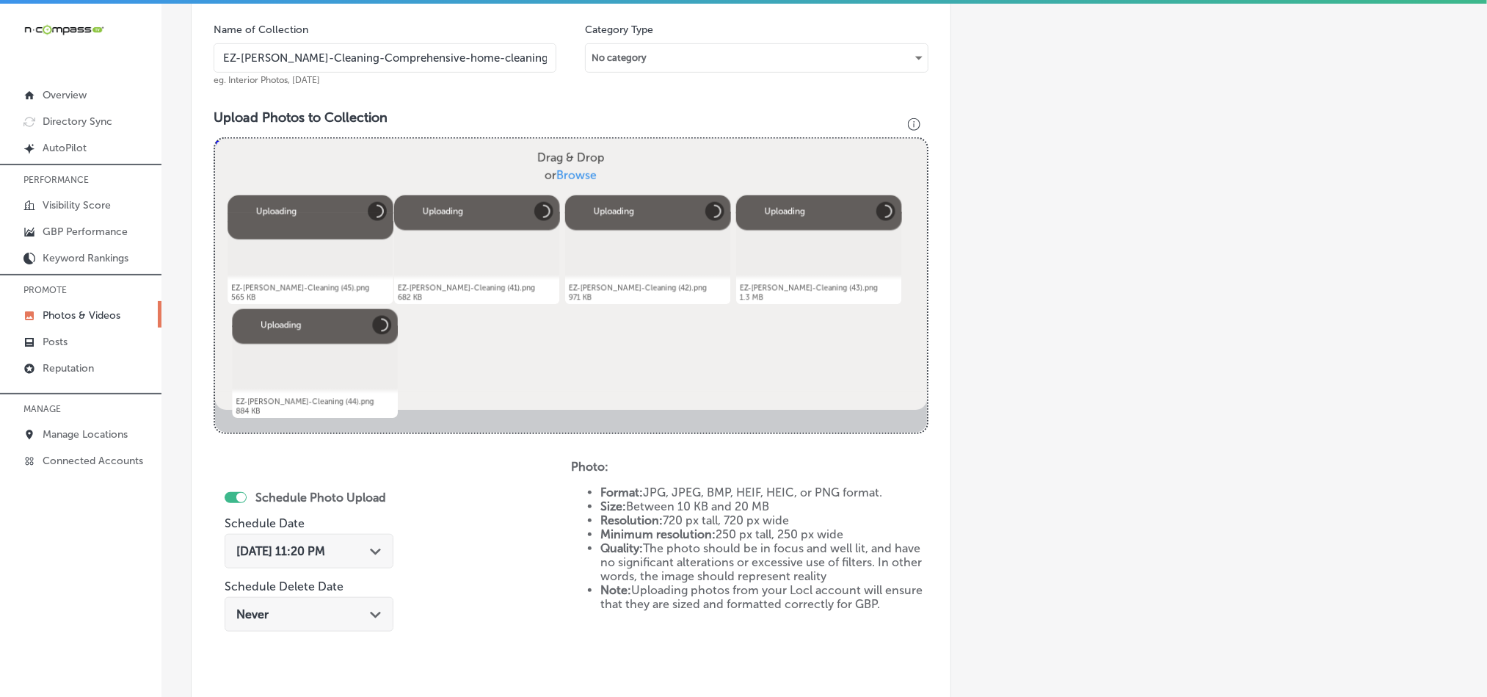
scroll to position [566, 0]
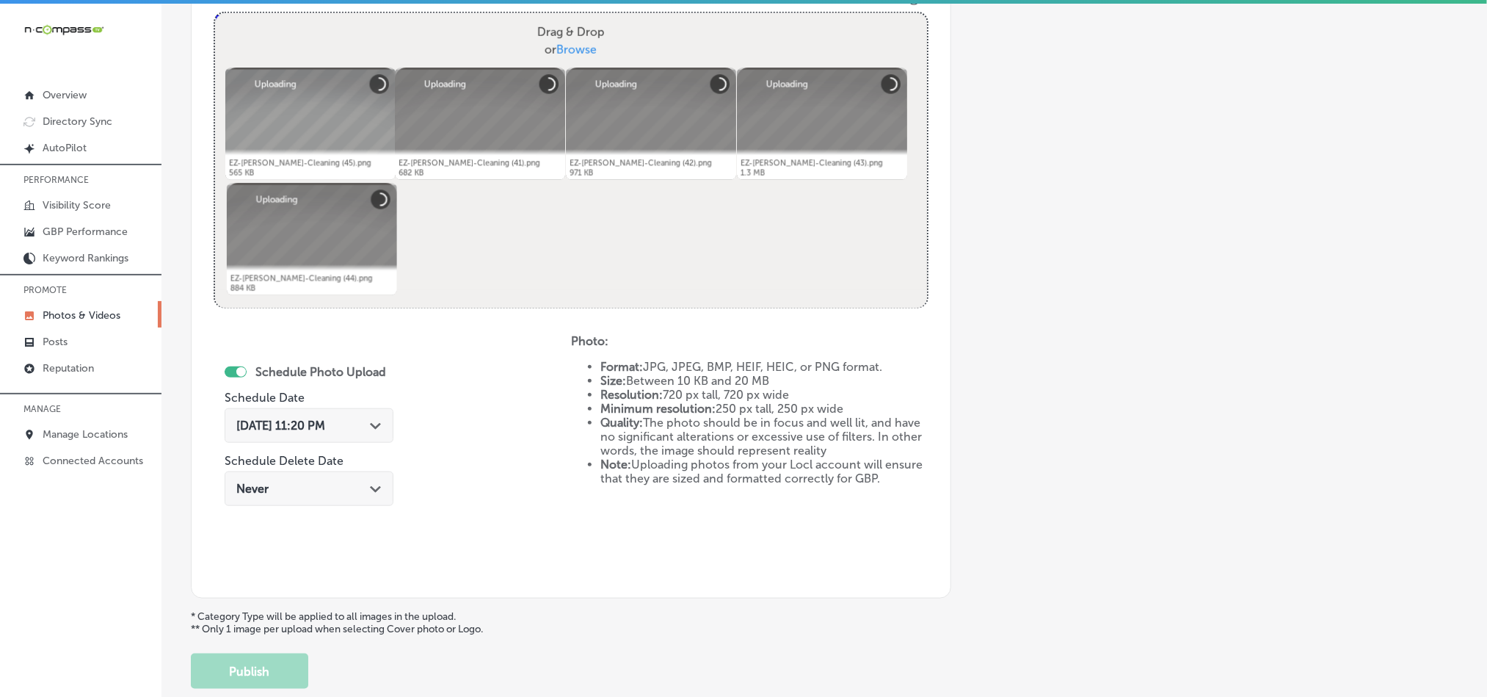
click at [373, 428] on polygon at bounding box center [375, 426] width 11 height 7
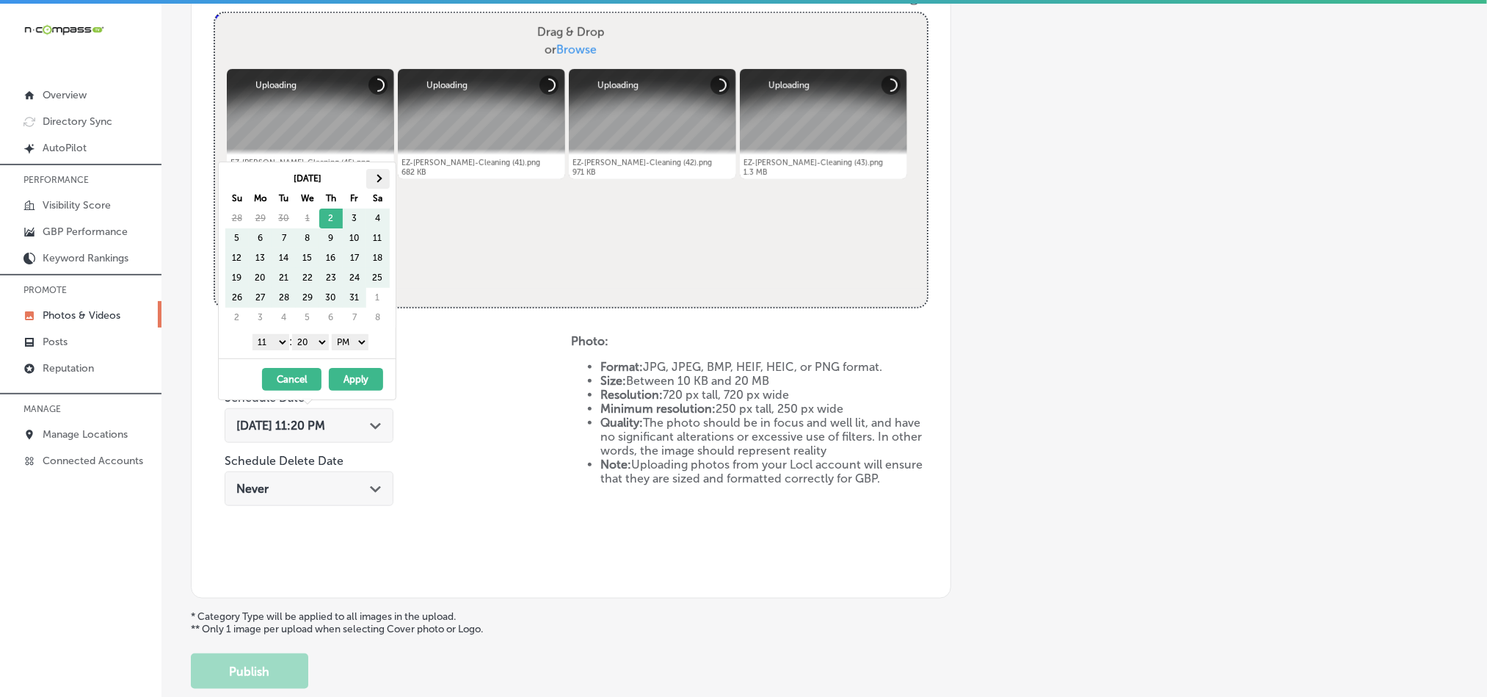
click at [374, 181] on span at bounding box center [378, 178] width 8 height 8
click at [377, 177] on span at bounding box center [378, 178] width 8 height 8
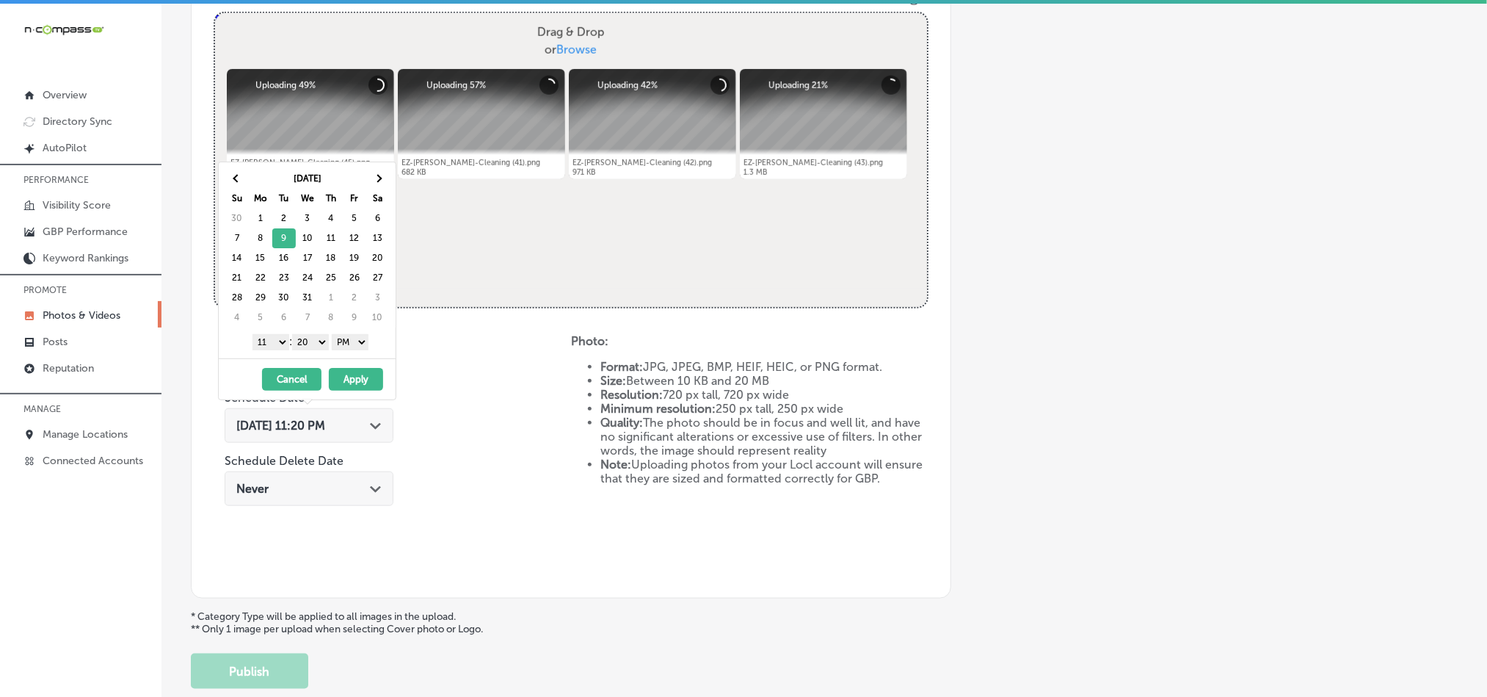
click at [272, 343] on select "1 2 3 4 5 6 7 8 9 10 11 12" at bounding box center [270, 342] width 37 height 16
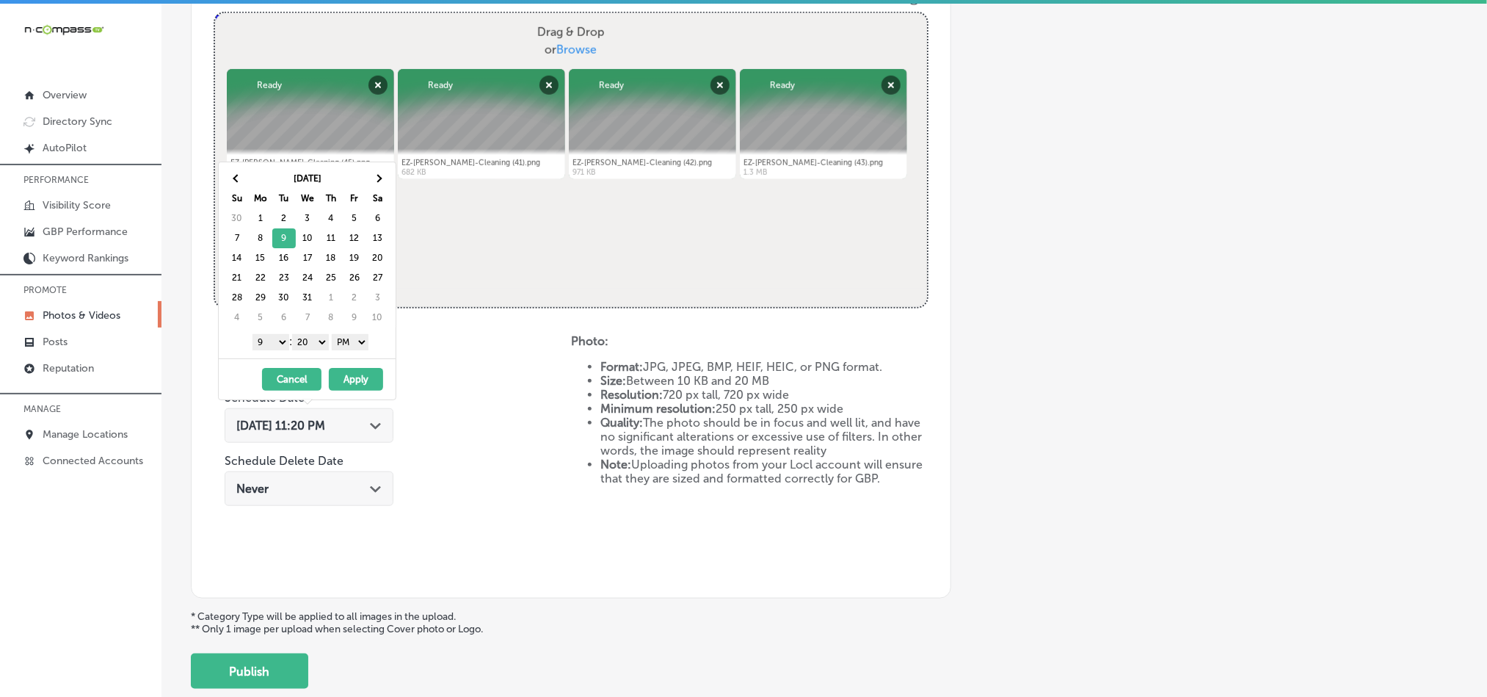
click at [320, 339] on select "00 10 20 30 40 50" at bounding box center [310, 342] width 37 height 16
click at [352, 383] on button "Apply" at bounding box center [356, 379] width 54 height 23
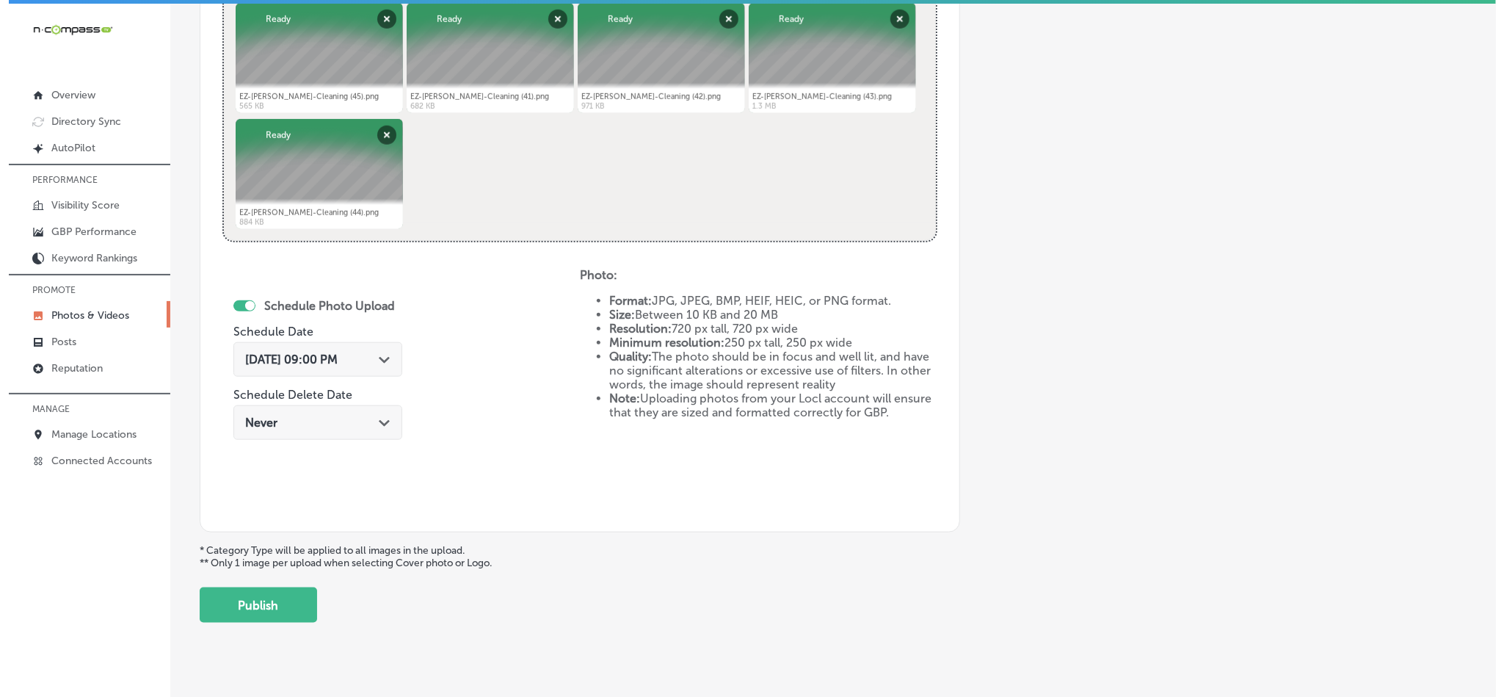
scroll to position [639, 0]
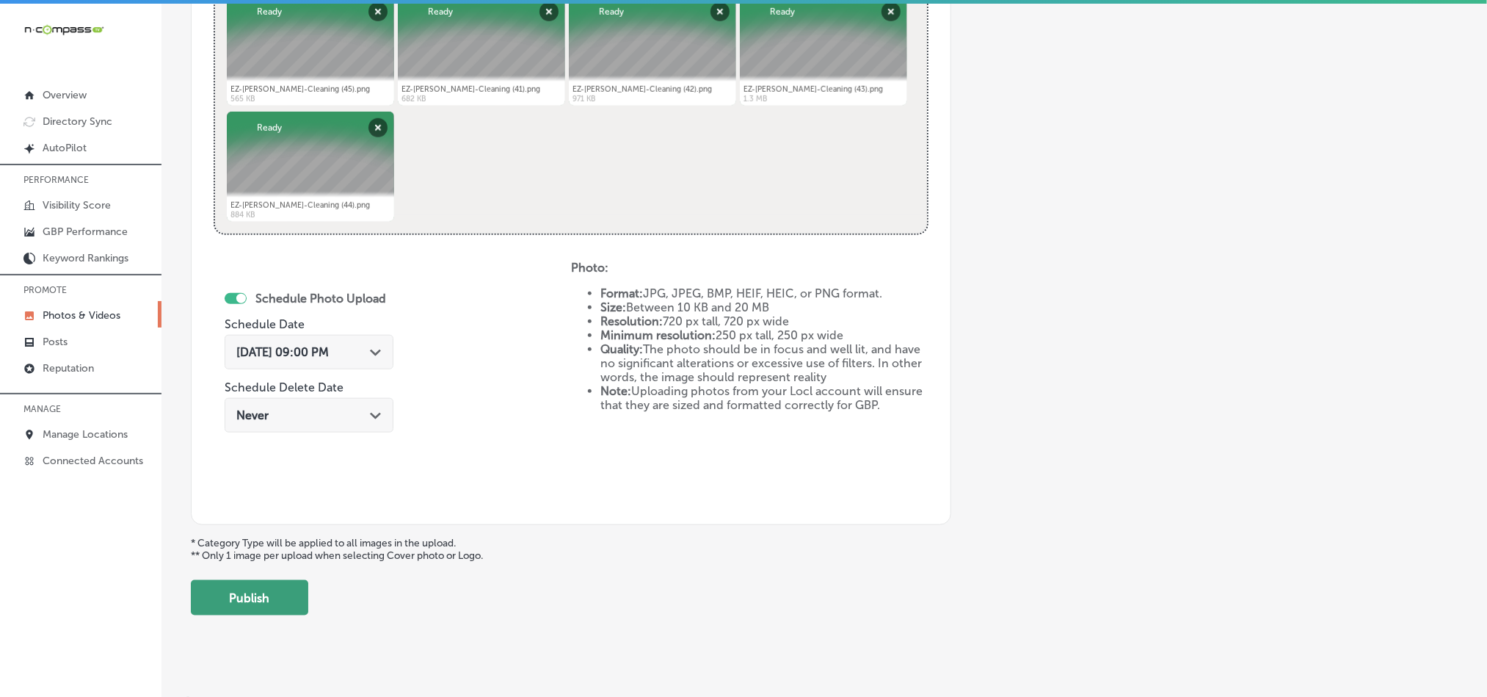
click at [264, 593] on button "Publish" at bounding box center [249, 597] width 117 height 35
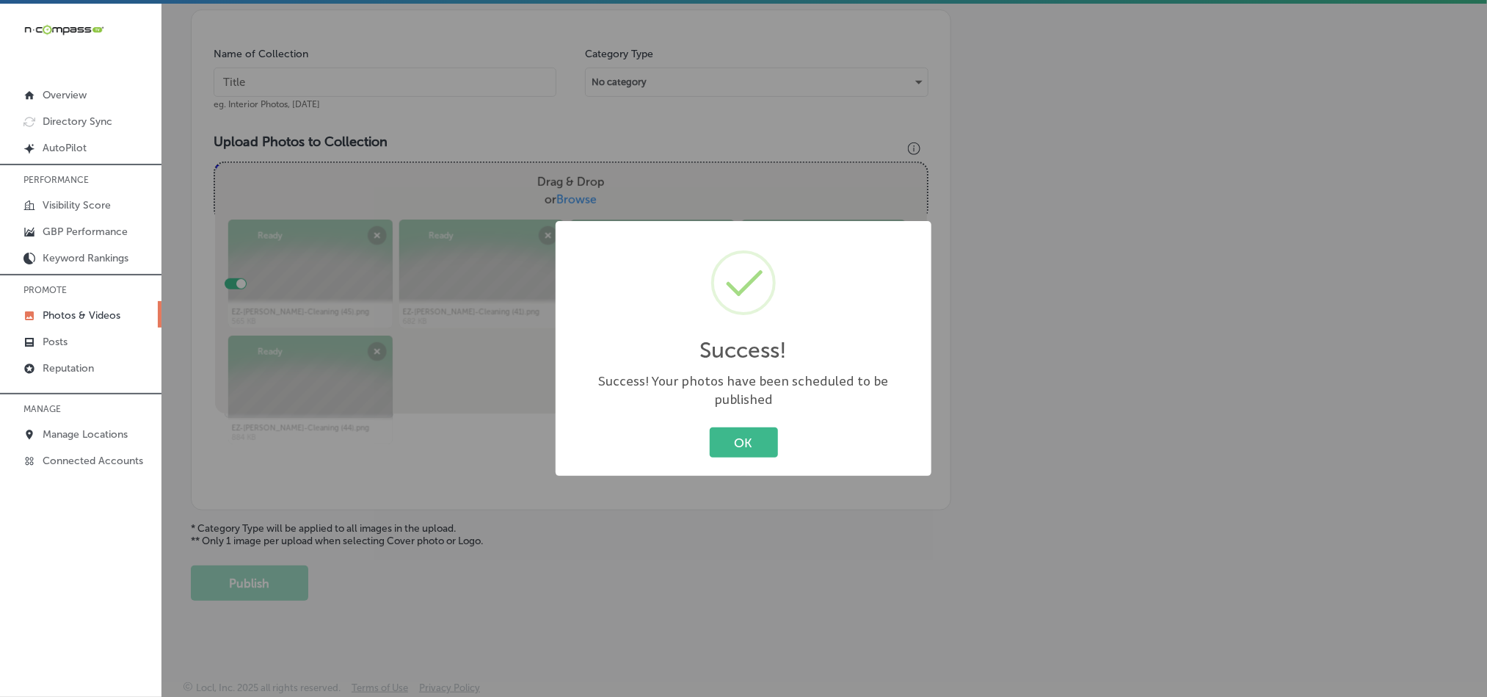
scroll to position [419, 0]
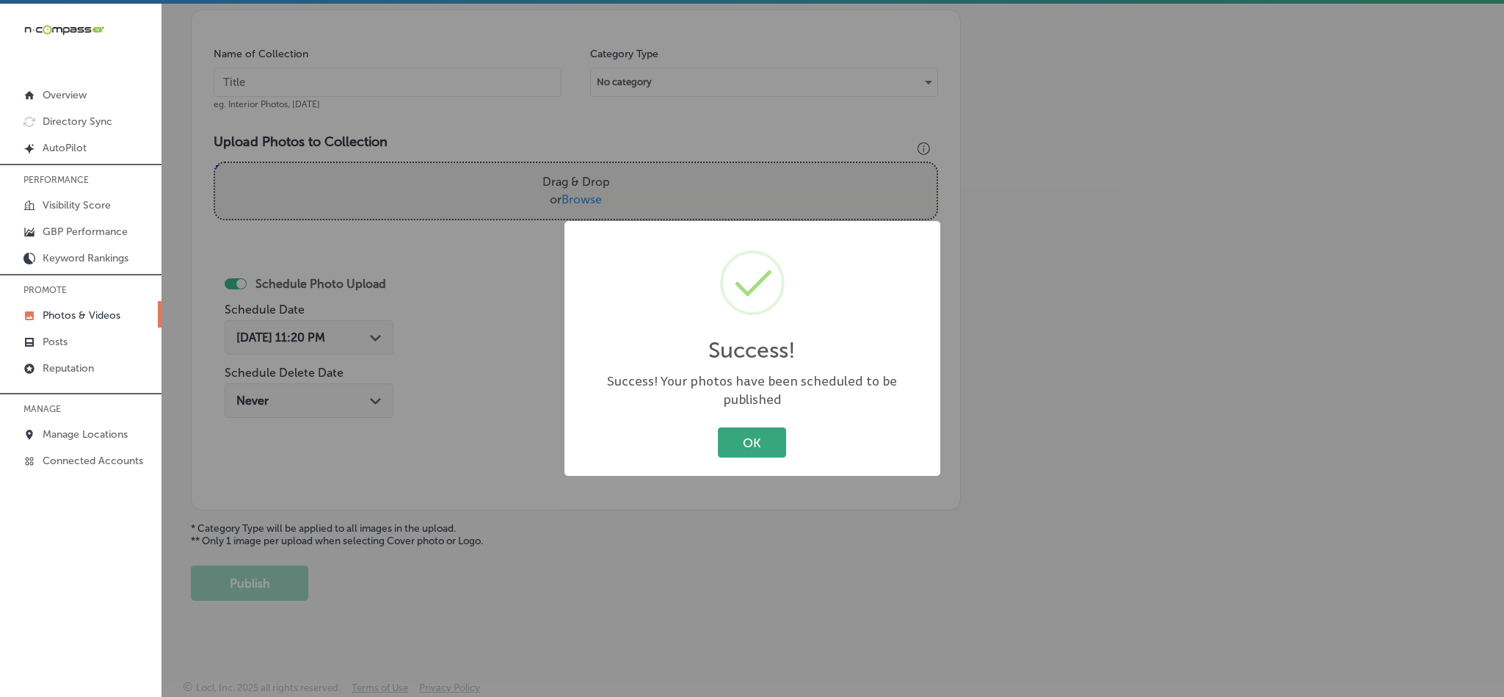
click at [746, 445] on button "OK" at bounding box center [752, 442] width 68 height 30
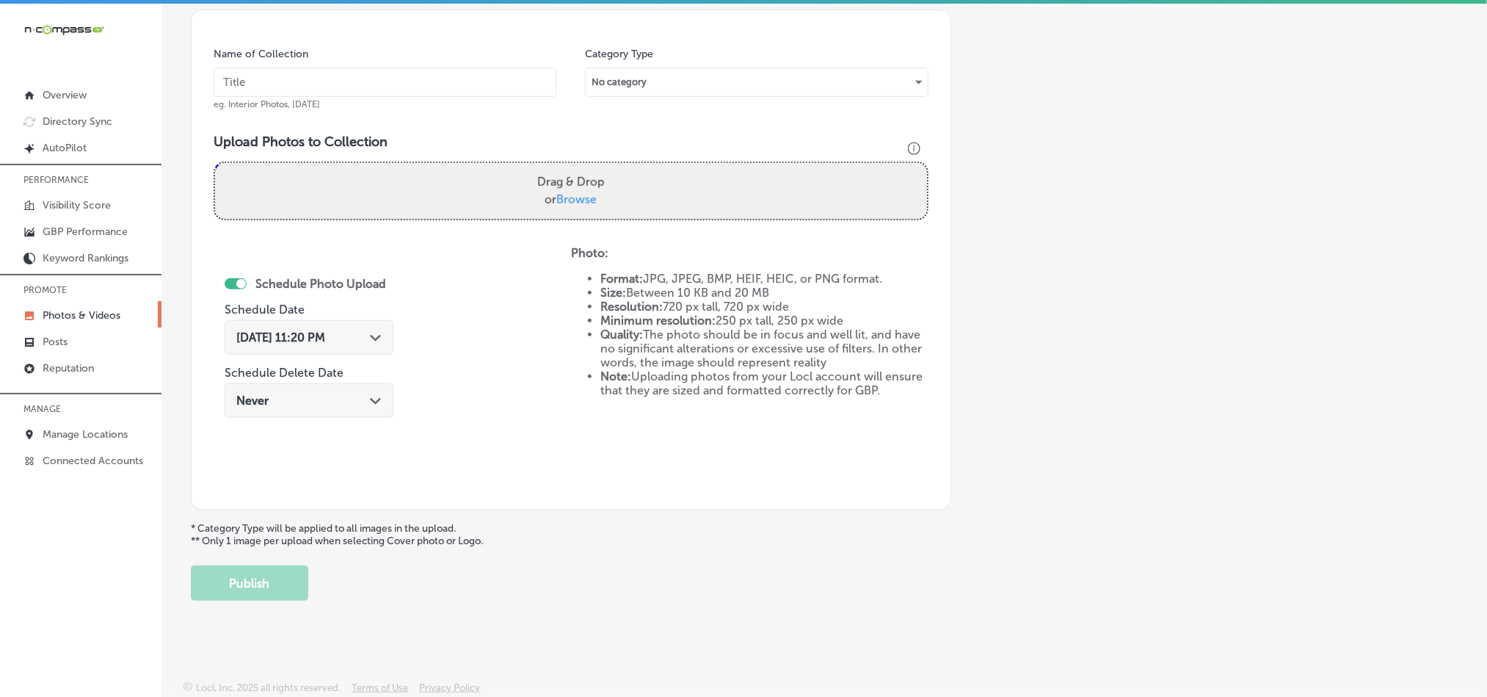
click at [349, 80] on input "text" at bounding box center [385, 82] width 343 height 29
paste input "EZ-[PERSON_NAME]-Cleaning-Tile-and-grout-cleaning-near-me"
type input "EZ-[PERSON_NAME]-Cleaning-Tile-and-grout-cleaning-near-me"
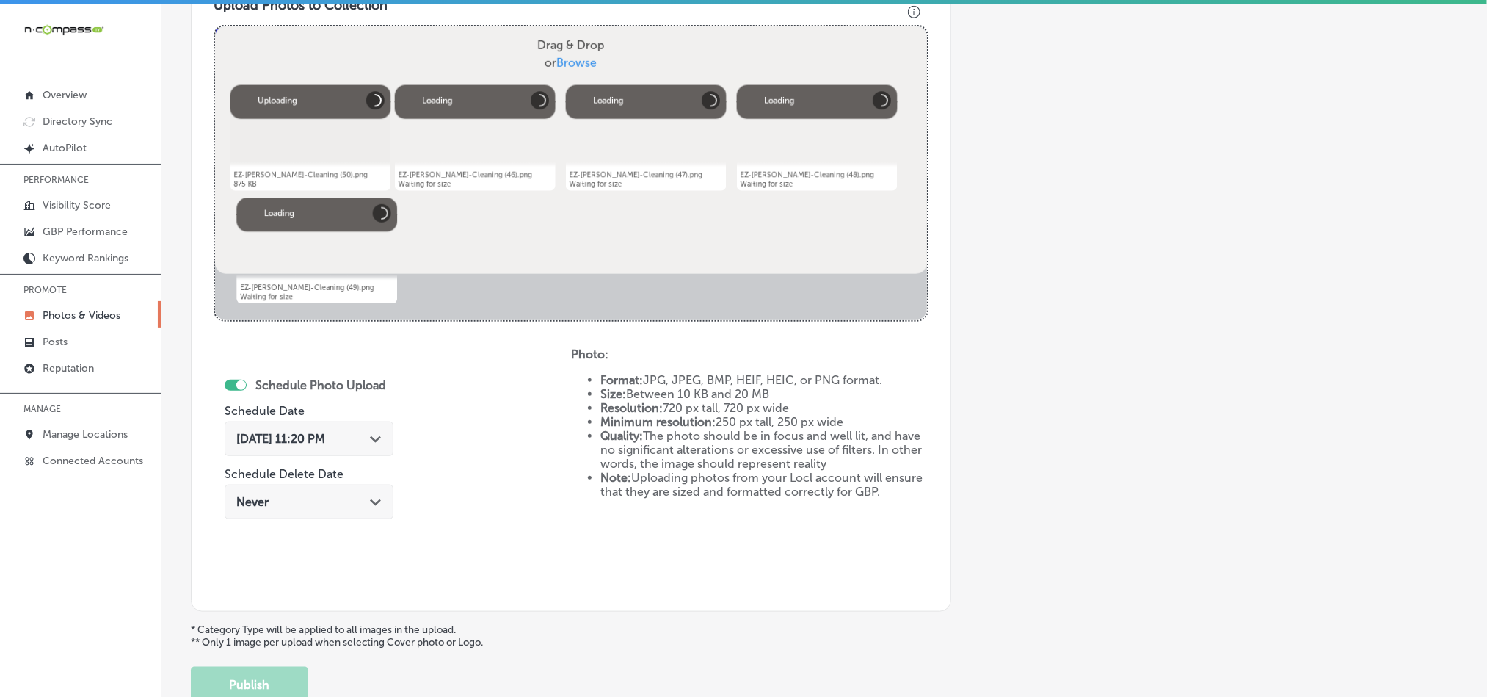
scroll to position [566, 0]
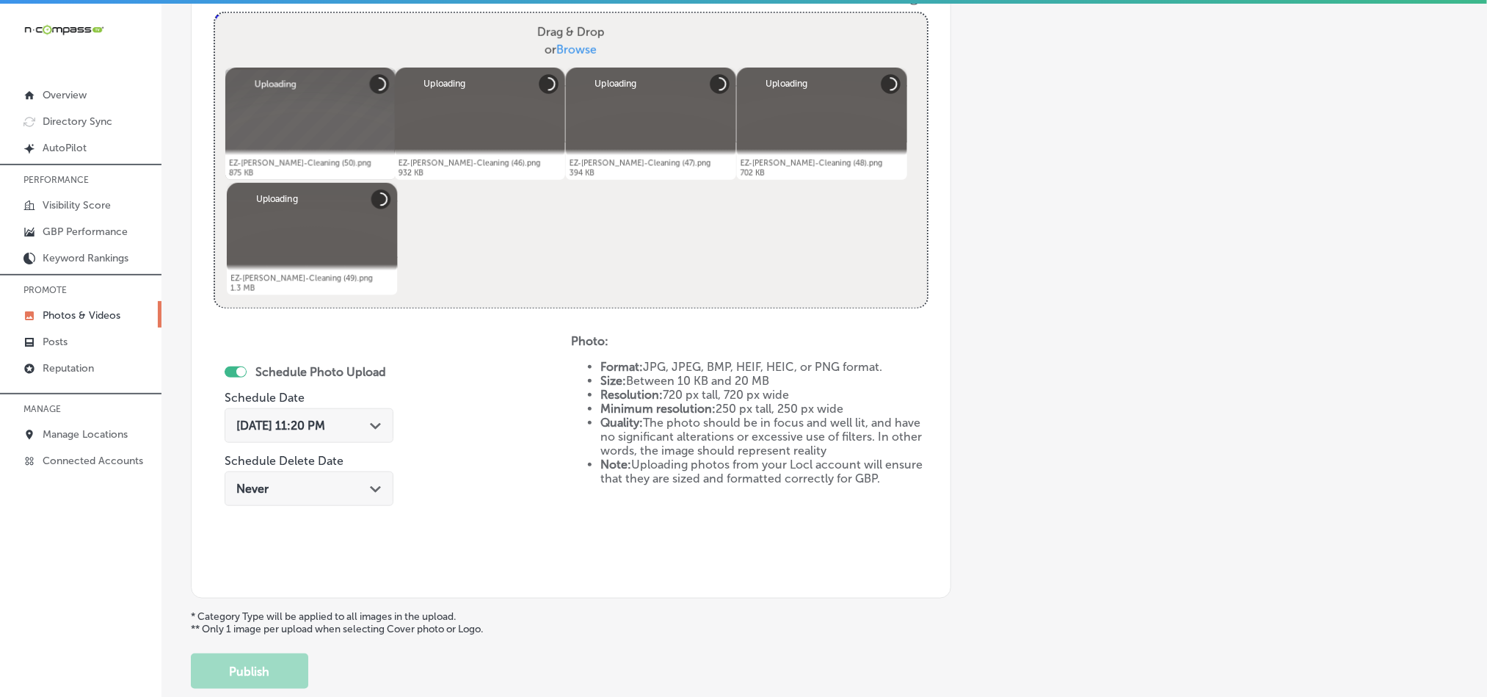
click at [370, 425] on polygon at bounding box center [375, 426] width 11 height 7
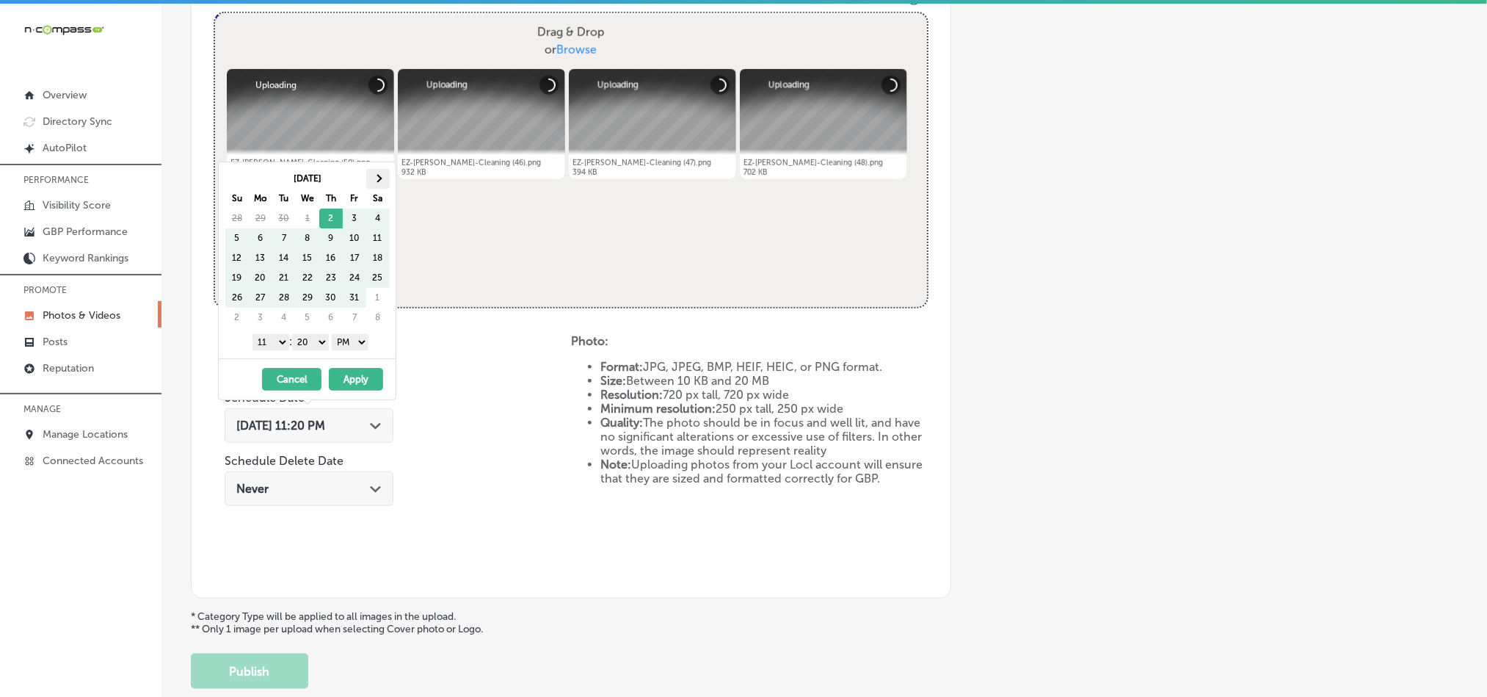
click at [381, 175] on th at bounding box center [377, 179] width 23 height 20
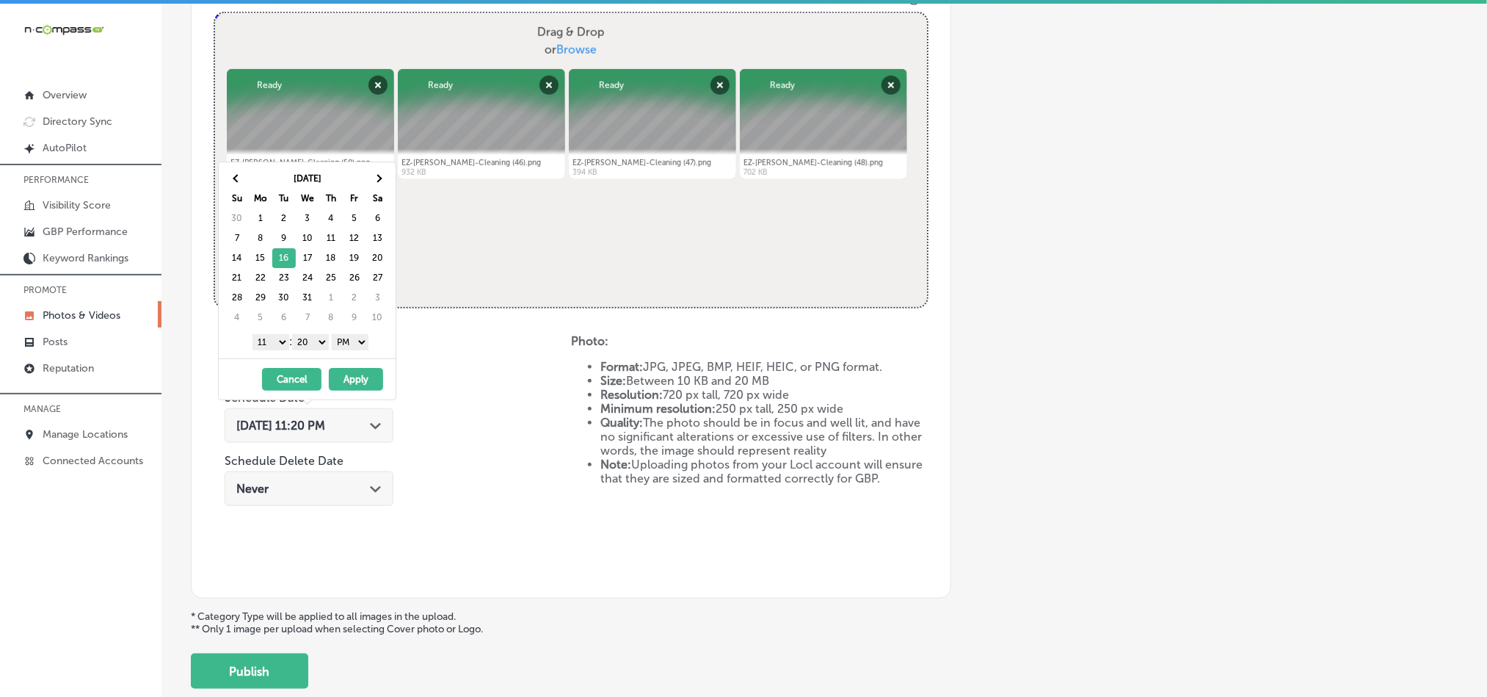
click at [276, 341] on select "1 2 3 4 5 6 7 8 9 10 11 12" at bounding box center [270, 342] width 37 height 16
click at [317, 335] on select "00 10 20 30 40 50" at bounding box center [310, 342] width 37 height 16
click at [349, 384] on button "Apply" at bounding box center [356, 379] width 54 height 23
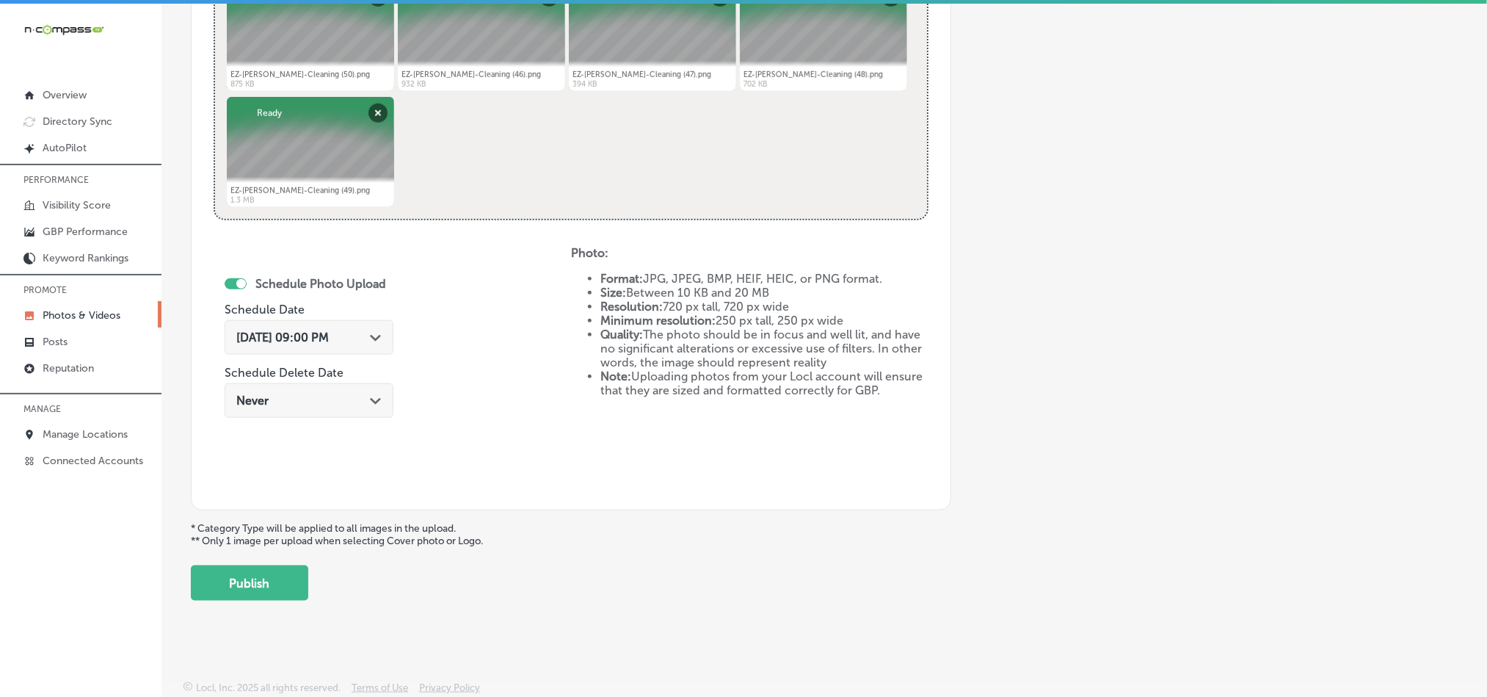
scroll to position [657, 0]
click at [238, 588] on button "Publish" at bounding box center [249, 582] width 117 height 35
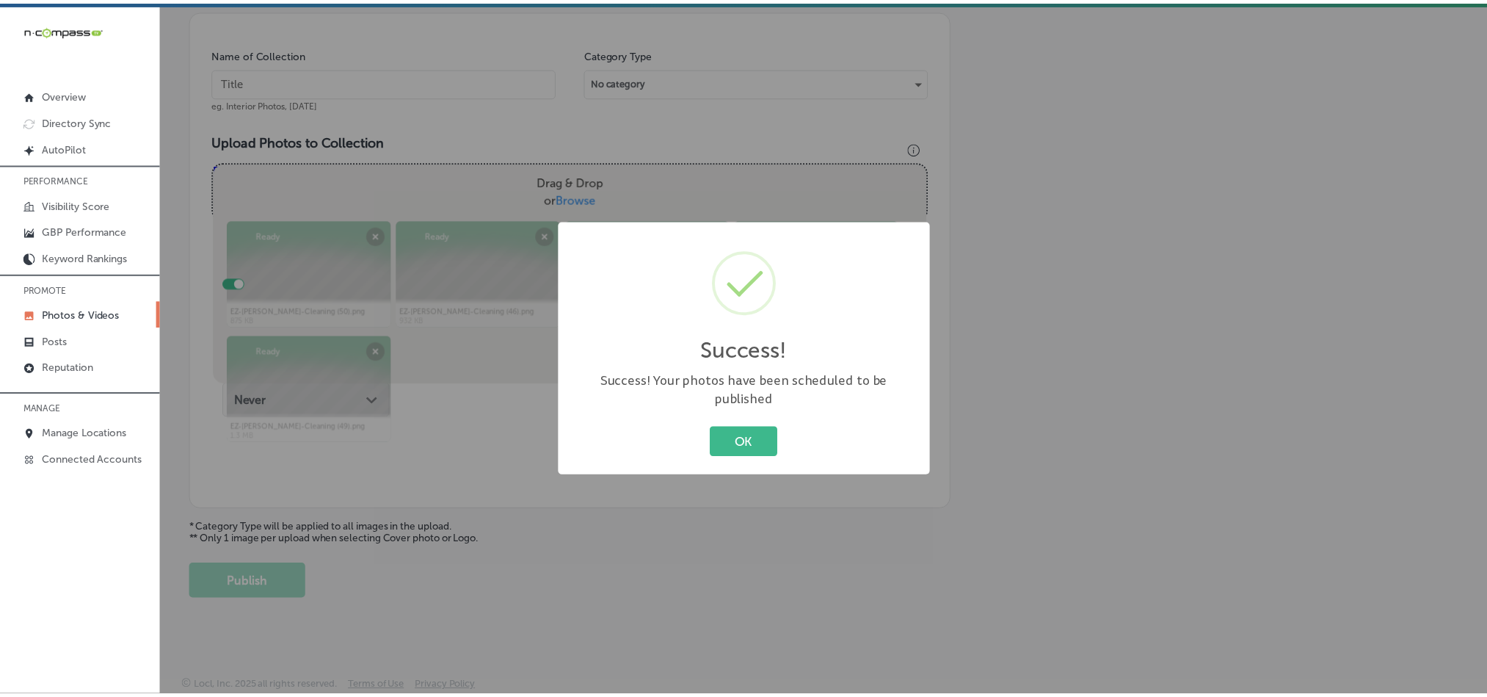
scroll to position [419, 0]
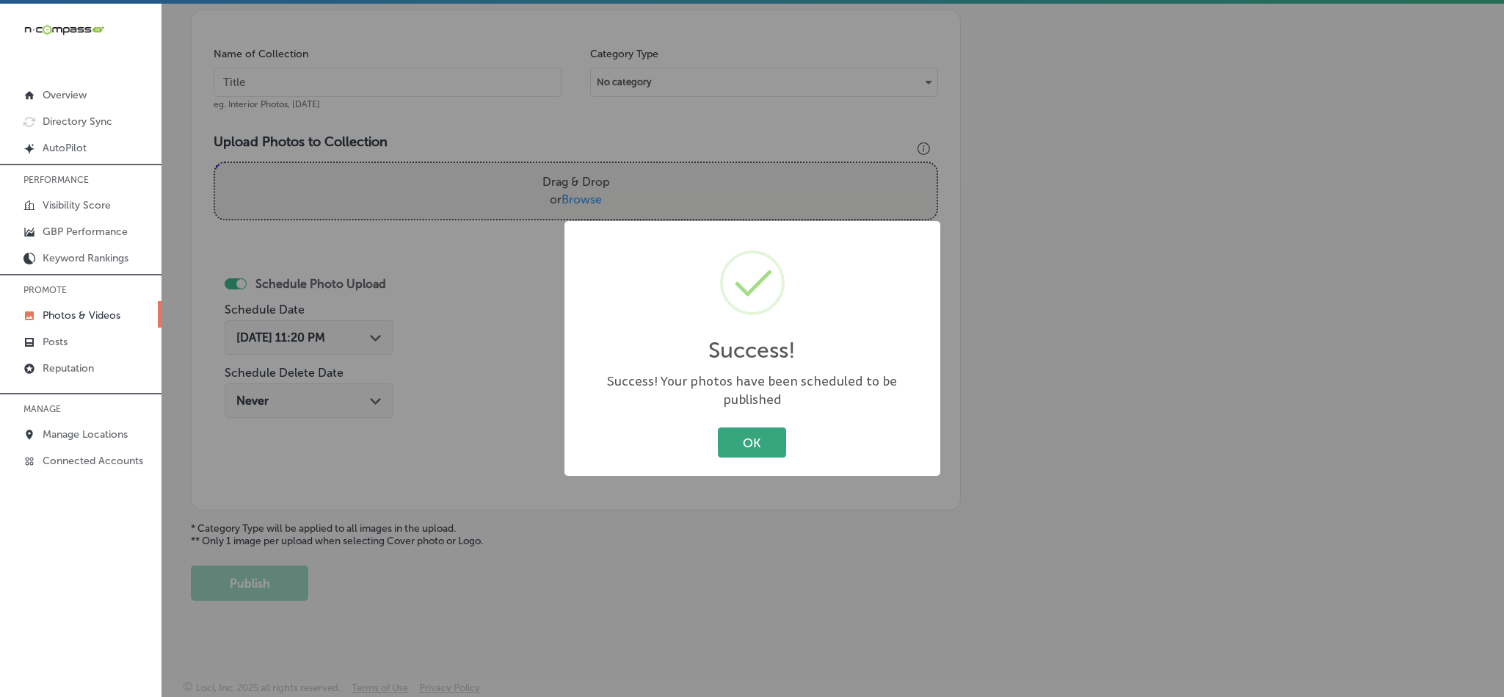
click at [754, 436] on button "OK" at bounding box center [752, 442] width 68 height 30
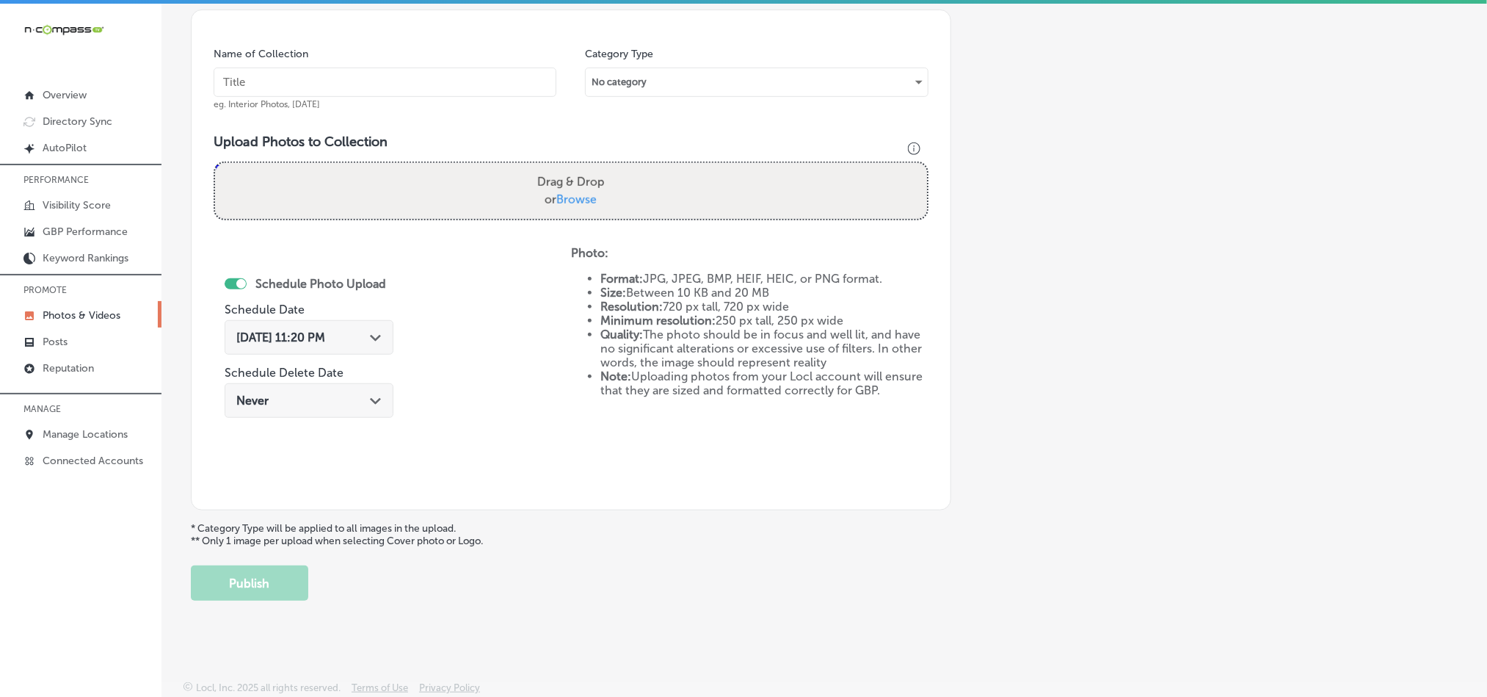
click at [280, 71] on input "text" at bounding box center [385, 82] width 343 height 29
paste input "EZ-[PERSON_NAME]-Cleaning-Baseboard-cleaning-service"
type input "EZ-[PERSON_NAME]-Cleaning-Baseboard-cleaning-service"
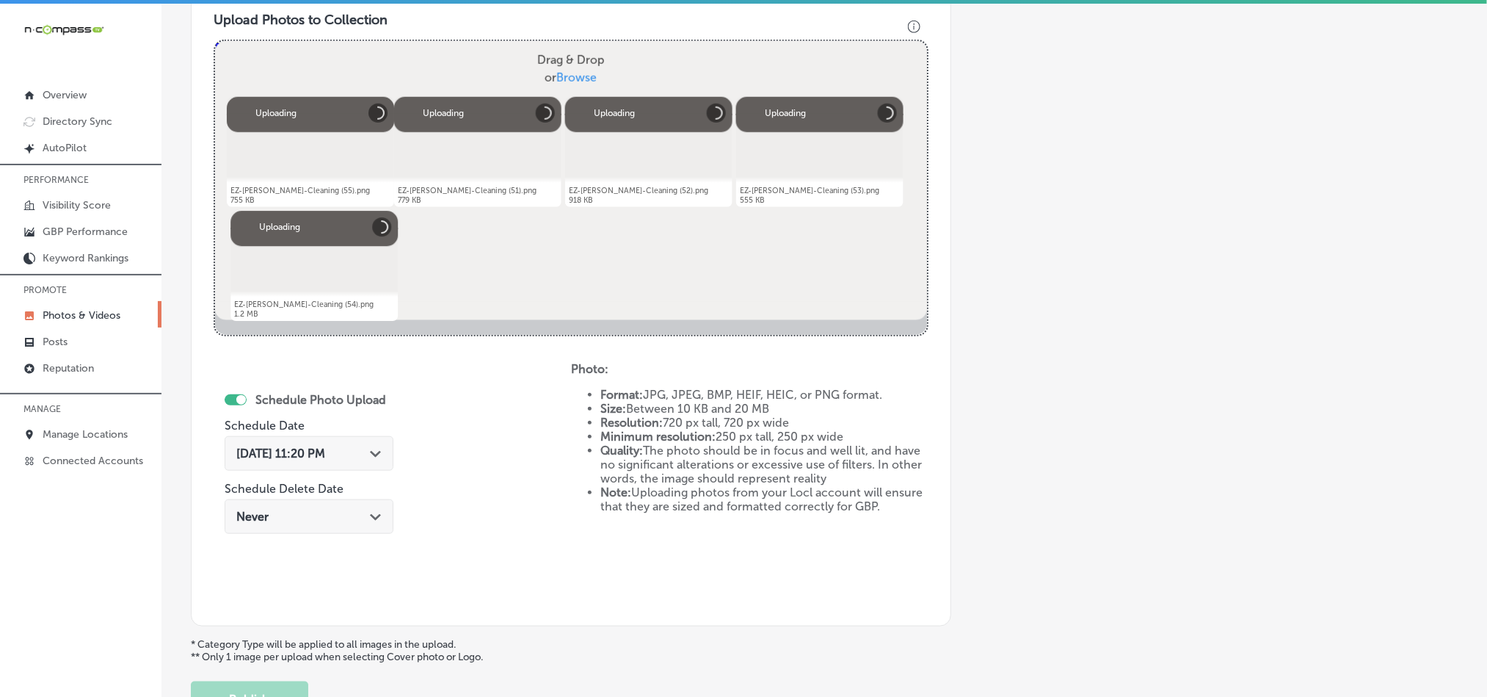
scroll to position [603, 0]
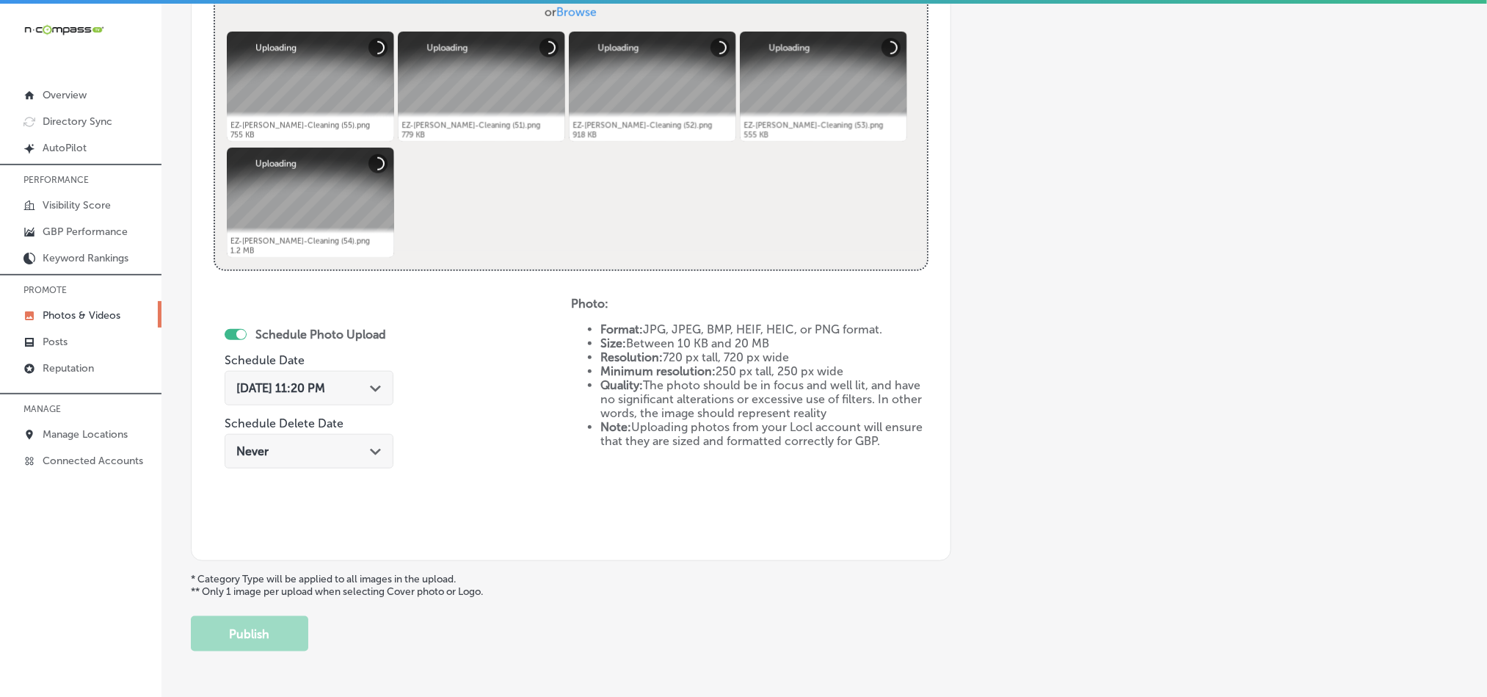
click at [363, 388] on div "[DATE] 11:20 PM Path Created with Sketch." at bounding box center [308, 388] width 145 height 14
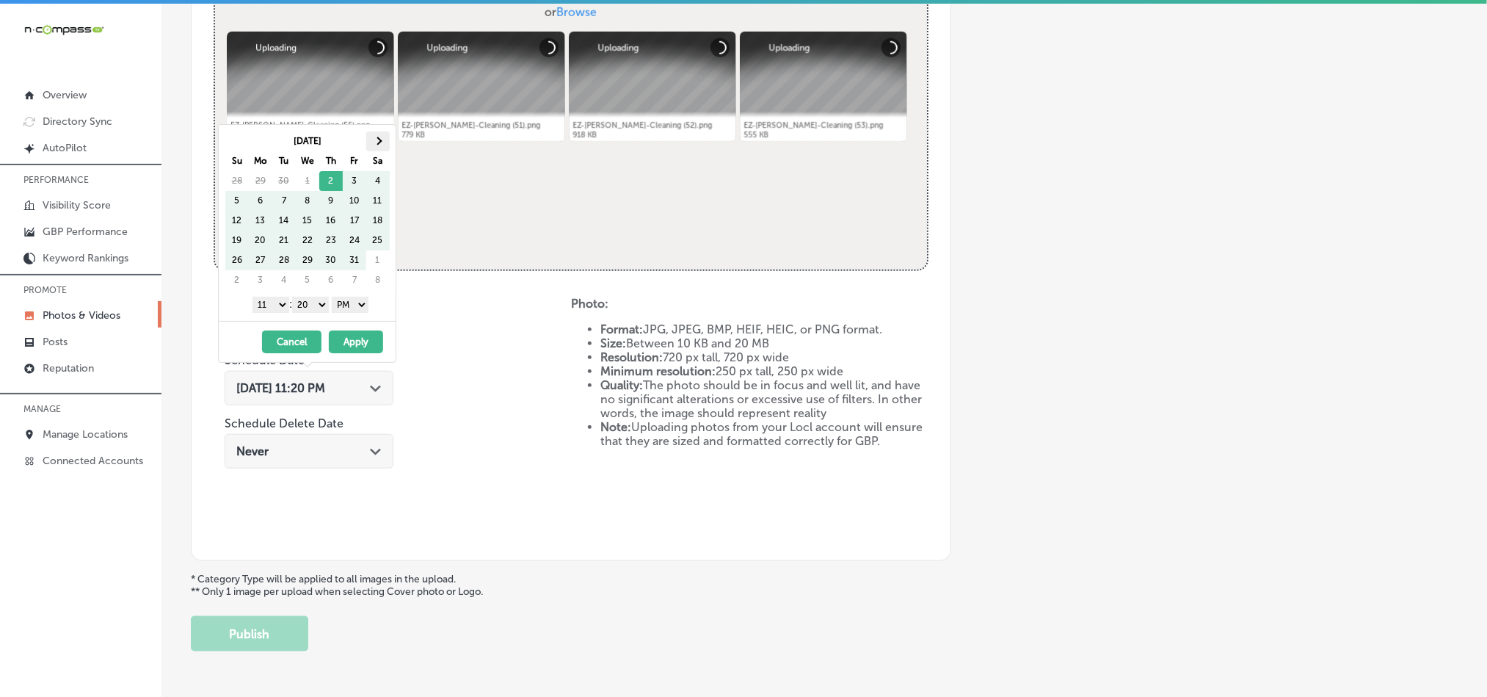
click at [377, 141] on span at bounding box center [378, 141] width 8 height 8
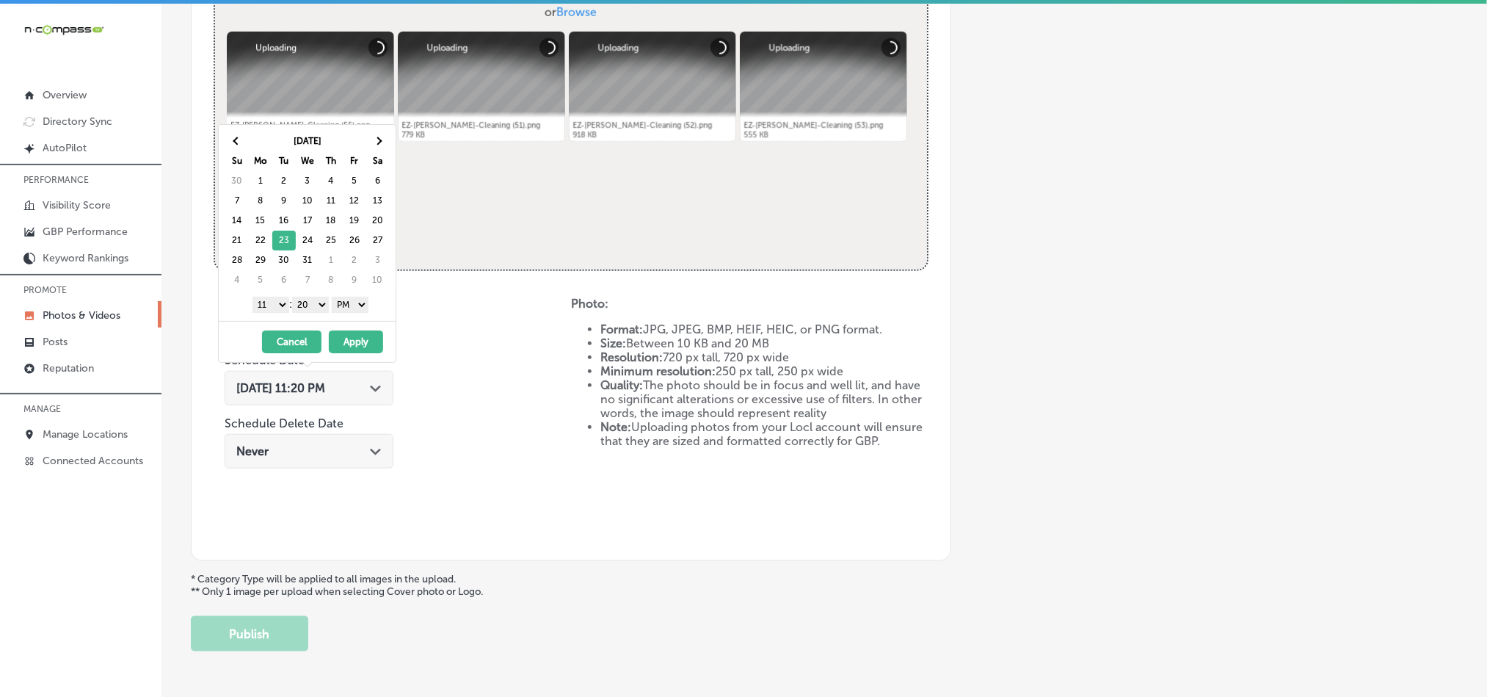
click at [280, 307] on select "1 2 3 4 5 6 7 8 9 10 11 12" at bounding box center [270, 305] width 37 height 16
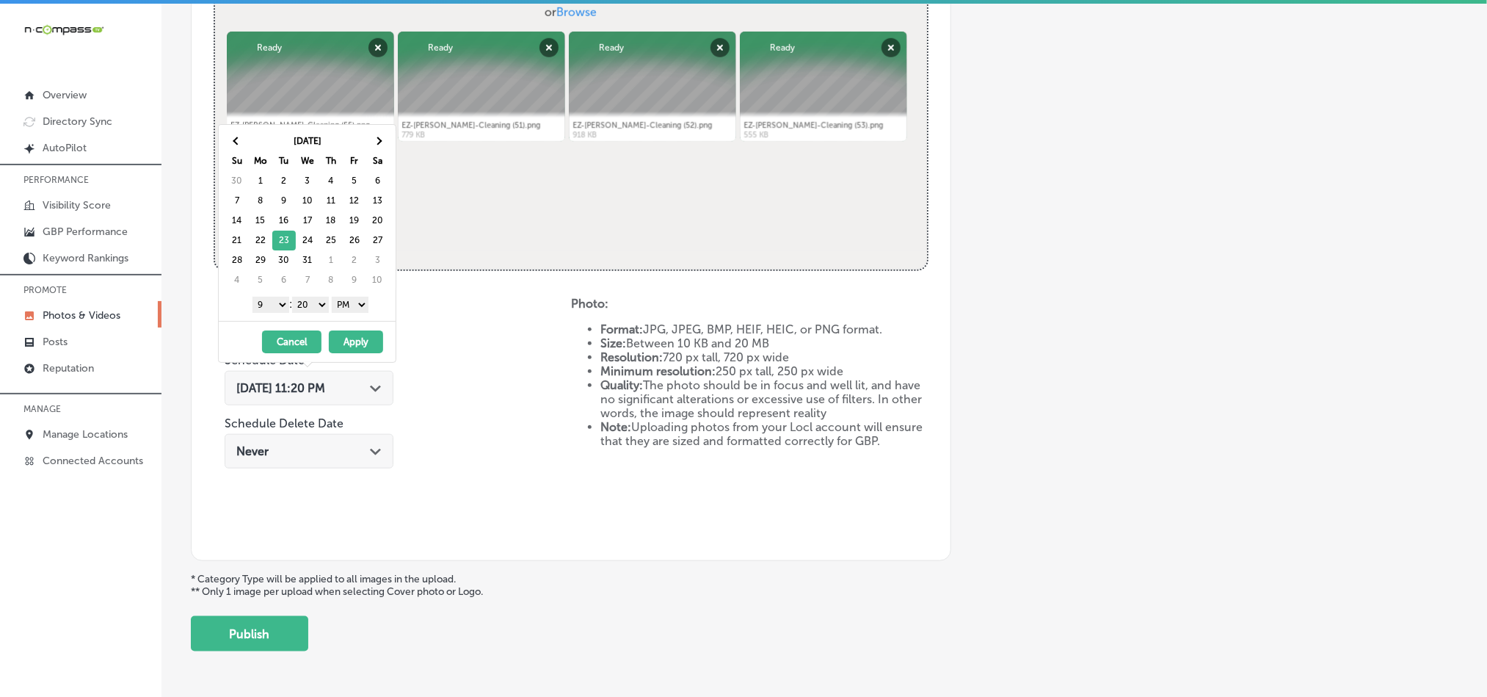
click at [316, 308] on select "00 10 20 30 40 50" at bounding box center [310, 305] width 37 height 16
click at [368, 346] on button "Apply" at bounding box center [356, 341] width 54 height 23
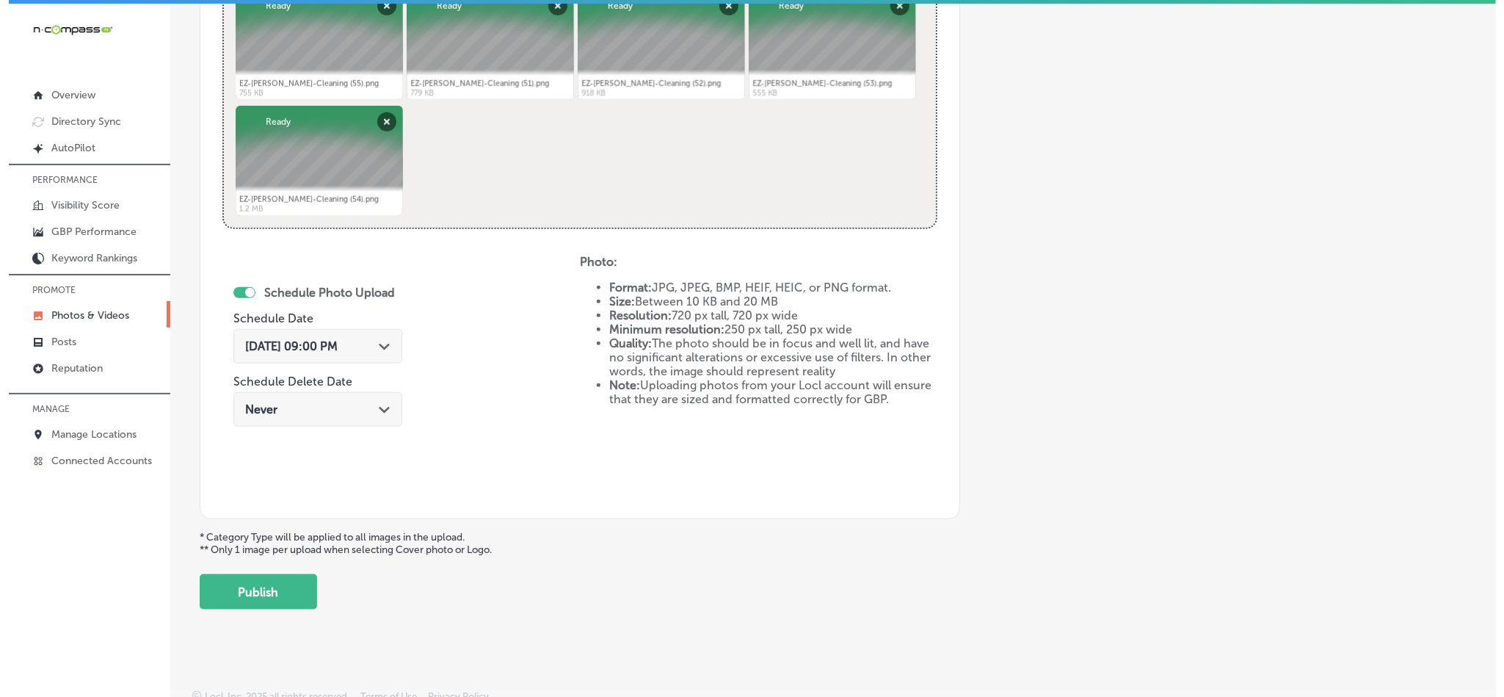
scroll to position [657, 0]
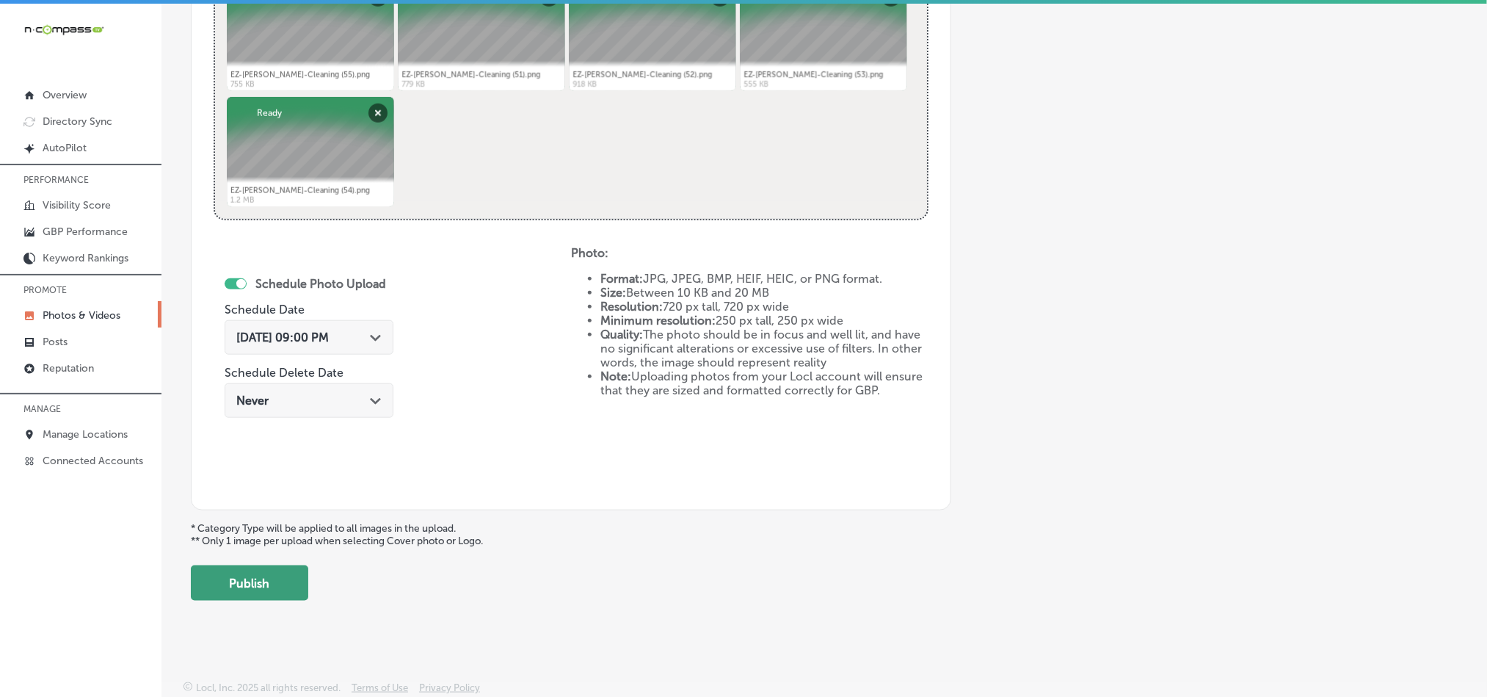
click at [236, 584] on button "Publish" at bounding box center [249, 582] width 117 height 35
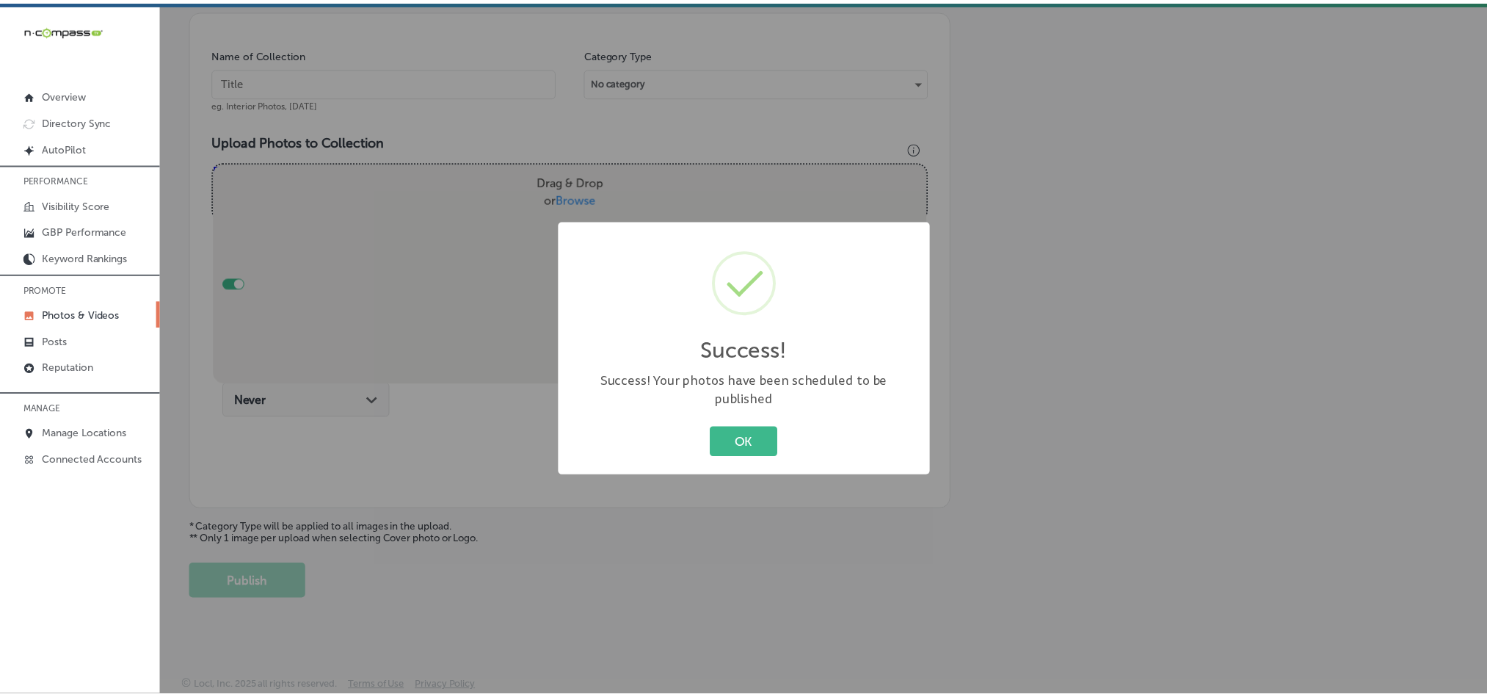
scroll to position [419, 0]
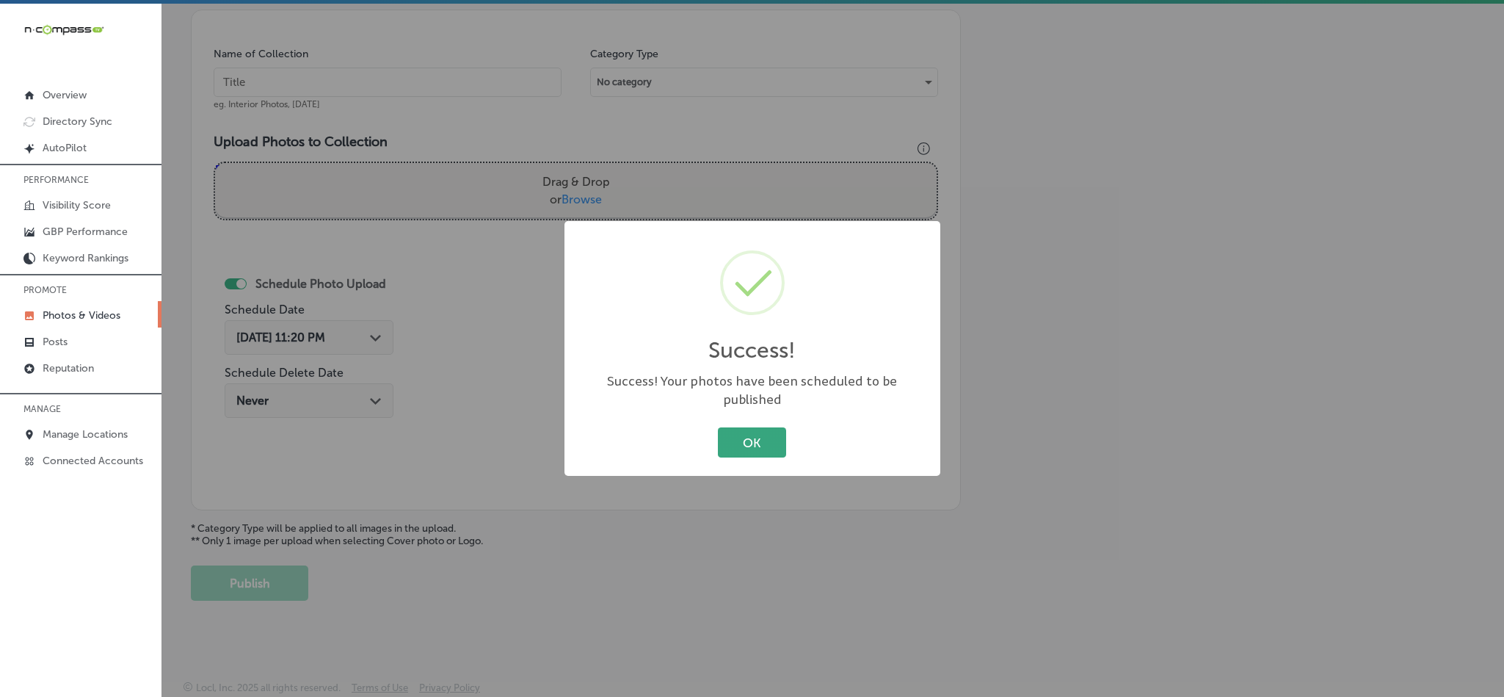
click at [776, 436] on button "OK" at bounding box center [752, 442] width 68 height 30
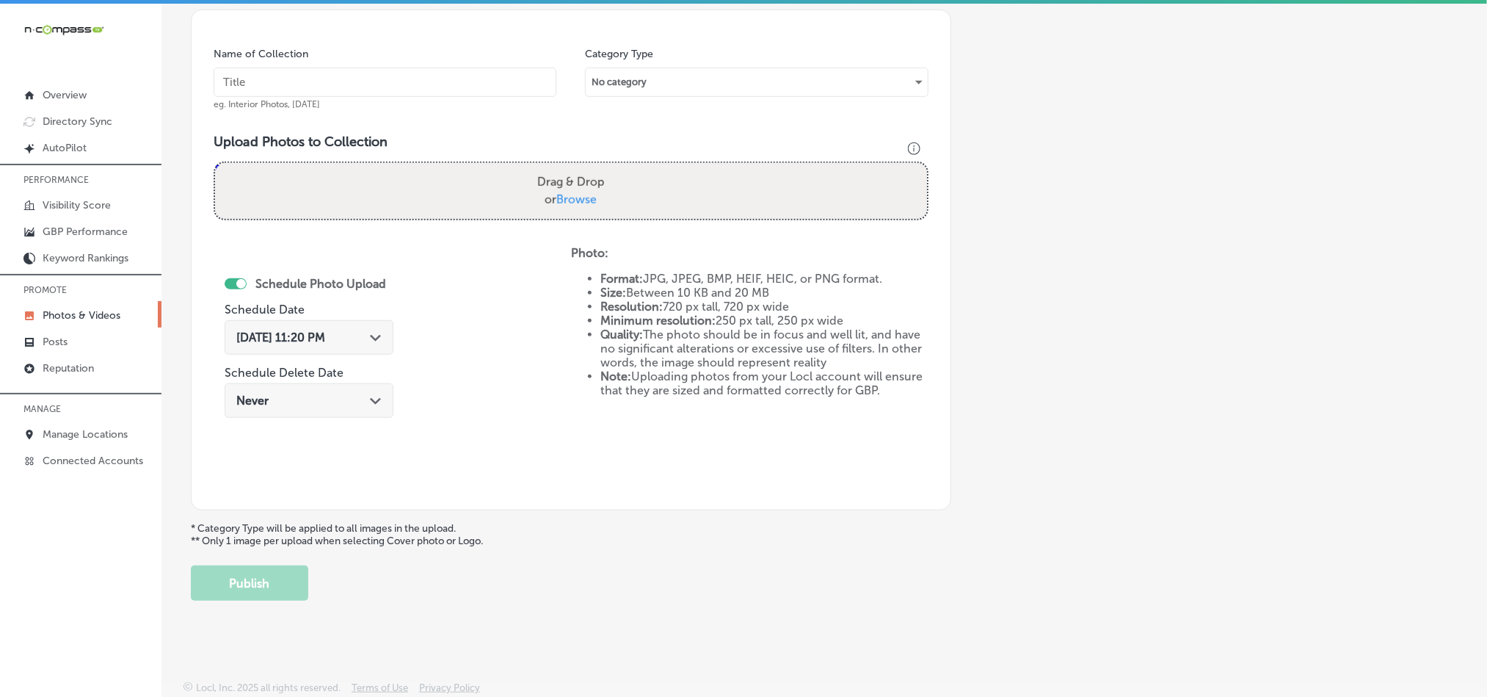
click at [456, 57] on div "Name of Collection eg. Interior Photos, [DATE]" at bounding box center [385, 78] width 343 height 63
click at [449, 90] on input "text" at bounding box center [385, 82] width 343 height 29
paste input "EZ-[PERSON_NAME]-Cleaning-High-dusting-cleaning-services"
type input "EZ-[PERSON_NAME]-Cleaning-High-dusting-cleaning-services"
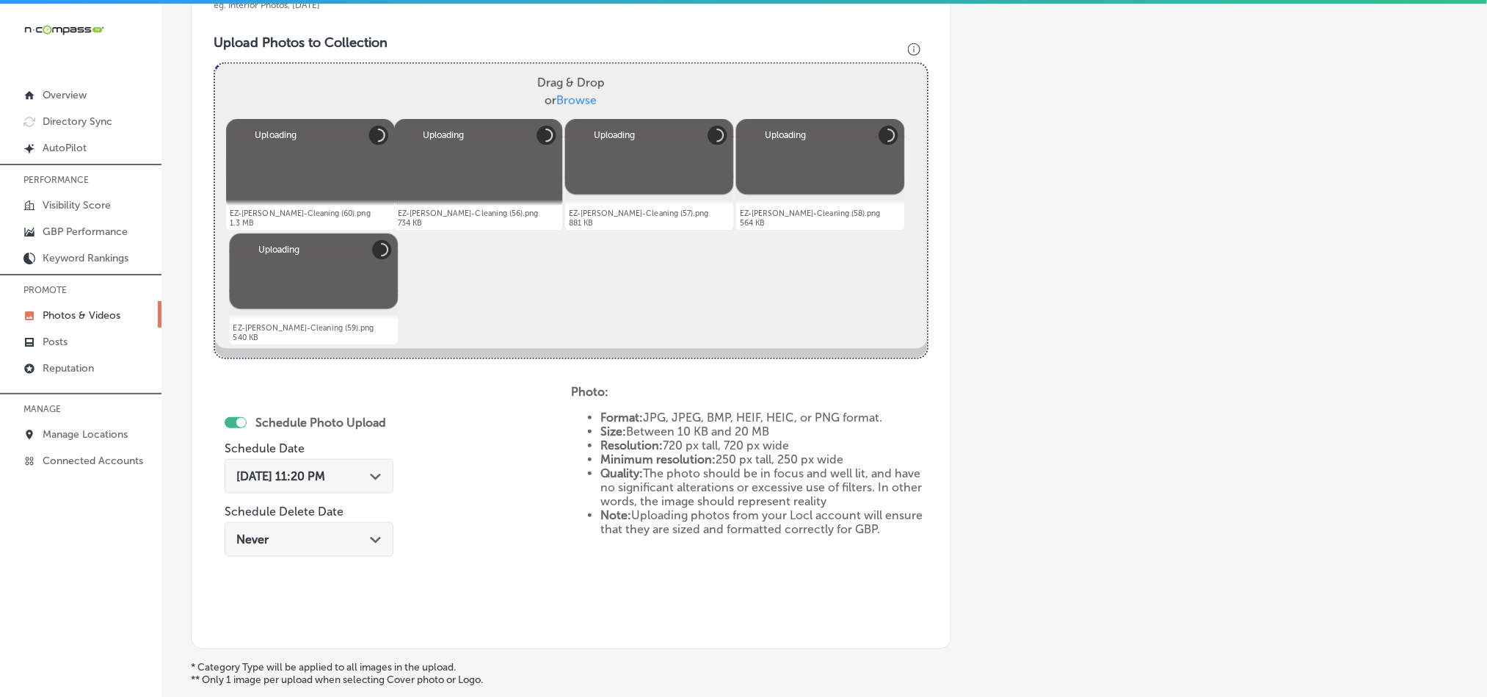
scroll to position [566, 0]
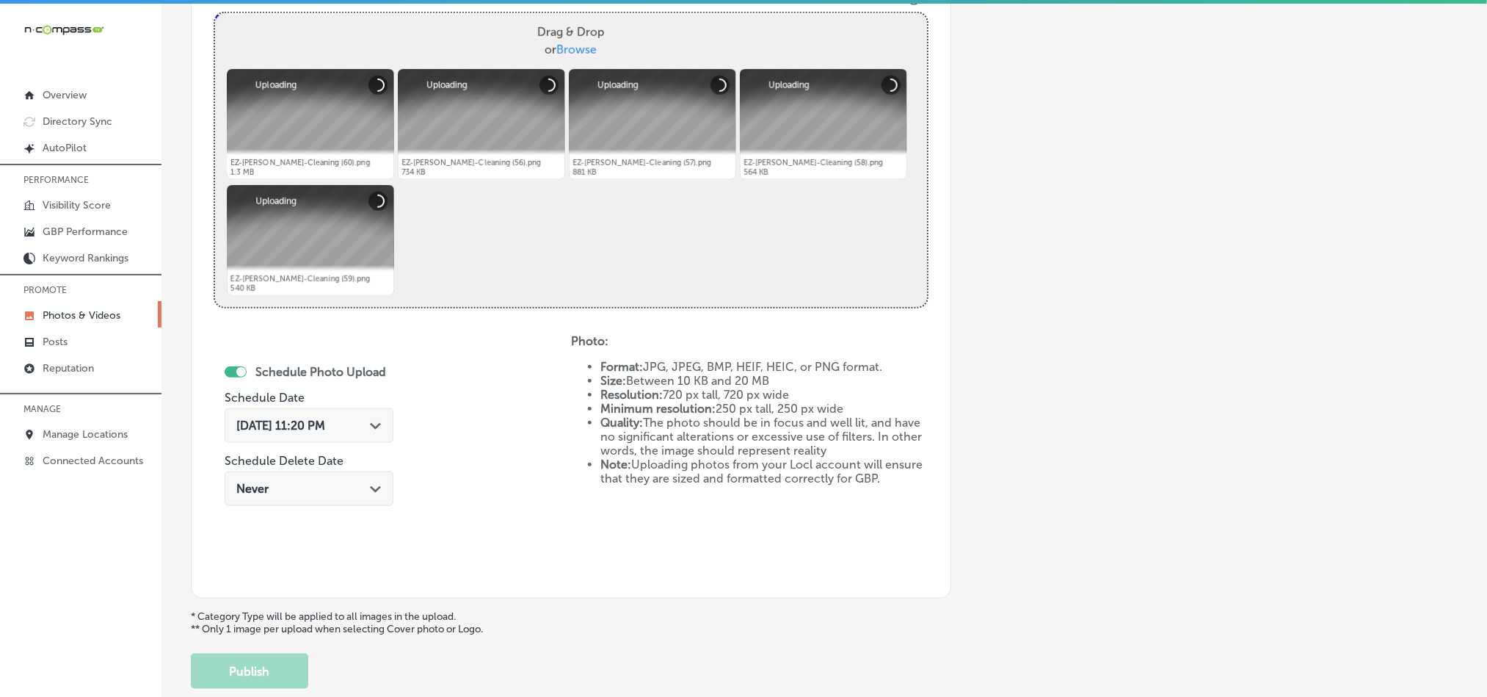
click at [379, 427] on div "Path Created with Sketch." at bounding box center [376, 424] width 12 height 12
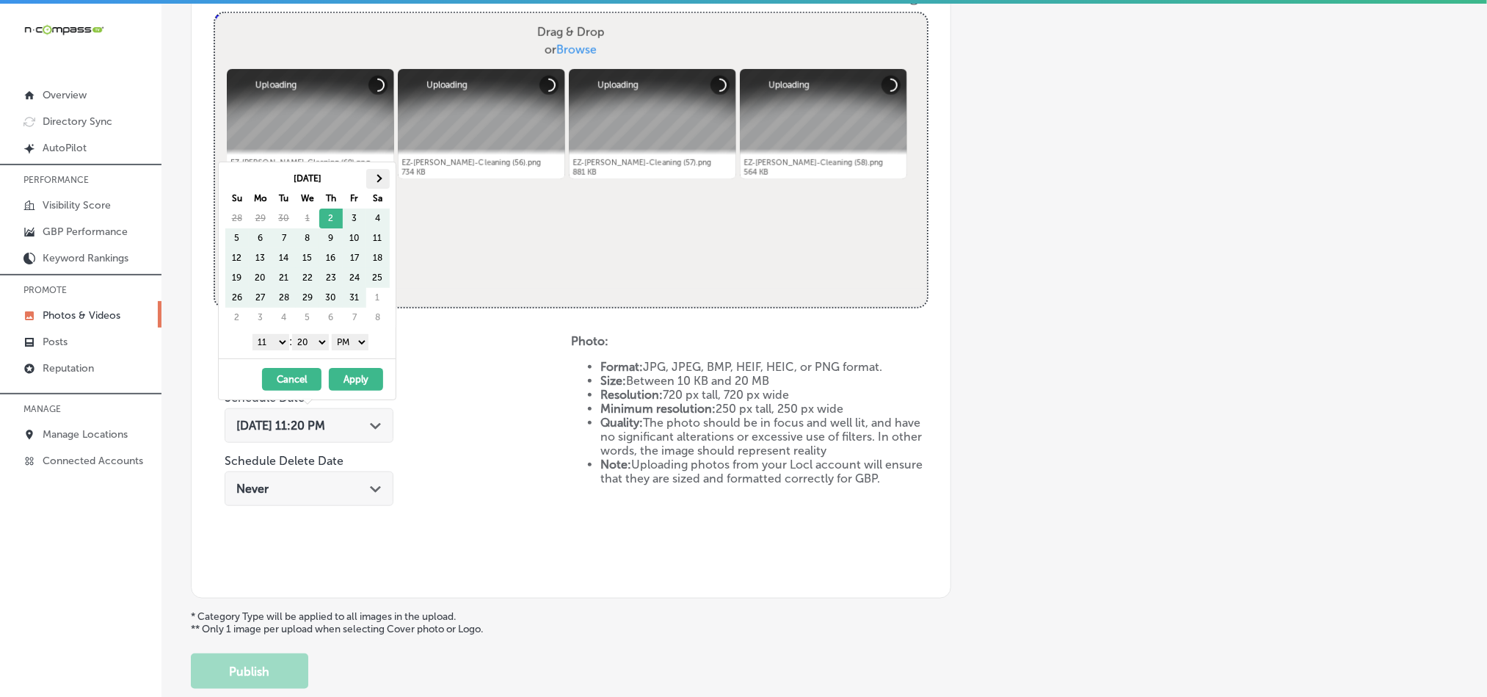
click at [388, 179] on th at bounding box center [377, 179] width 23 height 20
click at [383, 178] on th at bounding box center [377, 179] width 23 height 20
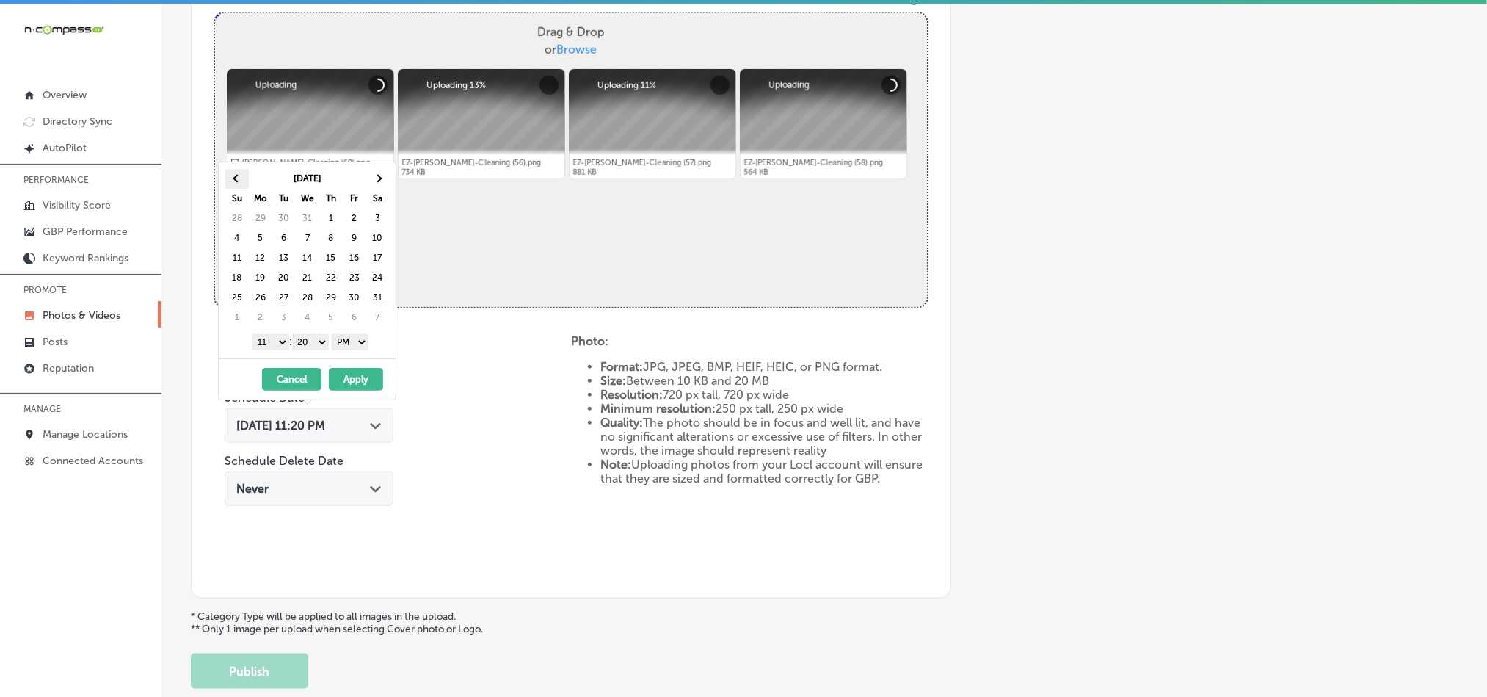
click at [231, 177] on th at bounding box center [236, 179] width 23 height 20
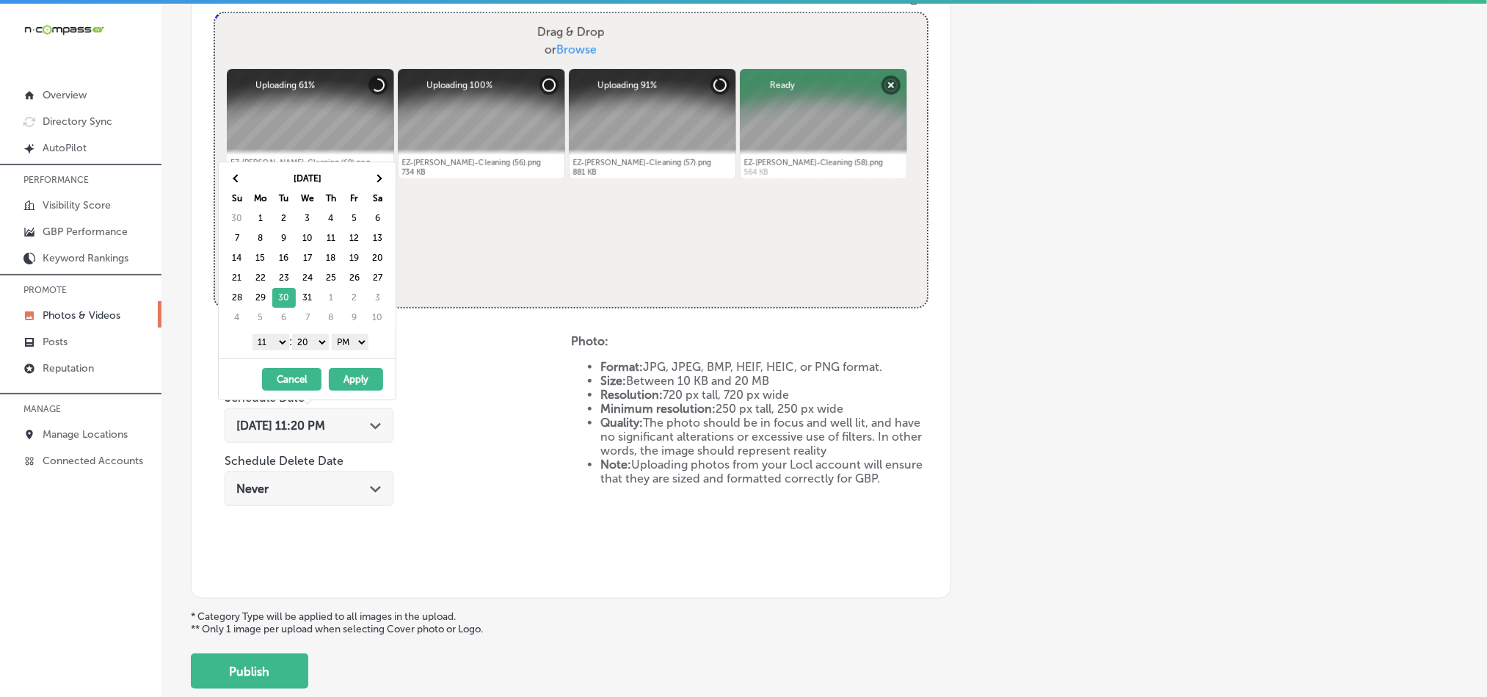
click at [266, 343] on select "1 2 3 4 5 6 7 8 9 10 11 12" at bounding box center [270, 342] width 37 height 16
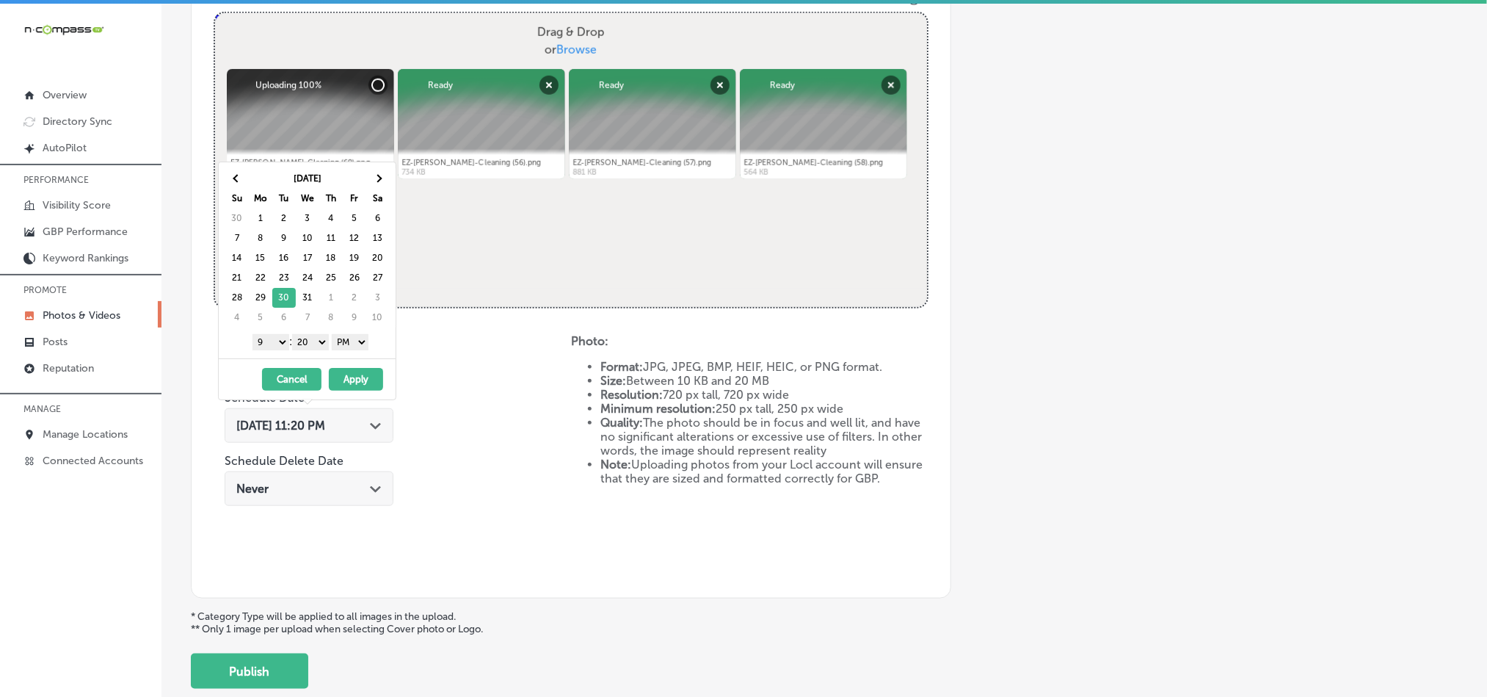
click at [317, 344] on select "00 10 20 30 40 50" at bounding box center [310, 342] width 37 height 16
click at [351, 384] on button "Apply" at bounding box center [356, 379] width 54 height 23
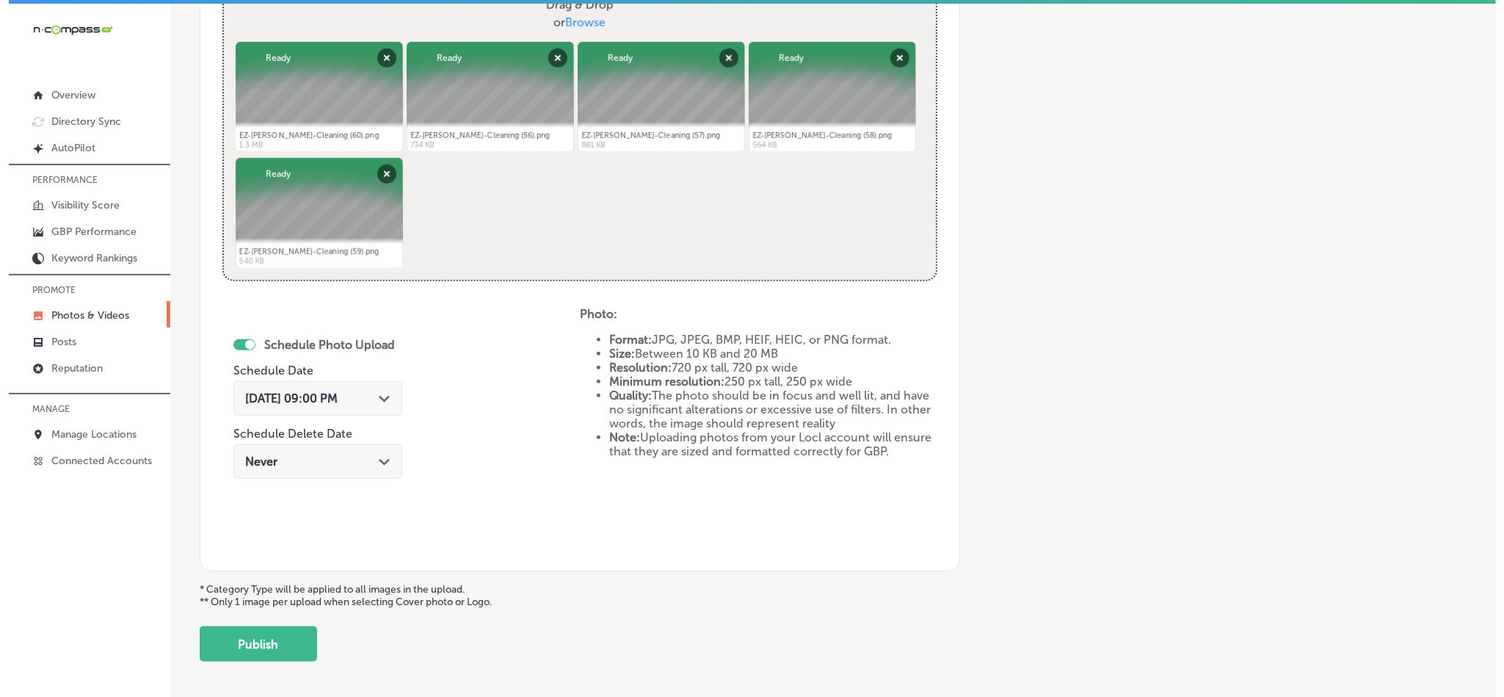
scroll to position [603, 0]
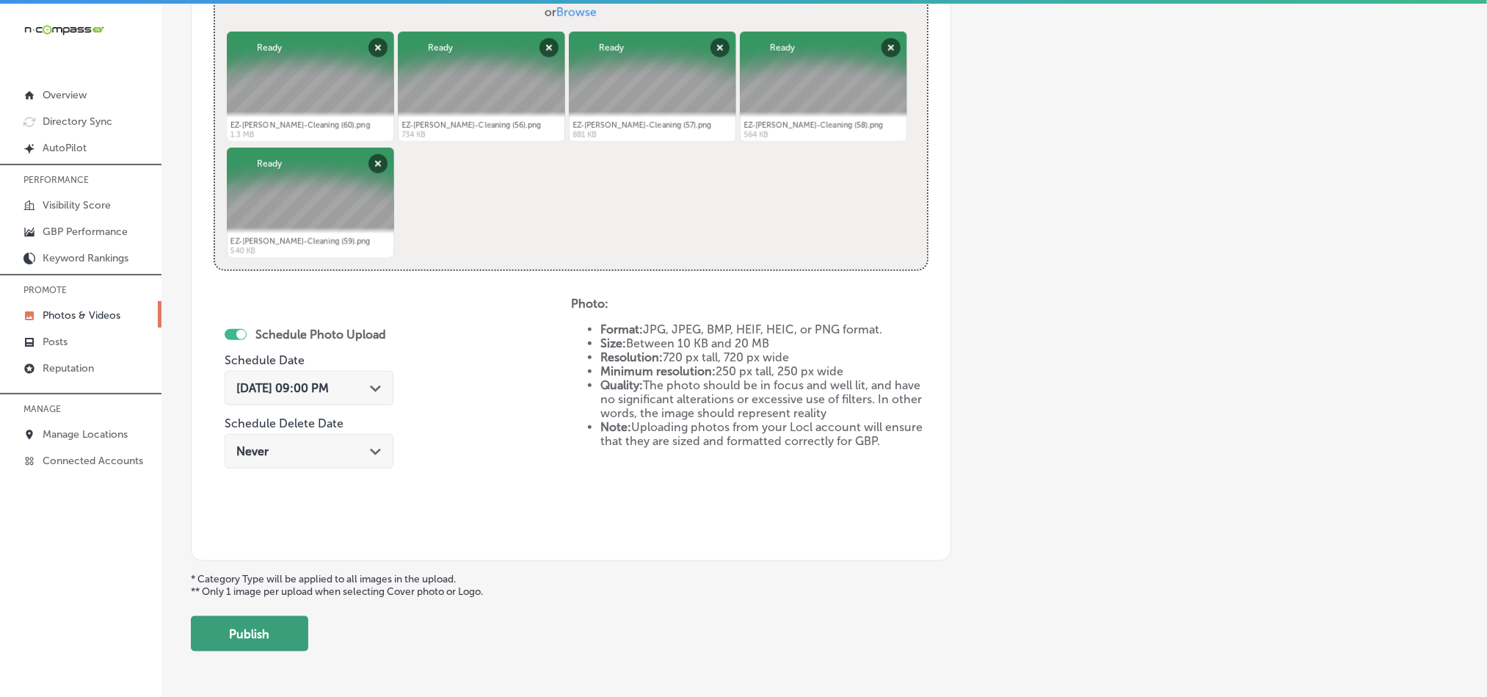
click at [271, 636] on button "Publish" at bounding box center [249, 633] width 117 height 35
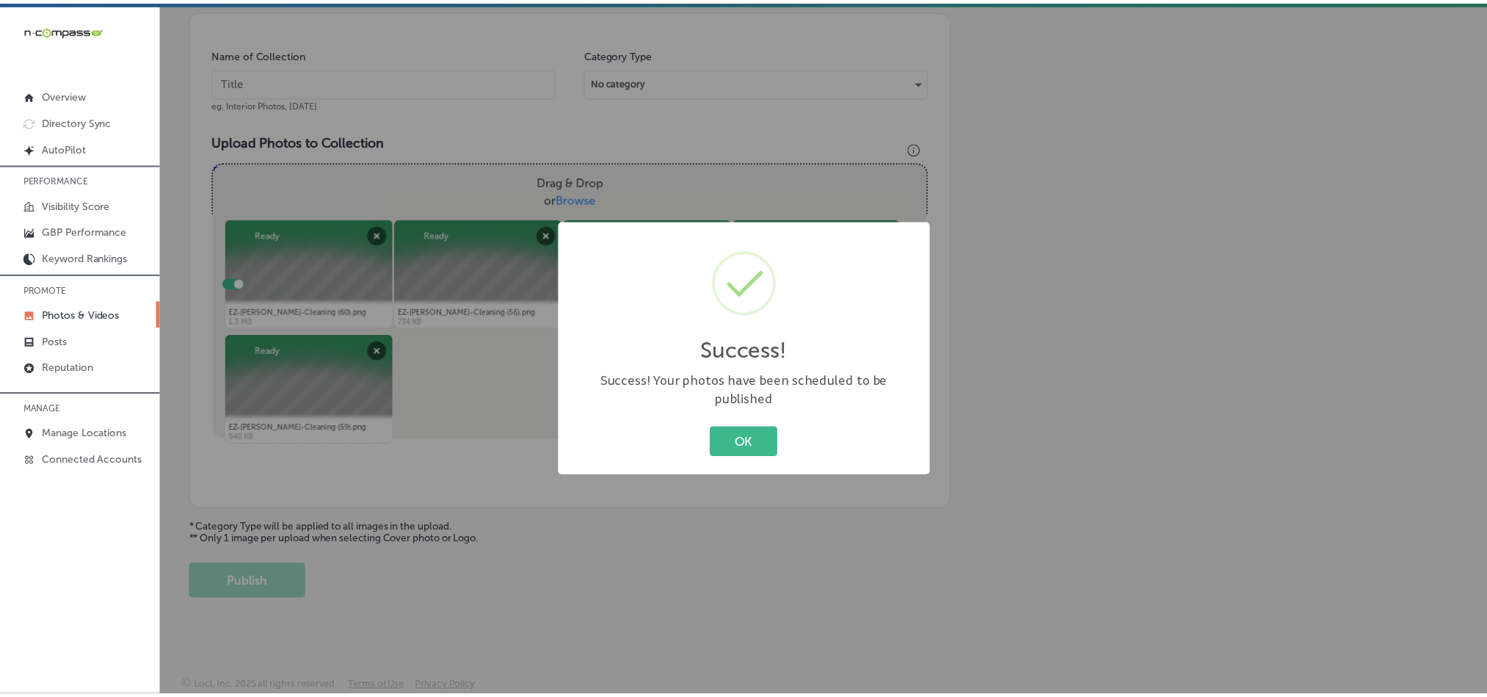
scroll to position [419, 0]
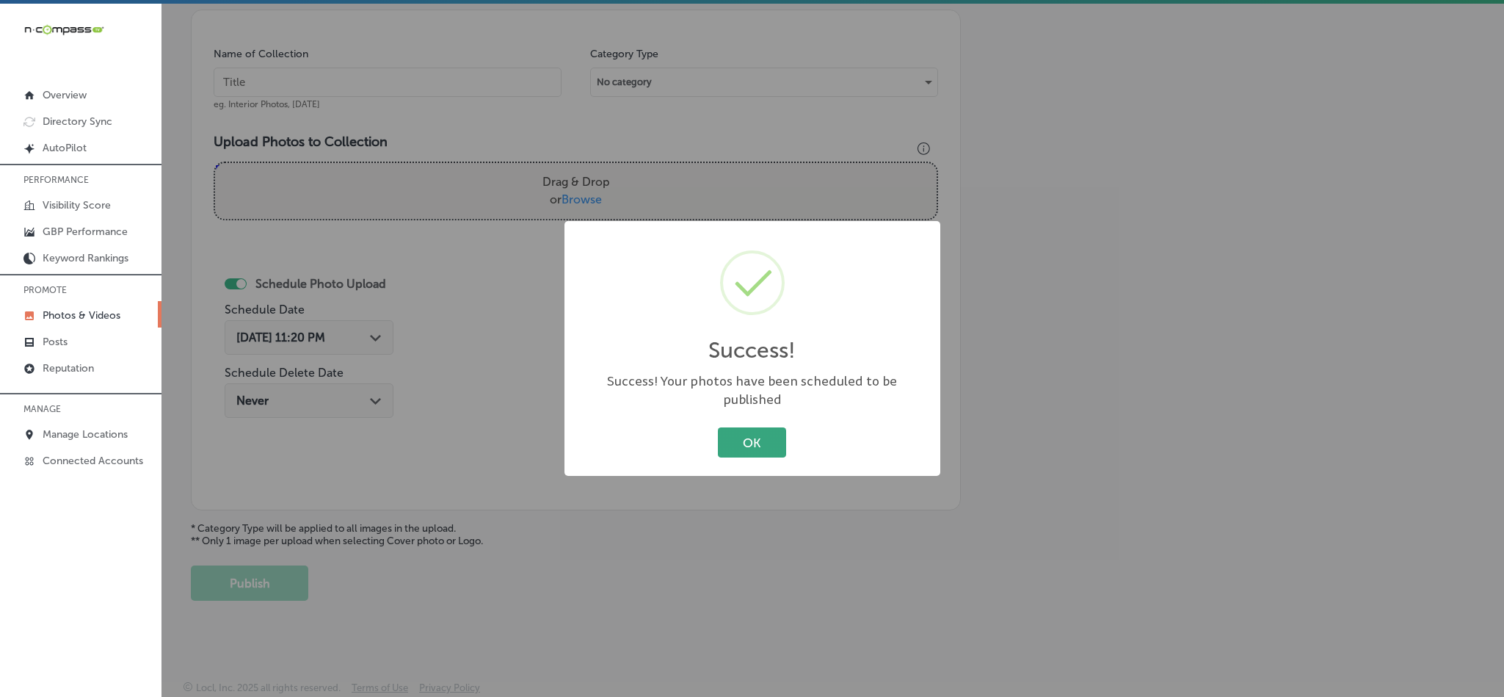
click at [721, 427] on button "OK" at bounding box center [752, 442] width 68 height 30
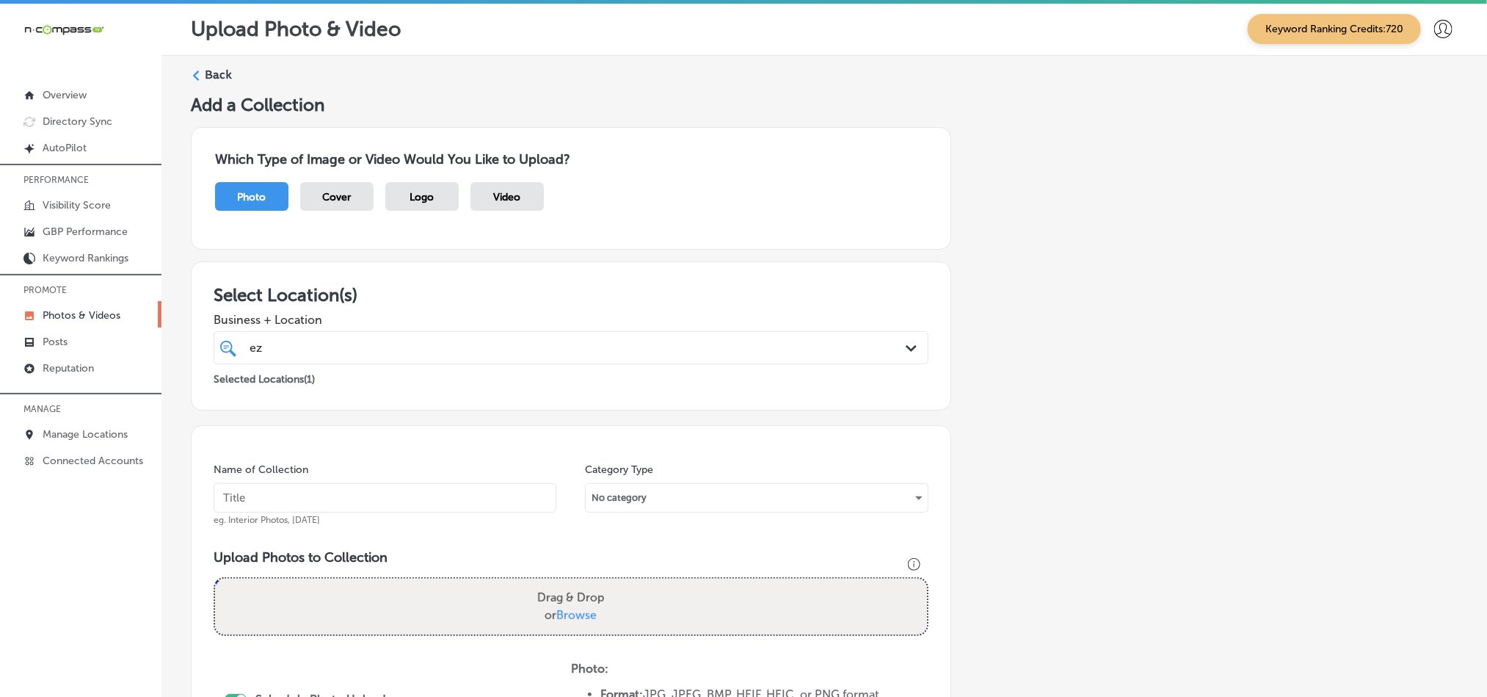
scroll to position [0, 0]
click at [208, 82] on label "Back" at bounding box center [218, 76] width 27 height 16
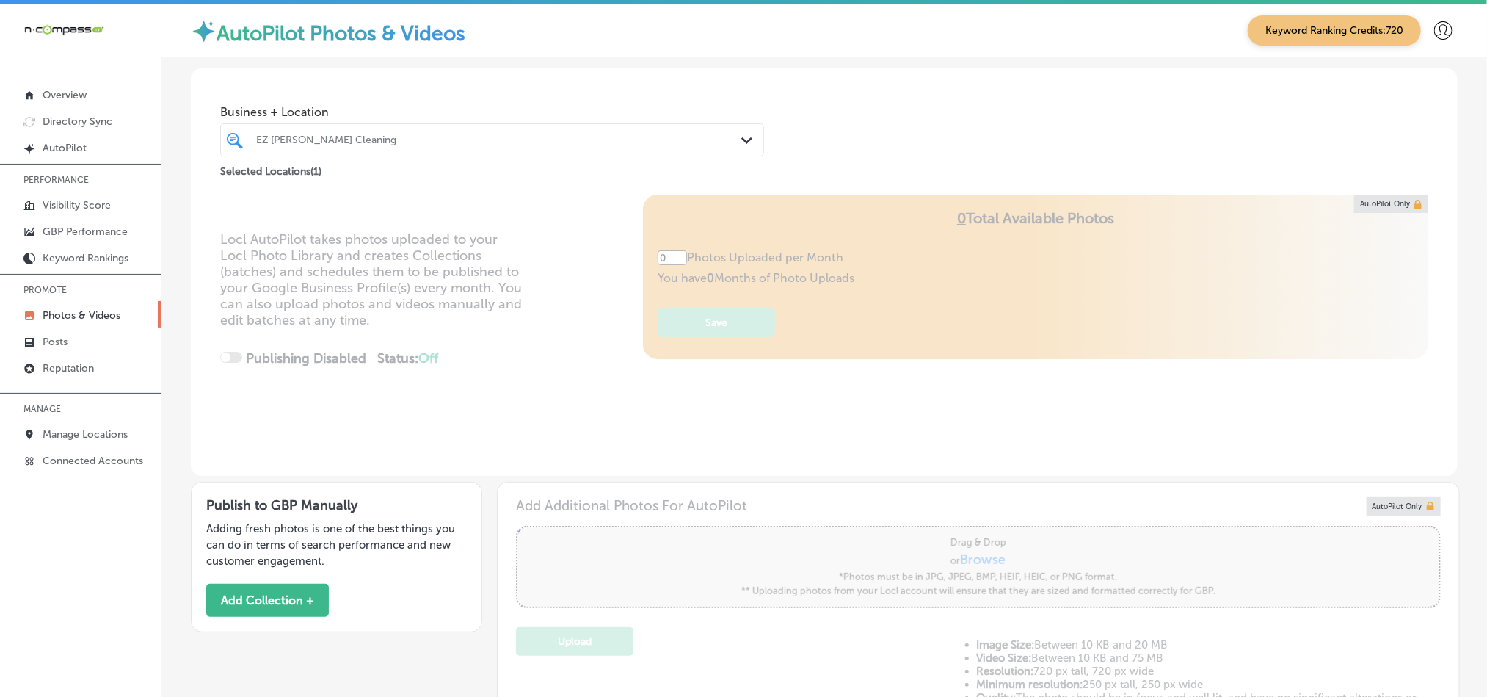
type input "5"
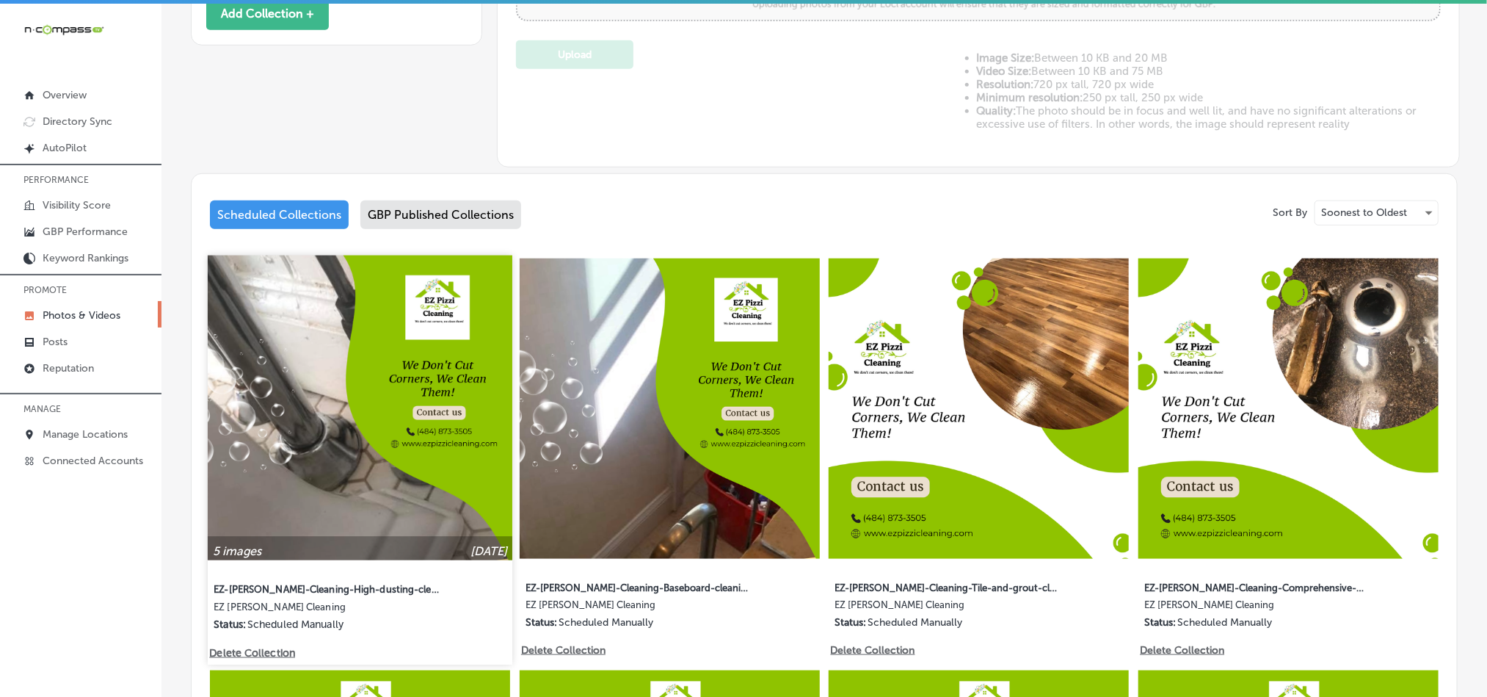
scroll to position [697, 0]
